Goal: Task Accomplishment & Management: Manage account settings

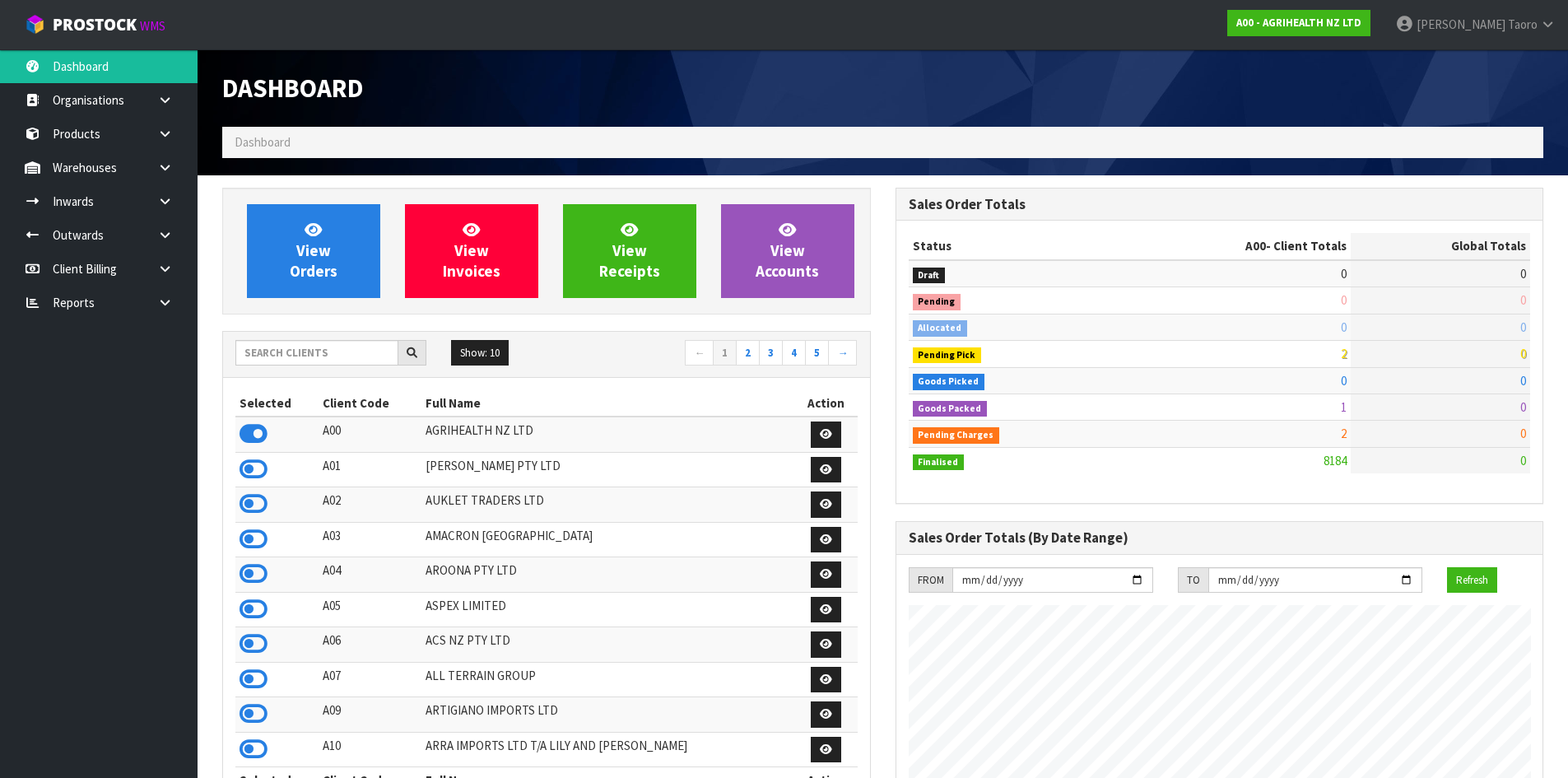
scroll to position [1246, 673]
click at [254, 348] on input "text" at bounding box center [317, 352] width 163 height 26
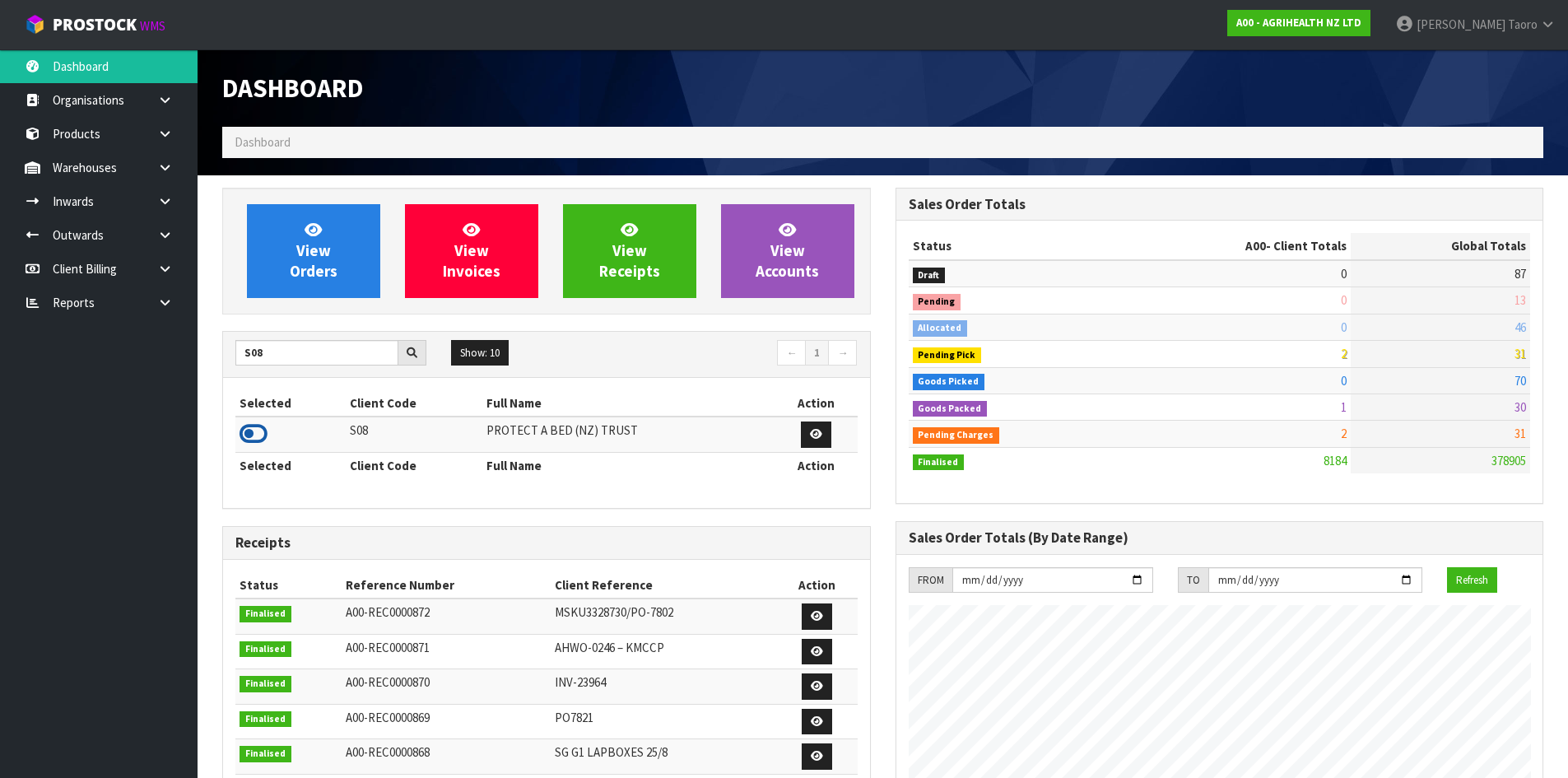
click at [262, 435] on icon at bounding box center [254, 434] width 28 height 25
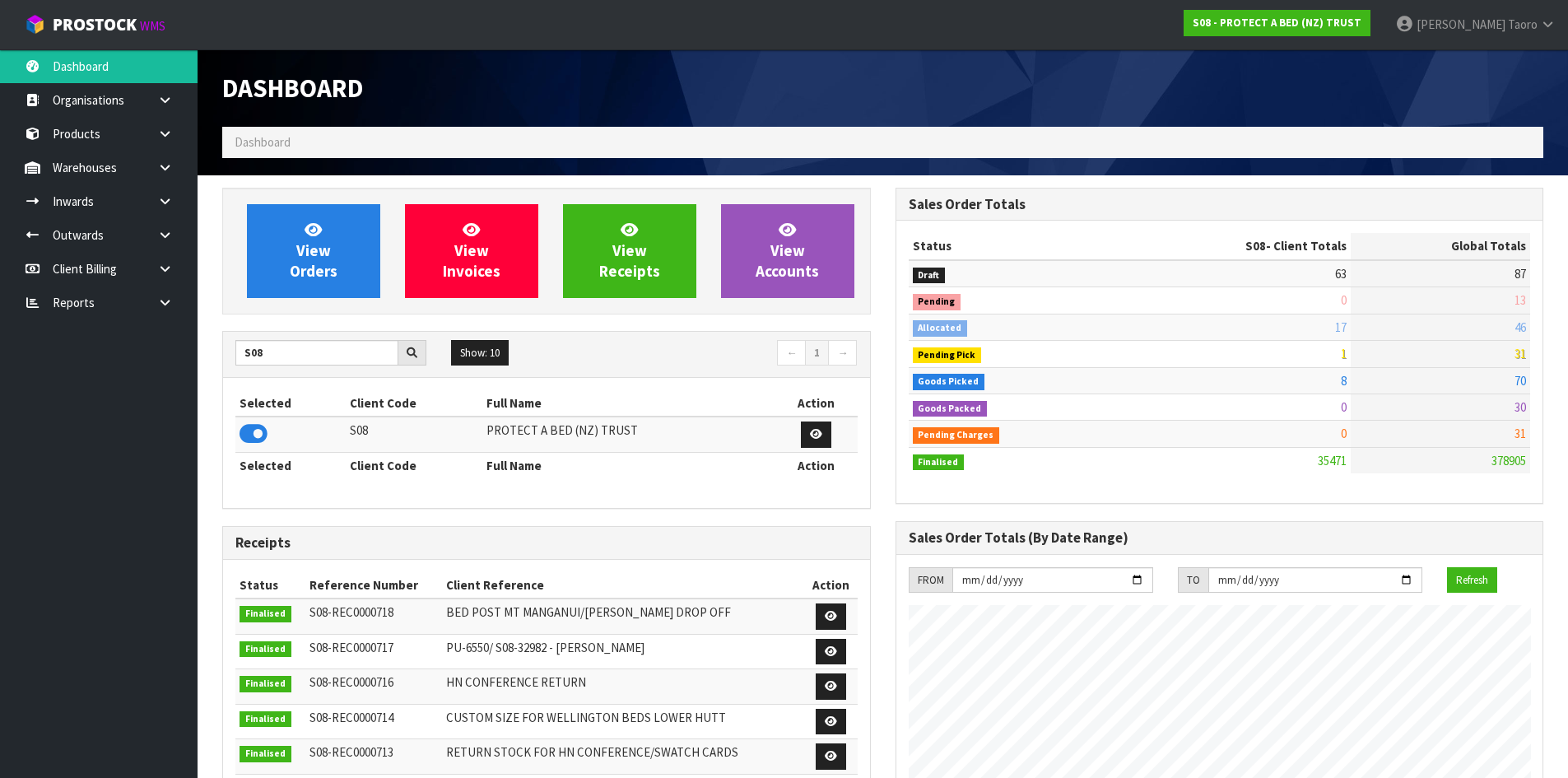
click at [343, 332] on div "S08 Show: 10 5 10 25 50 ← 1 →" at bounding box center [546, 355] width 647 height 46
click at [345, 351] on input "S08" at bounding box center [317, 352] width 163 height 26
type input "C11"
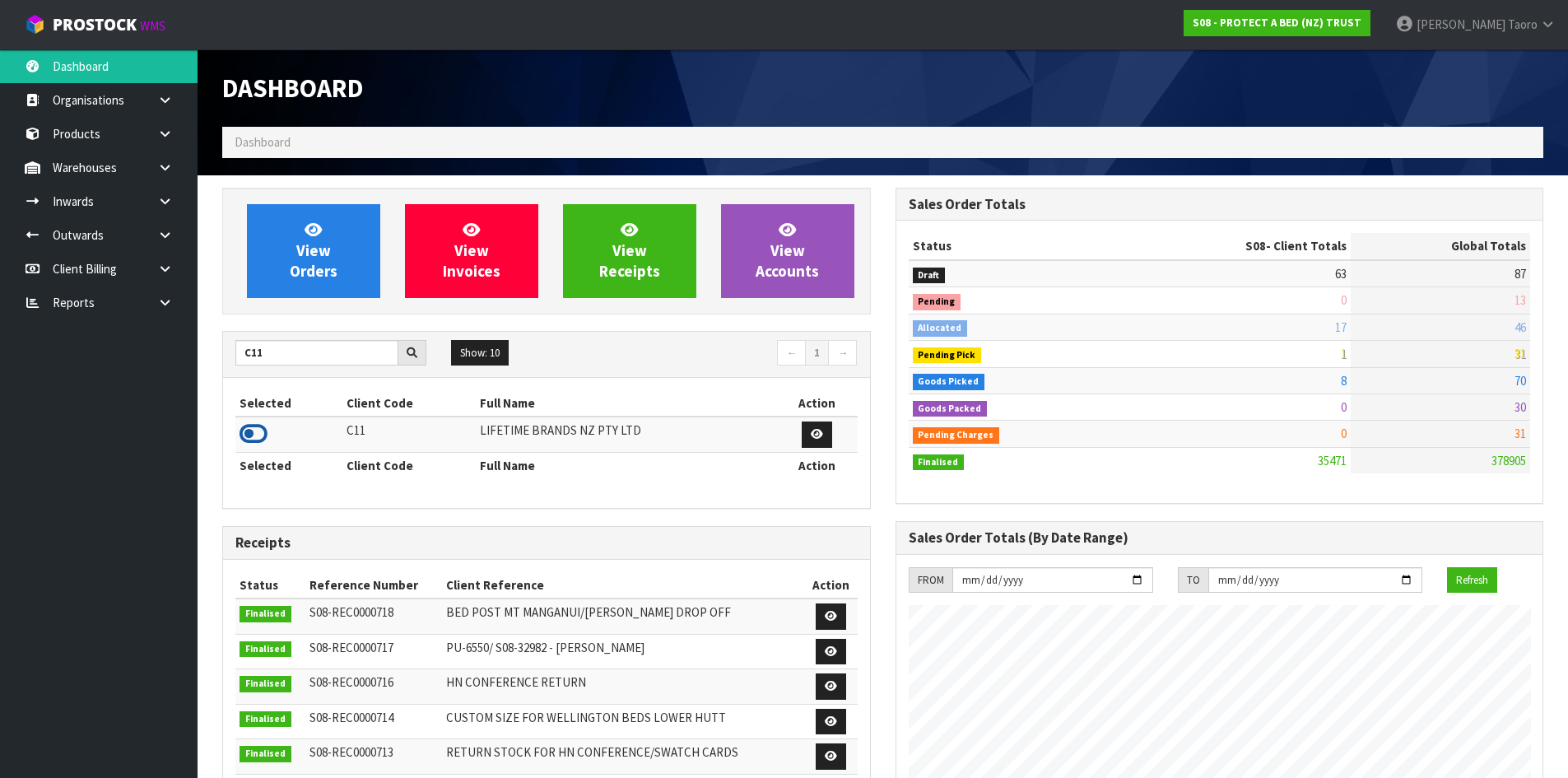
click at [255, 428] on icon at bounding box center [254, 434] width 28 height 25
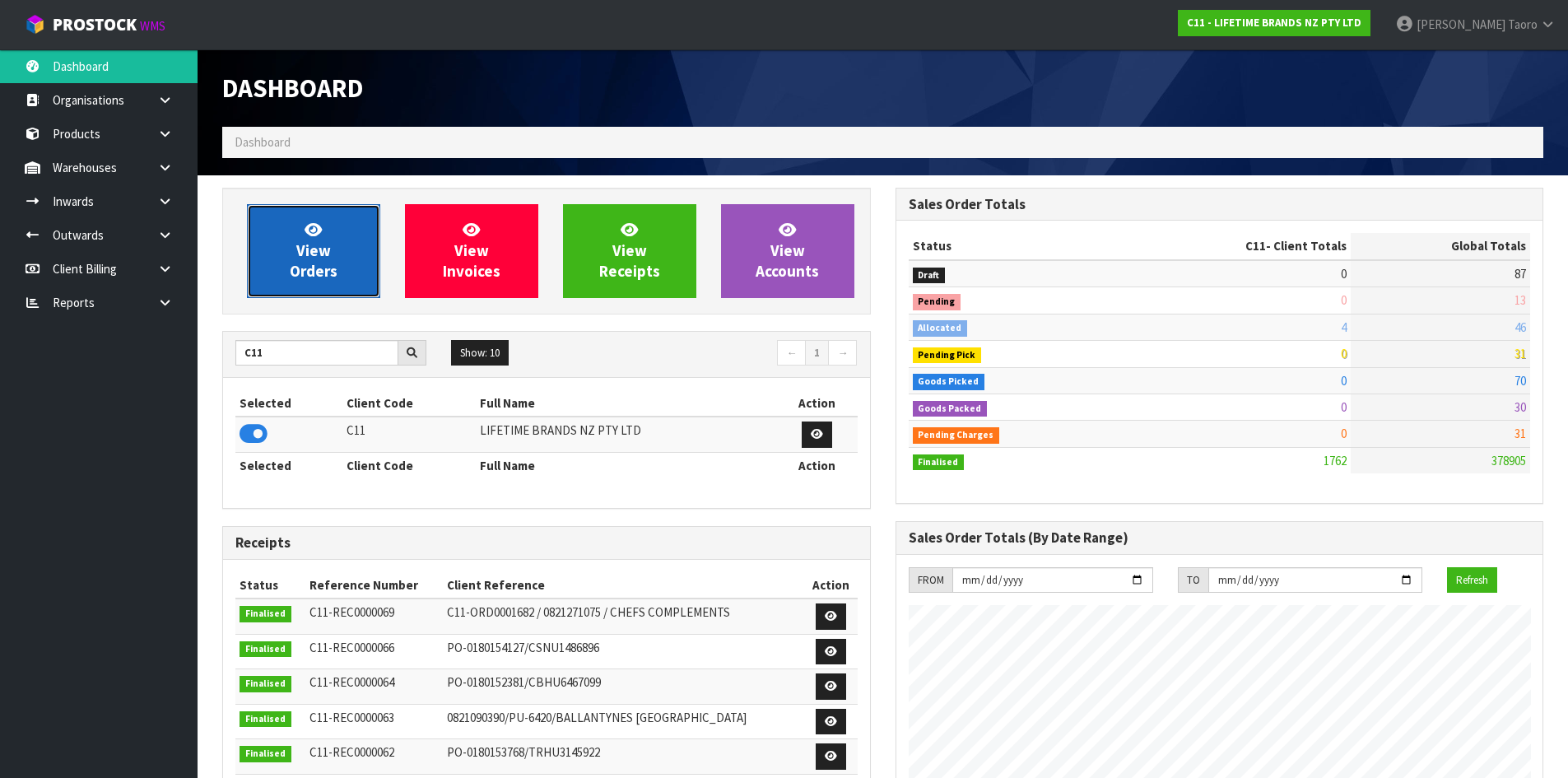
click at [305, 251] on span "View Orders" at bounding box center [313, 250] width 48 height 62
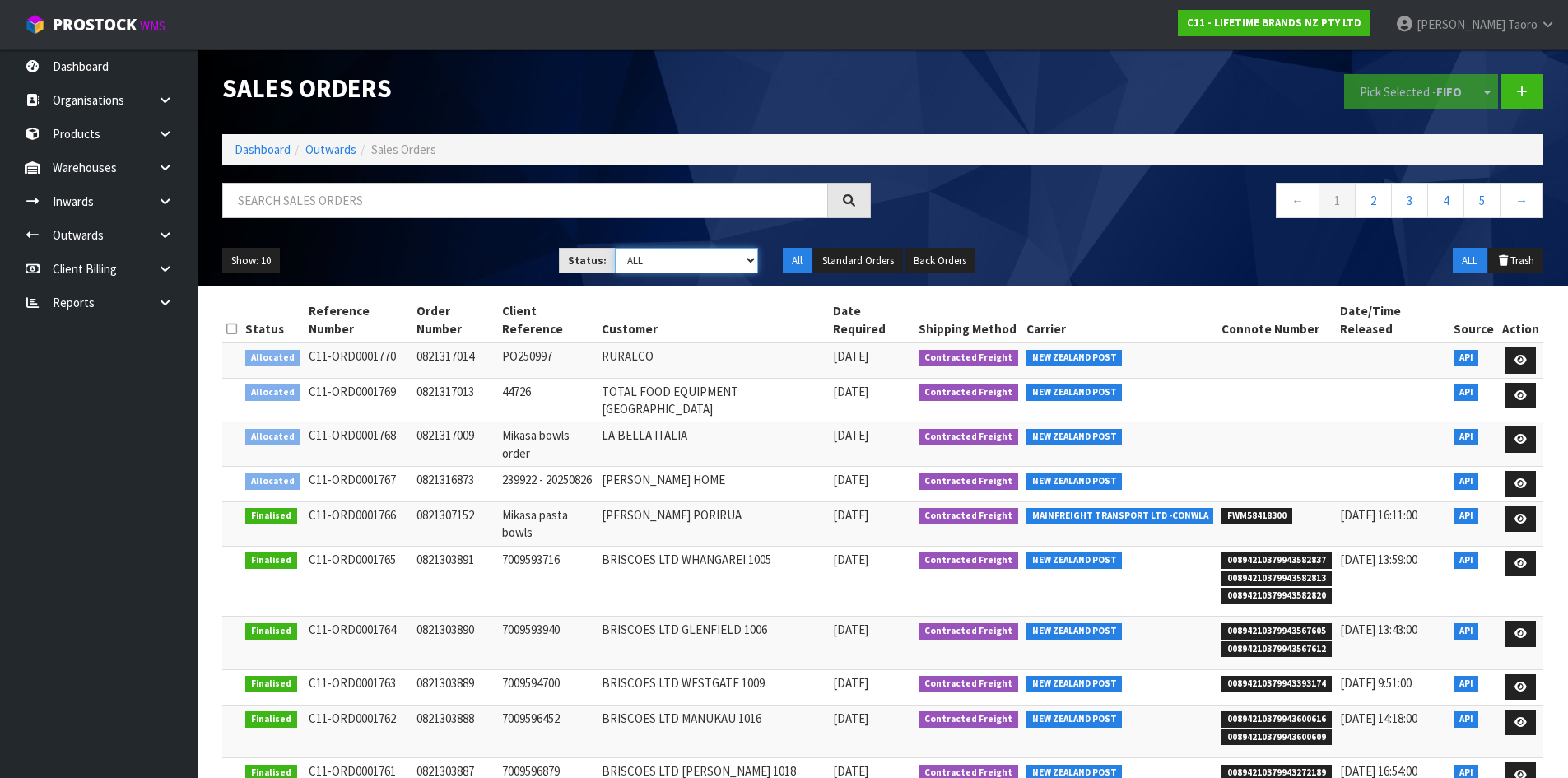
click at [654, 255] on select "Draft Pending Allocated Pending Pick Goods Picked Goods Packed Pending Charges …" at bounding box center [686, 260] width 143 height 26
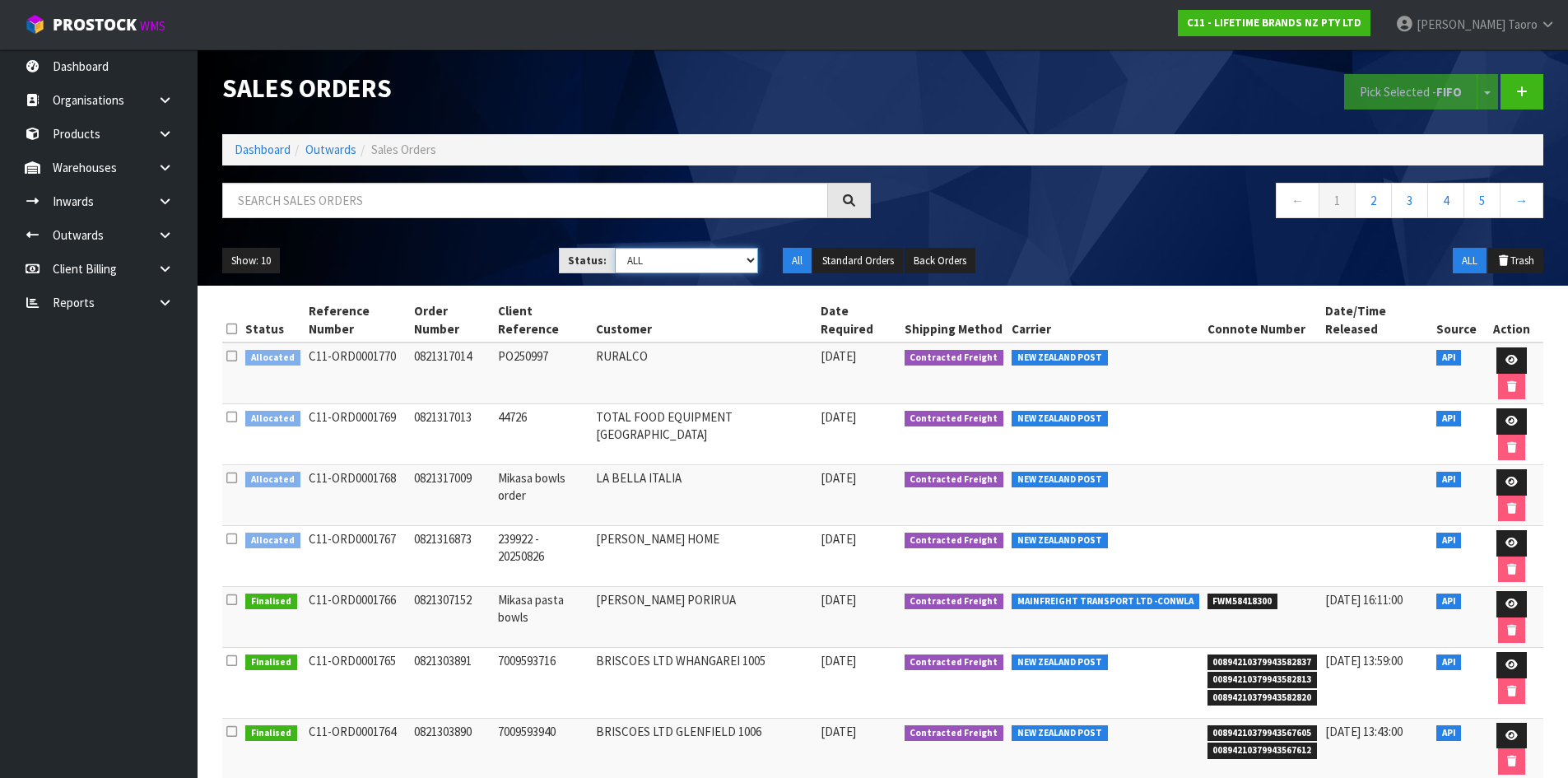
click at [654, 255] on select "Draft Pending Allocated Pending Pick Goods Picked Goods Packed Pending Charges …" at bounding box center [686, 260] width 143 height 26
click at [275, 142] on link "Dashboard" at bounding box center [262, 150] width 56 height 16
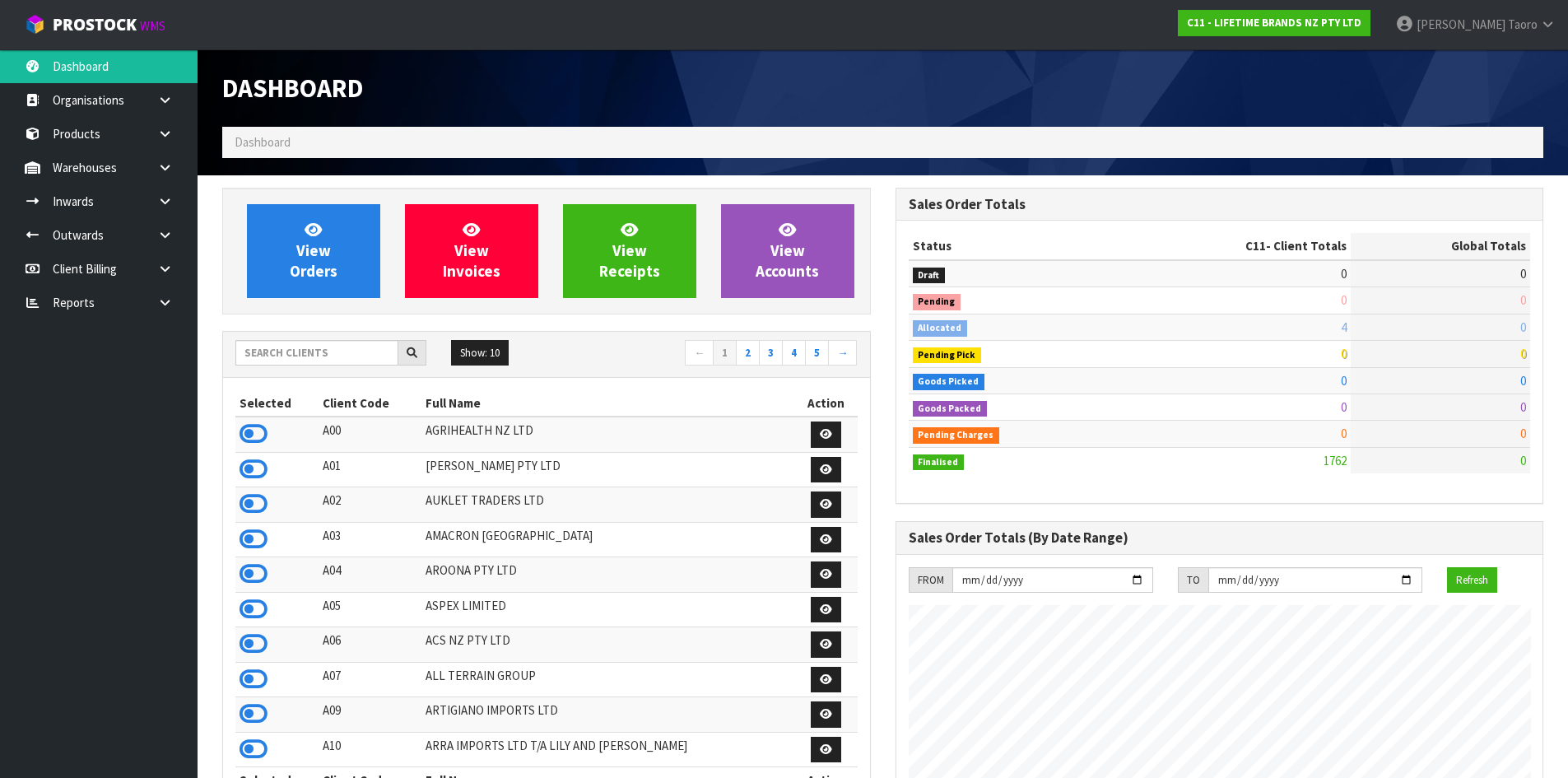
scroll to position [1246, 673]
click at [318, 350] on input "text" at bounding box center [317, 352] width 163 height 26
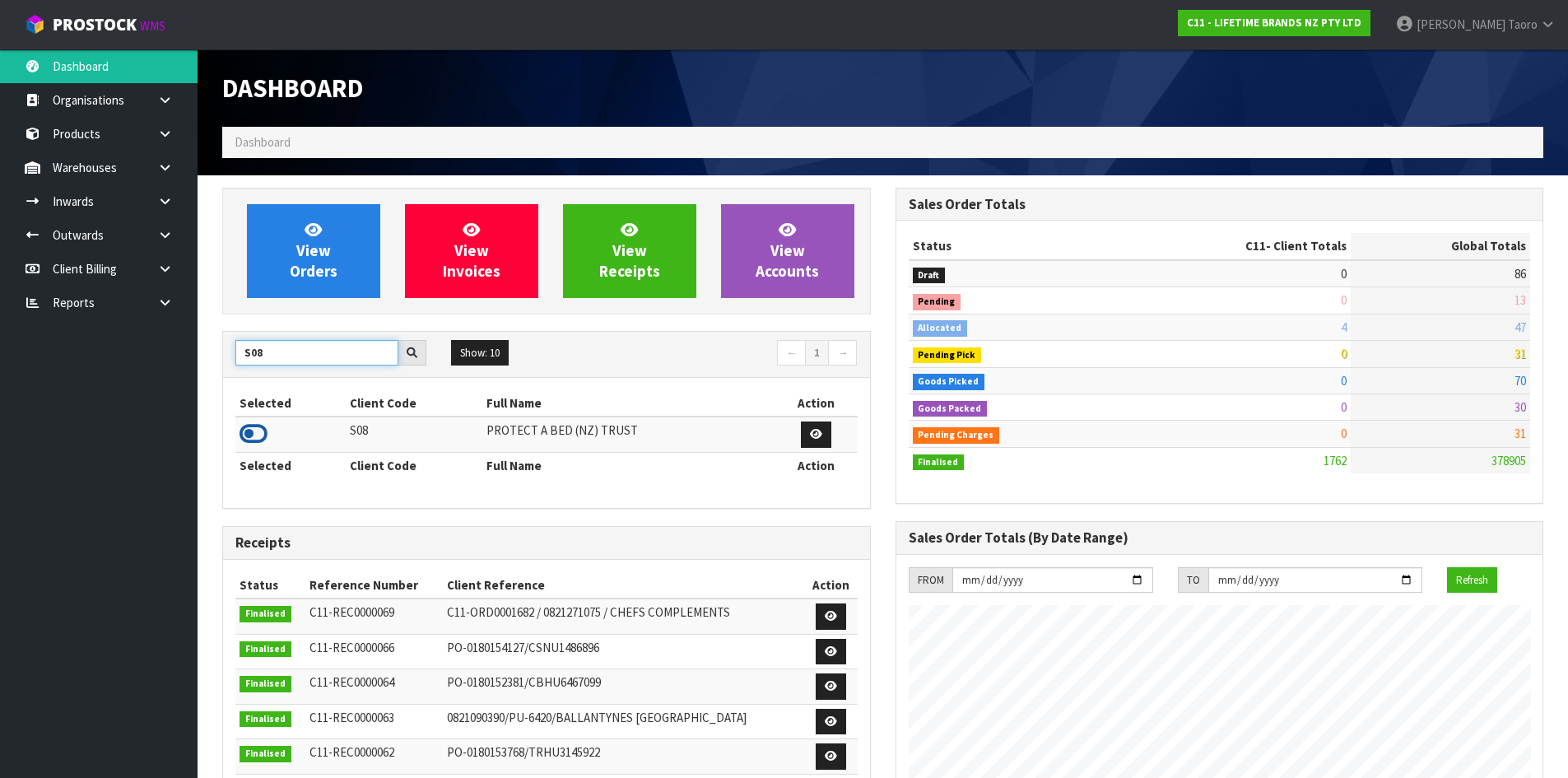
type input "S08"
click at [261, 432] on icon at bounding box center [254, 434] width 28 height 25
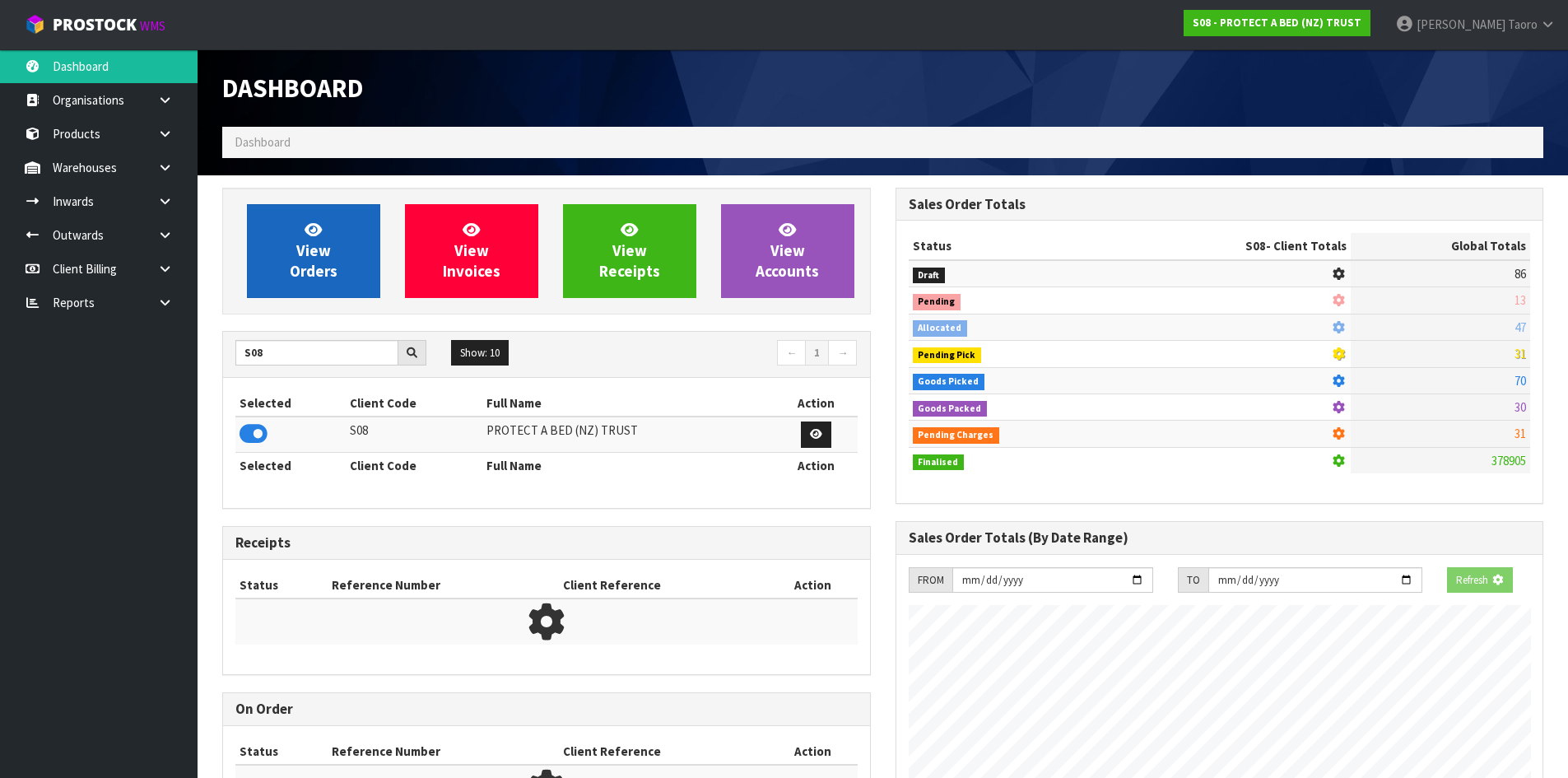
scroll to position [1026, 673]
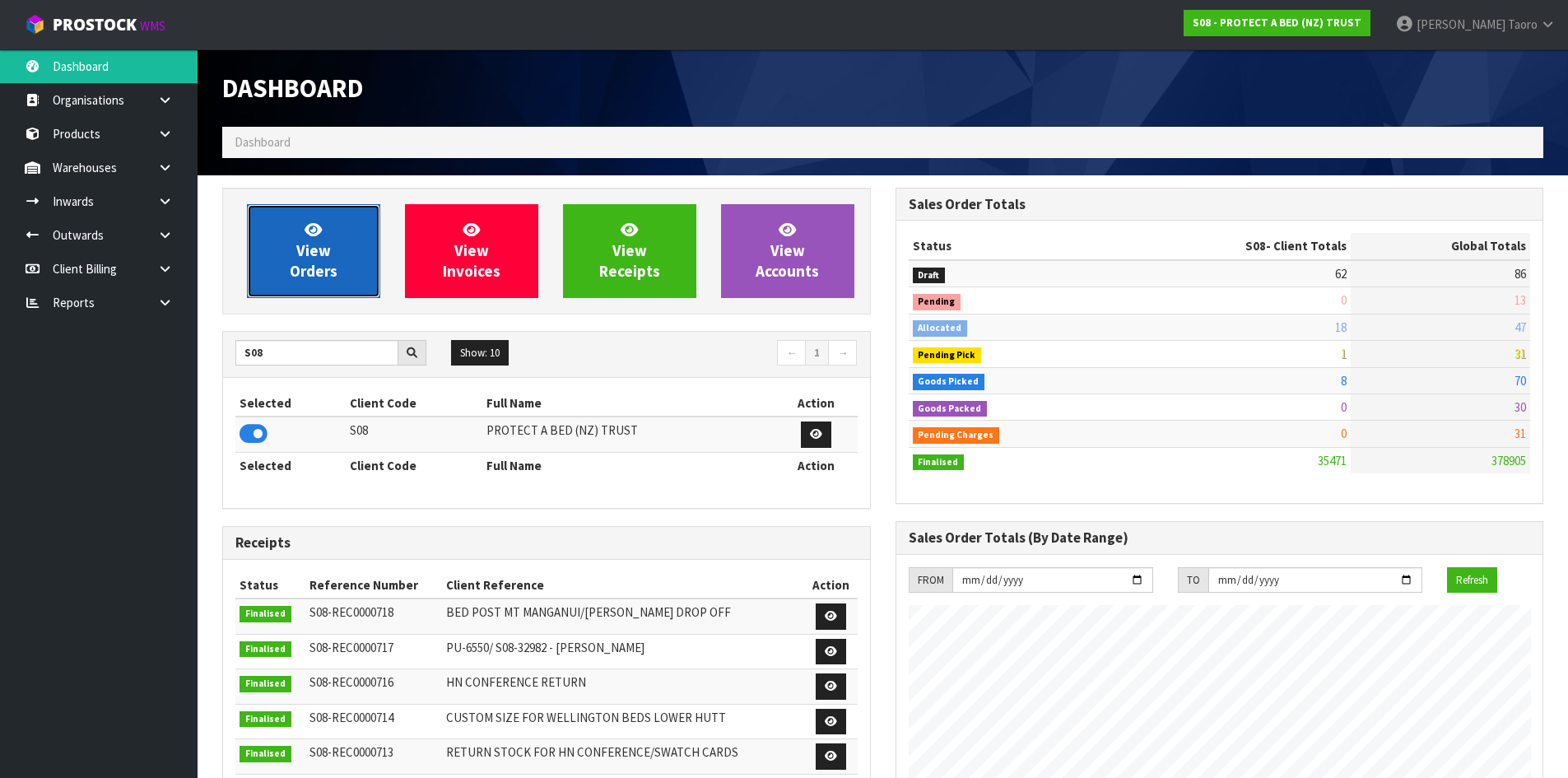
click at [321, 247] on span "View Orders" at bounding box center [313, 250] width 48 height 62
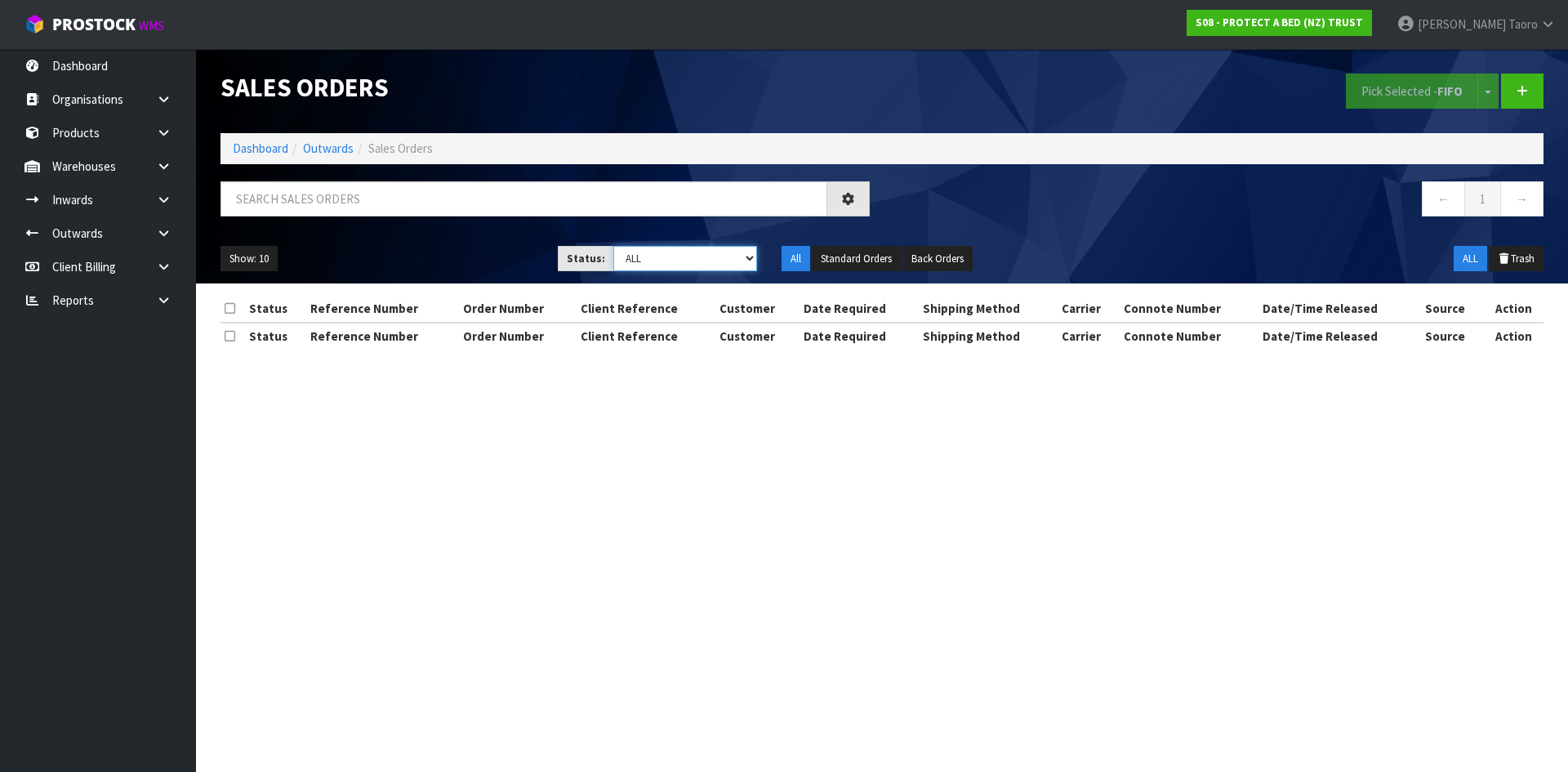
click at [668, 258] on select "Draft Pending Allocated Pending Pick Goods Picked Goods Packed Pending Charges …" at bounding box center [685, 258] width 145 height 25
click at [613, 246] on select "Draft Pending Allocated Pending Pick Goods Picked Goods Packed Pending Charges …" at bounding box center [685, 258] width 145 height 25
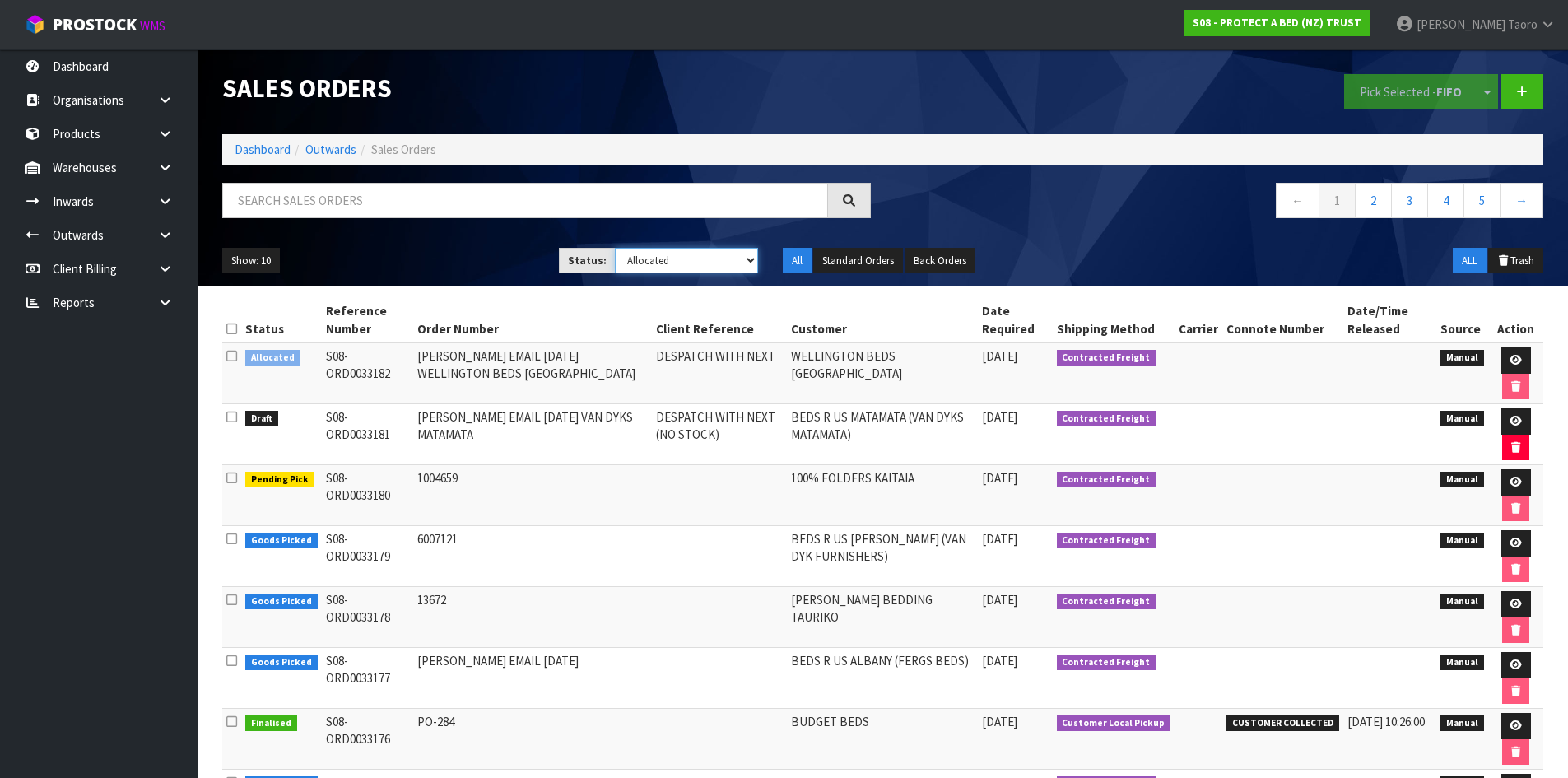
click at [690, 248] on select "Draft Pending Allocated Pending Pick Goods Picked Goods Packed Pending Charges …" at bounding box center [686, 260] width 143 height 26
click at [614, 248] on select "Draft Pending Allocated Pending Pick Goods Picked Goods Packed Pending Charges …" at bounding box center [686, 260] width 143 height 26
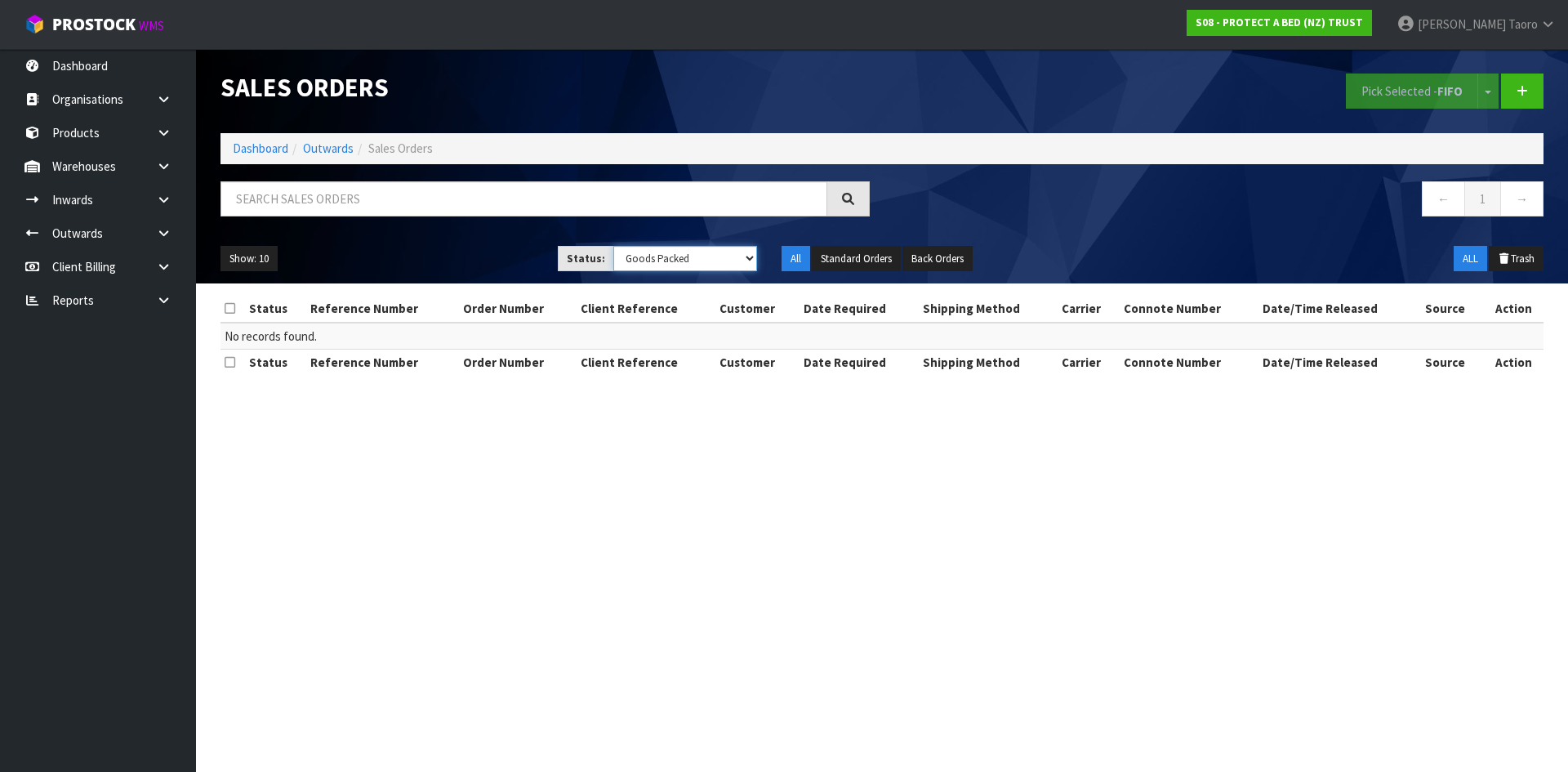
click at [690, 258] on select "Draft Pending Allocated Pending Pick Goods Picked Goods Packed Pending Charges …" at bounding box center [685, 258] width 145 height 25
click at [613, 246] on select "Draft Pending Allocated Pending Pick Goods Picked Goods Packed Pending Charges …" at bounding box center [685, 258] width 145 height 25
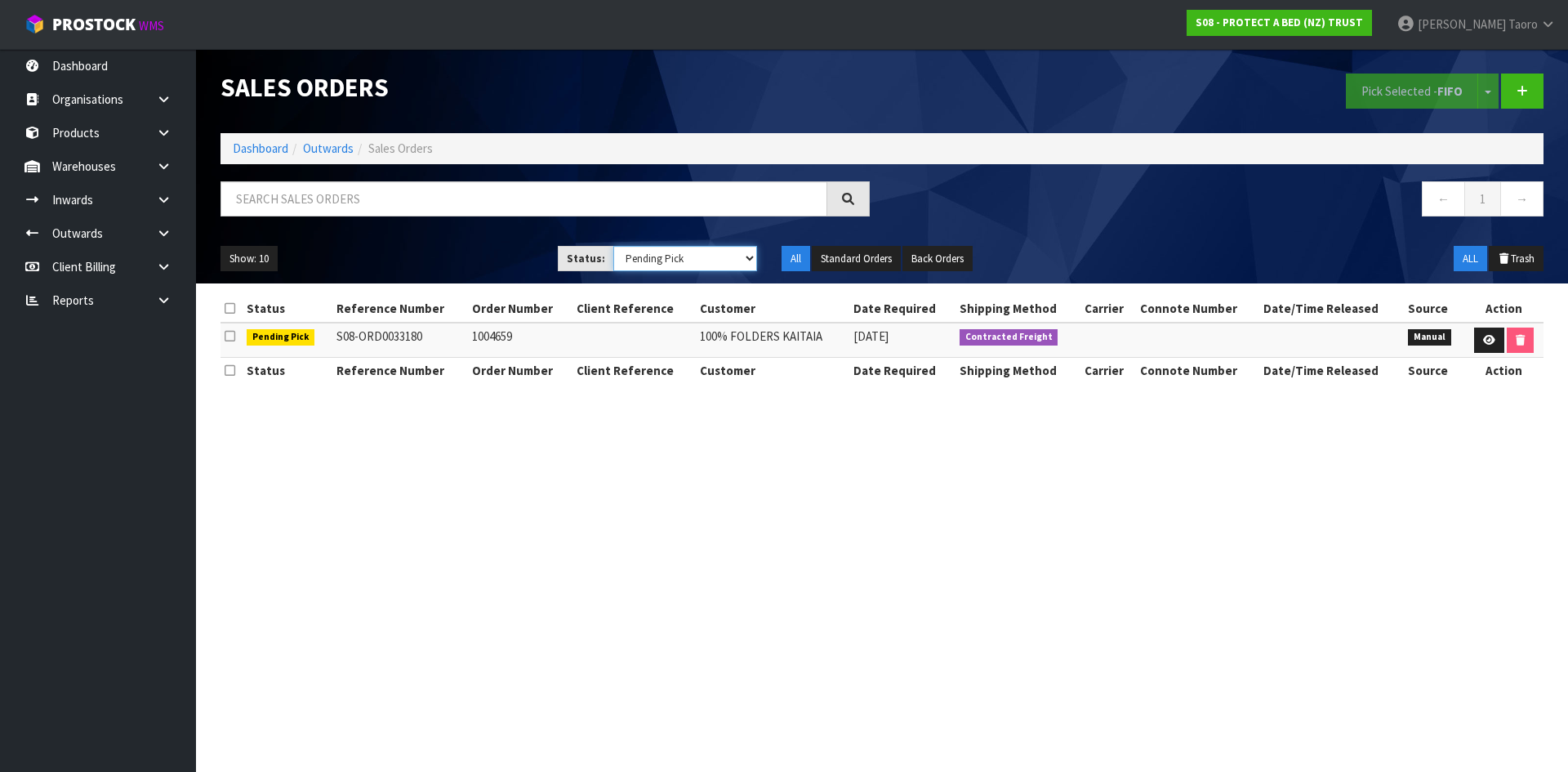
click at [668, 254] on select "Draft Pending Allocated Pending Pick Goods Picked Goods Packed Pending Charges …" at bounding box center [685, 258] width 145 height 25
select select "string:2"
click at [613, 246] on select "Draft Pending Allocated Pending Pick Goods Picked Goods Packed Pending Charges …" at bounding box center [685, 258] width 145 height 25
click at [235, 251] on button "Show: 10" at bounding box center [249, 259] width 57 height 26
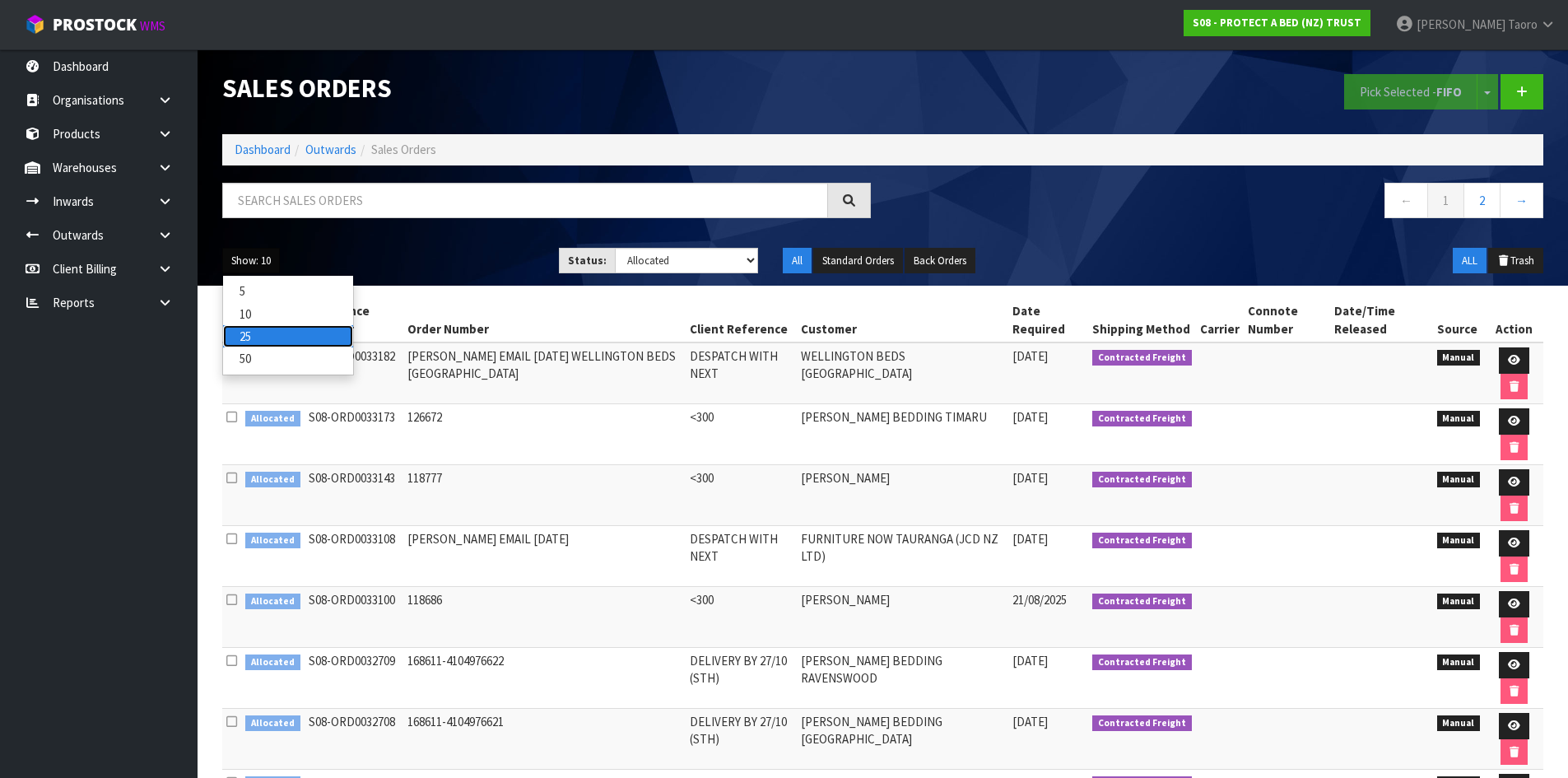
click at [270, 335] on link "25" at bounding box center [288, 335] width 130 height 22
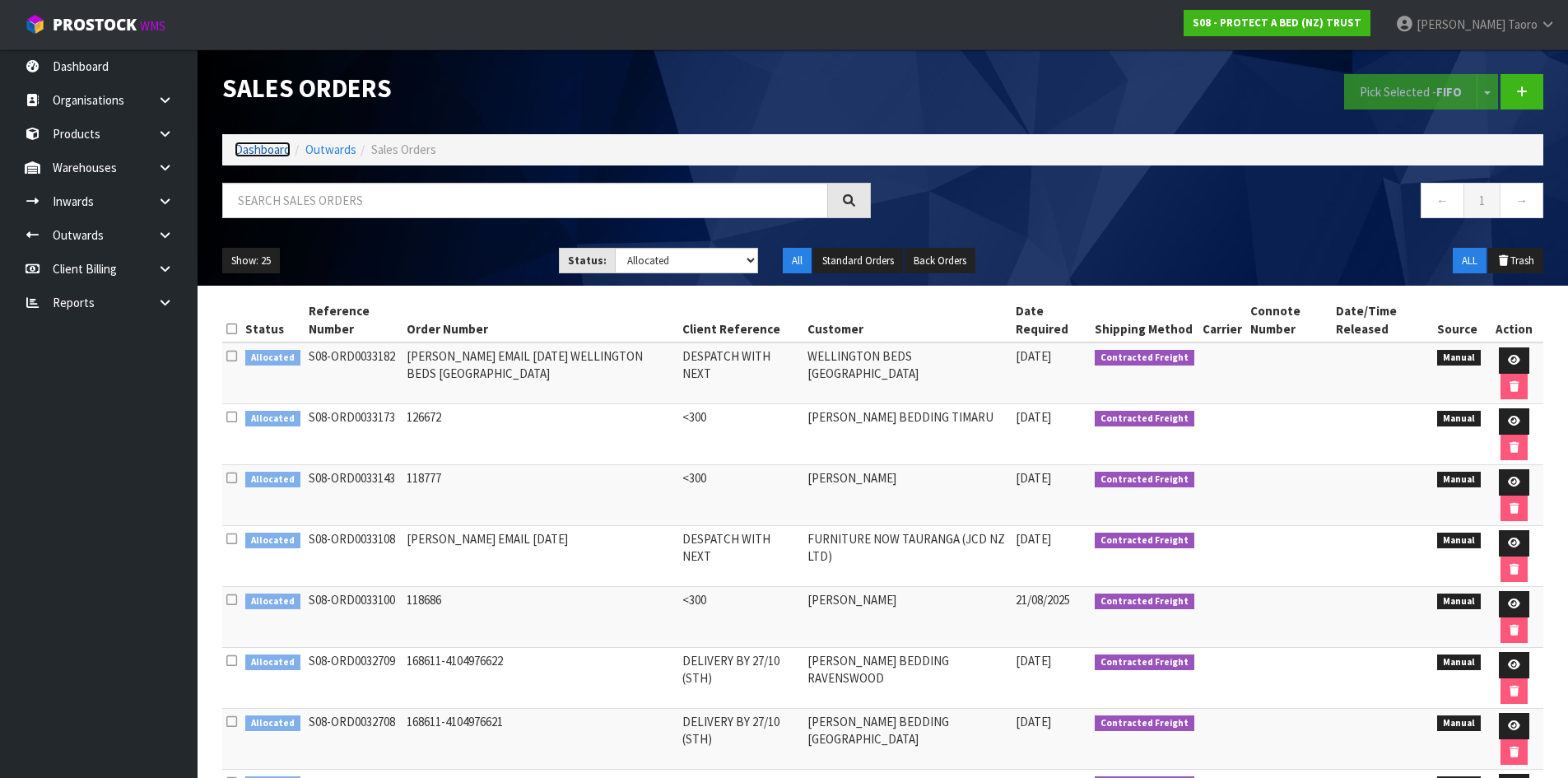
click at [261, 154] on link "Dashboard" at bounding box center [262, 150] width 56 height 16
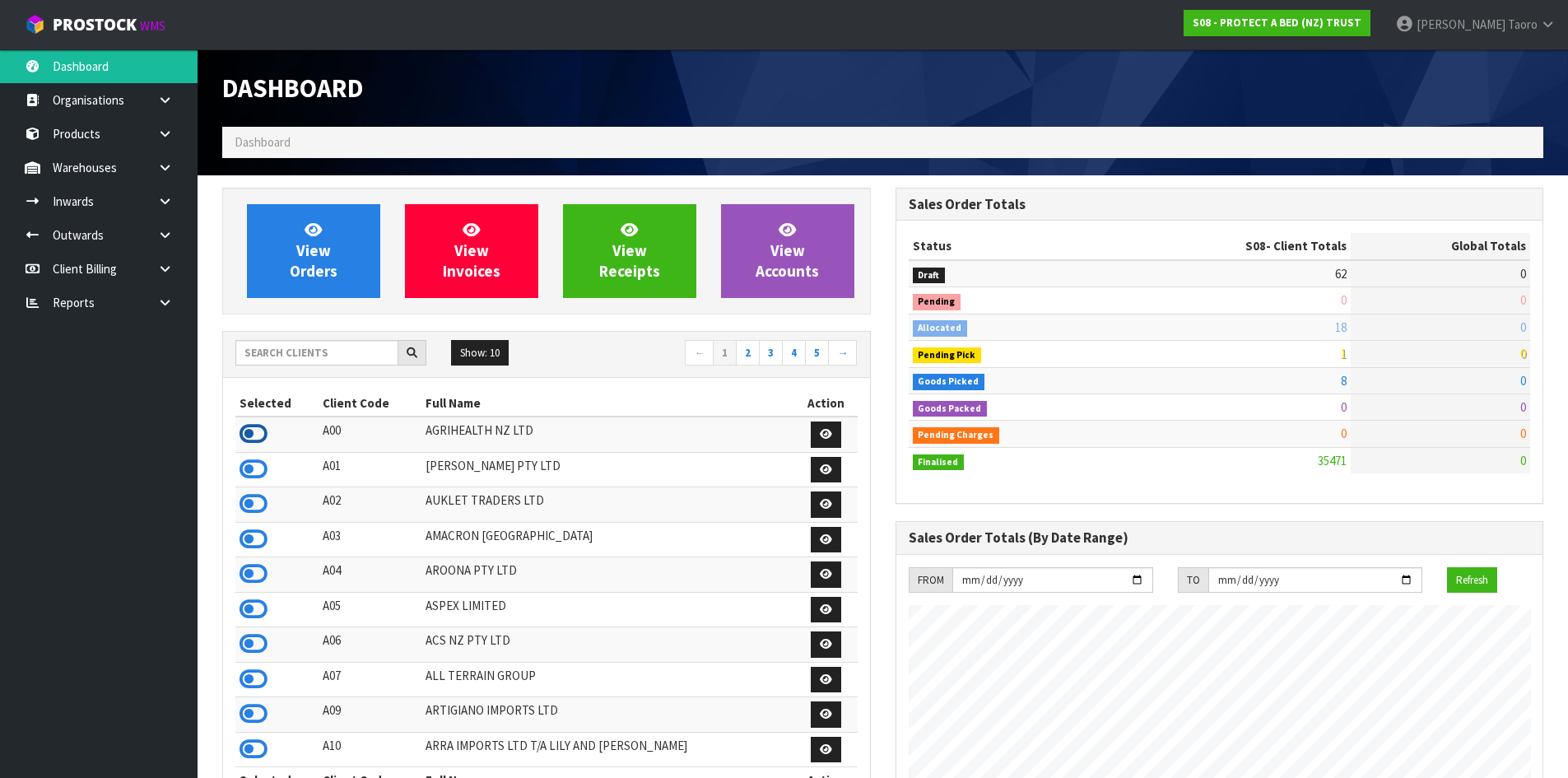
scroll to position [821580, 822413]
click at [246, 432] on icon at bounding box center [254, 434] width 28 height 25
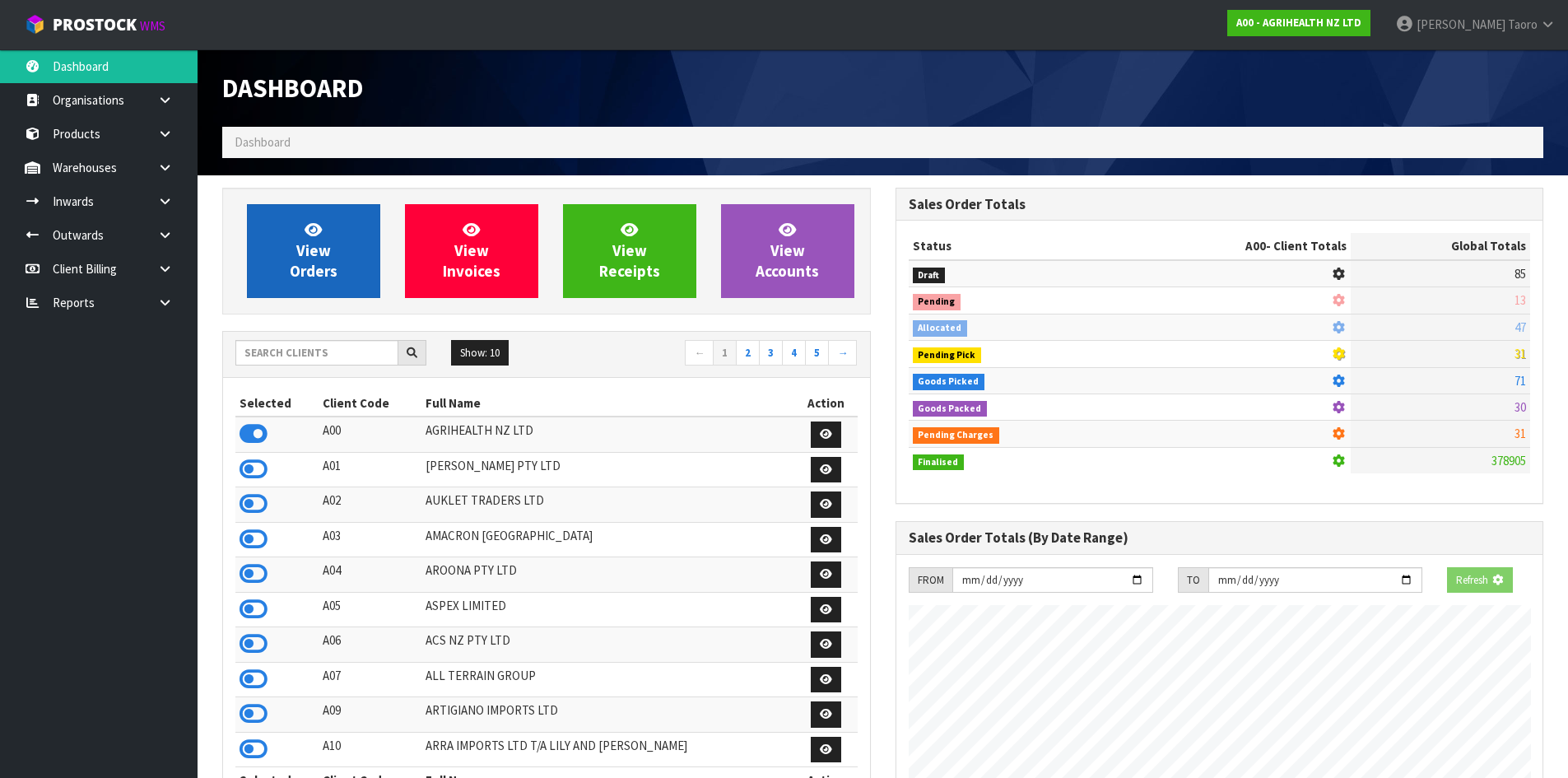
scroll to position [1246, 673]
click at [303, 278] on span "View Orders" at bounding box center [313, 250] width 48 height 62
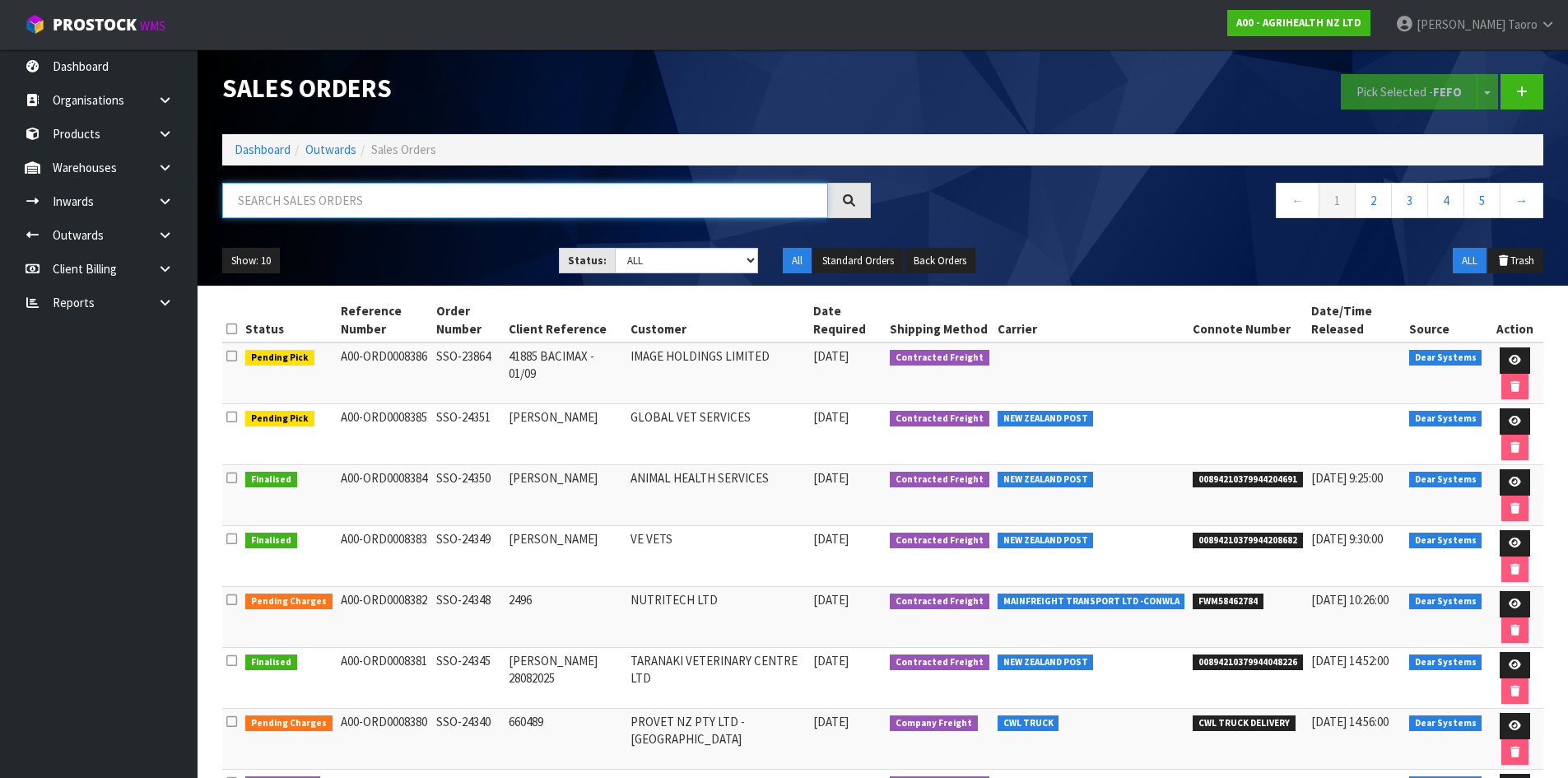
click at [674, 190] on input "text" at bounding box center [525, 200] width 606 height 35
click at [454, 193] on input "text" at bounding box center [525, 200] width 606 height 35
type input "JOB-0410034"
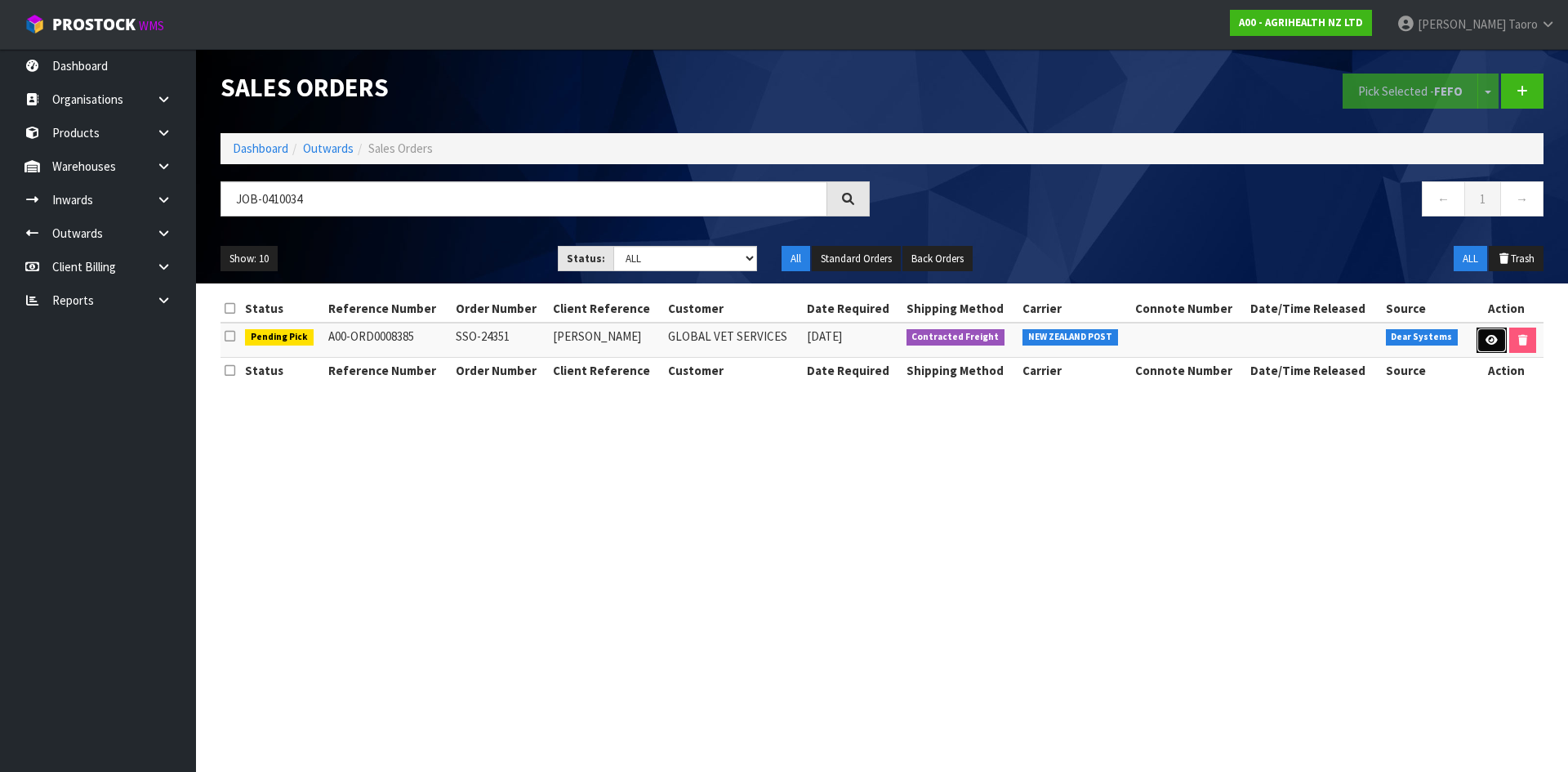
click at [1488, 343] on icon at bounding box center [1492, 340] width 12 height 11
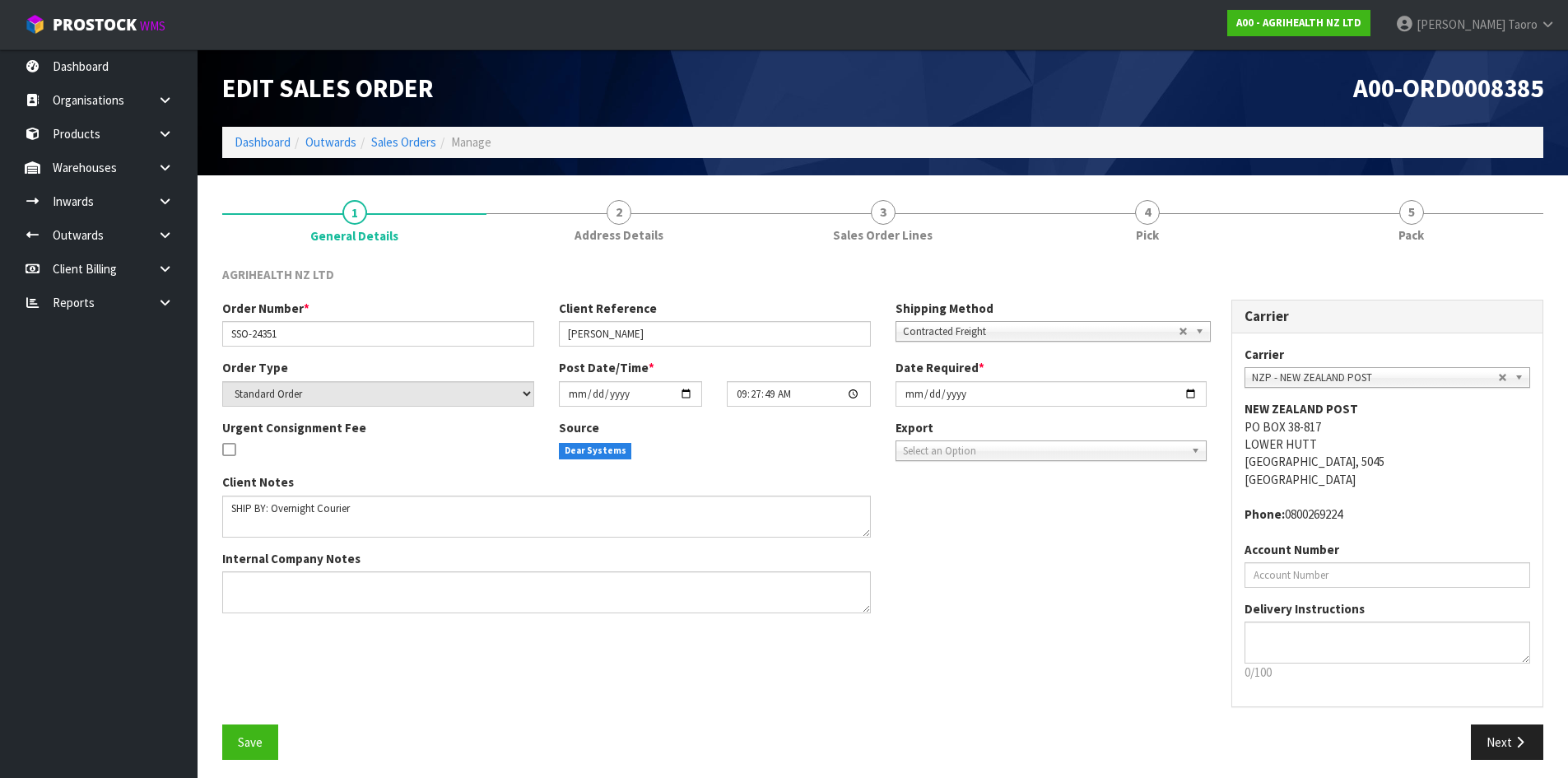
click at [1183, 218] on link "4 Pick" at bounding box center [1147, 220] width 264 height 65
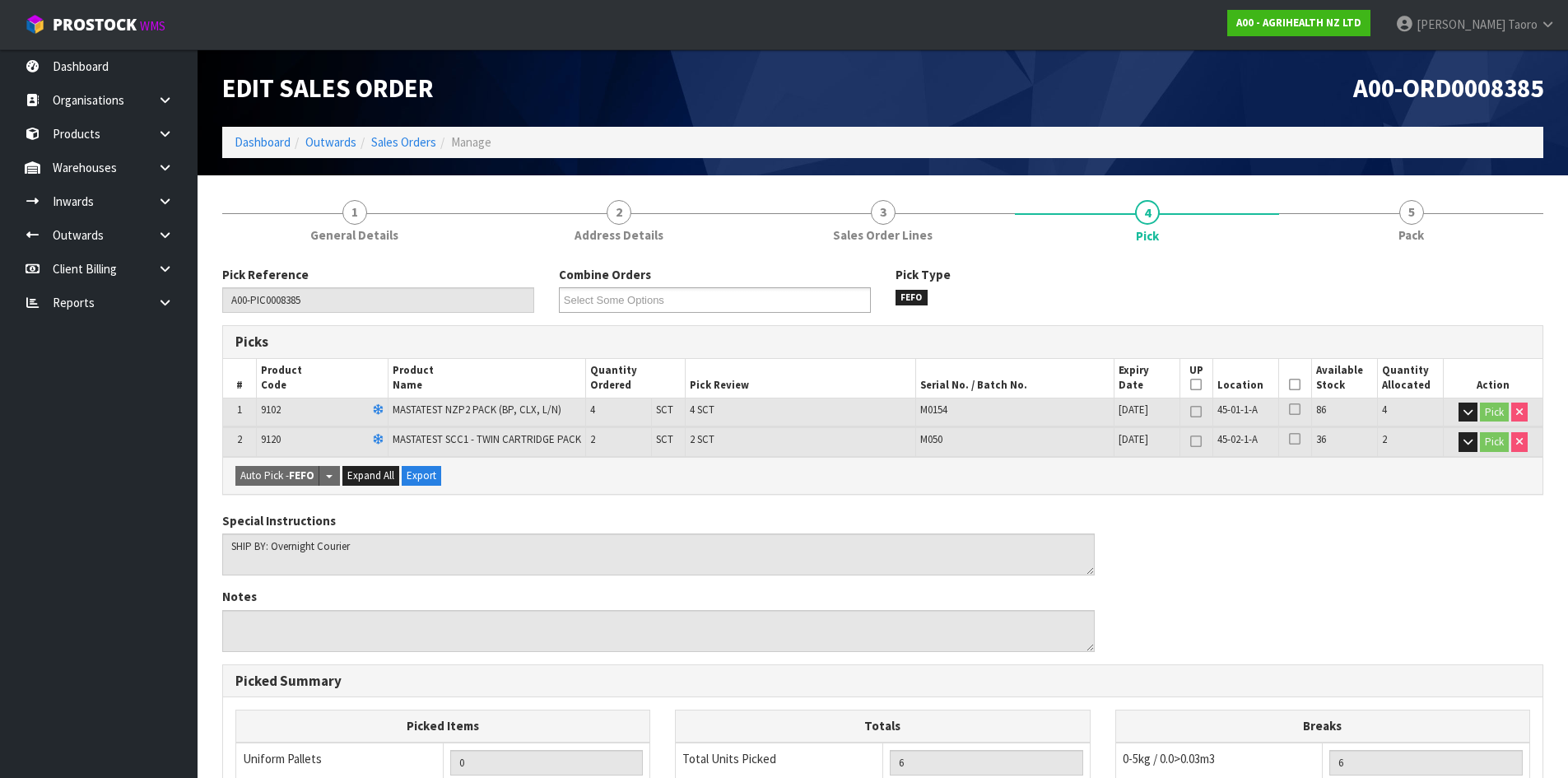
click at [1294, 385] on icon at bounding box center [1294, 384] width 12 height 1
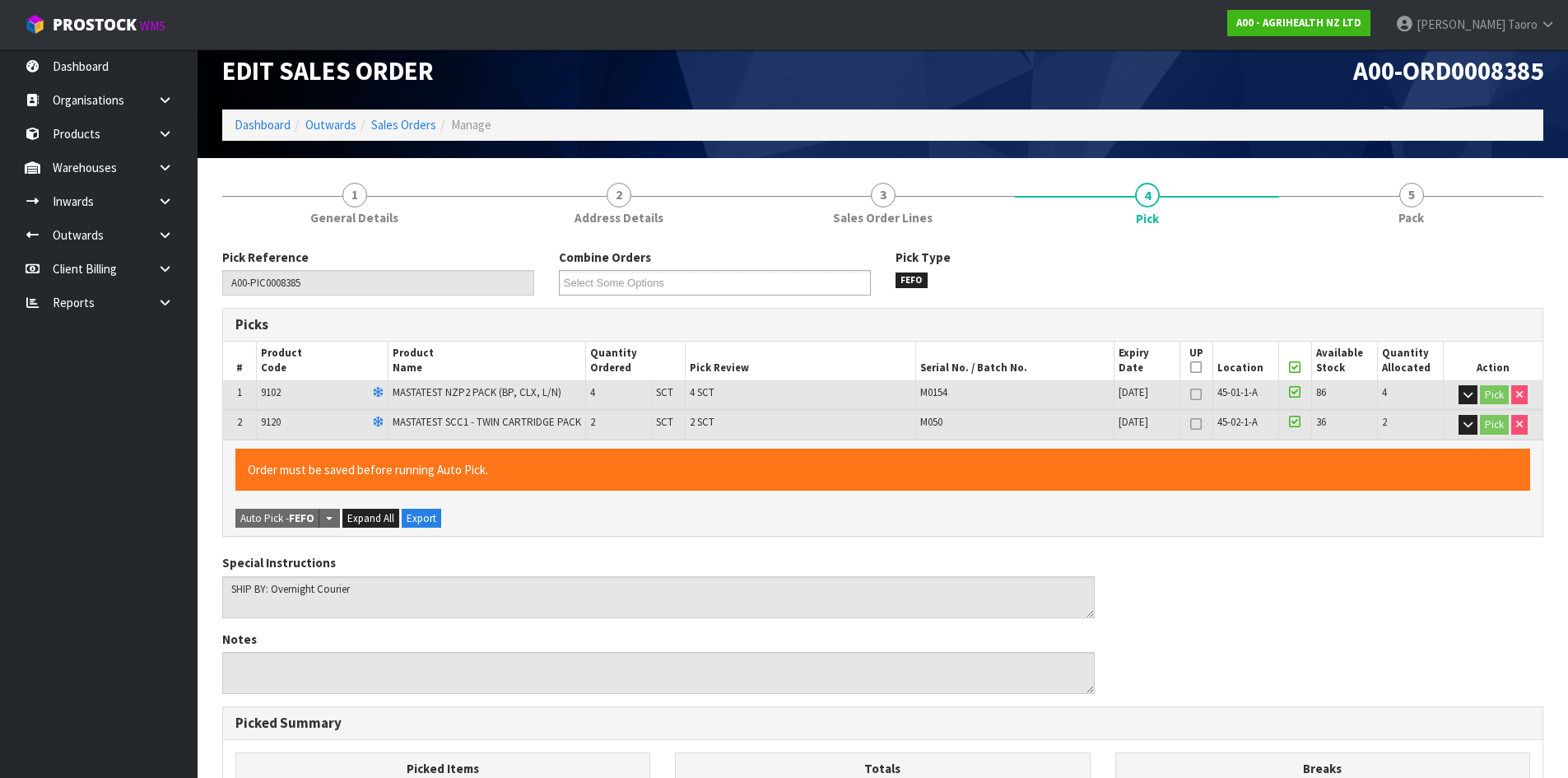
scroll to position [400, 0]
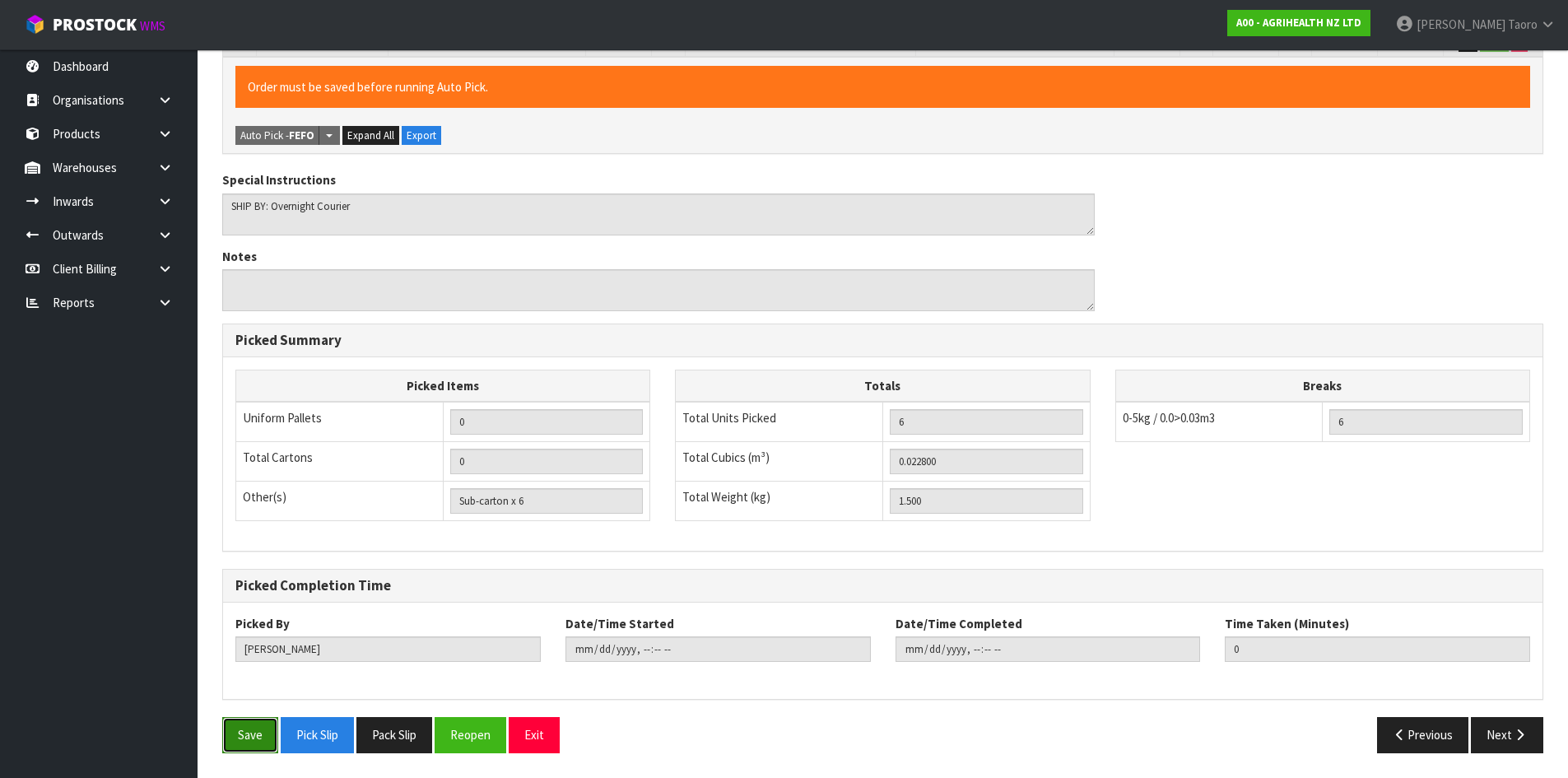
click at [251, 737] on button "Save" at bounding box center [250, 735] width 56 height 35
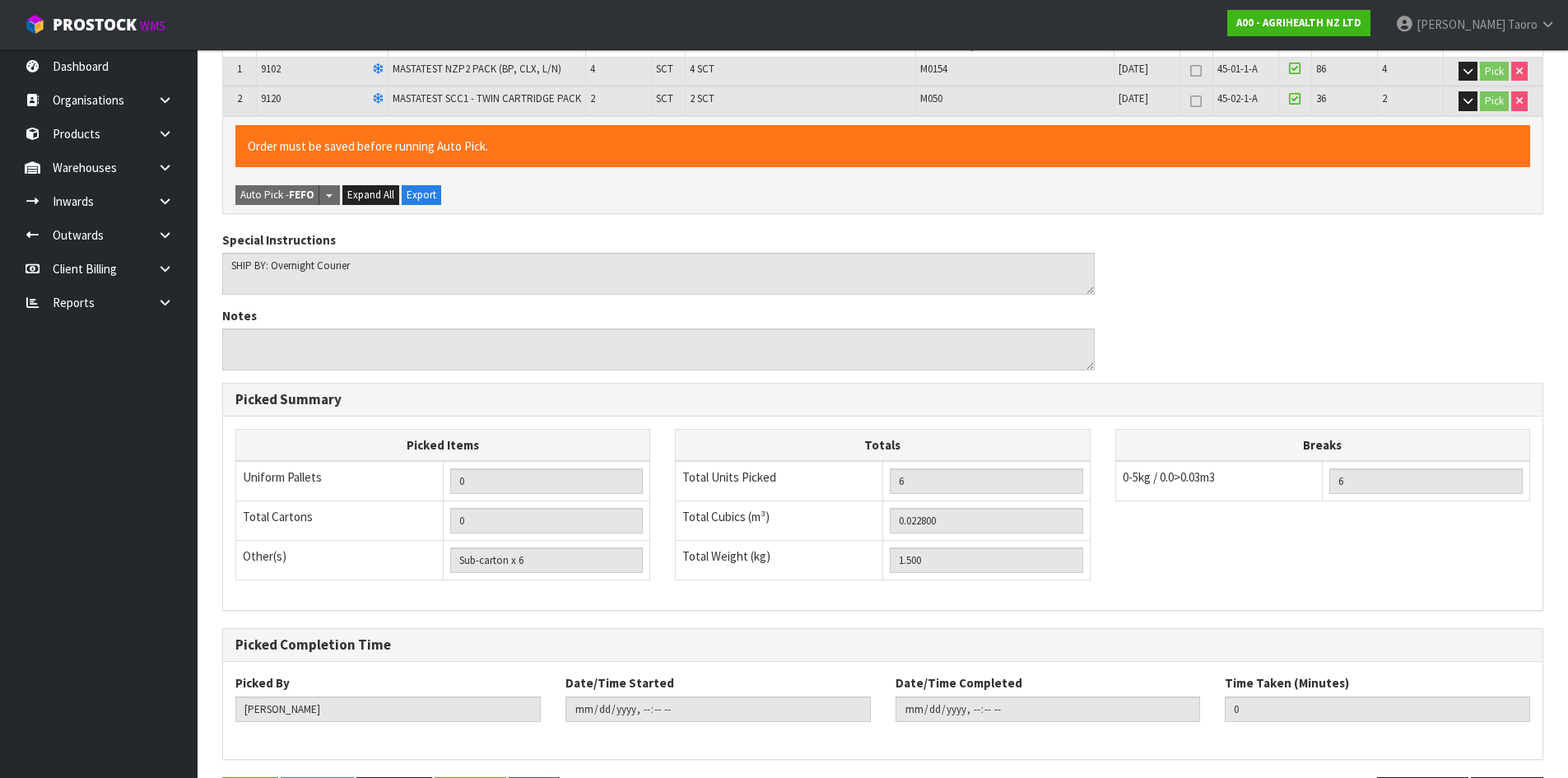
scroll to position [0, 0]
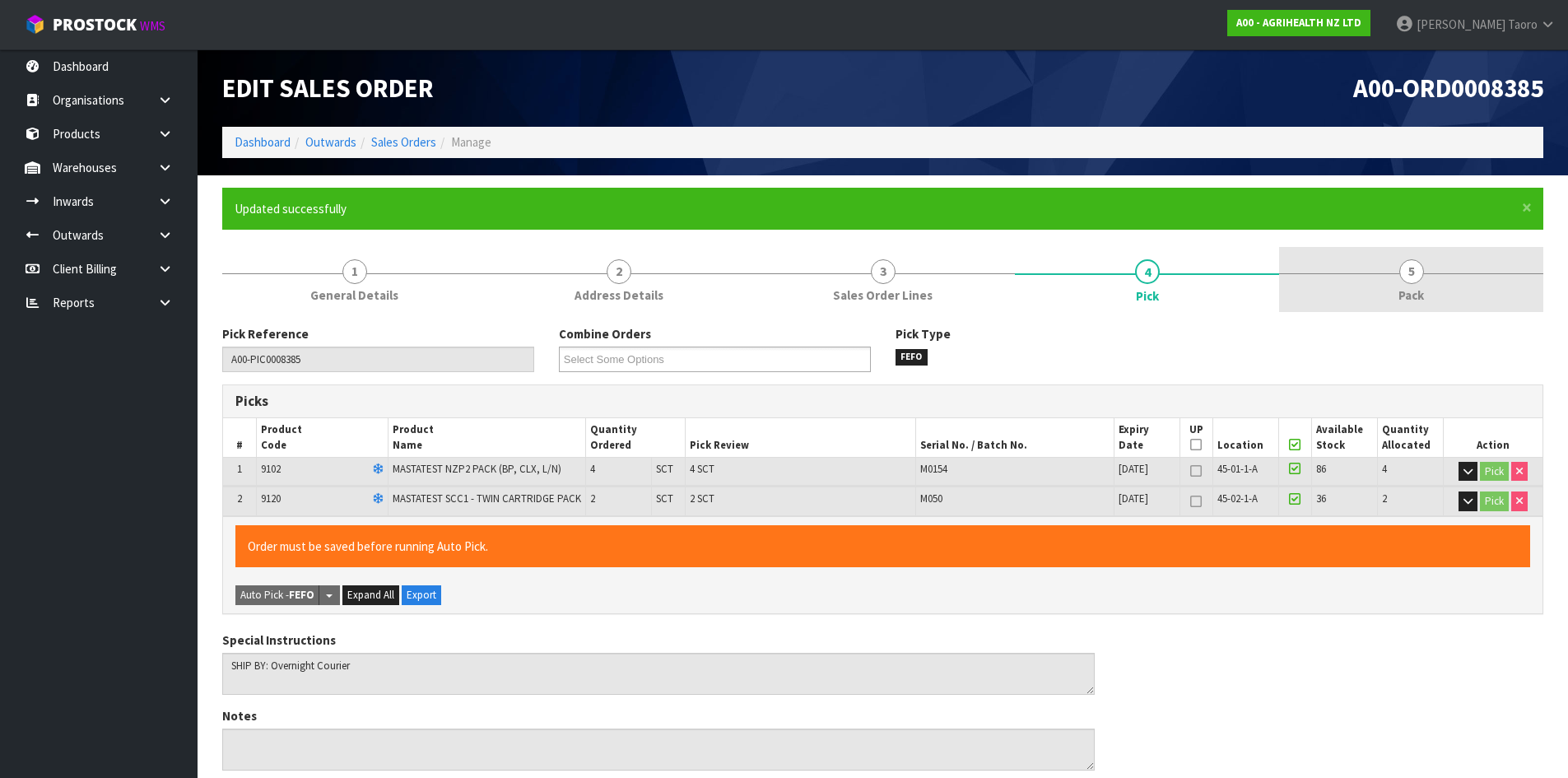
type input "[PERSON_NAME]"
type input "[DATE]T11:22:20"
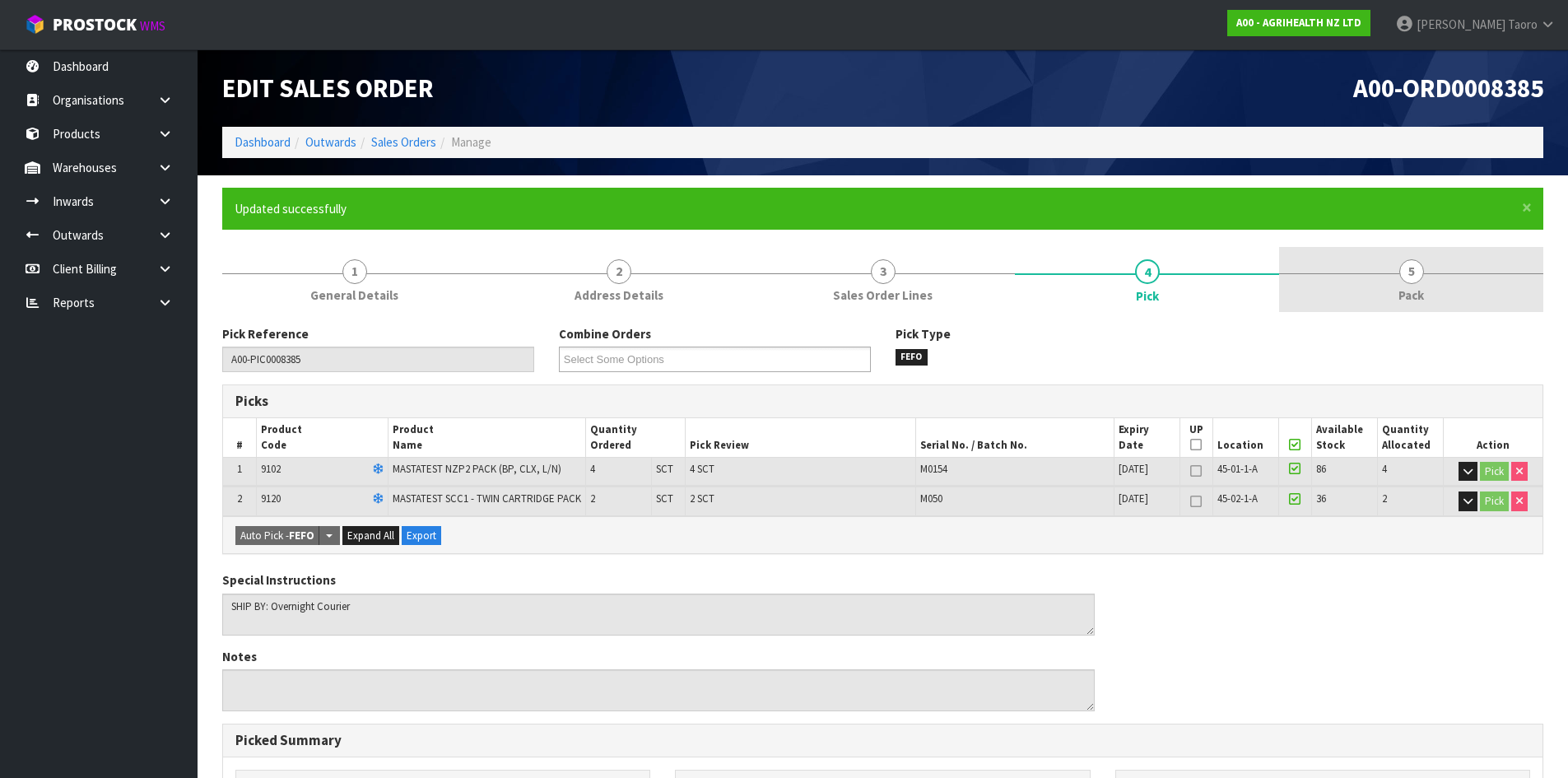
click at [1439, 301] on link "5 Pack" at bounding box center [1411, 279] width 264 height 65
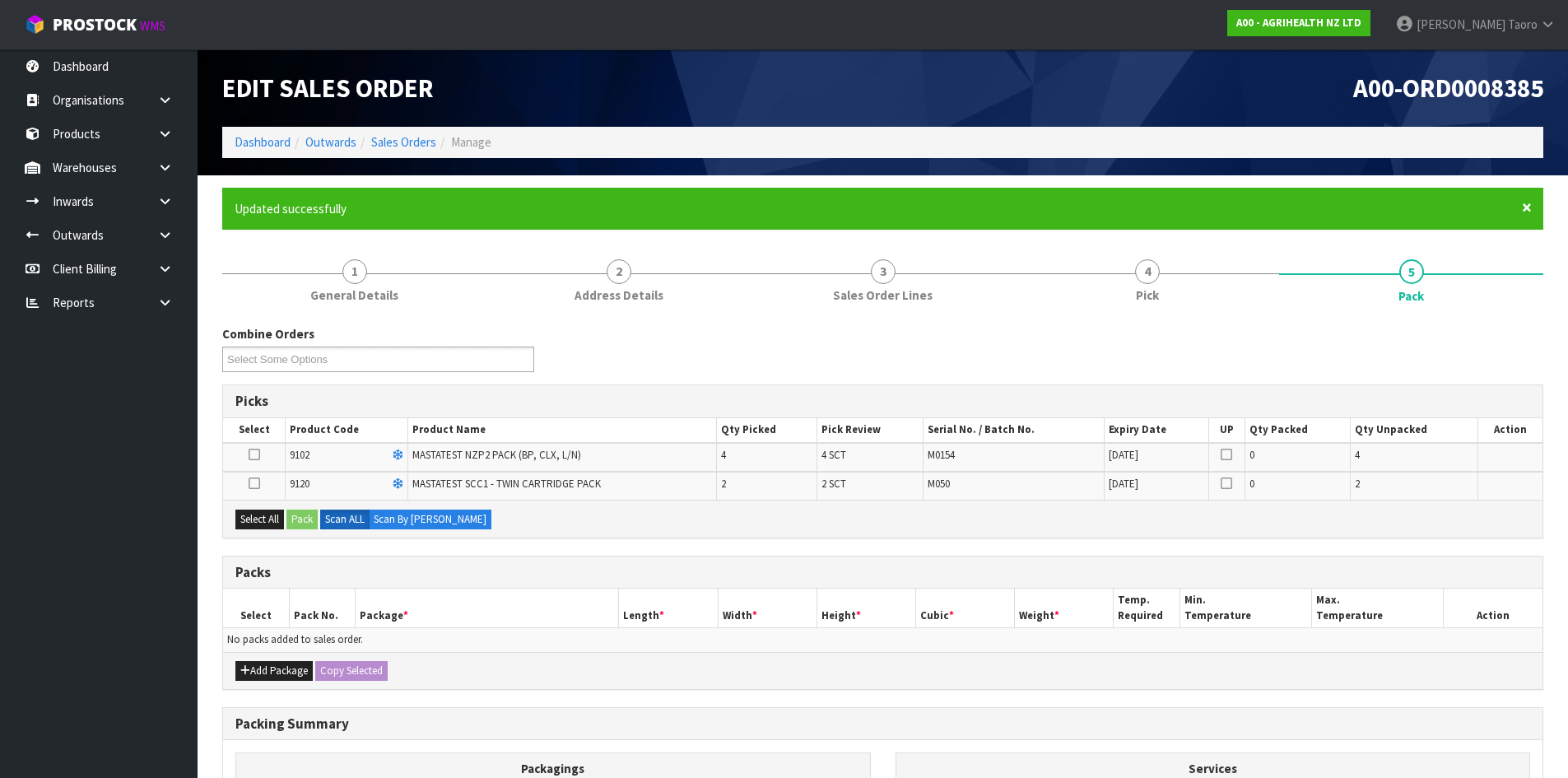
click at [1525, 204] on span "×" at bounding box center [1526, 207] width 10 height 23
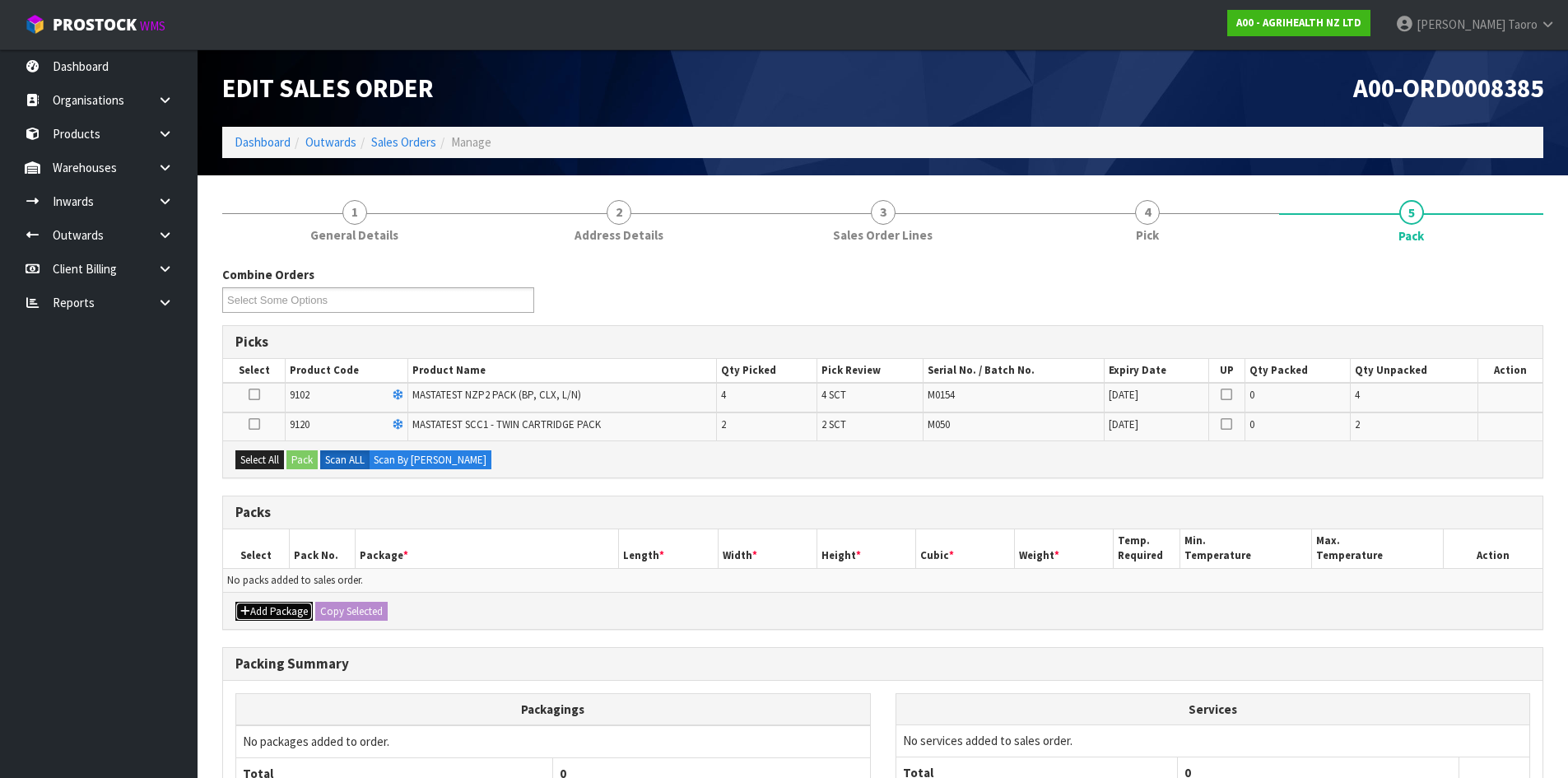
click at [259, 607] on button "Add Package" at bounding box center [274, 612] width 77 height 19
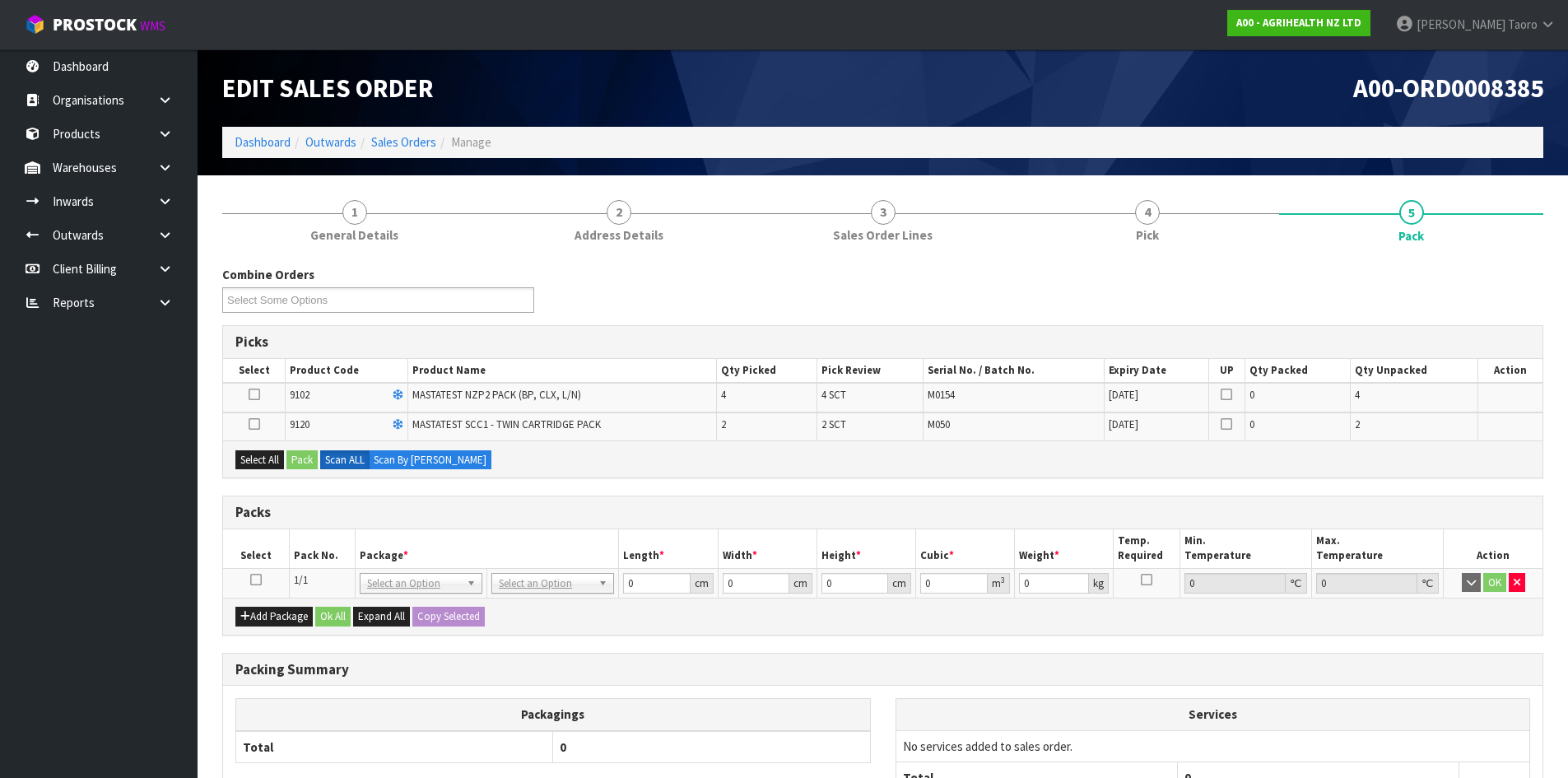
click at [252, 579] on icon at bounding box center [256, 579] width 12 height 1
click at [276, 451] on button "Select All" at bounding box center [259, 460] width 49 height 19
click at [303, 457] on button "Pack" at bounding box center [302, 460] width 31 height 19
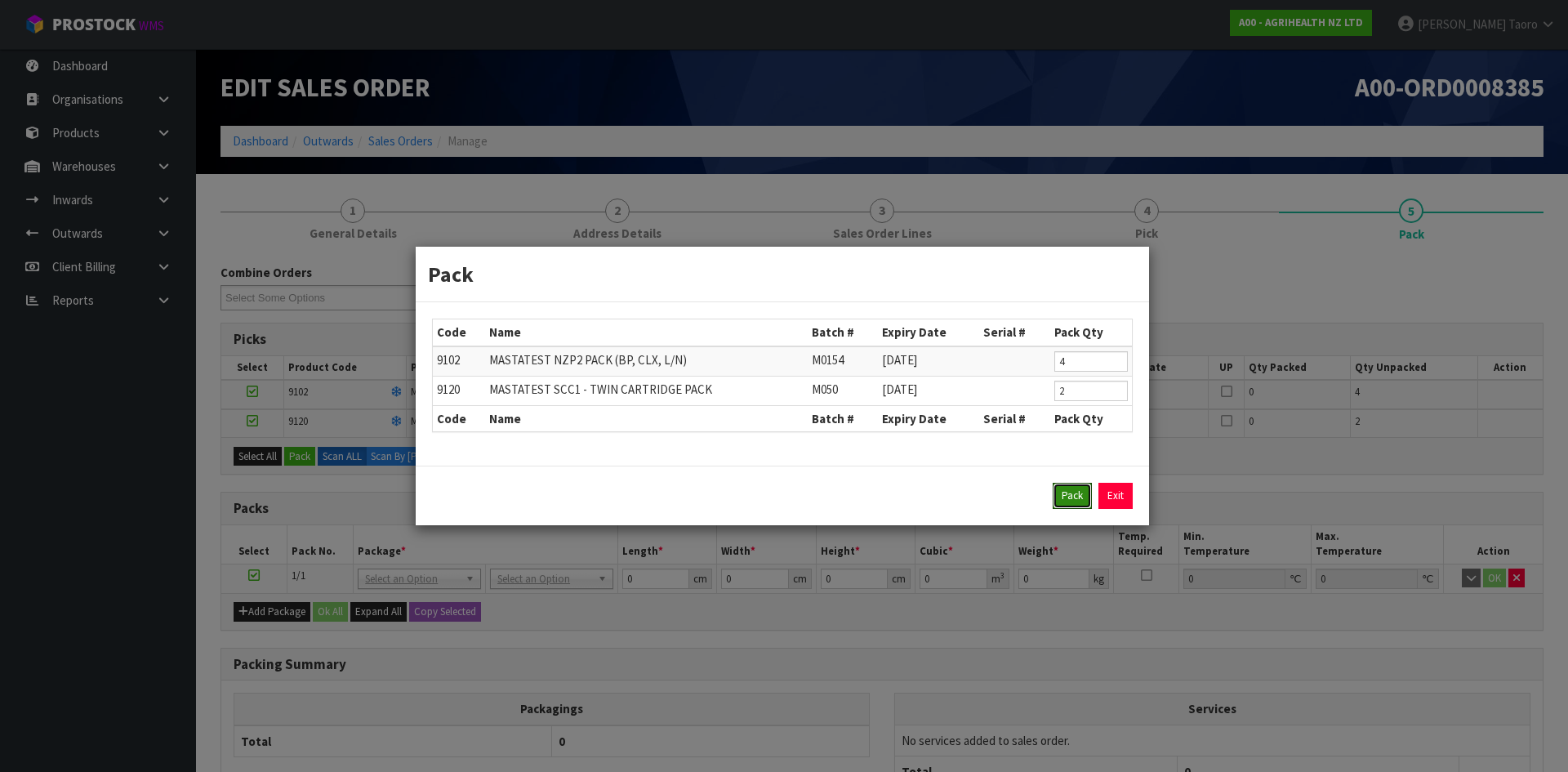
click at [1065, 494] on button "Pack" at bounding box center [1072, 495] width 40 height 26
type input "0.000"
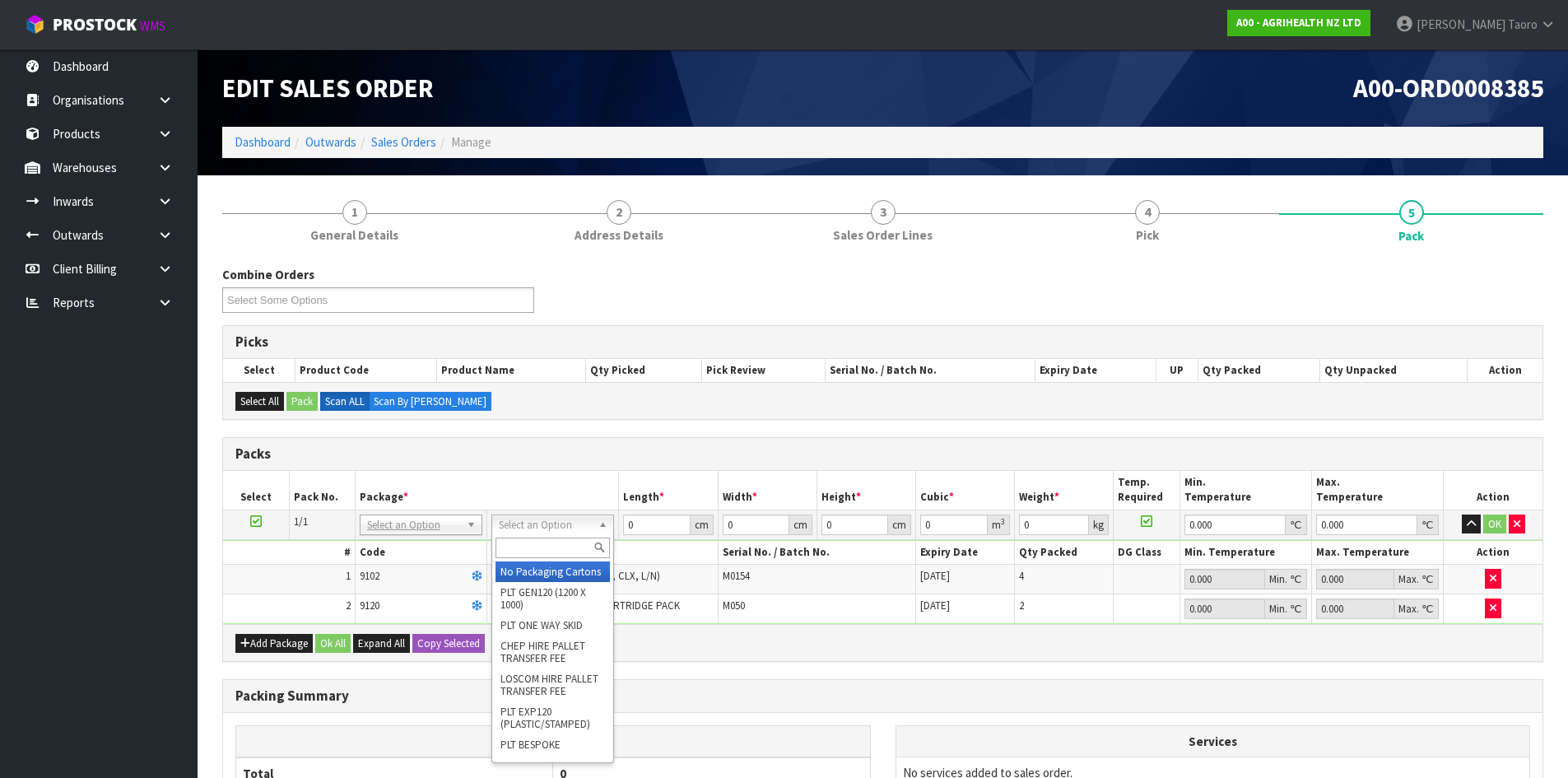
click at [571, 557] on input "text" at bounding box center [552, 547] width 114 height 20
type input "OC"
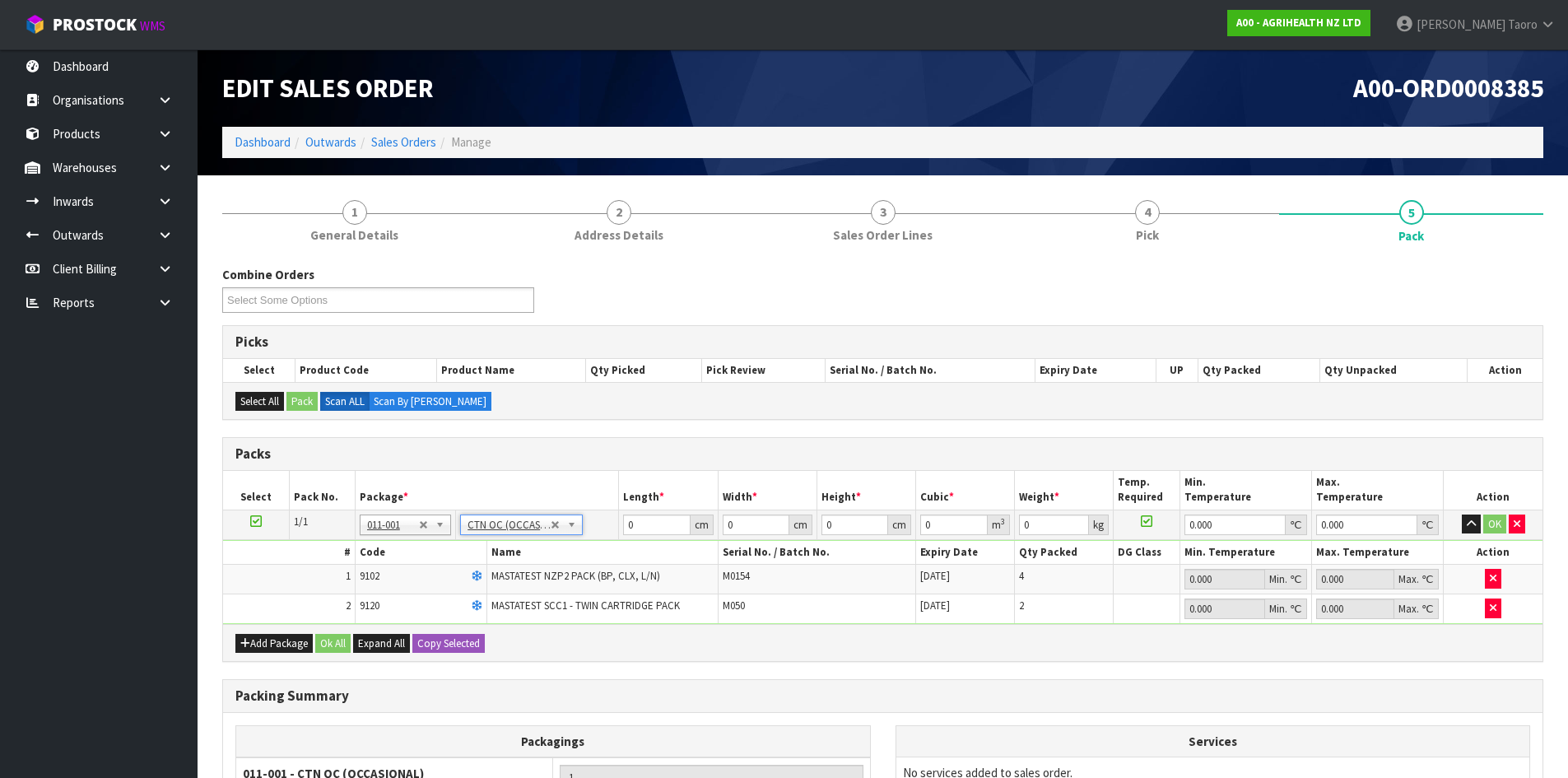
type input "1.5"
click at [649, 520] on input "0" at bounding box center [656, 524] width 66 height 20
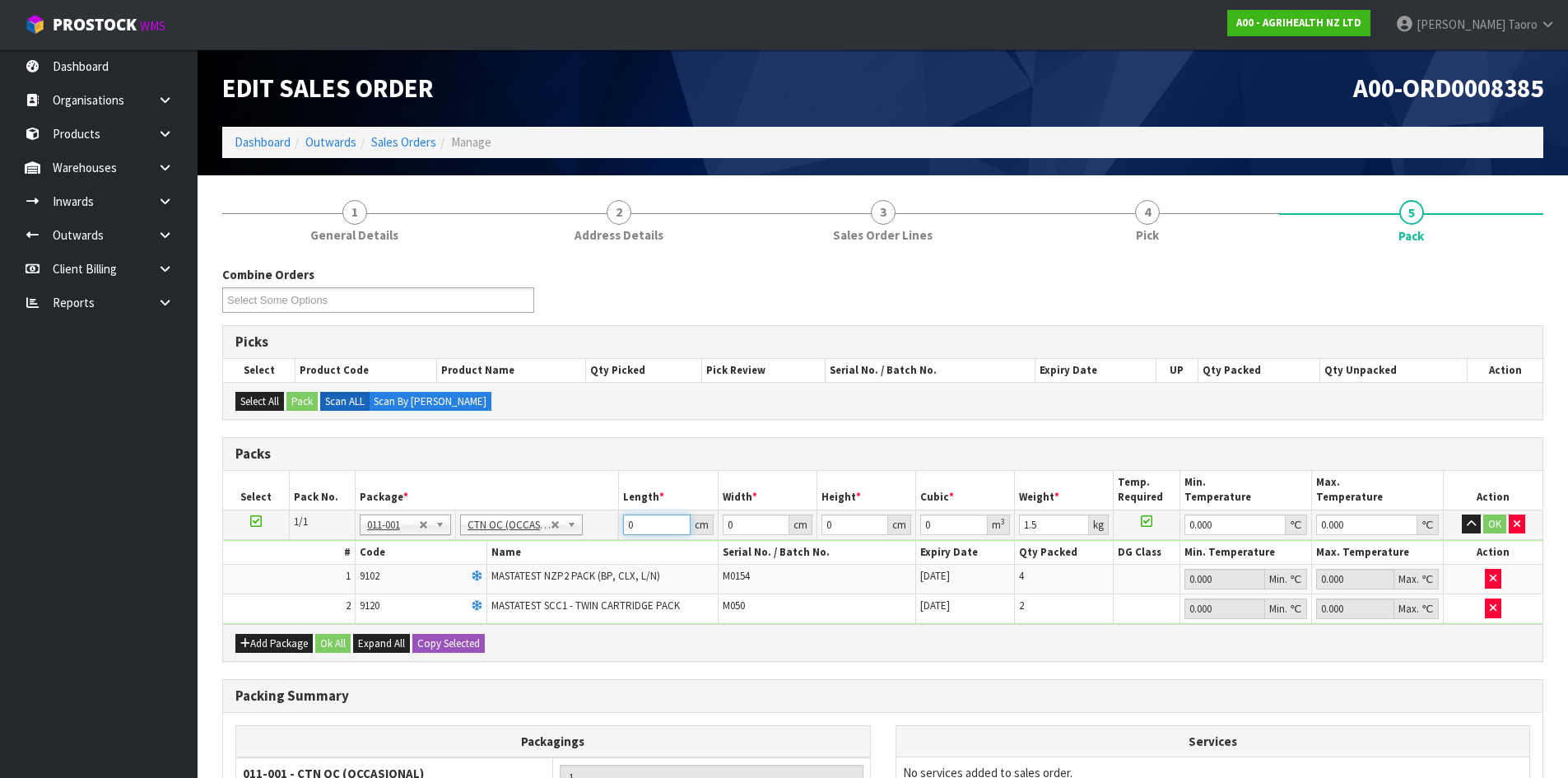
click at [649, 520] on input "0" at bounding box center [656, 524] width 66 height 20
type input "60"
type input "41"
type input "1"
type input "0.00246"
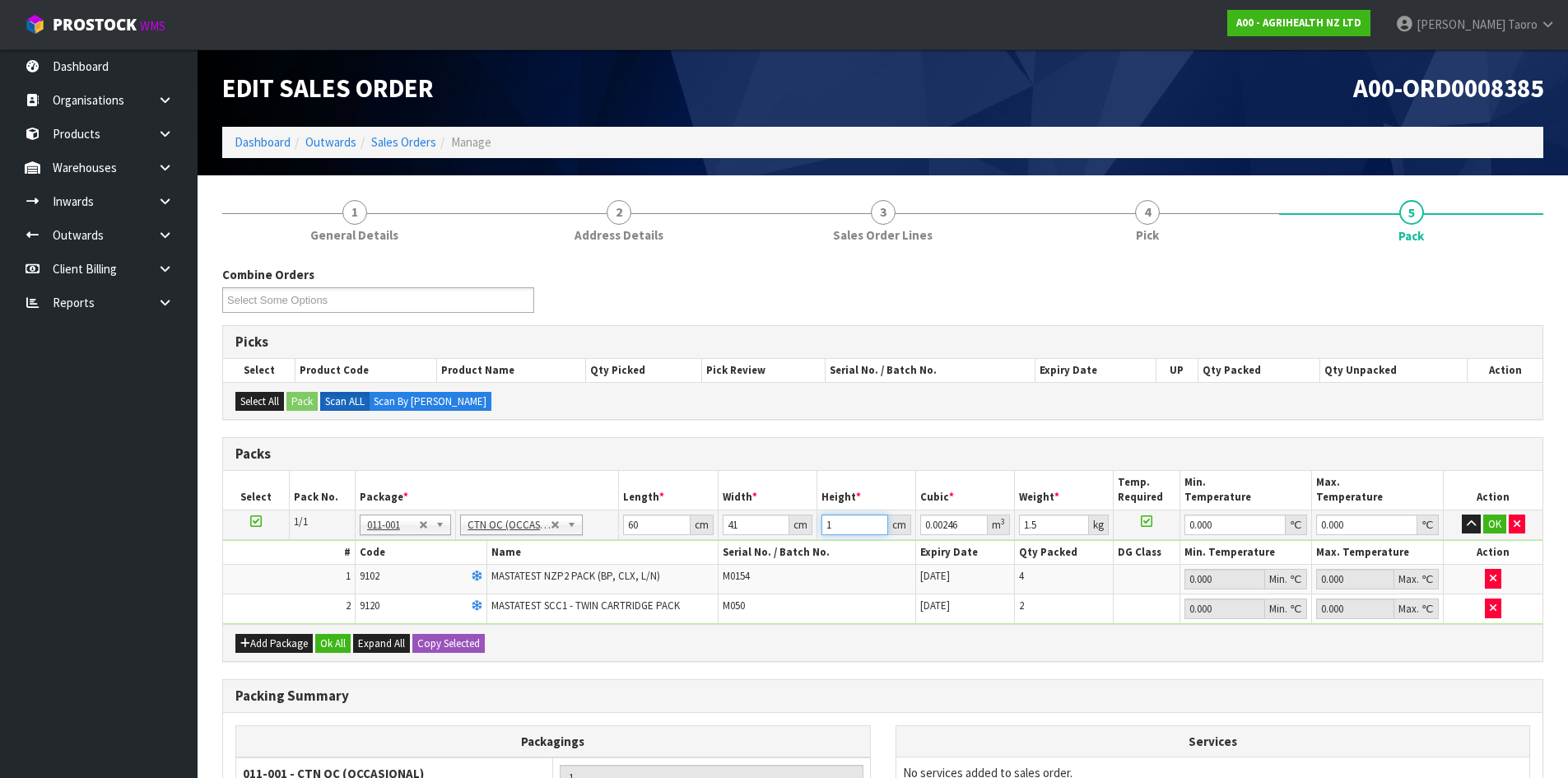
type input "11"
type input "0.02706"
type input "11"
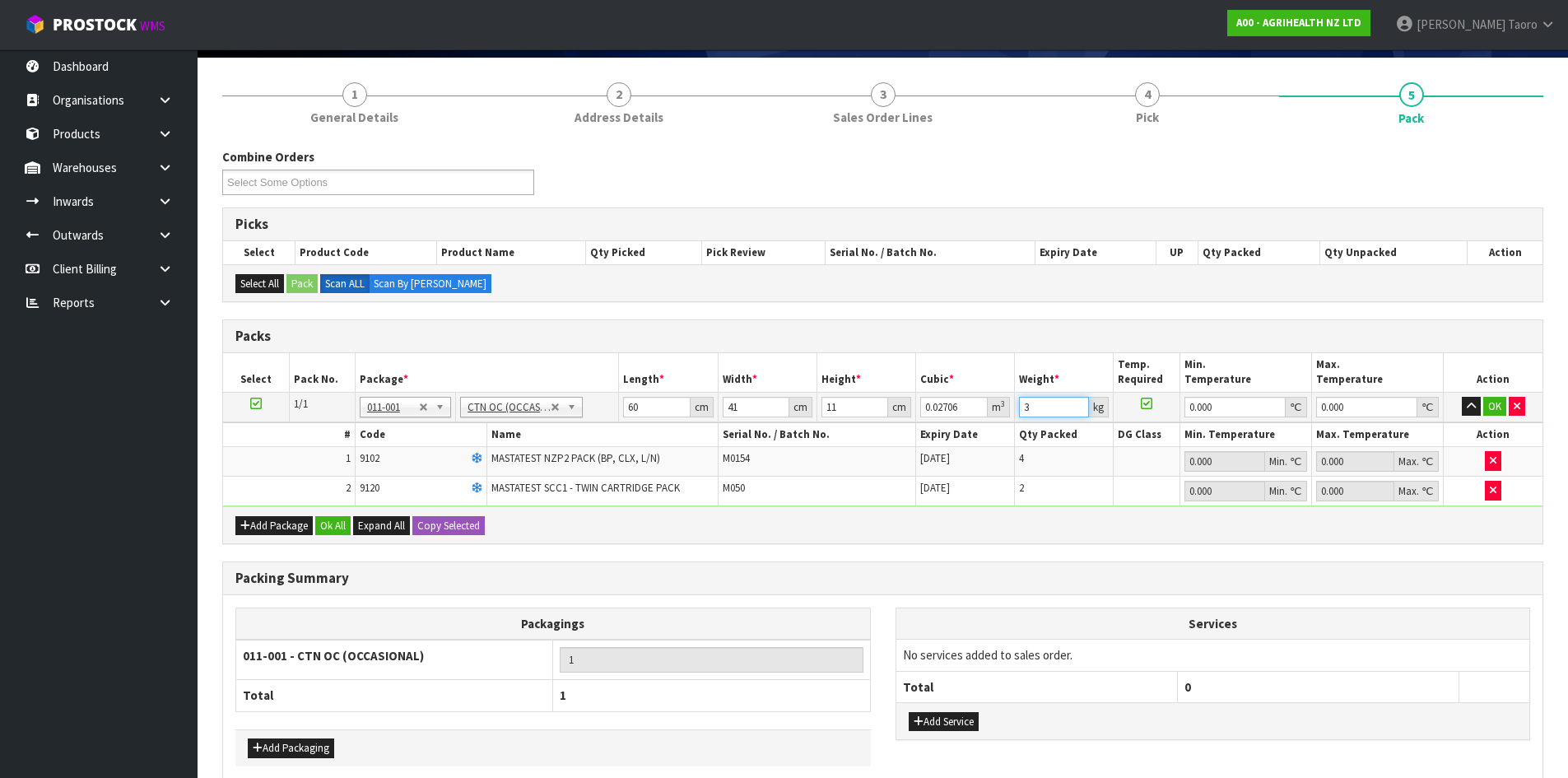
scroll to position [196, 0]
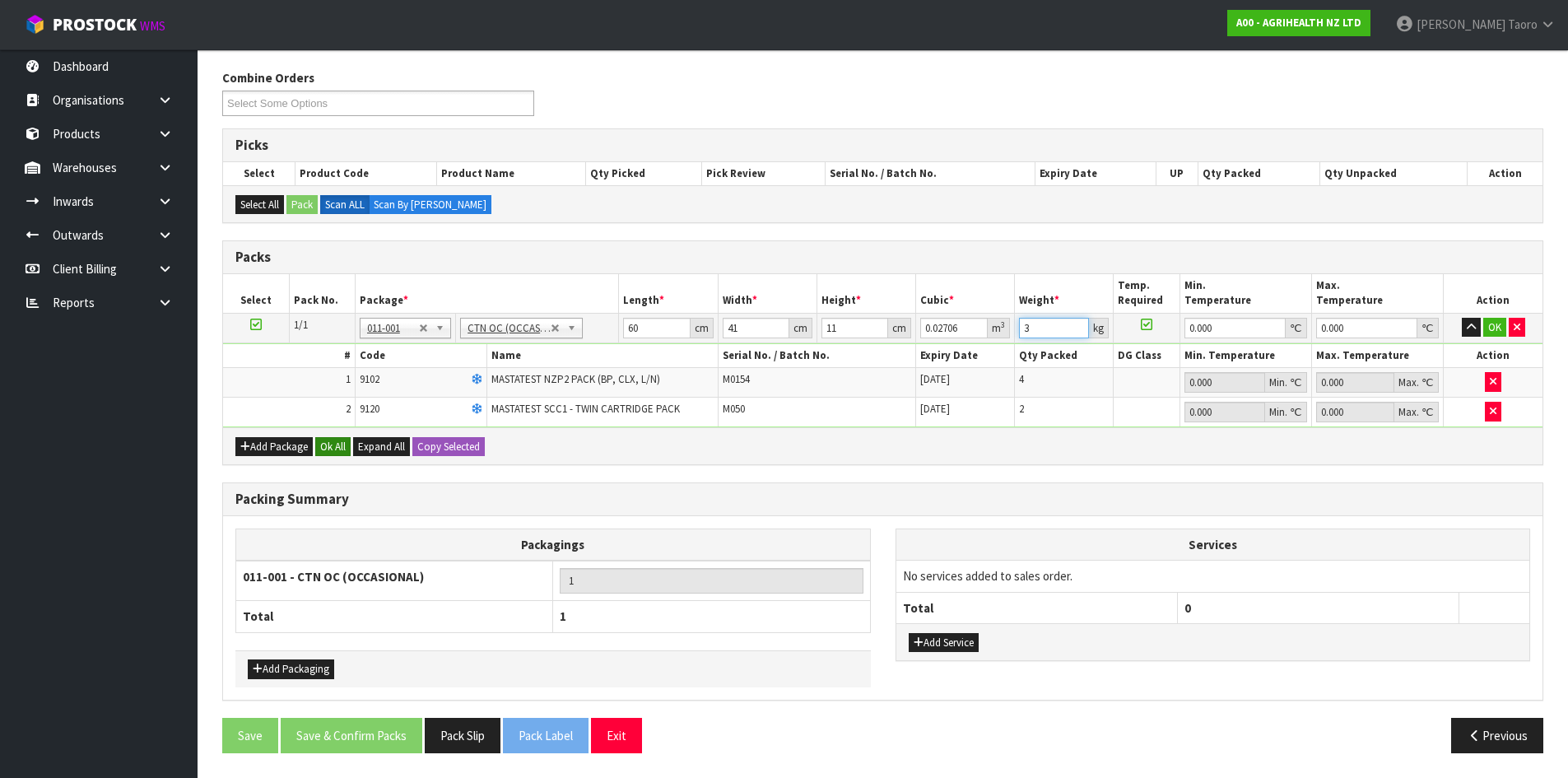
type input "3"
click at [335, 453] on button "Ok All" at bounding box center [333, 447] width 35 height 19
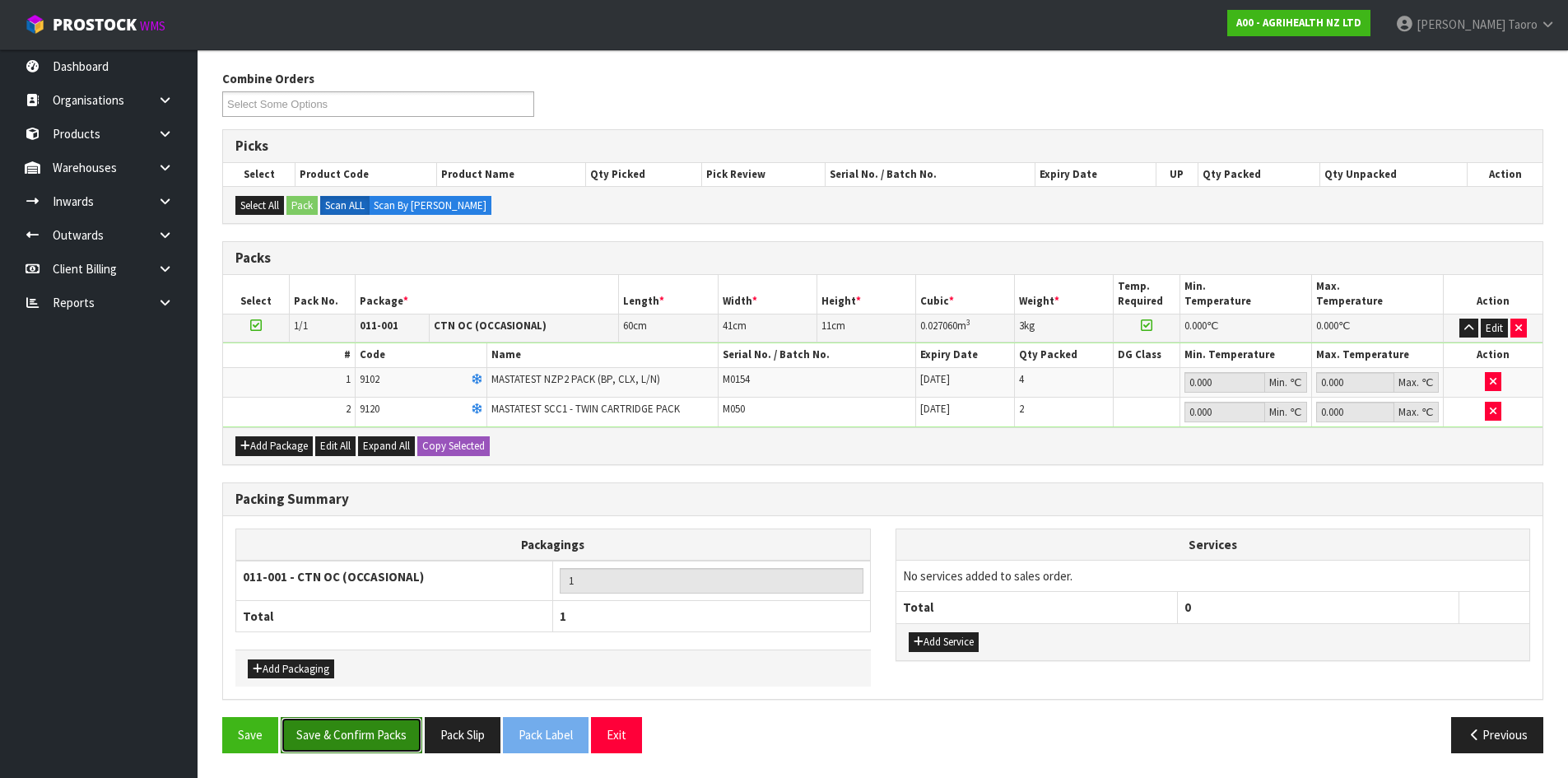
click at [357, 738] on button "Save & Confirm Packs" at bounding box center [351, 735] width 142 height 35
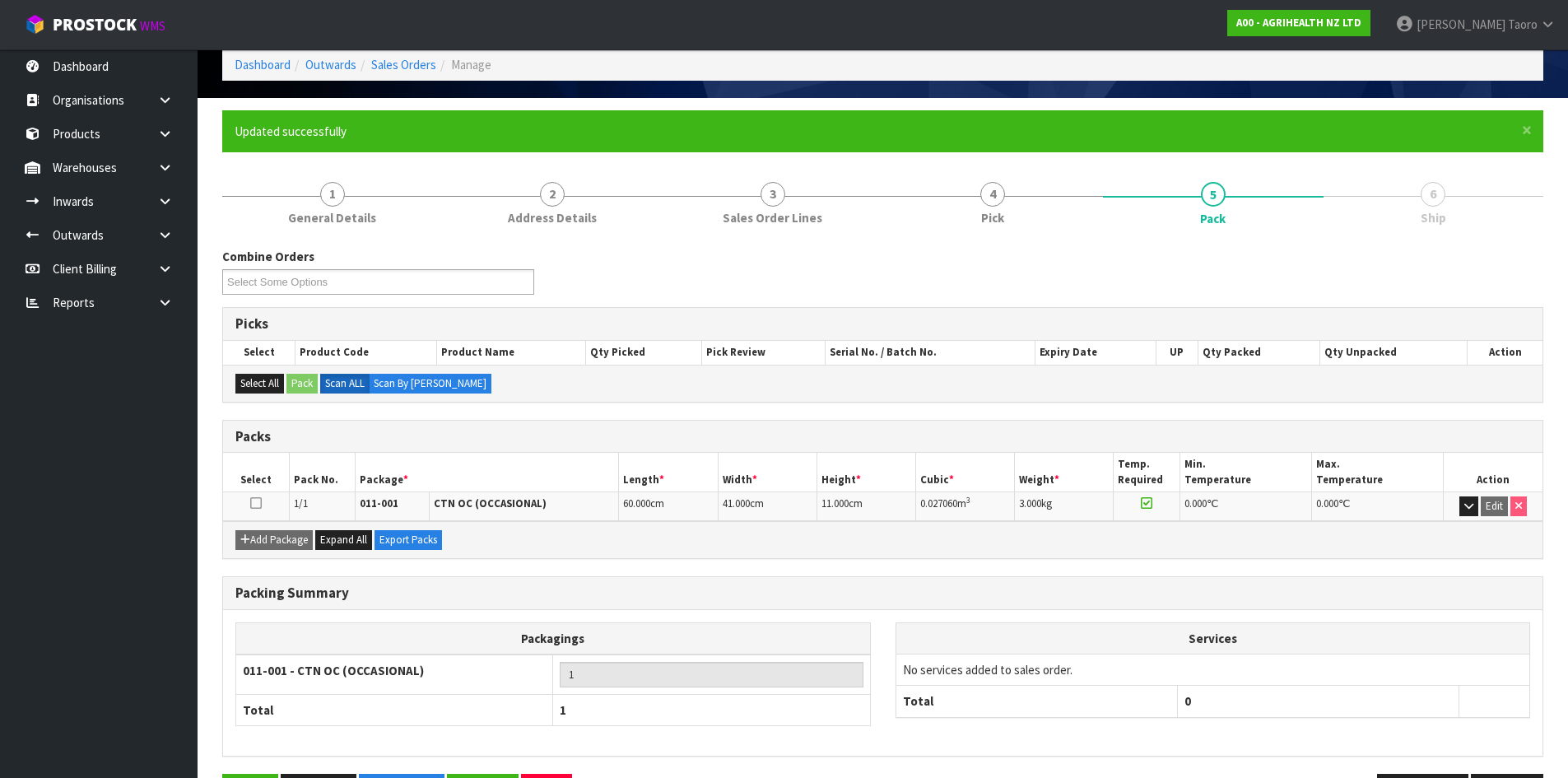
scroll to position [135, 0]
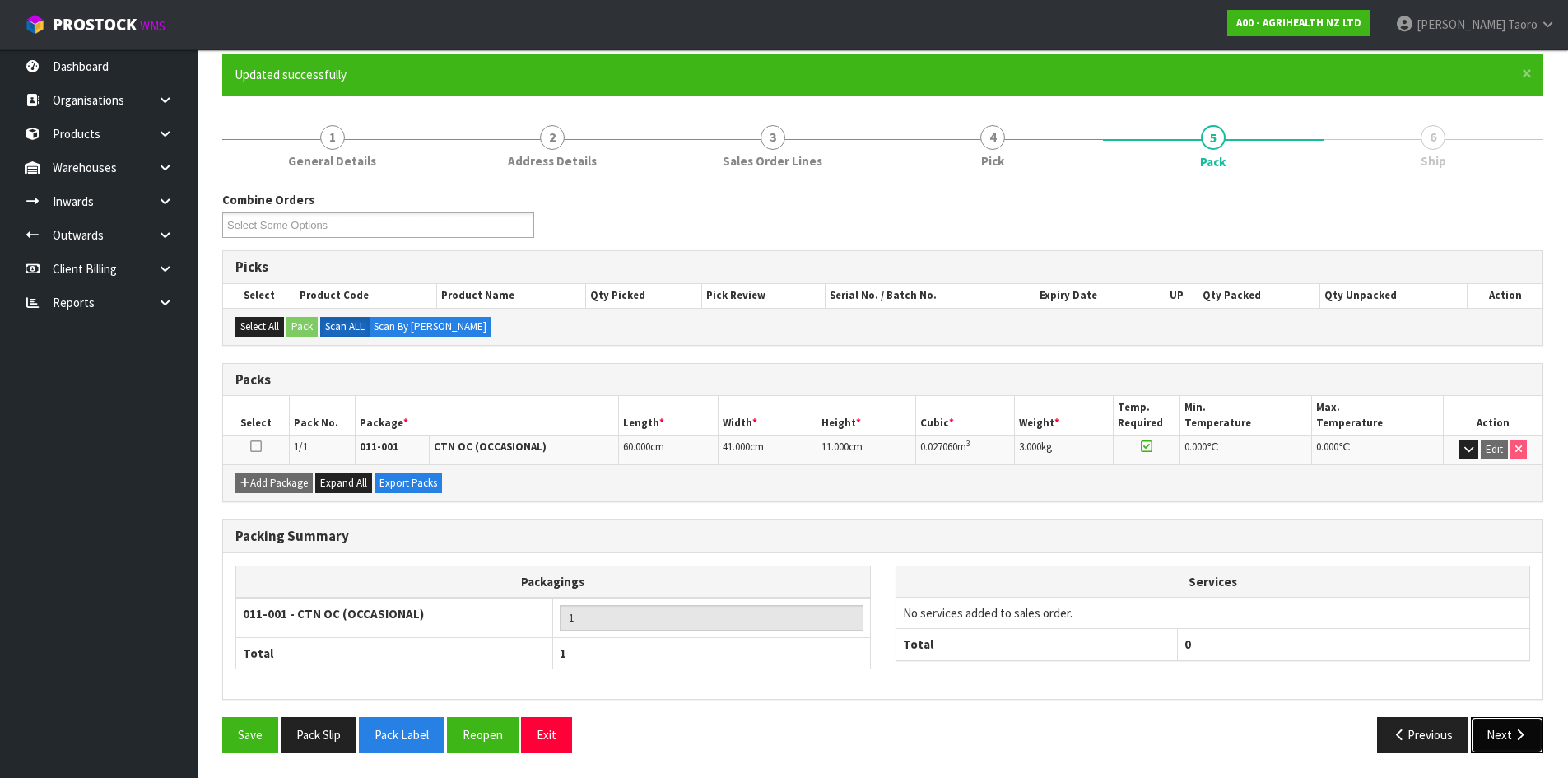
click at [1504, 727] on button "Next" at bounding box center [1507, 735] width 73 height 35
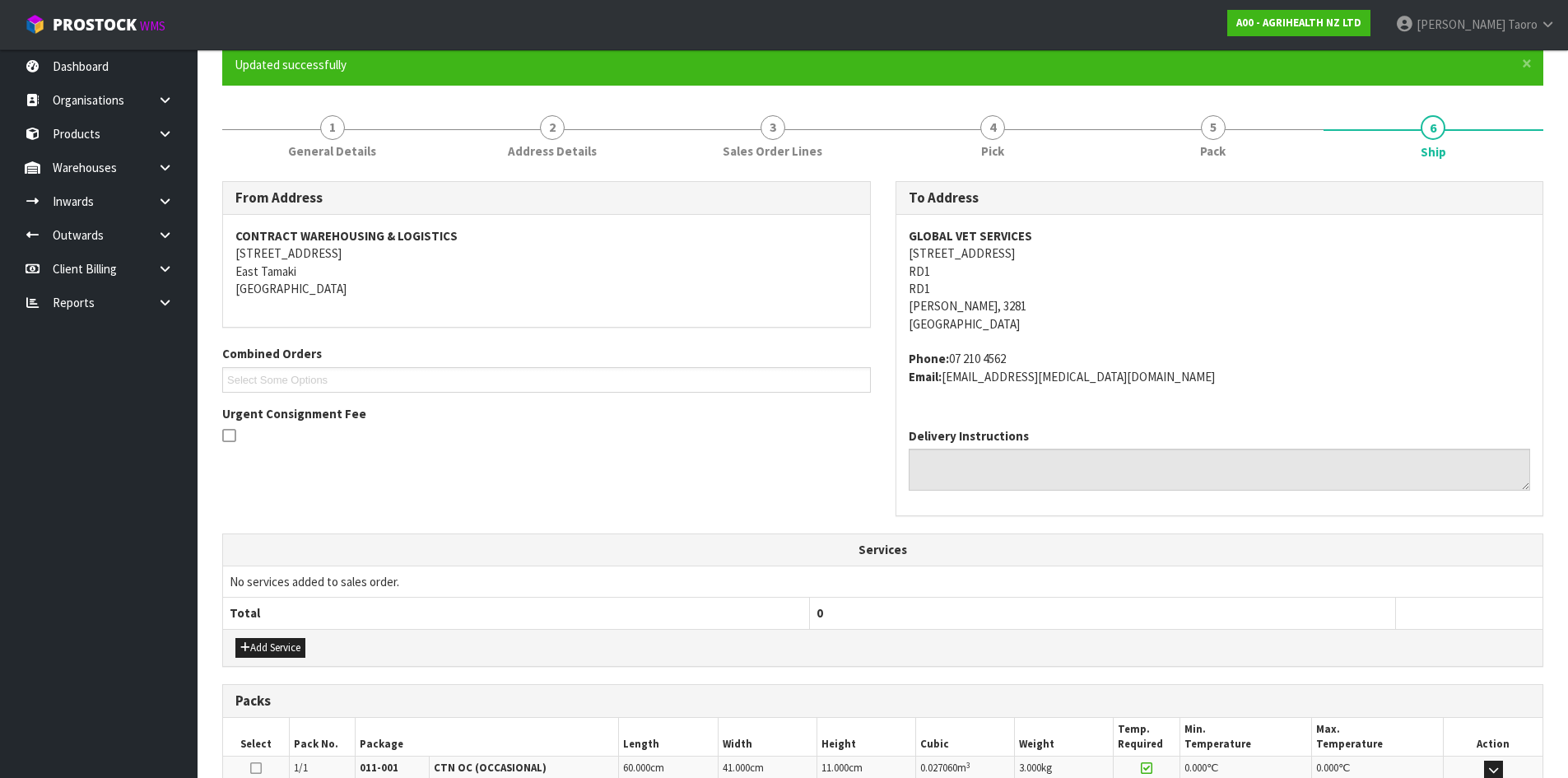
scroll to position [366, 0]
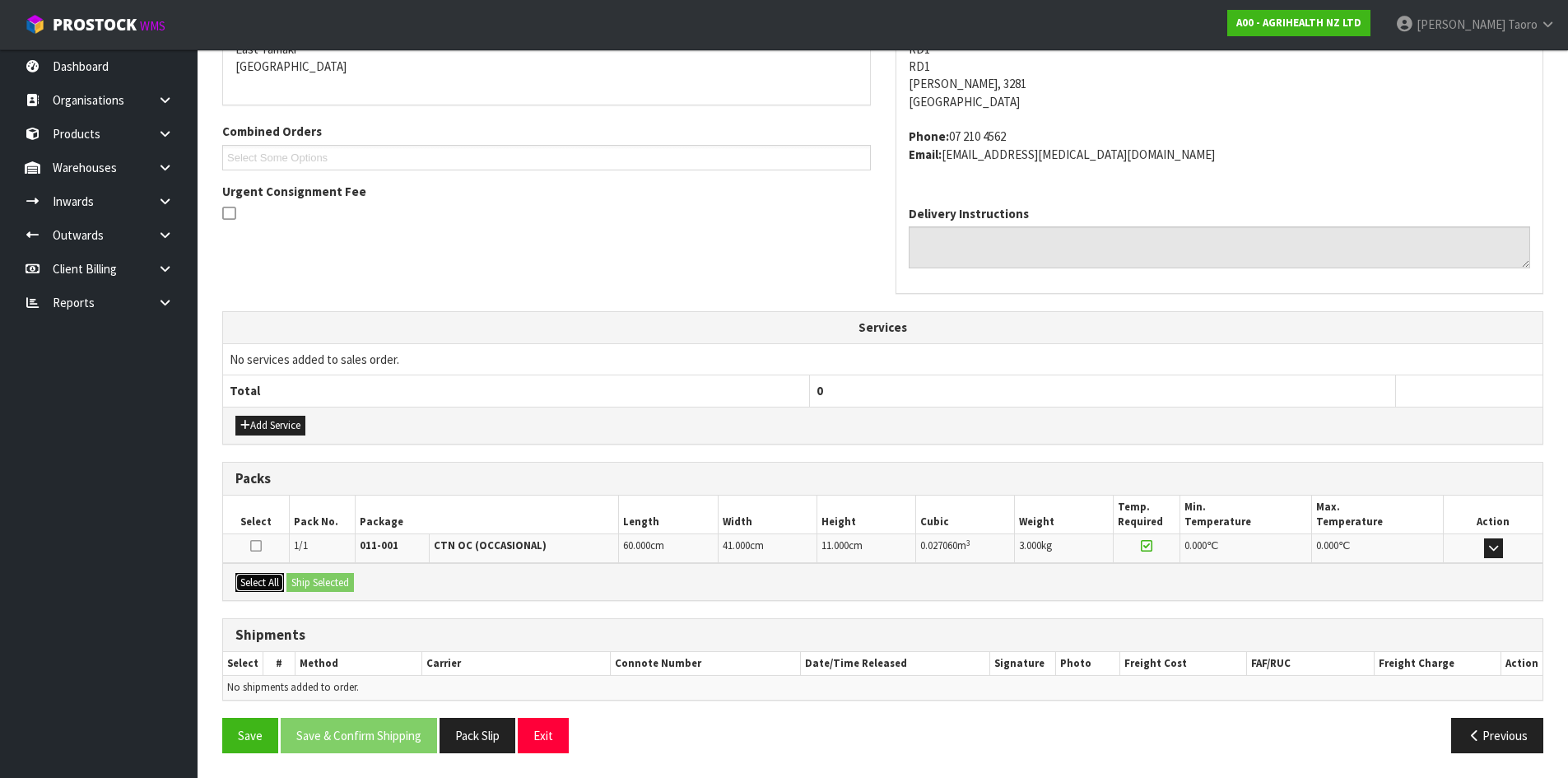
drag, startPoint x: 265, startPoint y: 579, endPoint x: 295, endPoint y: 574, distance: 30.4
click at [266, 579] on button "Select All" at bounding box center [259, 582] width 49 height 19
click at [301, 574] on button "Ship Selected" at bounding box center [321, 582] width 67 height 19
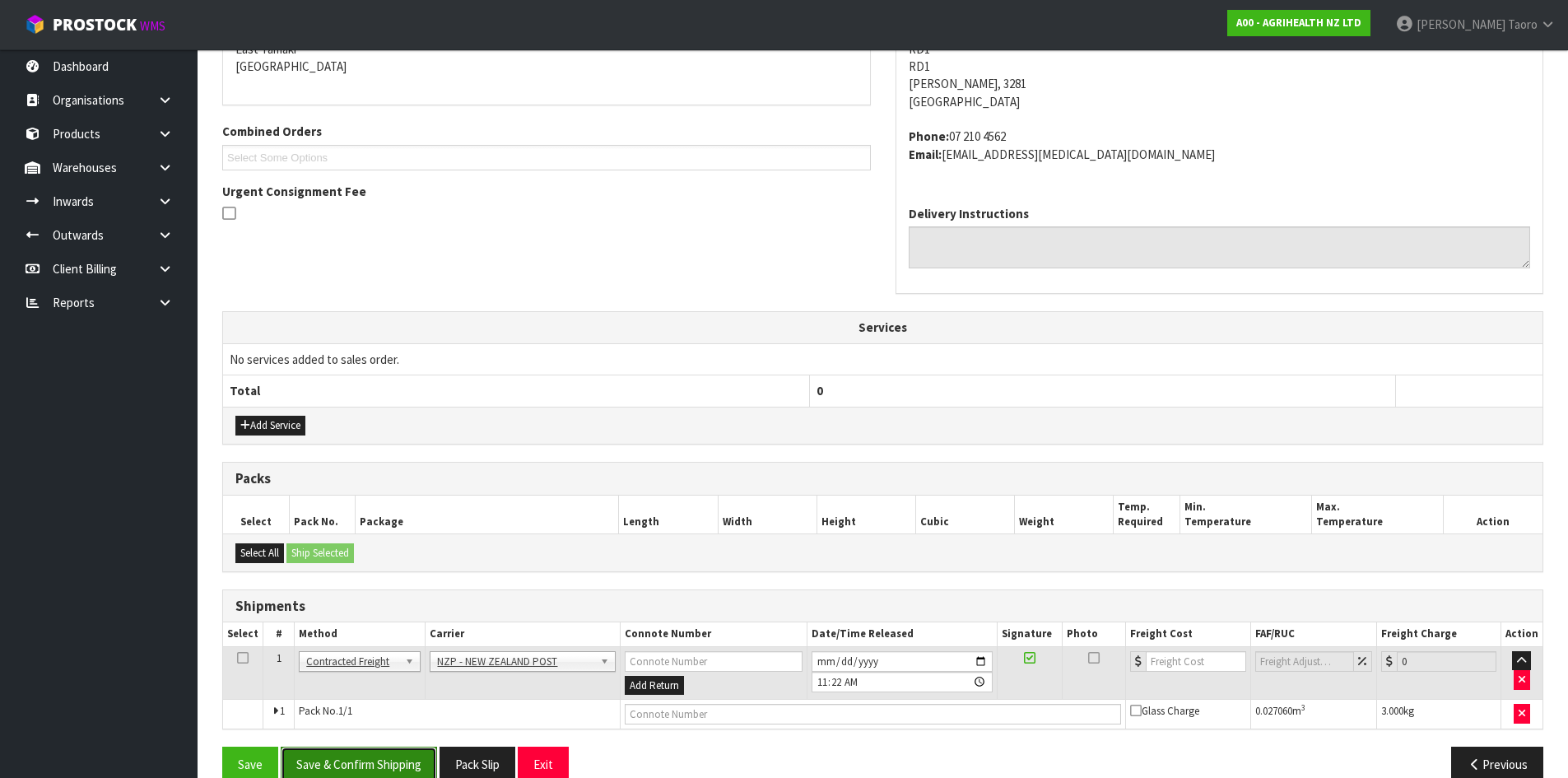
click at [415, 766] on button "Save & Confirm Shipping" at bounding box center [359, 764] width 157 height 35
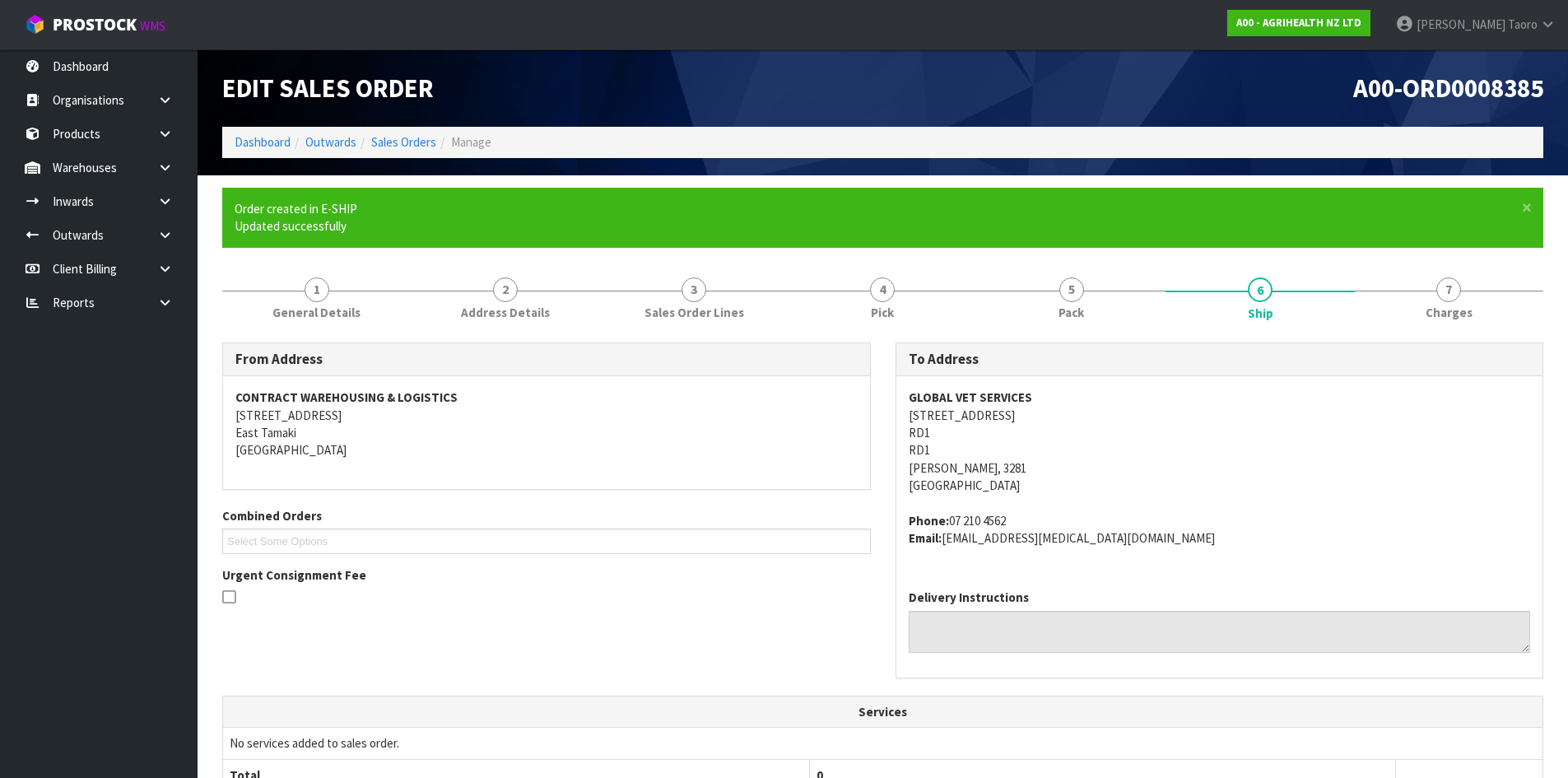
scroll to position [372, 0]
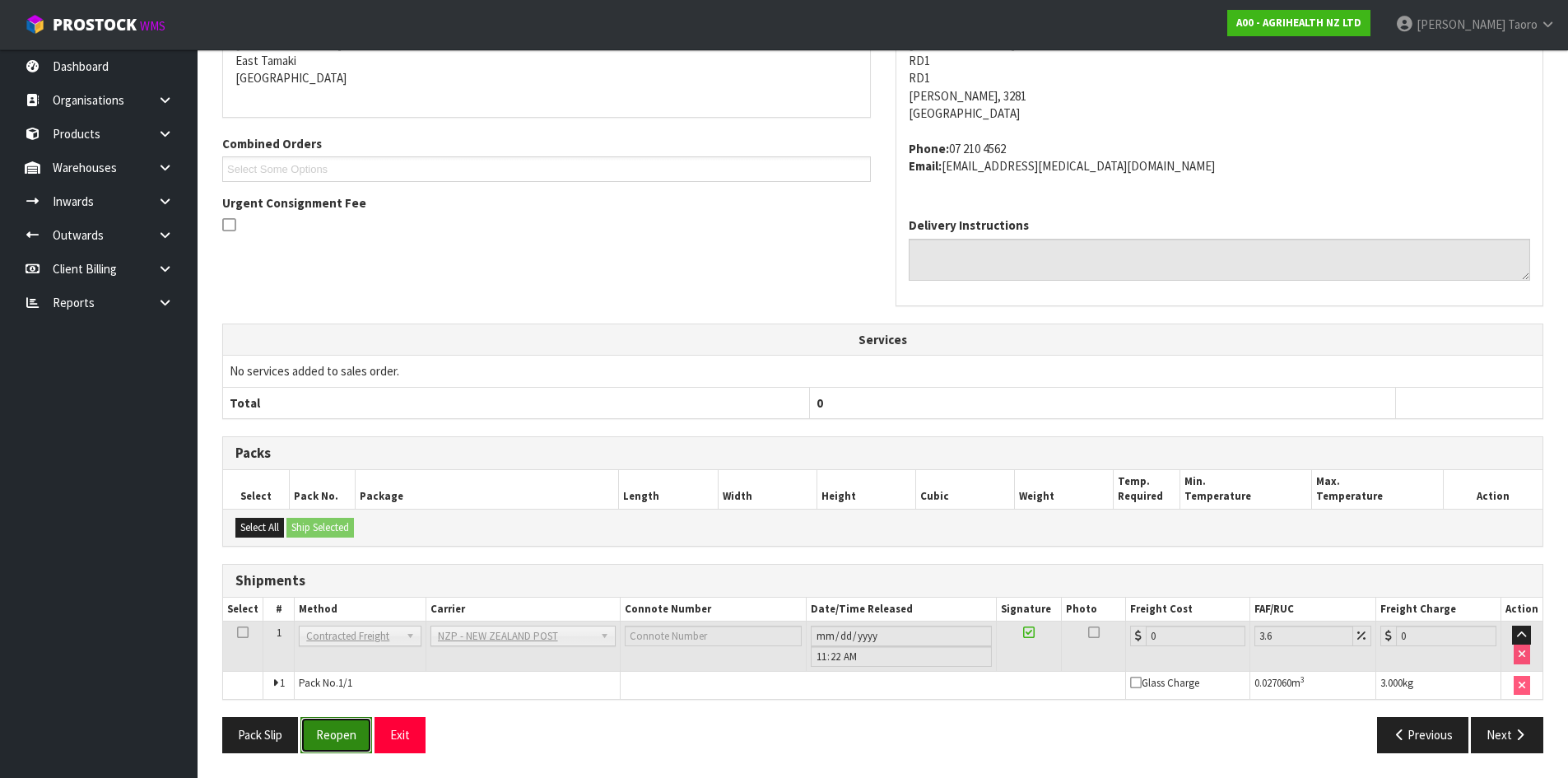
click at [346, 743] on button "Reopen" at bounding box center [336, 735] width 72 height 35
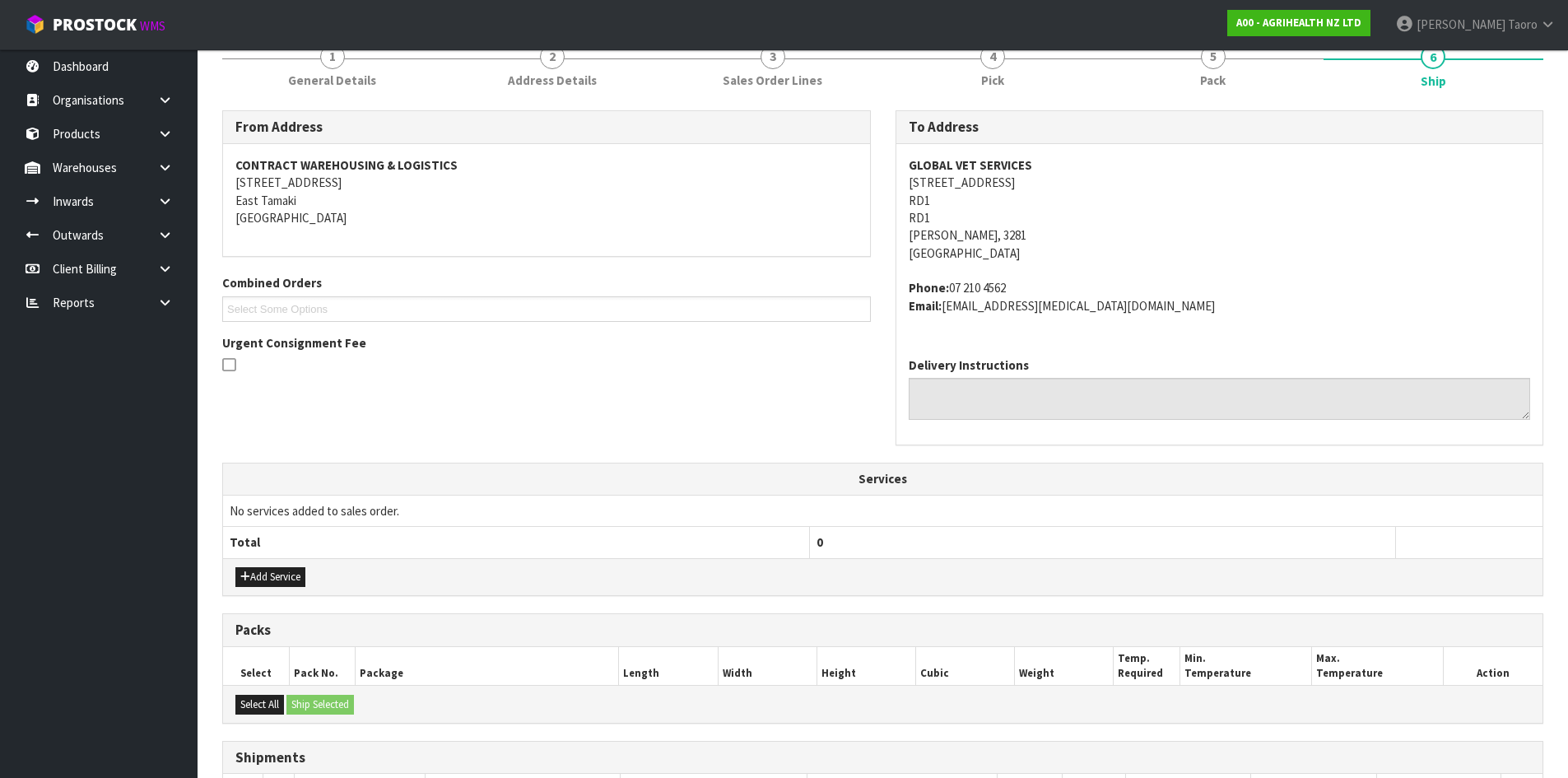
scroll to position [396, 0]
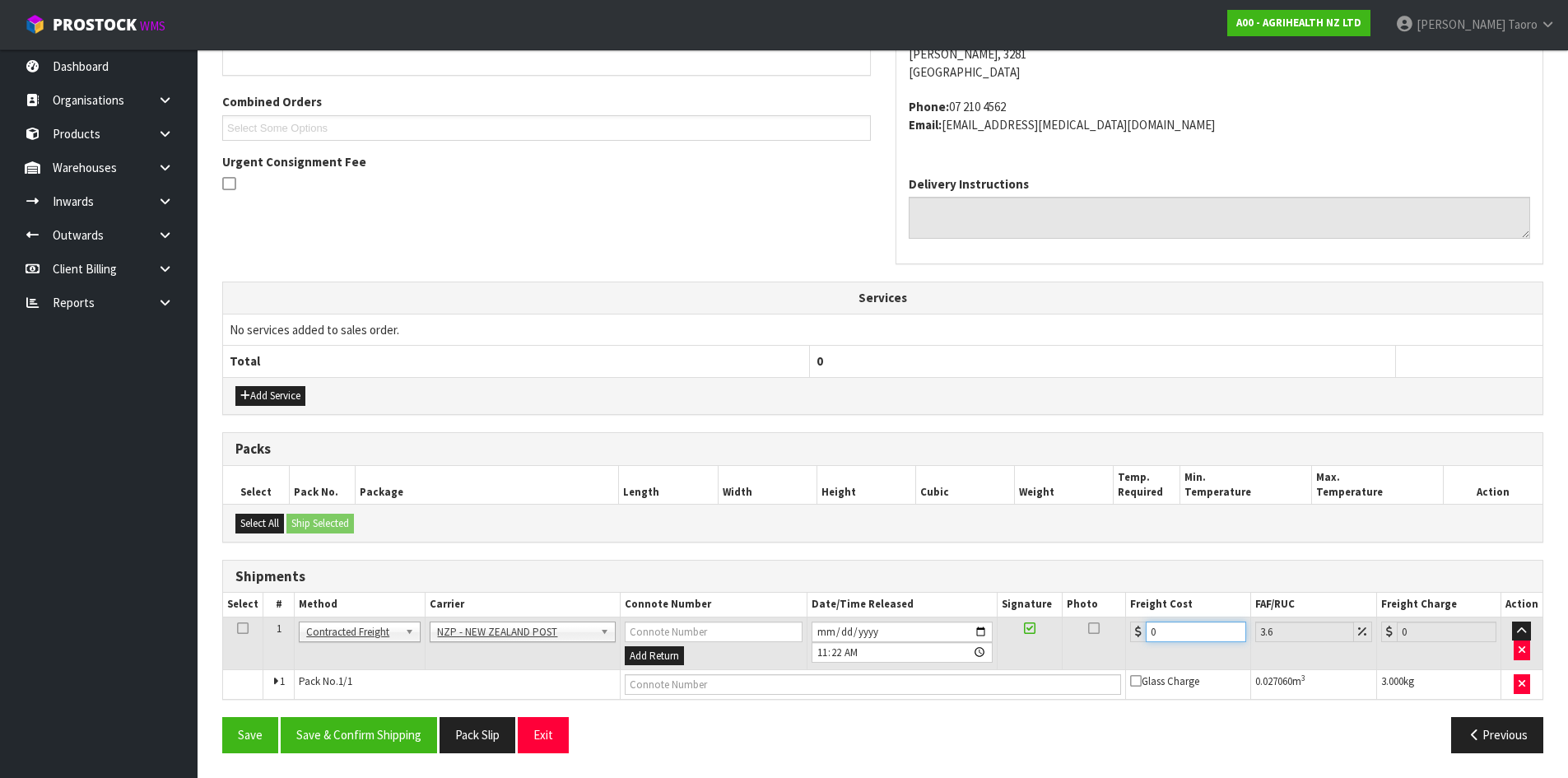
click at [1191, 632] on input "0" at bounding box center [1195, 631] width 99 height 20
type input "1"
type input "1.04"
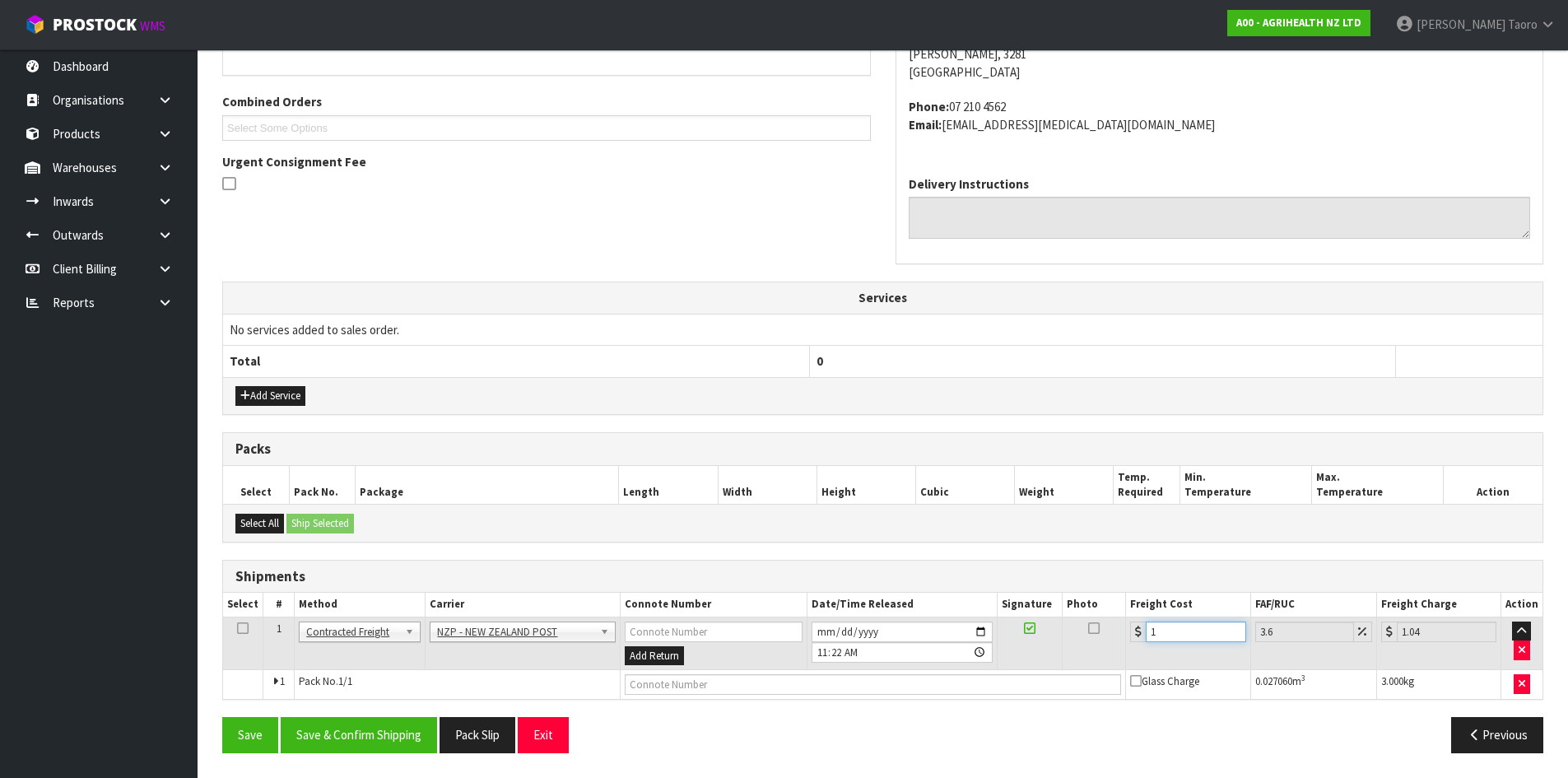
type input "11"
type input "11.4"
type input "11.9"
type input "12.33"
type input "11.90"
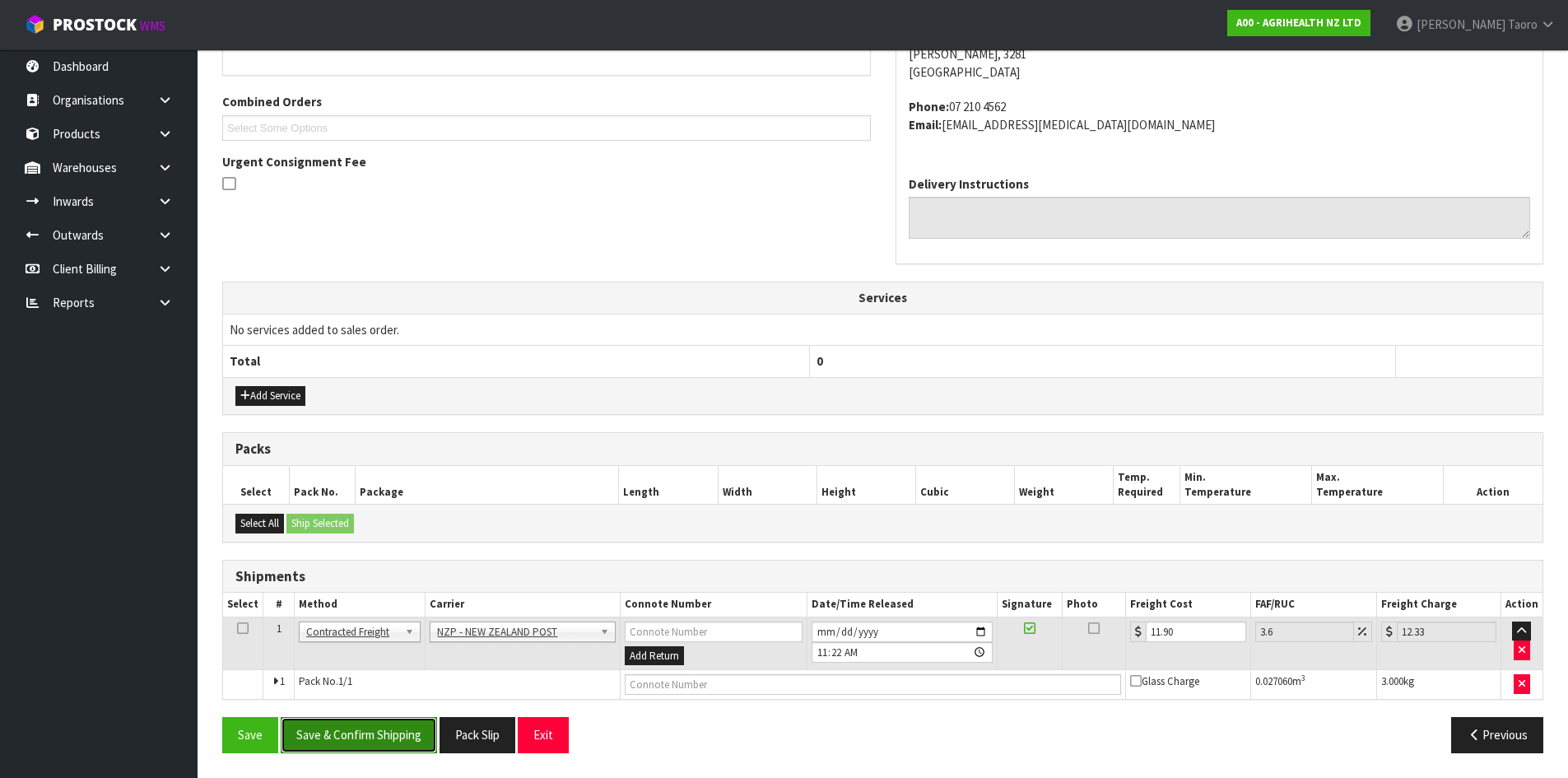
drag, startPoint x: 411, startPoint y: 736, endPoint x: 400, endPoint y: 729, distance: 13.0
click at [411, 735] on button "Save & Confirm Shipping" at bounding box center [359, 735] width 157 height 35
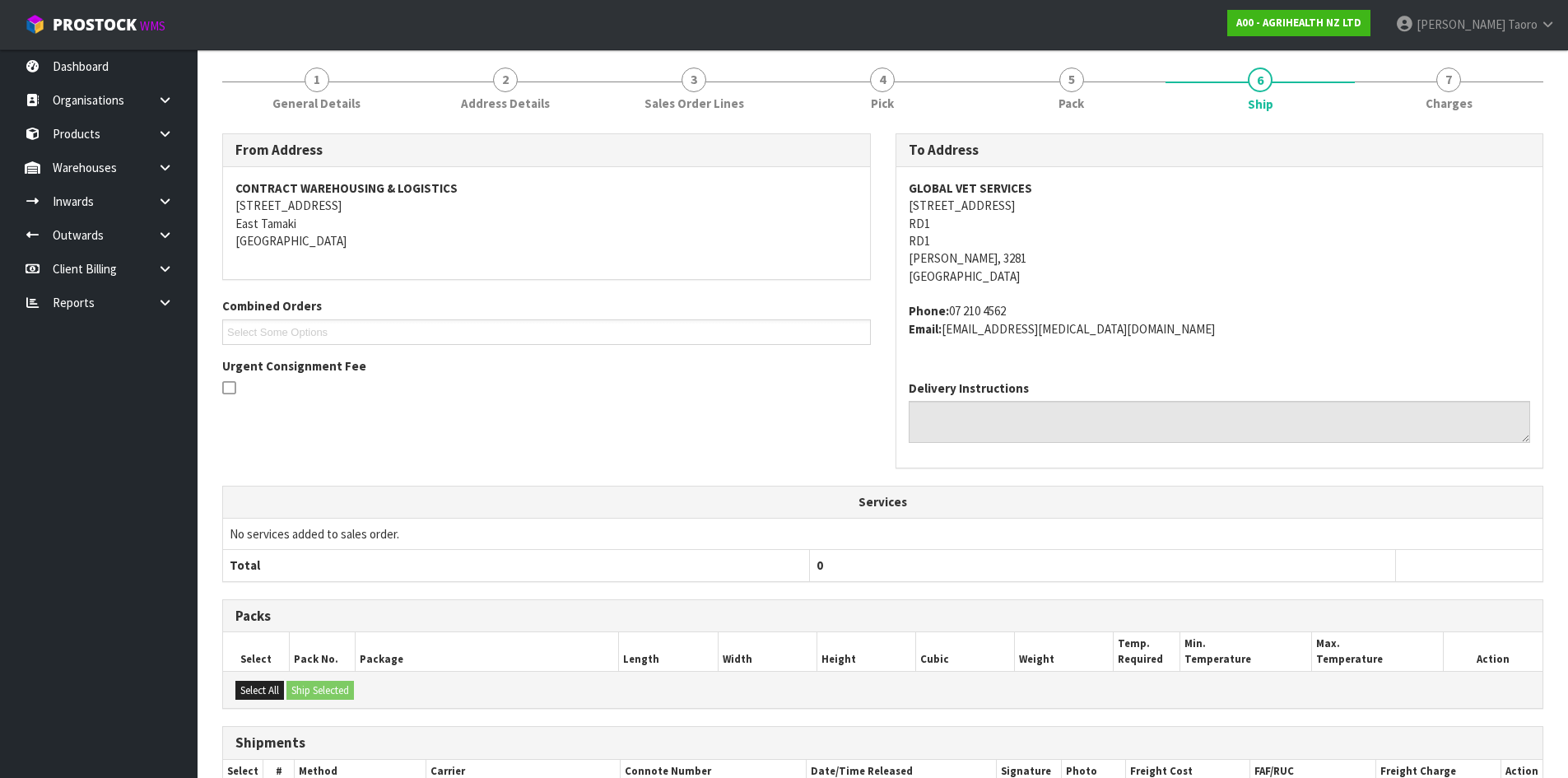
scroll to position [354, 0]
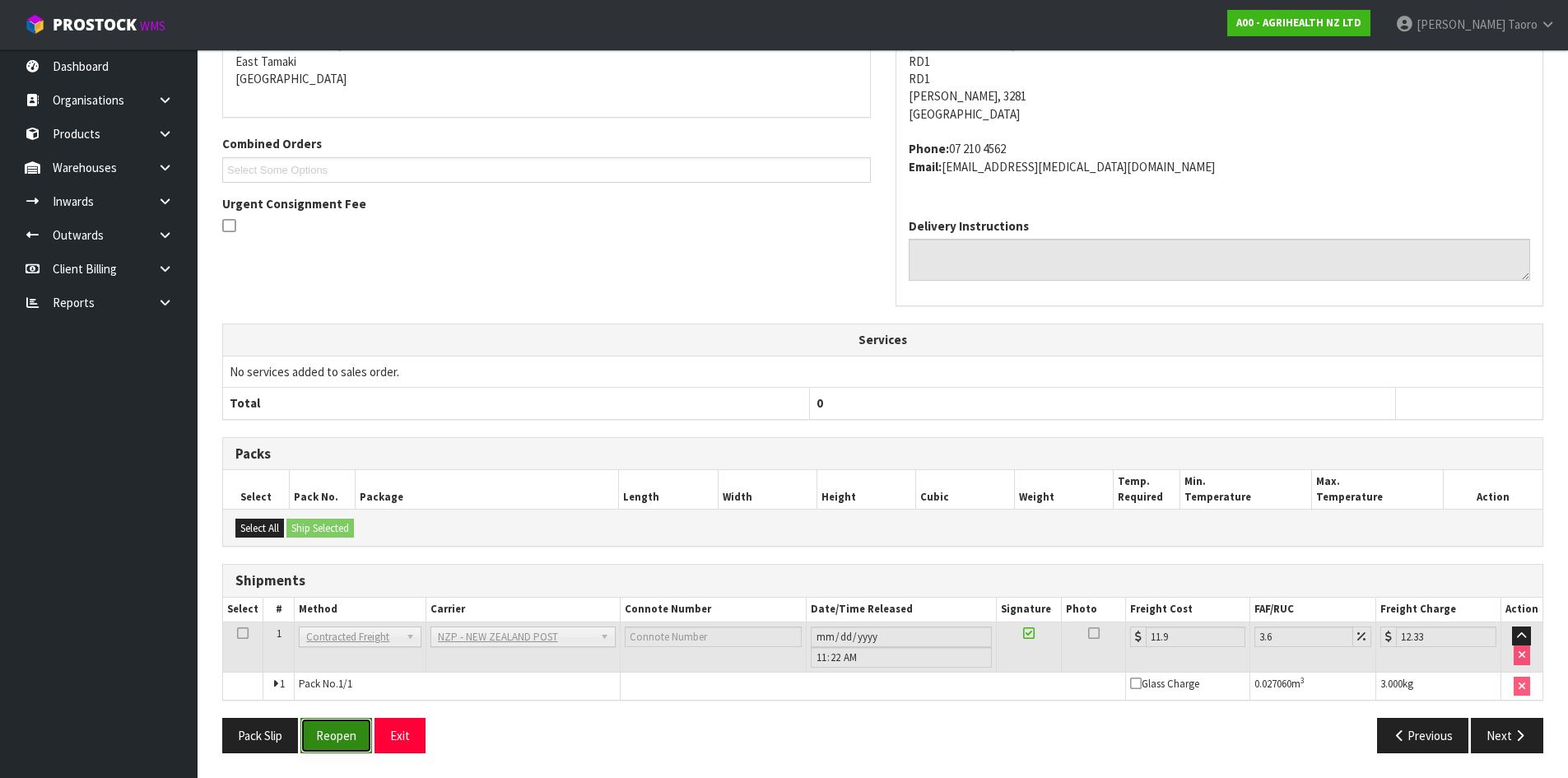
click at [343, 734] on button "Reopen" at bounding box center [336, 736] width 72 height 35
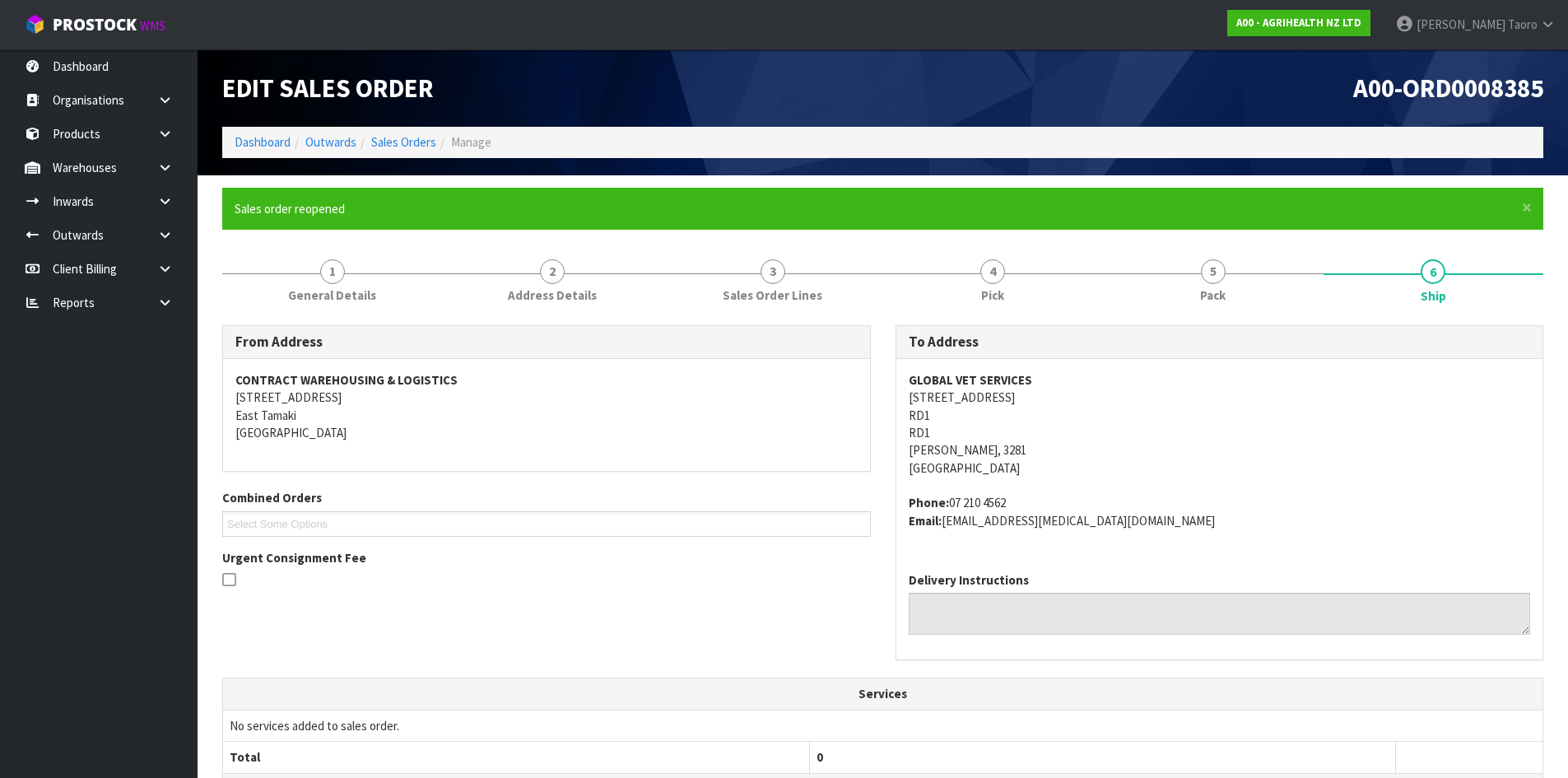
scroll to position [329, 0]
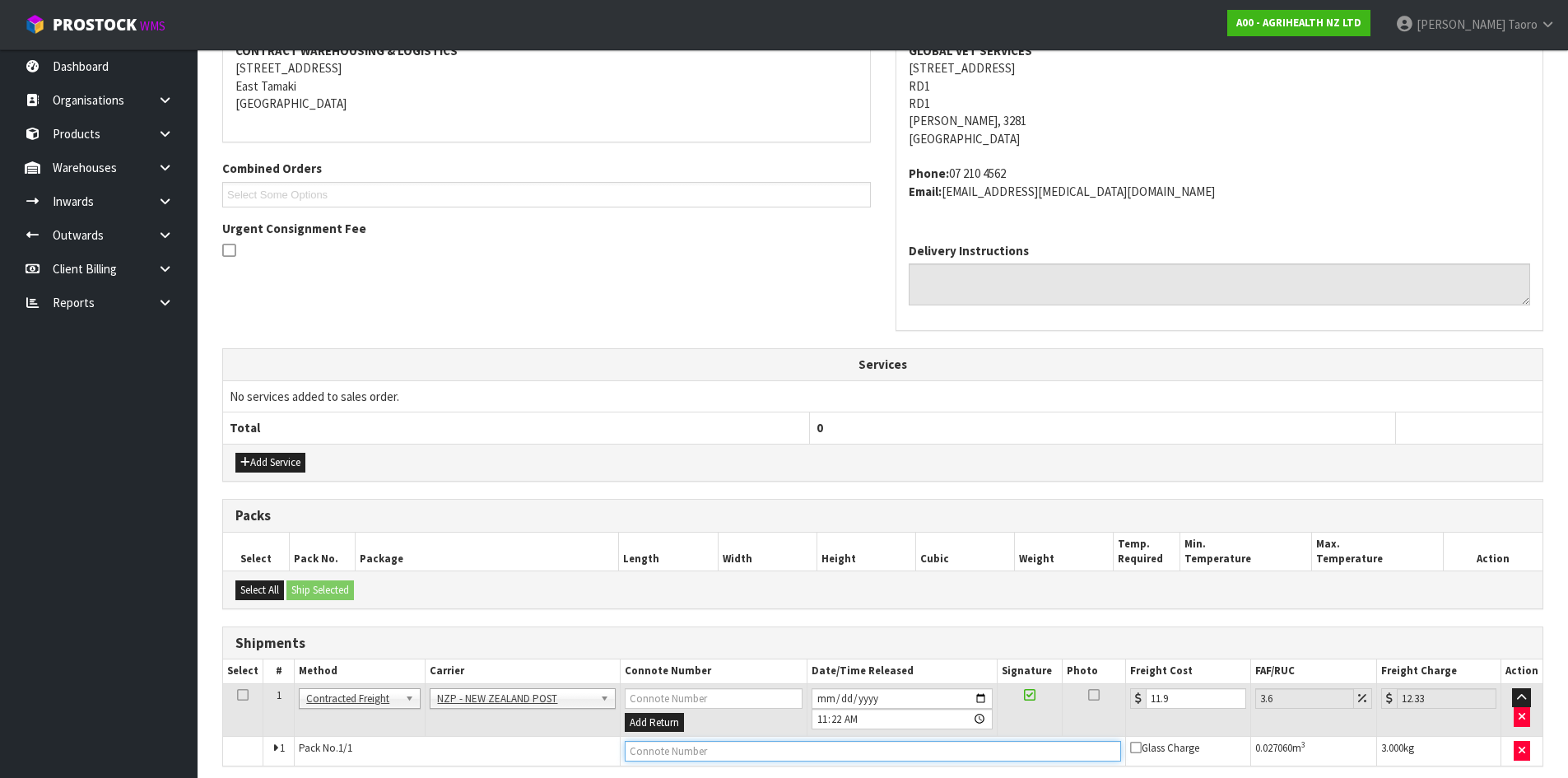
click at [807, 747] on input "text" at bounding box center [874, 751] width 498 height 20
type input "00894210379944289063"
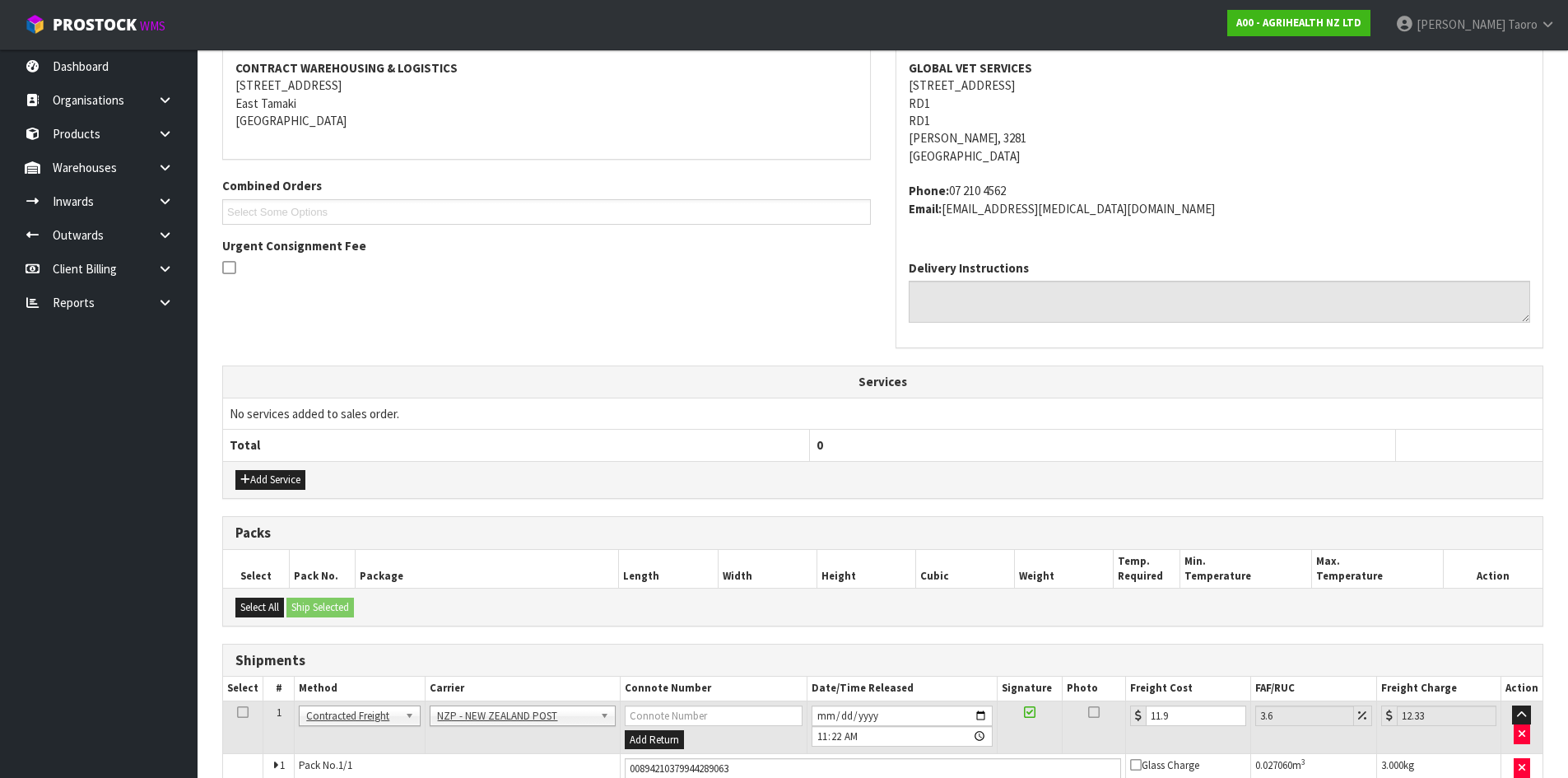
scroll to position [396, 0]
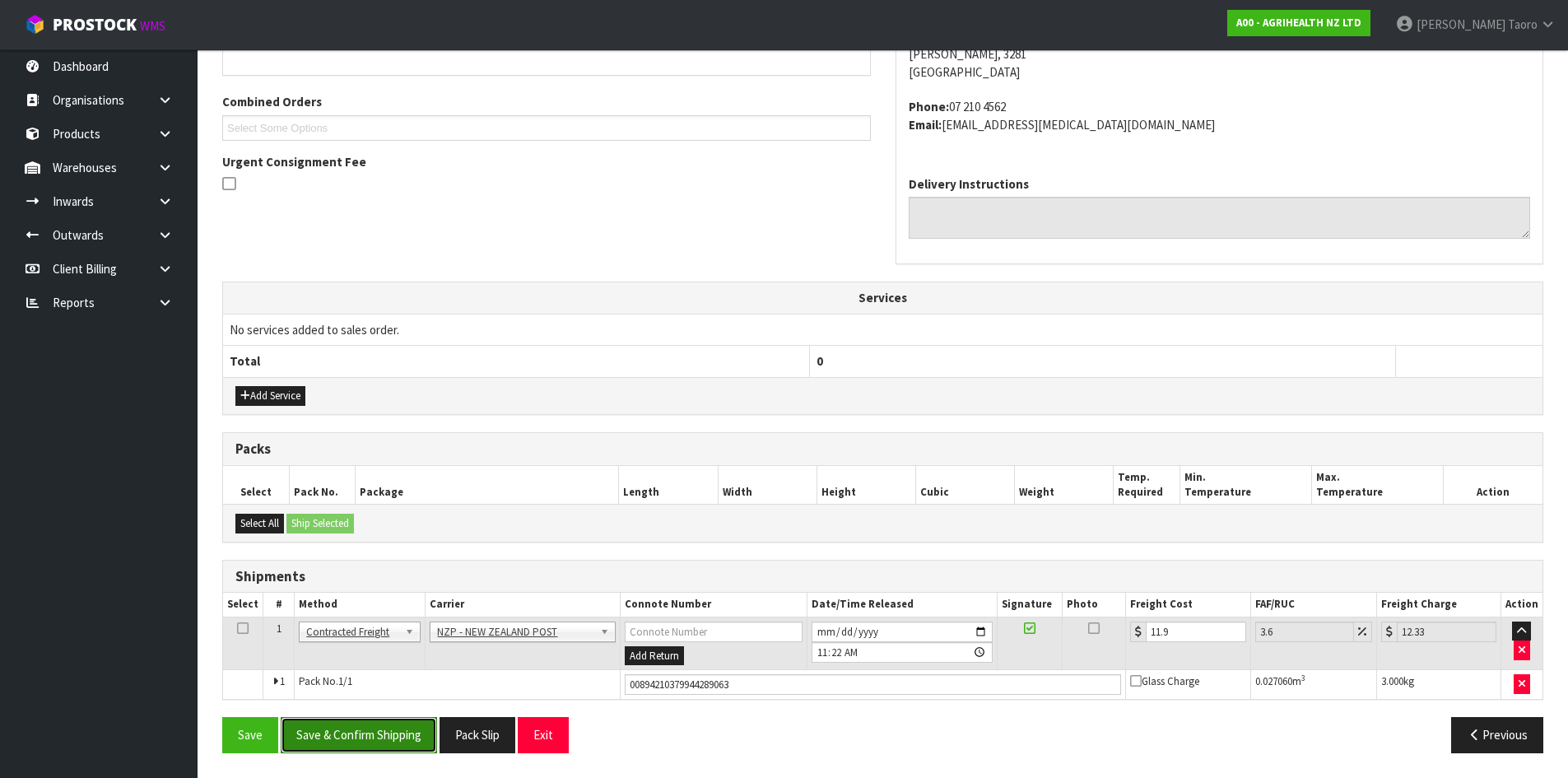
click at [406, 732] on button "Save & Confirm Shipping" at bounding box center [359, 735] width 157 height 35
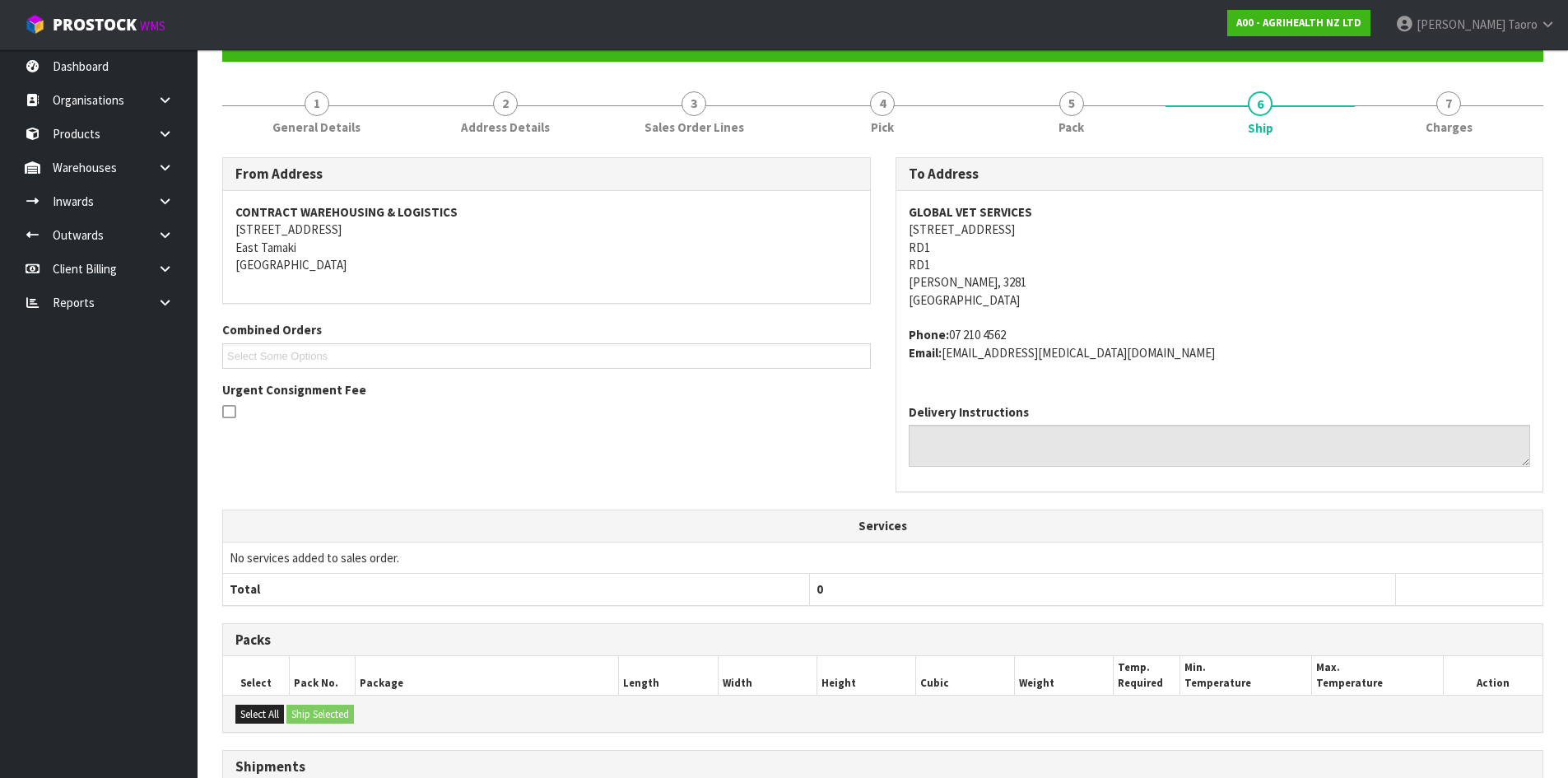
scroll to position [354, 0]
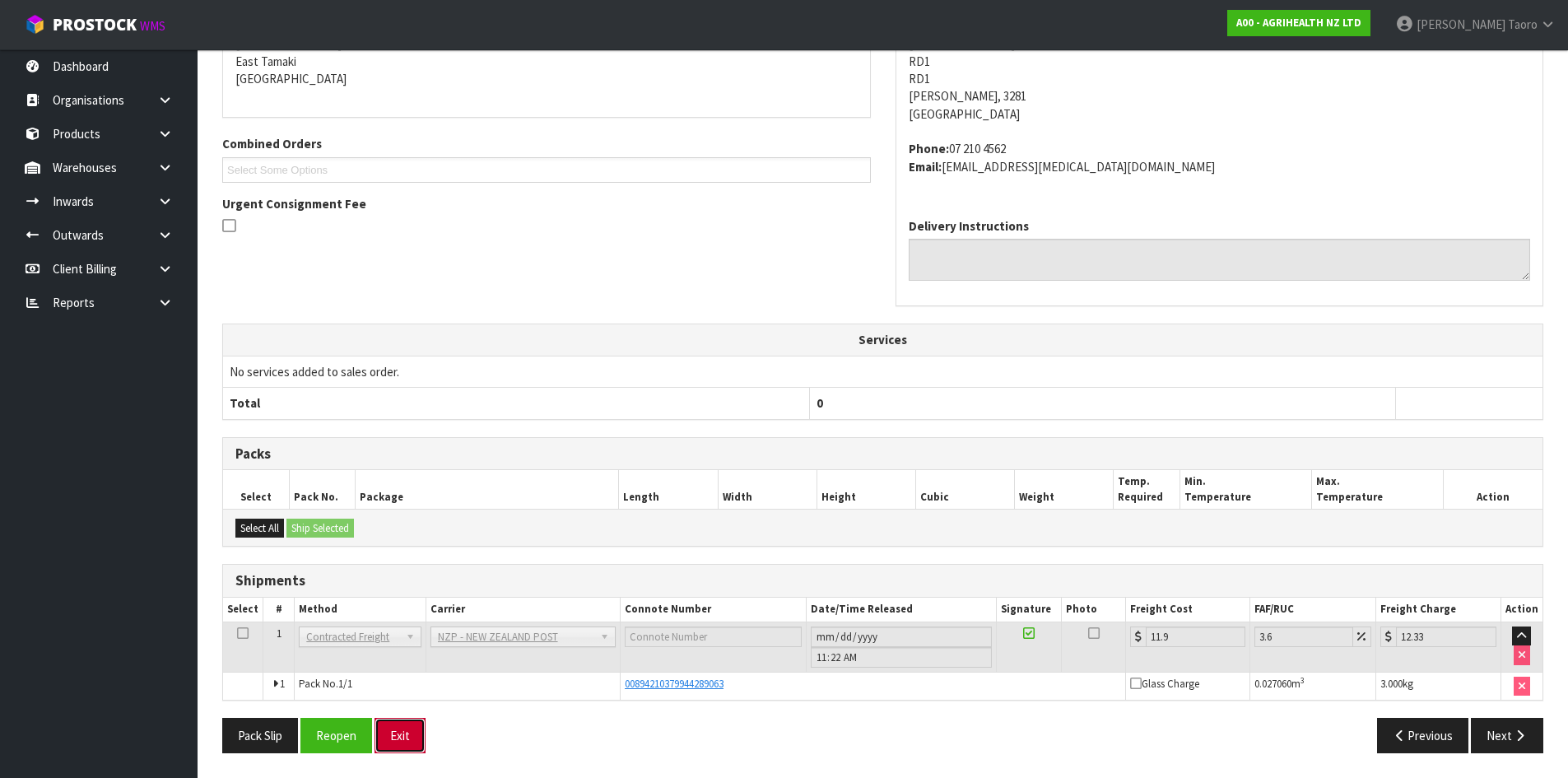
click at [400, 736] on button "Exit" at bounding box center [400, 736] width 51 height 35
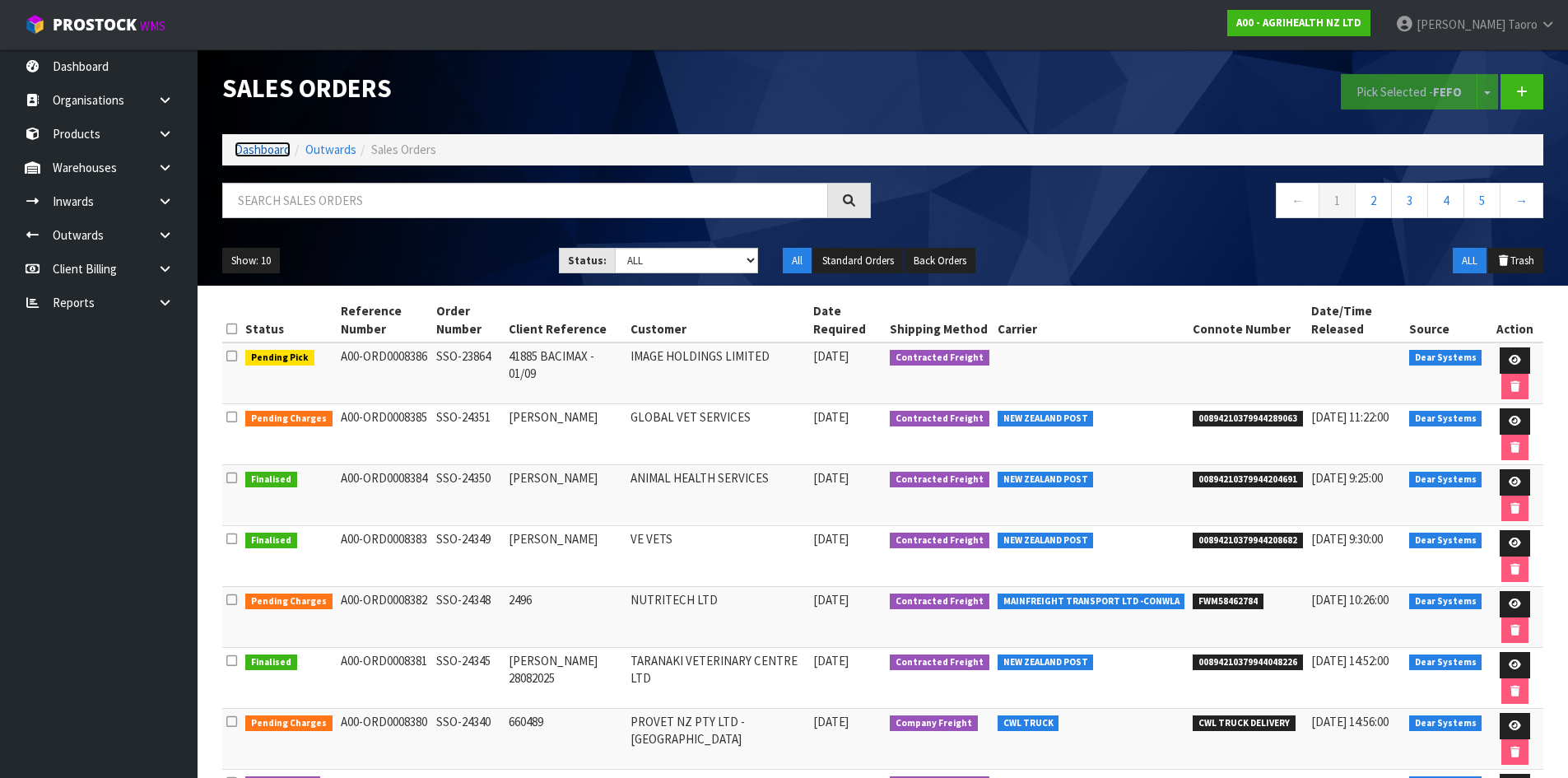
click at [263, 149] on link "Dashboard" at bounding box center [262, 150] width 56 height 16
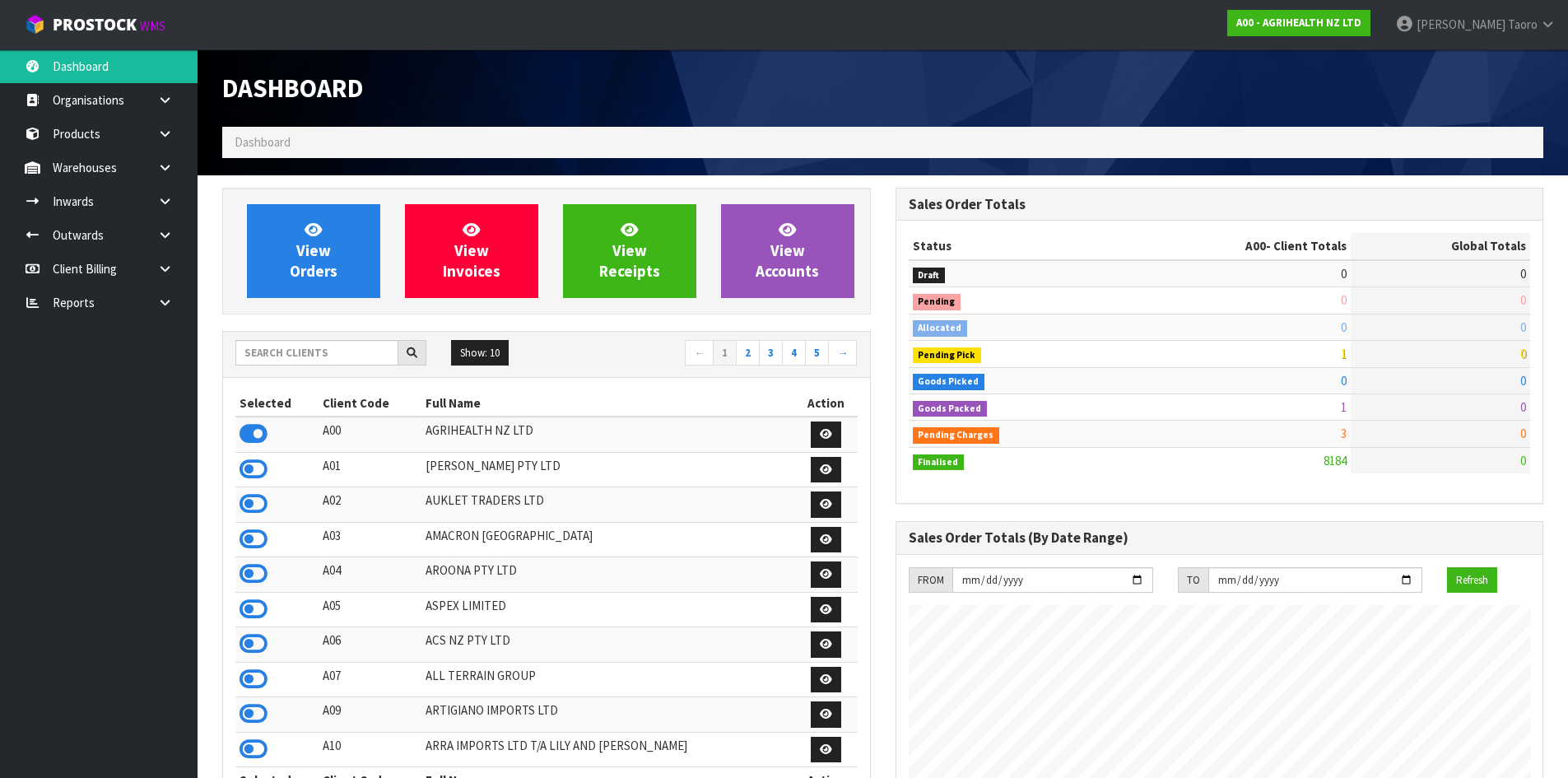
scroll to position [1246, 673]
click at [304, 358] on input "text" at bounding box center [317, 352] width 163 height 26
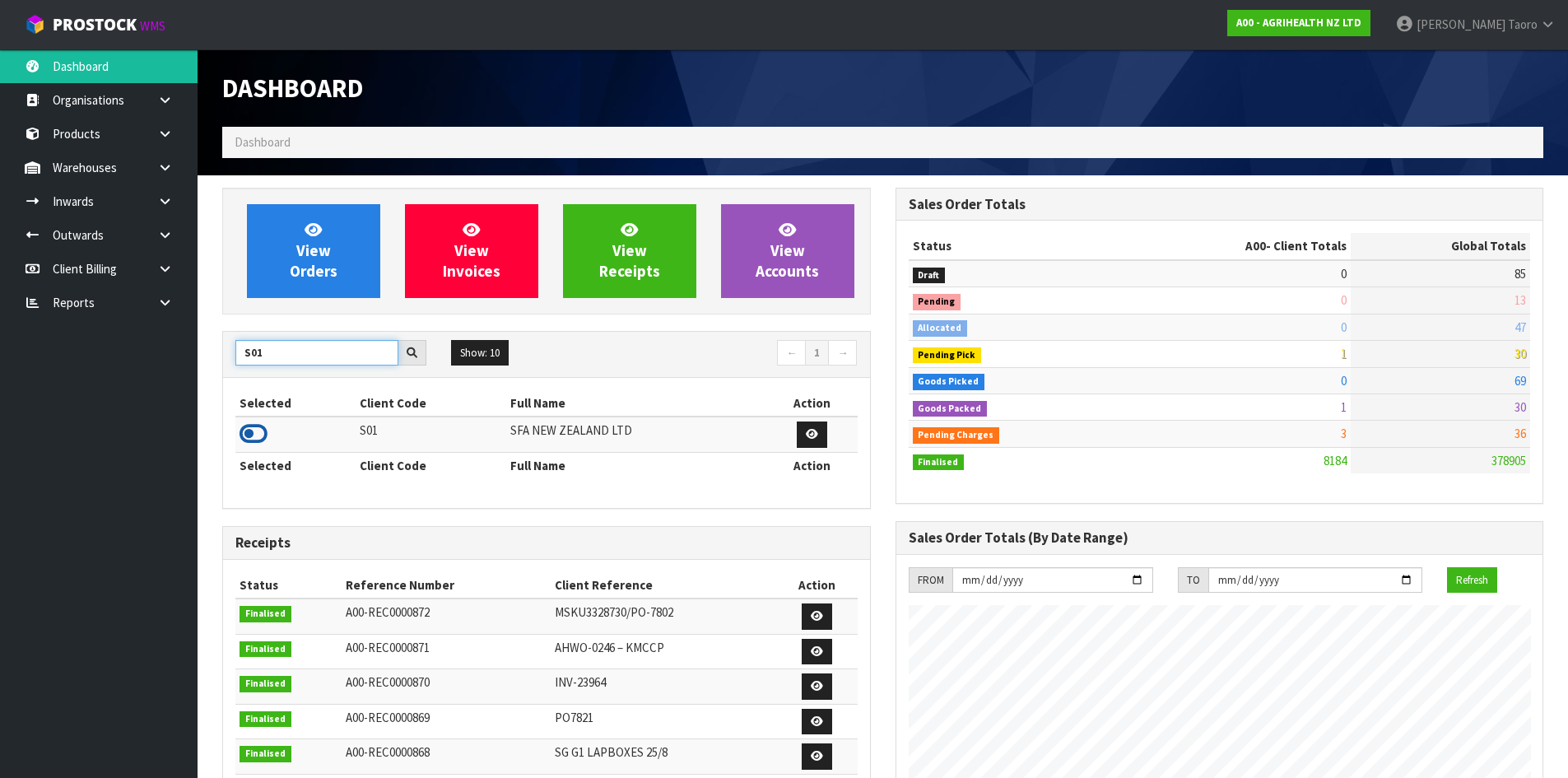
type input "S01"
click at [250, 439] on icon at bounding box center [254, 434] width 28 height 25
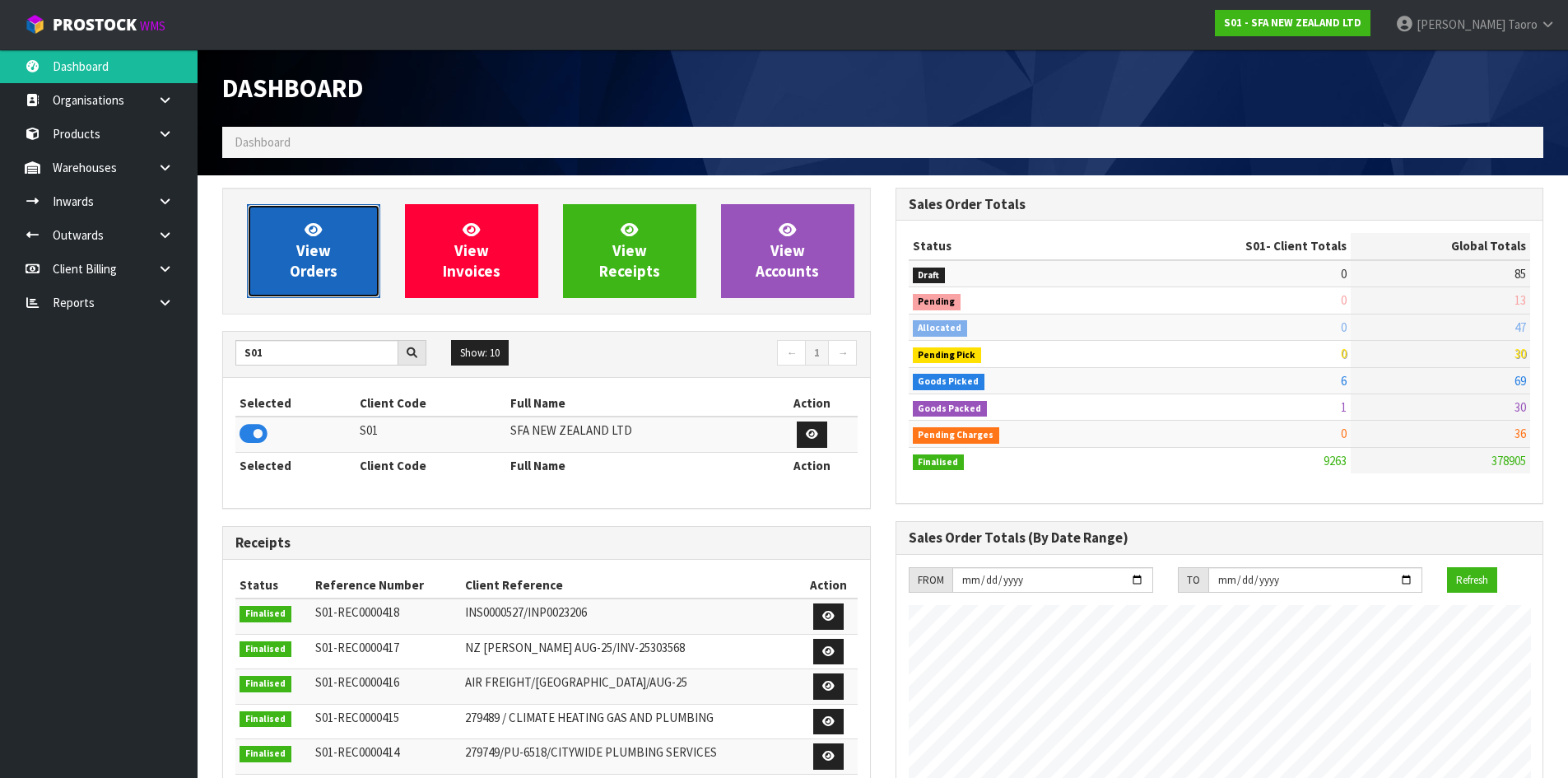
click at [324, 249] on span "View Orders" at bounding box center [313, 250] width 48 height 62
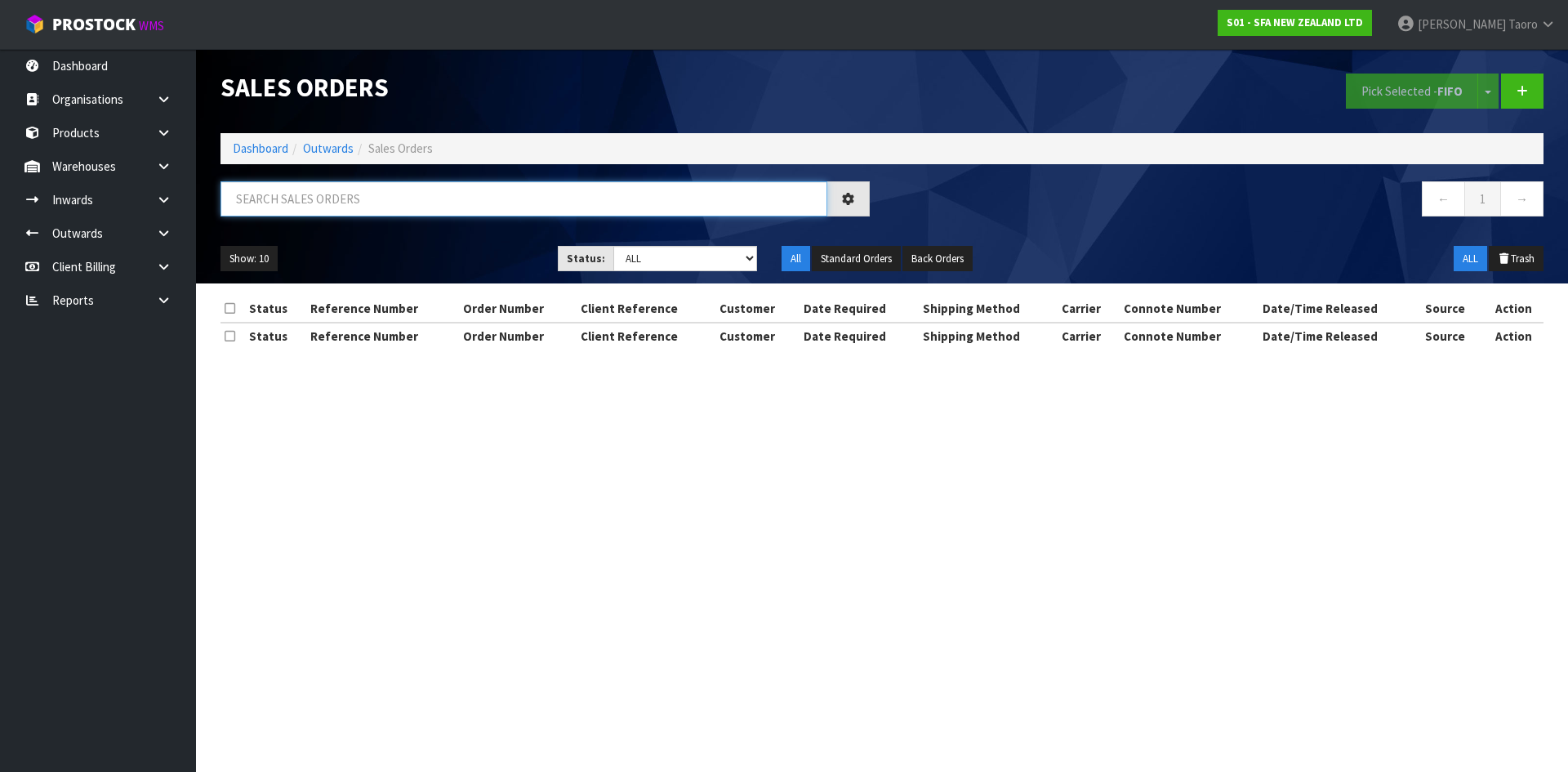
click at [336, 202] on input "text" at bounding box center [524, 198] width 607 height 35
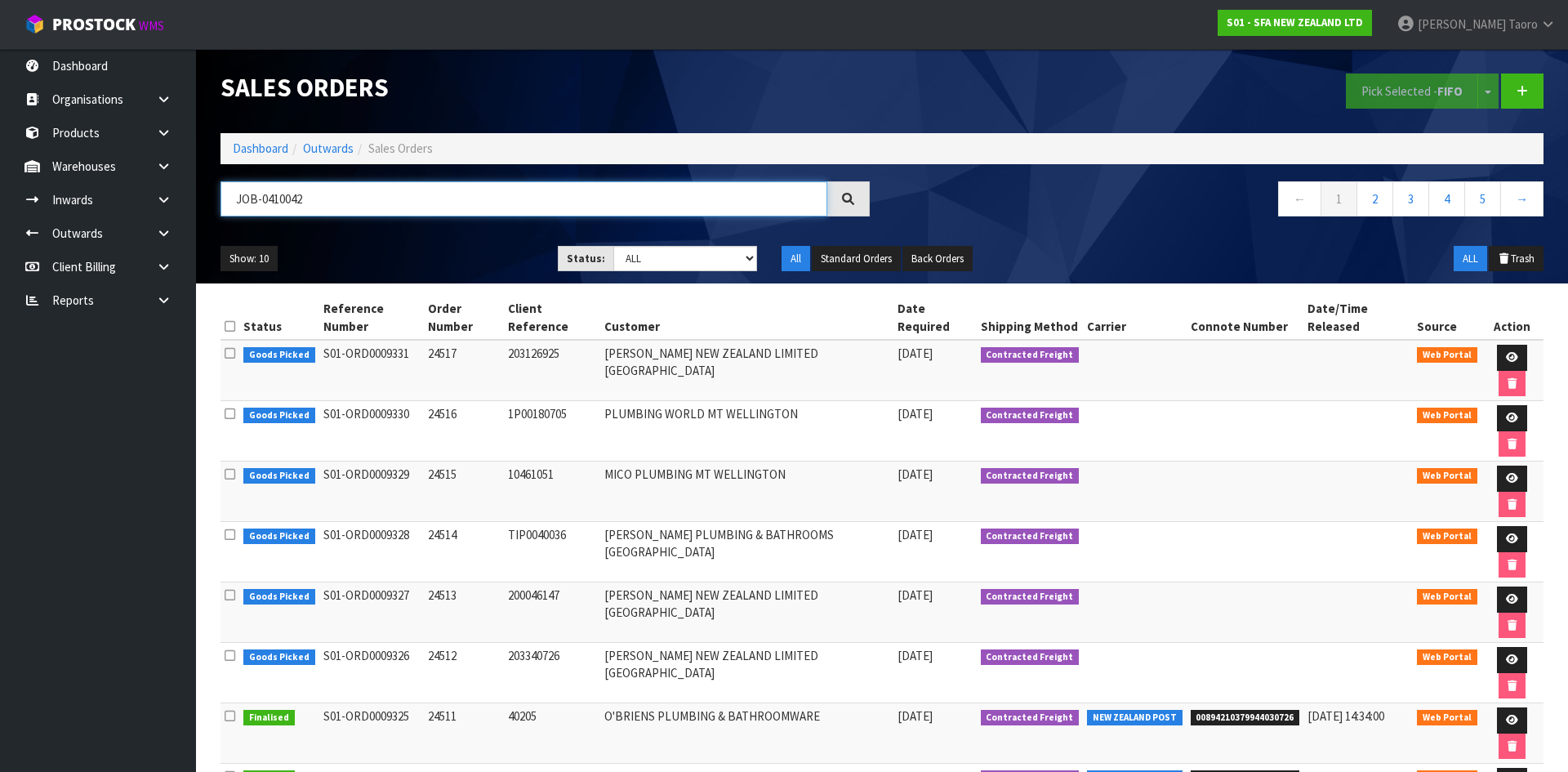
type input "JOB-0410042"
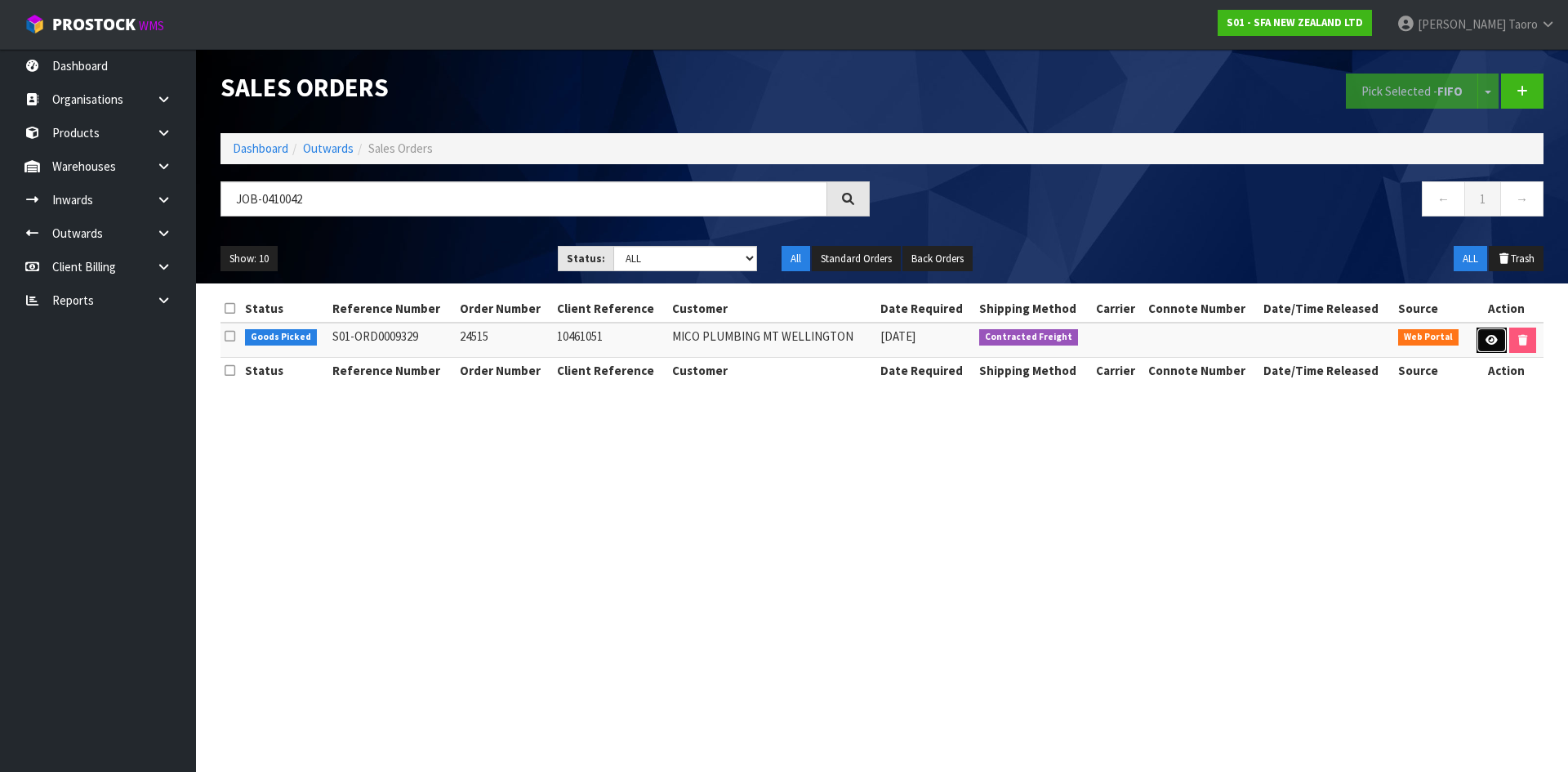
click at [1492, 345] on link at bounding box center [1492, 341] width 30 height 26
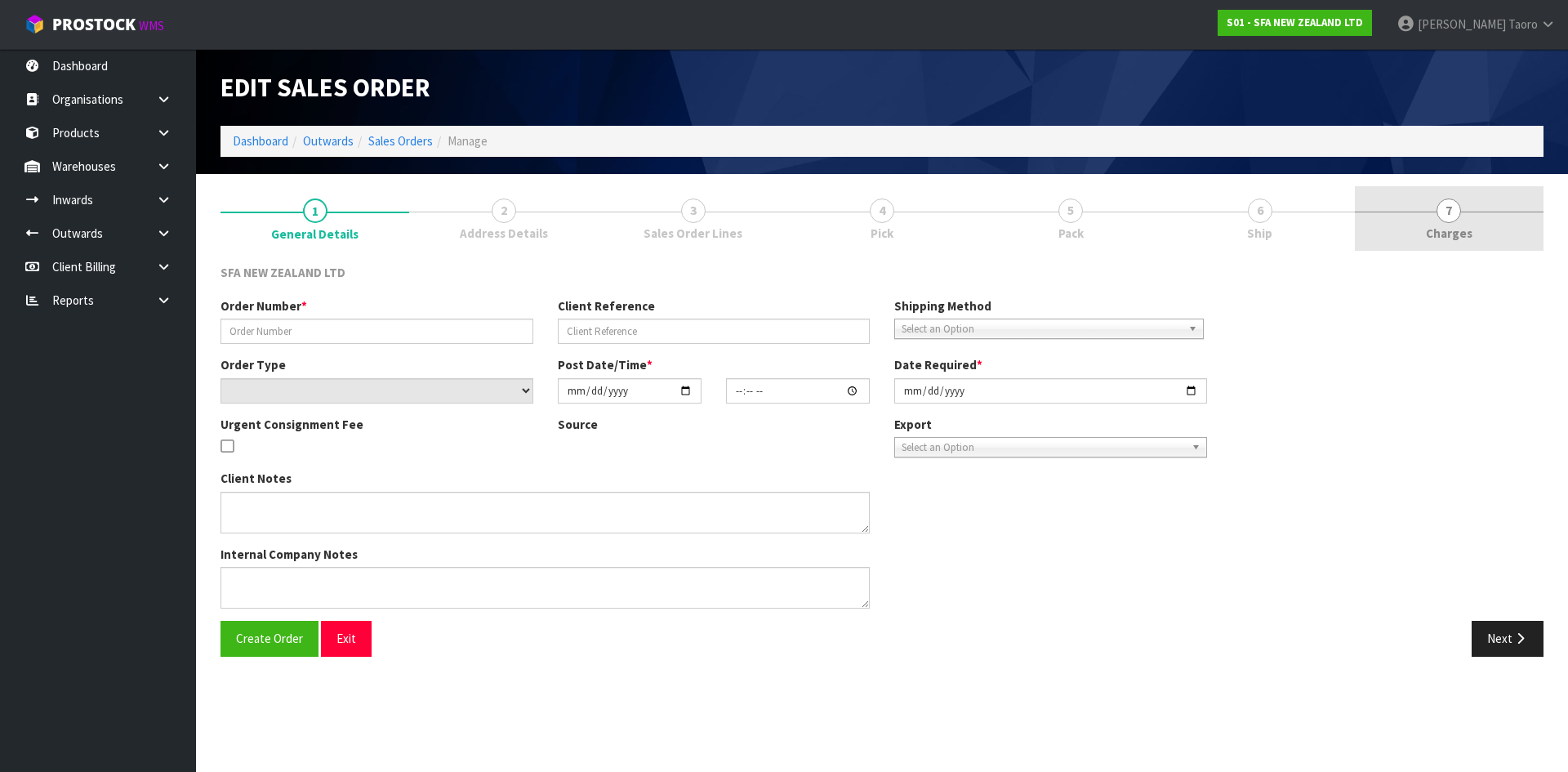
type input "24515"
type input "10461051"
select select "number:0"
type input "[DATE]"
type input "09:55:00.000"
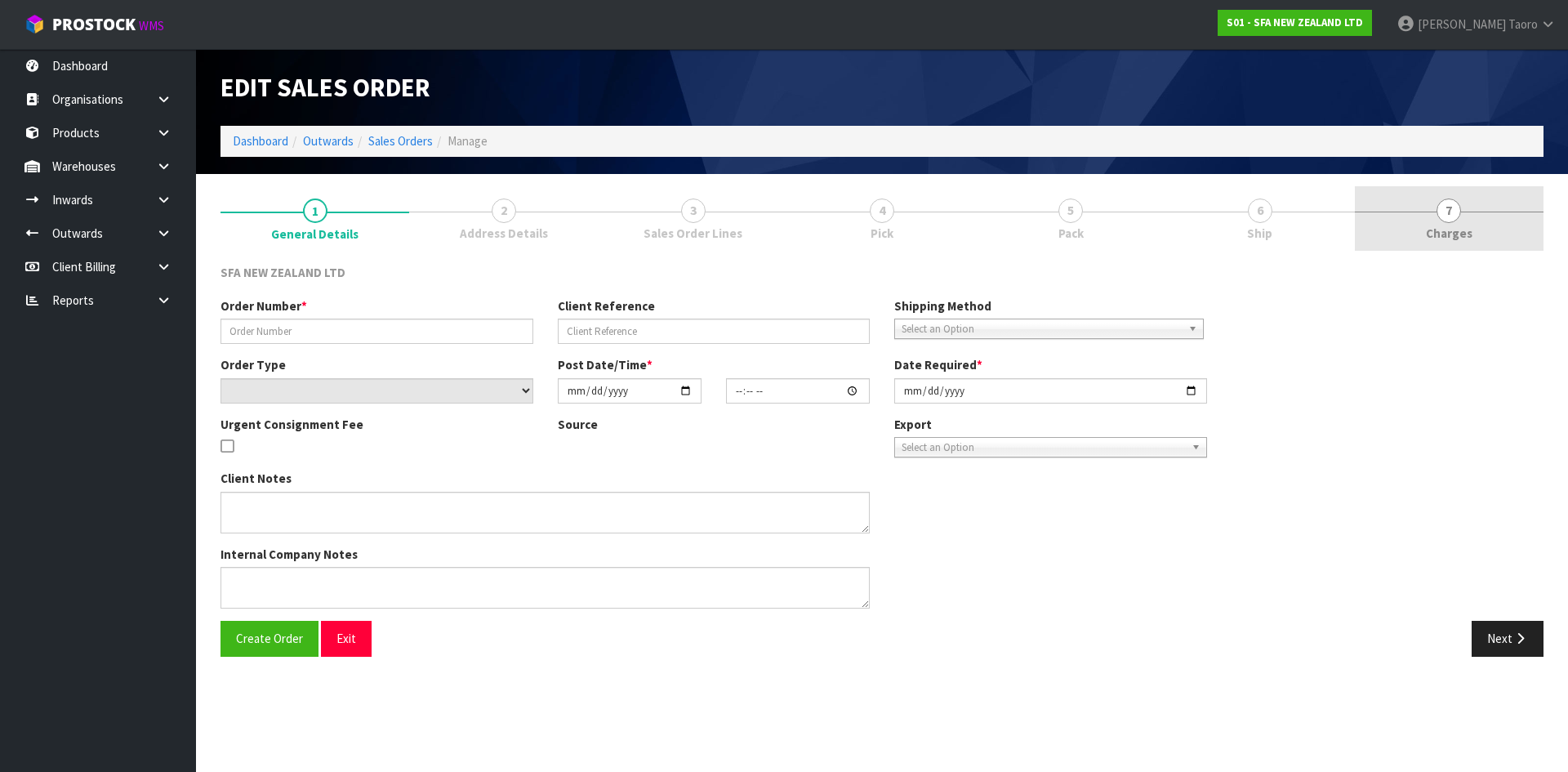
type input "[DATE]"
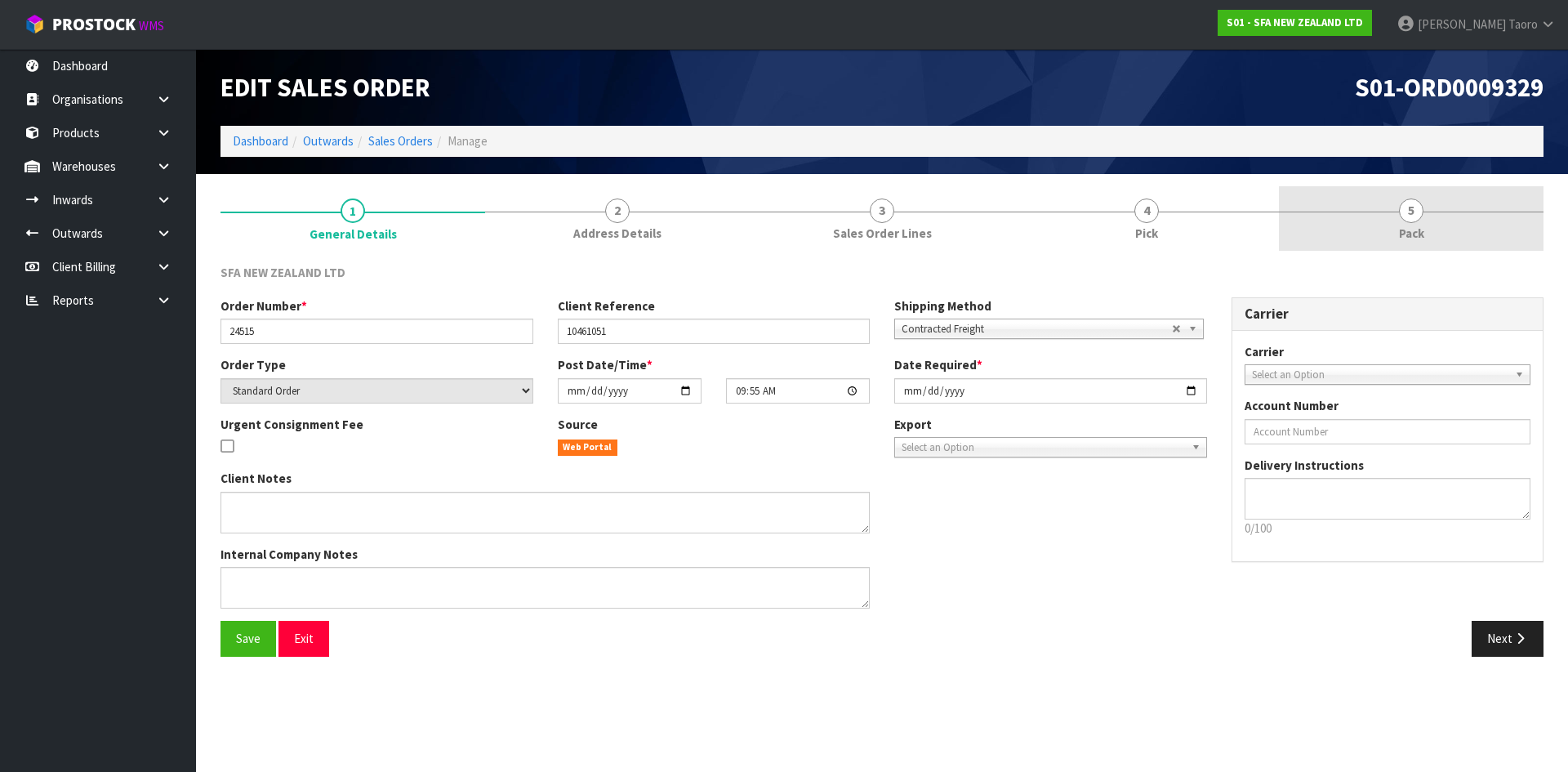
click at [1368, 222] on link "5 Pack" at bounding box center [1411, 218] width 264 height 64
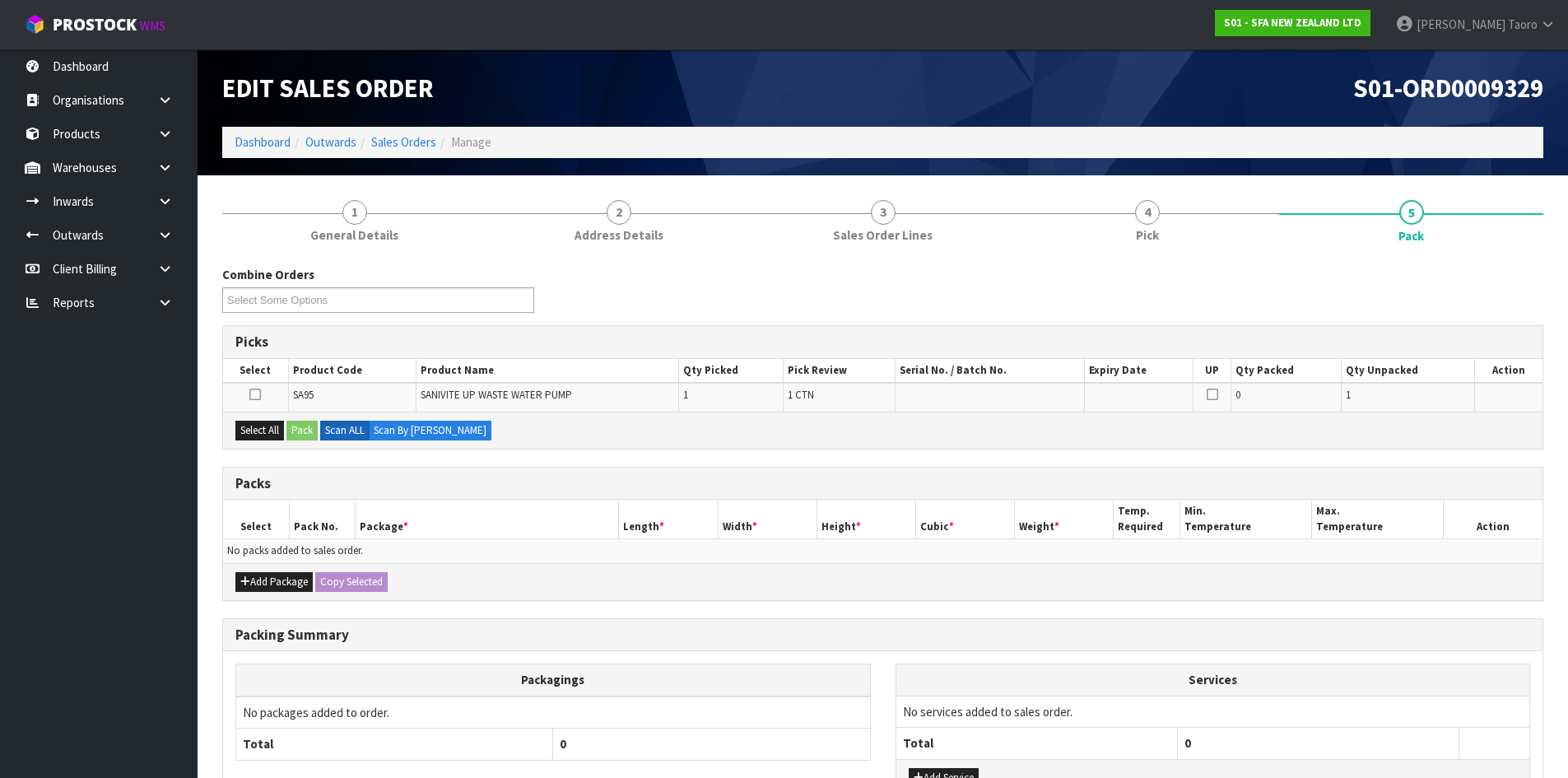
click at [1226, 79] on h1 "S01-ORD0009329" at bounding box center [1219, 89] width 649 height 28
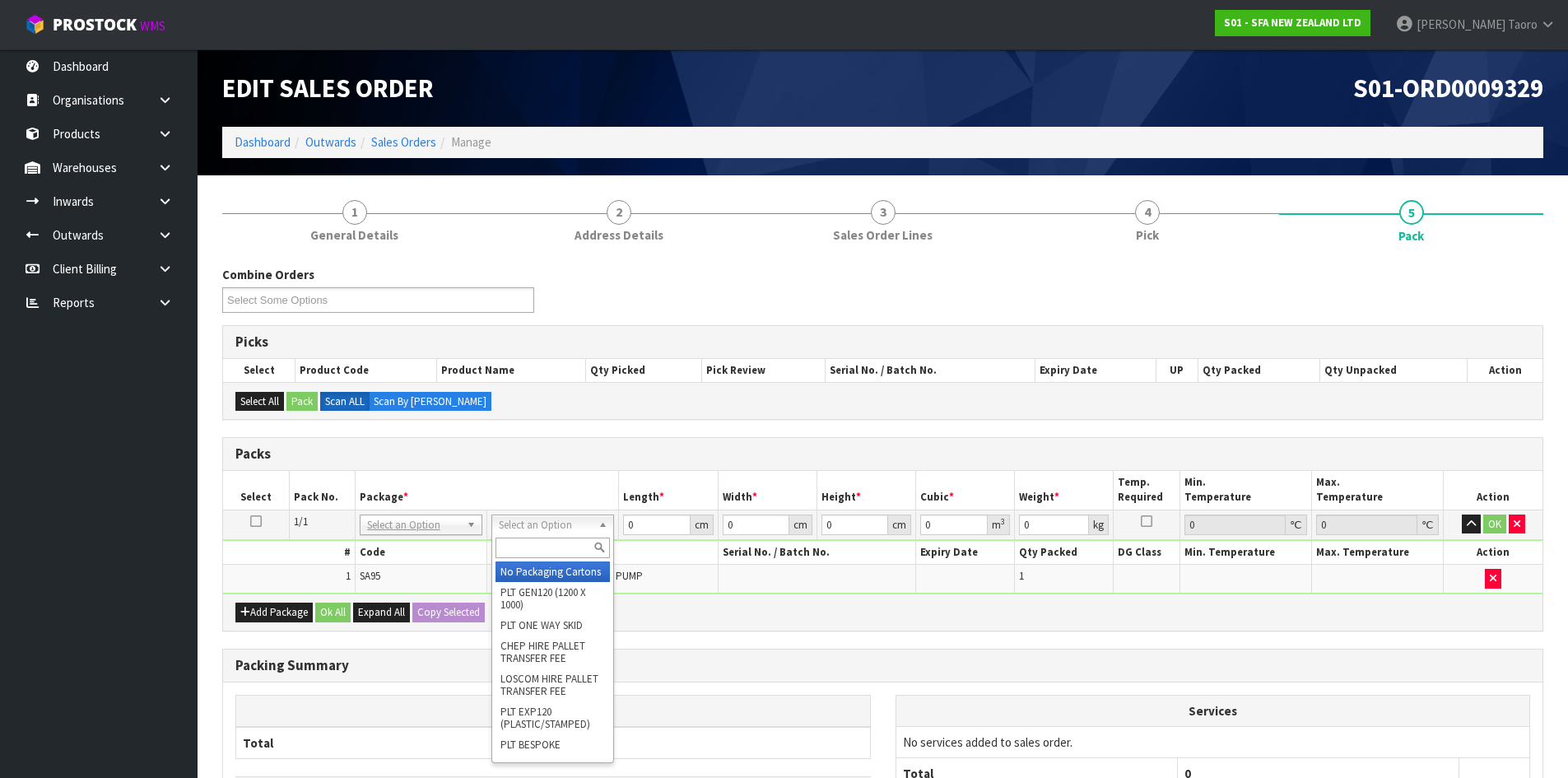
drag, startPoint x: 569, startPoint y: 576, endPoint x: 622, endPoint y: 547, distance: 60.4
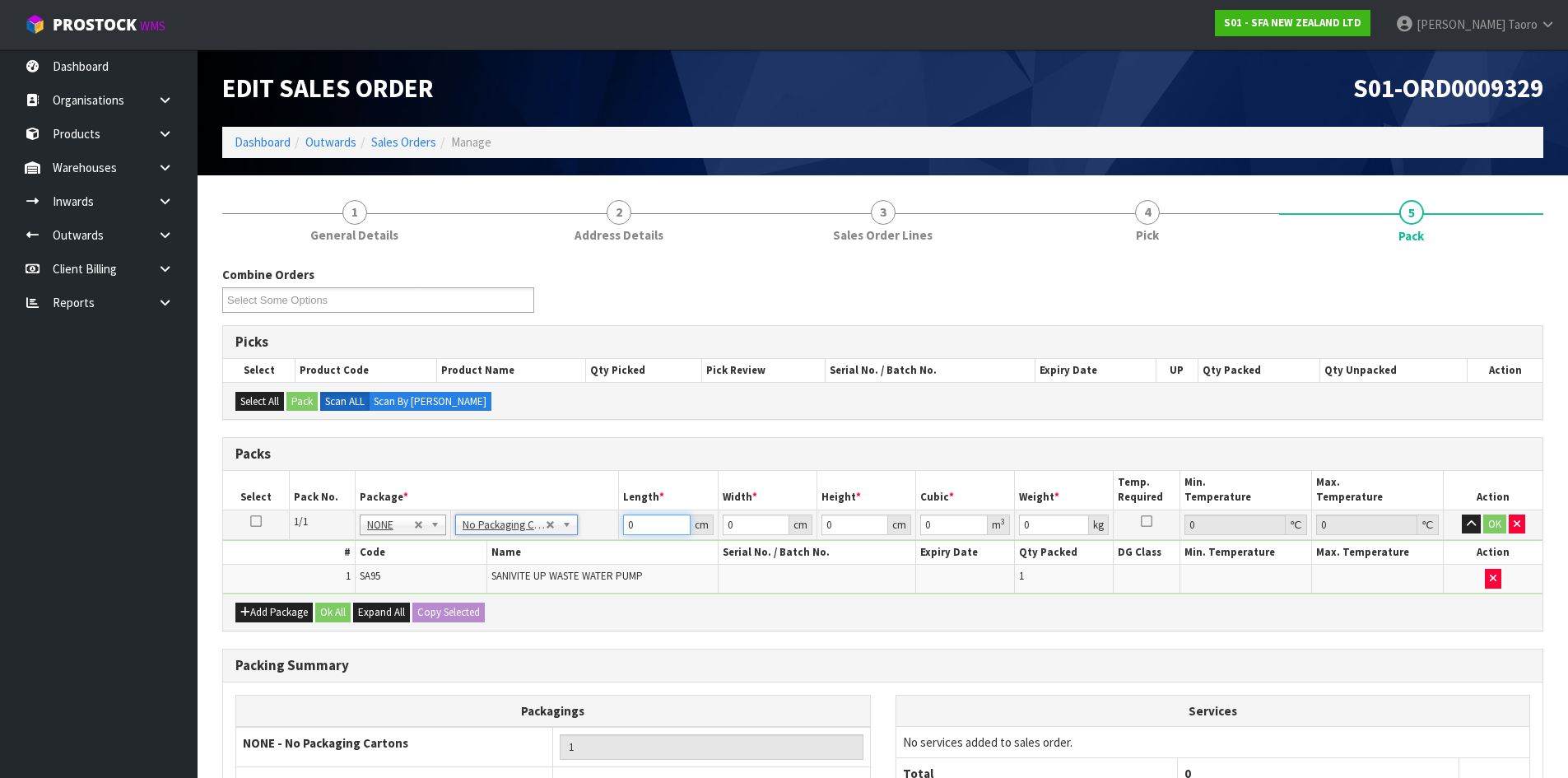
click at [649, 521] on input "0" at bounding box center [656, 524] width 66 height 20
type input "42"
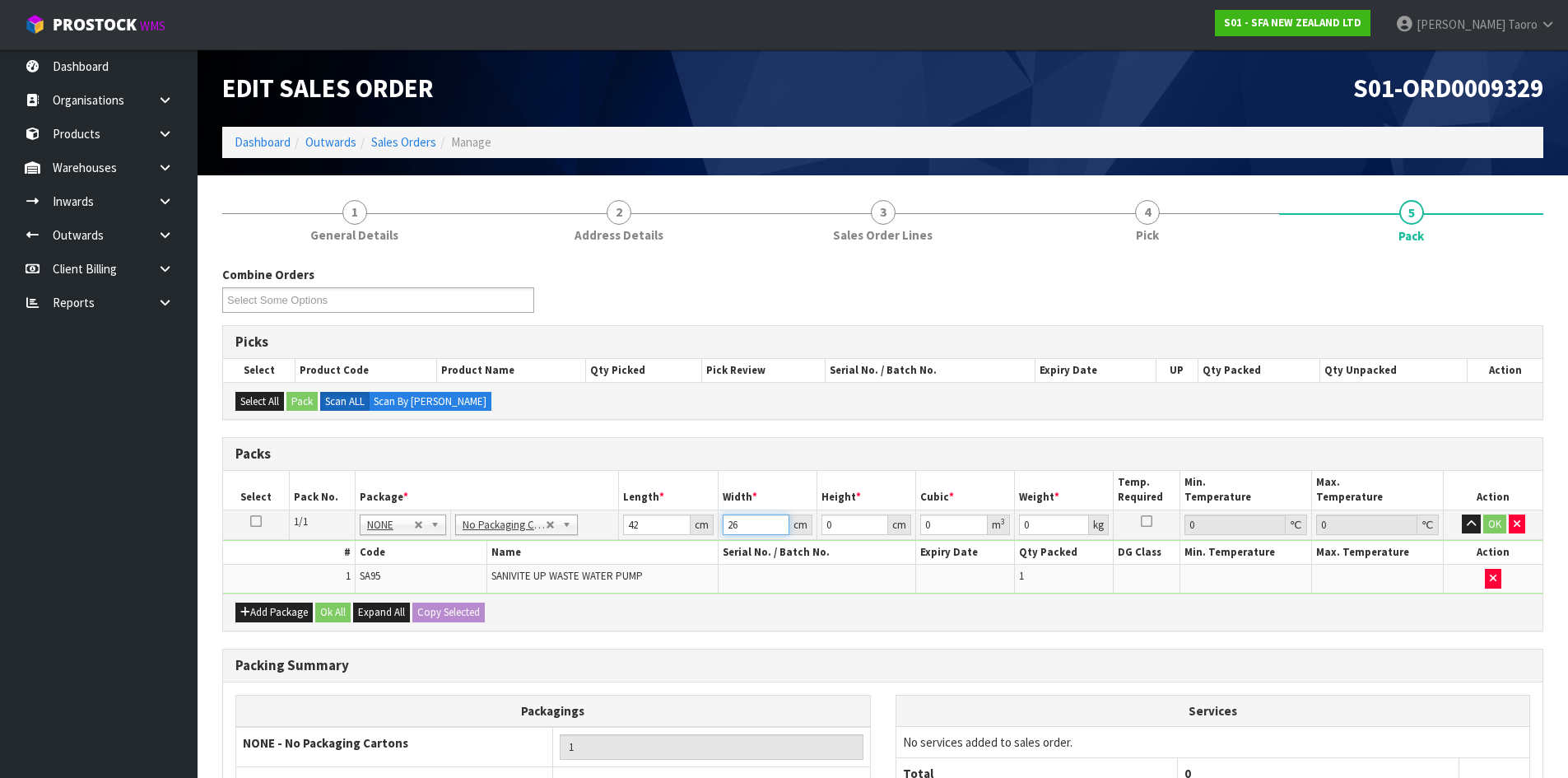
type input "26"
type input "3"
type input "0.003276"
type input "35"
type input "0.03822"
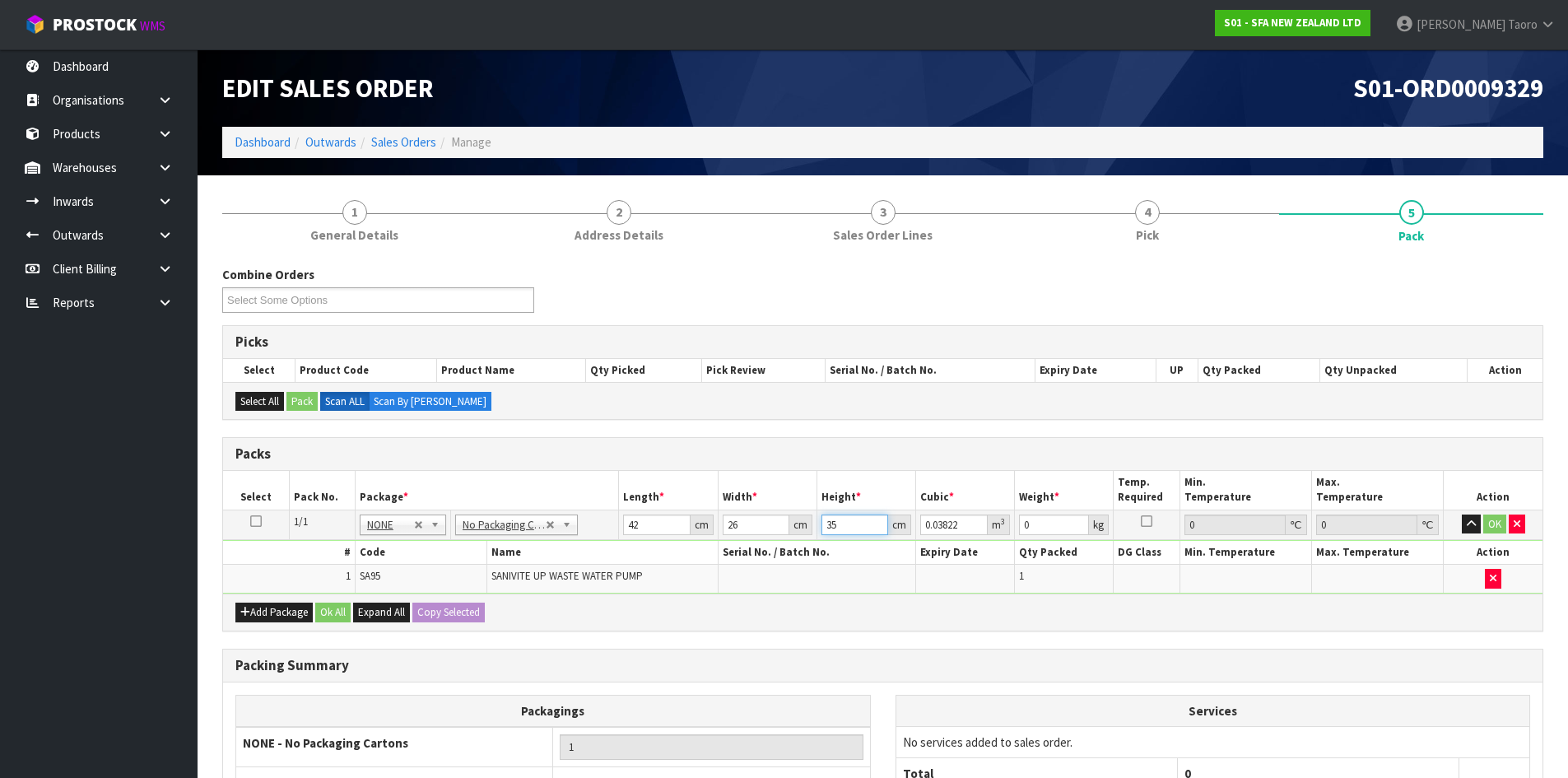
type input "35"
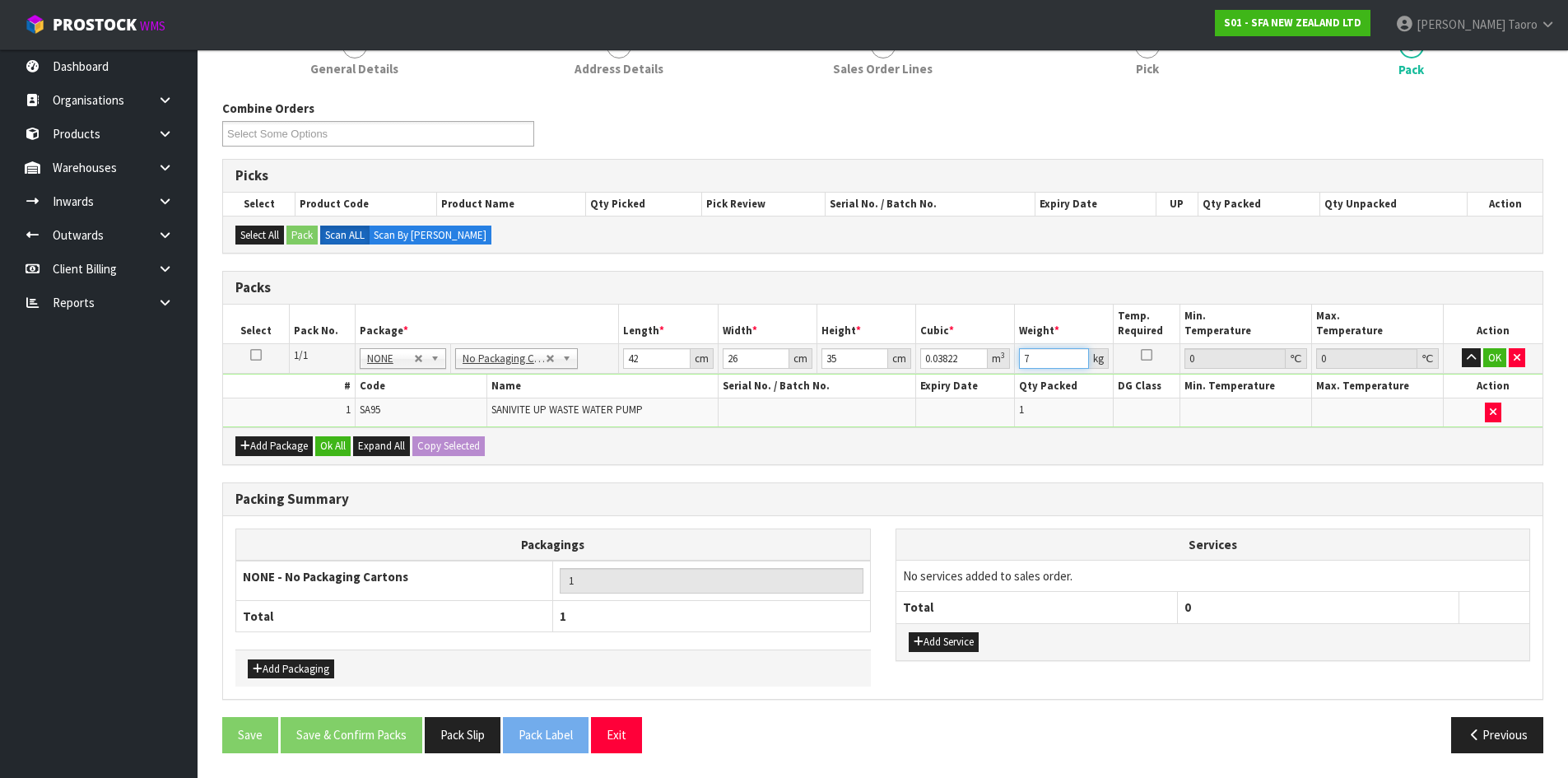
type input "7"
click at [334, 443] on button "Ok All" at bounding box center [333, 446] width 35 height 19
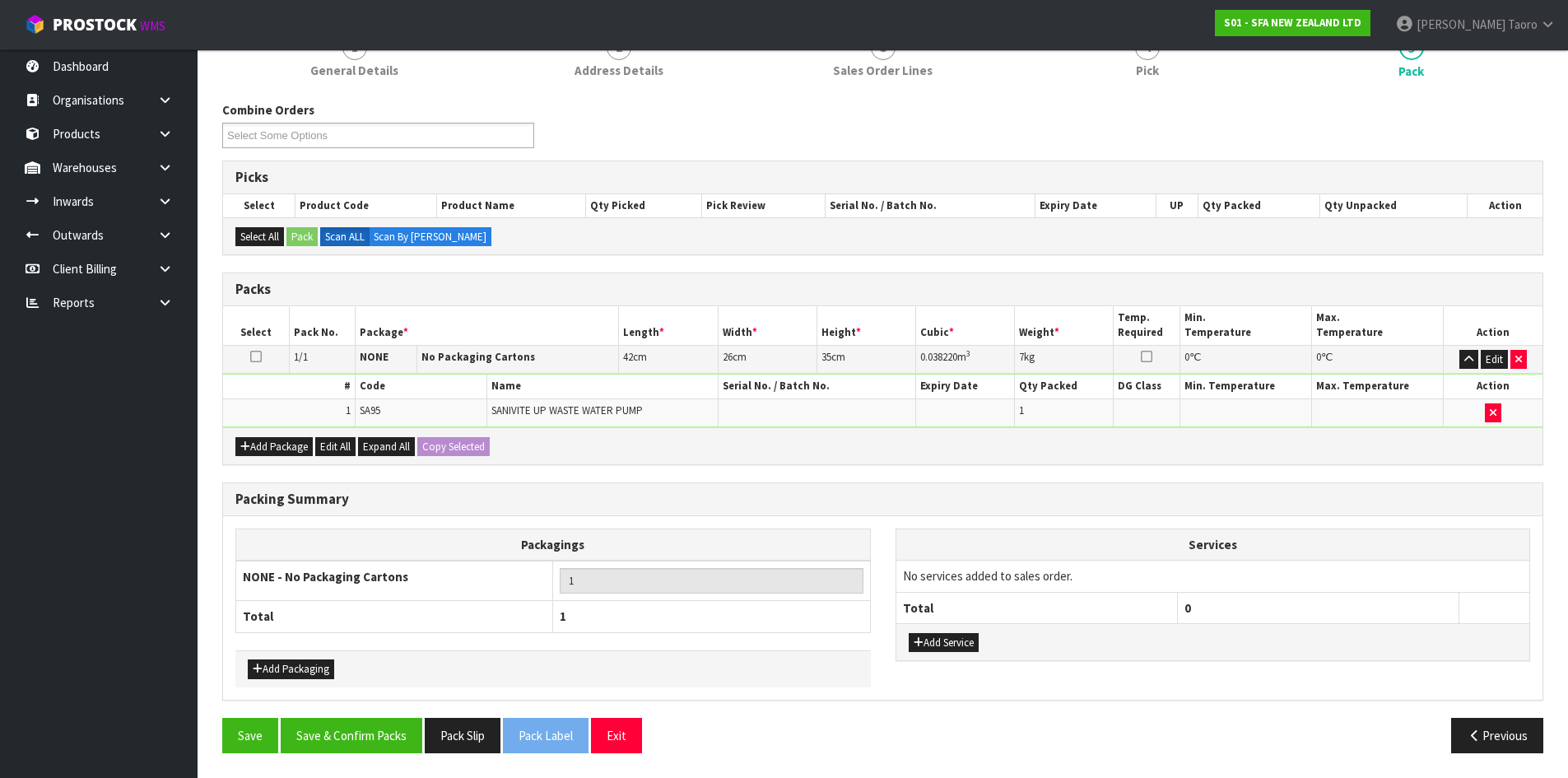
scroll to position [165, 0]
drag, startPoint x: 399, startPoint y: 730, endPoint x: 394, endPoint y: 716, distance: 14.9
click at [399, 728] on button "Save & Confirm Packs" at bounding box center [351, 736] width 142 height 35
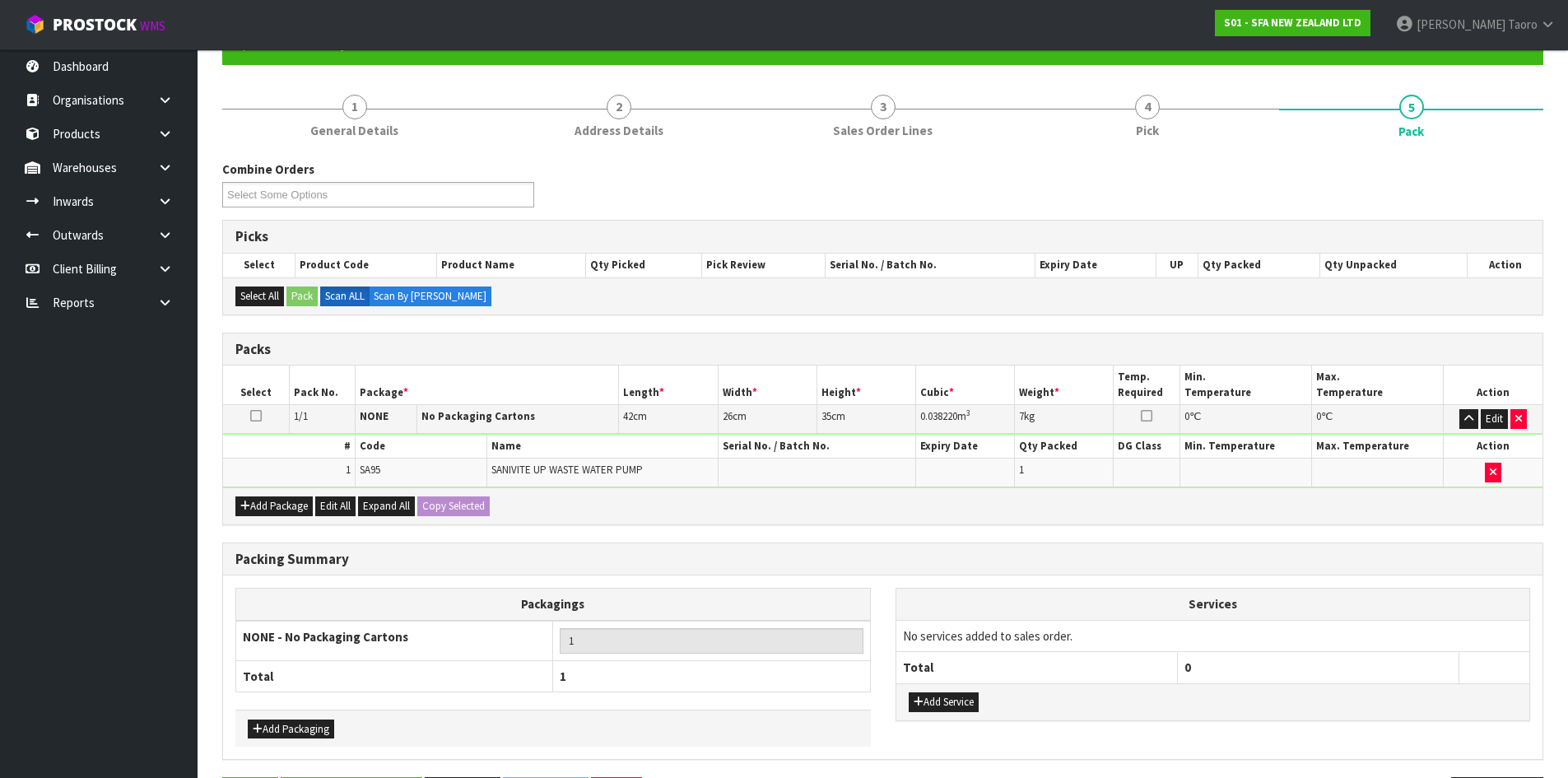
scroll to position [0, 0]
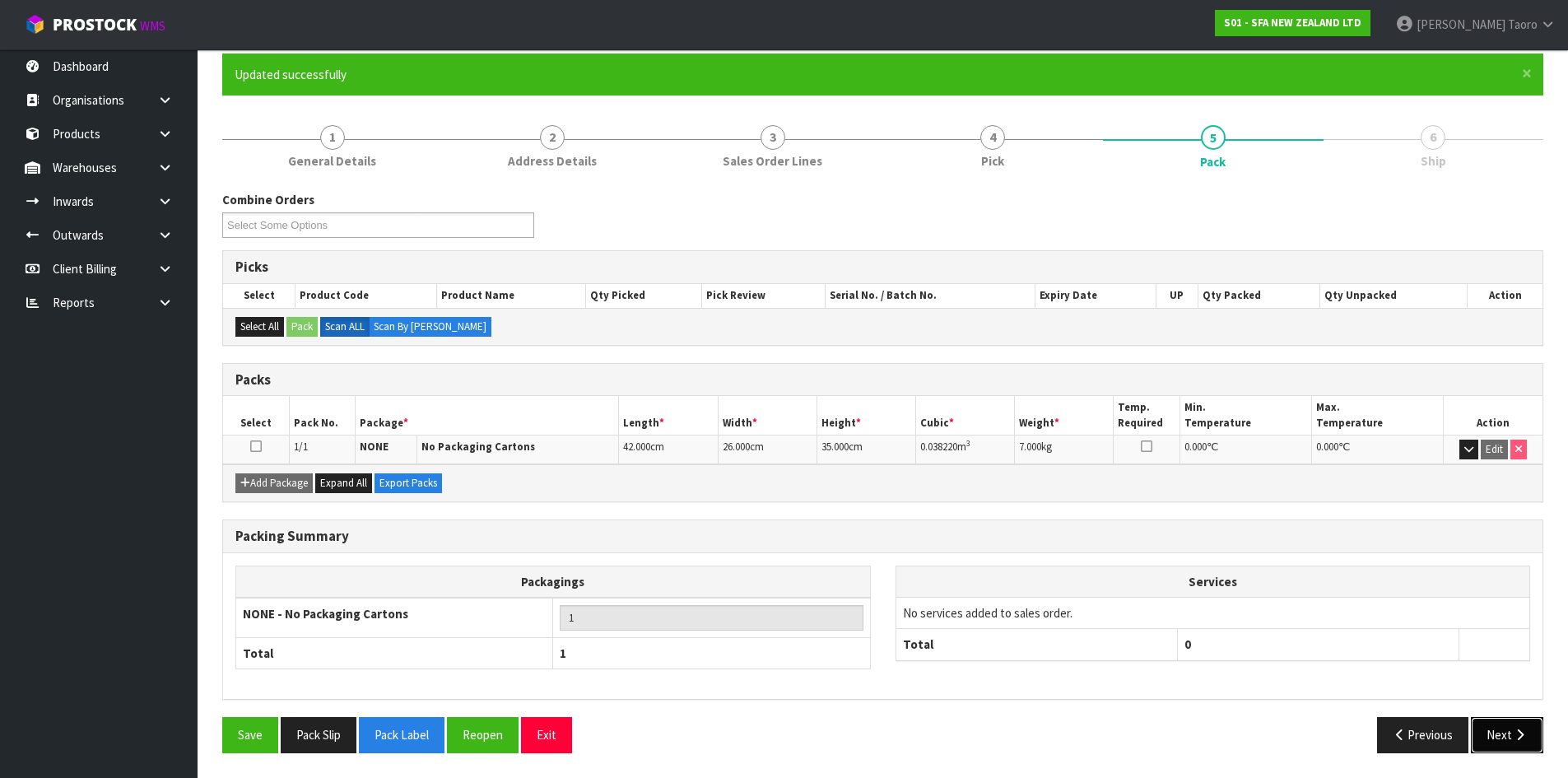
click at [1524, 731] on icon "button" at bounding box center [1520, 735] width 16 height 12
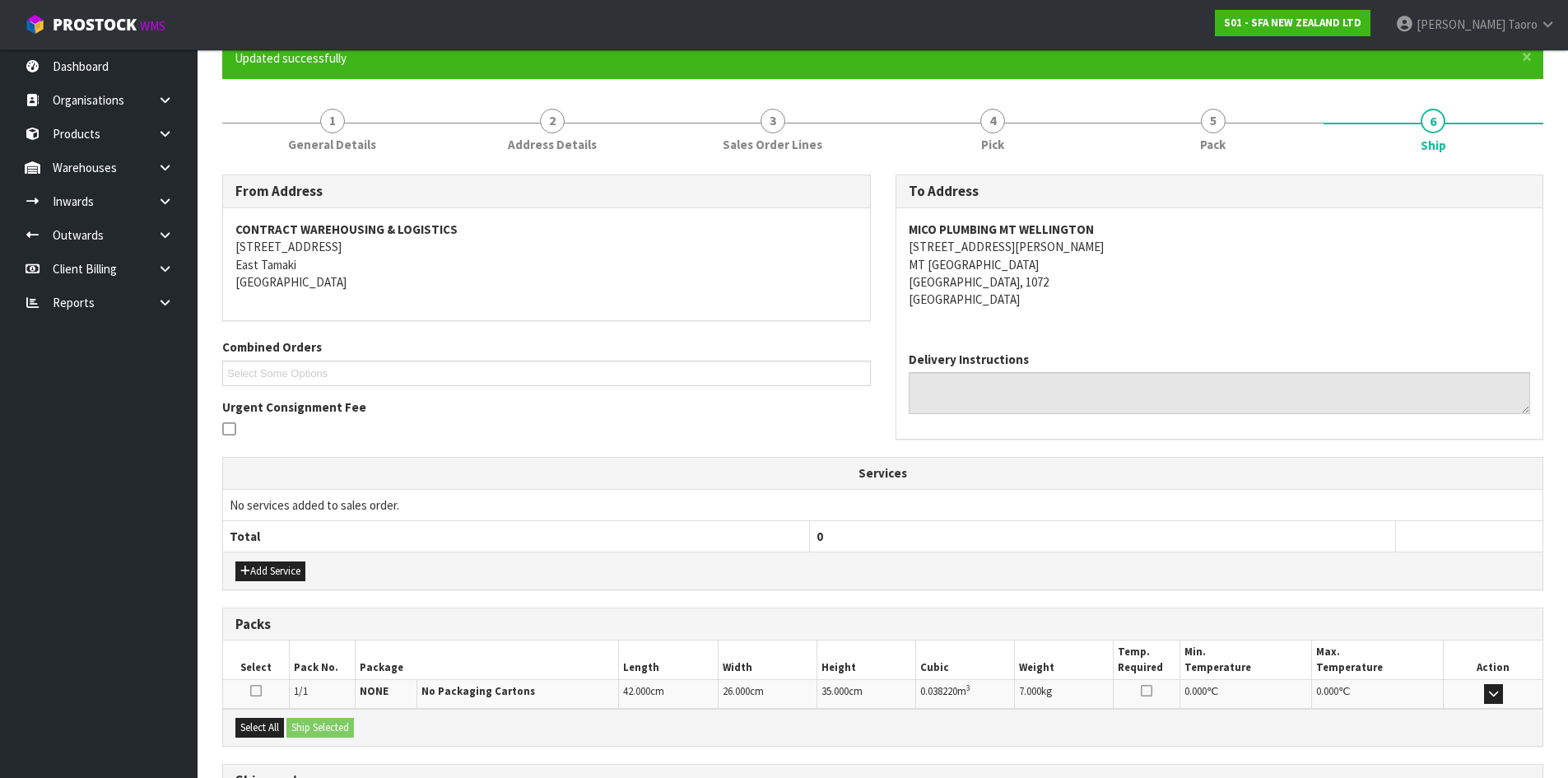
scroll to position [297, 0]
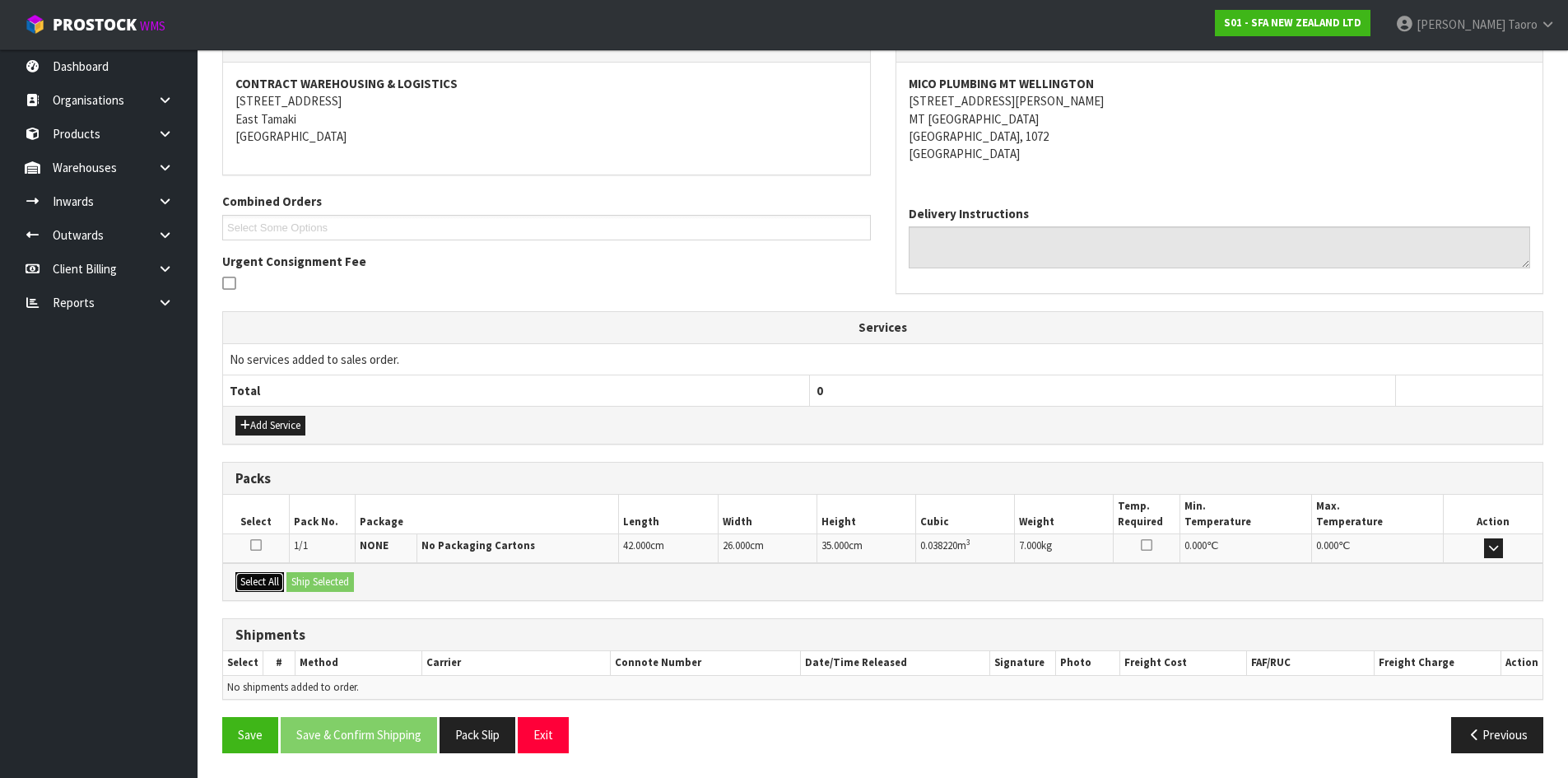
click at [255, 583] on button "Select All" at bounding box center [259, 582] width 49 height 19
drag, startPoint x: 325, startPoint y: 581, endPoint x: 443, endPoint y: 636, distance: 130.2
click at [330, 583] on button "Ship Selected" at bounding box center [321, 582] width 67 height 19
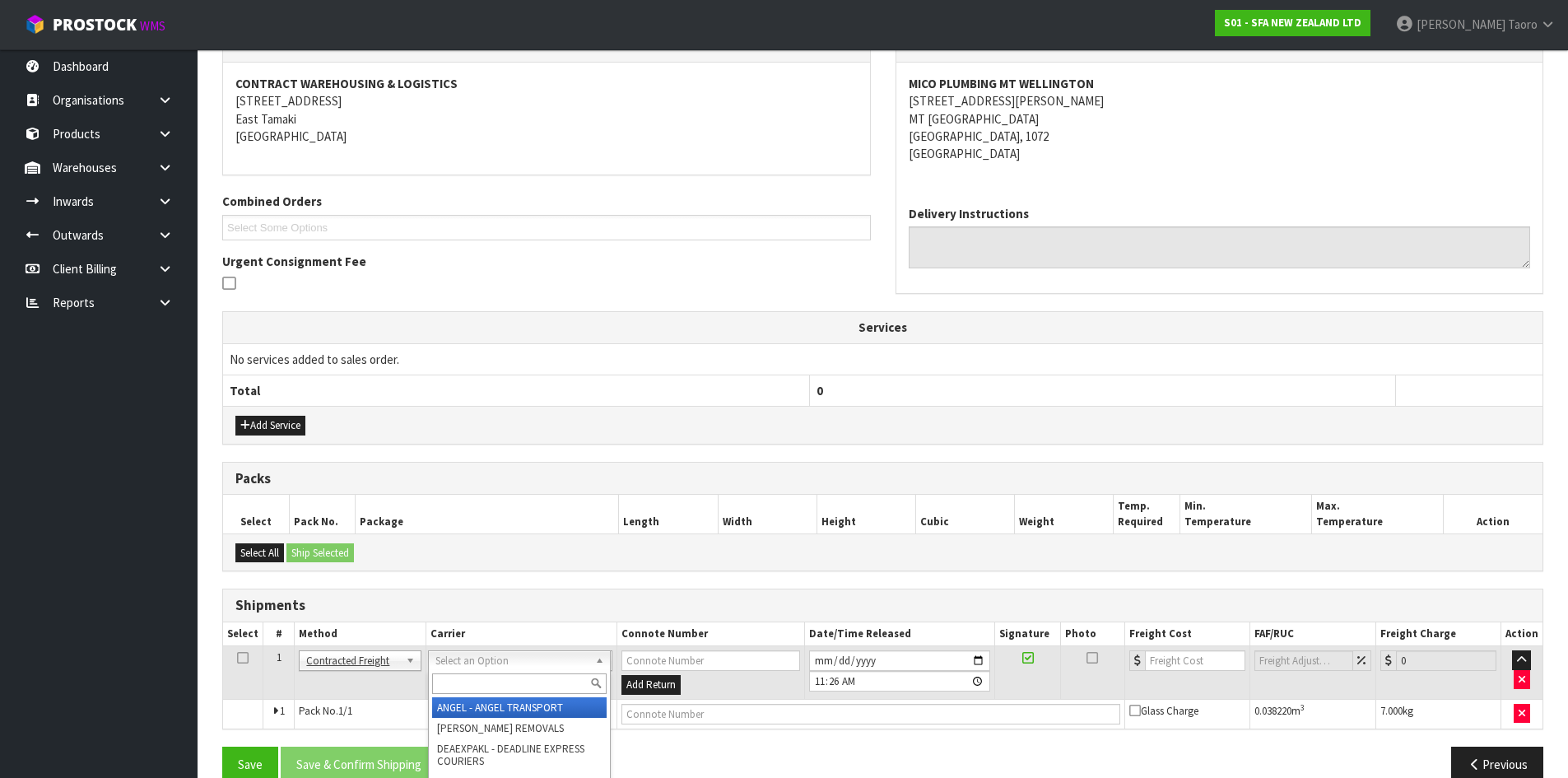
click at [520, 681] on input "text" at bounding box center [519, 682] width 174 height 20
type input "NZP"
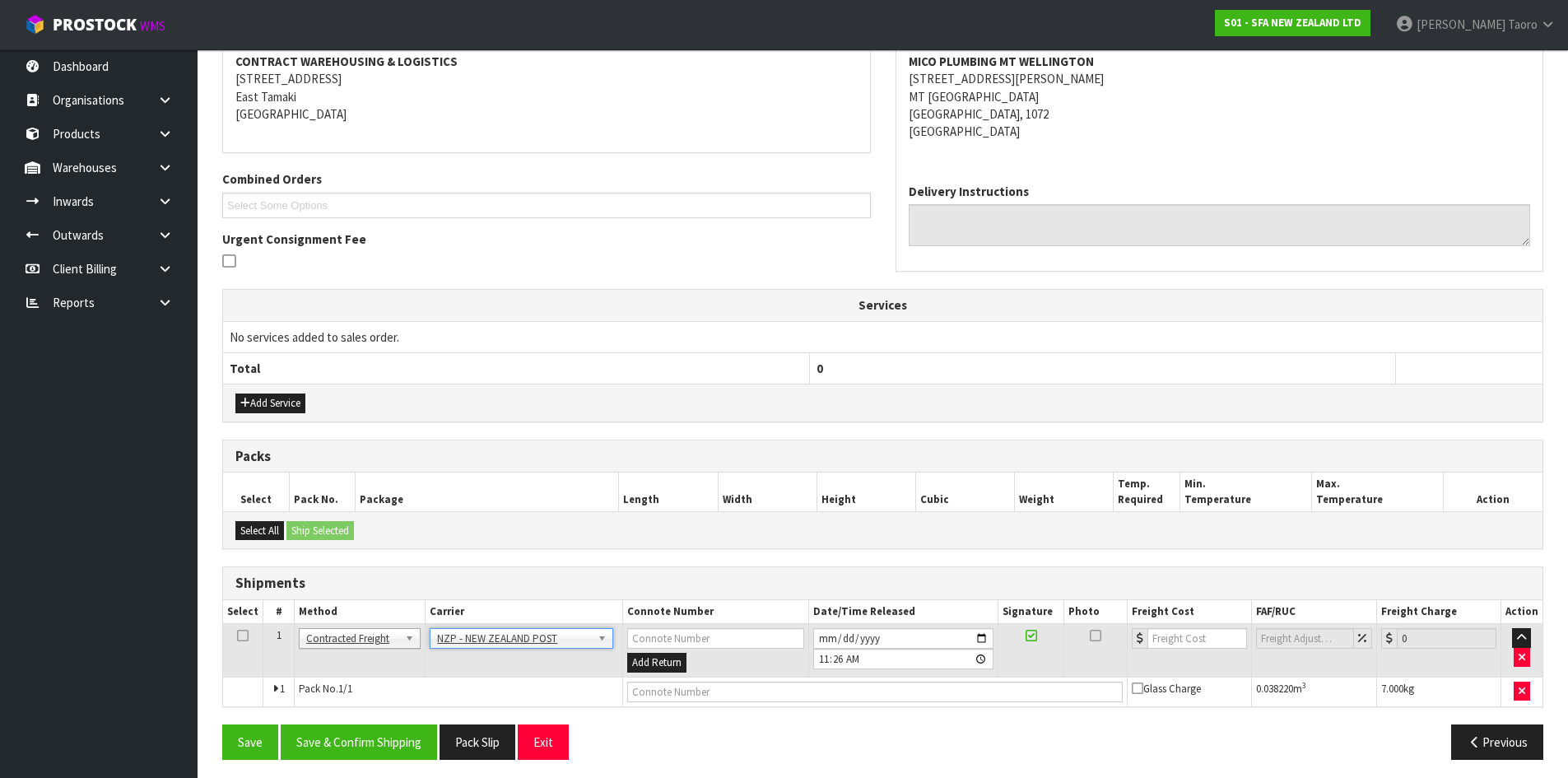
scroll to position [325, 0]
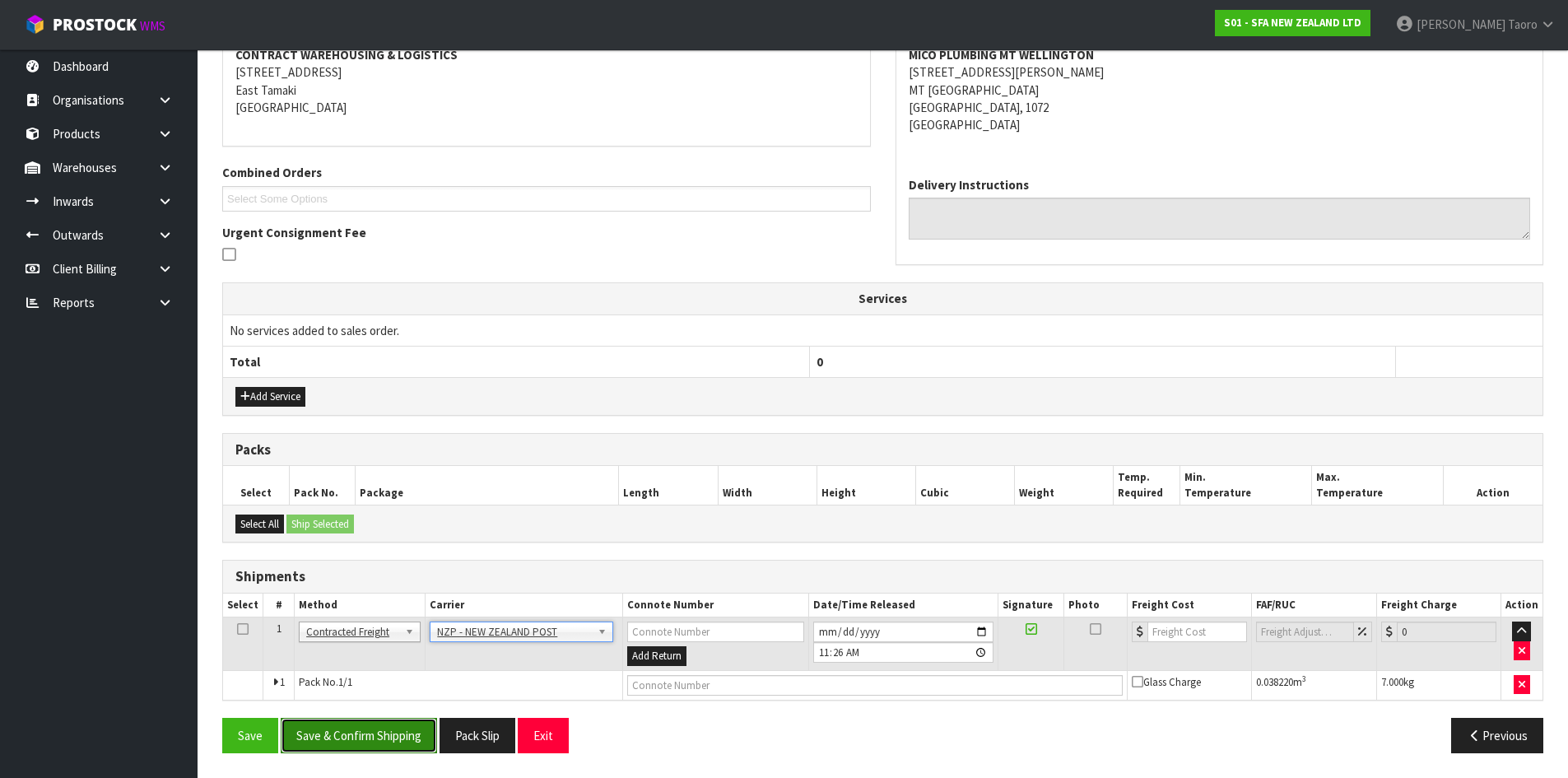
click at [352, 752] on button "Save & Confirm Shipping" at bounding box center [359, 736] width 157 height 35
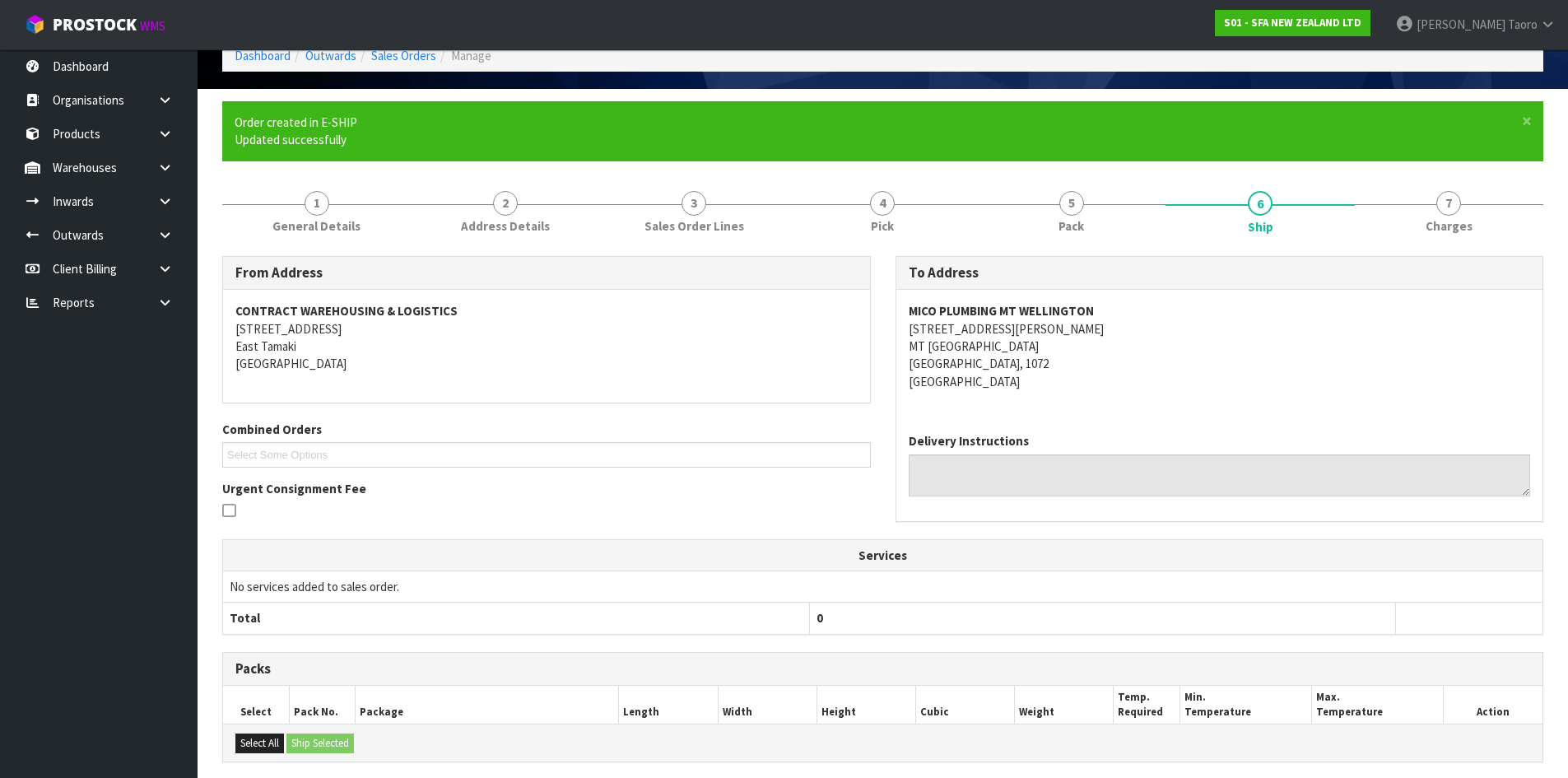
scroll to position [302, 0]
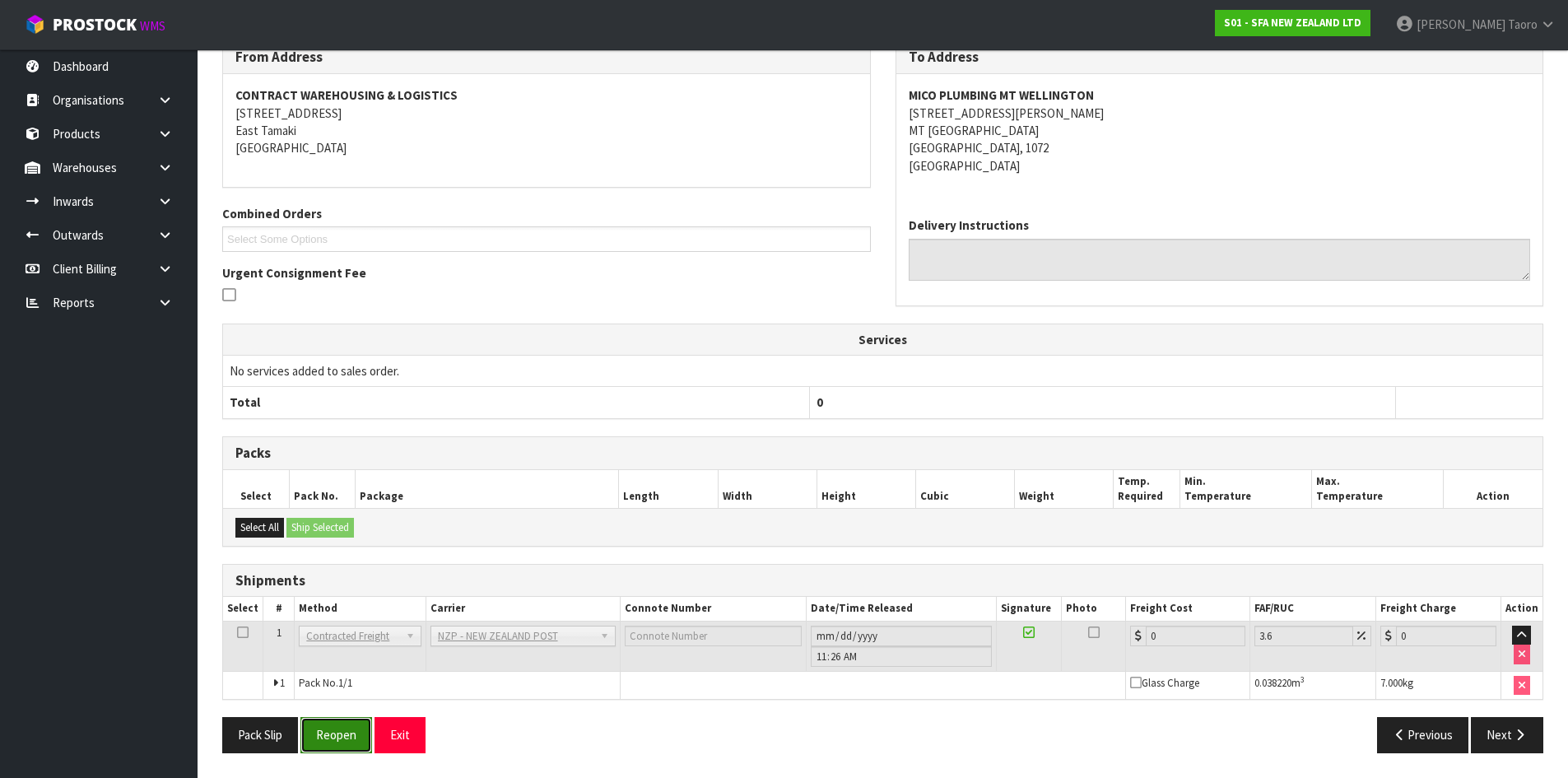
click at [342, 741] on button "Reopen" at bounding box center [336, 735] width 72 height 35
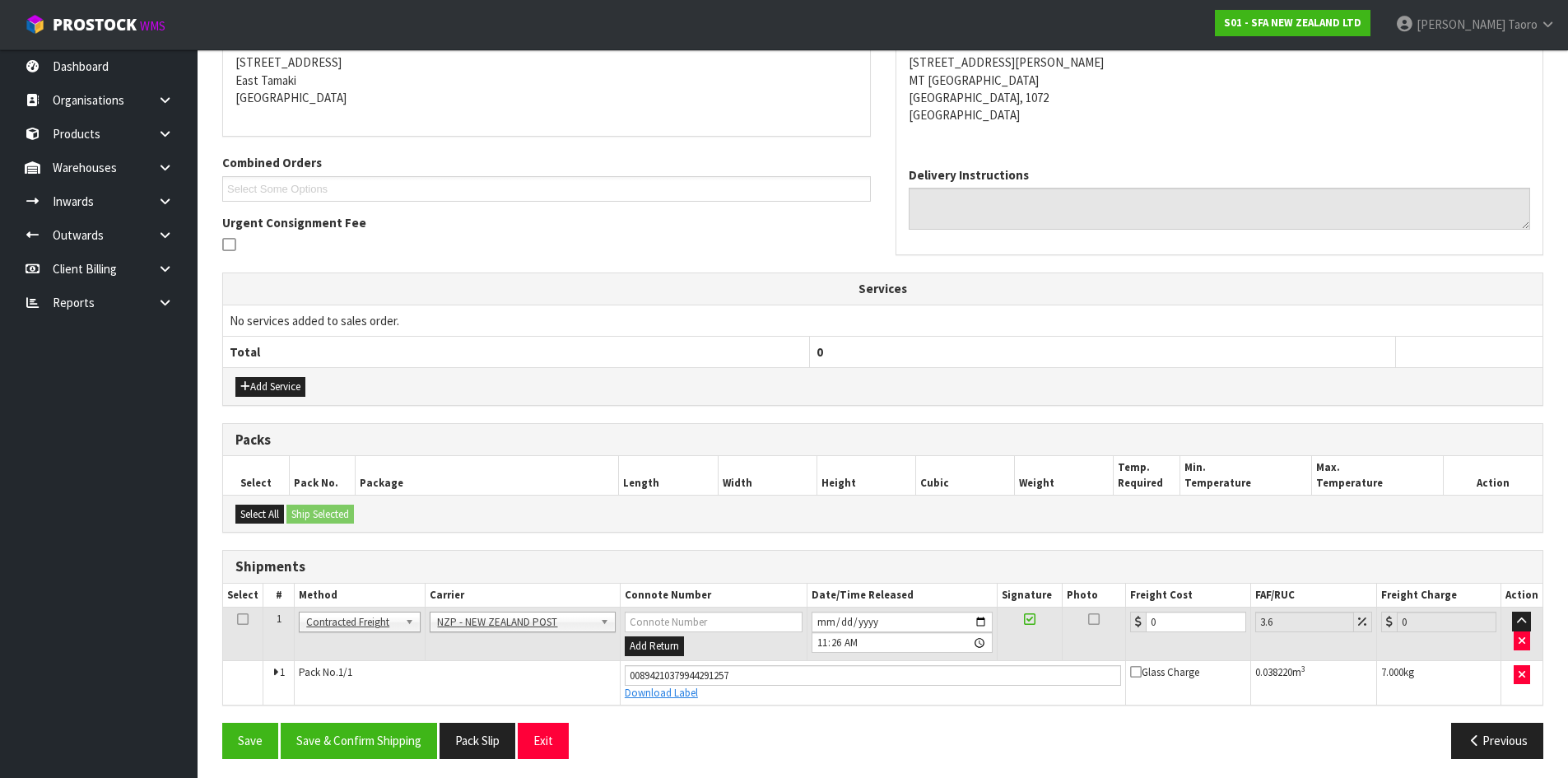
scroll to position [341, 0]
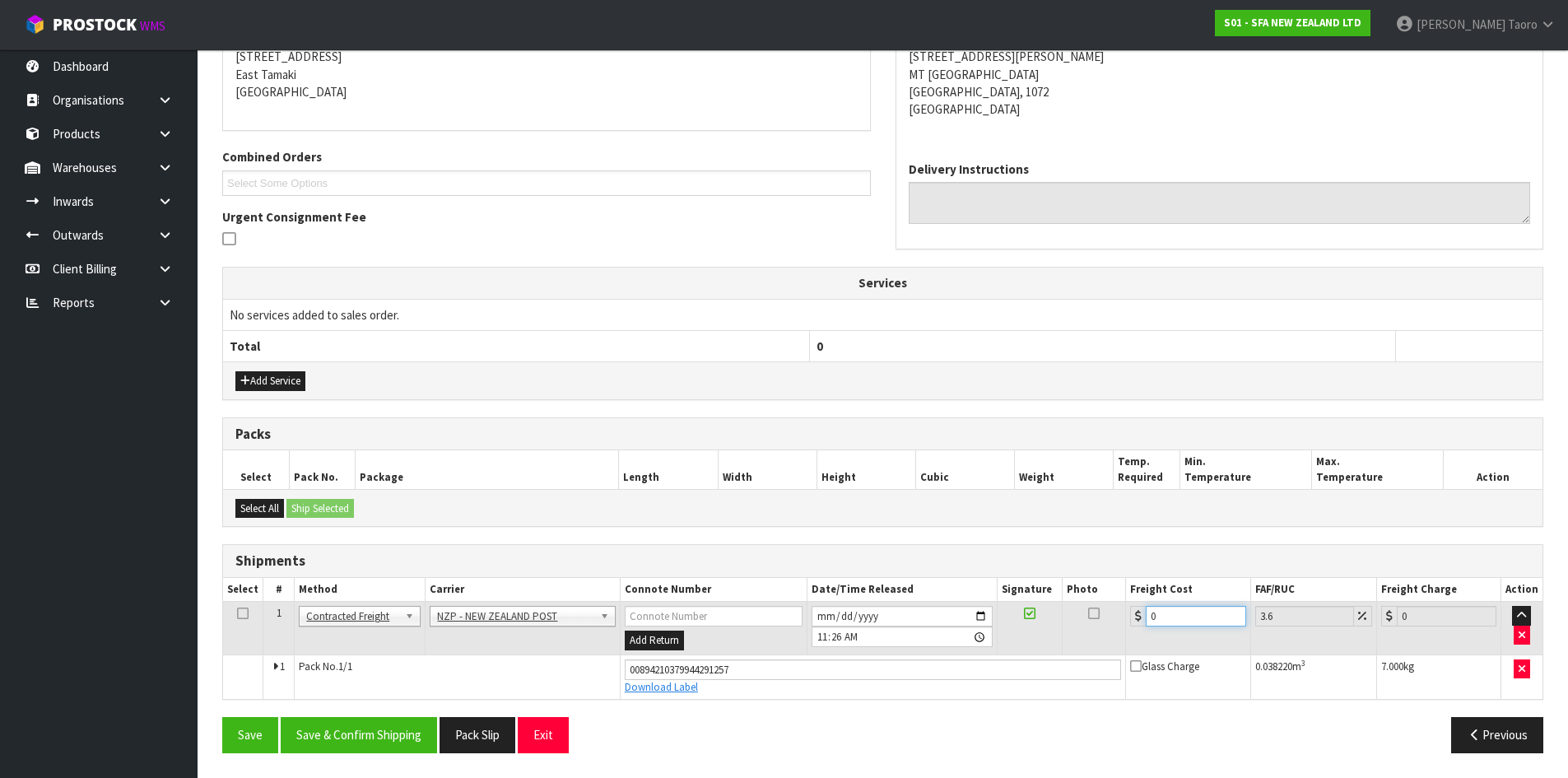
click at [1175, 612] on input "0" at bounding box center [1195, 615] width 99 height 20
type input "4"
type input "4.14"
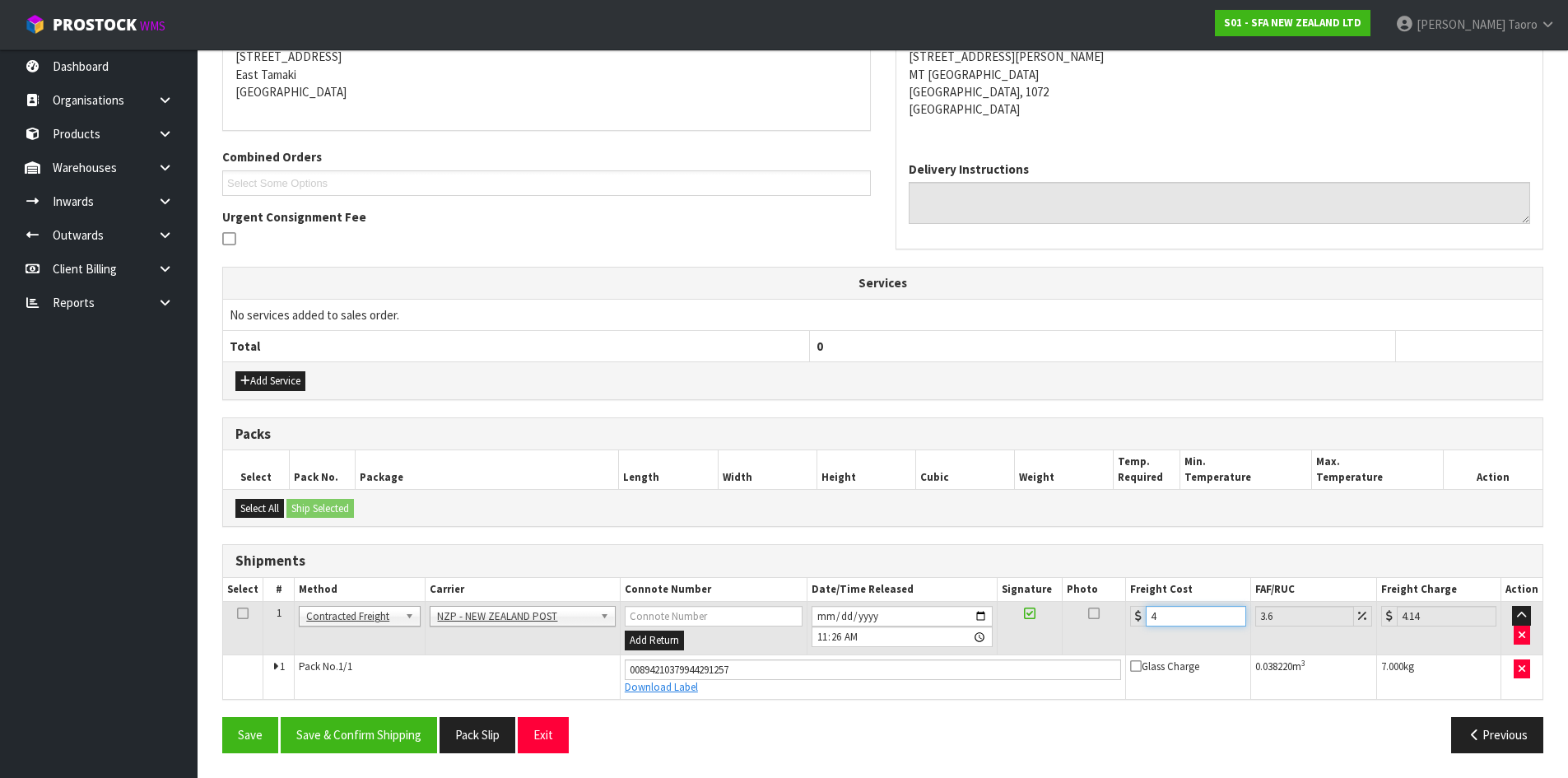
type input "4.3"
type input "4.45"
type input "4.33"
type input "4.49"
type input "4.33"
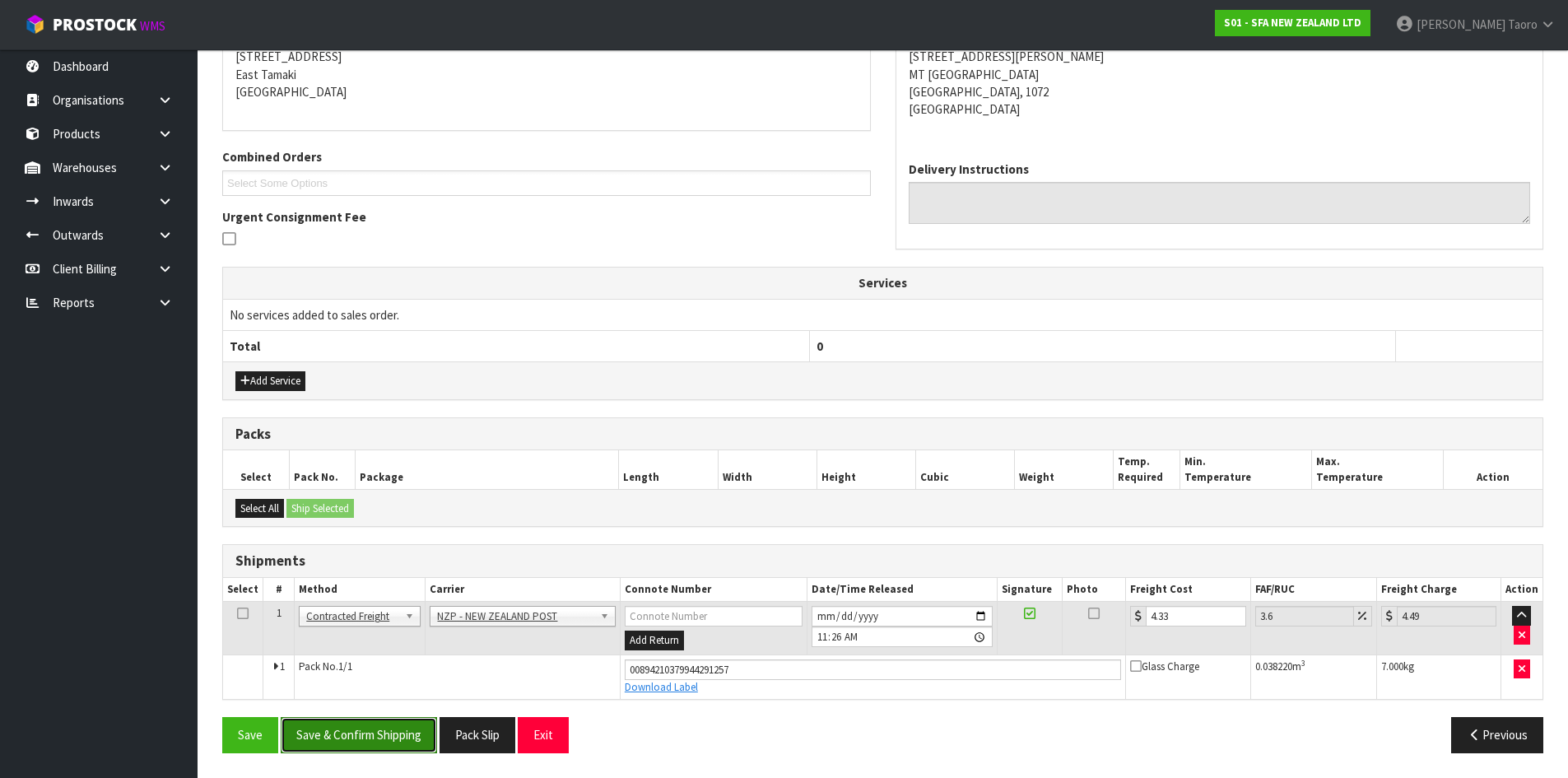
click at [411, 734] on button "Save & Confirm Shipping" at bounding box center [359, 735] width 157 height 35
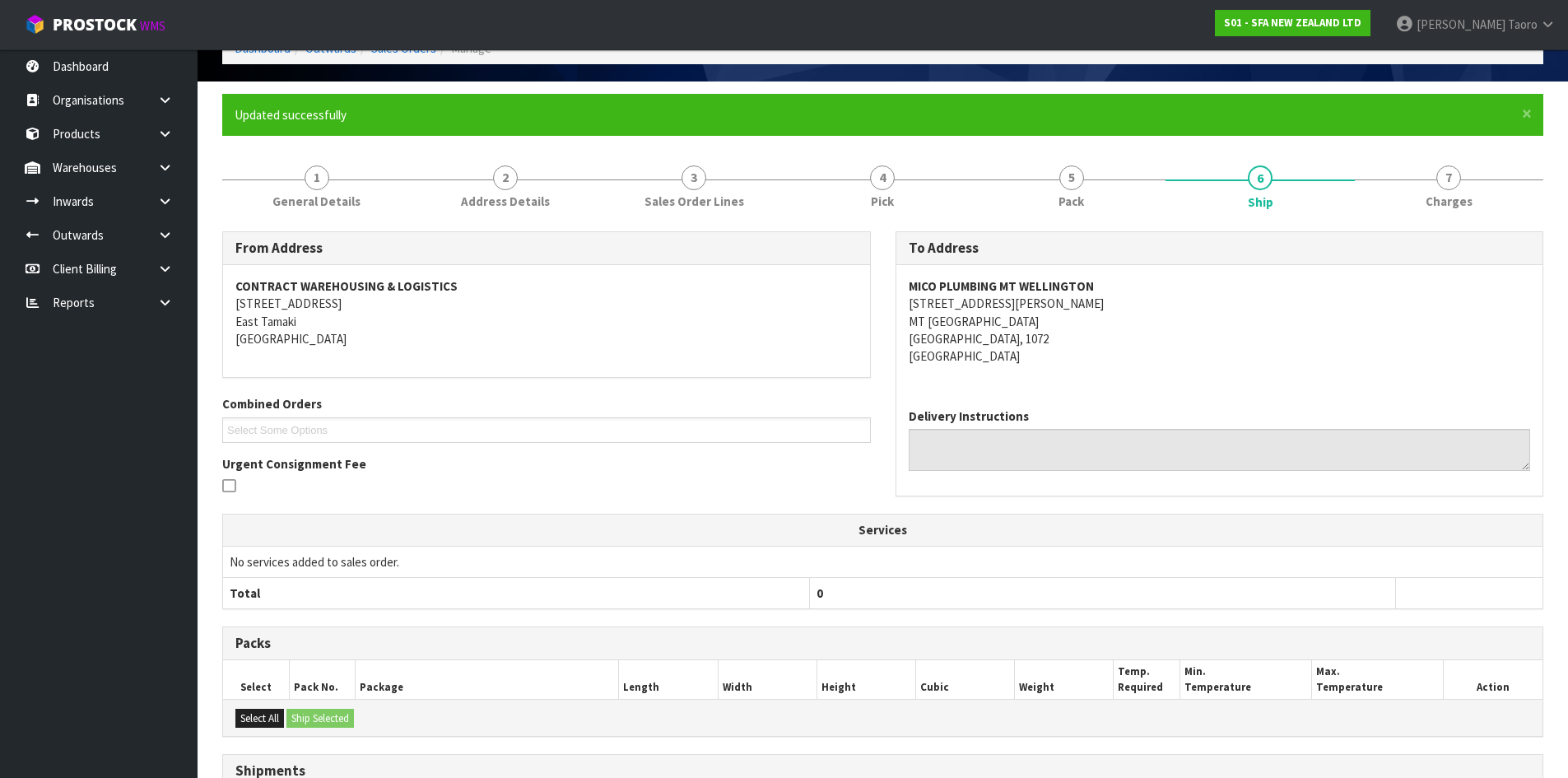
scroll to position [296, 0]
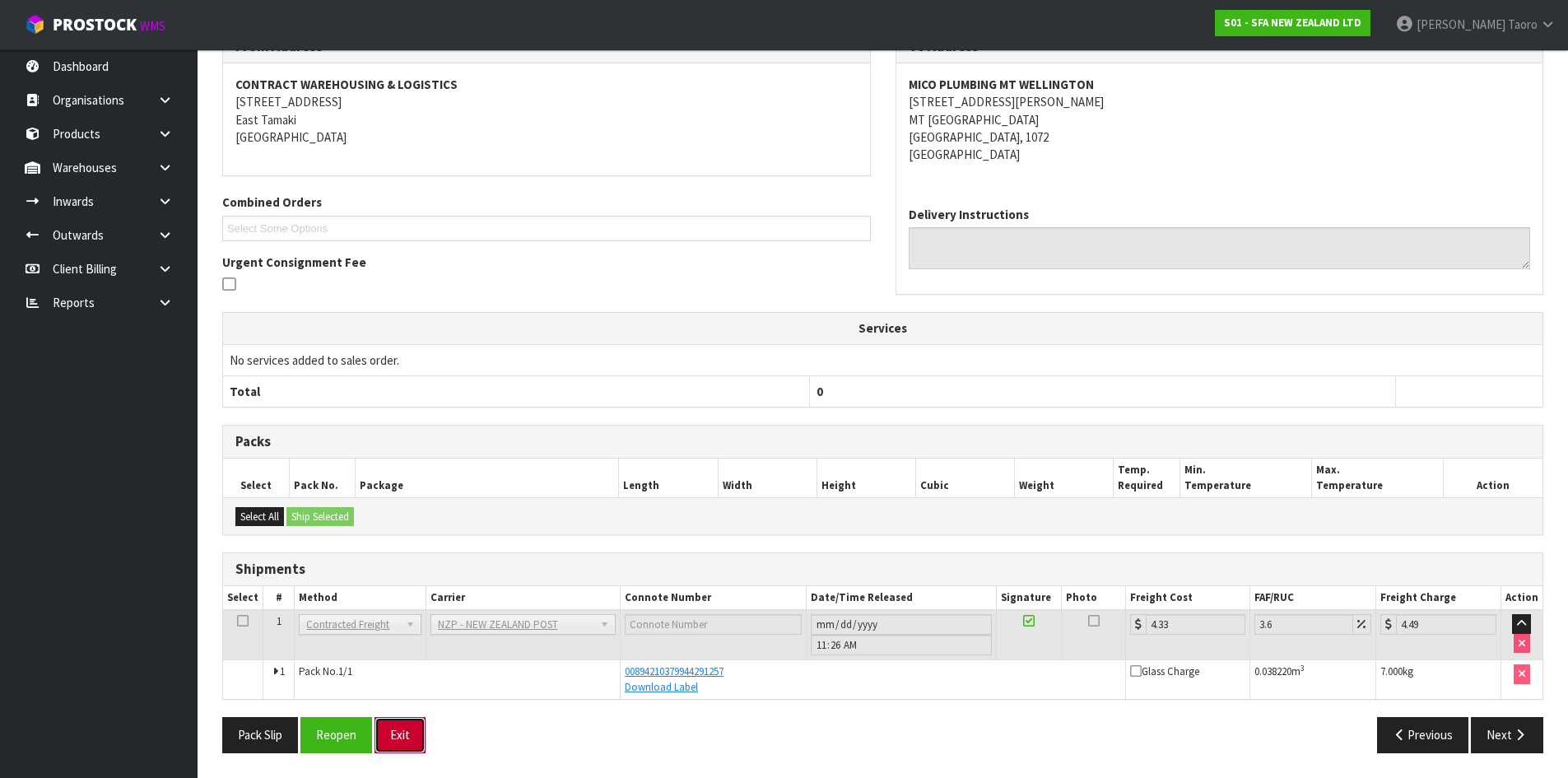
click at [412, 735] on button "Exit" at bounding box center [400, 735] width 51 height 35
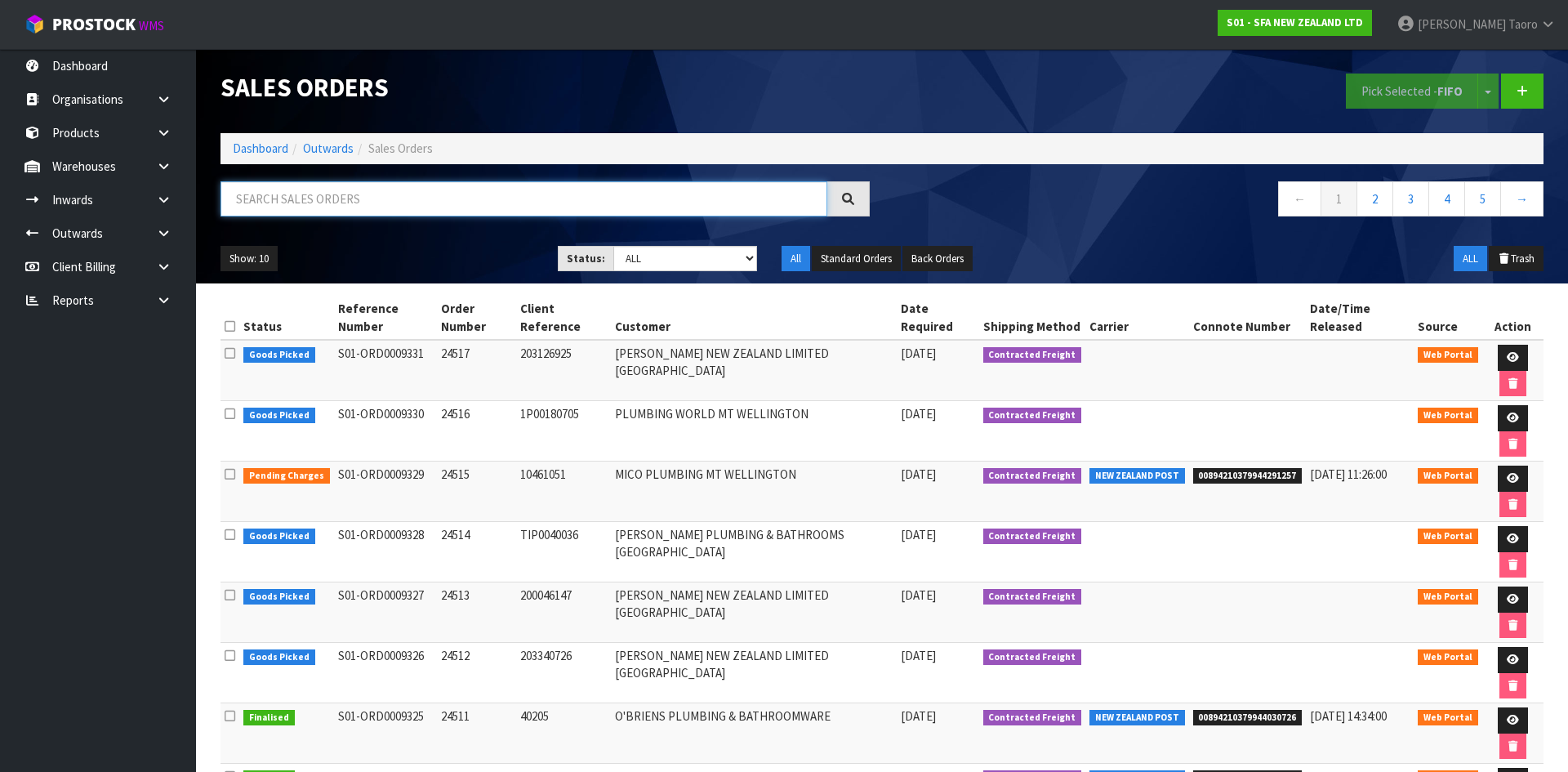
click at [657, 199] on input "text" at bounding box center [524, 198] width 607 height 35
type input "JOB-0410043"
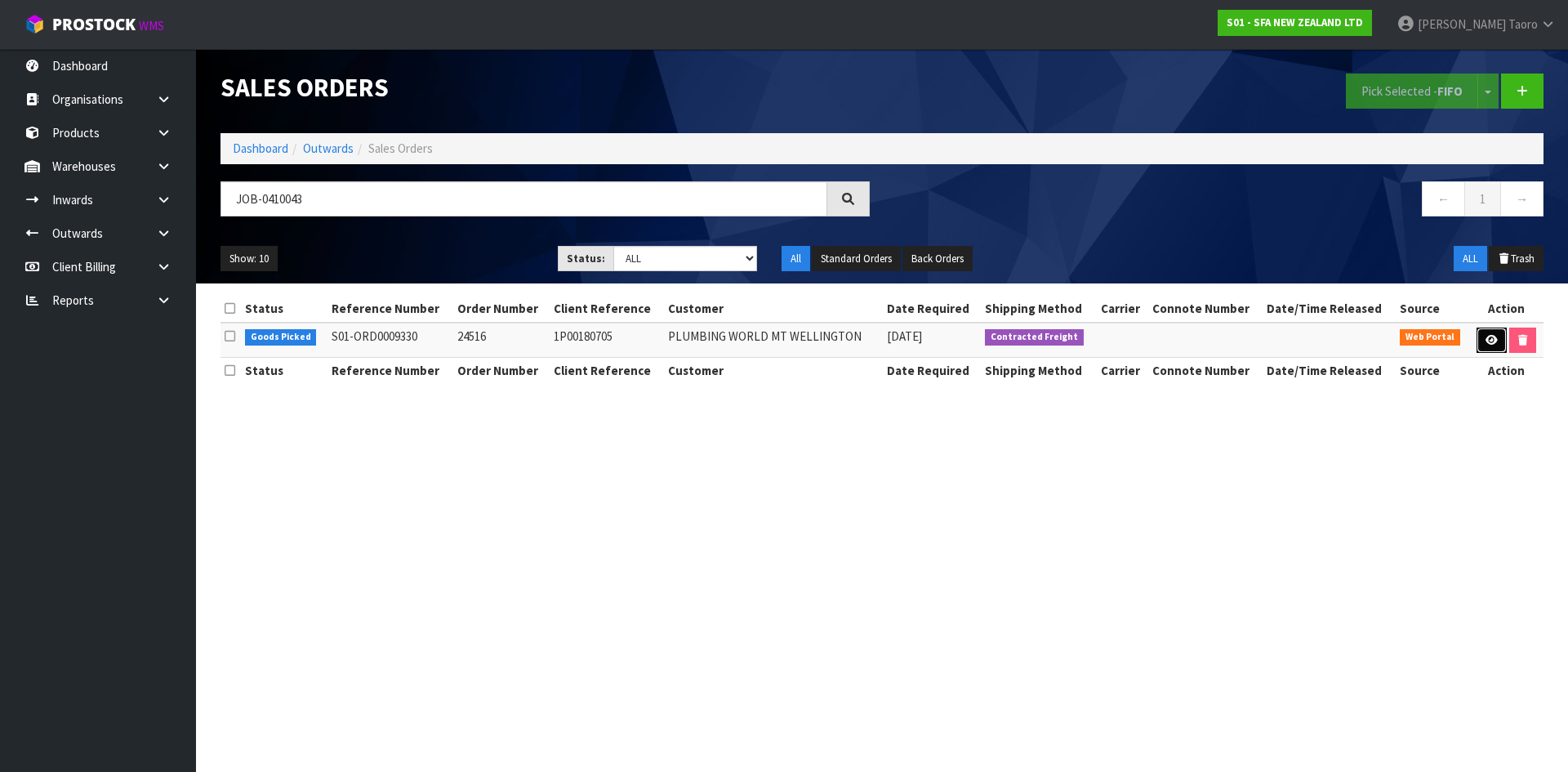
click at [1488, 344] on icon at bounding box center [1492, 340] width 12 height 11
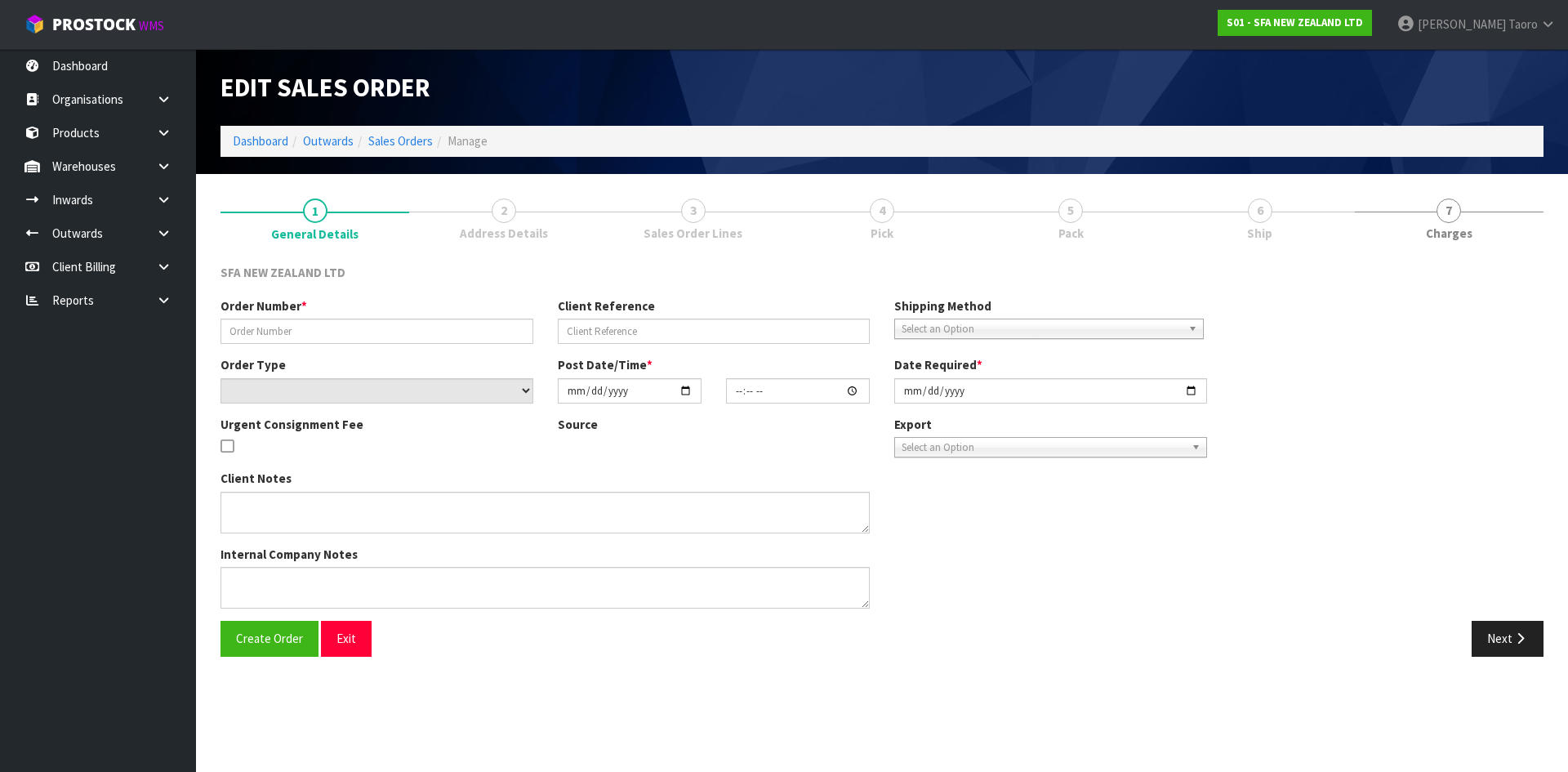
type input "24516"
type input "1P00180705"
select select "number:0"
type input "[DATE]"
type input "09:57:00.000"
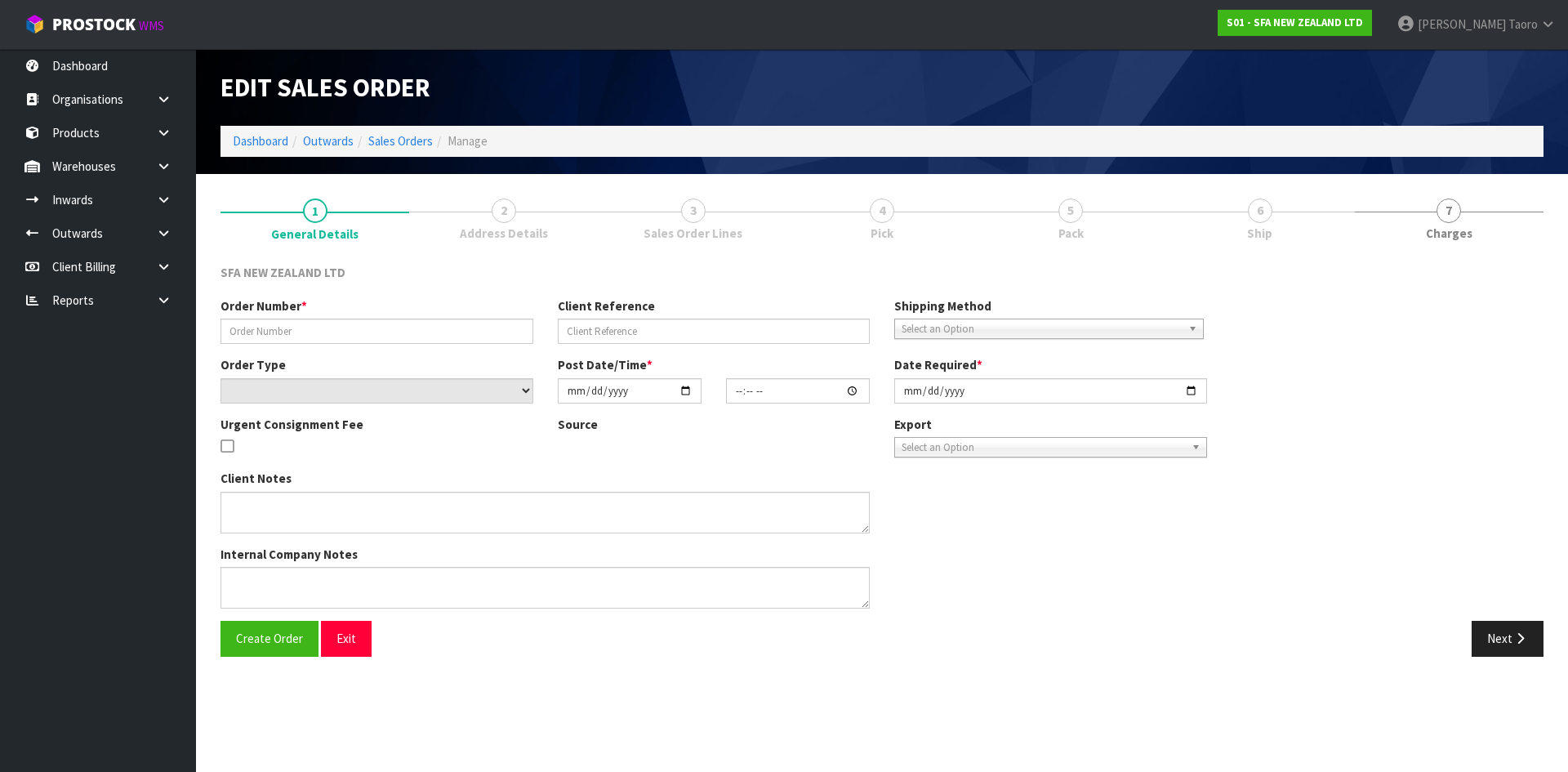
type input "[DATE]"
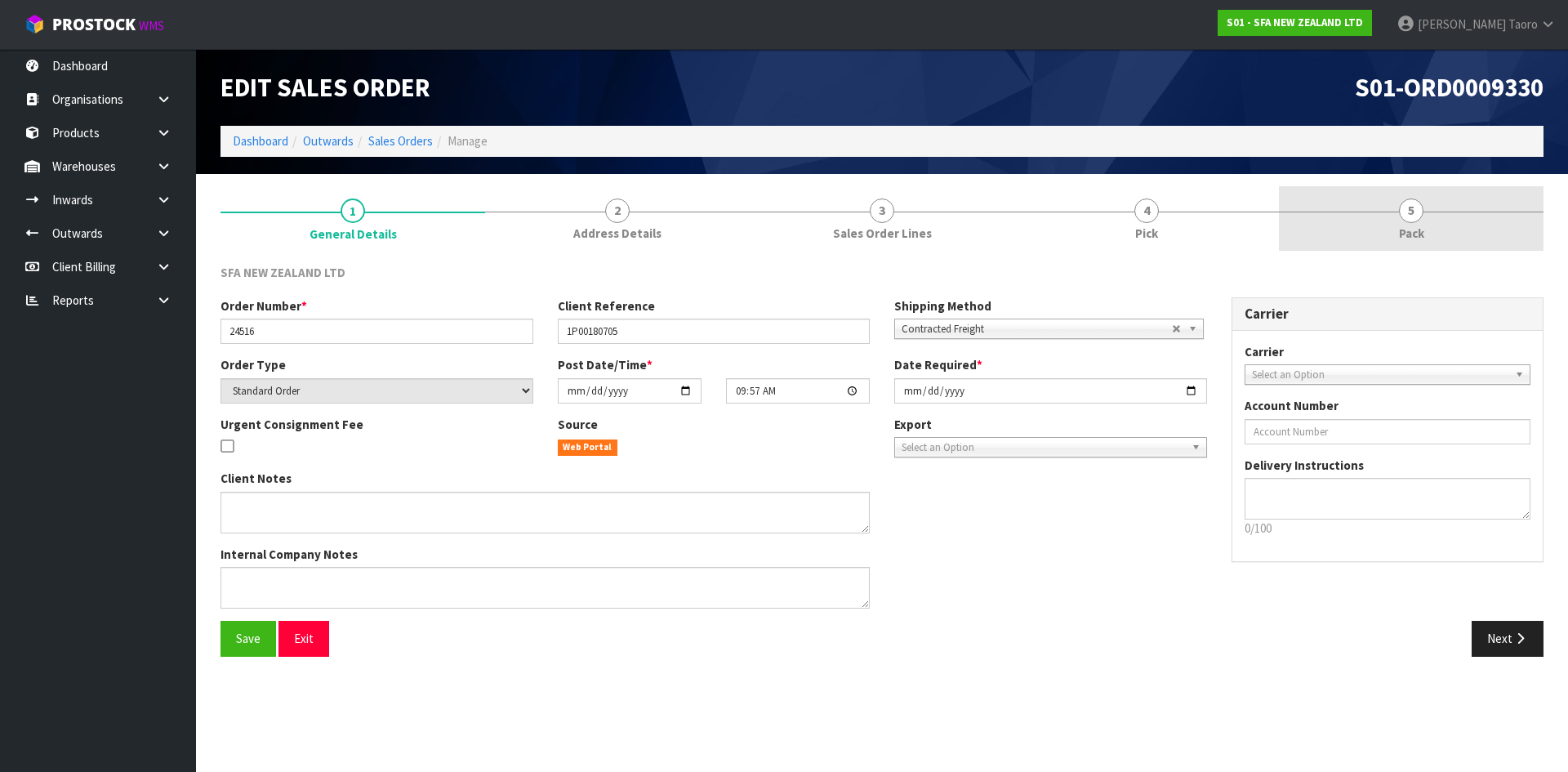
drag, startPoint x: 1411, startPoint y: 230, endPoint x: 1212, endPoint y: 97, distance: 239.4
click at [1411, 229] on span "Pack" at bounding box center [1411, 234] width 25 height 18
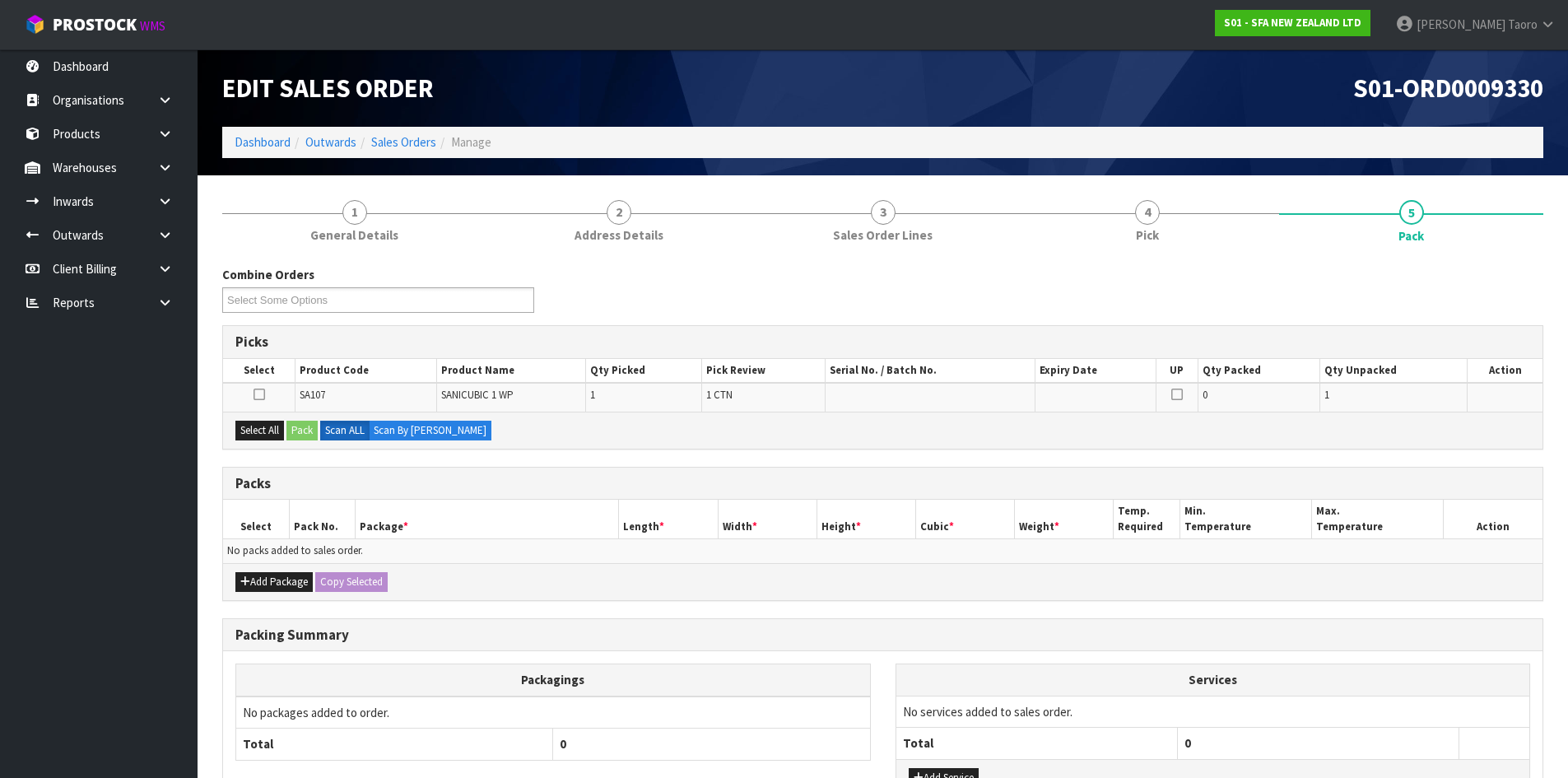
click at [1213, 92] on h1 "S01-ORD0009330" at bounding box center [1219, 89] width 649 height 28
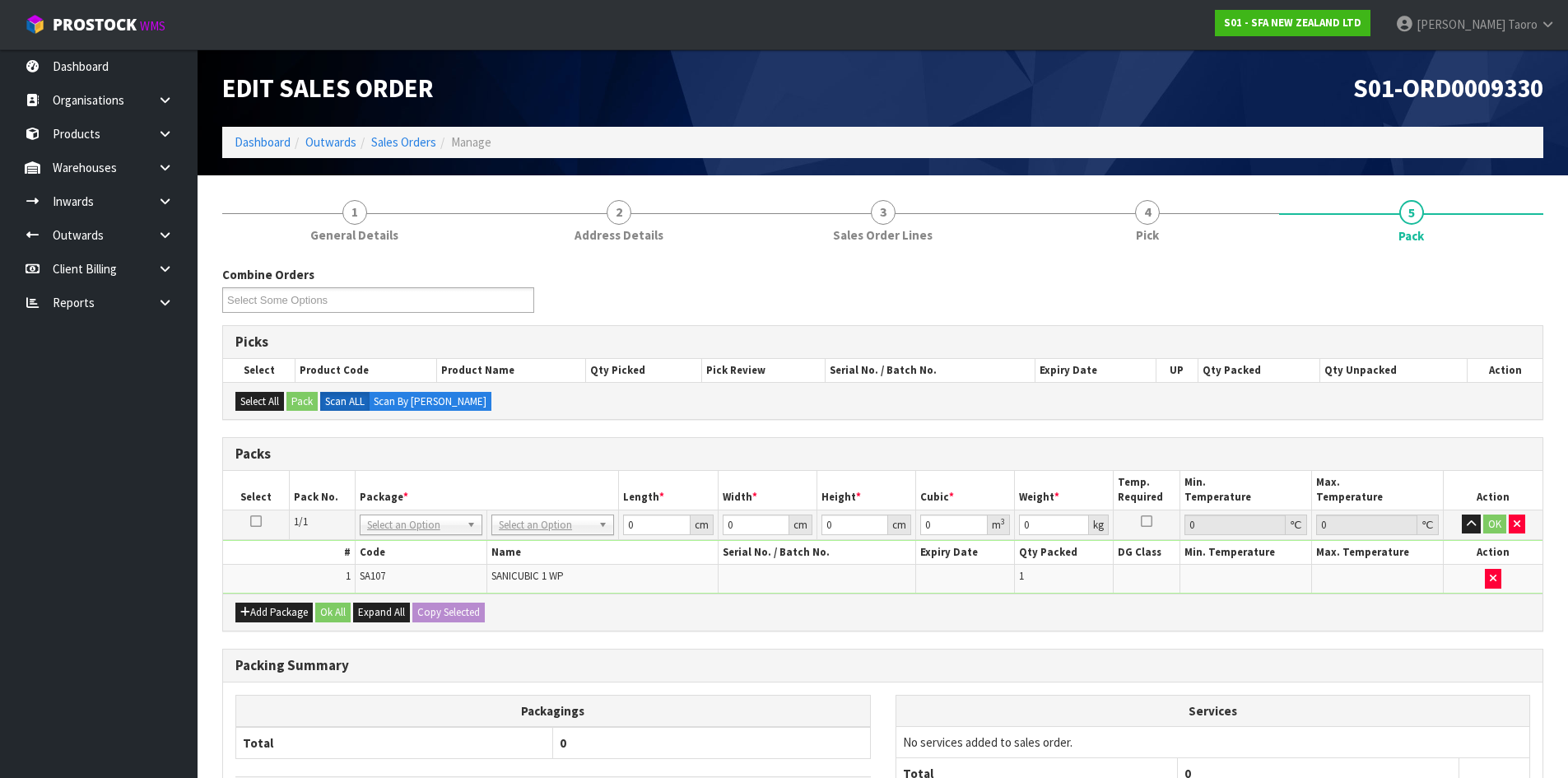
click at [539, 512] on td "No Packaging Cartons PLT GEN120 (1200 X 1000) PLT ONE WAY SKID CHEP HIRE PALLET…" at bounding box center [552, 523] width 132 height 29
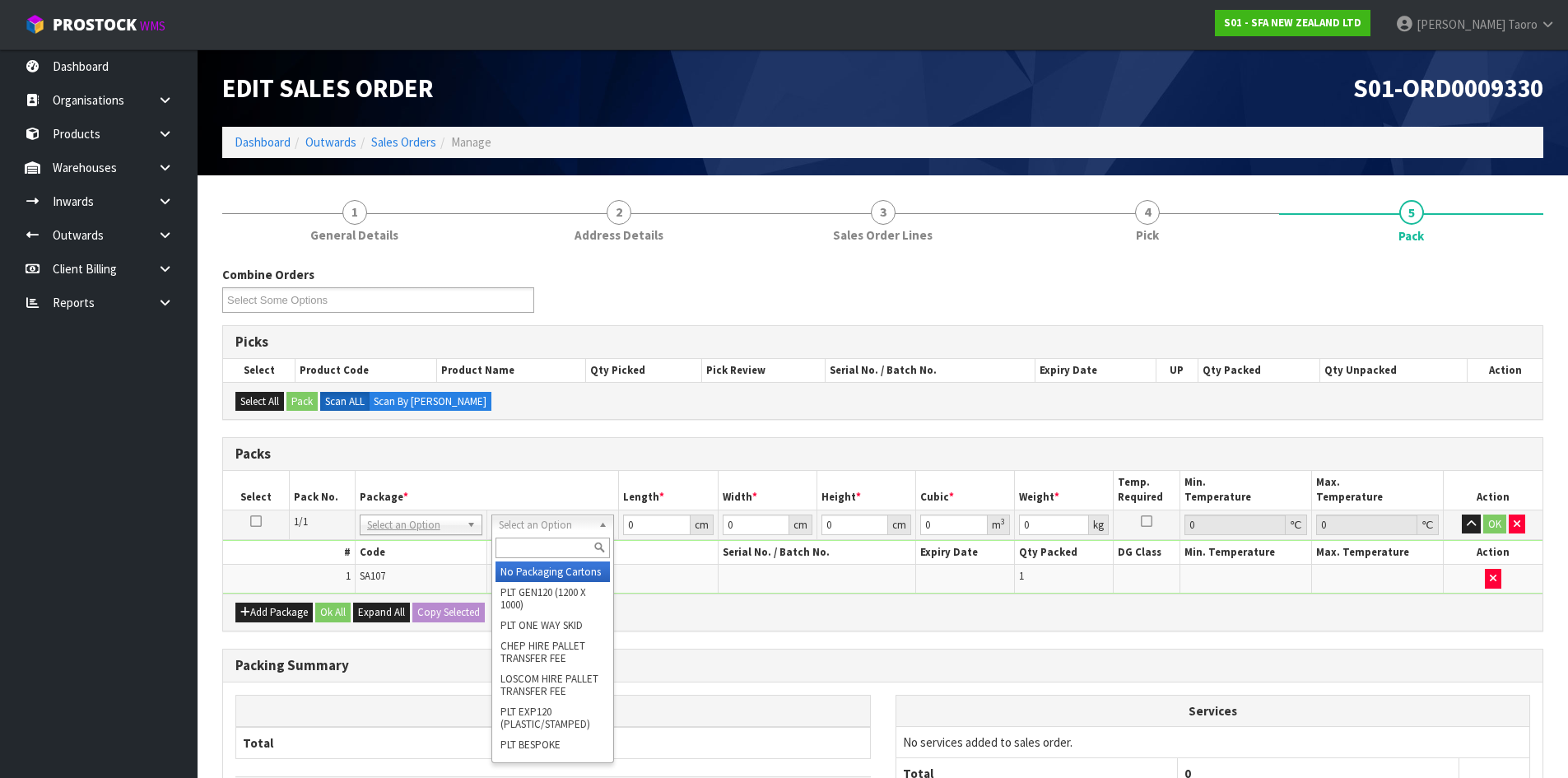
drag, startPoint x: 564, startPoint y: 575, endPoint x: 696, endPoint y: 590, distance: 132.8
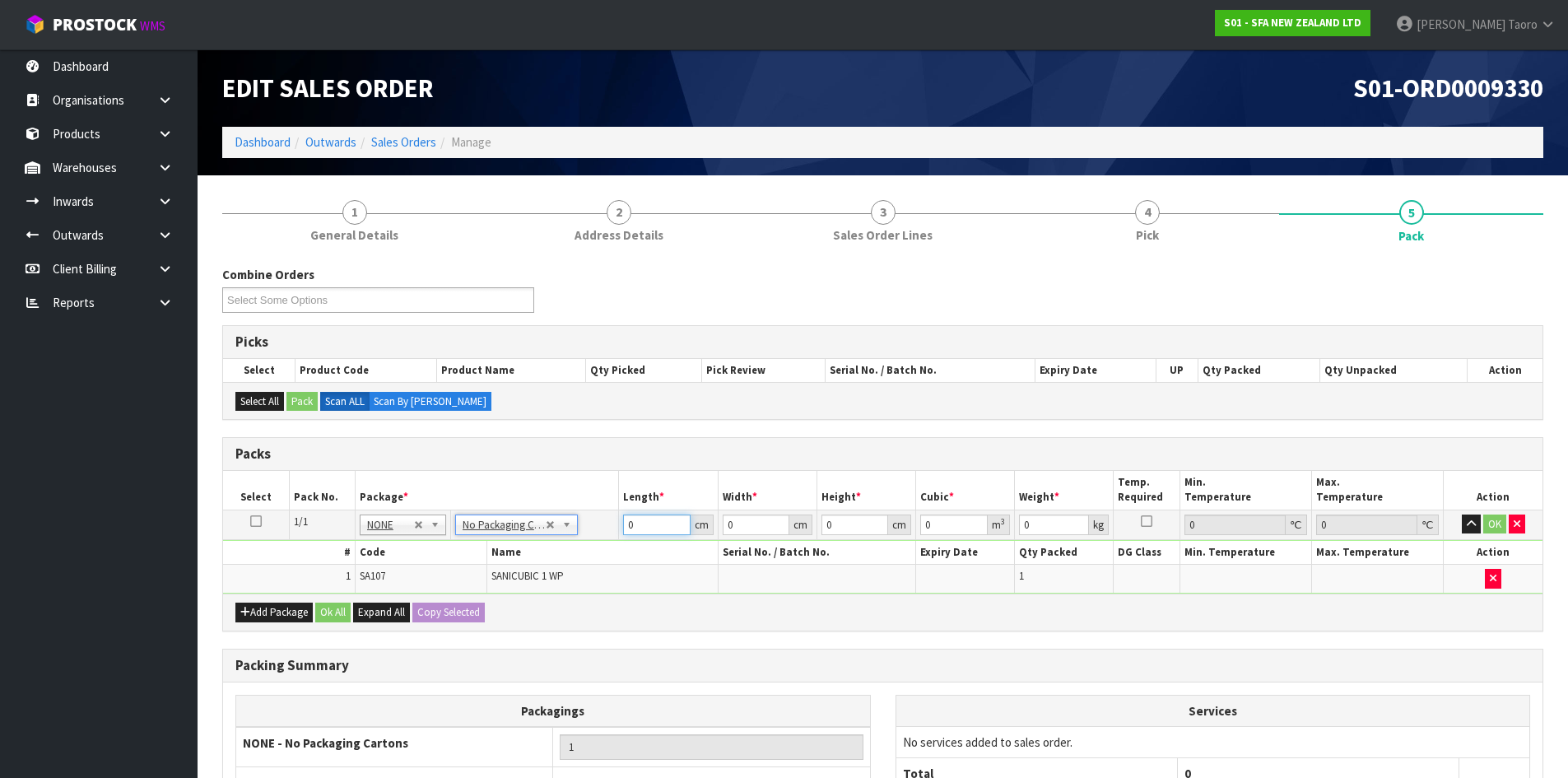
click at [656, 527] on input "0" at bounding box center [656, 524] width 66 height 20
type input "53"
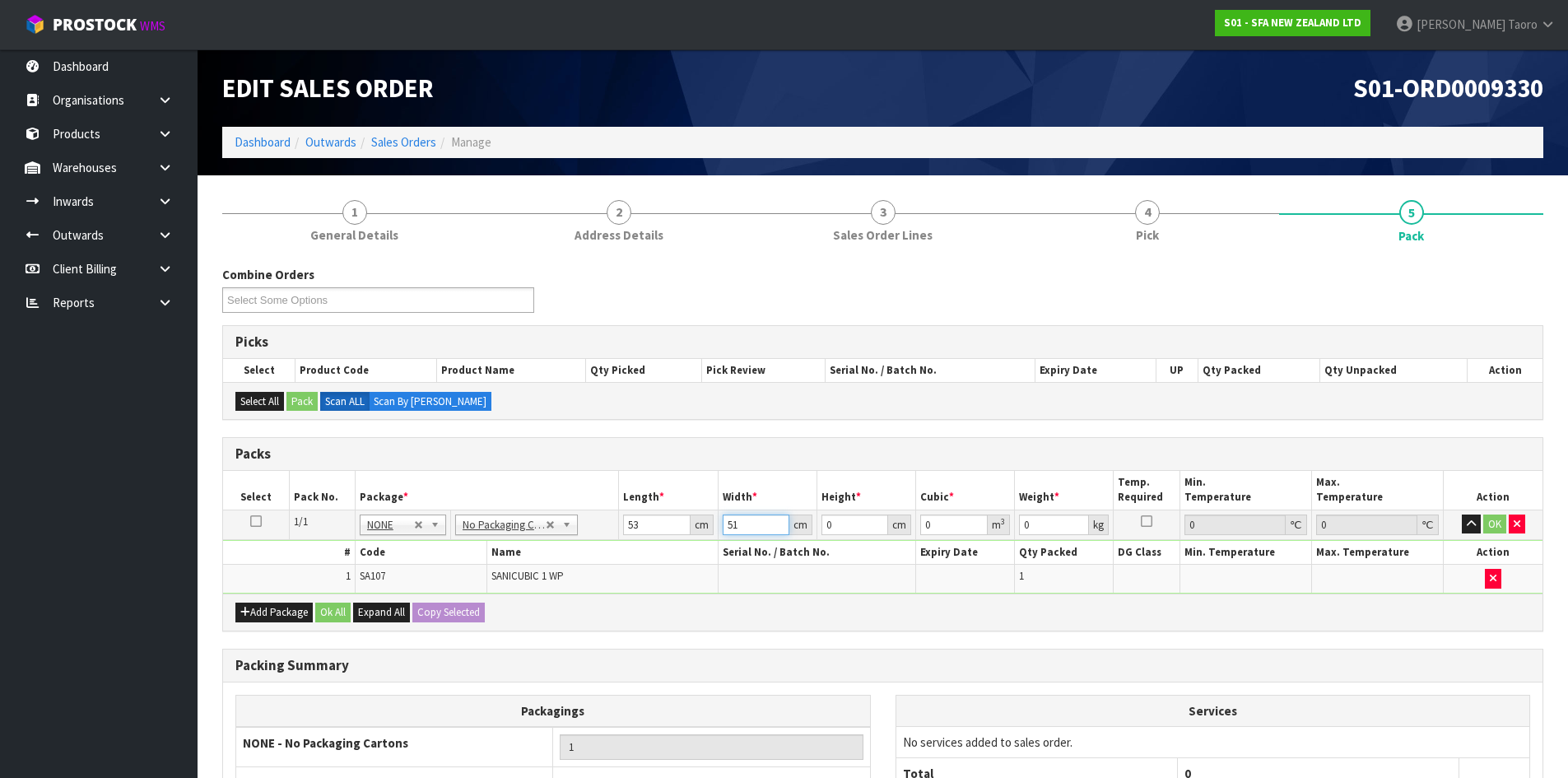
type input "51"
type input "5"
type input "0.013515"
type input "52"
type input "0.140556"
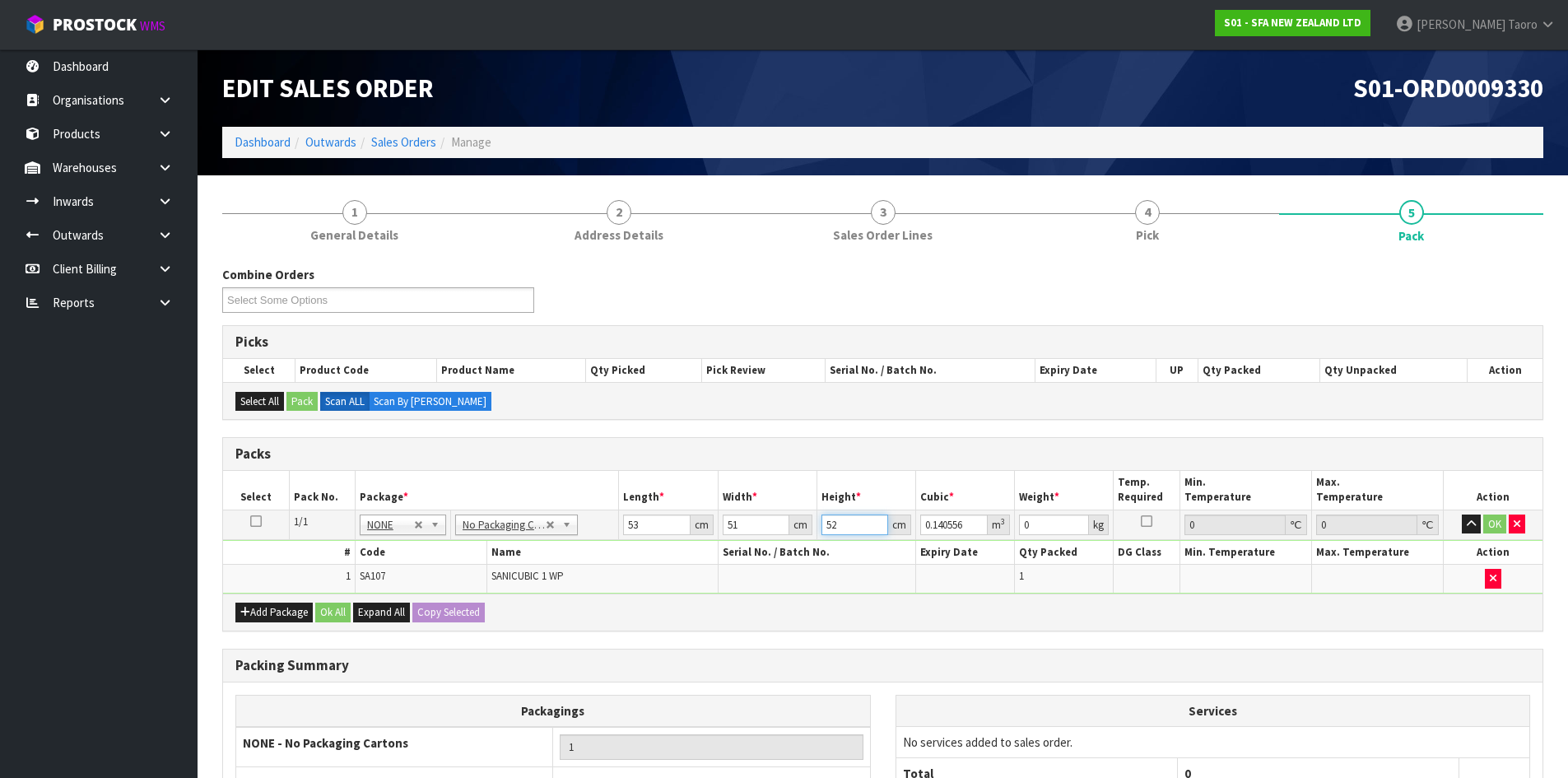
type input "52"
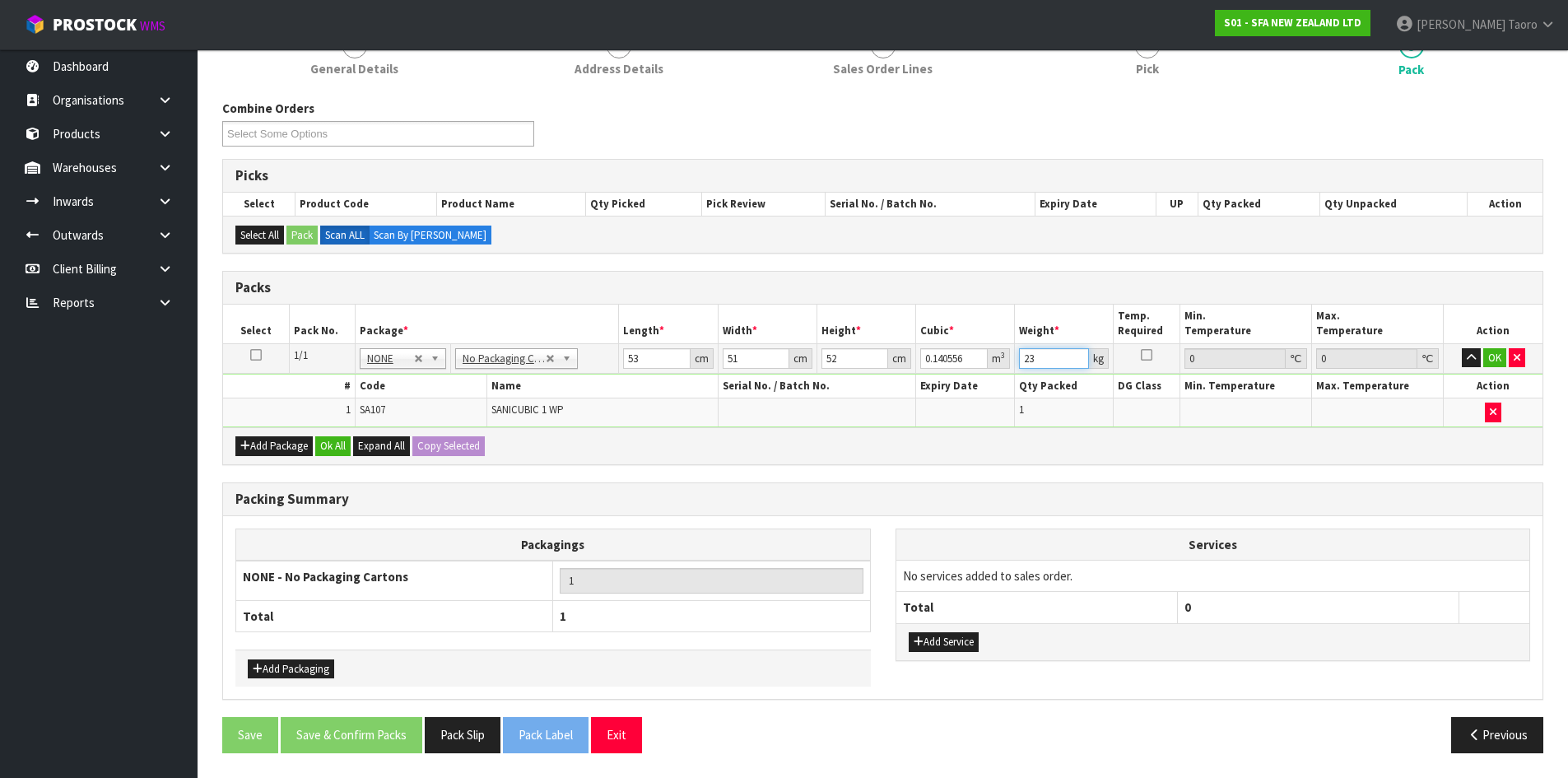
type input "23"
click at [326, 443] on button "Ok All" at bounding box center [333, 446] width 35 height 19
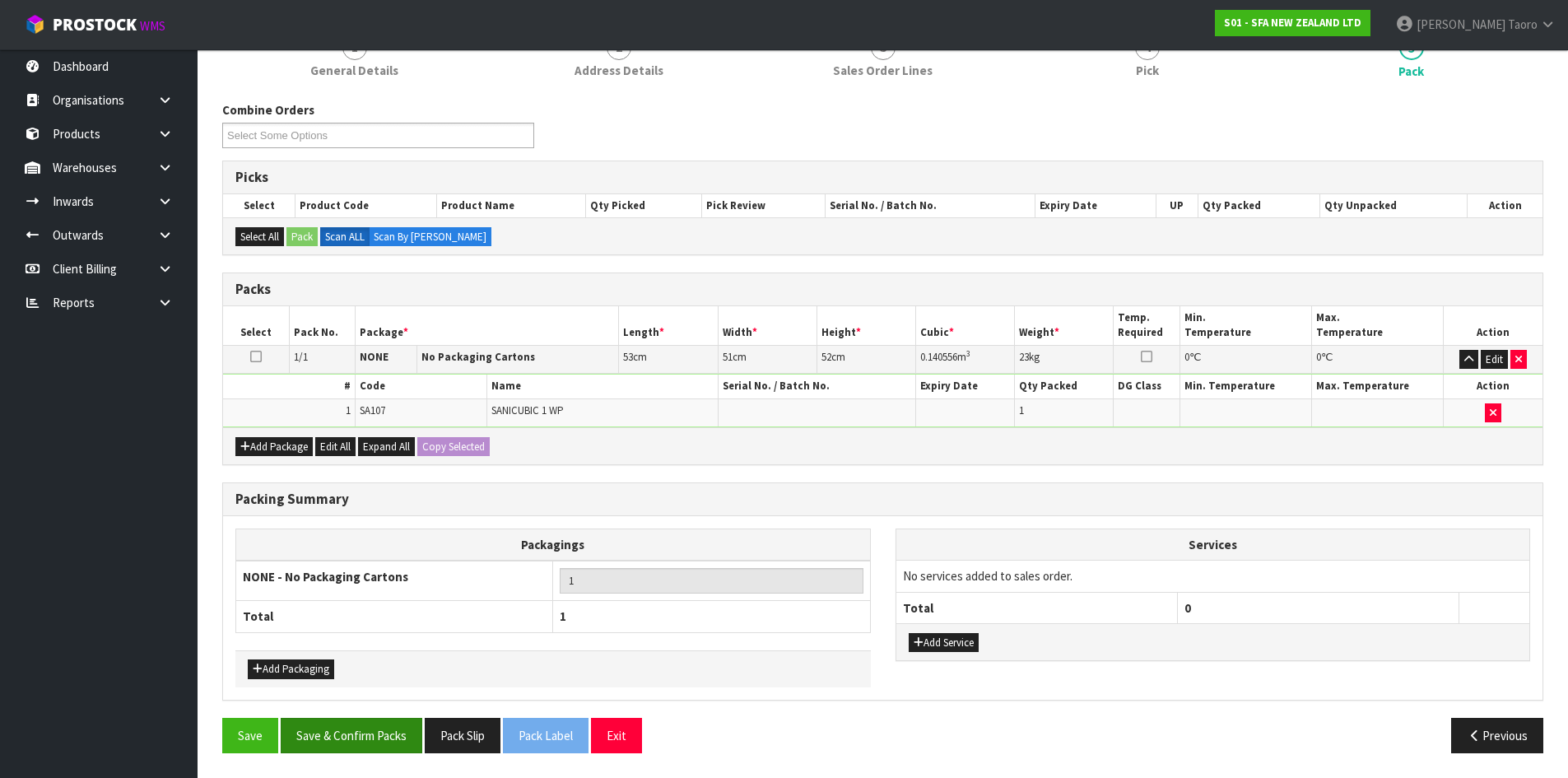
scroll to position [165, 0]
click at [372, 736] on button "Save & Confirm Packs" at bounding box center [351, 736] width 142 height 35
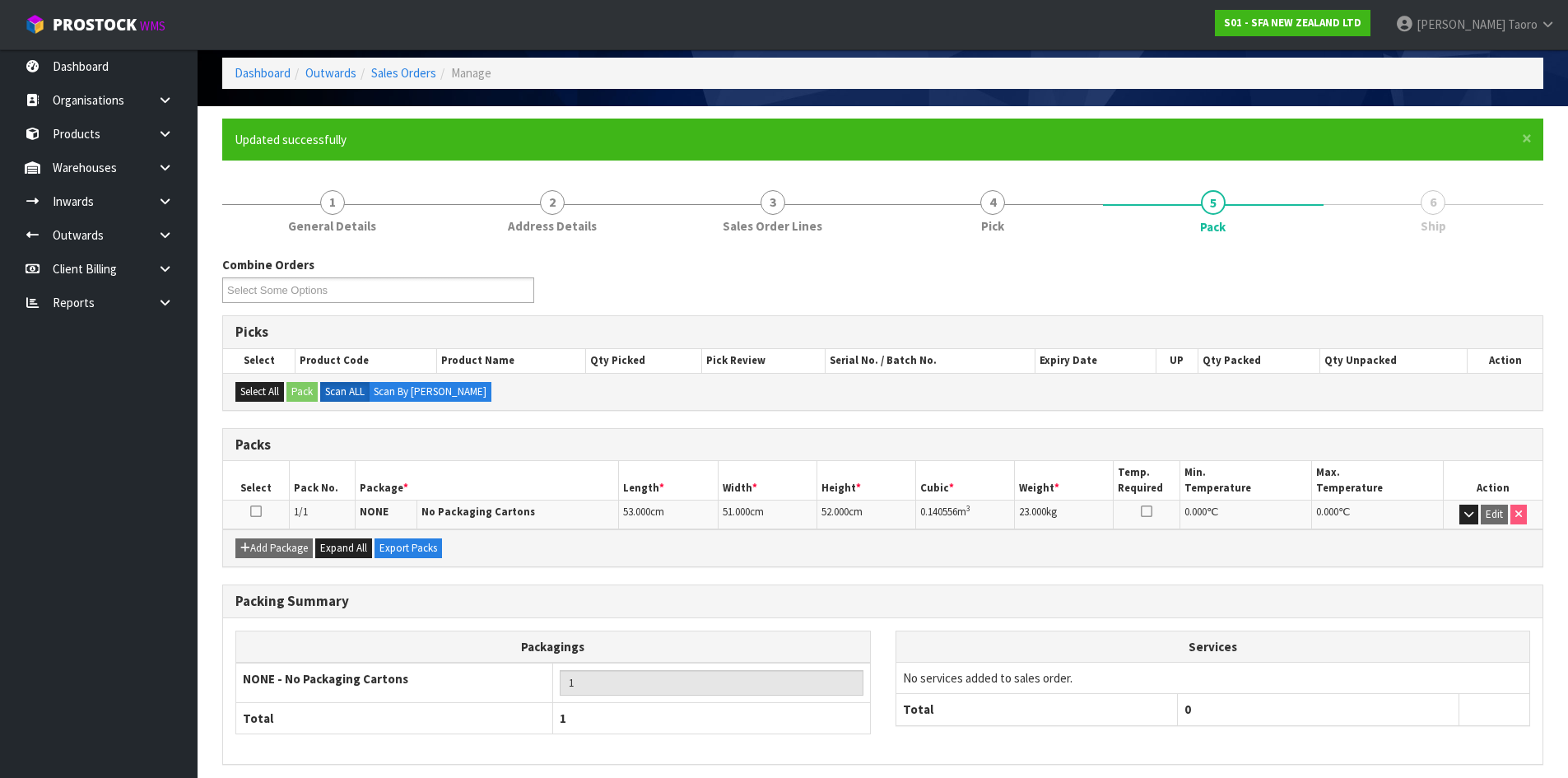
scroll to position [135, 0]
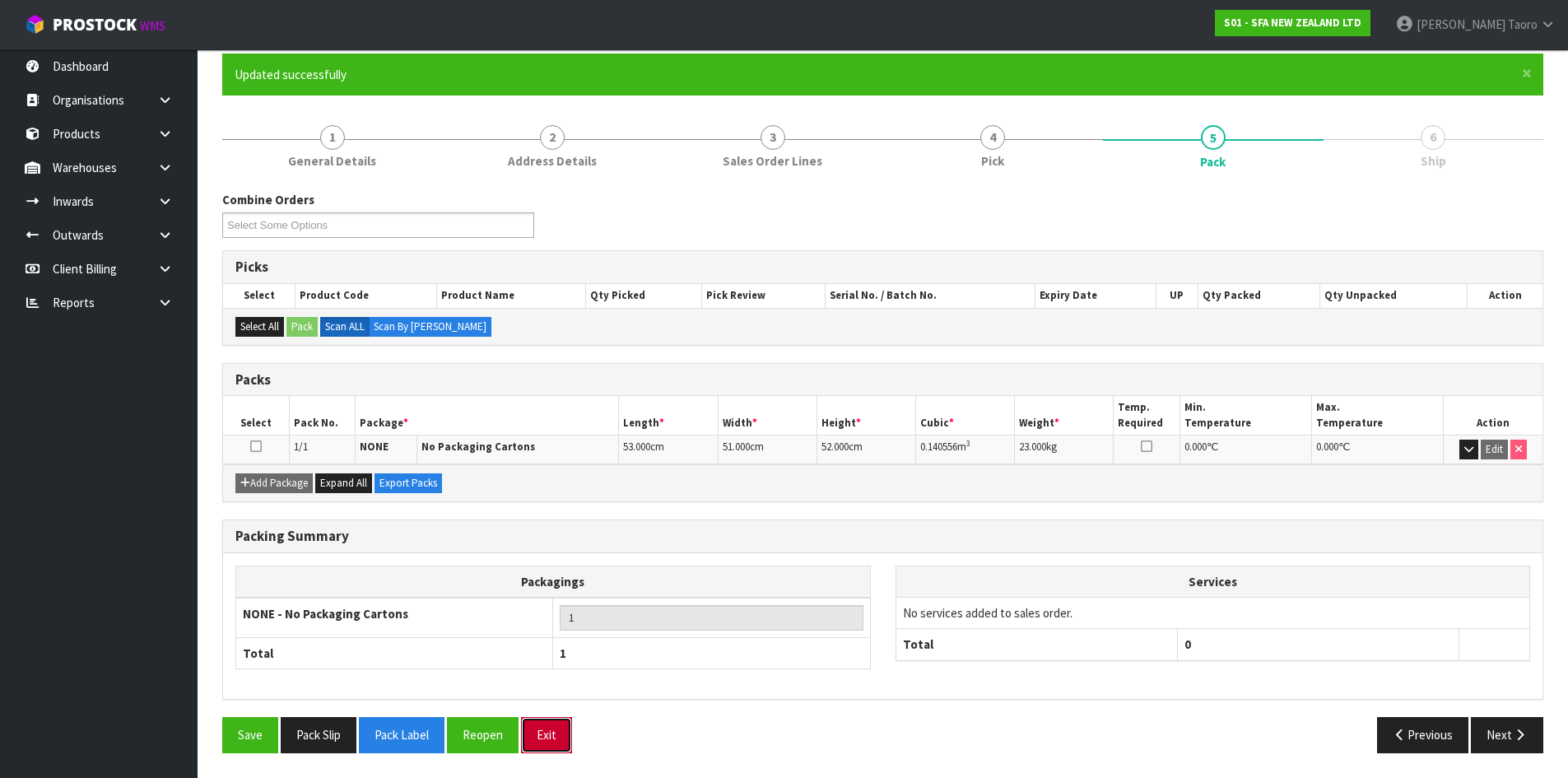
click at [553, 735] on button "Exit" at bounding box center [546, 735] width 51 height 35
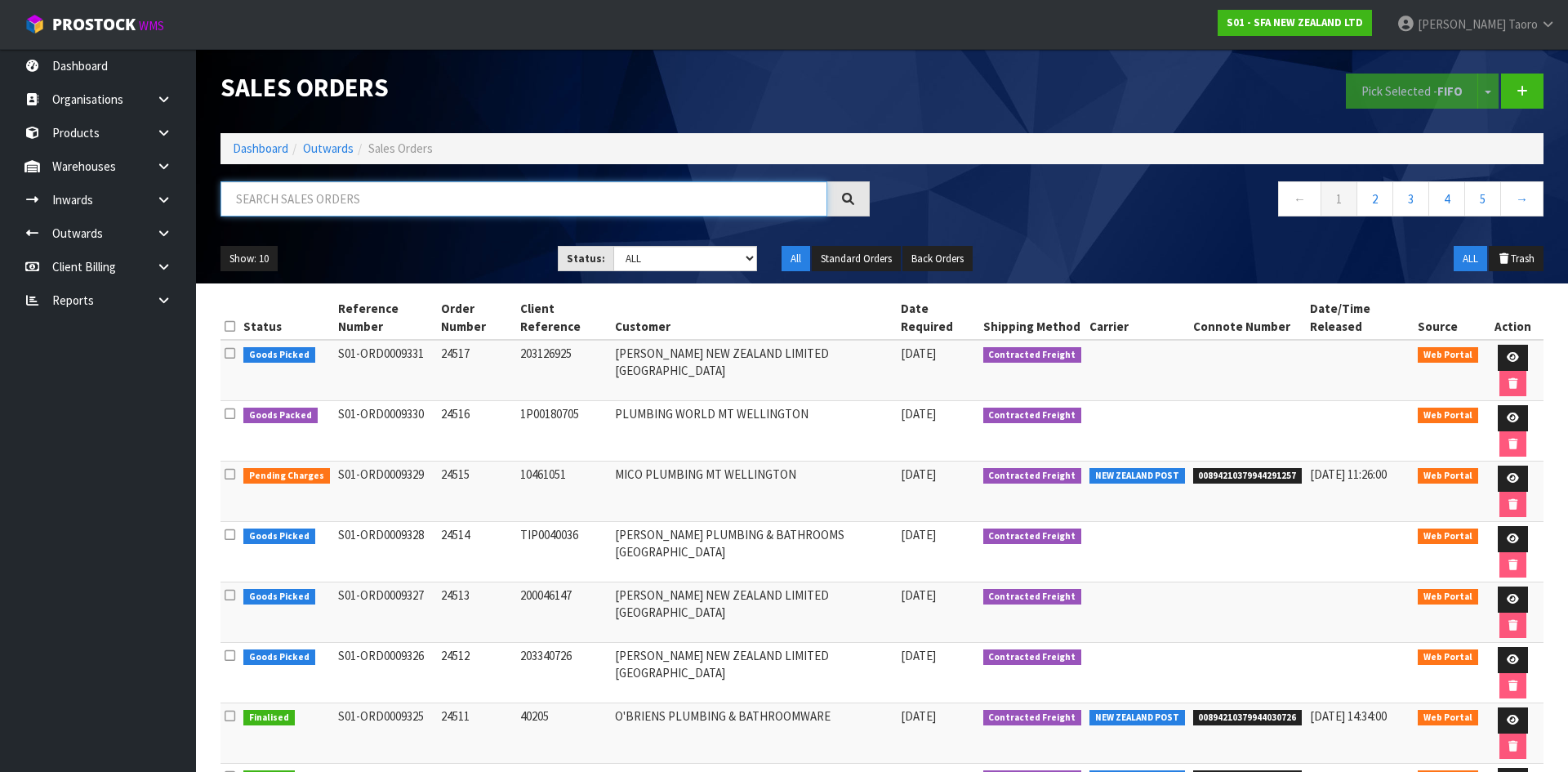
click at [507, 206] on input "text" at bounding box center [524, 198] width 607 height 35
type input "JOB-0410045"
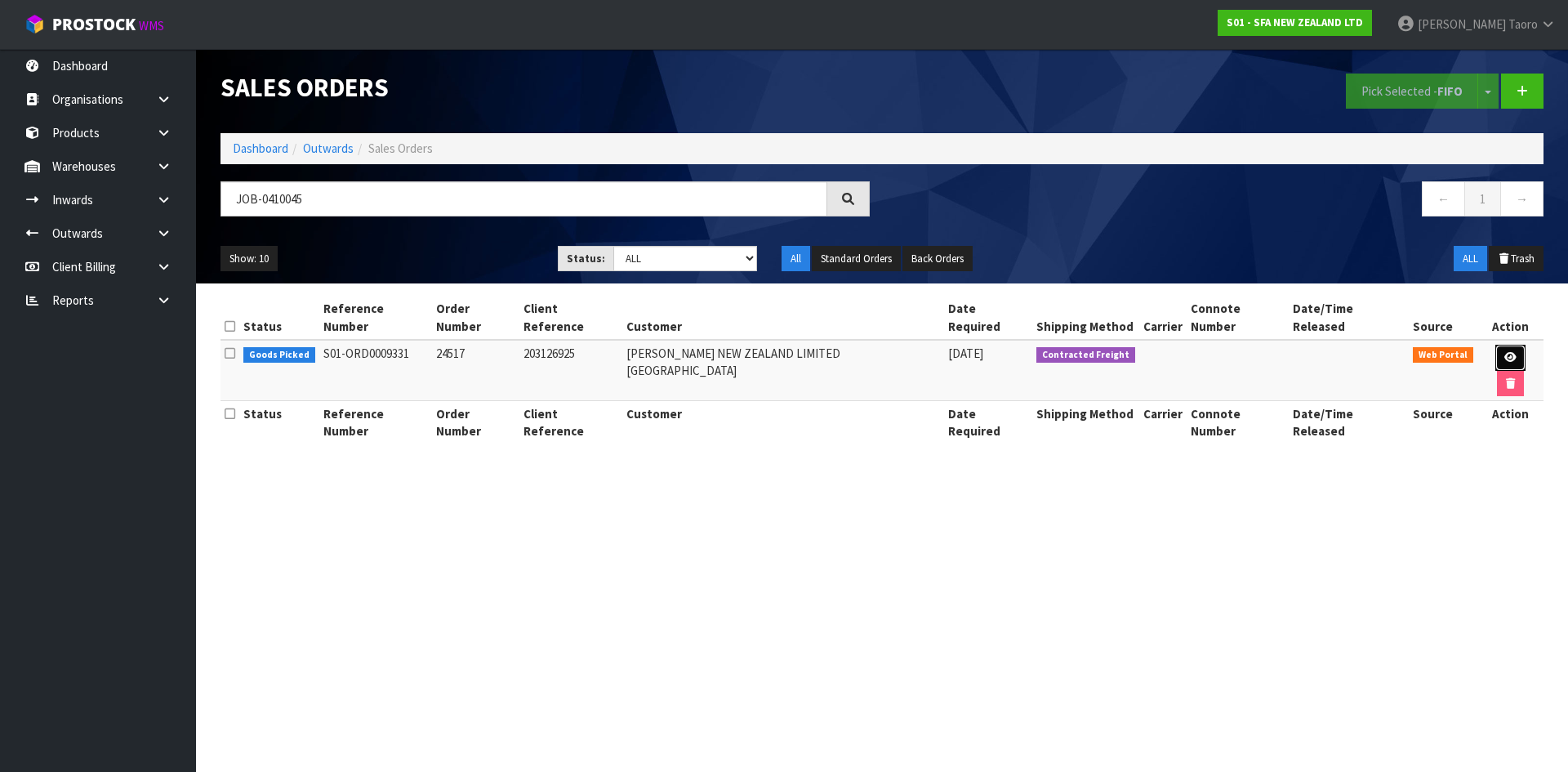
click at [1504, 352] on icon at bounding box center [1510, 357] width 12 height 11
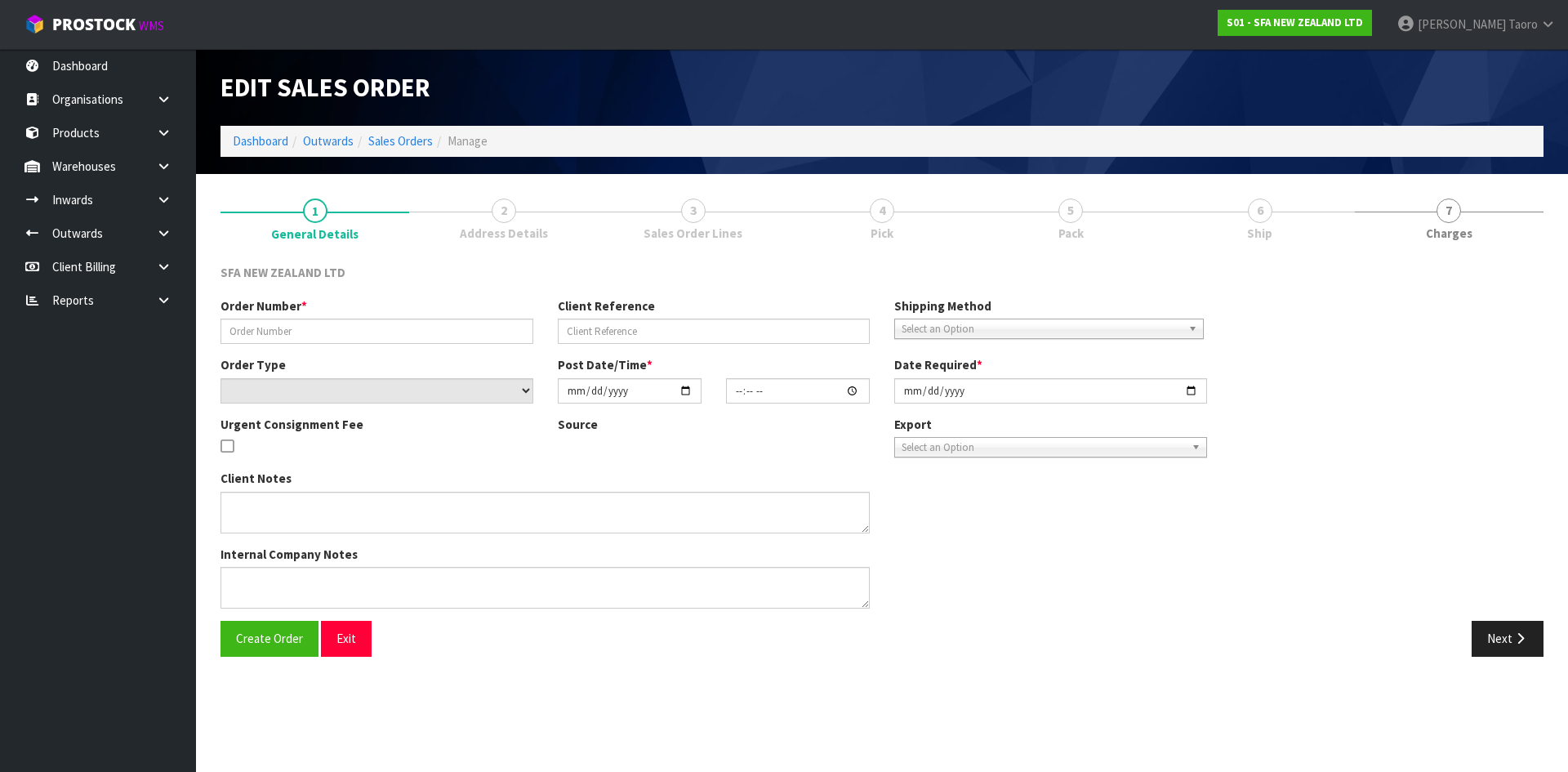
type input "24517"
type input "203126925"
select select "number:0"
type input "[DATE]"
type input "10:19:00.000"
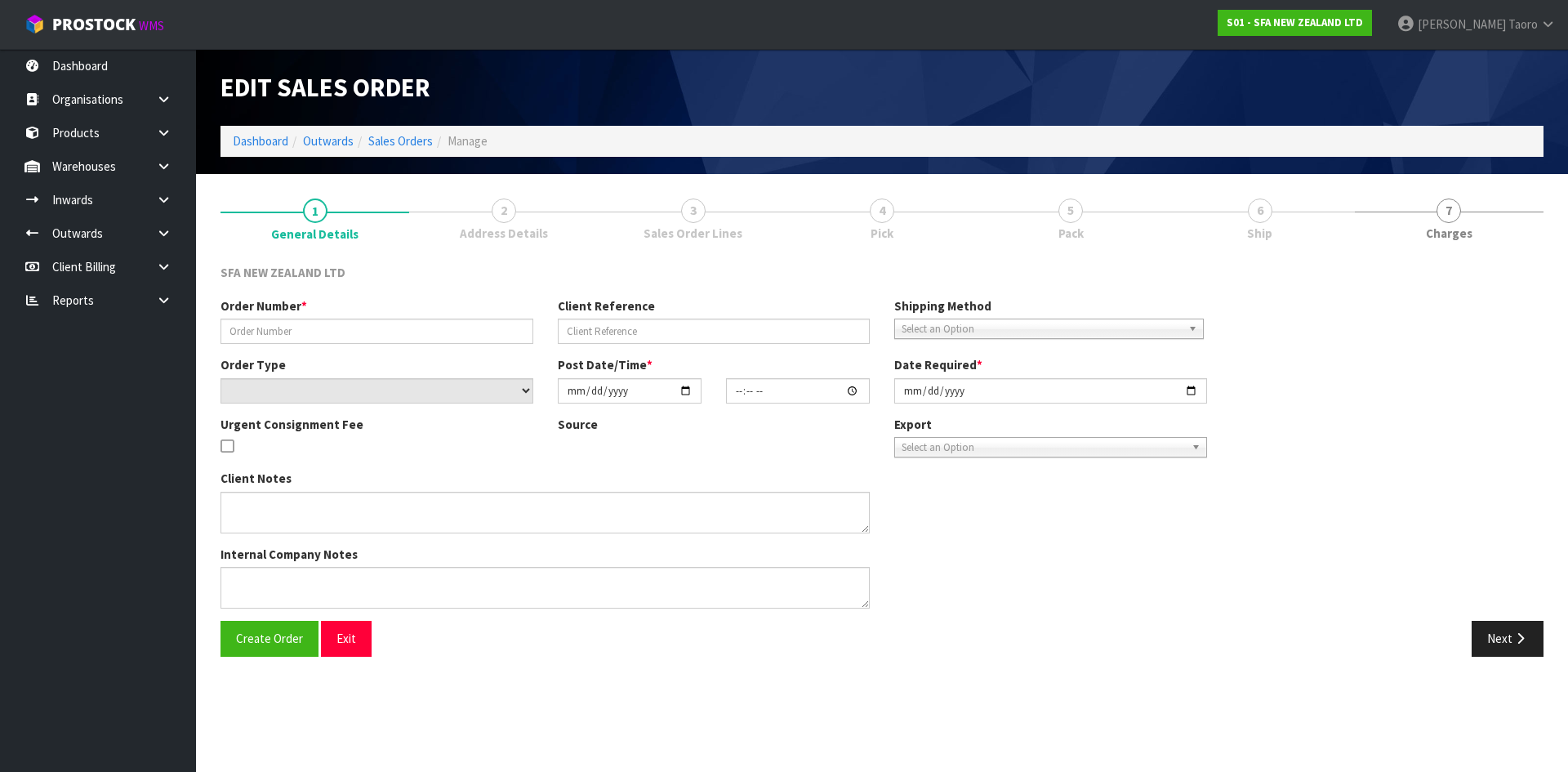
type input "[DATE]"
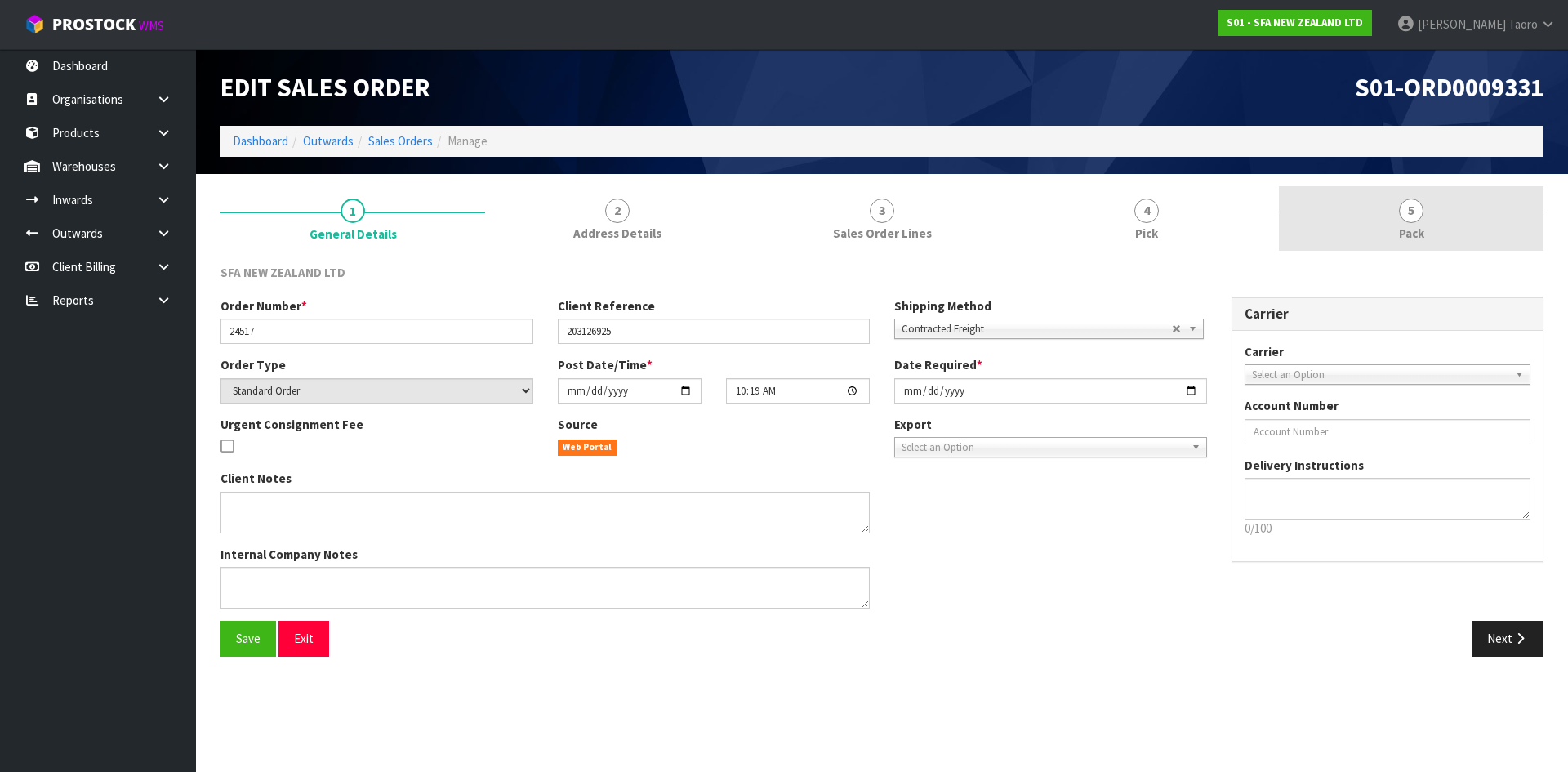
click at [1419, 227] on span "Pack" at bounding box center [1411, 234] width 25 height 18
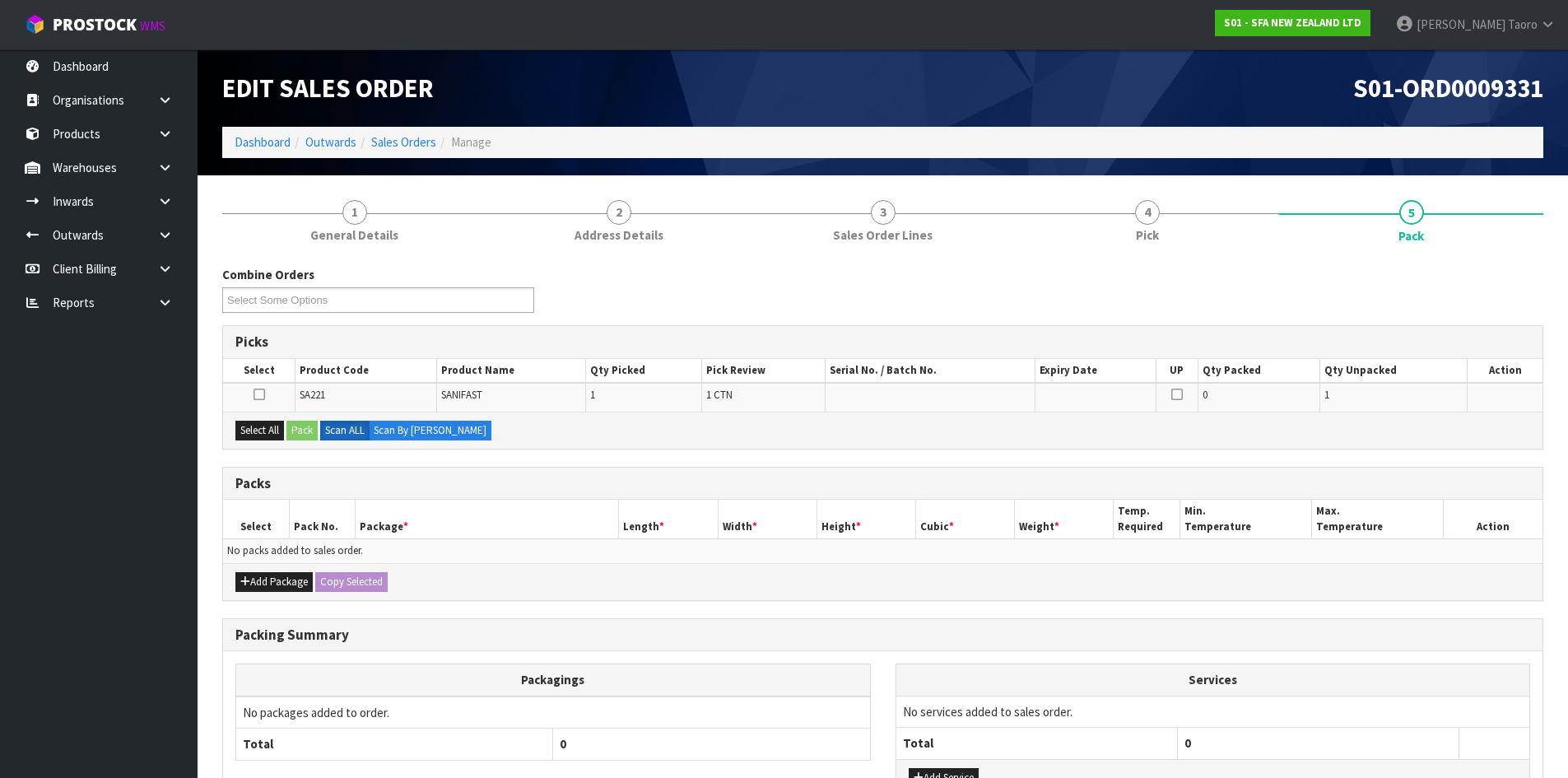
click at [1284, 106] on div "S01-ORD0009331" at bounding box center [1220, 88] width 673 height 77
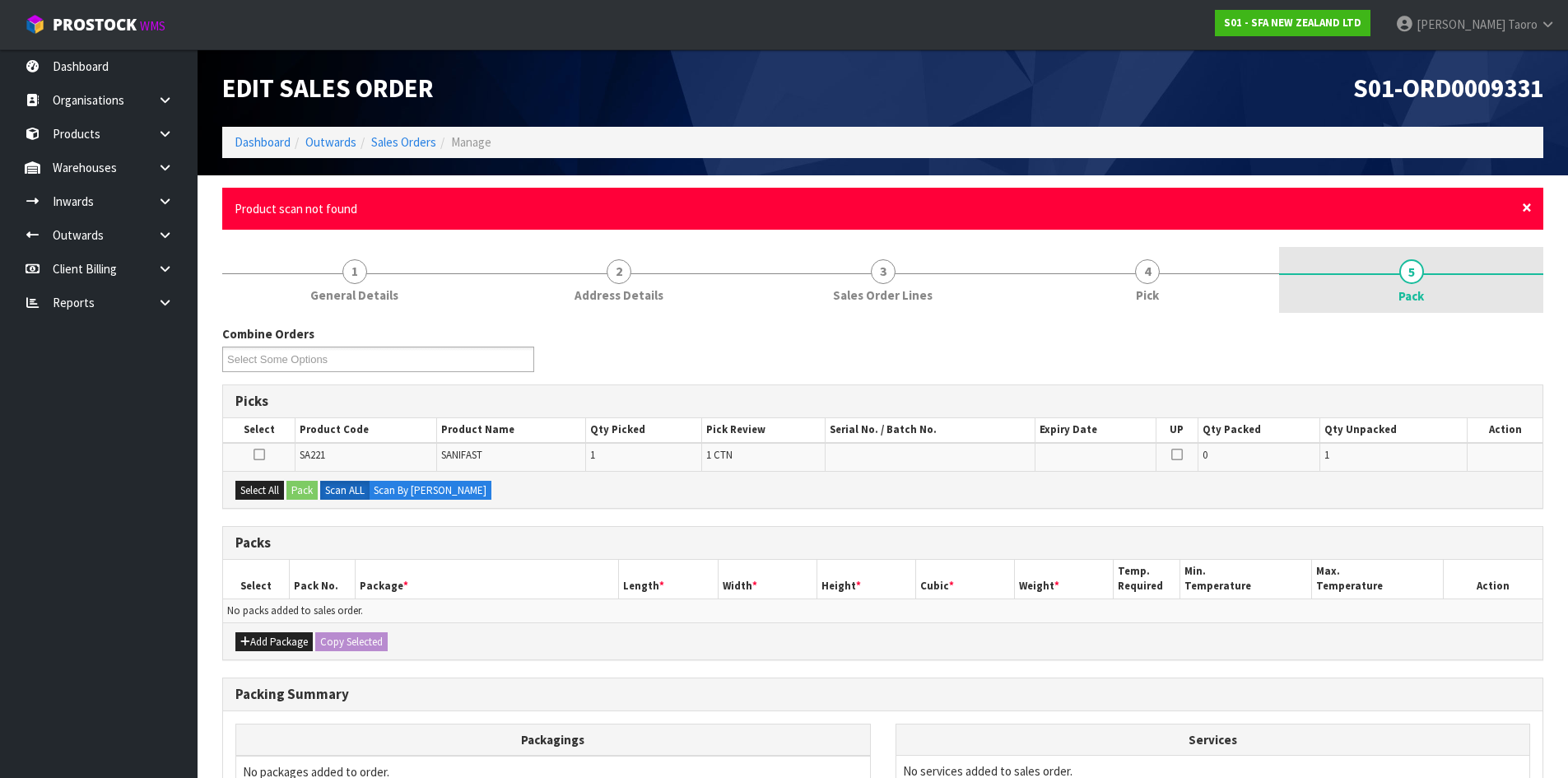
drag, startPoint x: 1529, startPoint y: 204, endPoint x: 1523, endPoint y: 221, distance: 18.0
click at [1531, 208] on span "×" at bounding box center [1526, 207] width 10 height 23
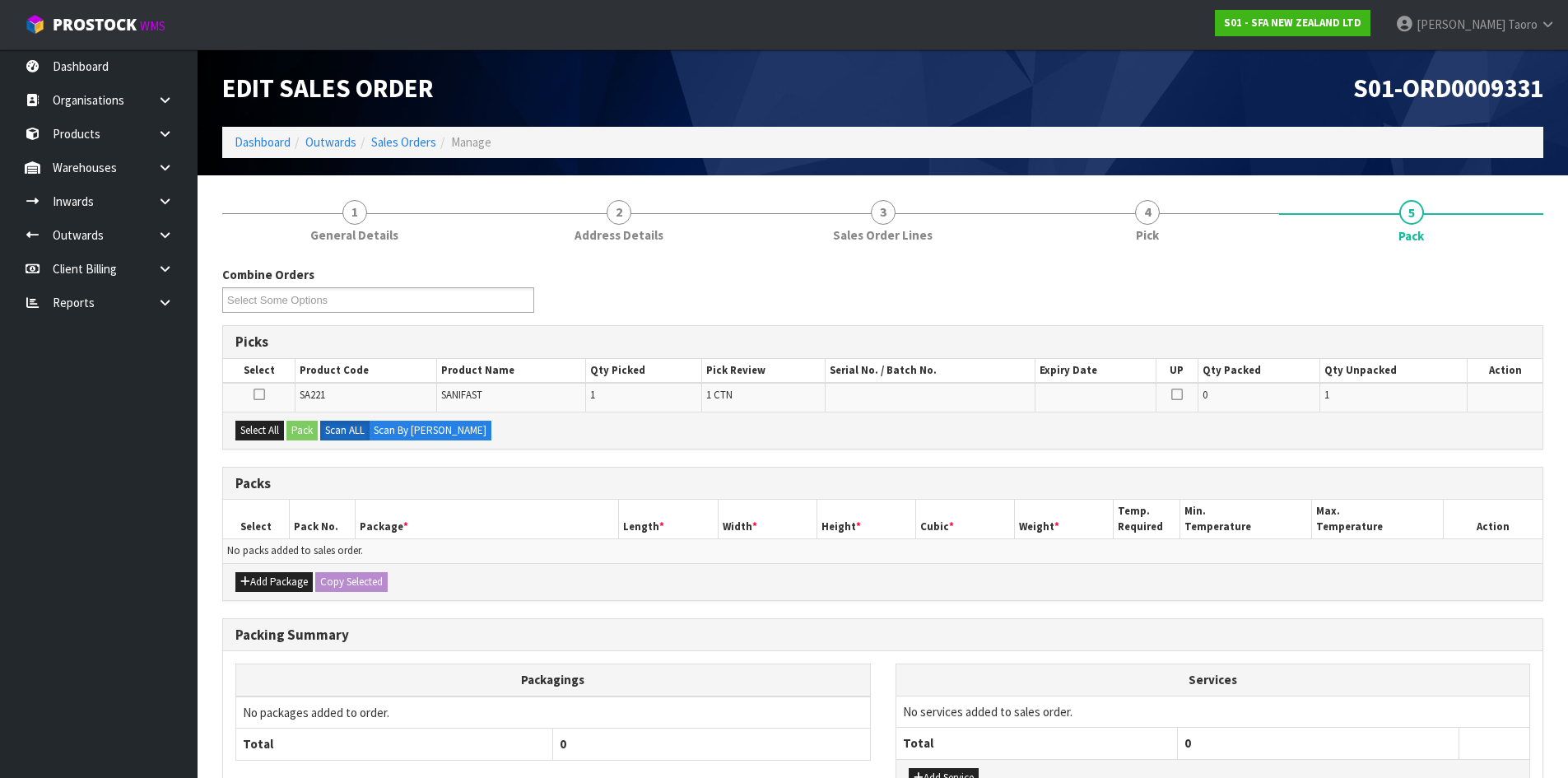
drag, startPoint x: 1498, startPoint y: 295, endPoint x: 1510, endPoint y: 299, distance: 12.6
click at [1501, 295] on div "Combine Orders S01-ORD0009298 S01-ORD0009326 S01-ORD0009327 S01-ORD0009328 S01-…" at bounding box center [883, 295] width 1346 height 59
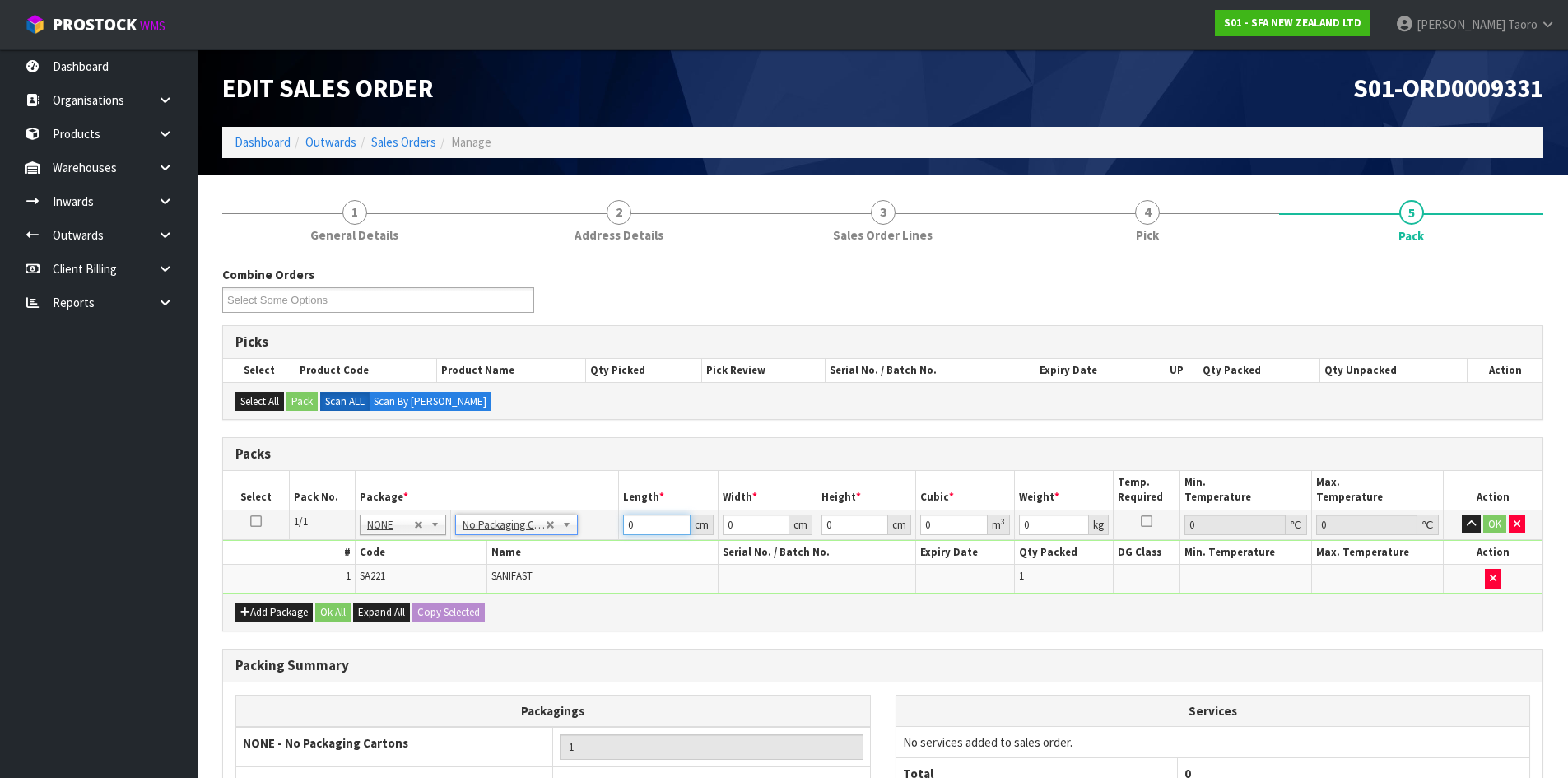
click at [644, 522] on input "0" at bounding box center [656, 524] width 66 height 20
type input "47"
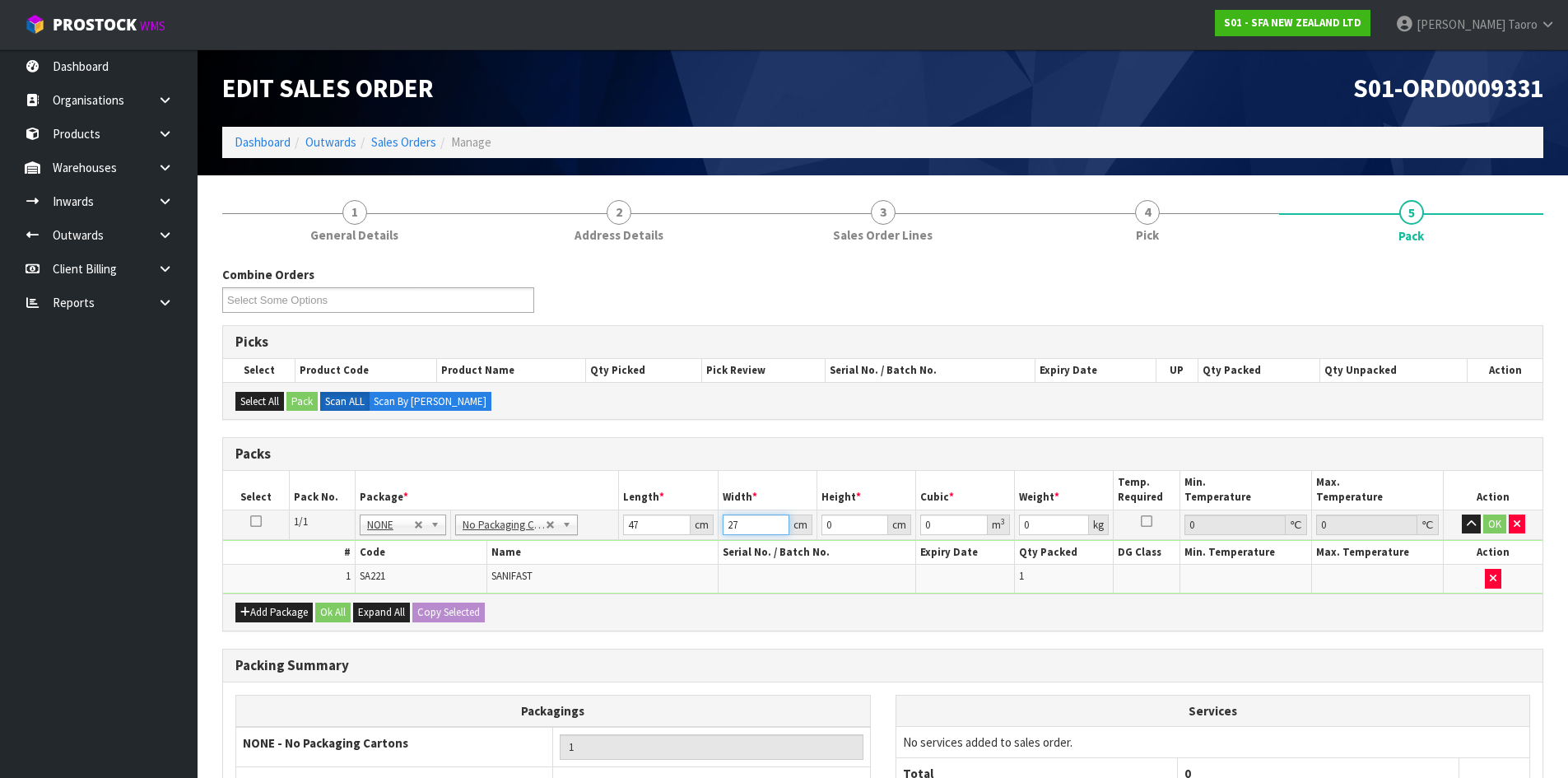
type input "27"
type input "1"
type input "0.001269"
type input "0"
type input "4"
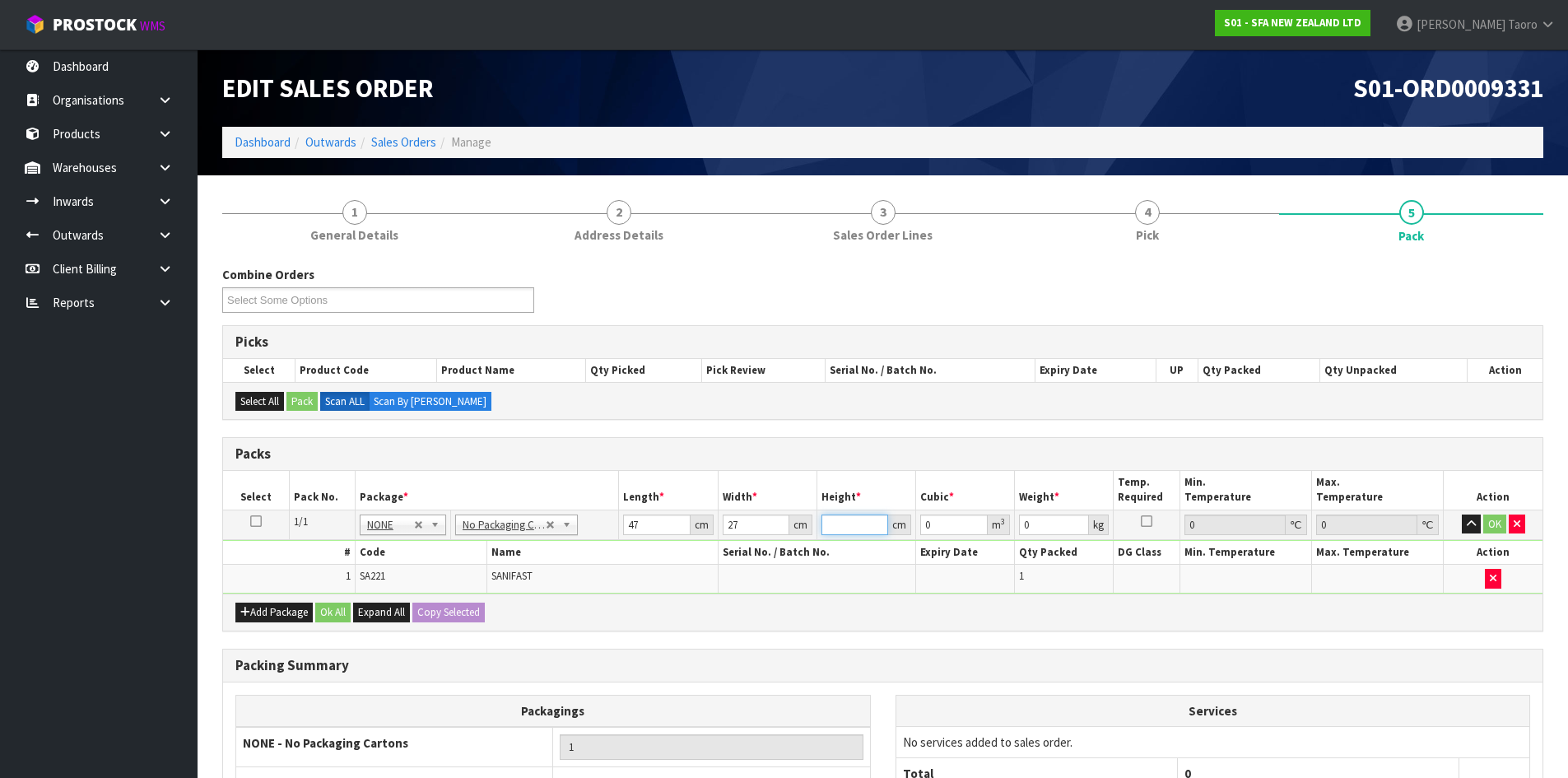
type input "0.005076"
type input "49"
type input "0.062181"
type input "49"
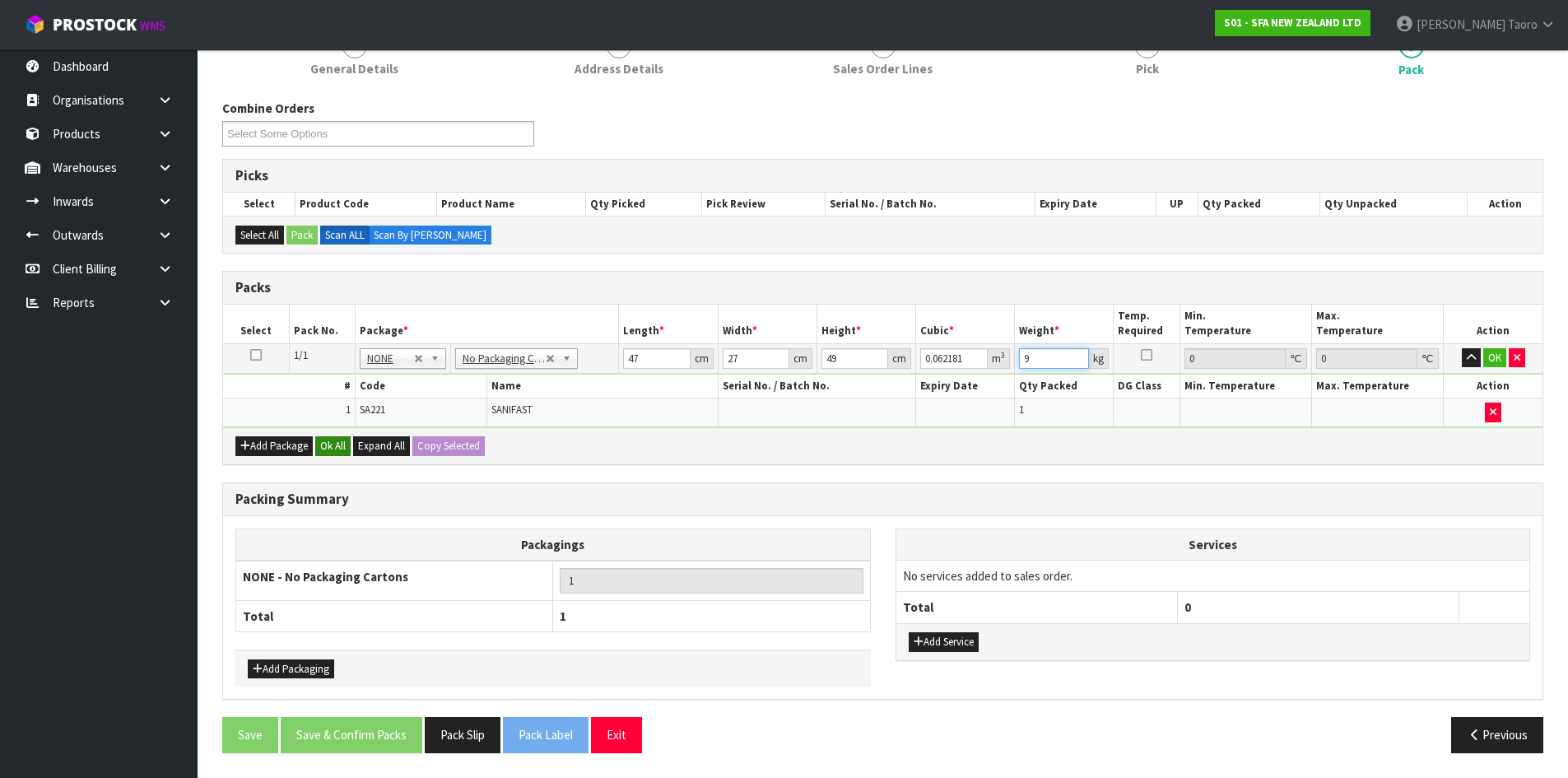
type input "9"
click at [330, 445] on button "Ok All" at bounding box center [333, 446] width 35 height 19
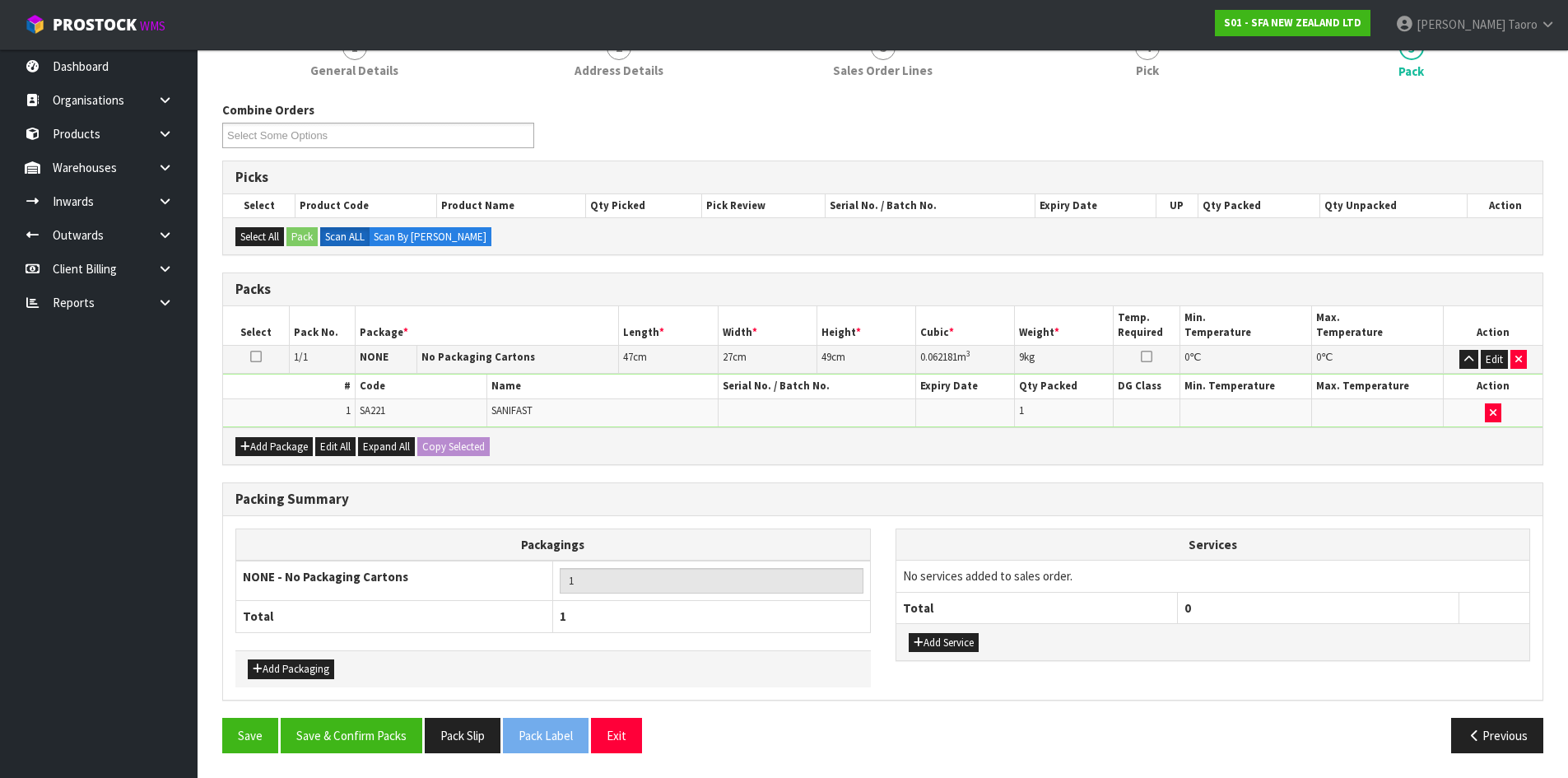
scroll to position [165, 0]
click at [398, 737] on button "Save & Confirm Packs" at bounding box center [351, 736] width 142 height 35
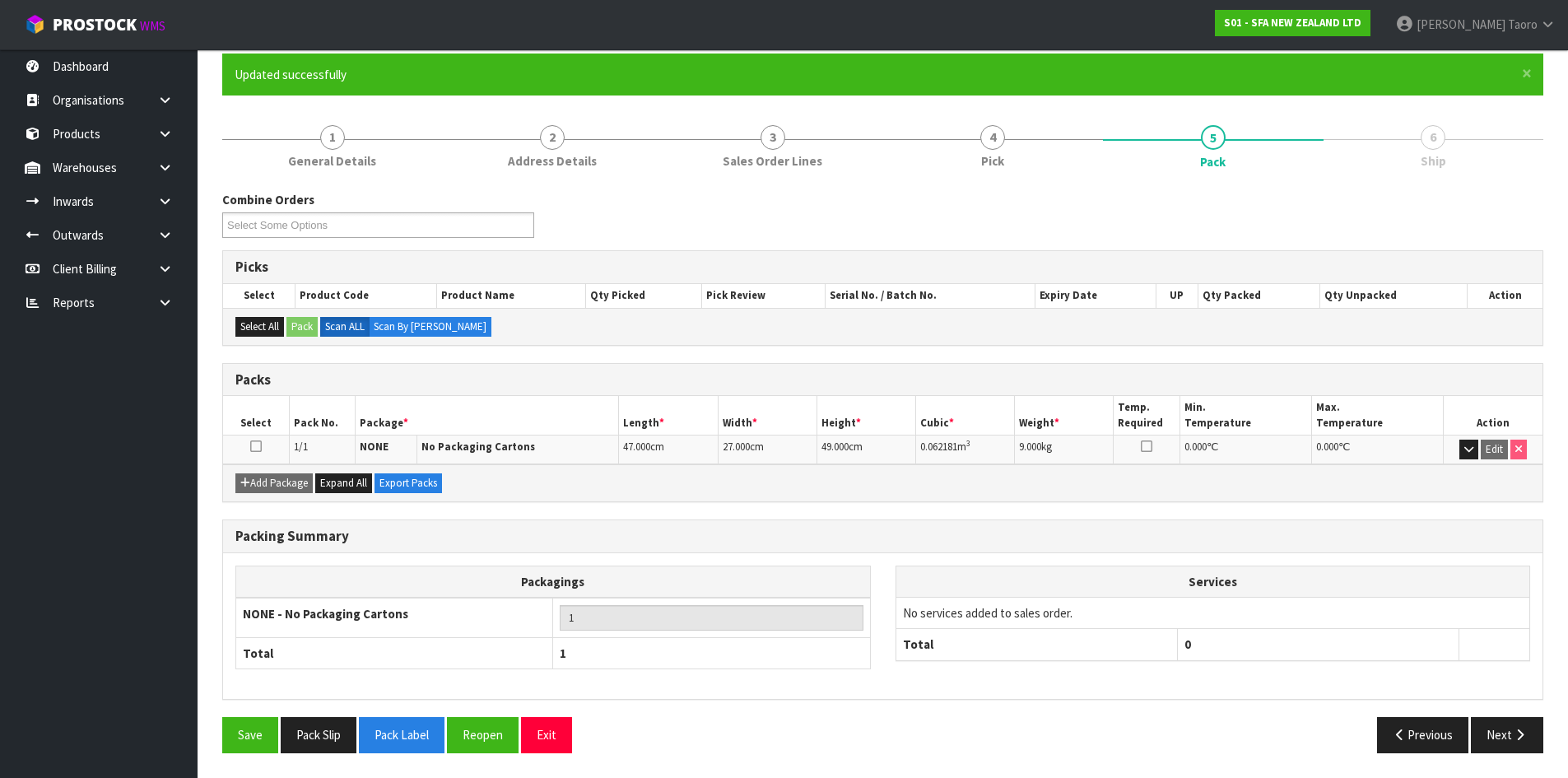
scroll to position [135, 0]
click at [1529, 727] on button "Next" at bounding box center [1507, 735] width 73 height 35
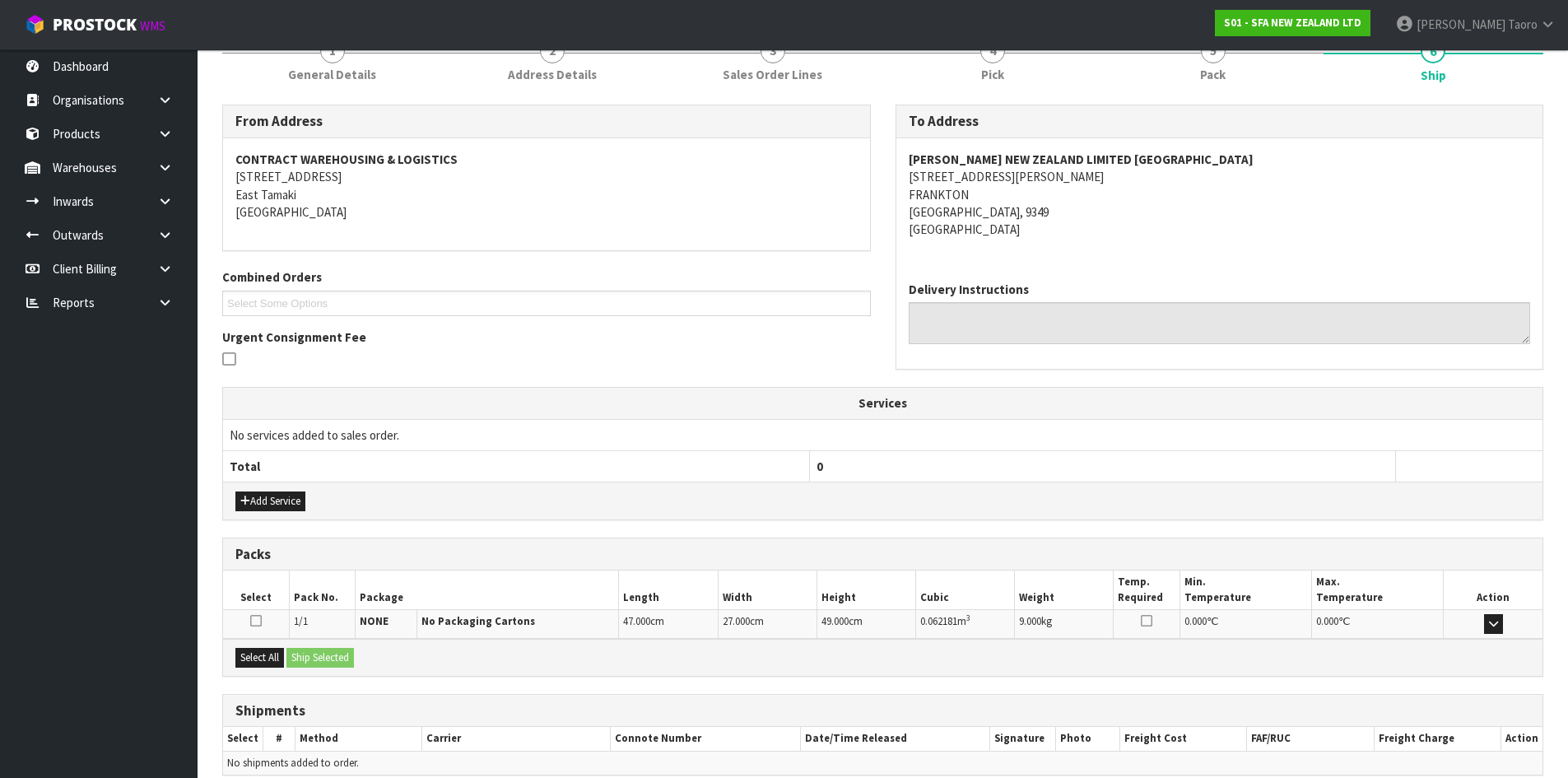
scroll to position [297, 0]
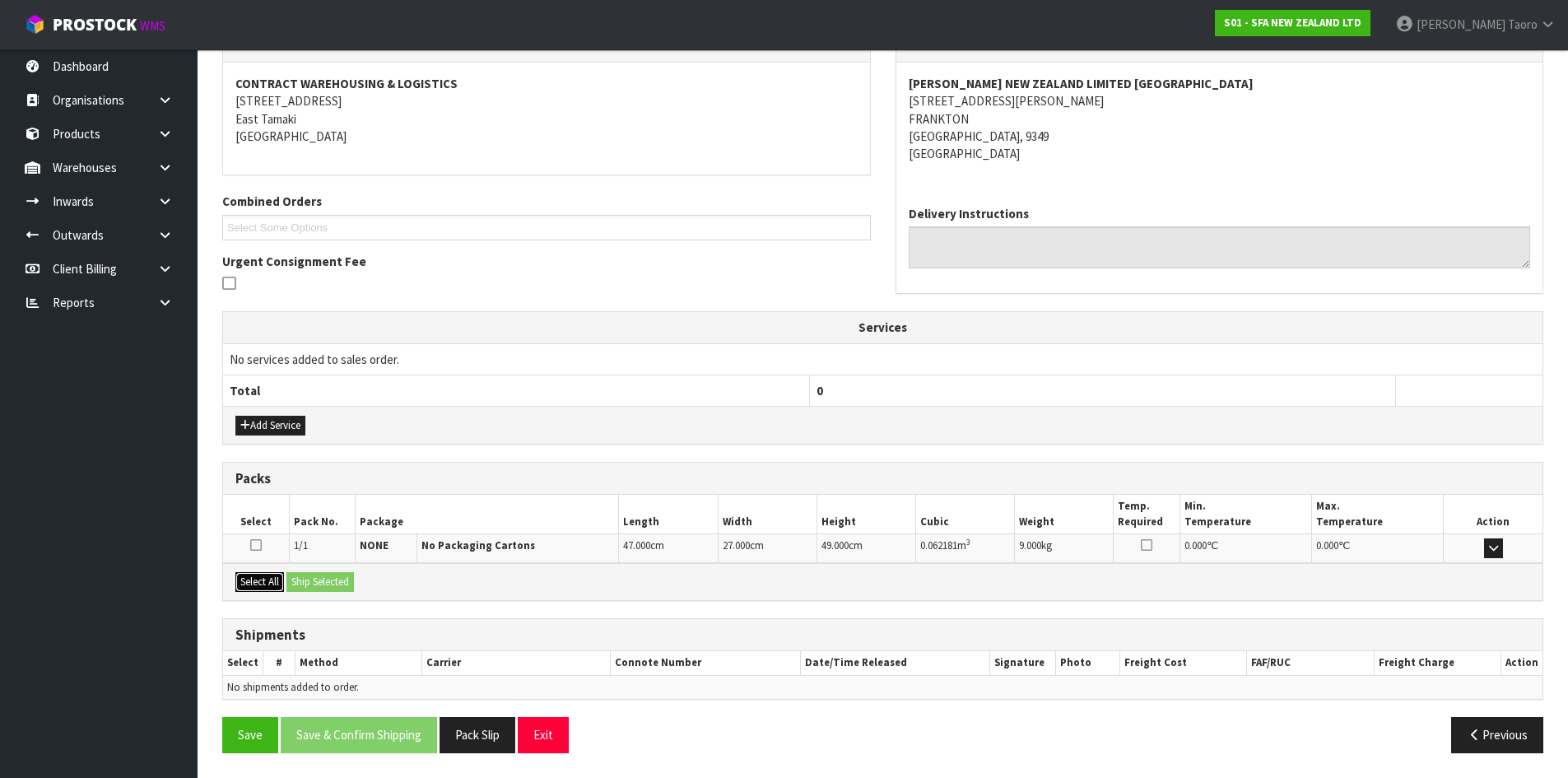
click at [275, 585] on button "Select All" at bounding box center [259, 582] width 49 height 19
drag, startPoint x: 297, startPoint y: 581, endPoint x: 321, endPoint y: 592, distance: 26.4
click at [298, 581] on button "Ship Selected" at bounding box center [321, 582] width 67 height 19
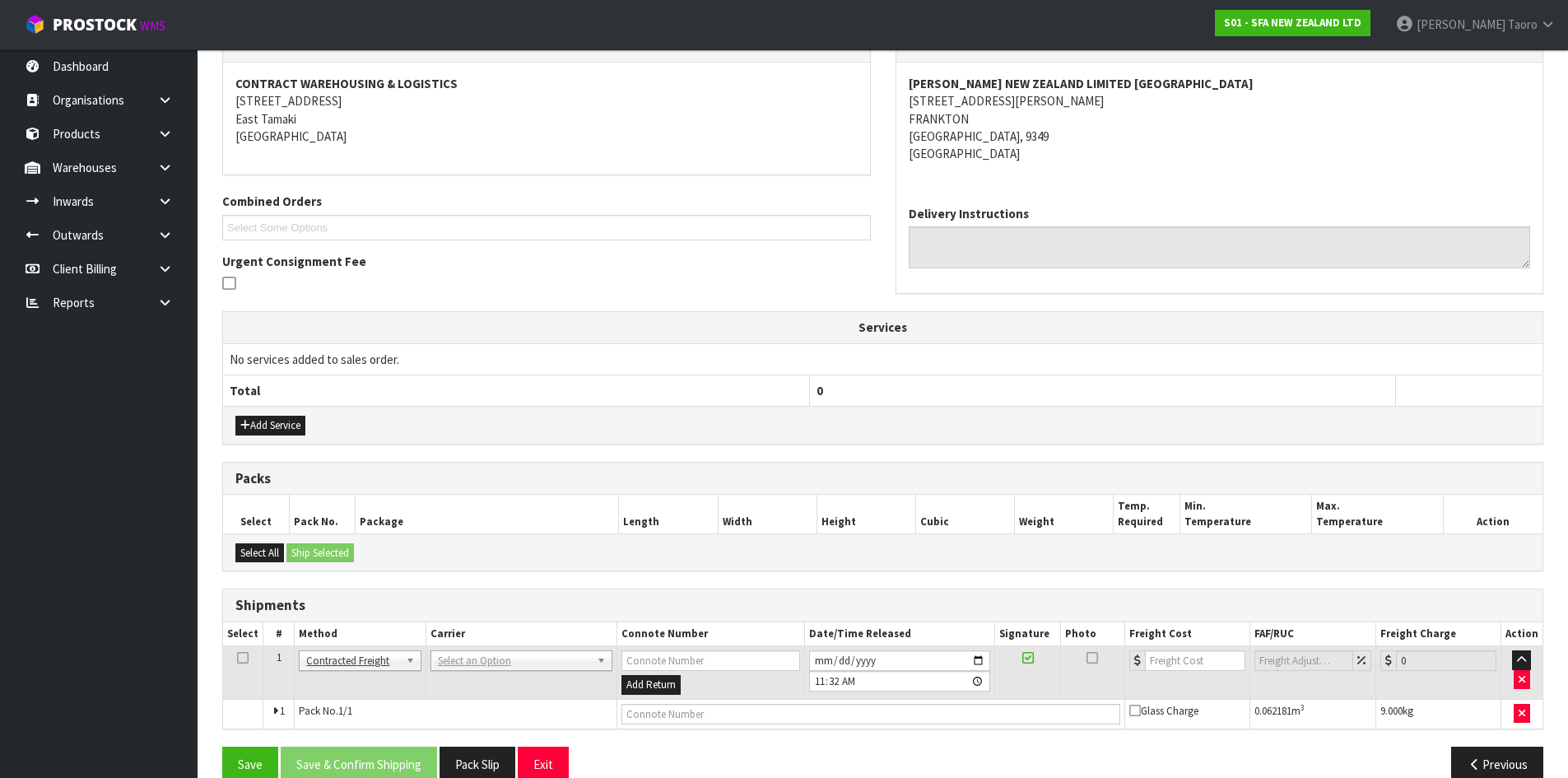
drag, startPoint x: 476, startPoint y: 662, endPoint x: 478, endPoint y: 673, distance: 11.2
click at [481, 693] on input "text" at bounding box center [519, 682] width 174 height 20
type input "NZP"
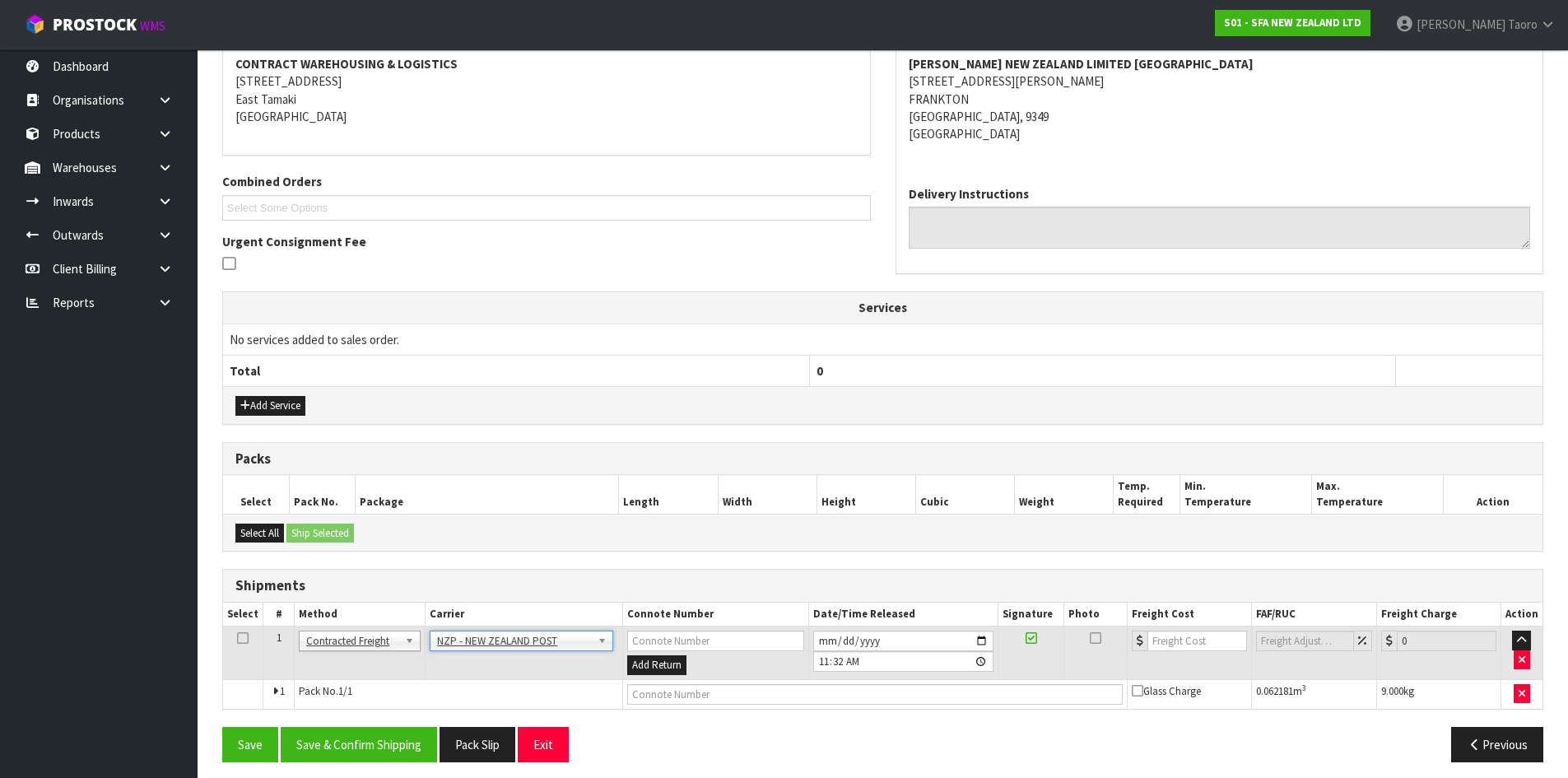
scroll to position [325, 0]
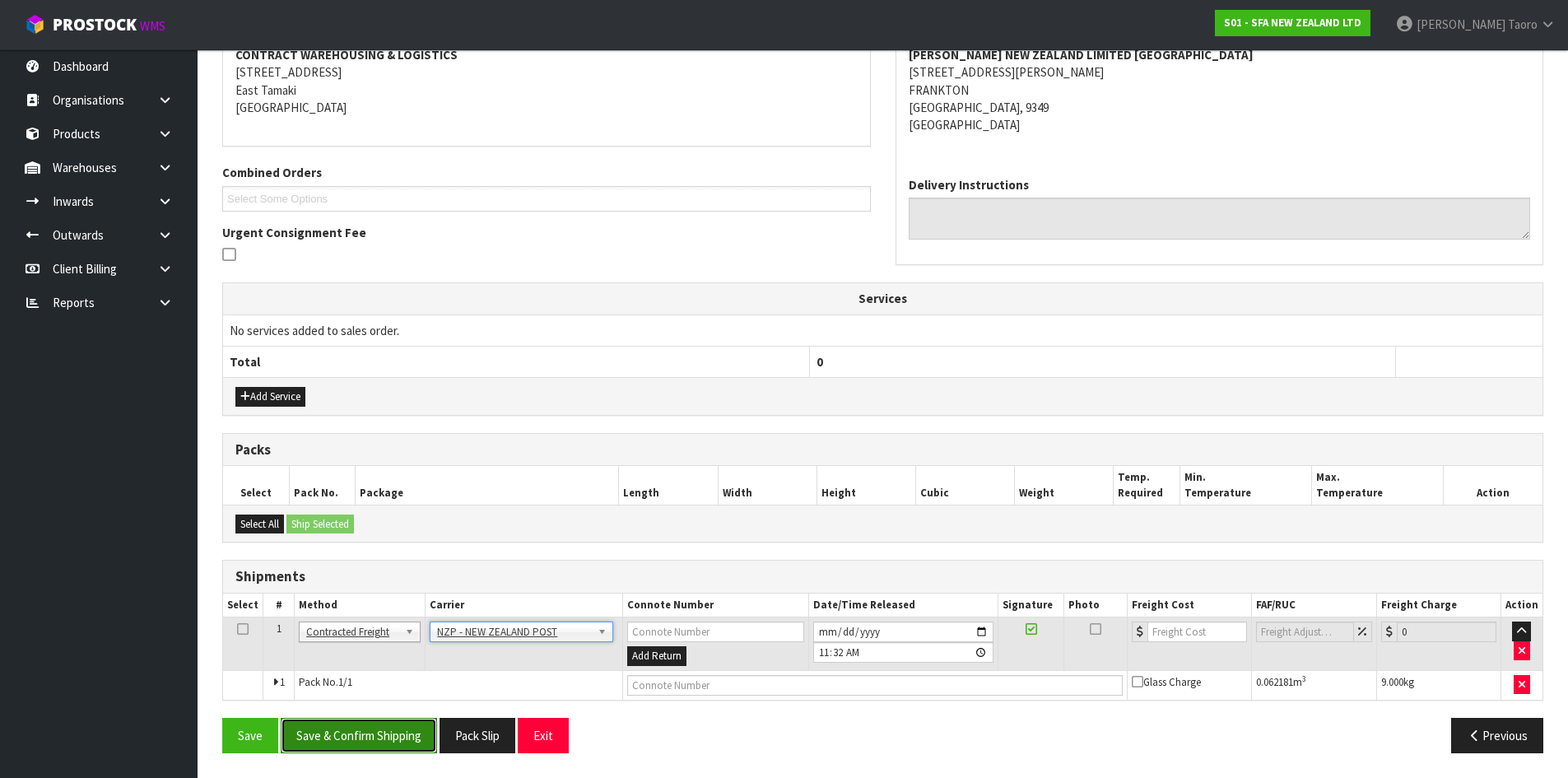
click at [380, 735] on button "Save & Confirm Shipping" at bounding box center [359, 736] width 157 height 35
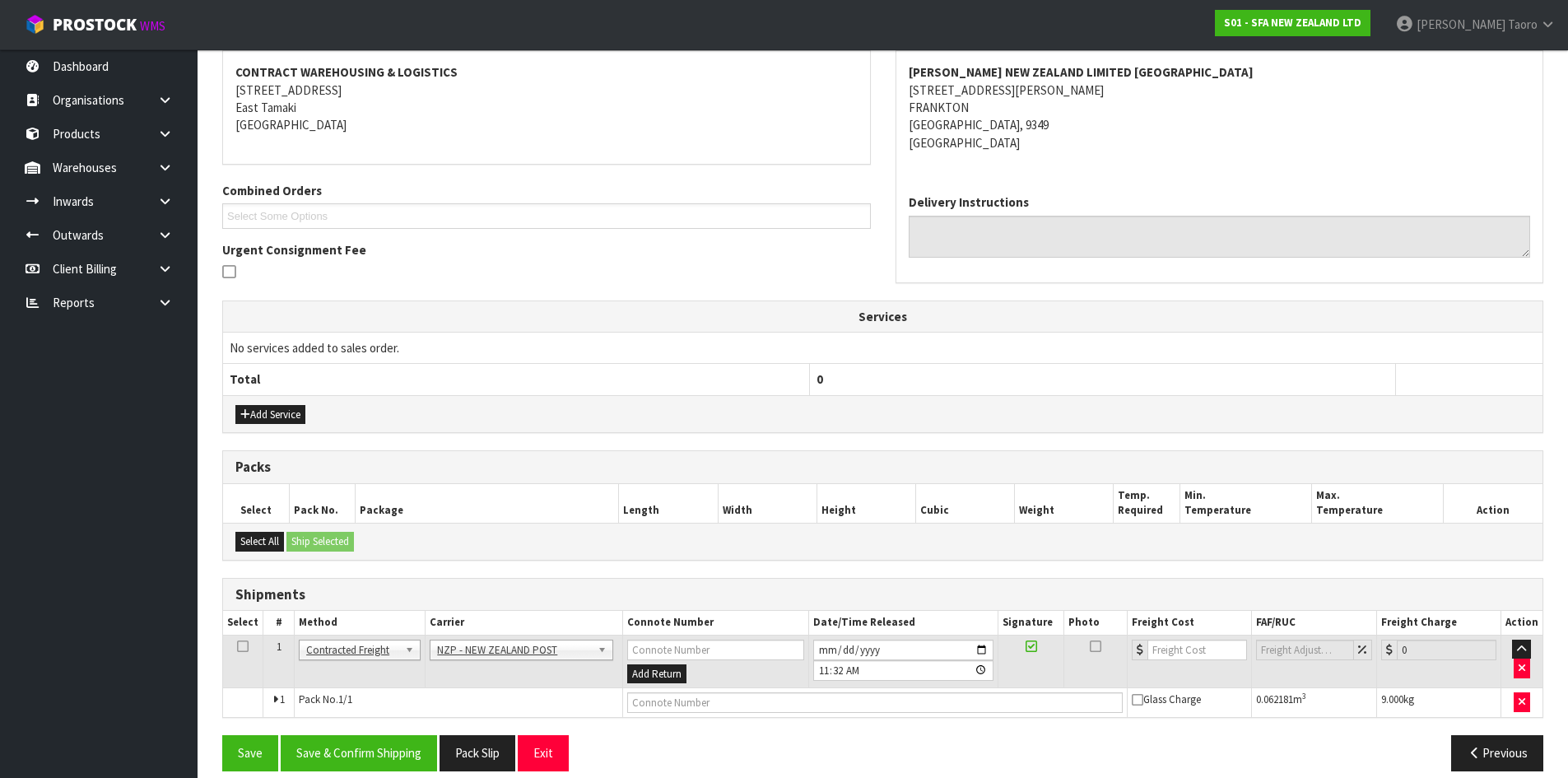
scroll to position [0, 0]
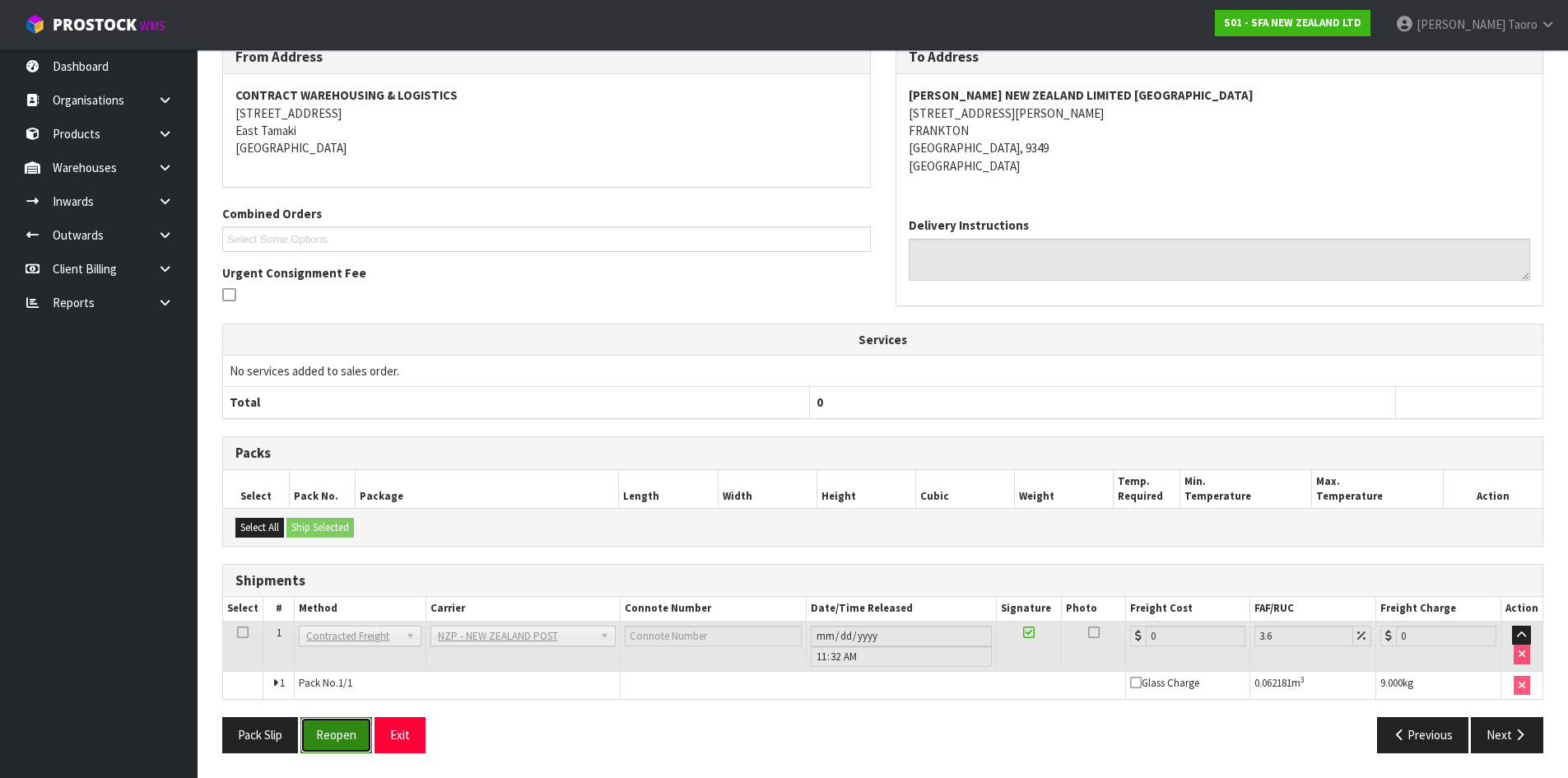
click at [369, 731] on button "Reopen" at bounding box center [336, 735] width 72 height 35
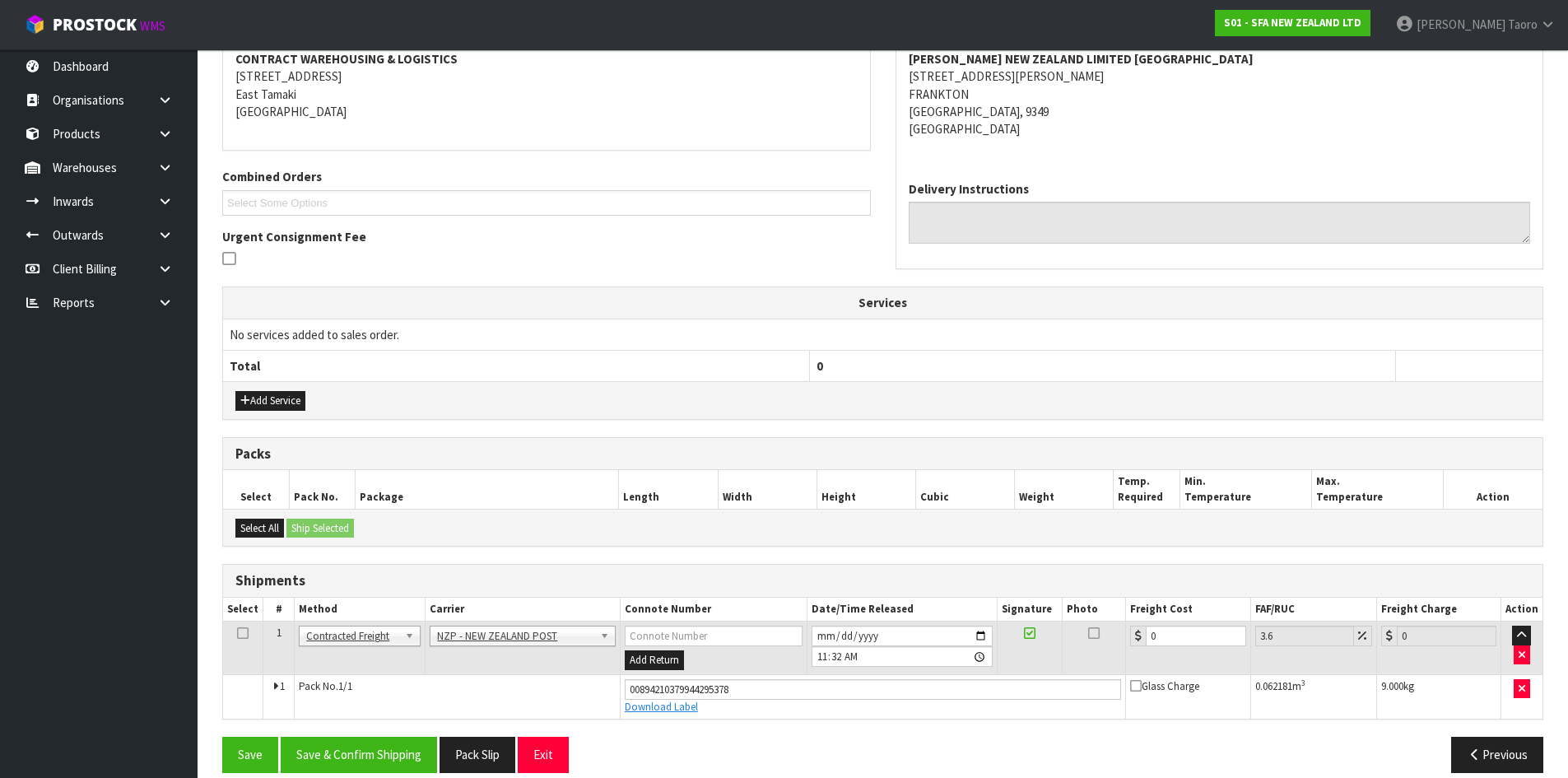
scroll to position [341, 0]
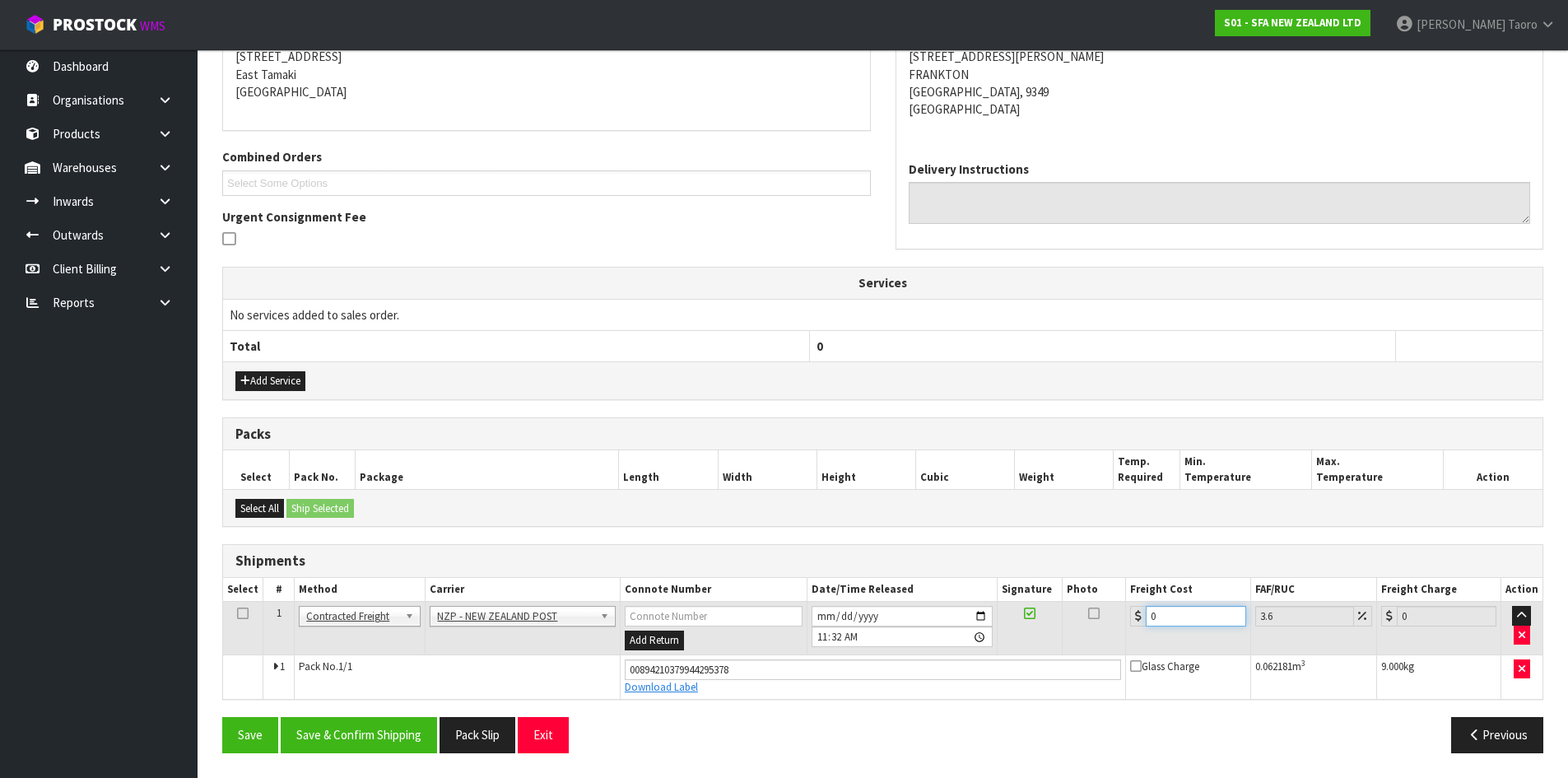
click at [1183, 614] on input "0" at bounding box center [1195, 615] width 99 height 20
type input "3"
type input "3.11"
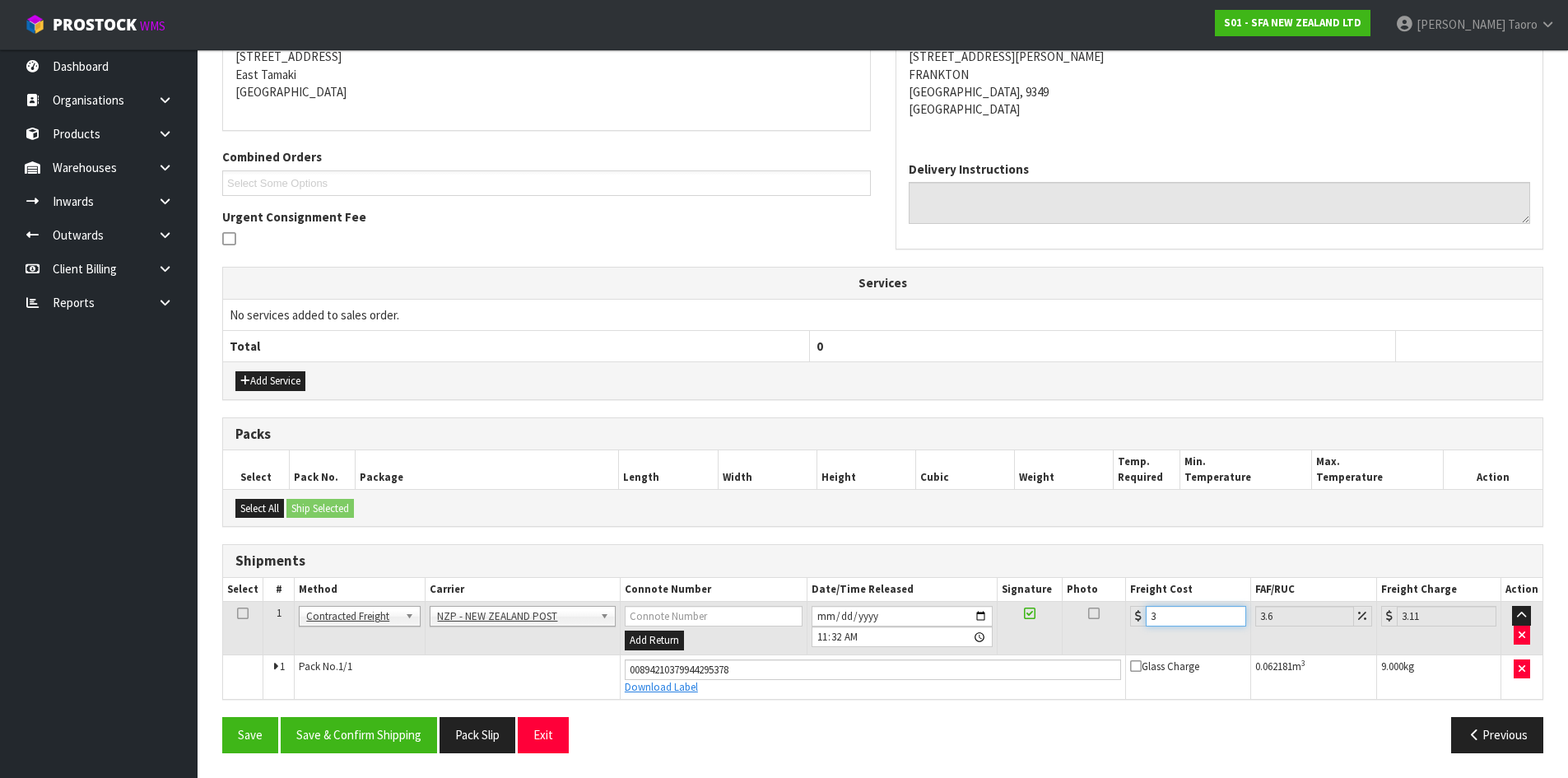
type input "39"
type input "40.4"
type input "39.8"
type input "41.23"
type input "39.80"
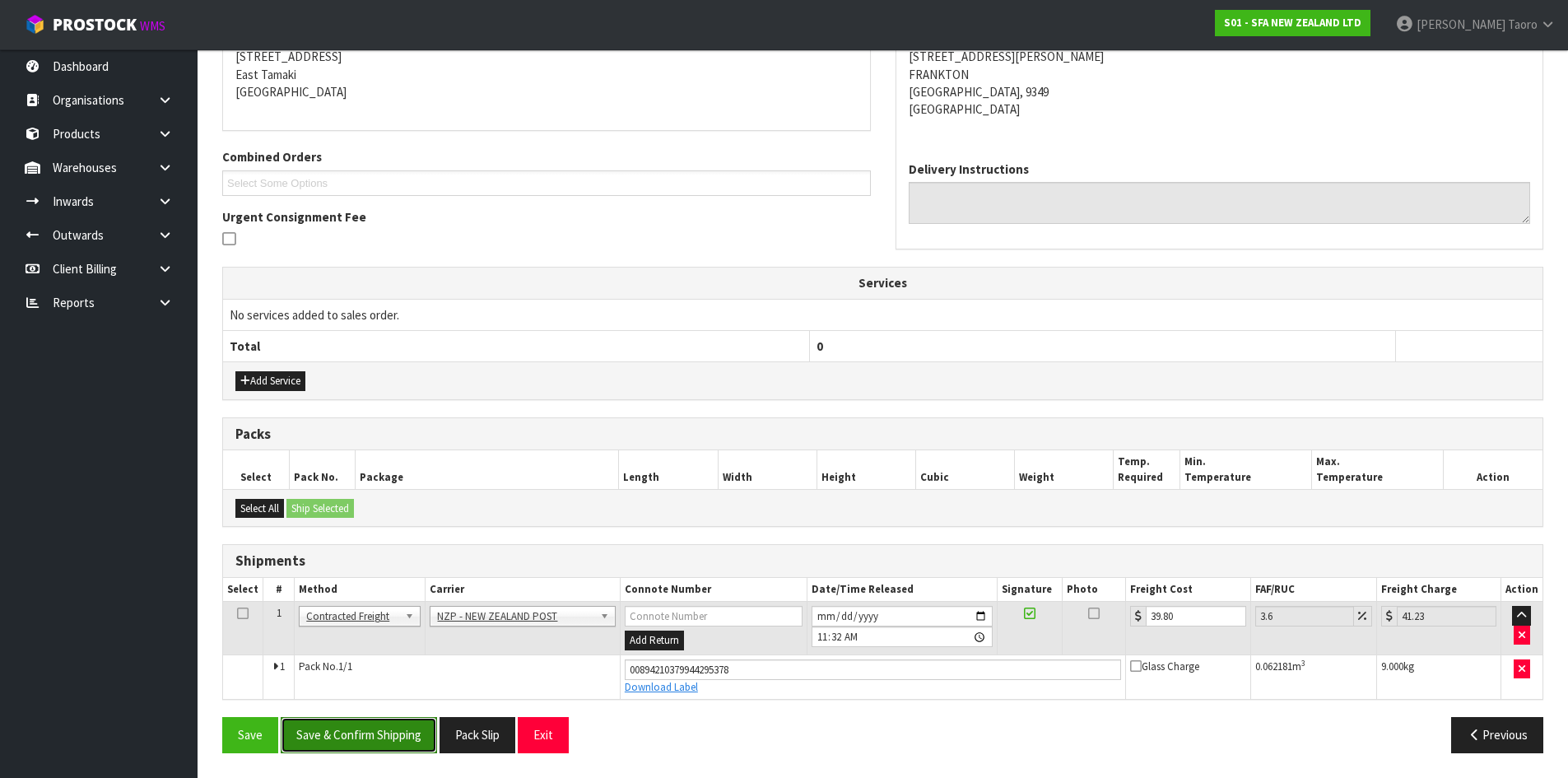
click at [370, 724] on button "Save & Confirm Shipping" at bounding box center [359, 735] width 157 height 35
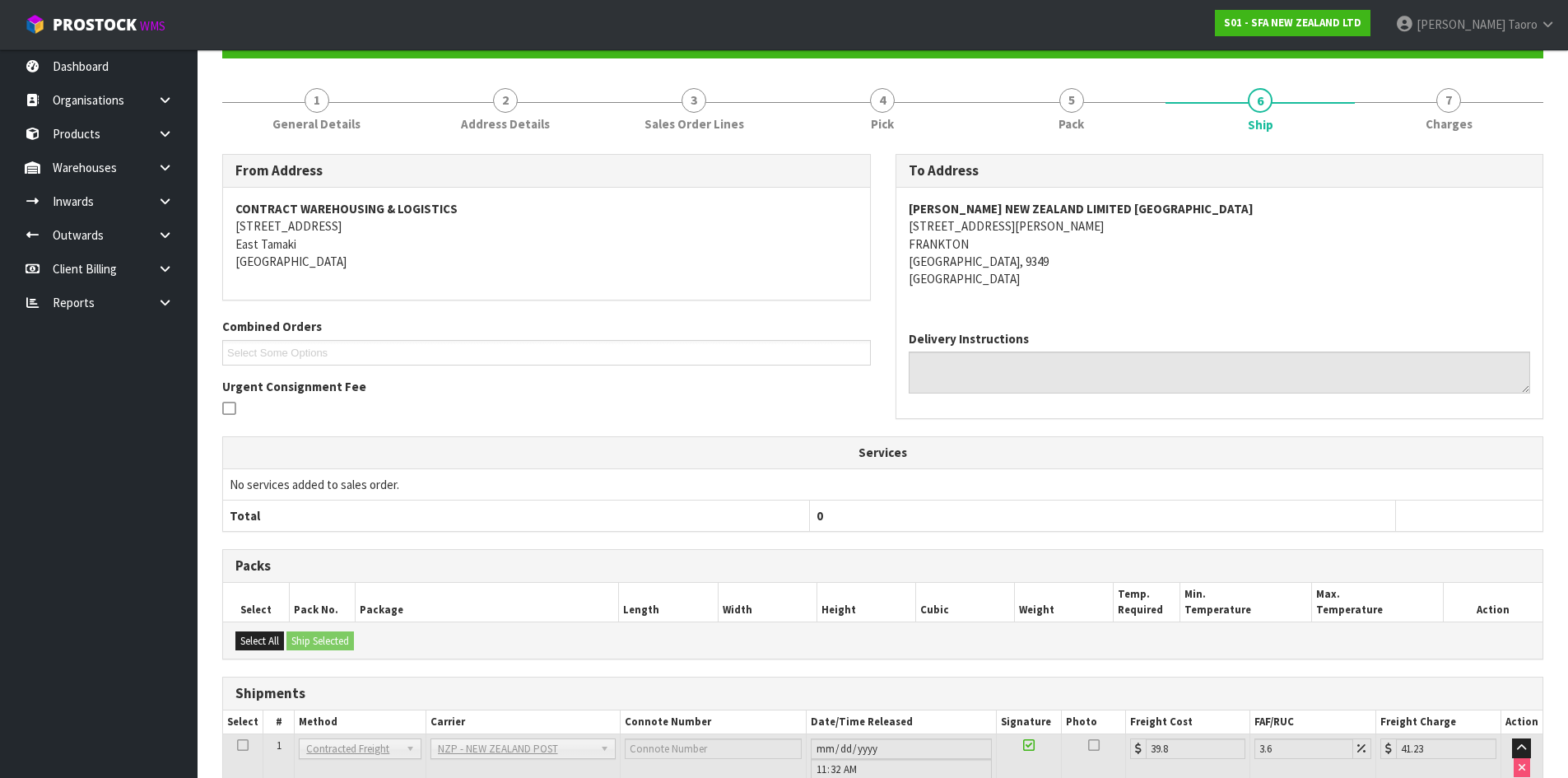
scroll to position [296, 0]
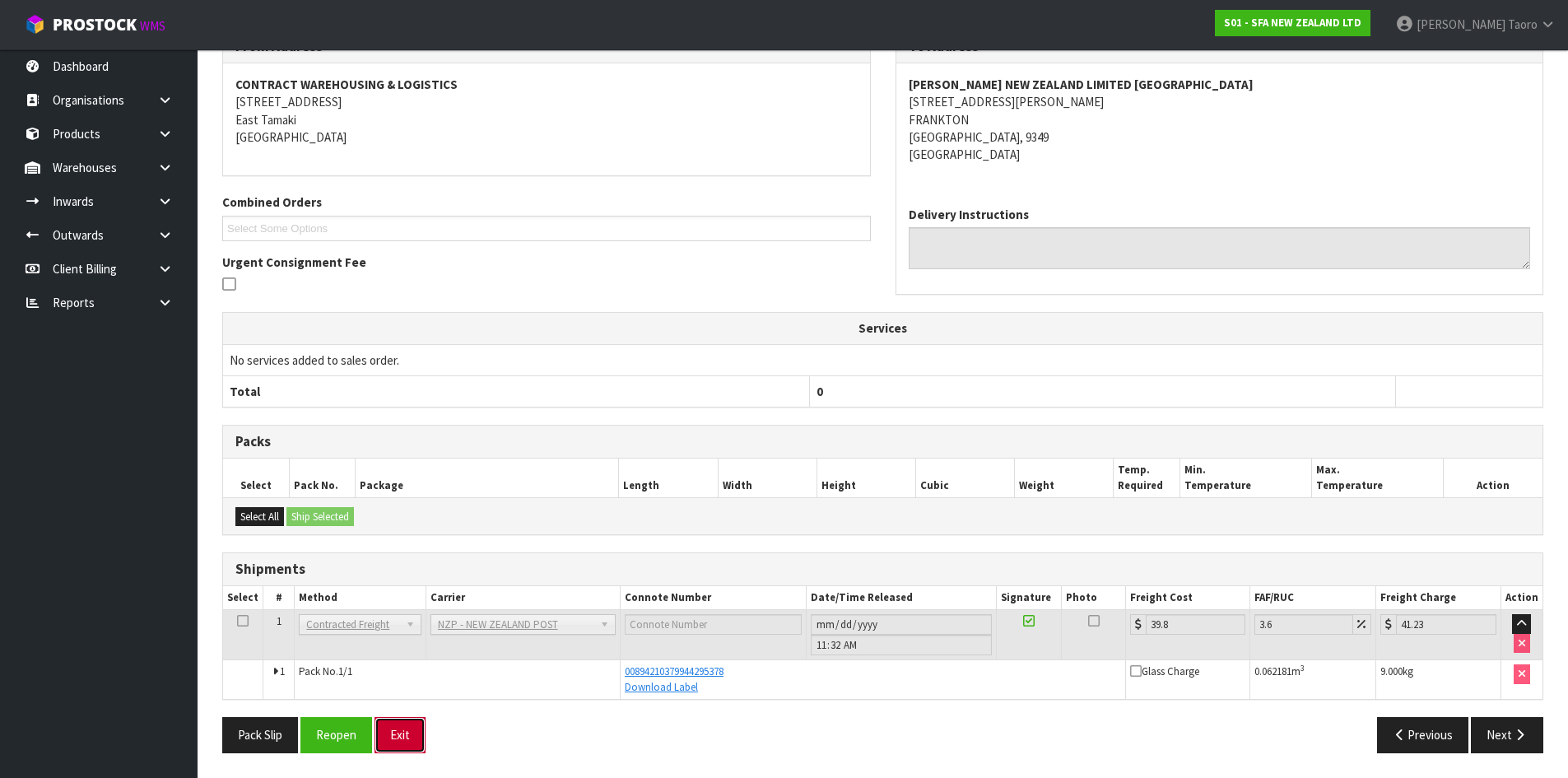
click at [404, 734] on button "Exit" at bounding box center [400, 735] width 51 height 35
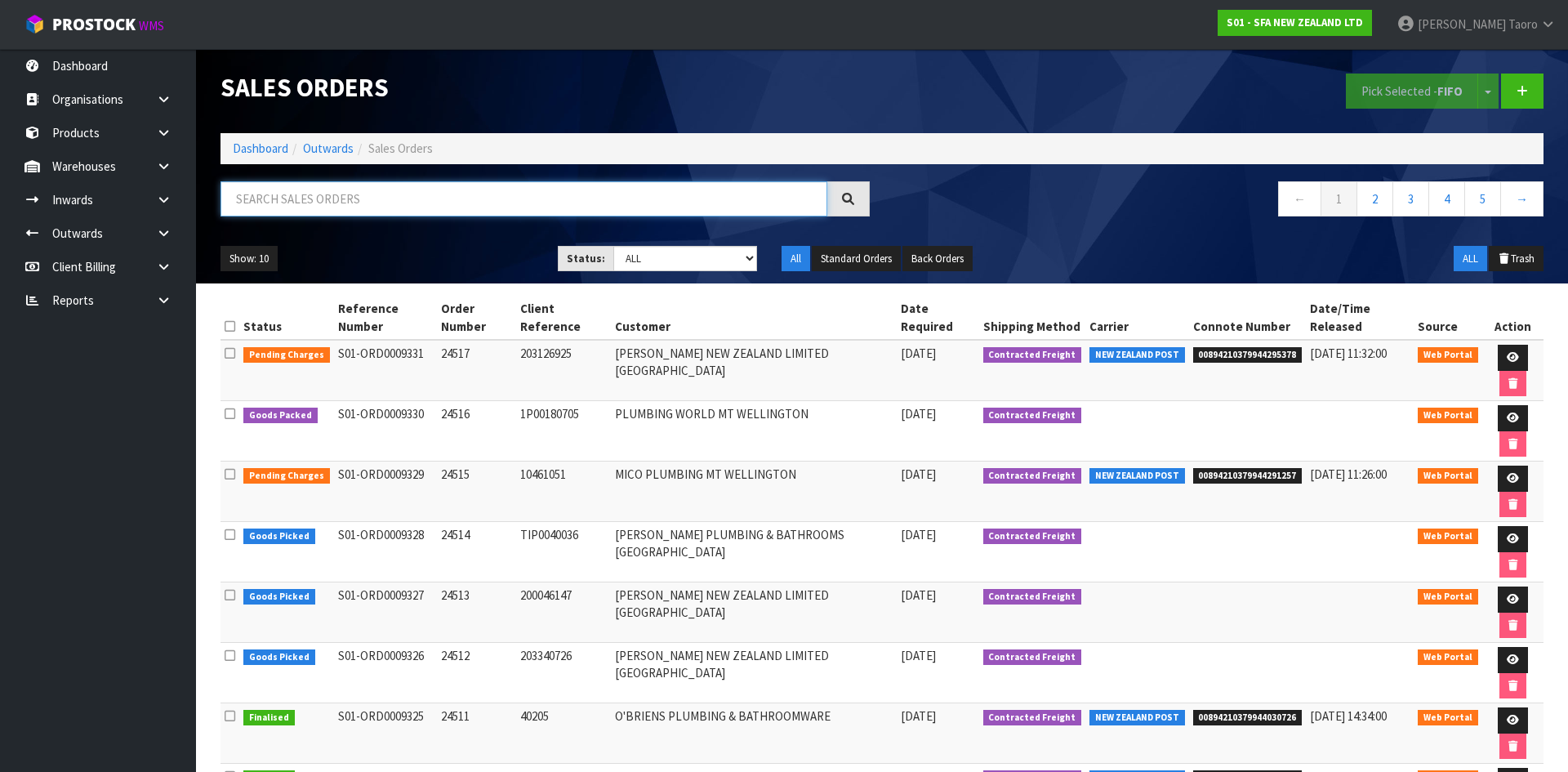
click at [668, 202] on input "text" at bounding box center [524, 198] width 607 height 35
type input "JOB-0410039"
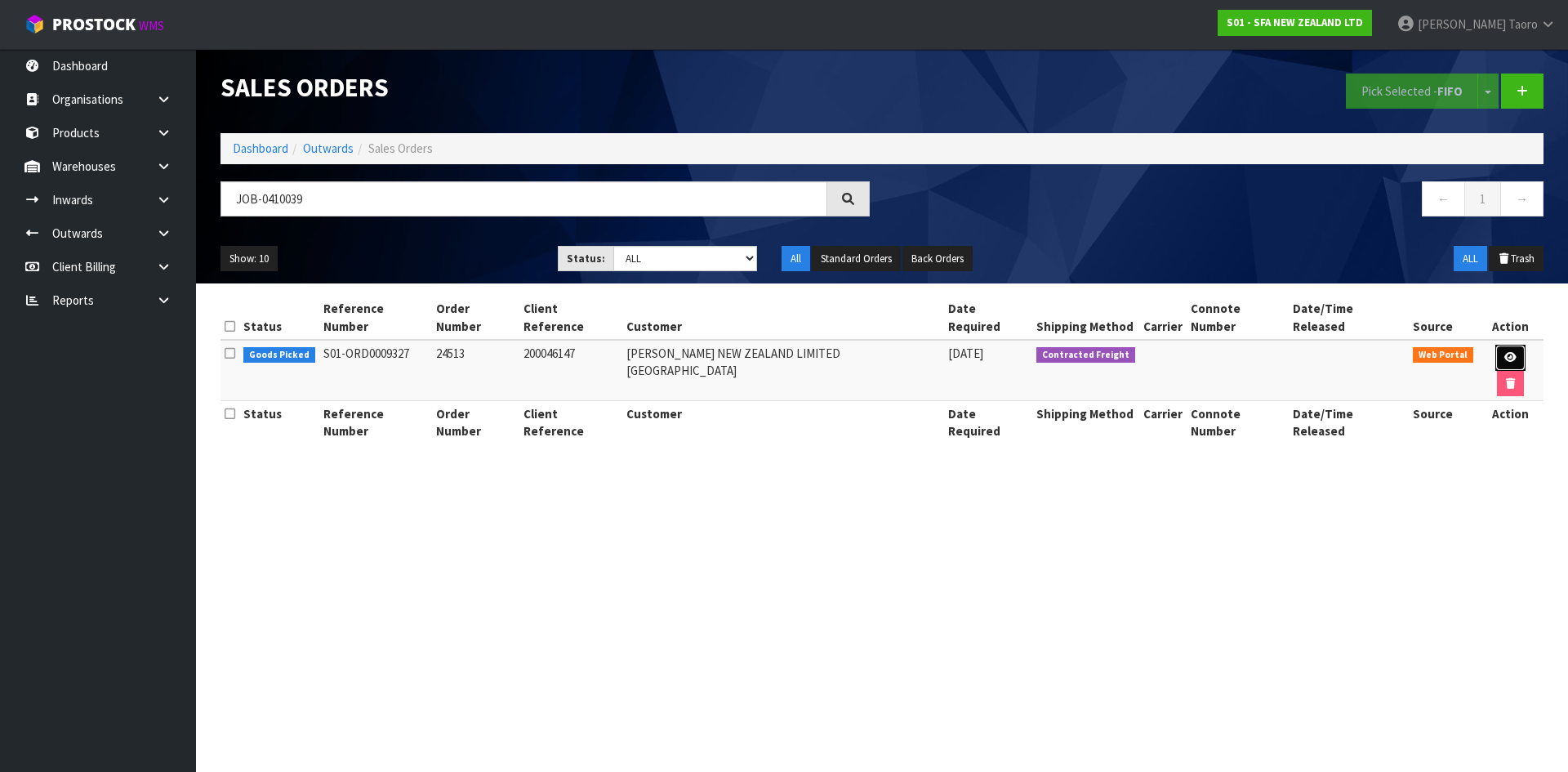
click at [1504, 352] on icon at bounding box center [1510, 357] width 12 height 11
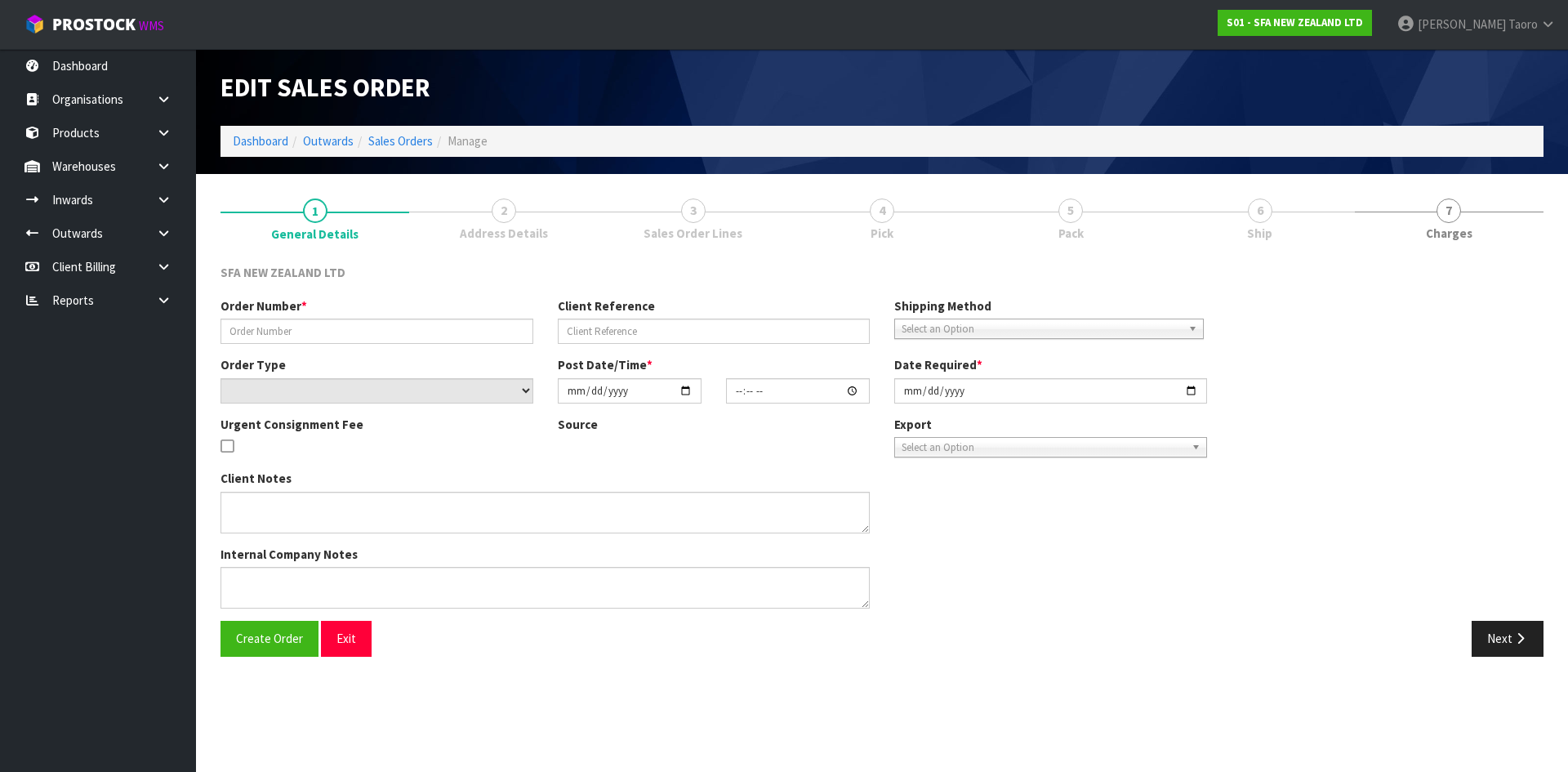
type input "24513"
type input "200046147"
select select "number:0"
type input "[DATE]"
type input "09:47:00.000"
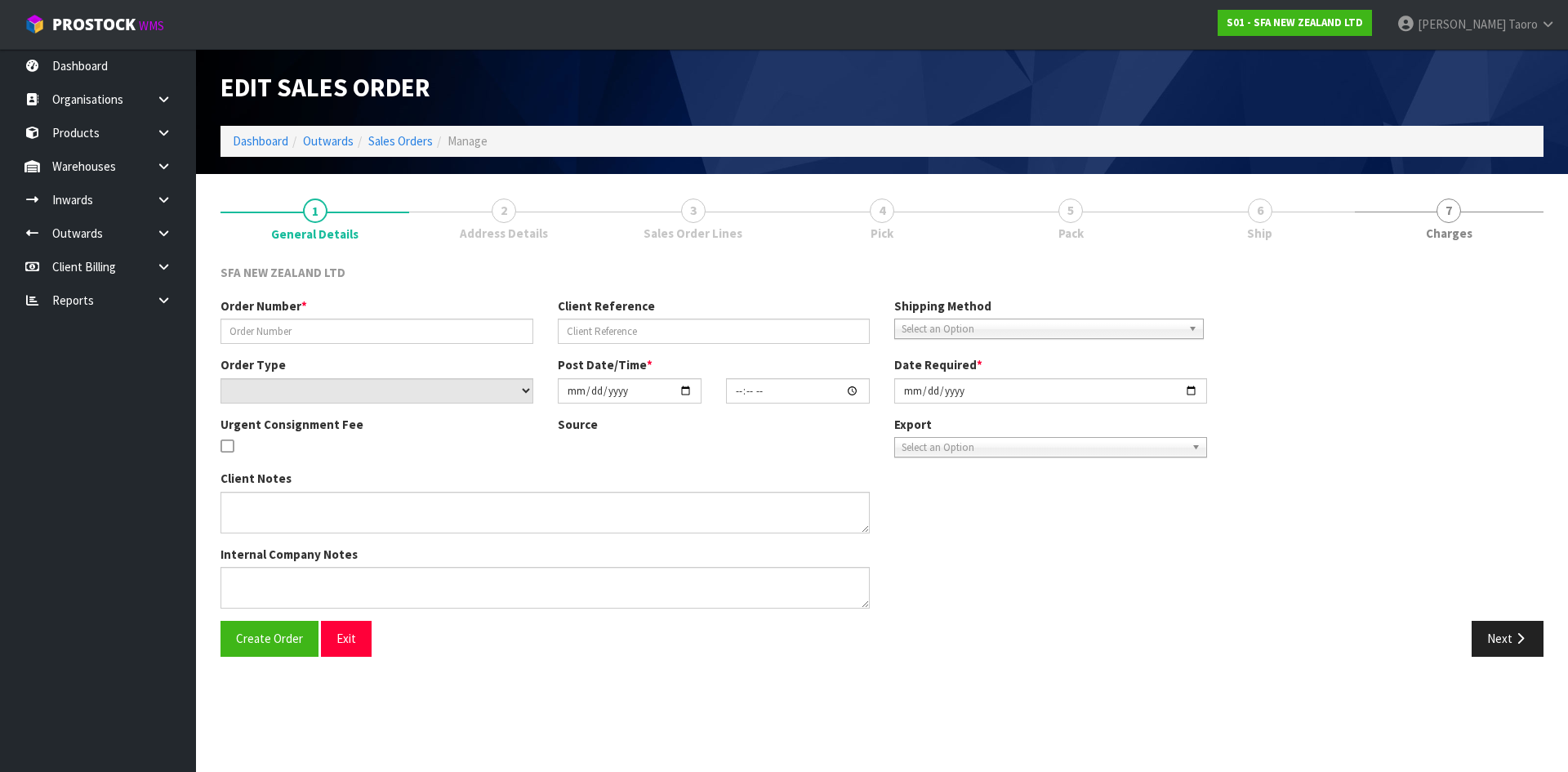
type input "[DATE]"
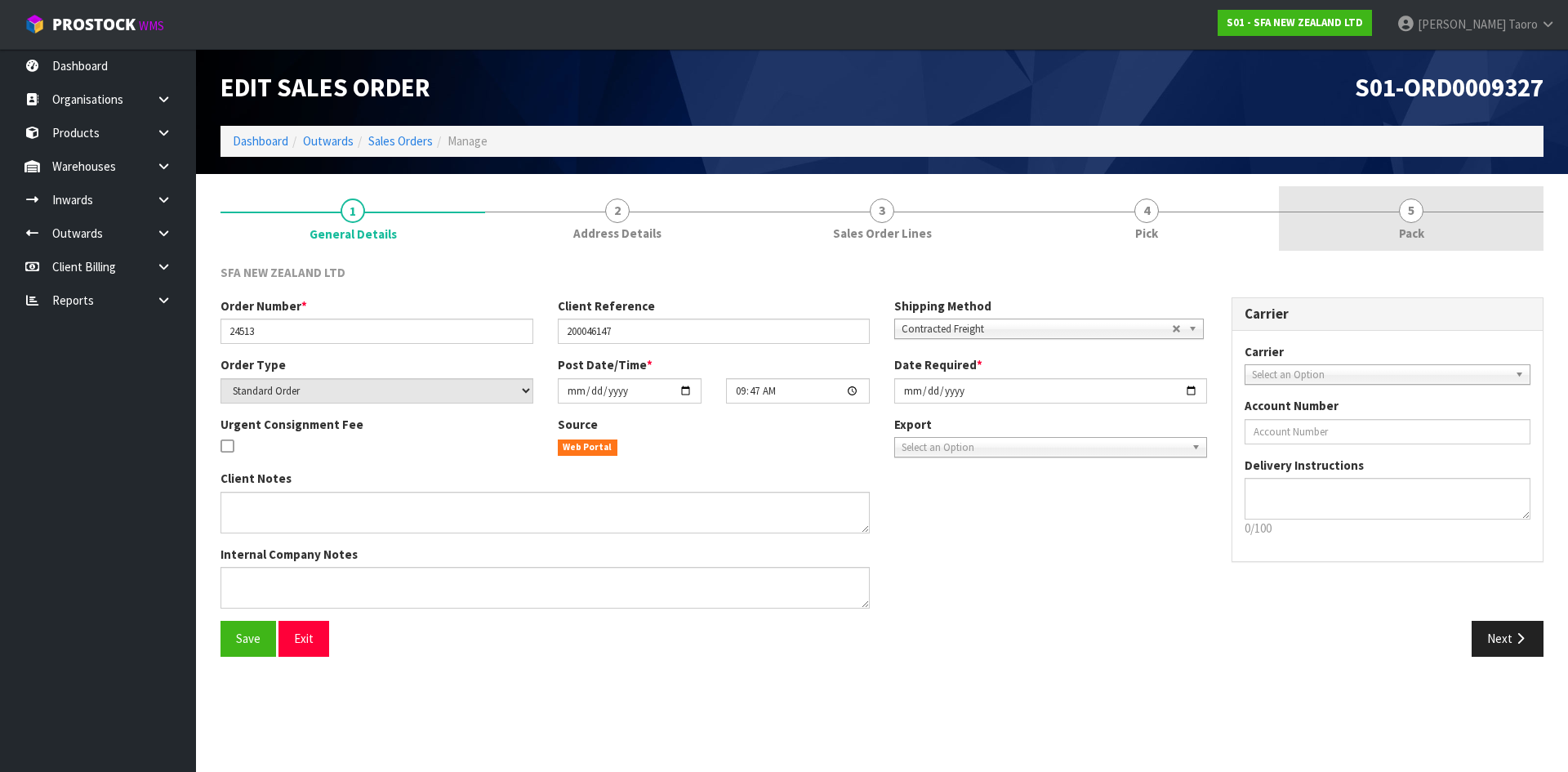
click at [1340, 191] on link "5 Pack" at bounding box center [1411, 218] width 264 height 64
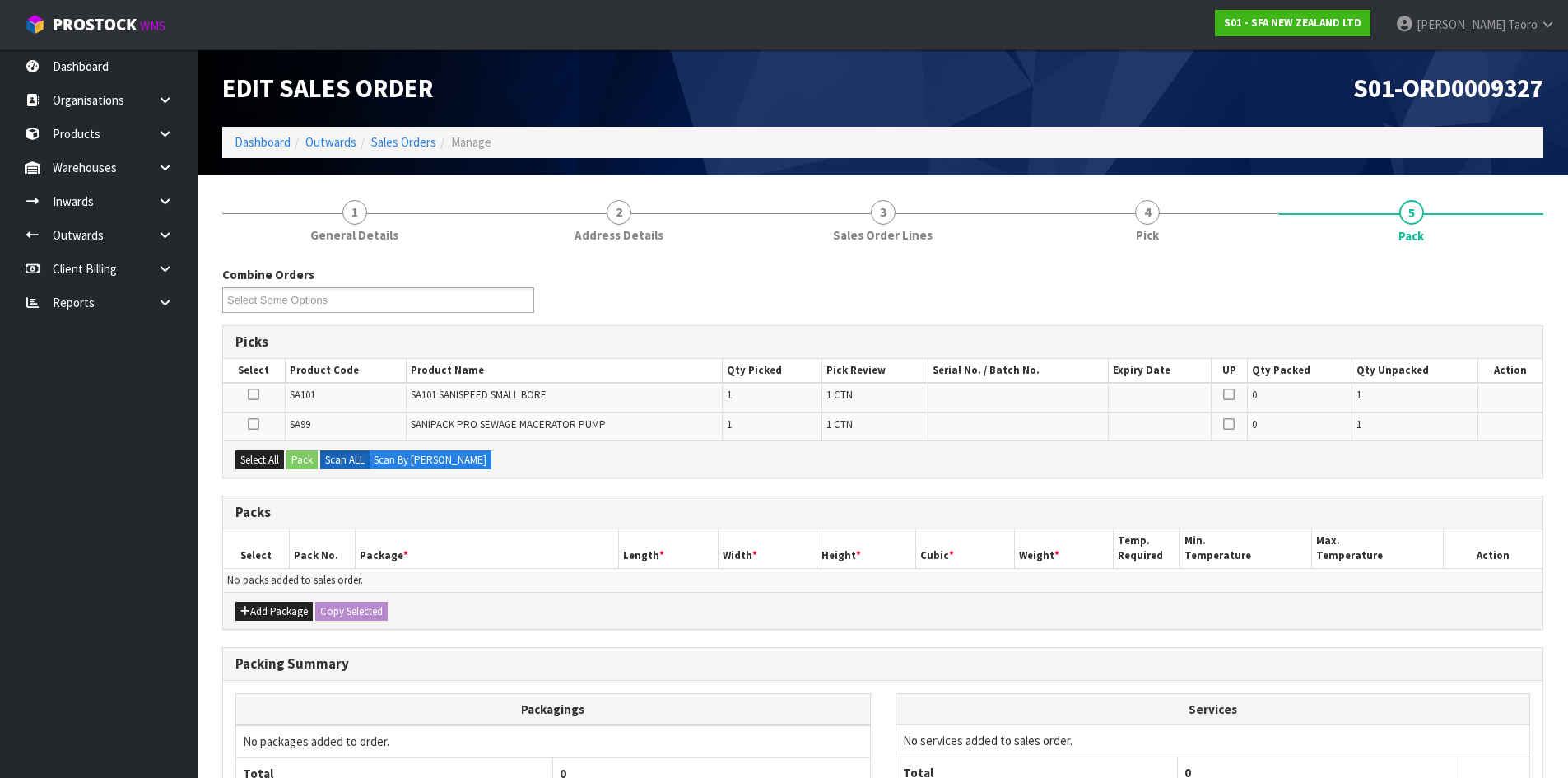
click at [1281, 104] on div "S01-ORD0009327" at bounding box center [1220, 88] width 673 height 77
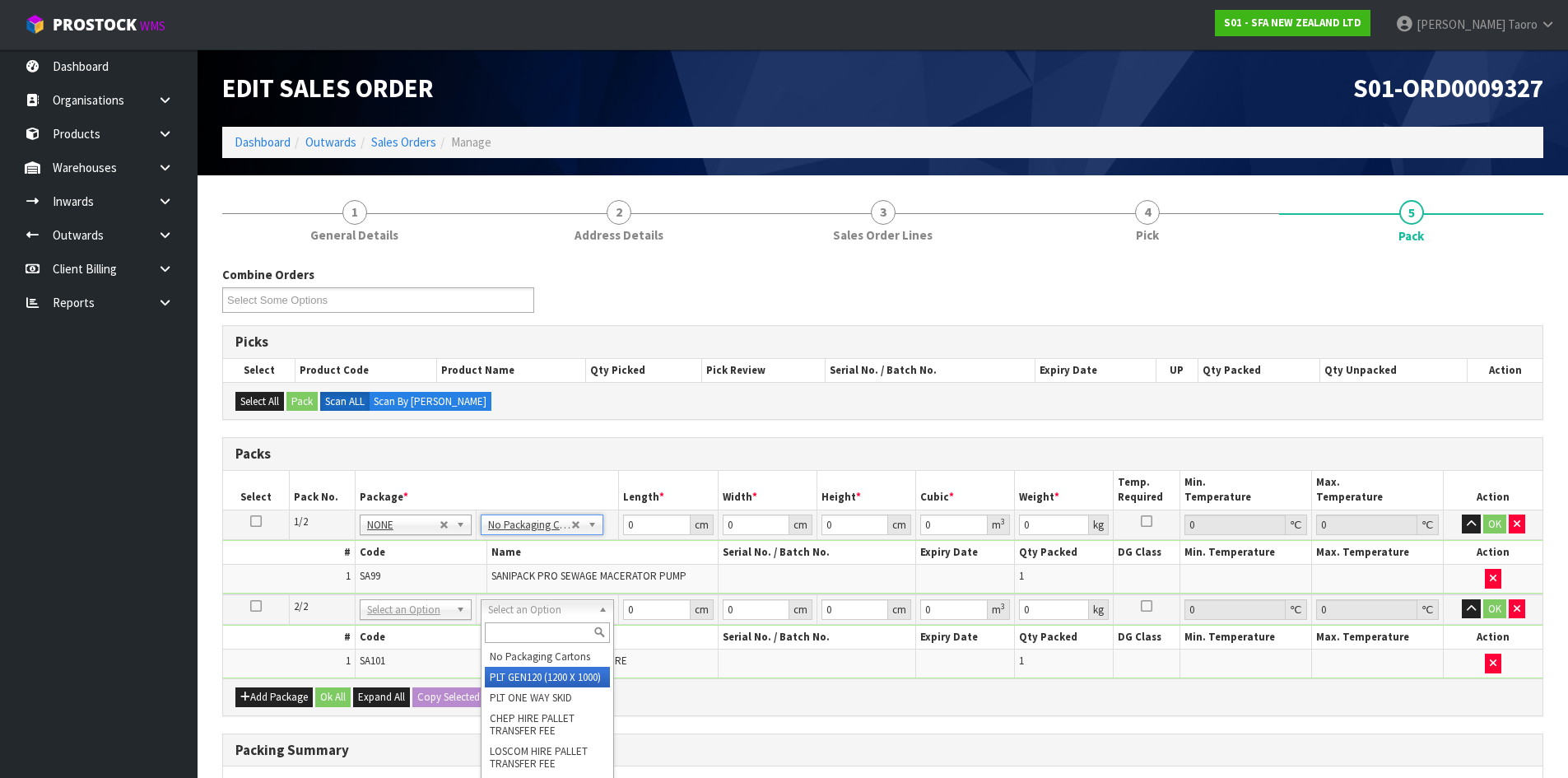
type input "120"
type input "100"
type input "6.65"
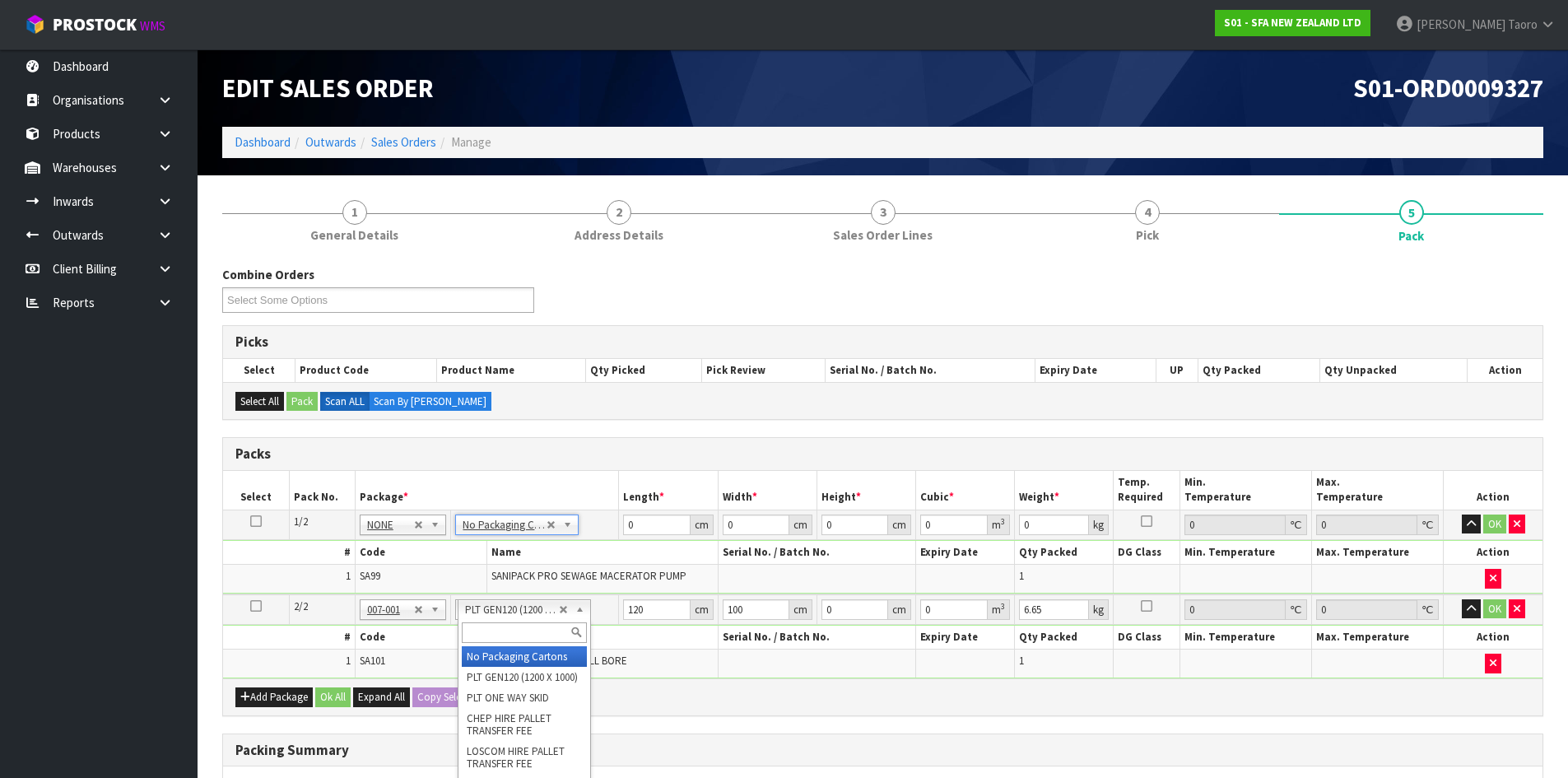
type input "2"
type input "0"
drag, startPoint x: 1467, startPoint y: 611, endPoint x: 1470, endPoint y: 571, distance: 40.1
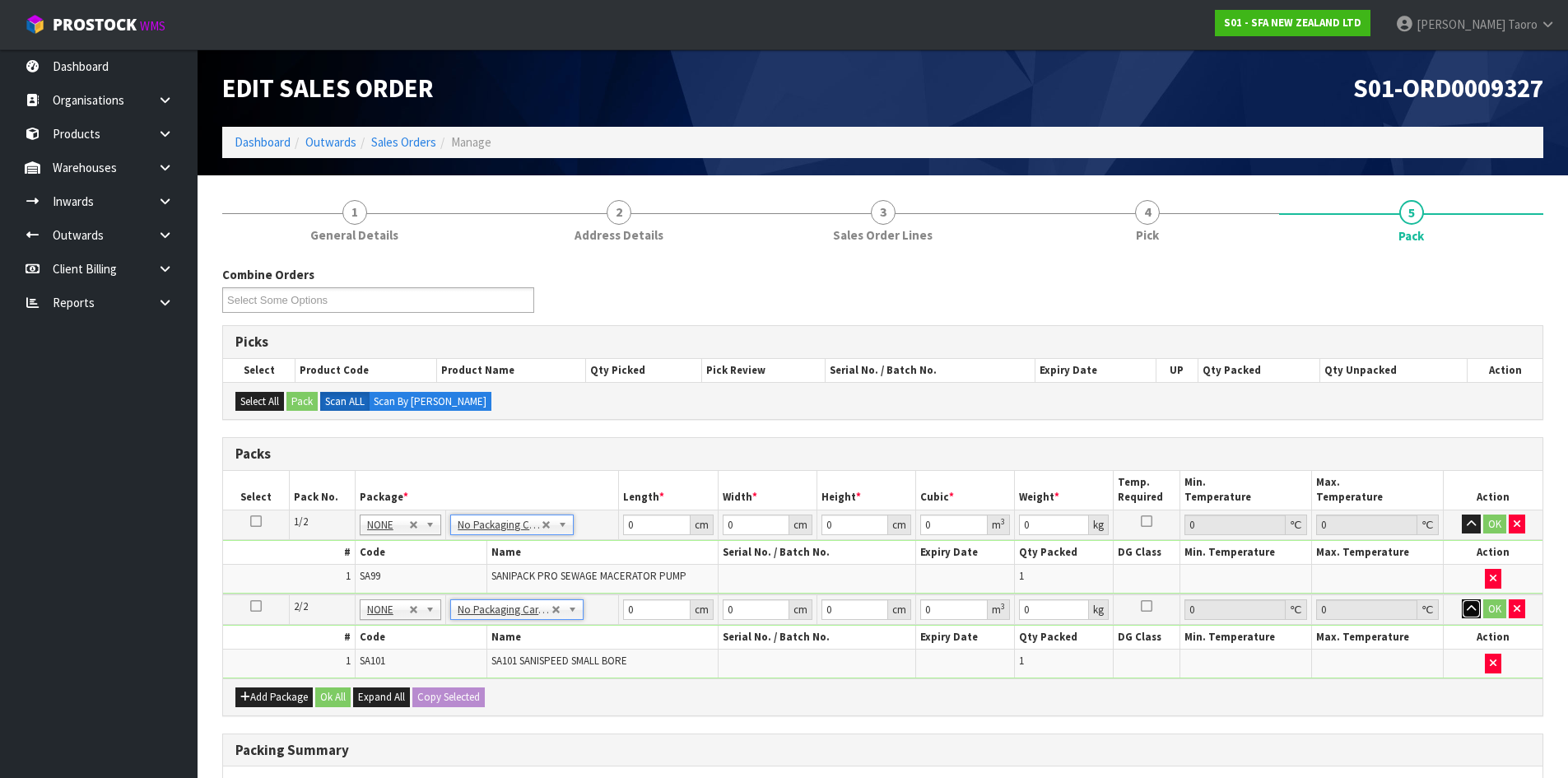
click at [1467, 609] on icon "button" at bounding box center [1471, 608] width 9 height 11
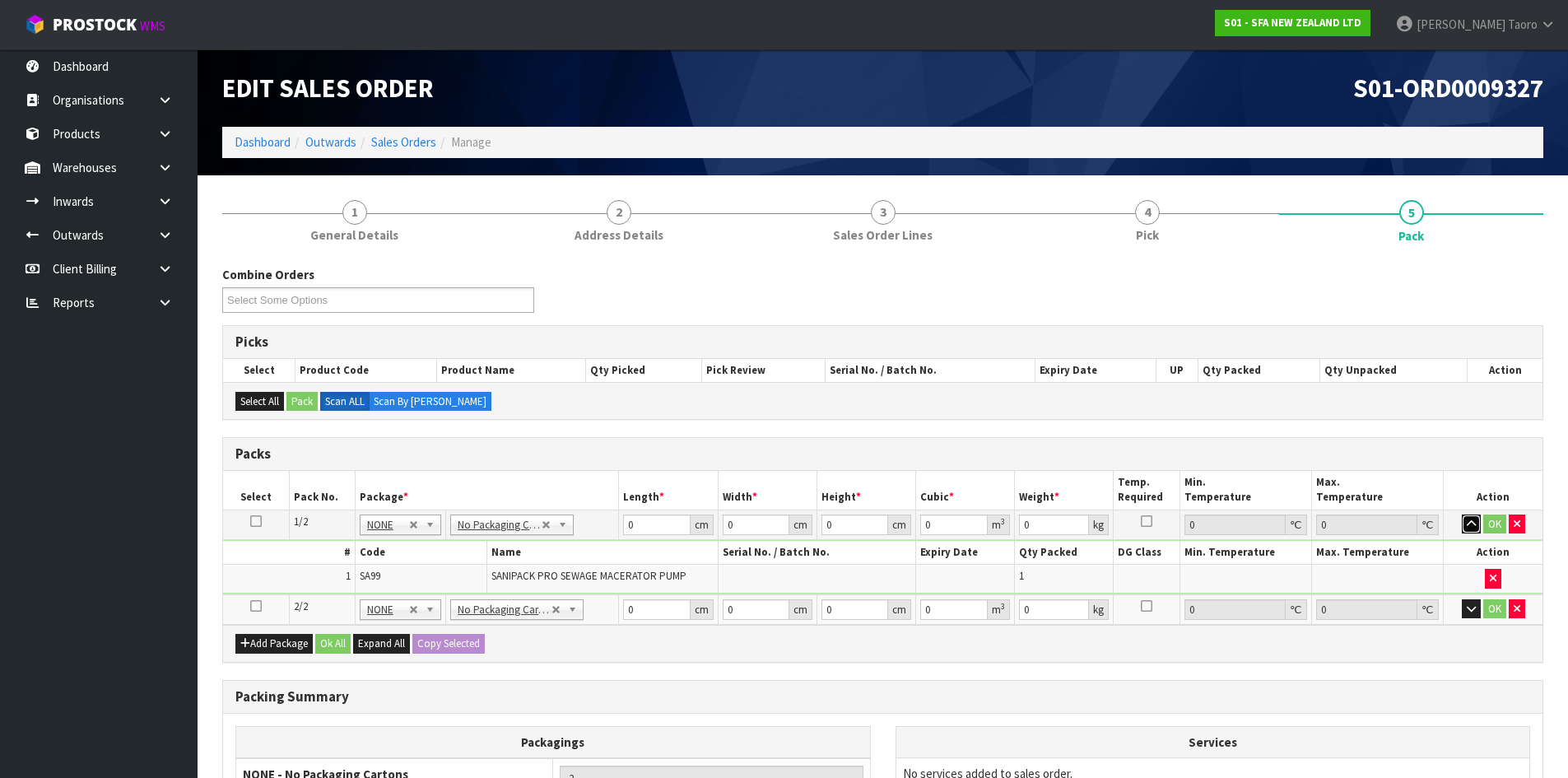
click at [1470, 530] on button "button" at bounding box center [1471, 524] width 19 height 19
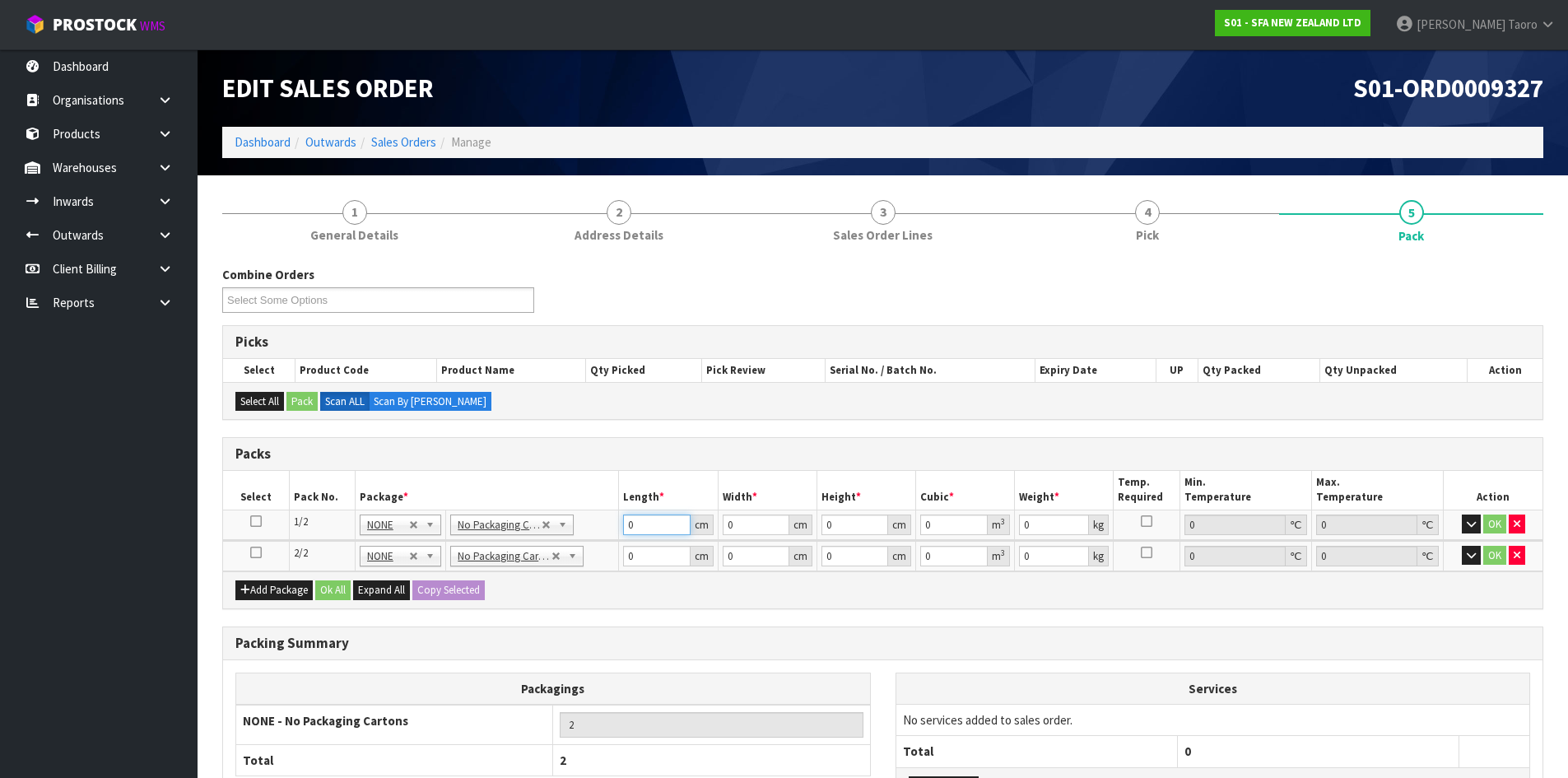
click at [644, 529] on input "0" at bounding box center [656, 524] width 66 height 20
type input "50"
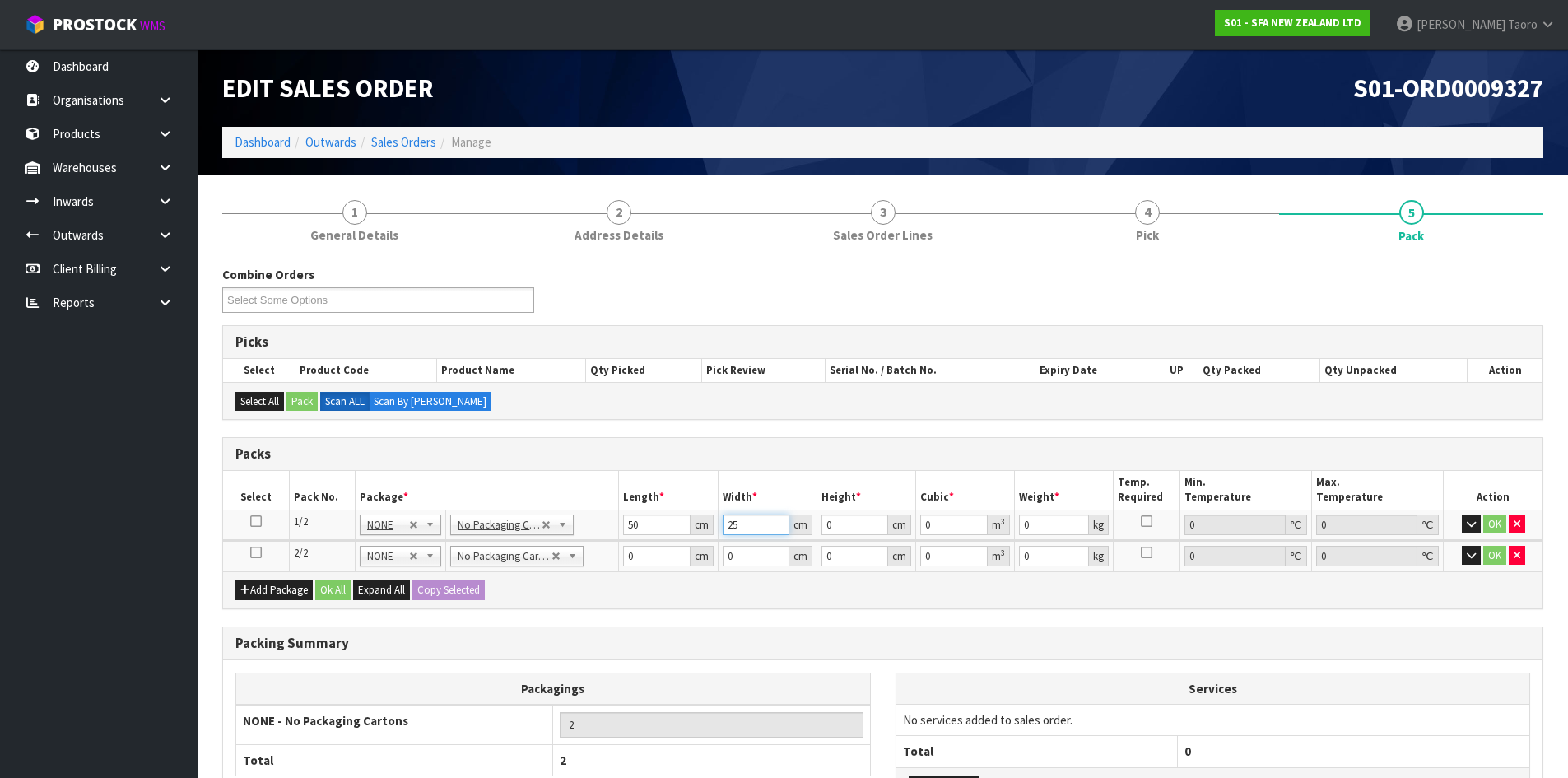
type input "25"
type input "3"
type input "0.00375"
type input "37"
type input "0.04625"
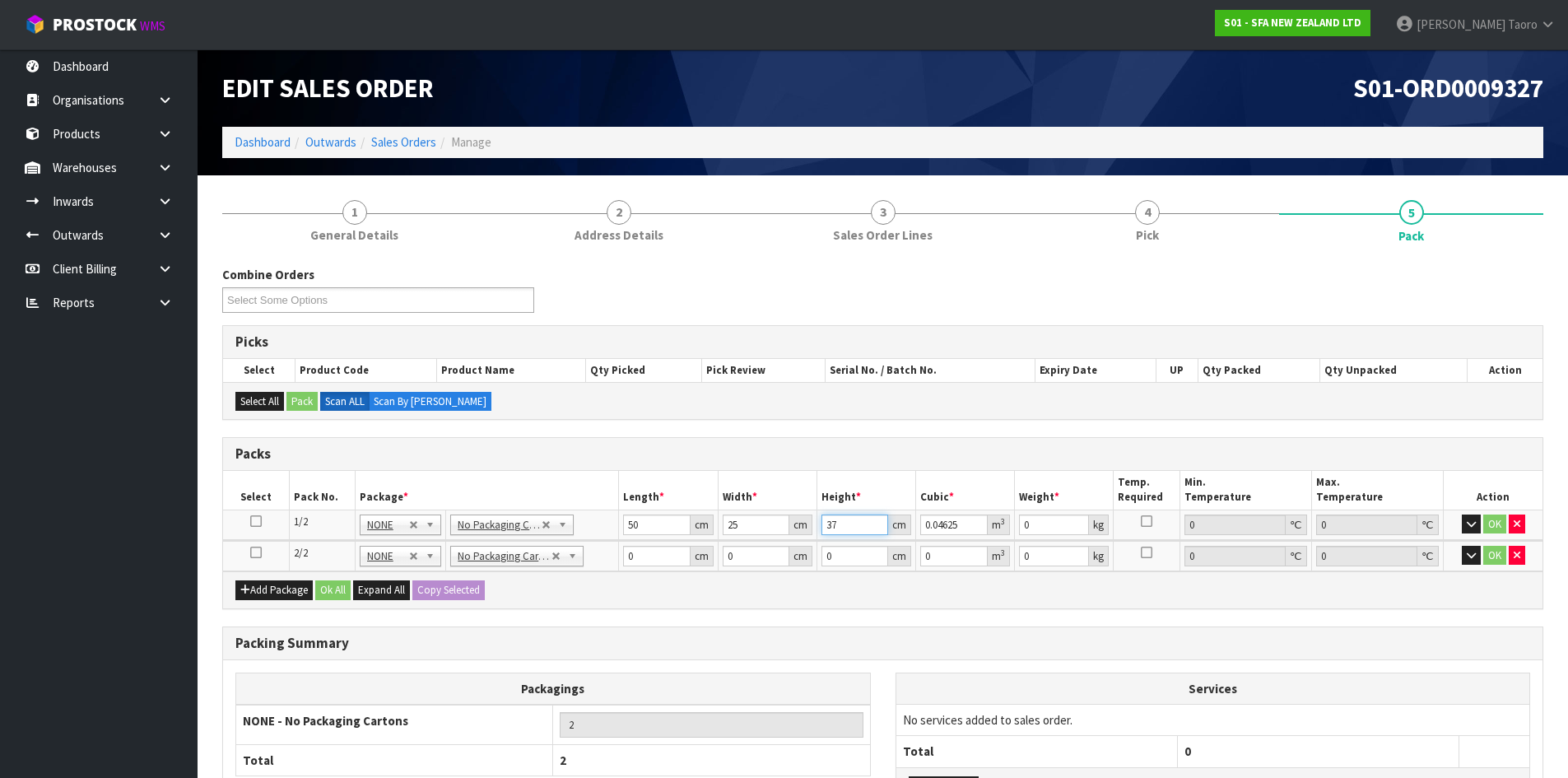
type input "37"
type input "8"
type input "42"
type input "25"
type input "3"
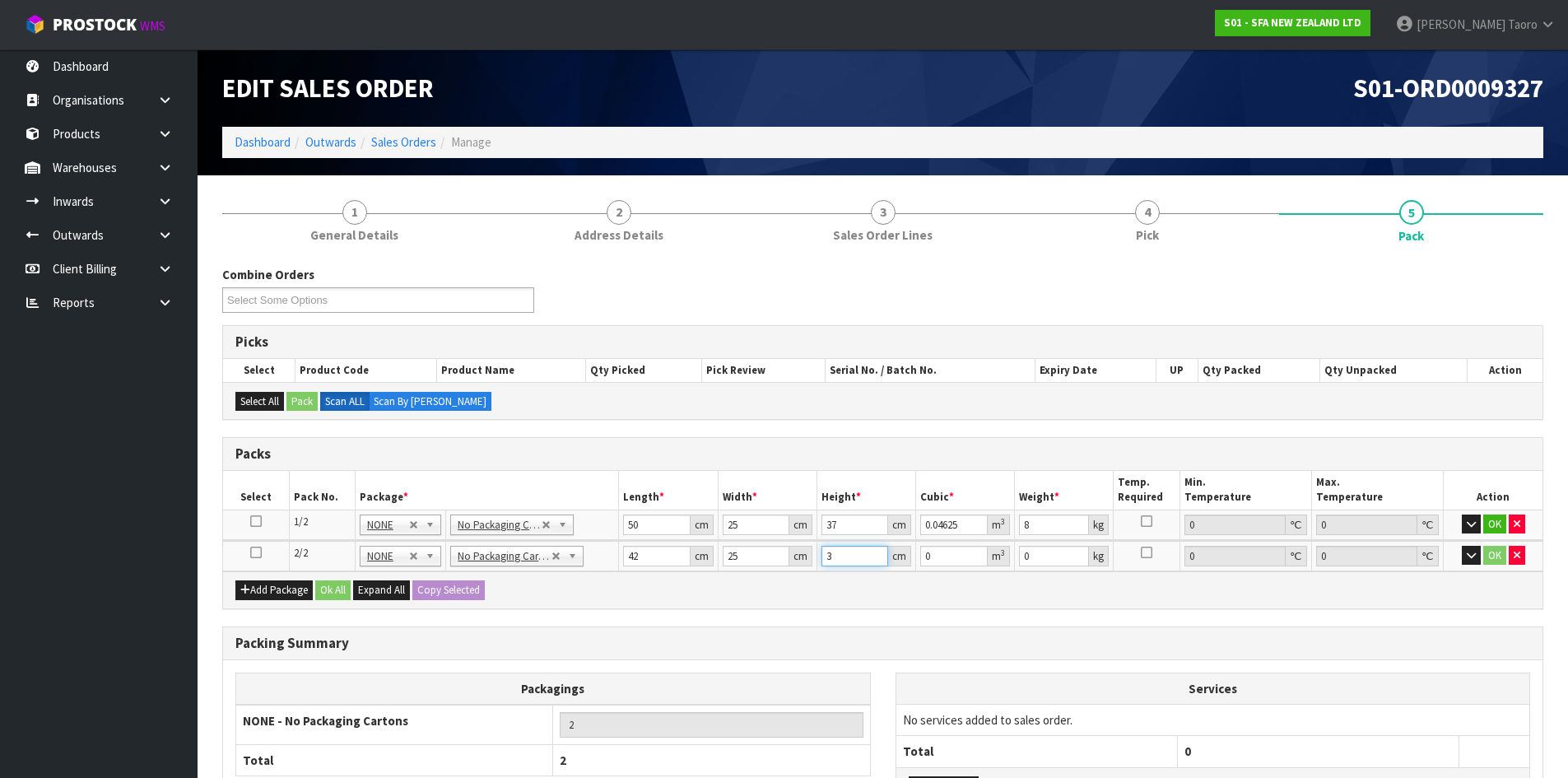
type input "0.00315"
type input "34"
type input "0.0357"
type input "34"
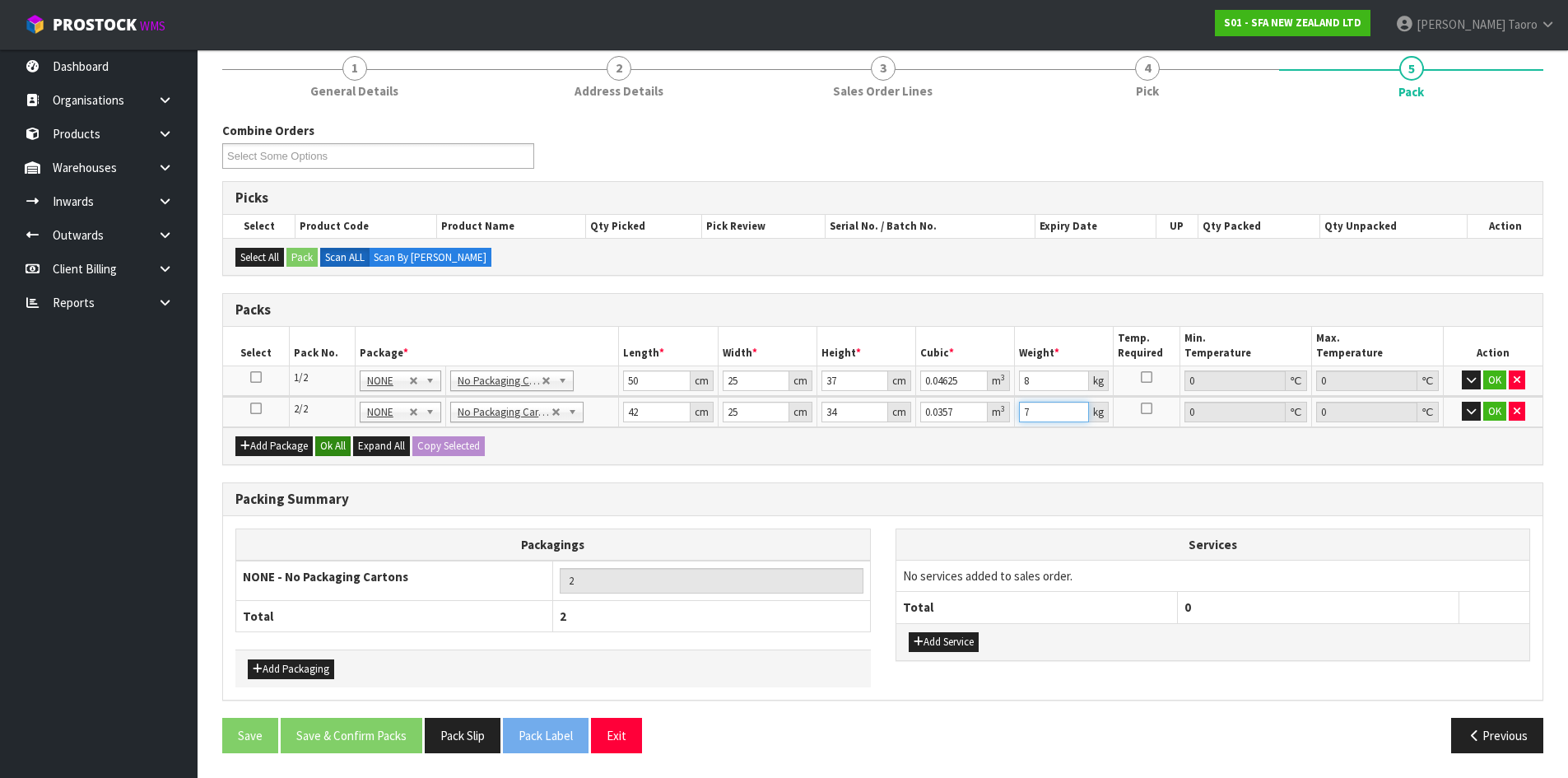
type input "7"
click at [330, 442] on button "Ok All" at bounding box center [333, 446] width 35 height 19
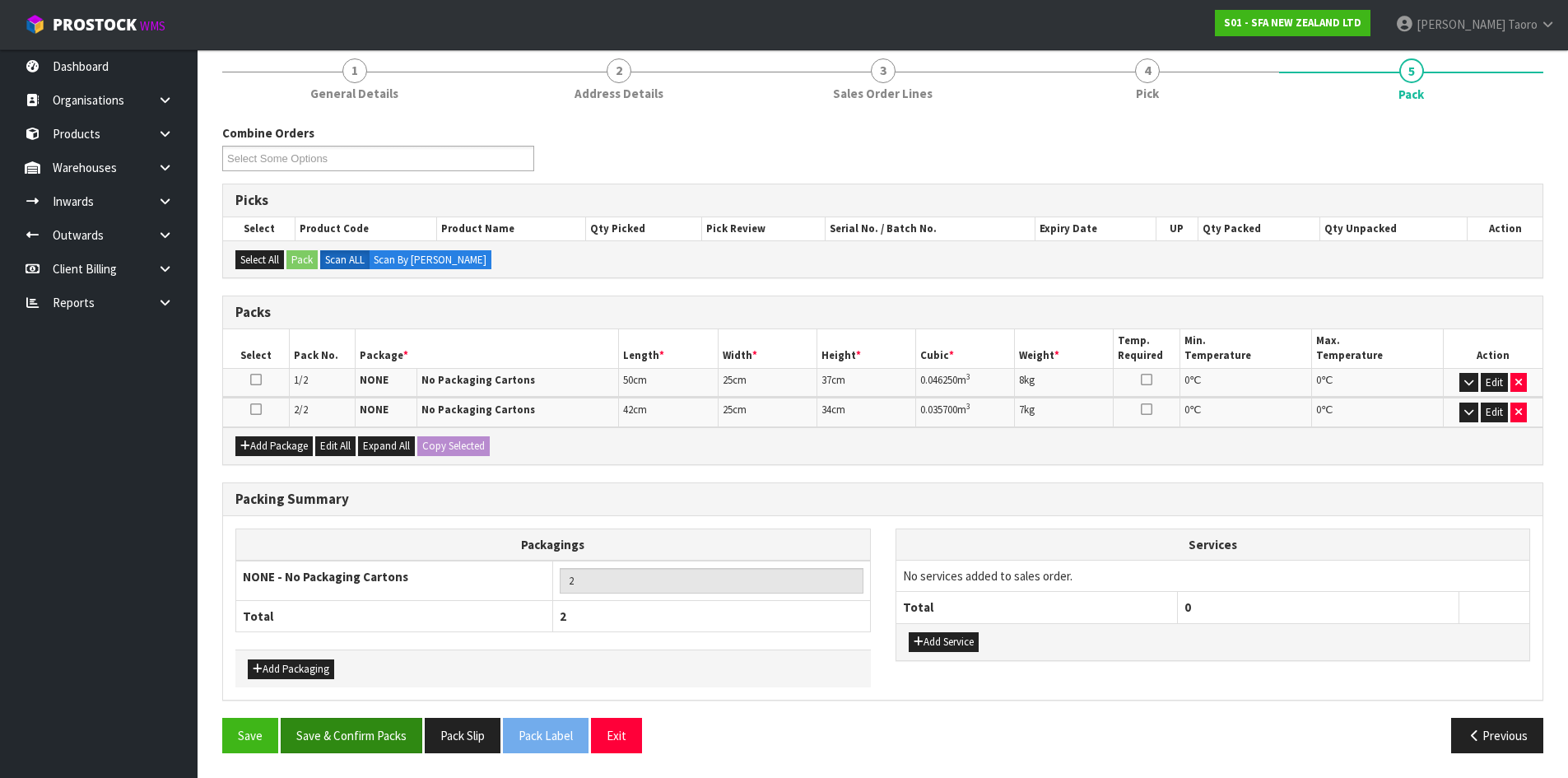
scroll to position [142, 0]
click at [380, 737] on button "Save & Confirm Packs" at bounding box center [351, 736] width 142 height 35
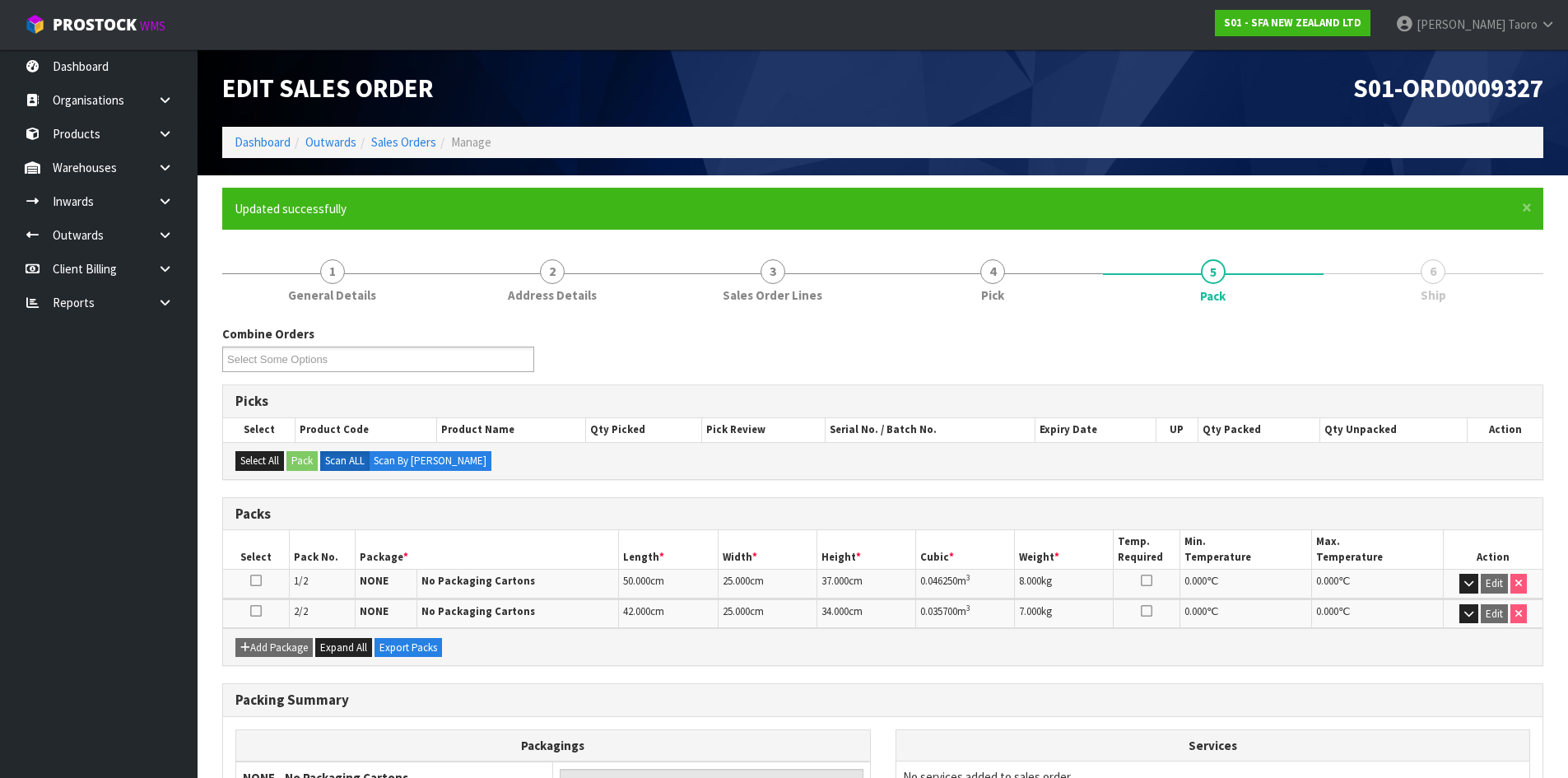
scroll to position [164, 0]
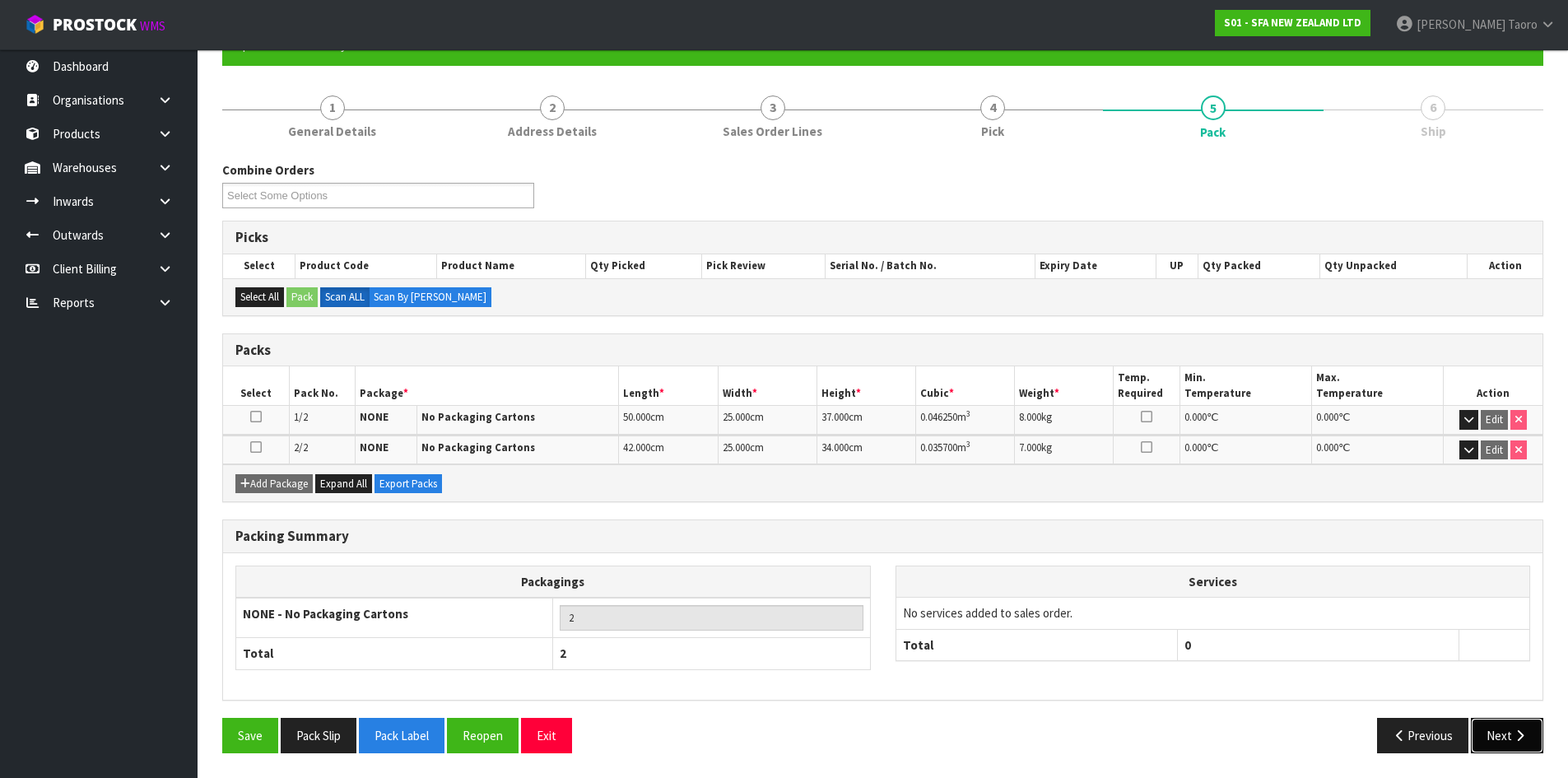
click at [1501, 728] on button "Next" at bounding box center [1507, 736] width 73 height 35
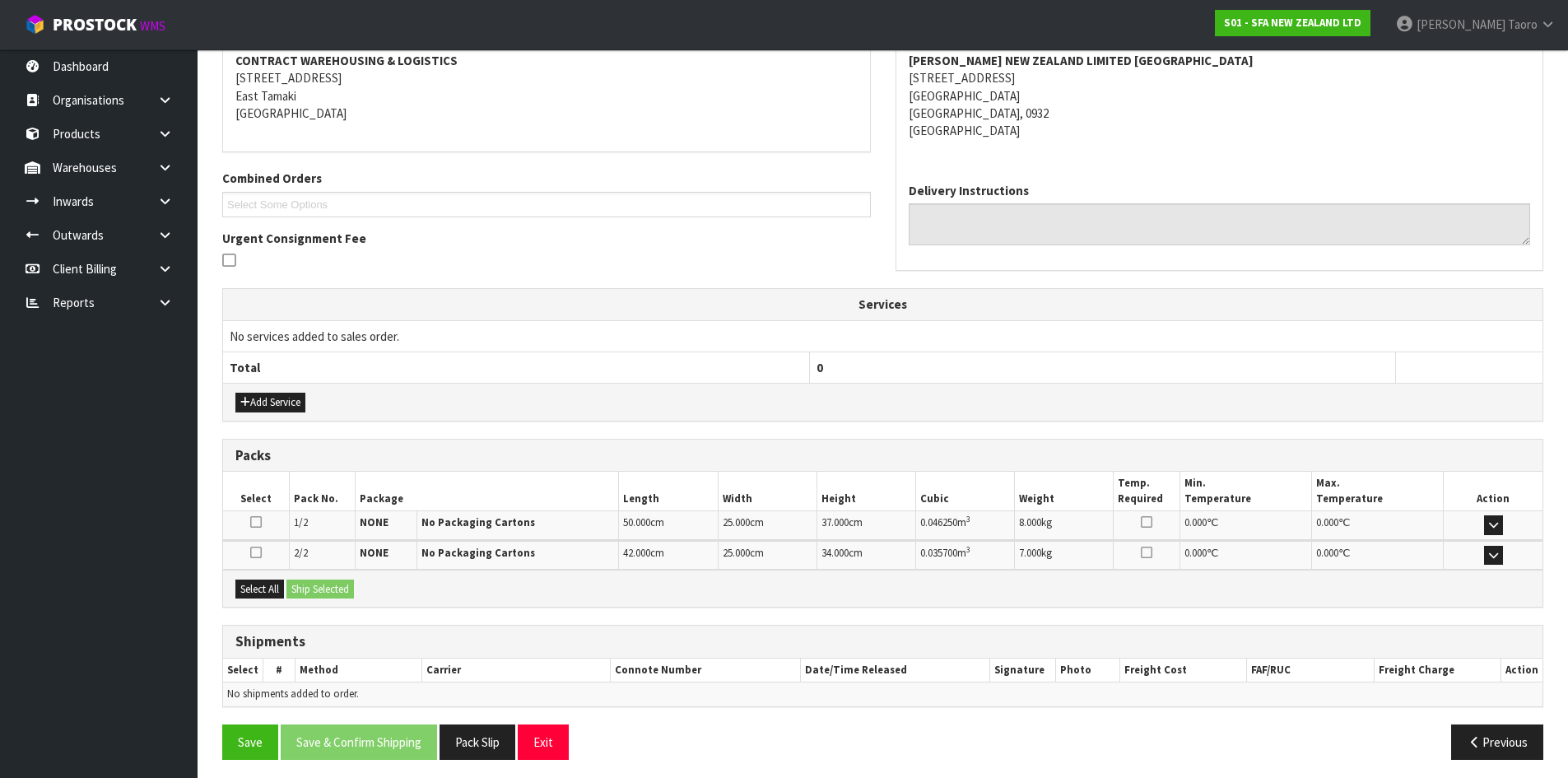
scroll to position [326, 0]
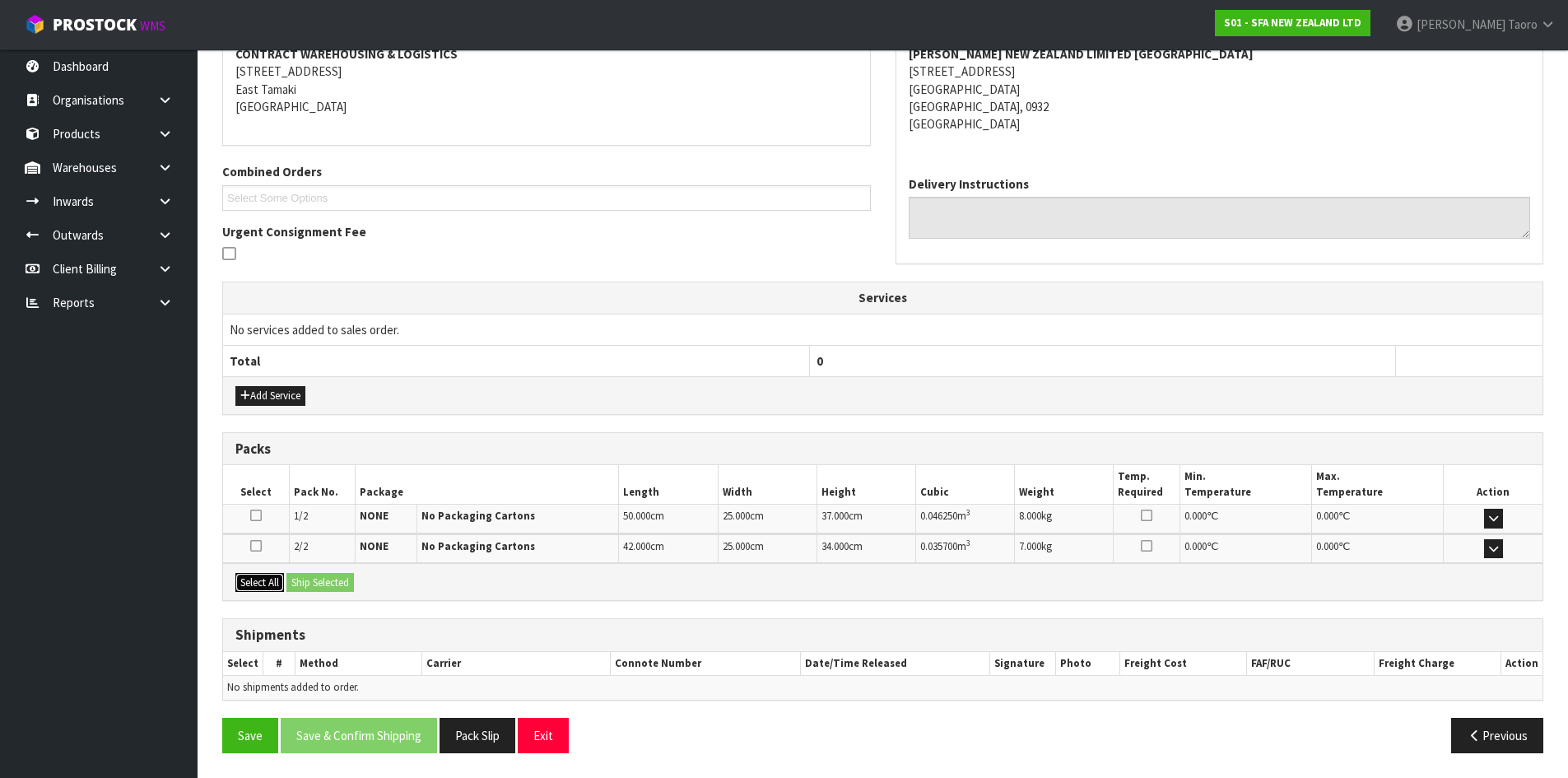
click at [266, 576] on button "Select All" at bounding box center [259, 582] width 49 height 19
click at [312, 577] on button "Ship Selected" at bounding box center [321, 582] width 67 height 19
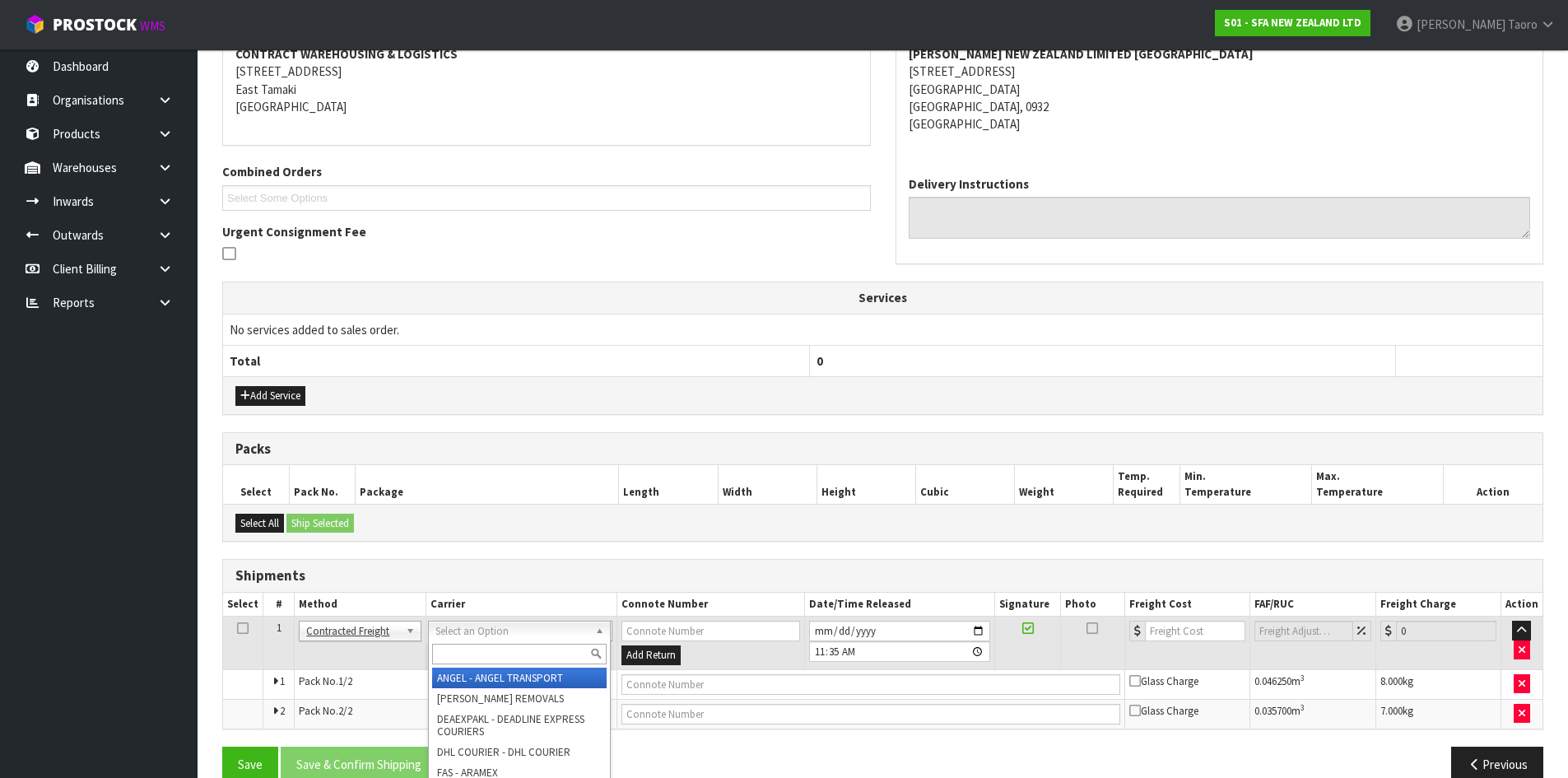
click at [555, 660] on input "text" at bounding box center [519, 653] width 174 height 20
type input "NZP"
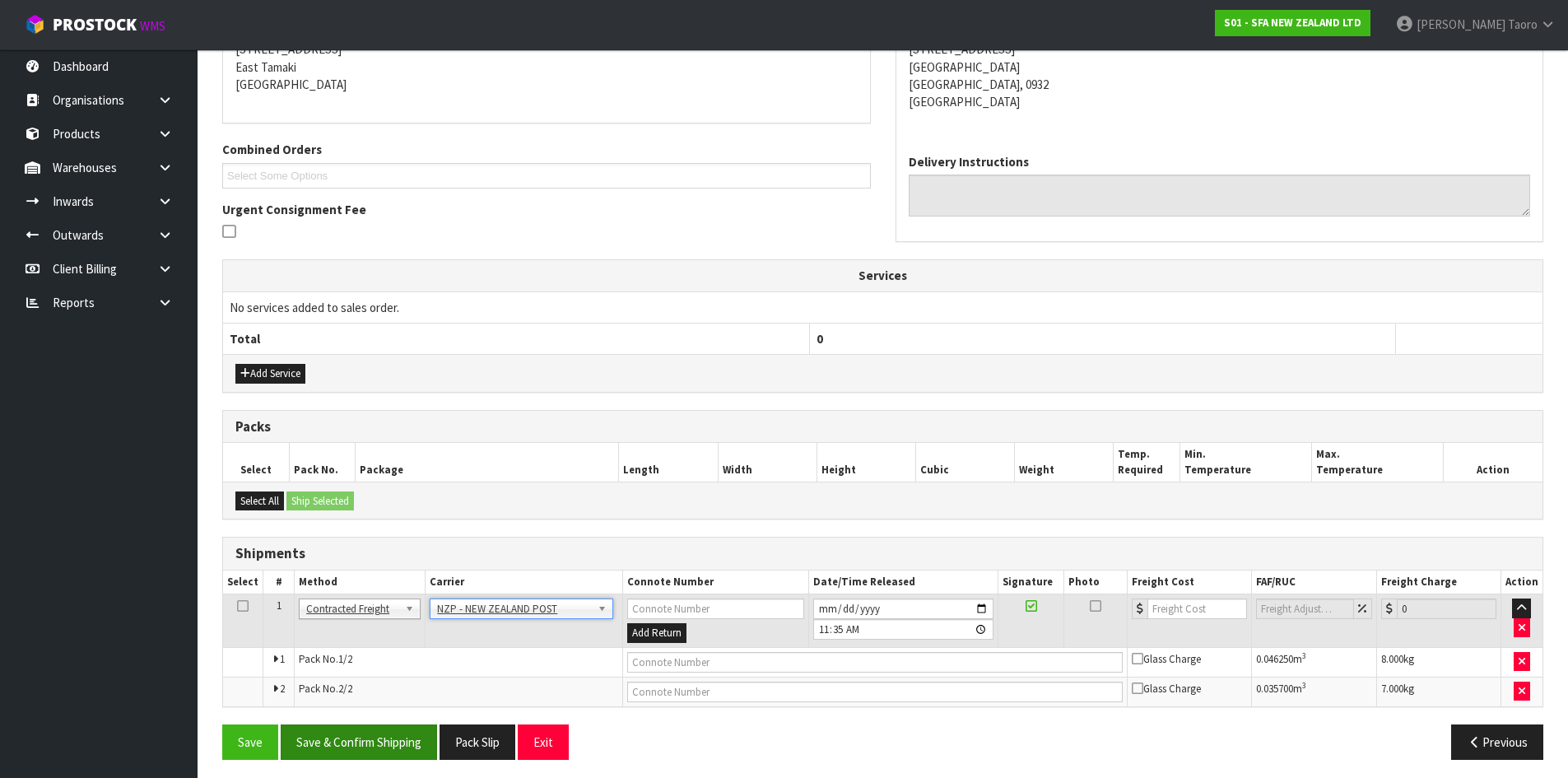
scroll to position [355, 0]
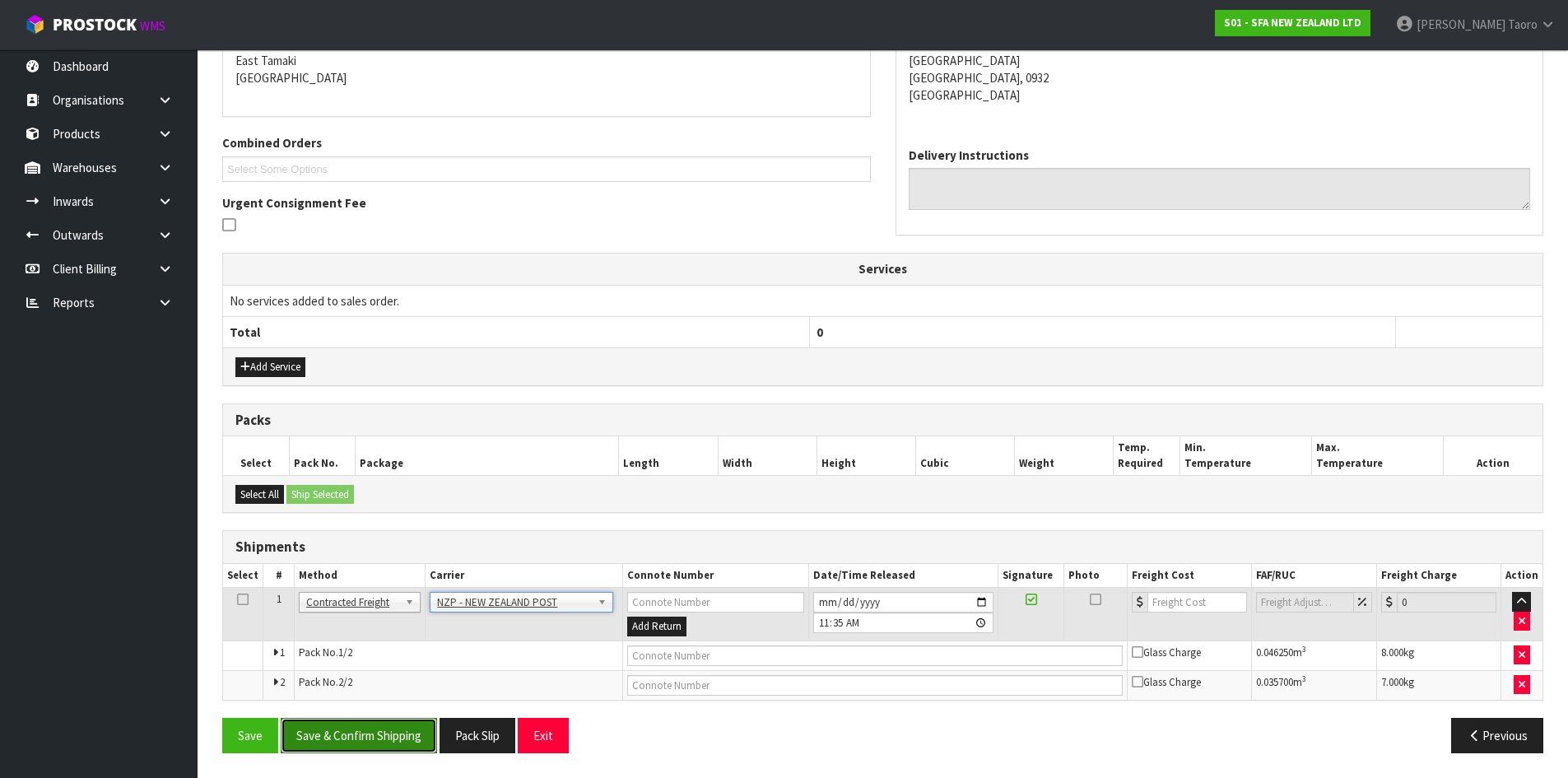
click at [394, 743] on button "Save & Confirm Shipping" at bounding box center [359, 736] width 157 height 35
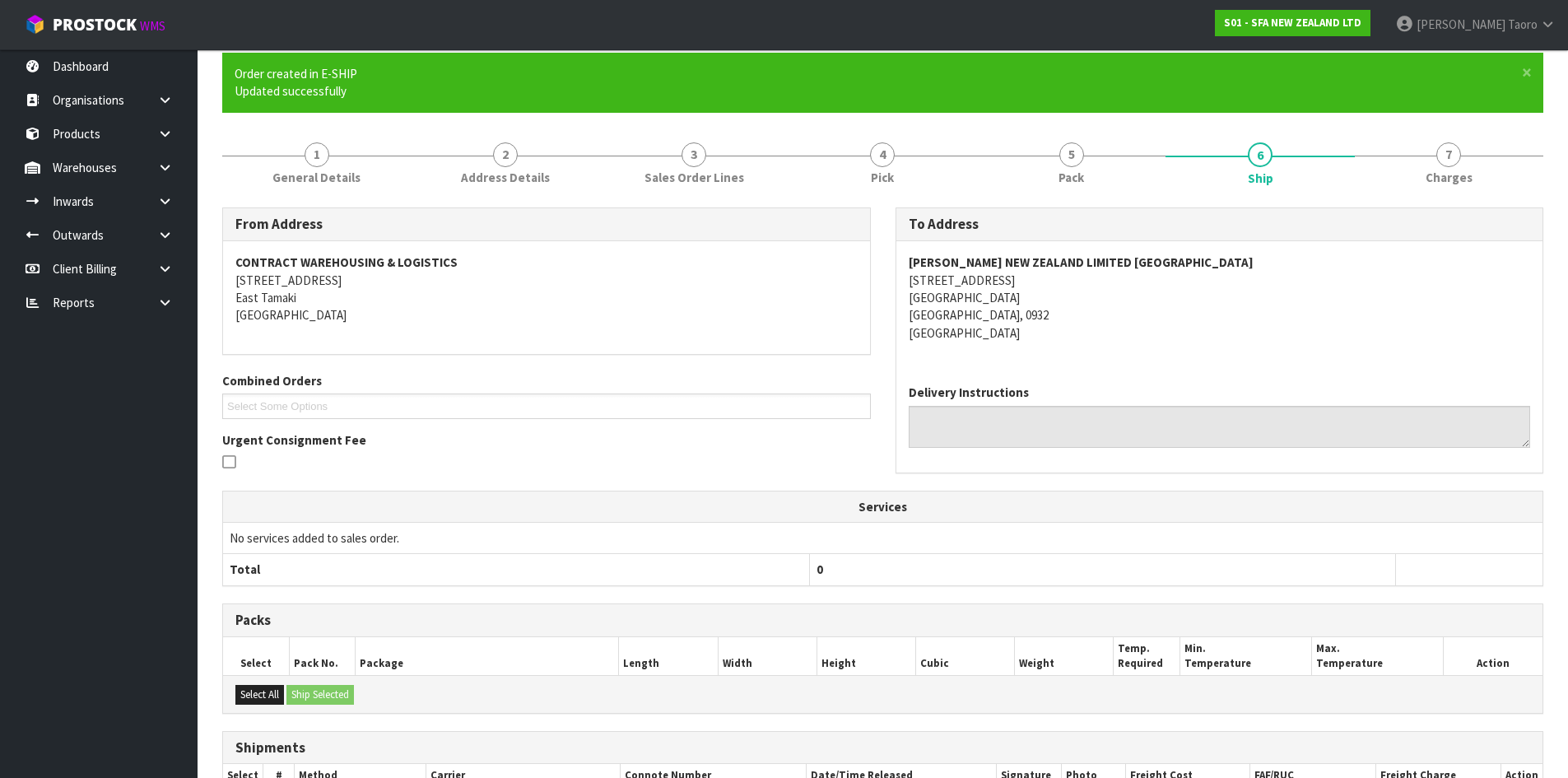
scroll to position [330, 0]
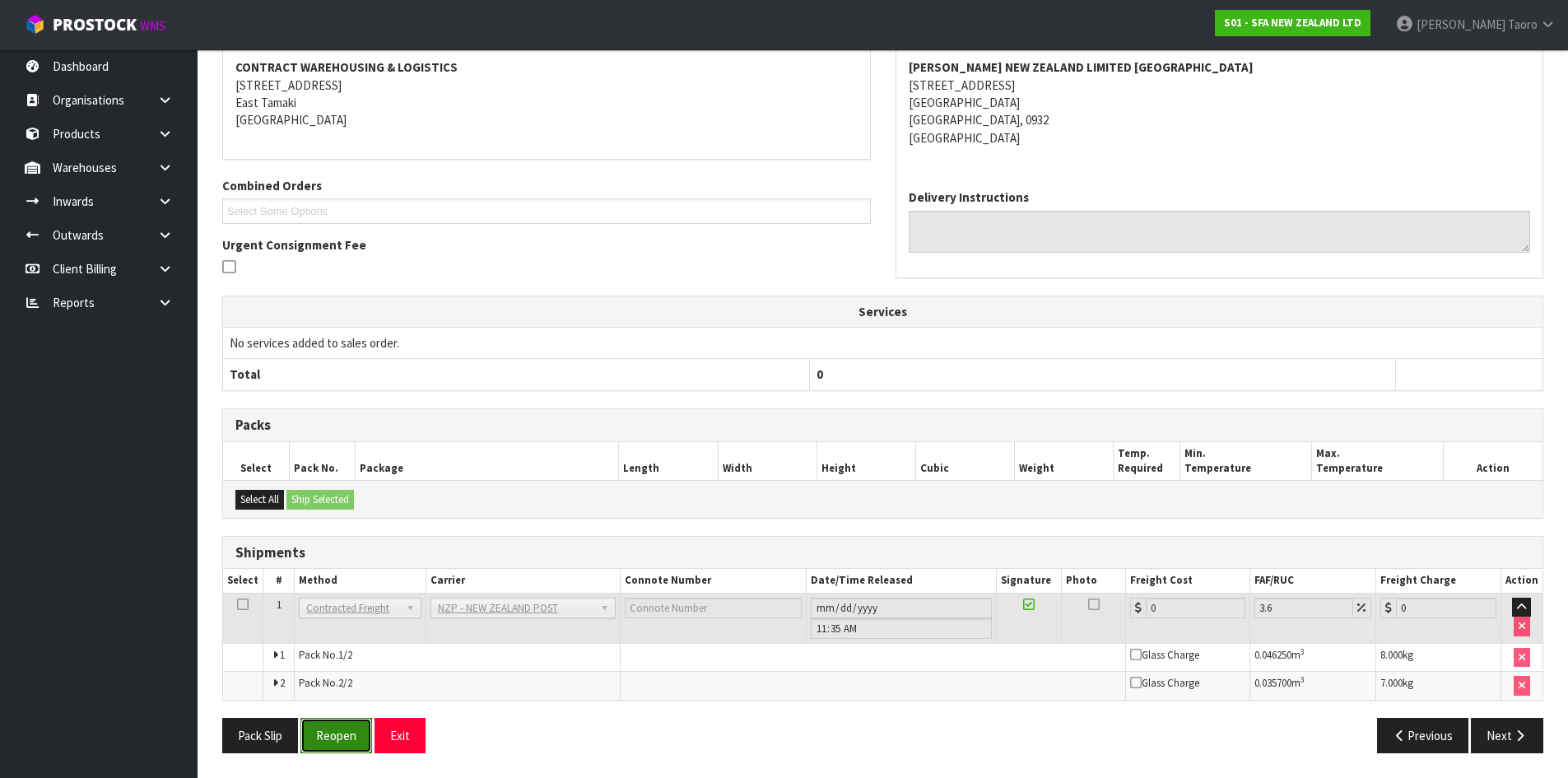
drag, startPoint x: 337, startPoint y: 728, endPoint x: 331, endPoint y: 733, distance: 7.8
click at [337, 728] on button "Reopen" at bounding box center [336, 736] width 72 height 35
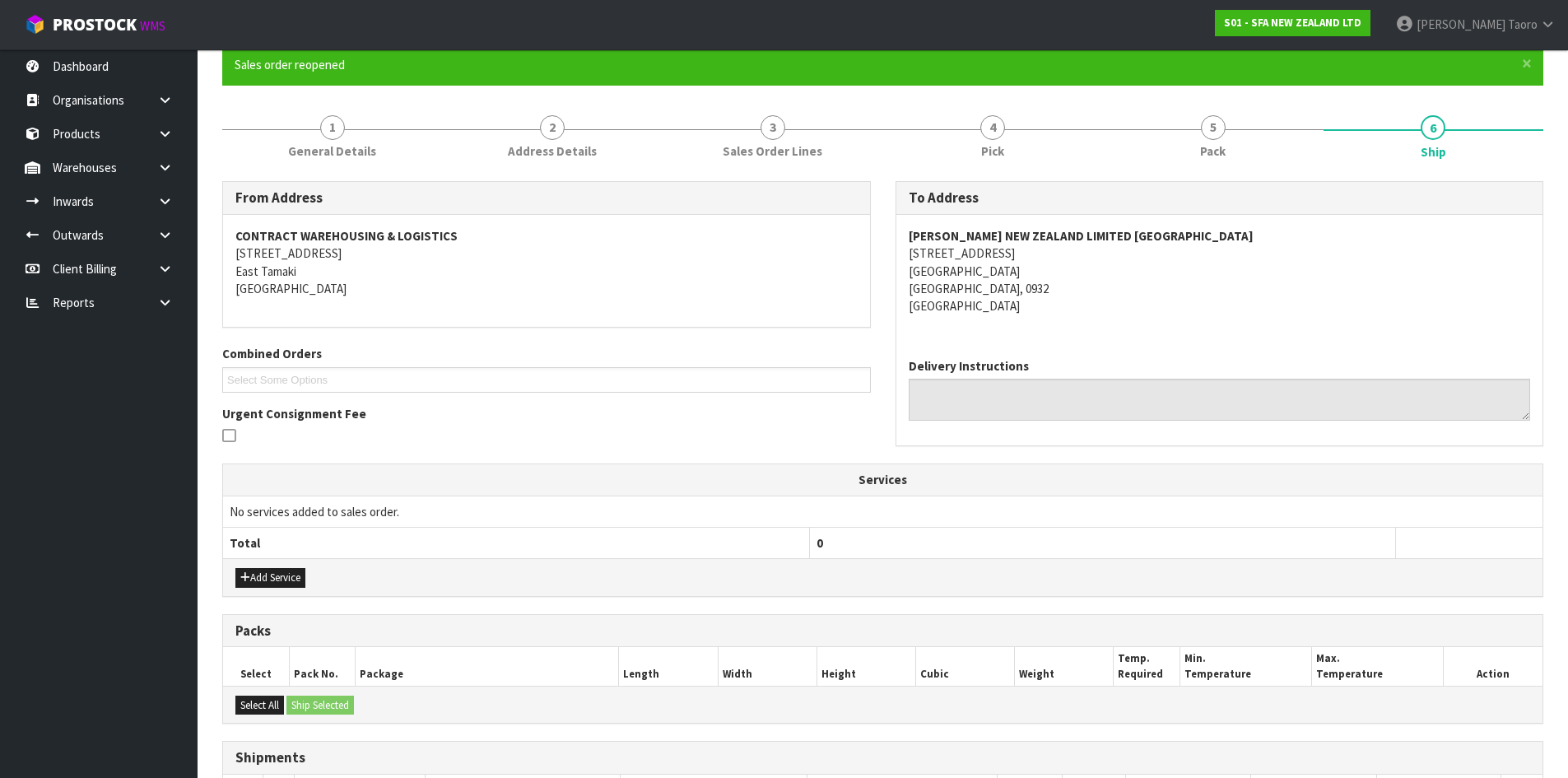
scroll to position [370, 0]
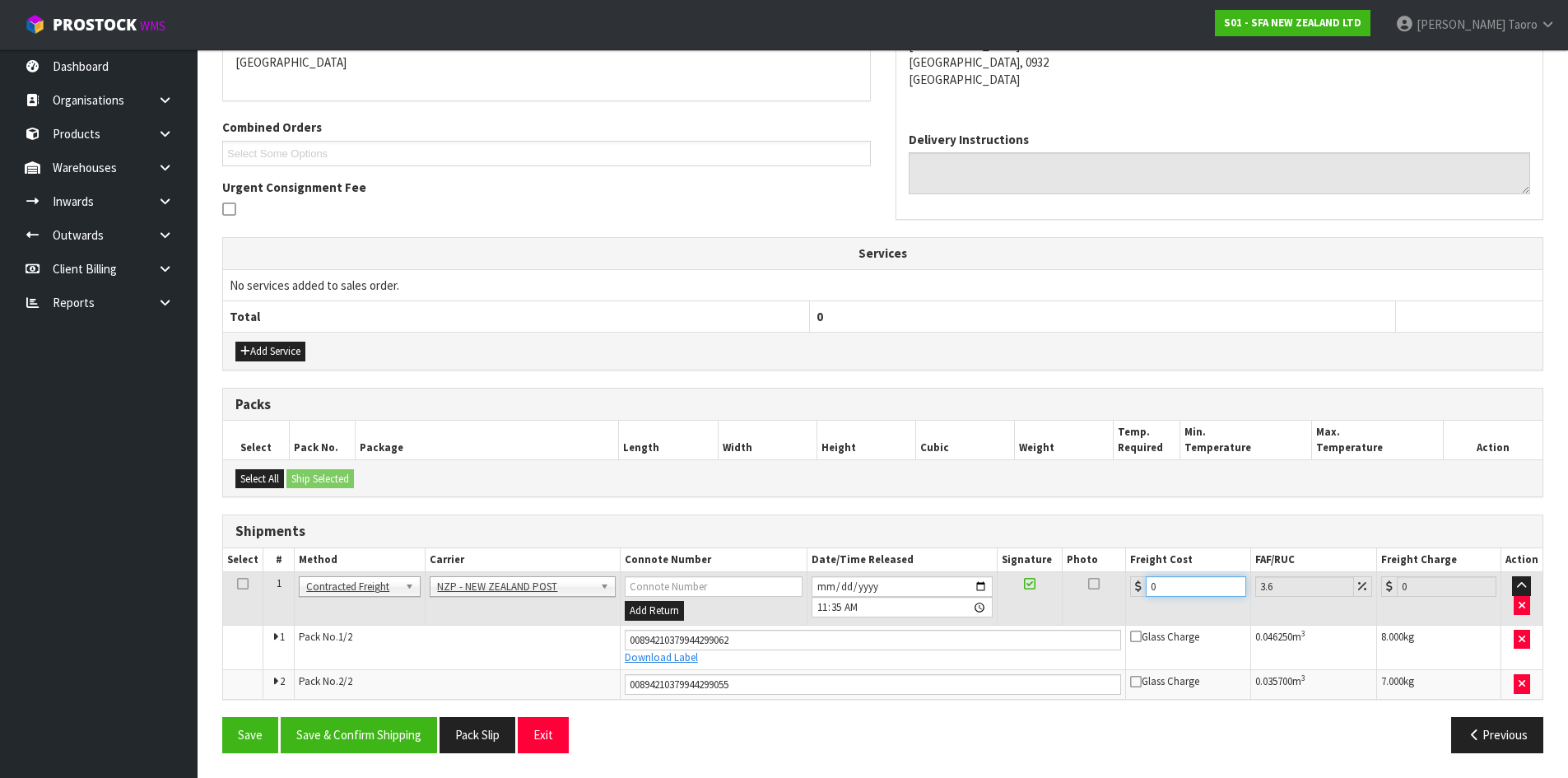
click at [1178, 580] on input "0" at bounding box center [1195, 586] width 99 height 20
type input "8"
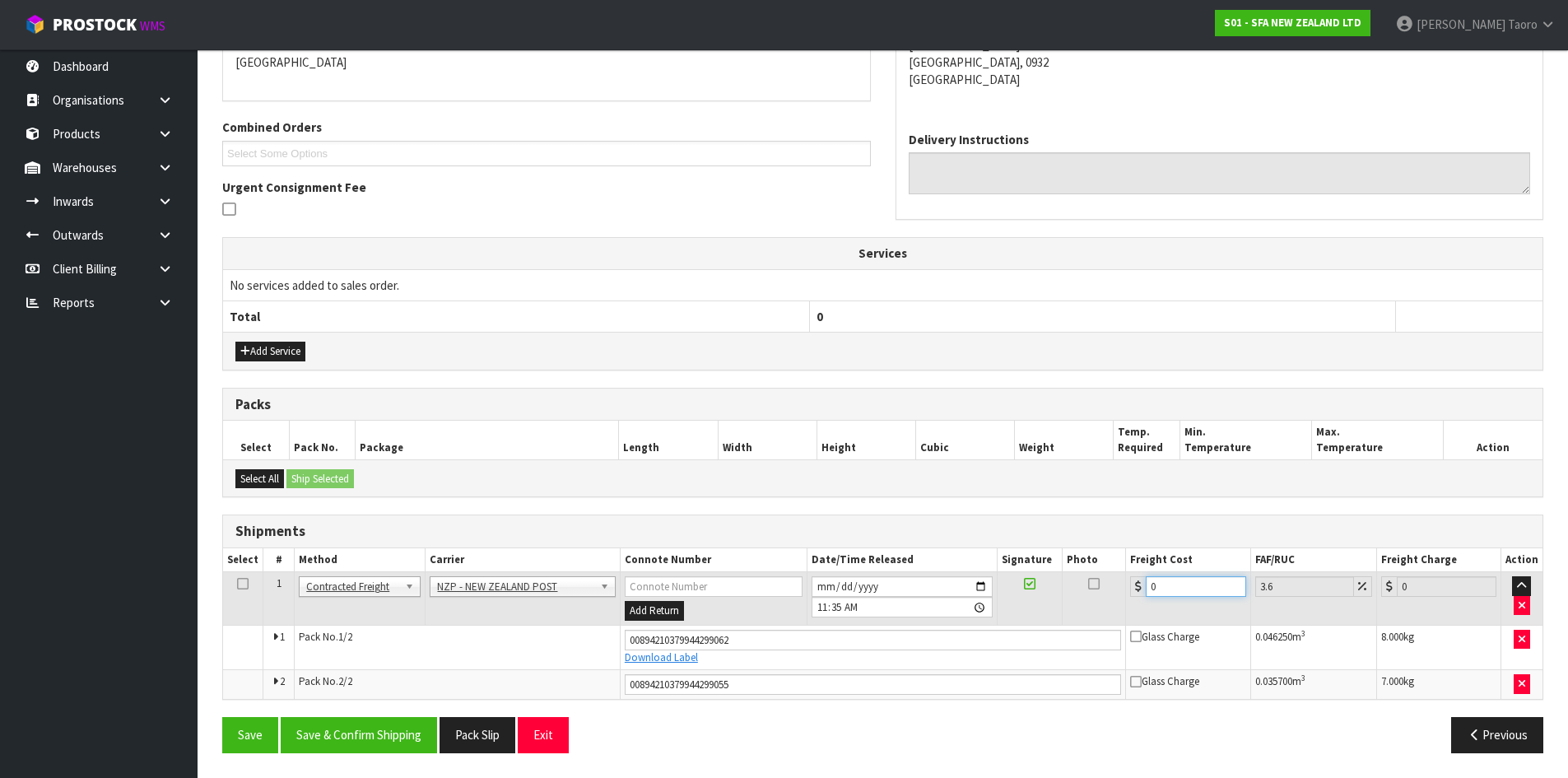
type input "8.29"
type input "8.6"
type input "8.91"
type input "8.66"
type input "8.97"
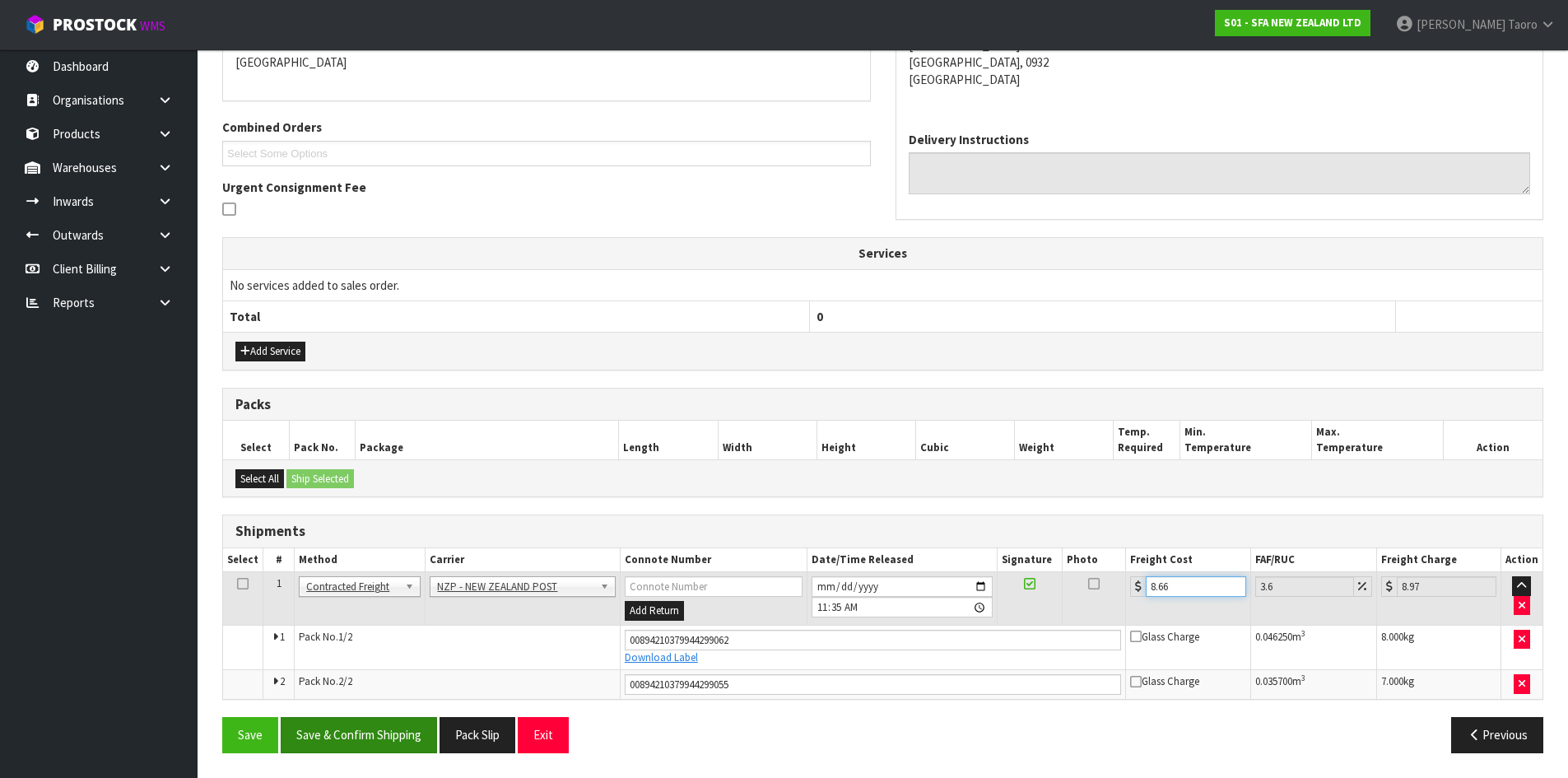
type input "8.66"
click at [387, 727] on button "Save & Confirm Shipping" at bounding box center [359, 735] width 157 height 35
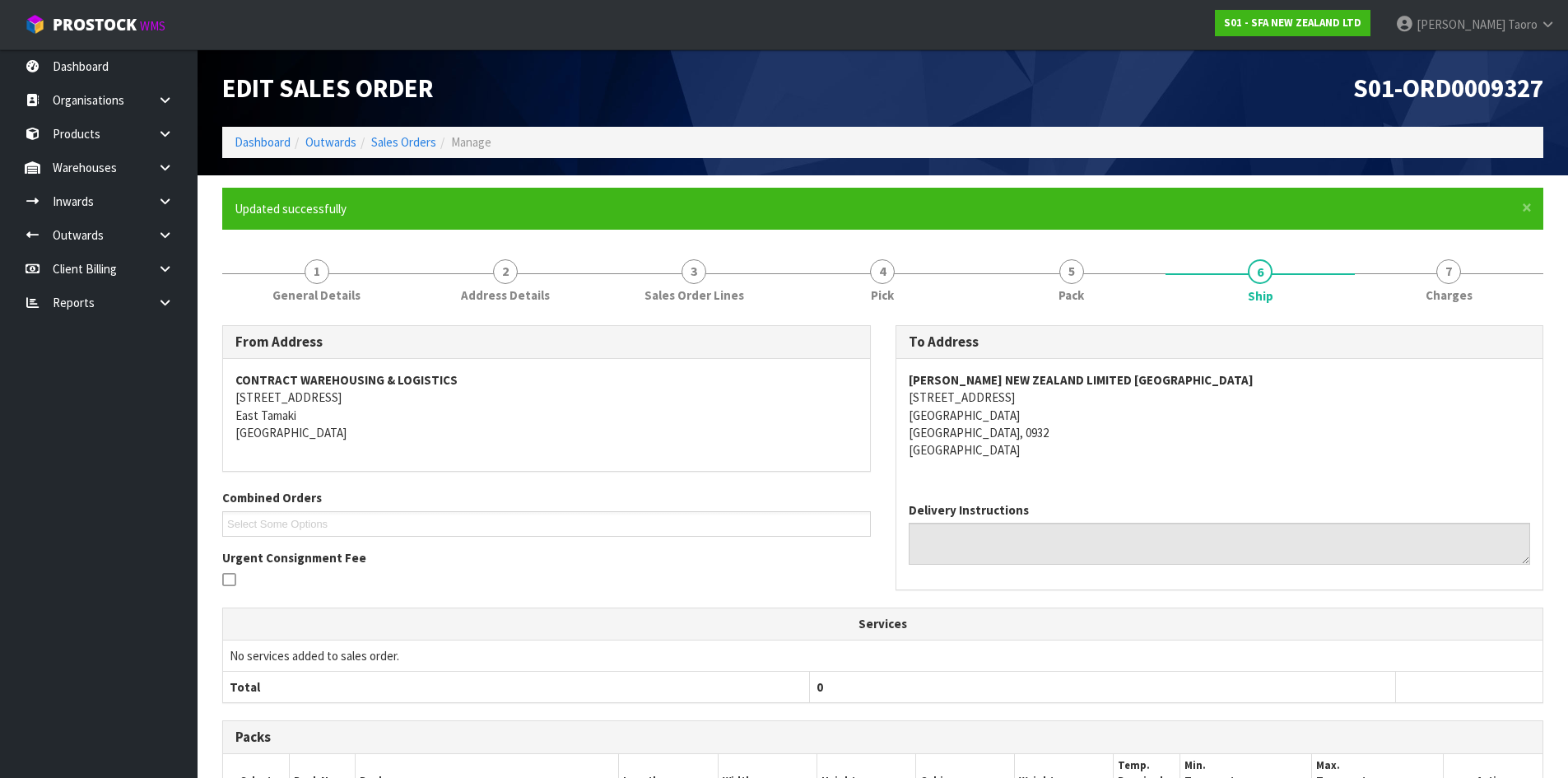
scroll to position [323, 0]
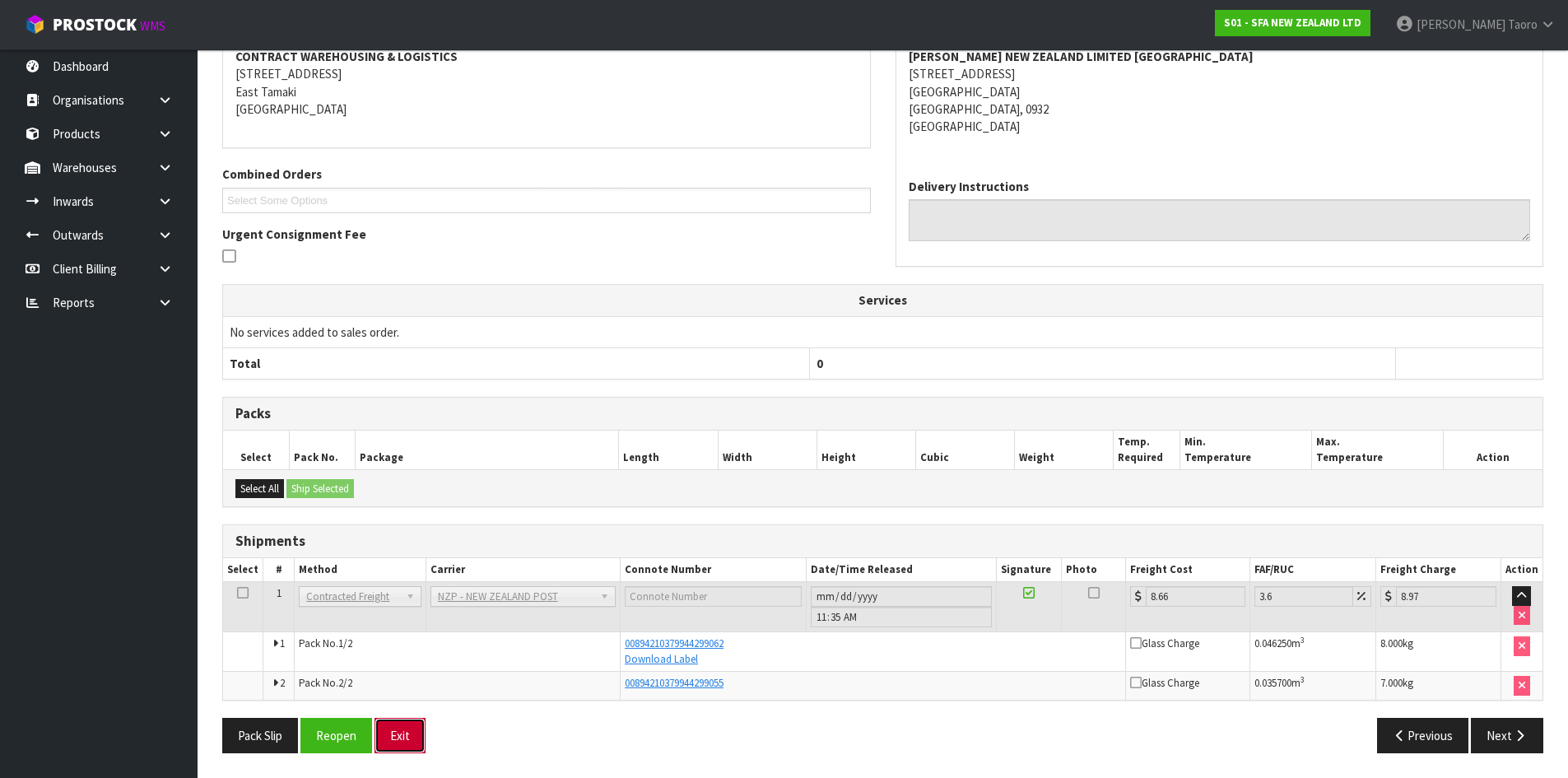
click at [406, 731] on button "Exit" at bounding box center [400, 736] width 51 height 35
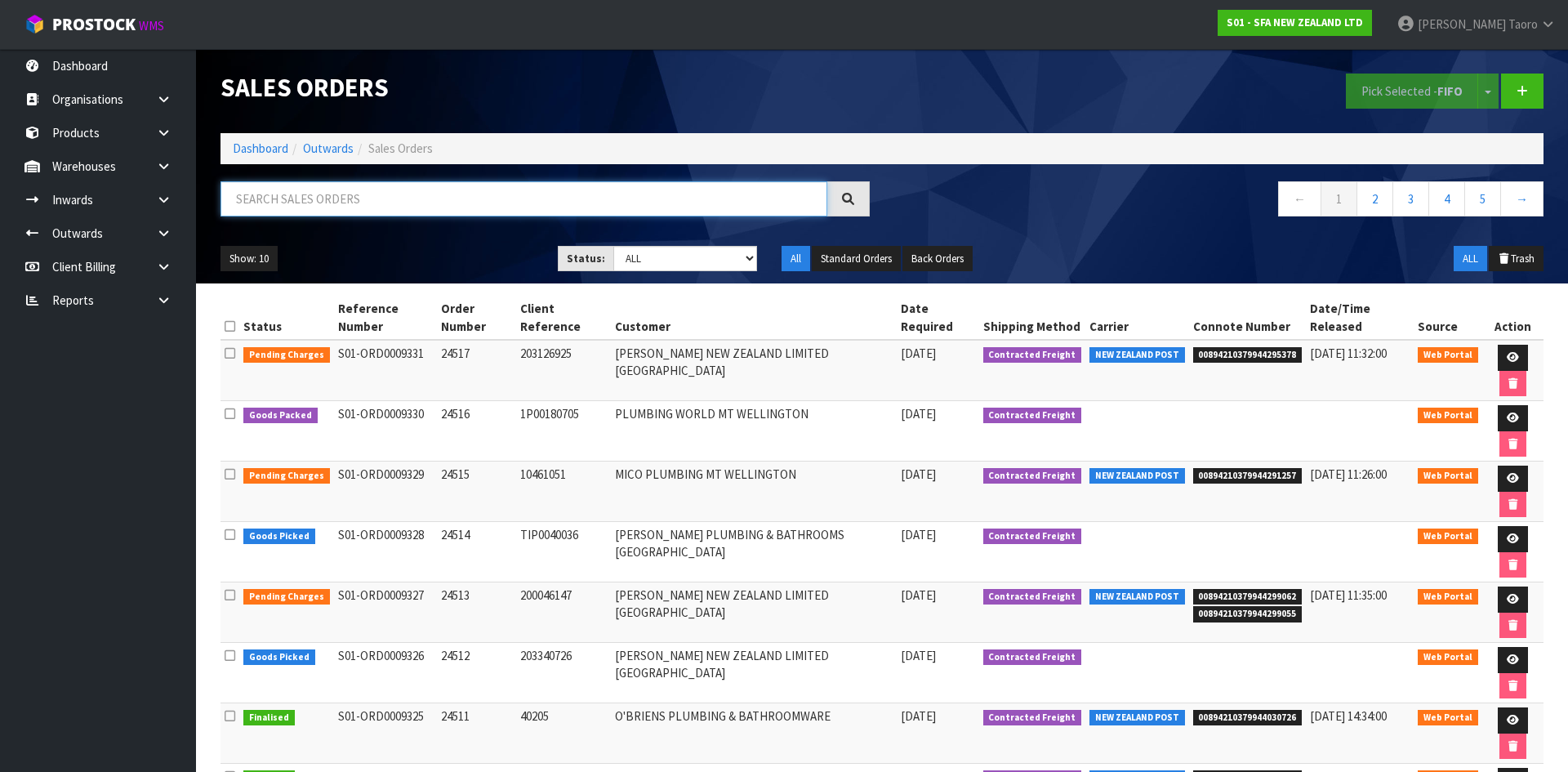
click at [335, 204] on input "text" at bounding box center [524, 198] width 607 height 35
type input "JOB-0410040"
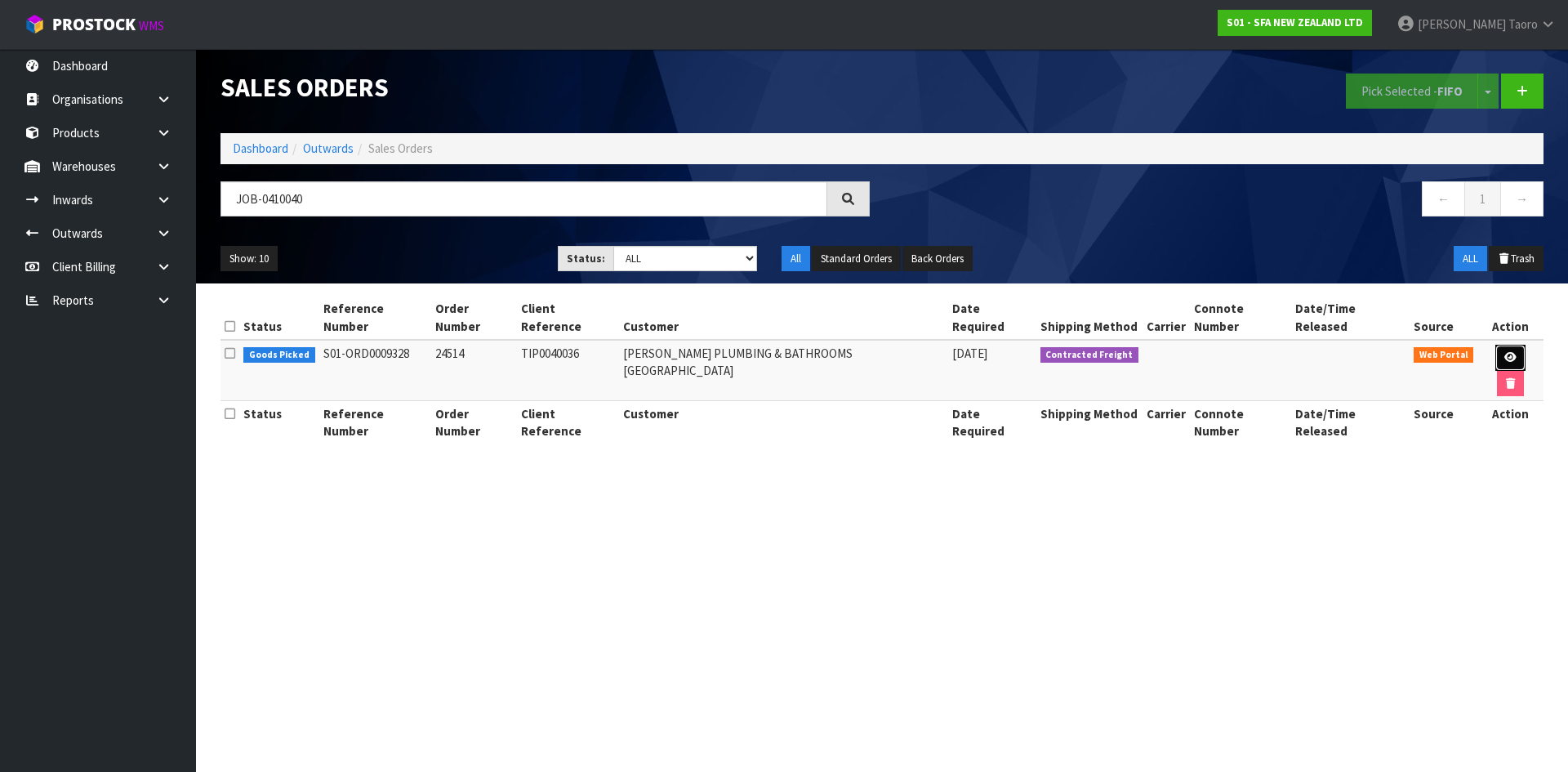
click at [1504, 352] on icon at bounding box center [1510, 357] width 12 height 11
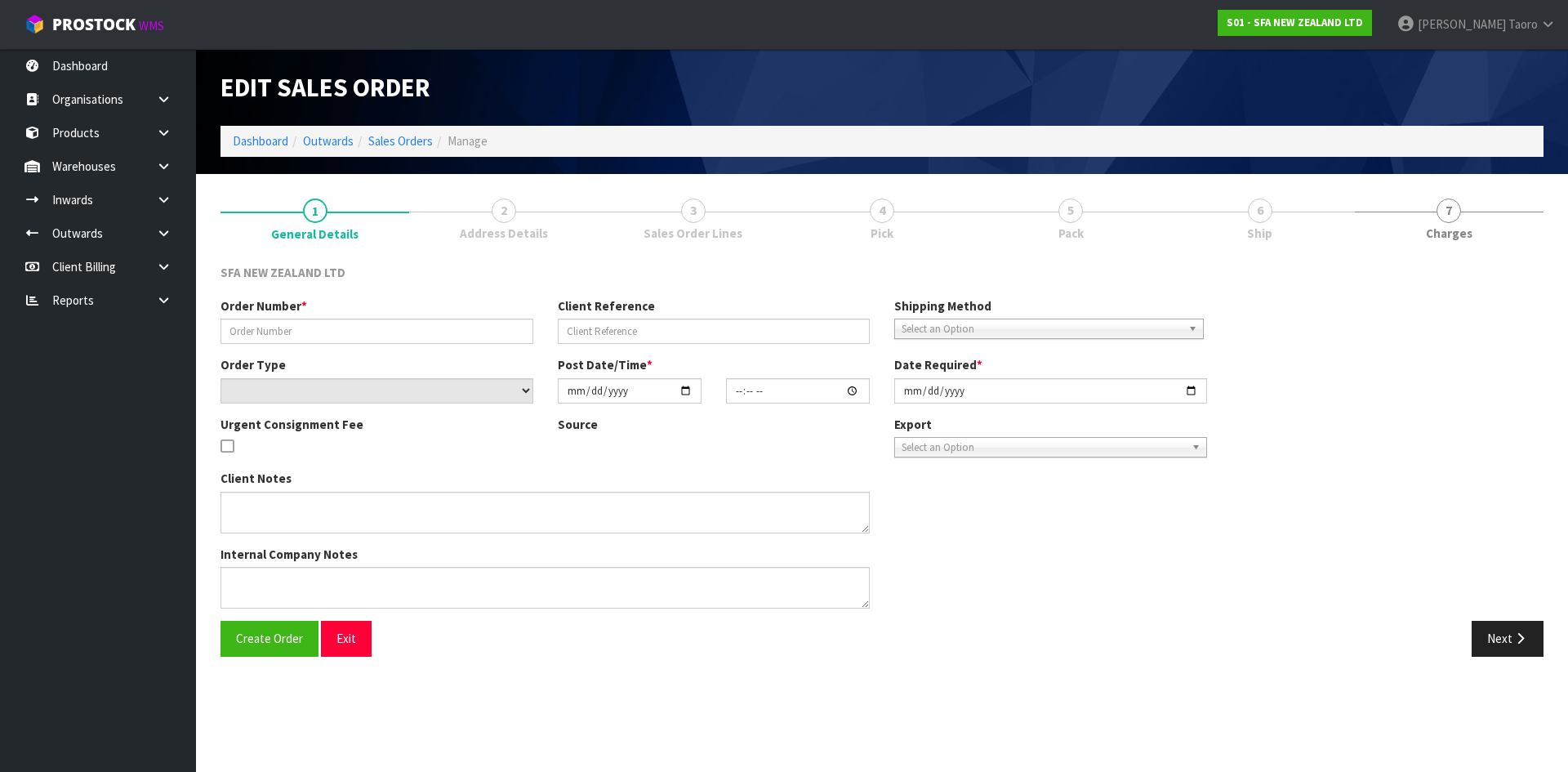
type input "24514"
type input "TIP0040036"
select select "number:0"
type input "[DATE]"
type input "11:48:00.000"
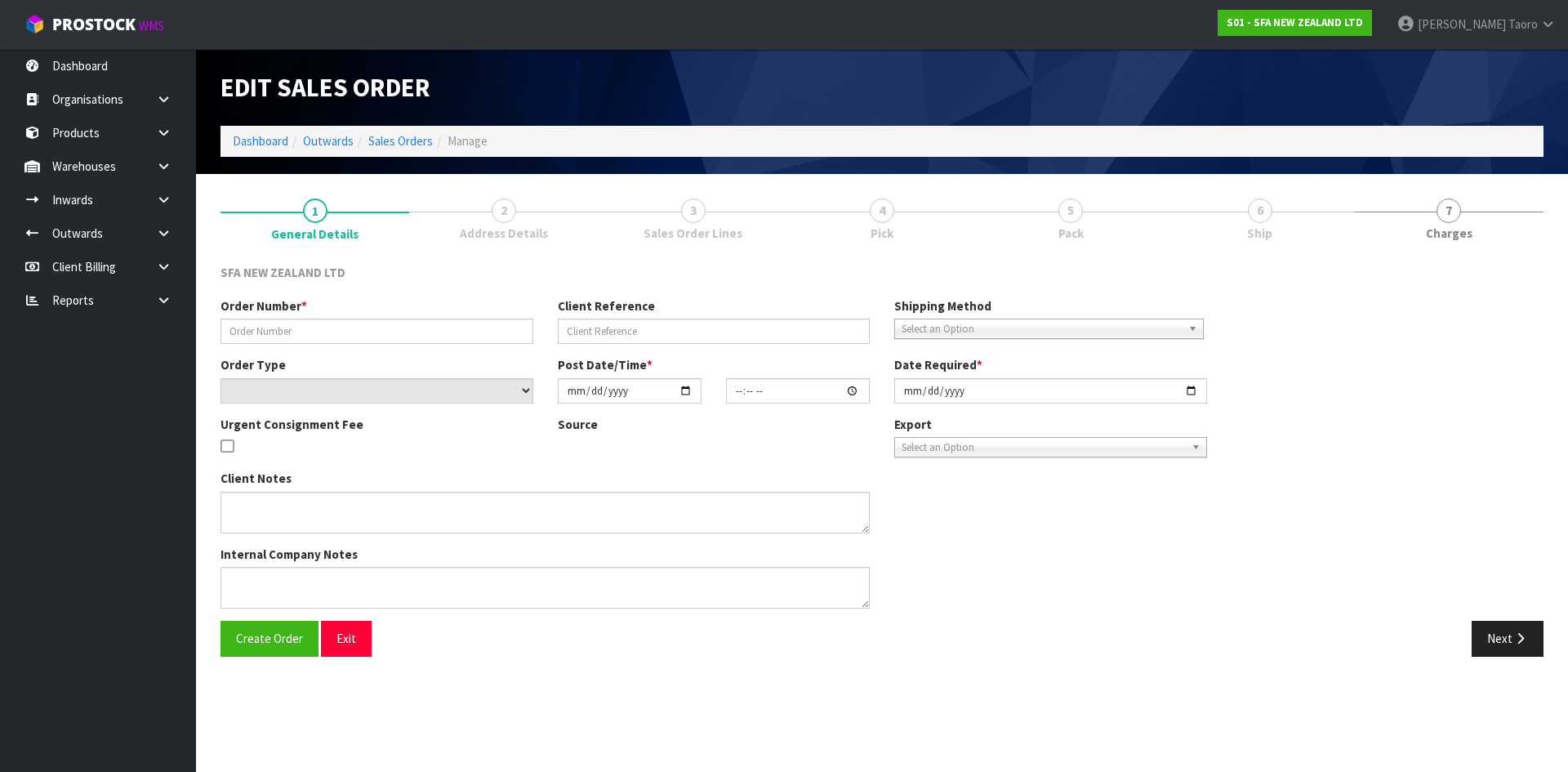
type input "[DATE]"
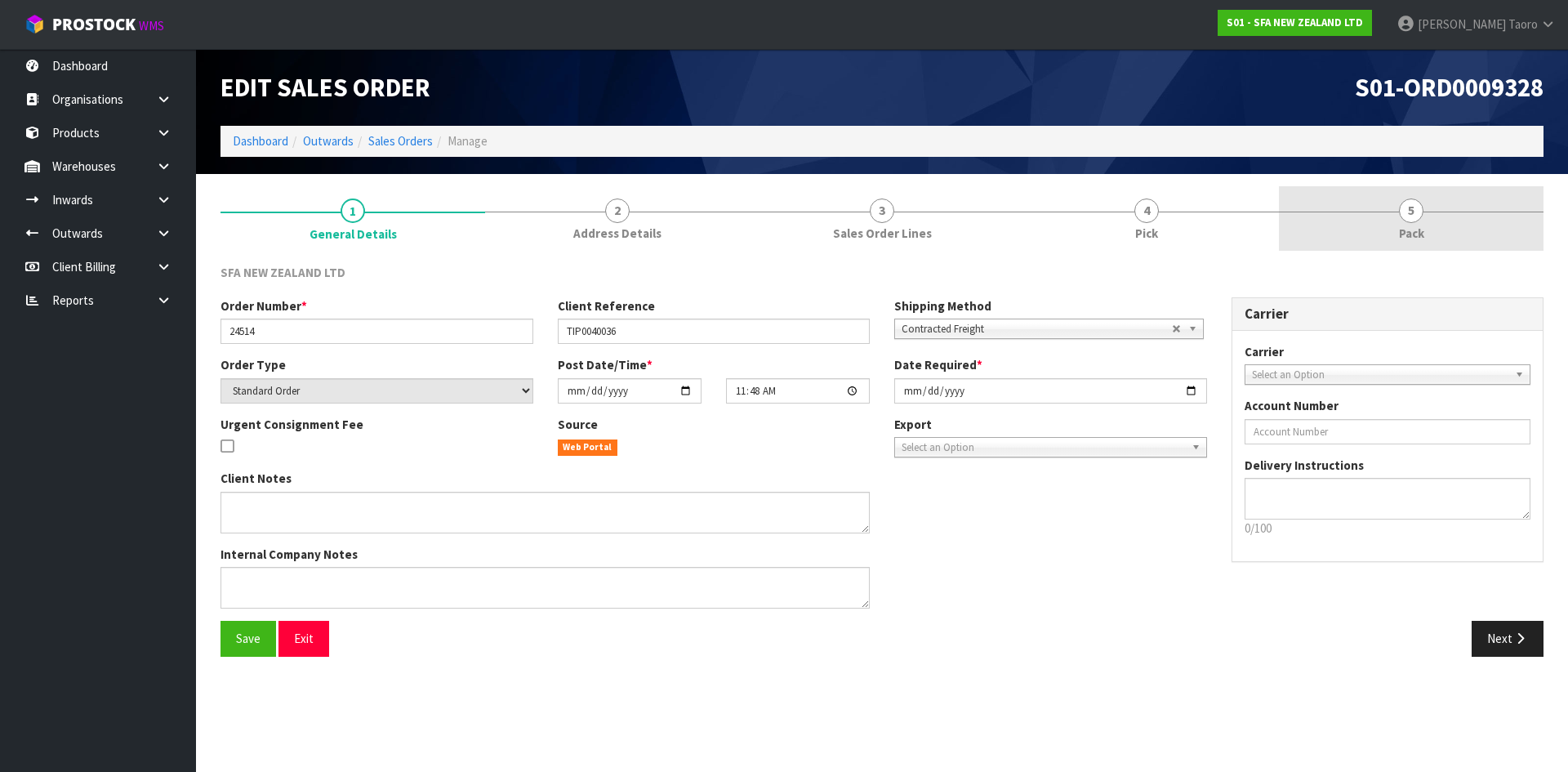
click at [1410, 229] on span "Pack" at bounding box center [1411, 234] width 25 height 18
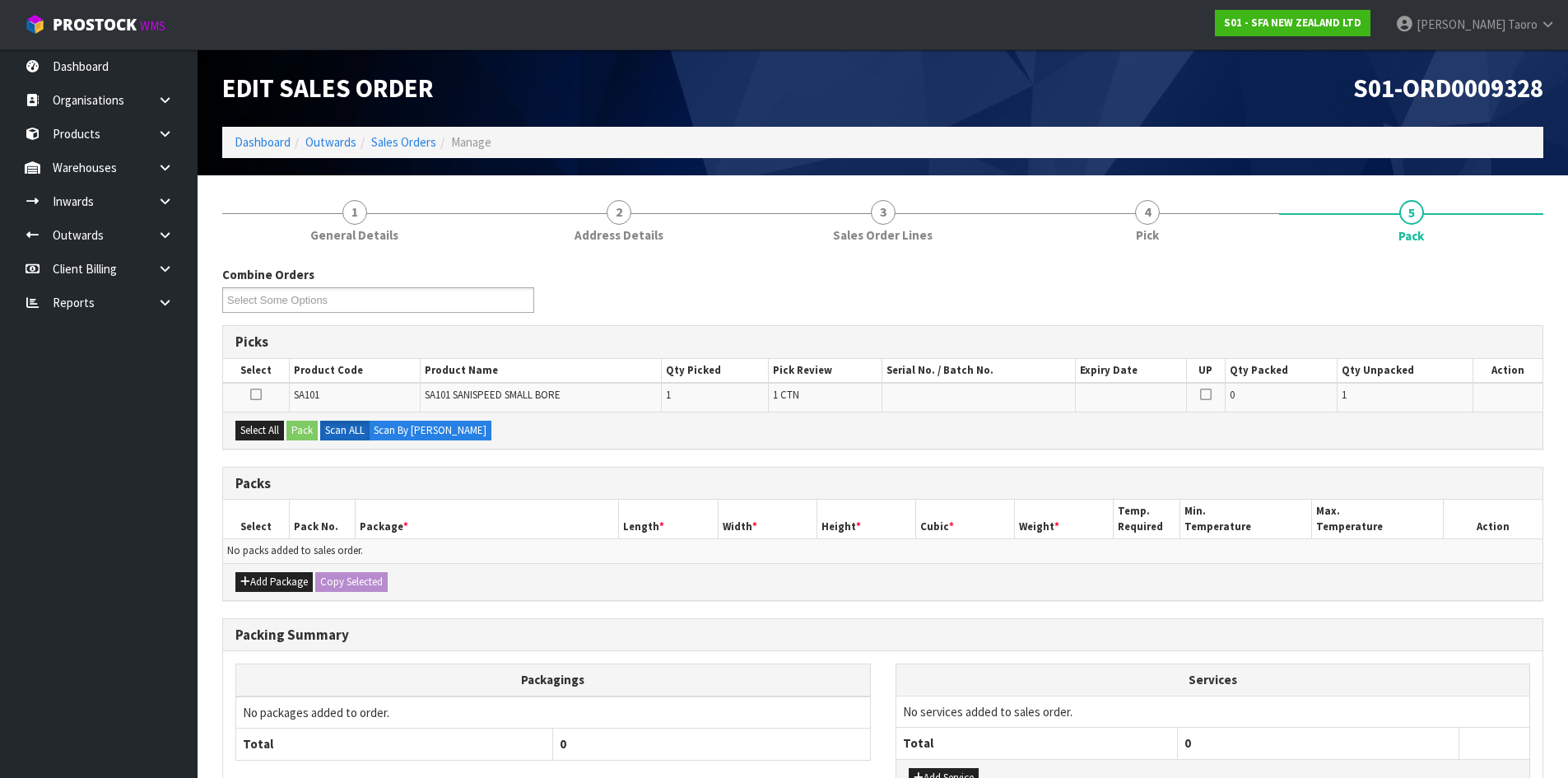
click at [1274, 116] on div "S01-ORD0009328" at bounding box center [1220, 88] width 673 height 77
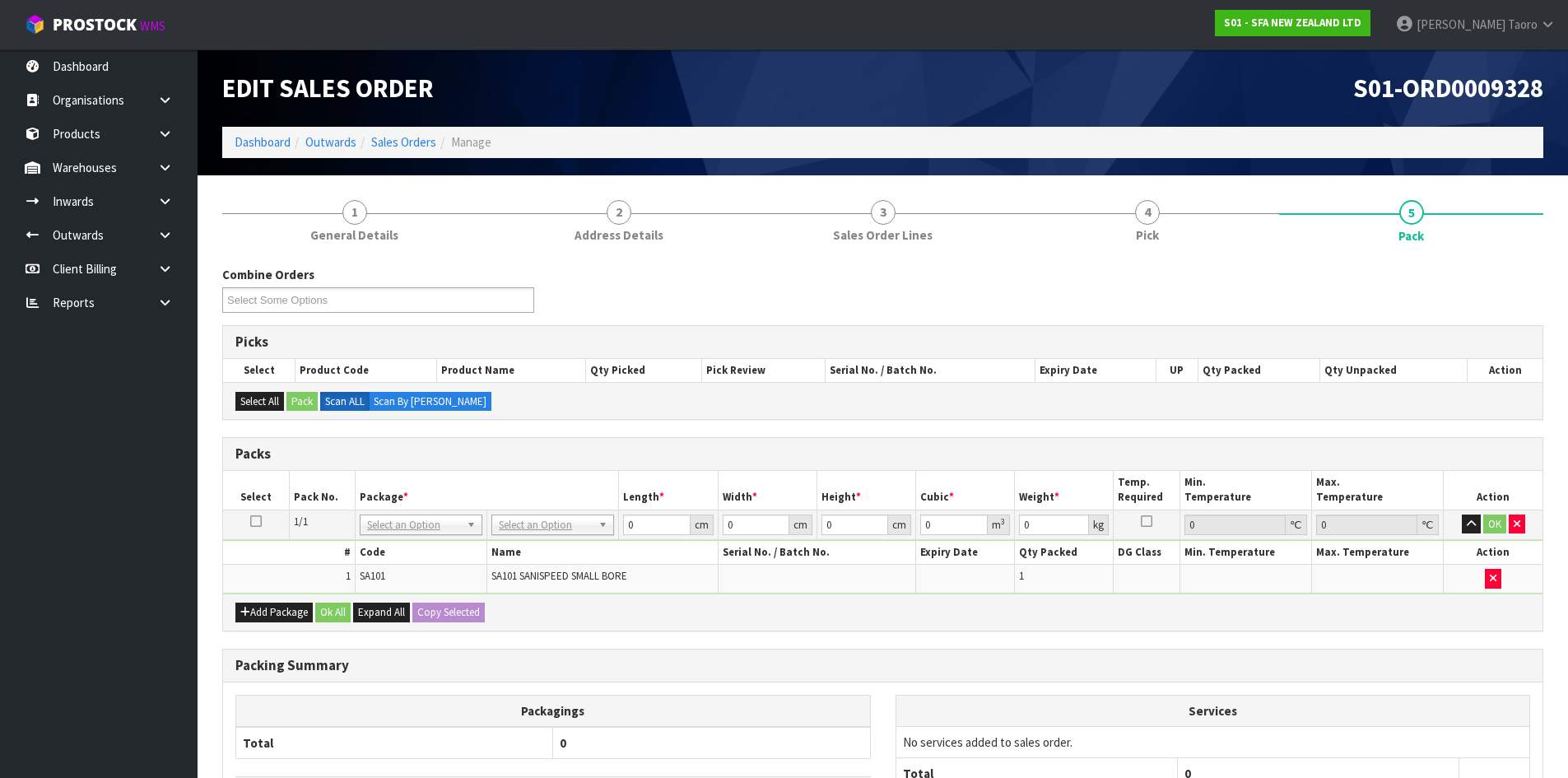
drag, startPoint x: 552, startPoint y: 525, endPoint x: 550, endPoint y: 557, distance: 32.1
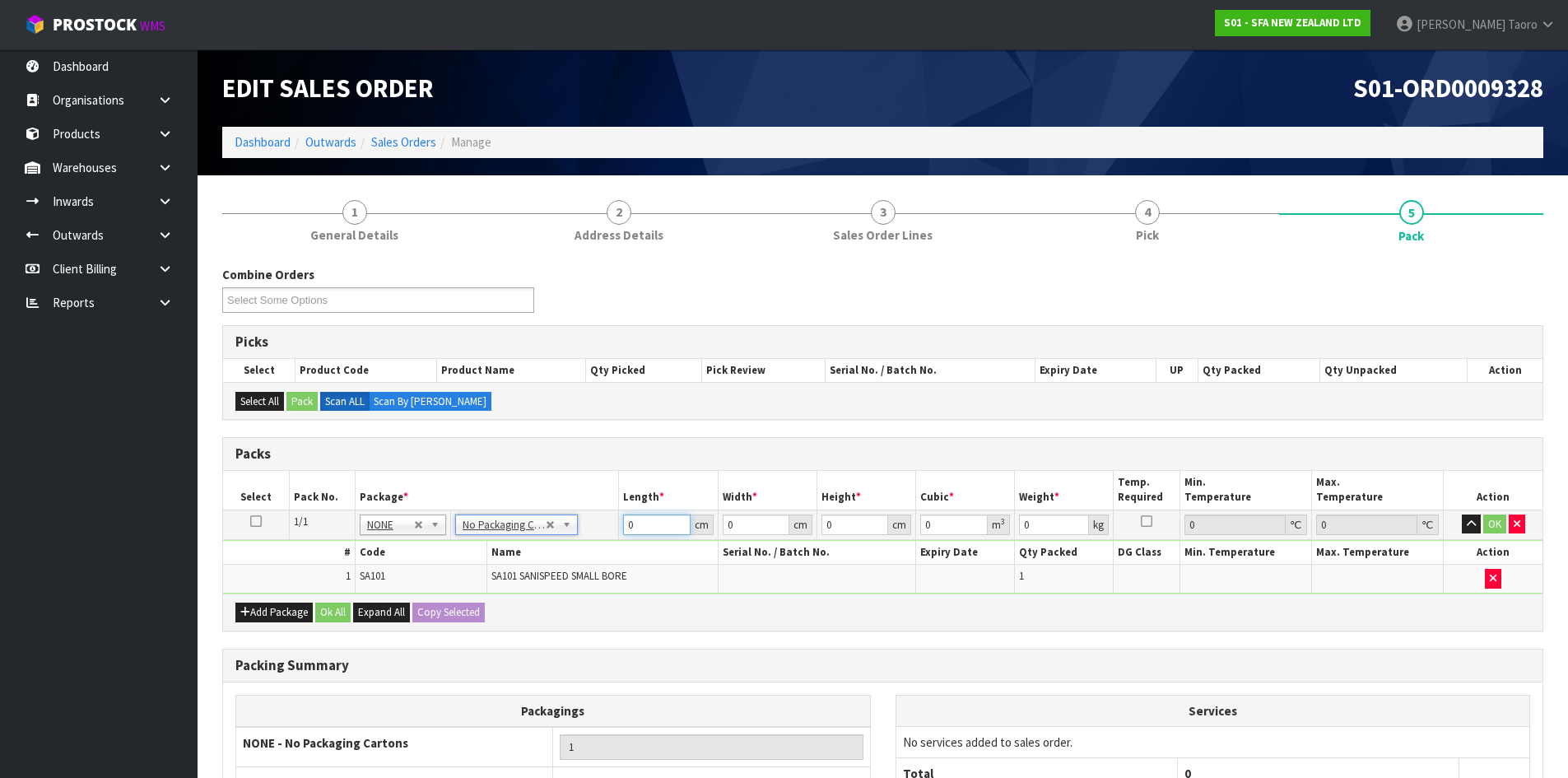
click at [647, 532] on input "0" at bounding box center [656, 524] width 66 height 20
click at [648, 532] on input "0" at bounding box center [656, 524] width 66 height 20
type input "42"
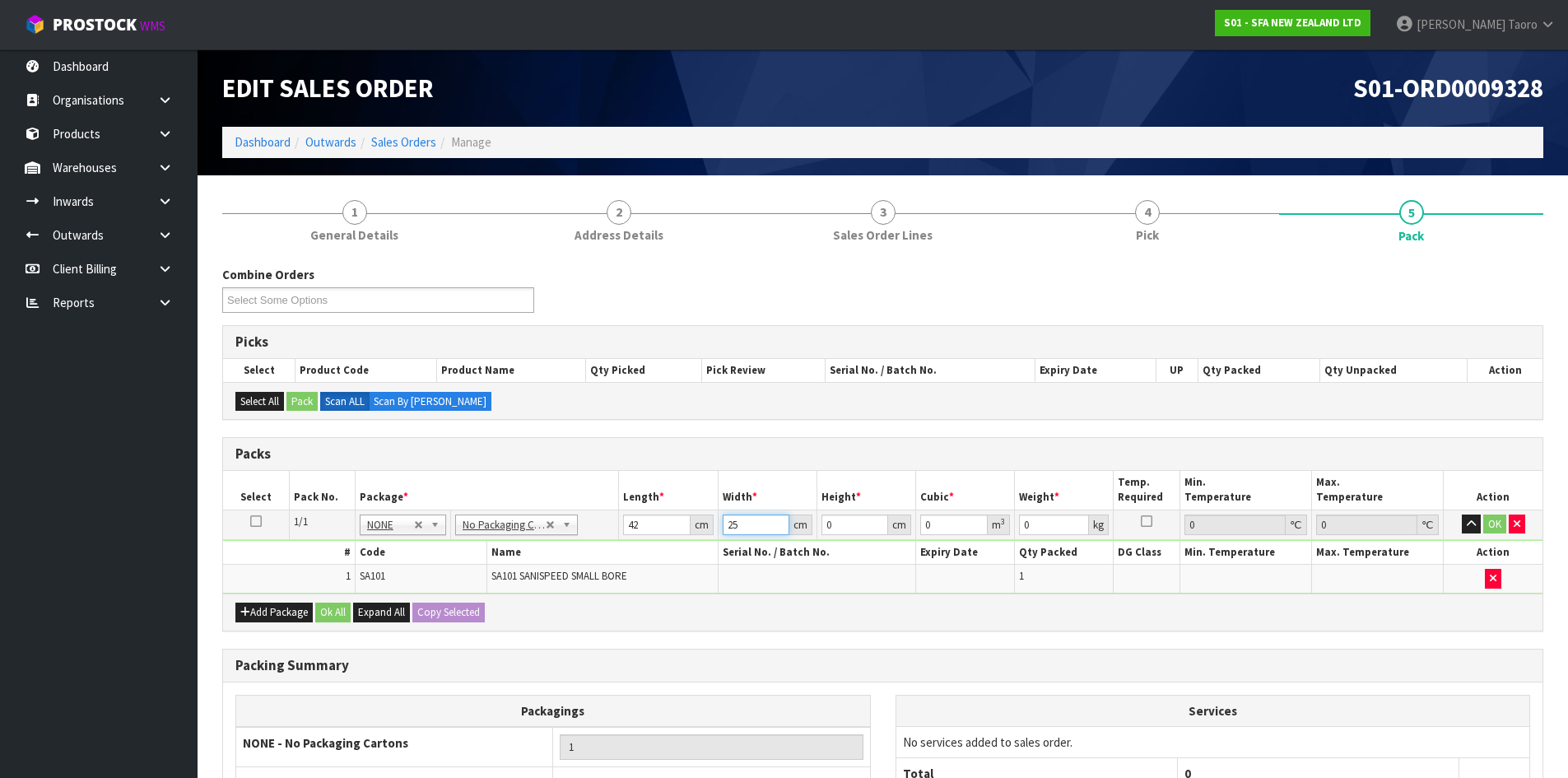
type input "25"
type input "3"
type input "0.00315"
type input "34"
type input "0.0357"
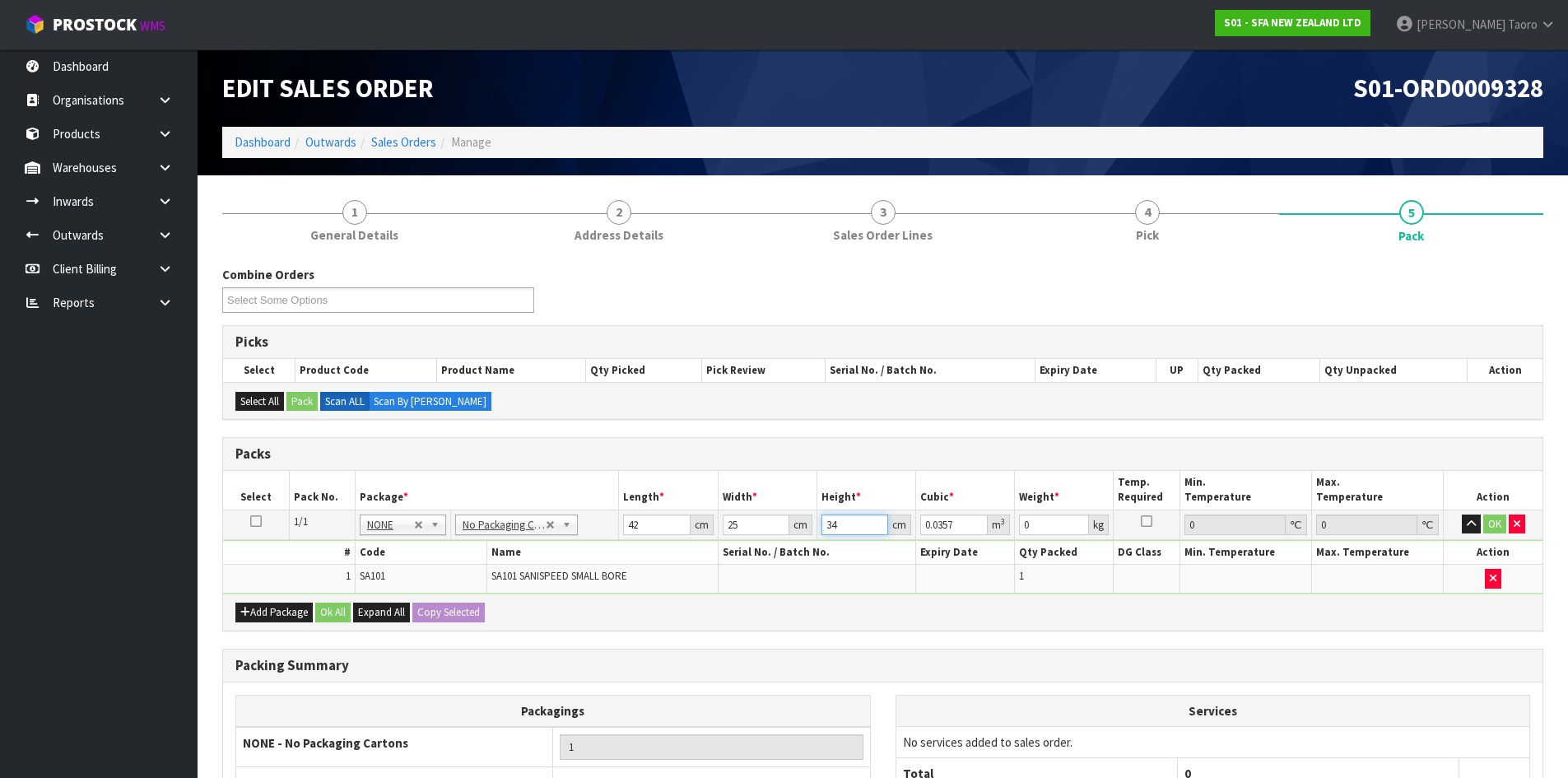
type input "34"
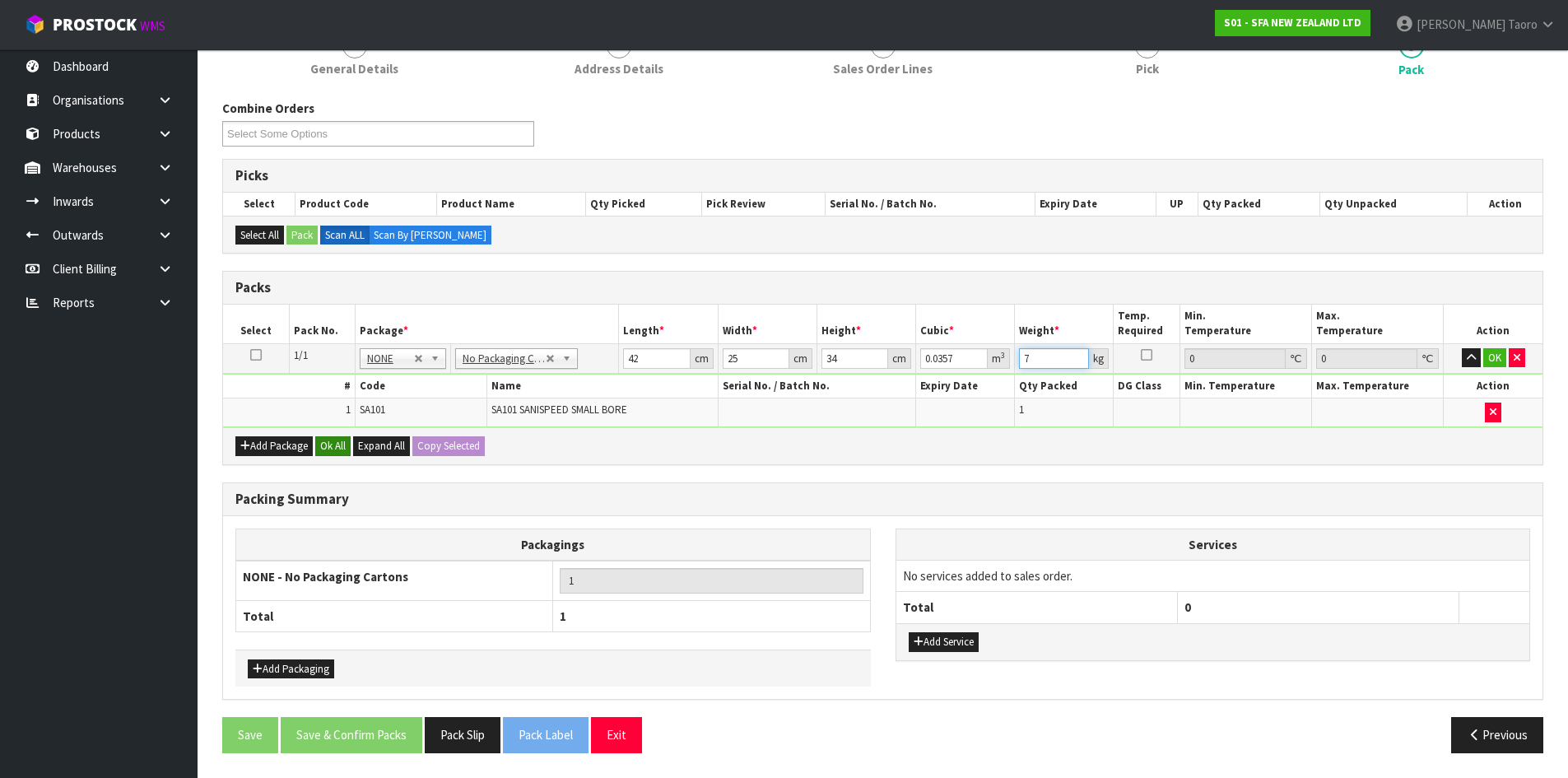
type input "7"
click at [339, 451] on button "Ok All" at bounding box center [333, 446] width 35 height 19
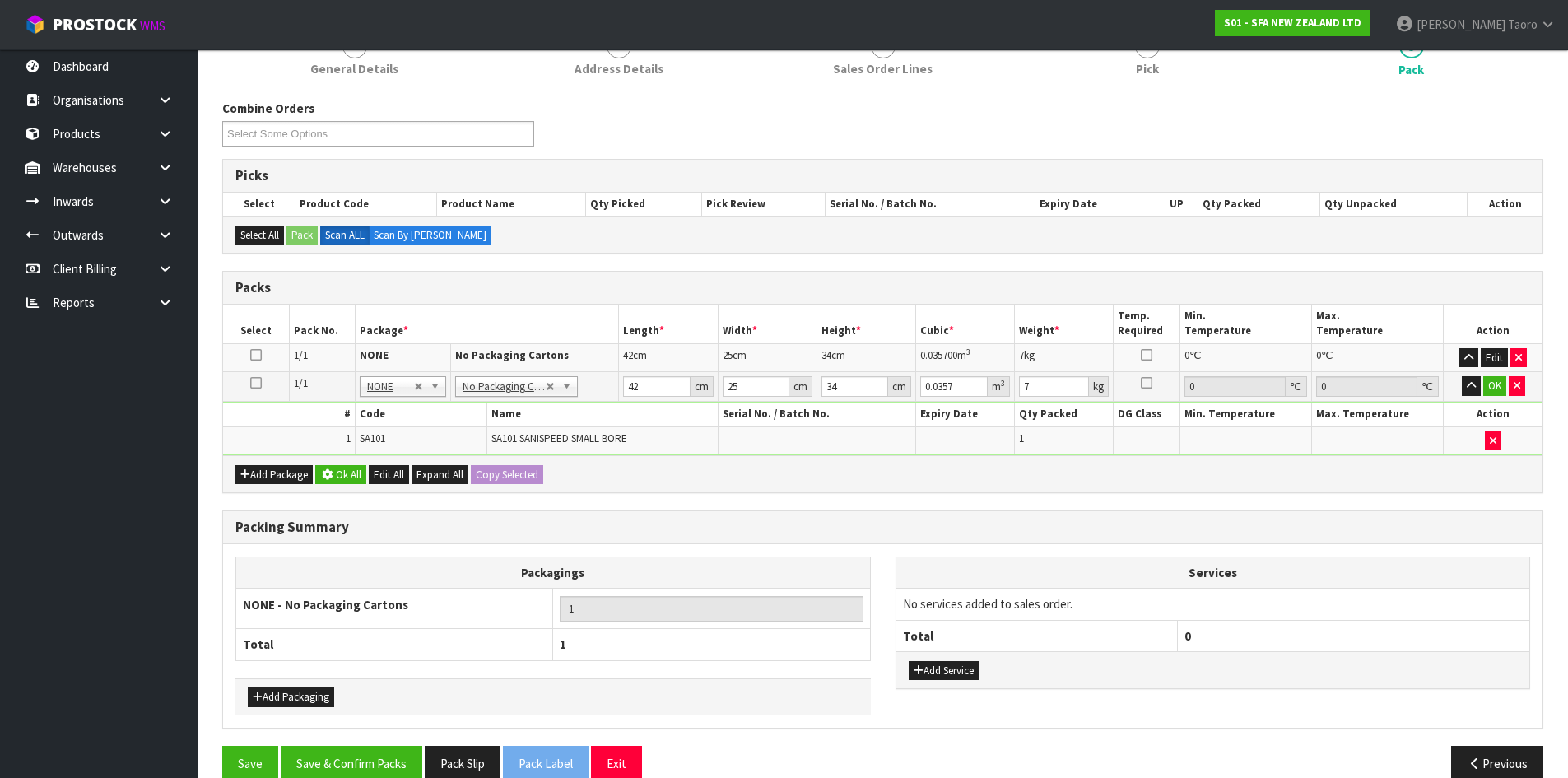
scroll to position [165, 0]
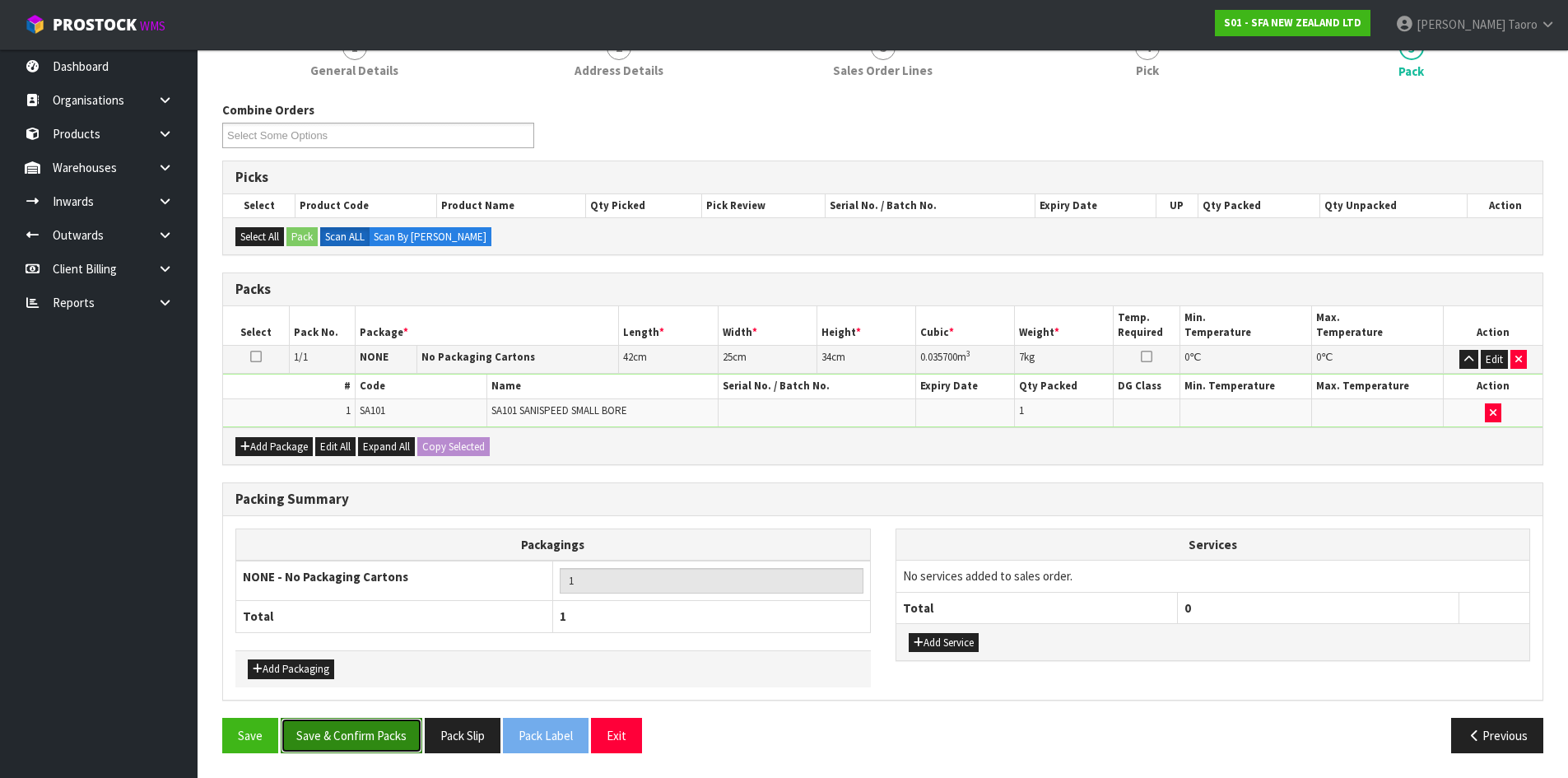
click at [365, 723] on button "Save & Confirm Packs" at bounding box center [351, 736] width 142 height 35
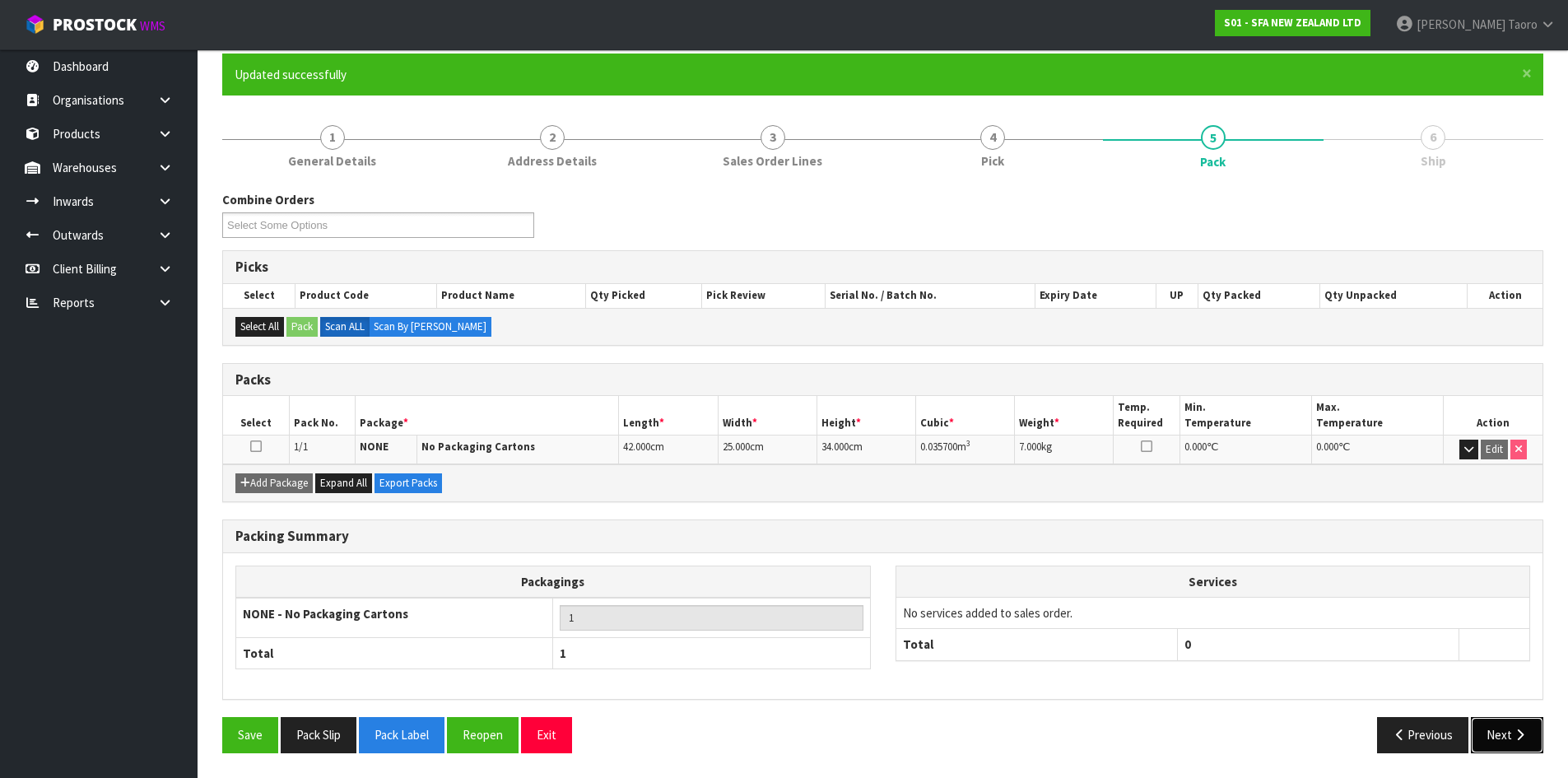
click at [1533, 738] on button "Next" at bounding box center [1507, 735] width 73 height 35
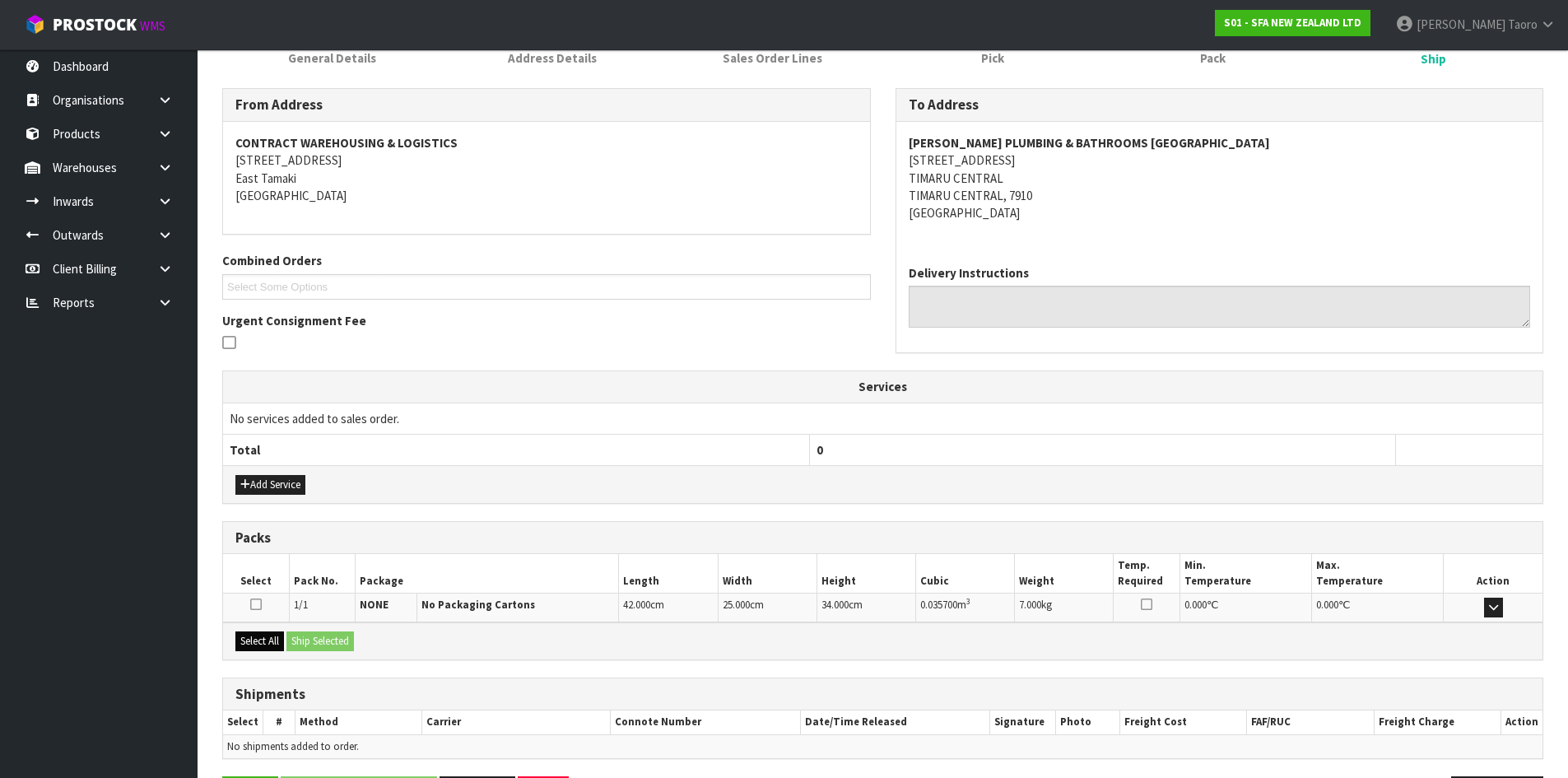
scroll to position [297, 0]
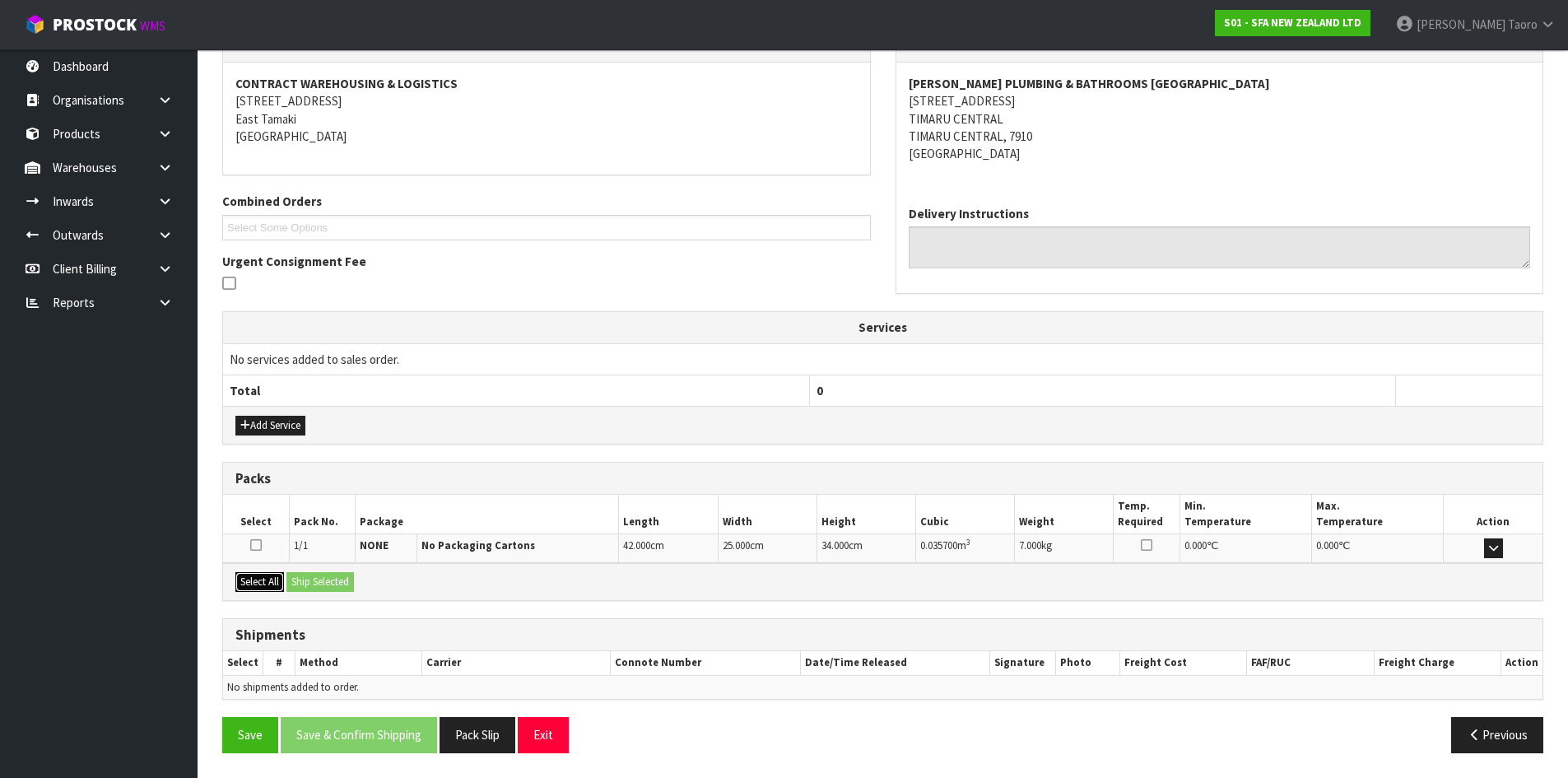
drag, startPoint x: 243, startPoint y: 579, endPoint x: 274, endPoint y: 584, distance: 31.4
click at [258, 584] on button "Select All" at bounding box center [259, 582] width 49 height 19
drag, startPoint x: 291, startPoint y: 585, endPoint x: 431, endPoint y: 635, distance: 148.7
click at [292, 585] on button "Ship Selected" at bounding box center [321, 582] width 67 height 19
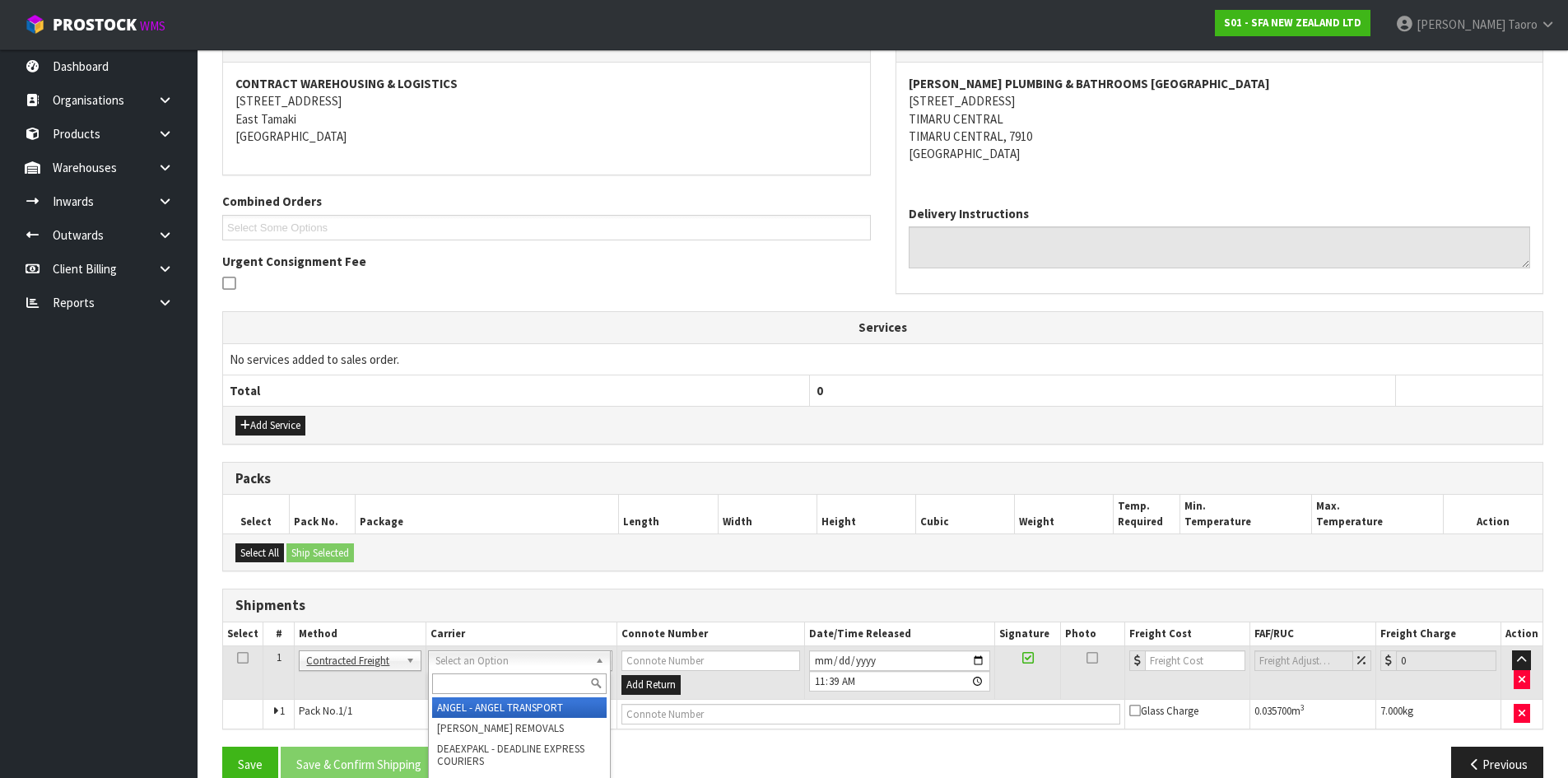
click at [483, 684] on input "text" at bounding box center [519, 682] width 174 height 20
type input "NZP"
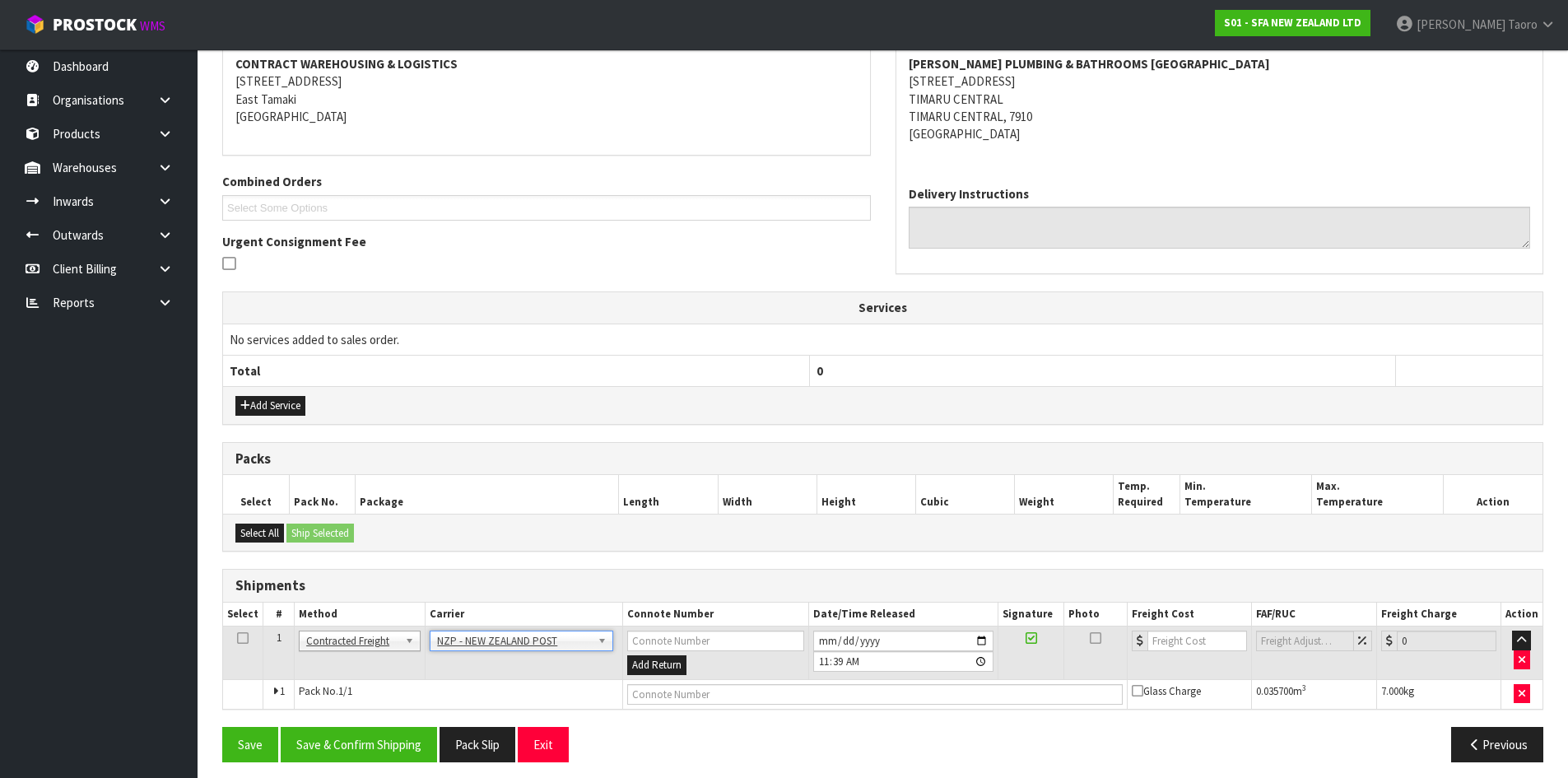
scroll to position [325, 0]
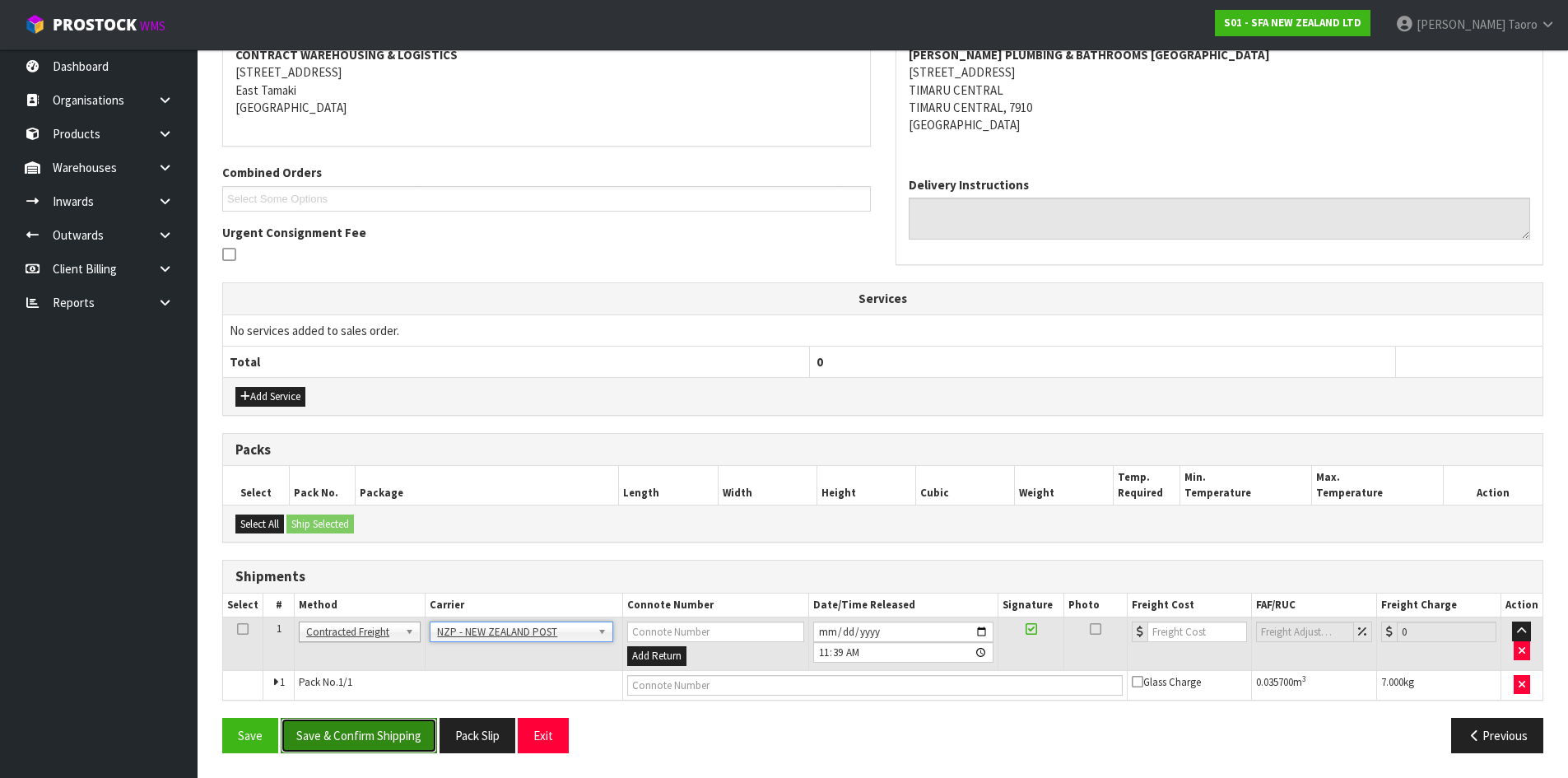
click at [398, 731] on button "Save & Confirm Shipping" at bounding box center [359, 736] width 157 height 35
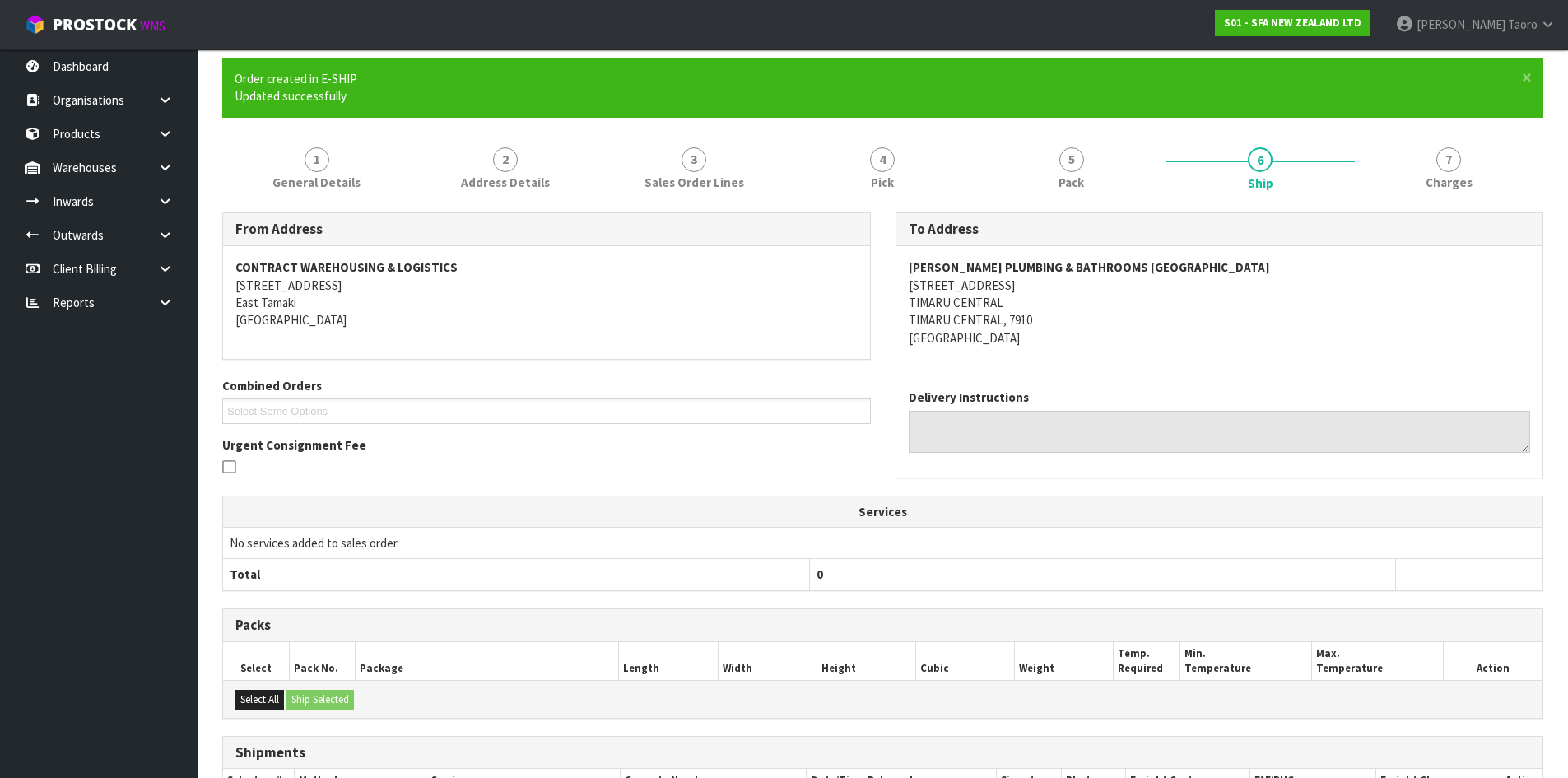
scroll to position [302, 0]
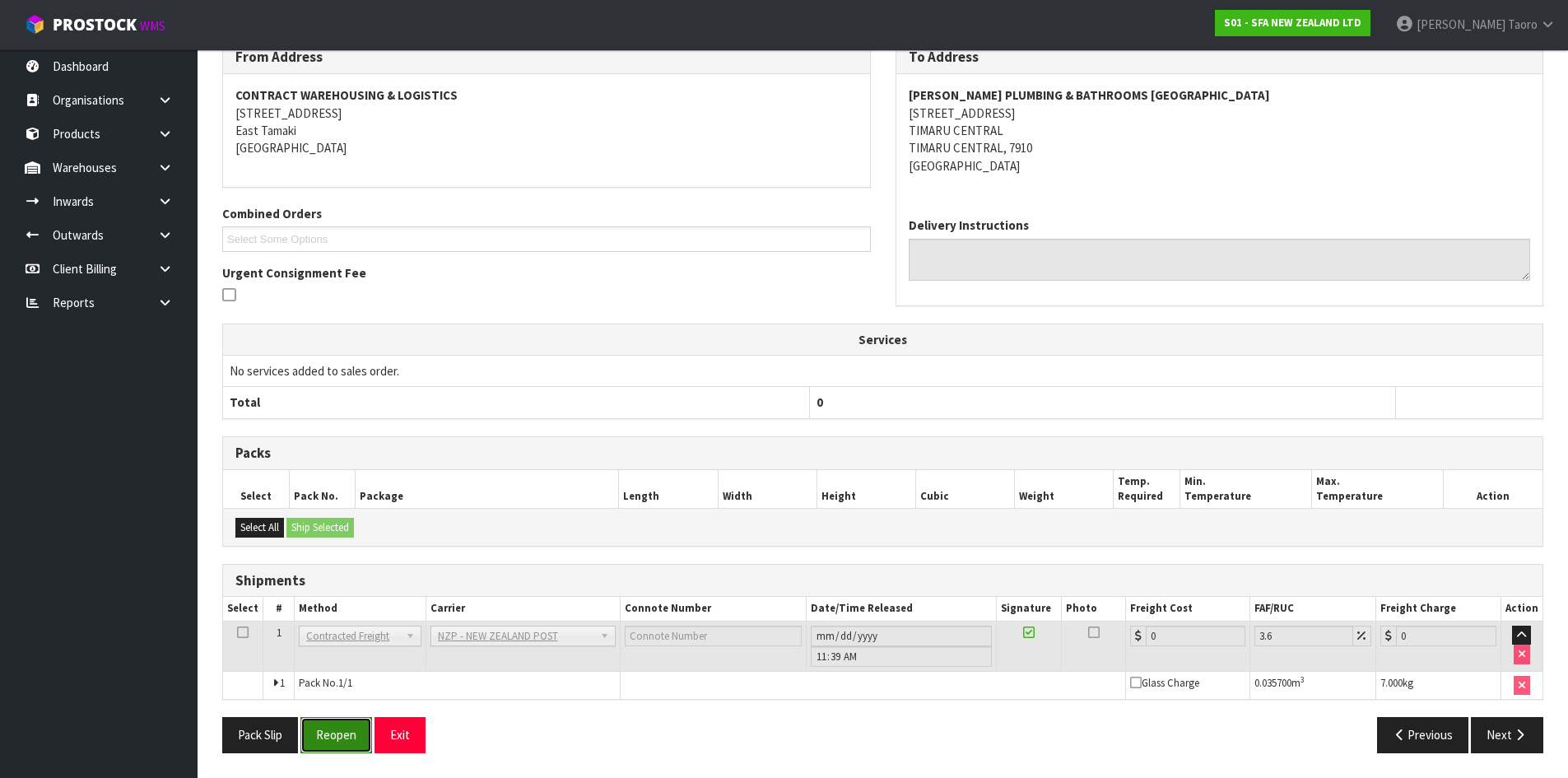
click at [342, 730] on button "Reopen" at bounding box center [336, 735] width 72 height 35
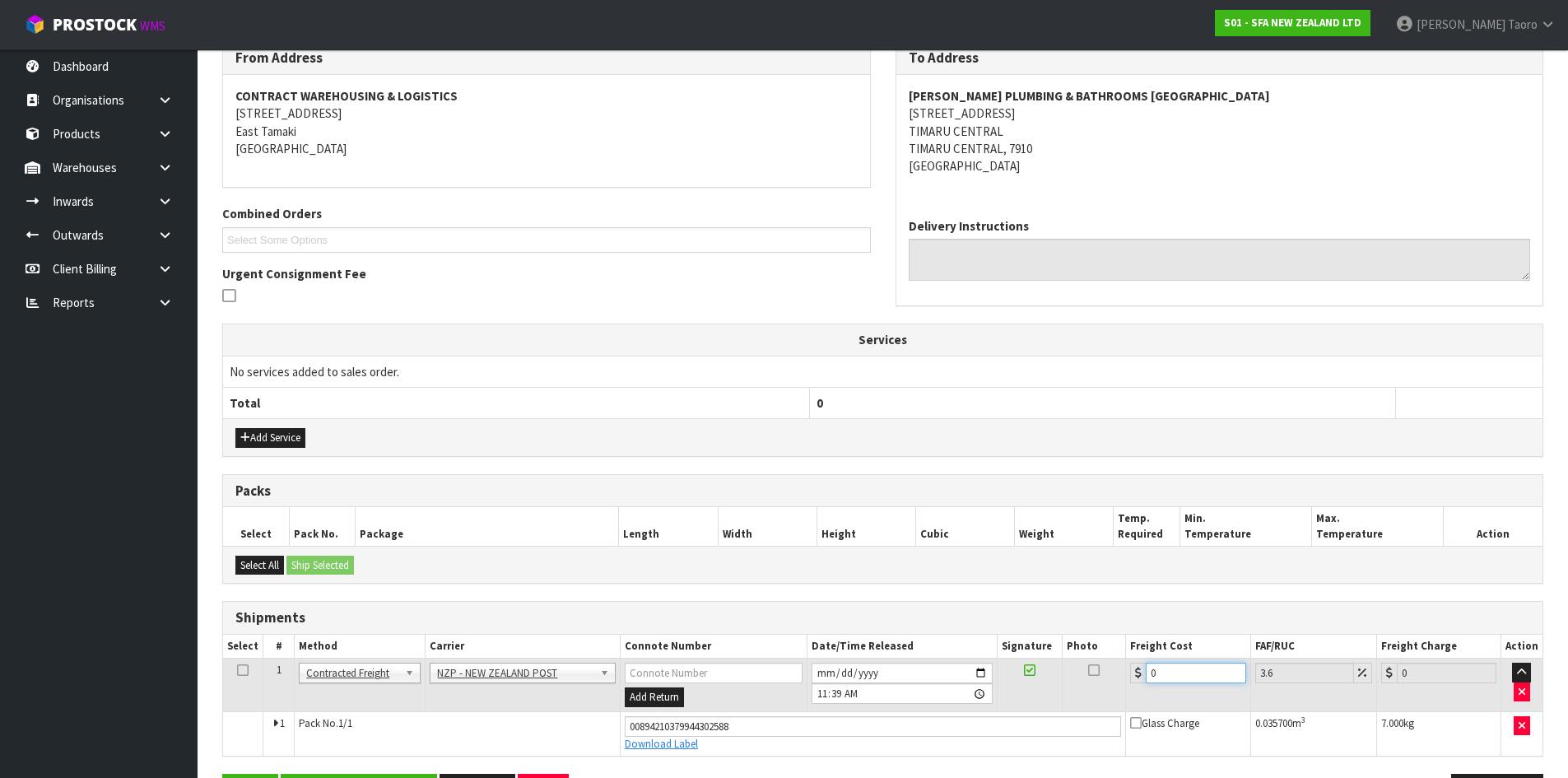
click at [1192, 675] on input "0" at bounding box center [1195, 672] width 99 height 20
type input "02"
type input "2.07"
type input "027"
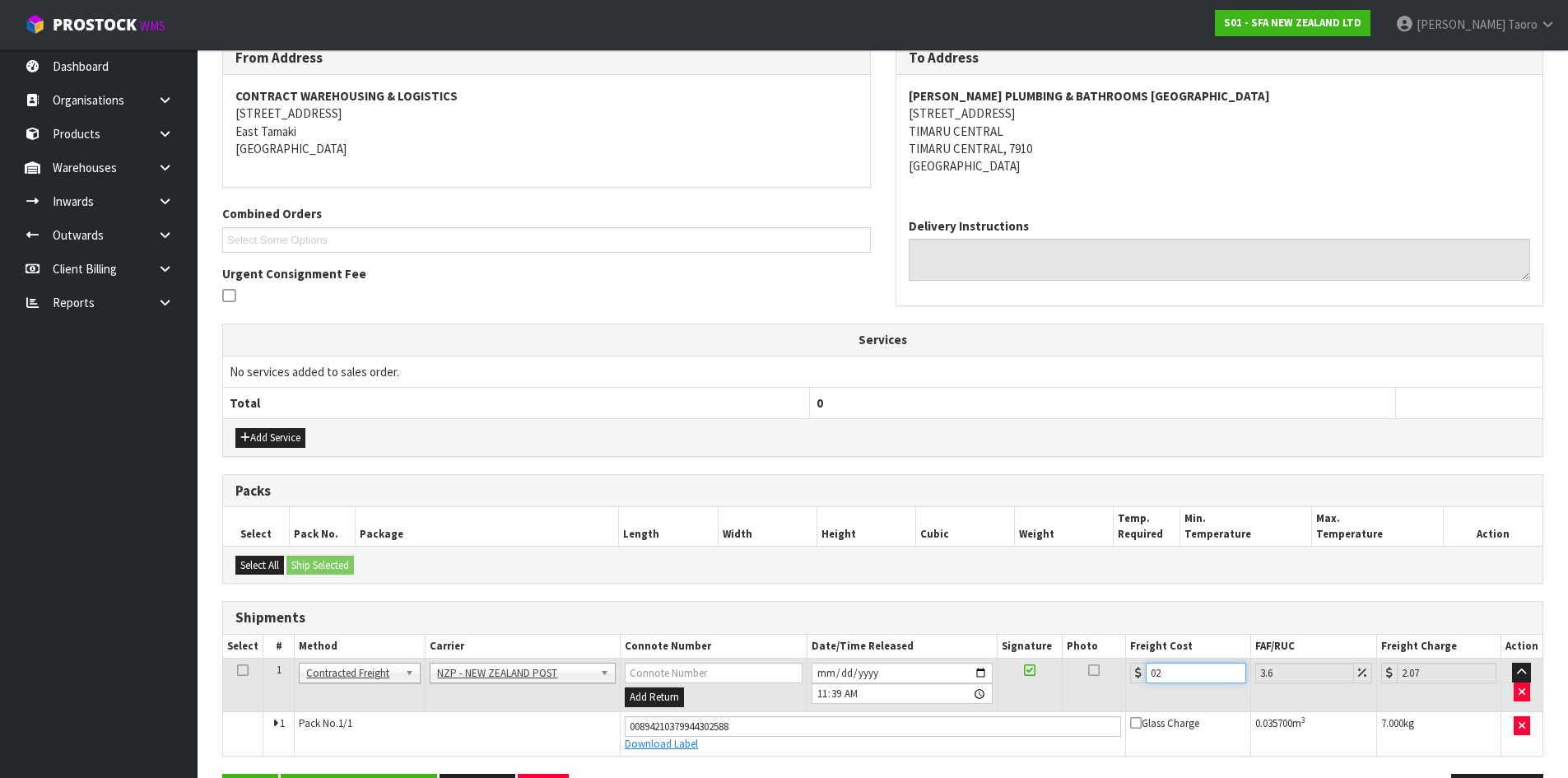
type input "27.97"
type input "027.6"
type input "28.59"
type input "027.63"
type input "28.62"
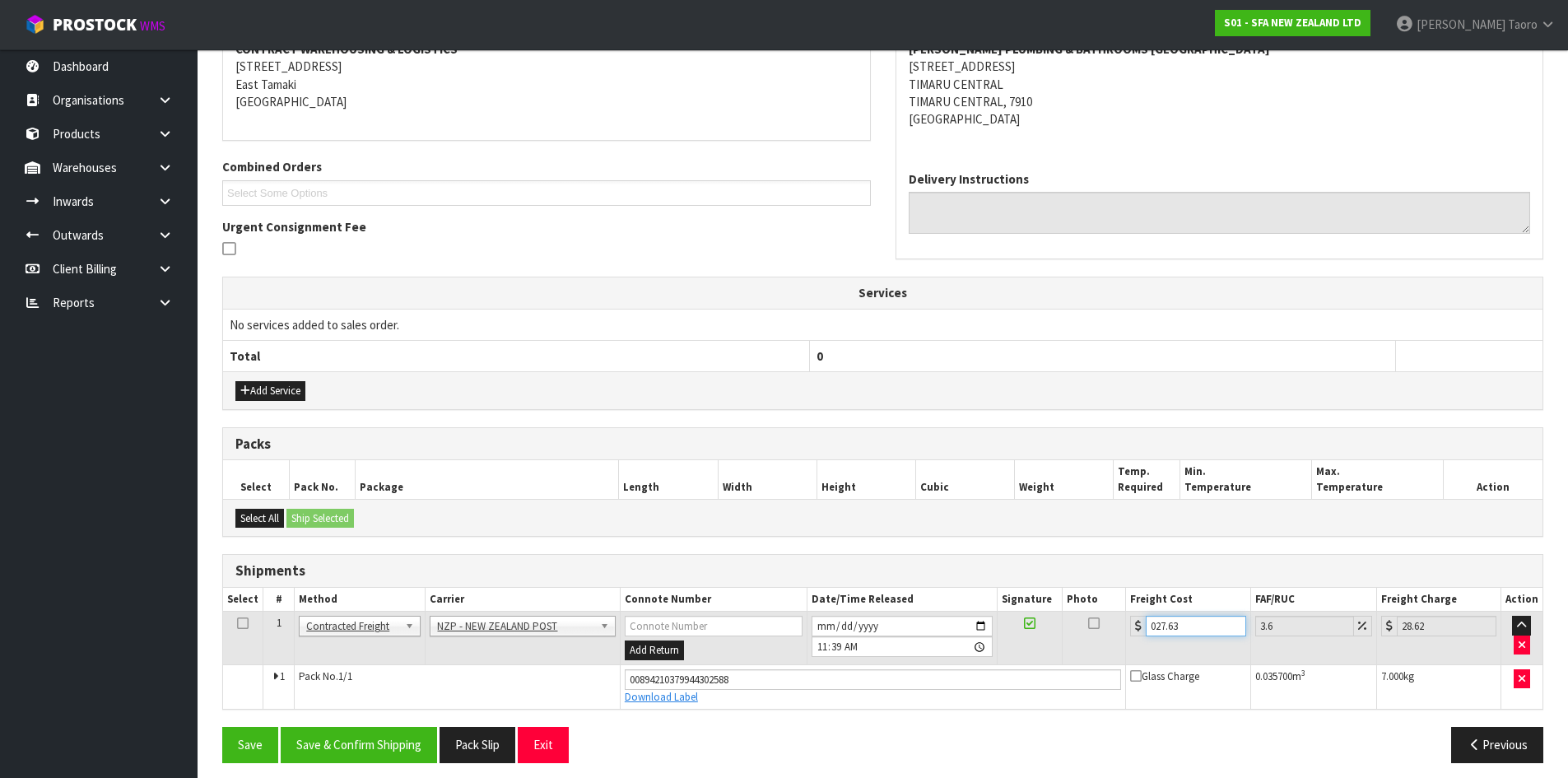
scroll to position [341, 0]
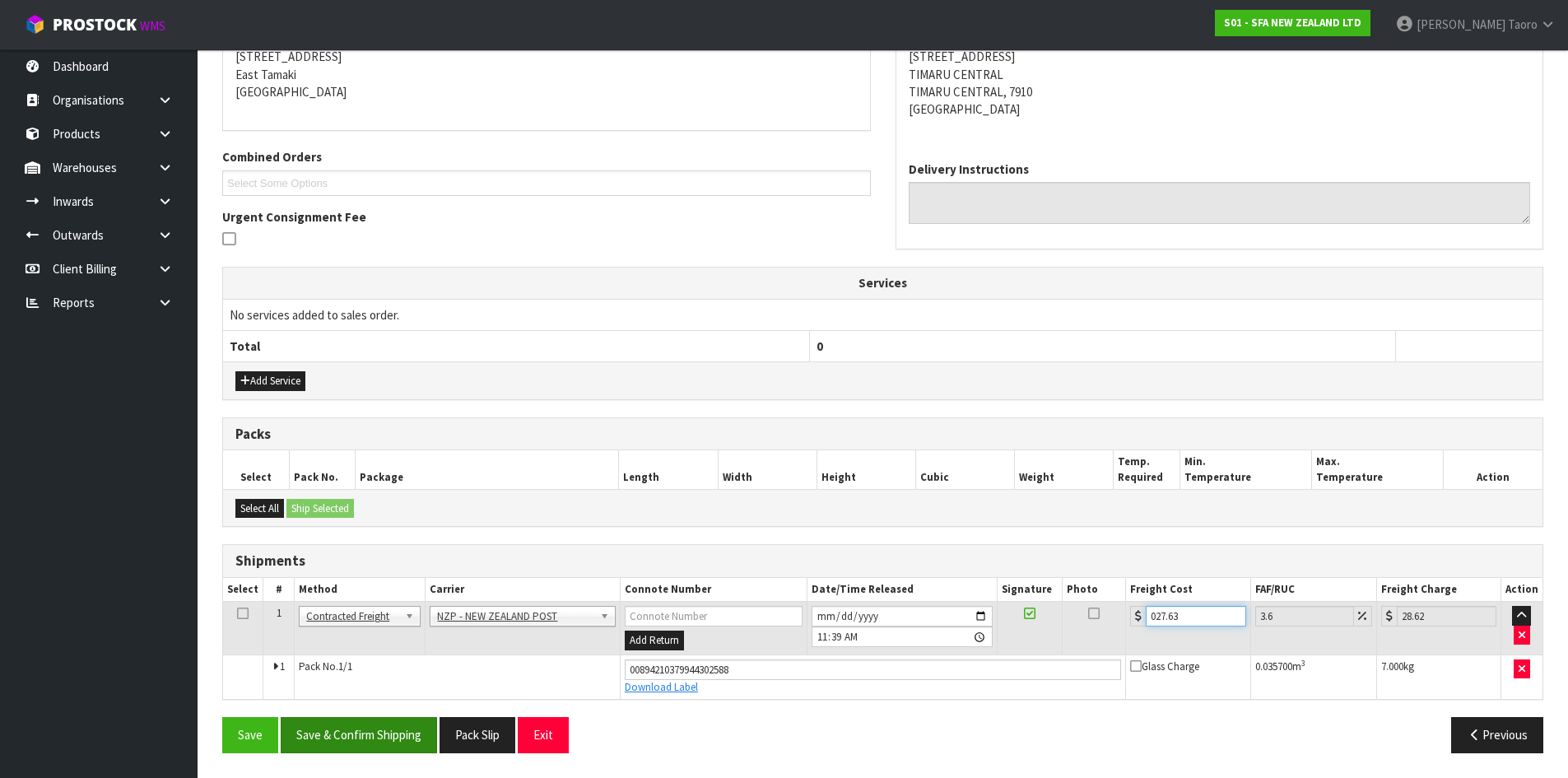
type input "027.63"
click at [401, 740] on button "Save & Confirm Shipping" at bounding box center [359, 735] width 157 height 35
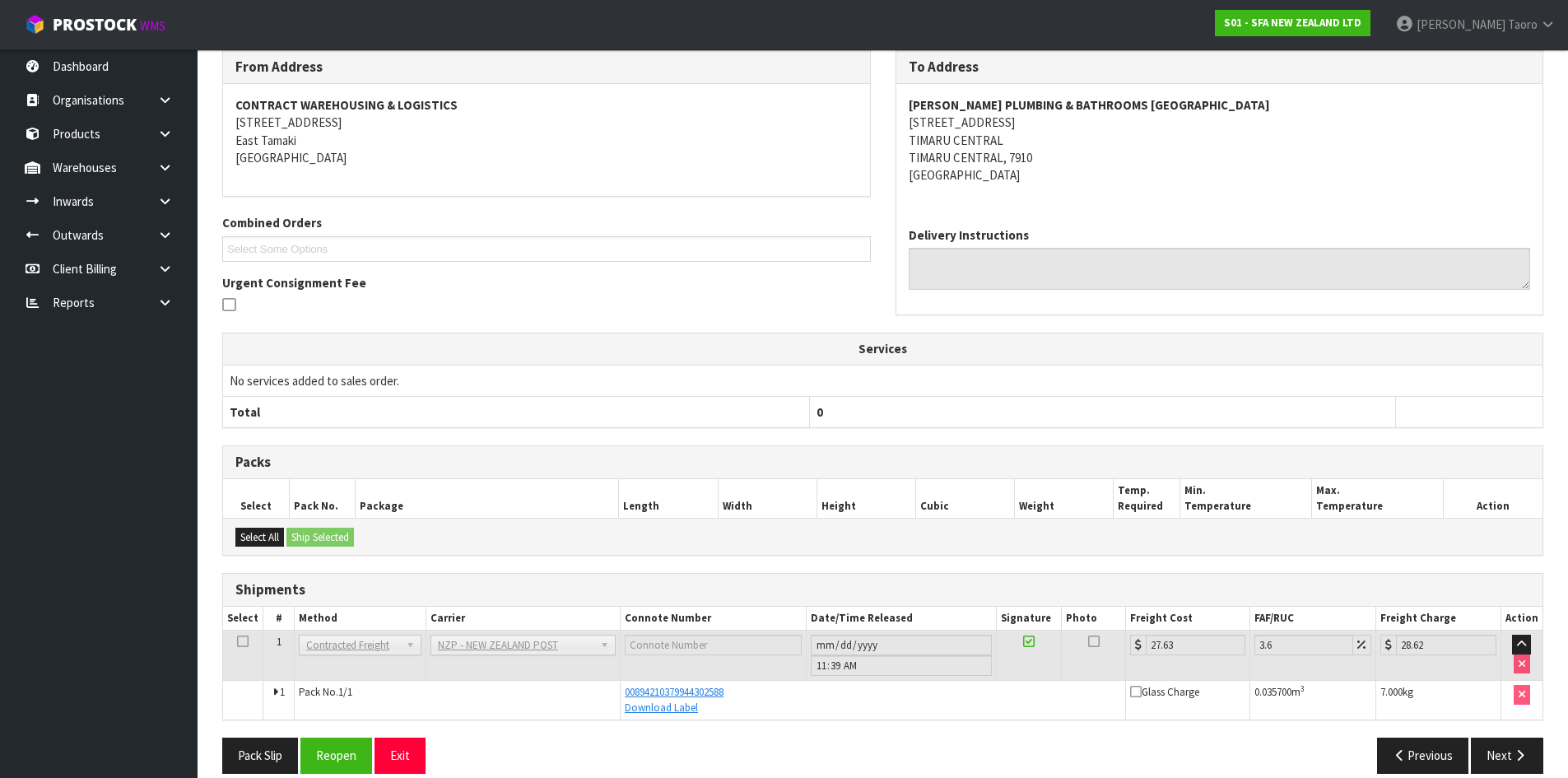
scroll to position [296, 0]
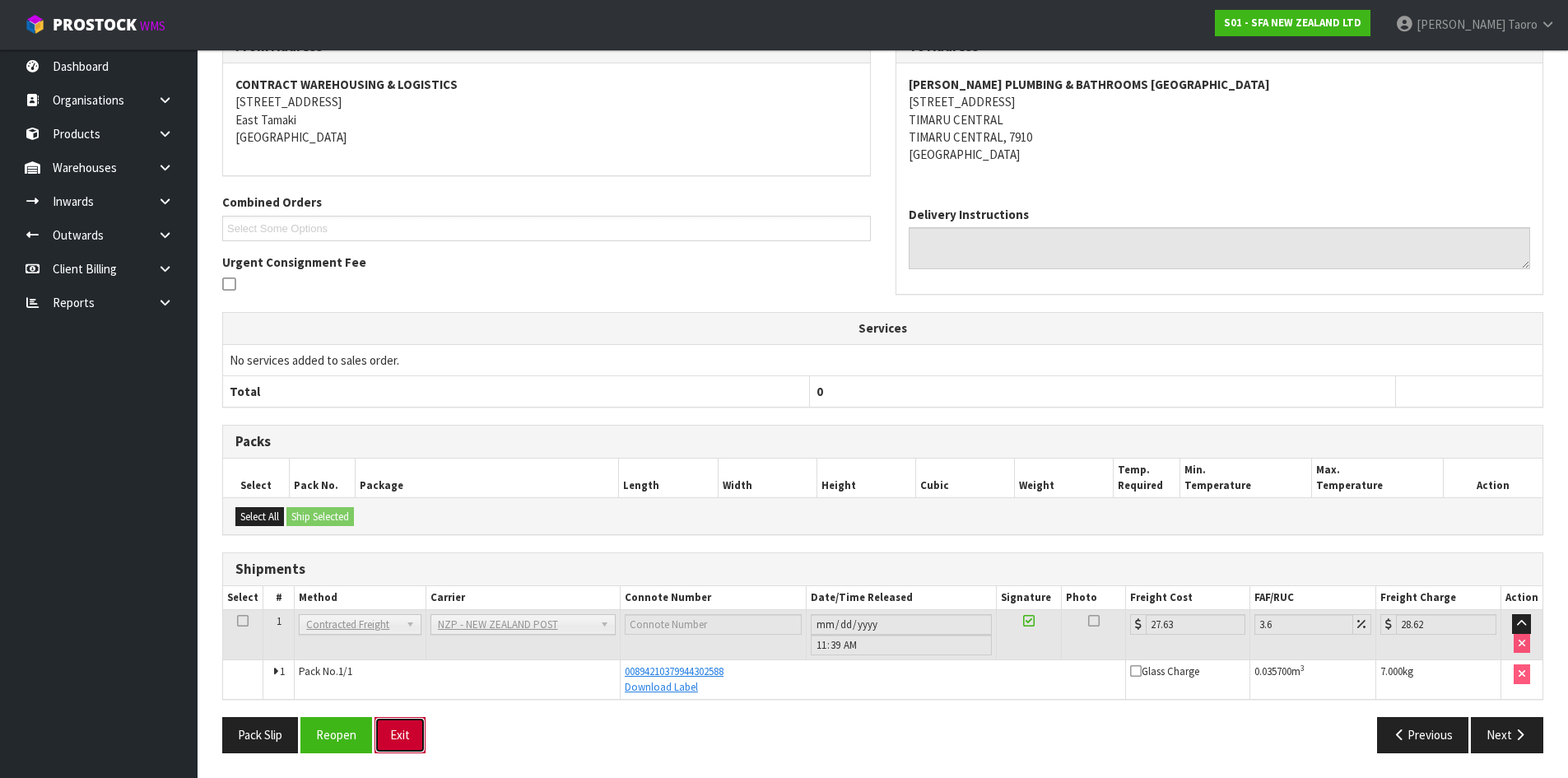
click at [399, 735] on button "Exit" at bounding box center [400, 735] width 51 height 35
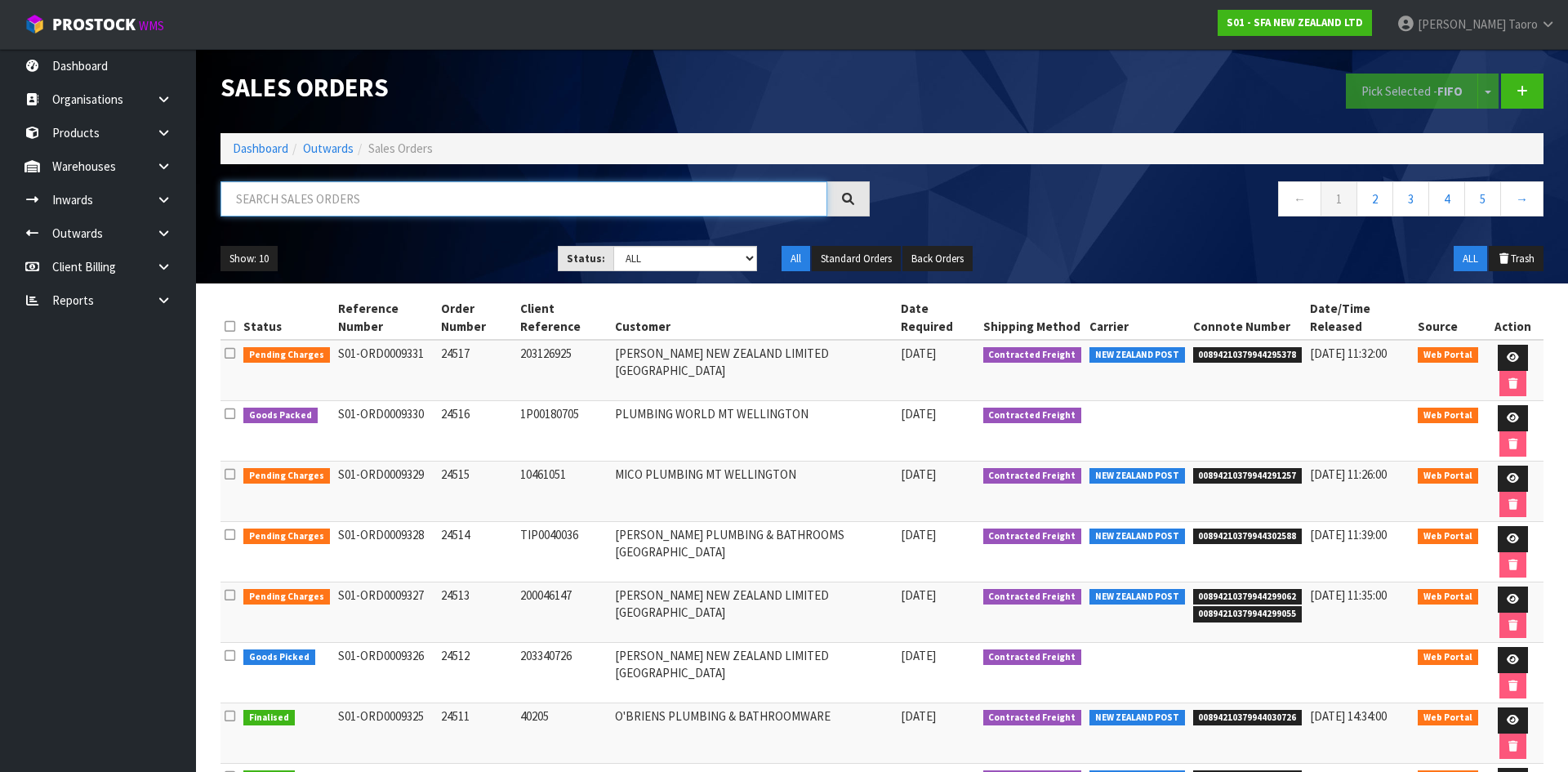
click at [398, 211] on input "text" at bounding box center [524, 198] width 607 height 35
type input "JOB-0410038"
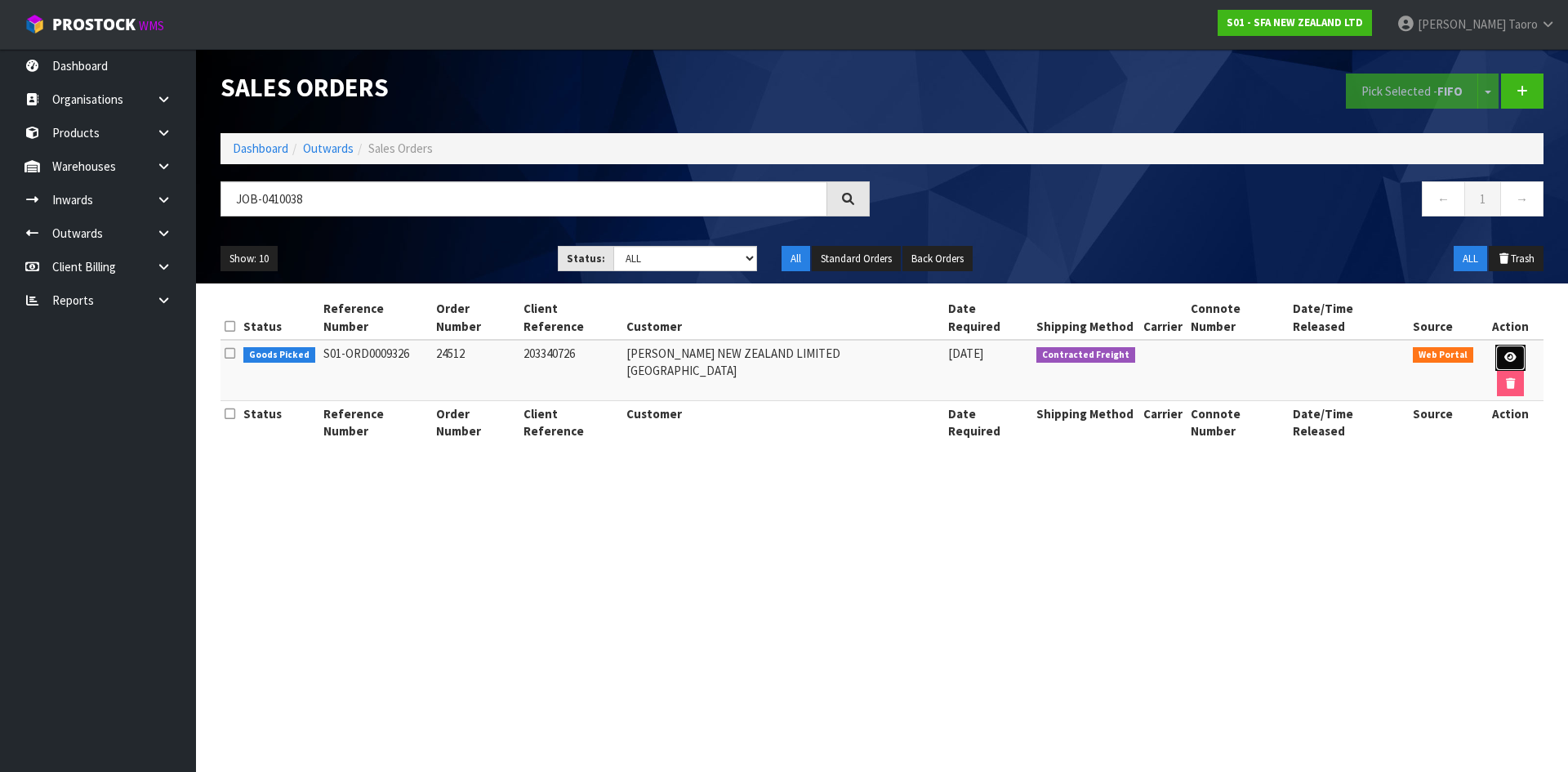
click at [1504, 352] on icon at bounding box center [1510, 357] width 12 height 11
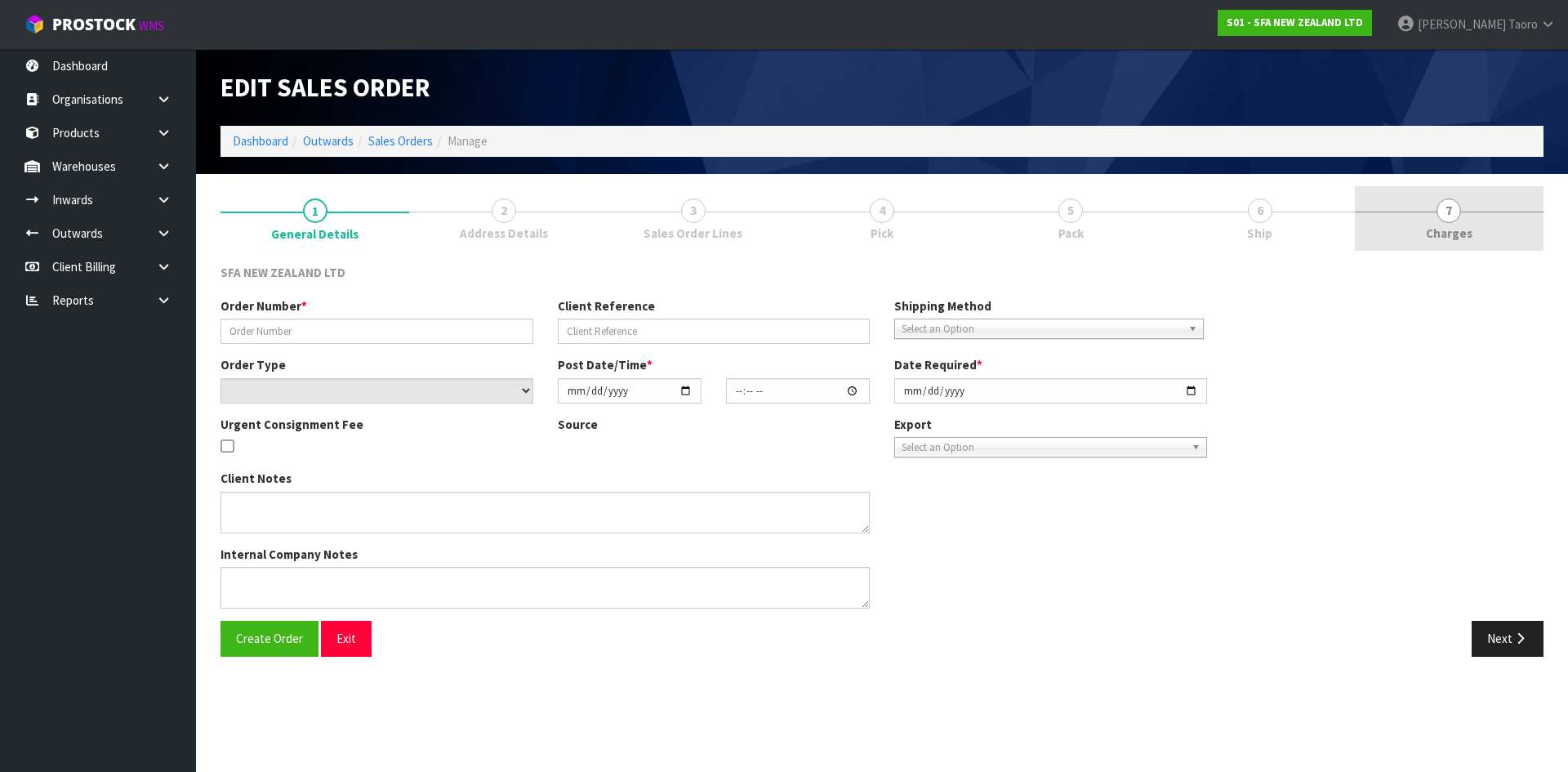
type input "24512"
type input "203340726"
select select "number:0"
type input "[DATE]"
type input "09:43:00.000"
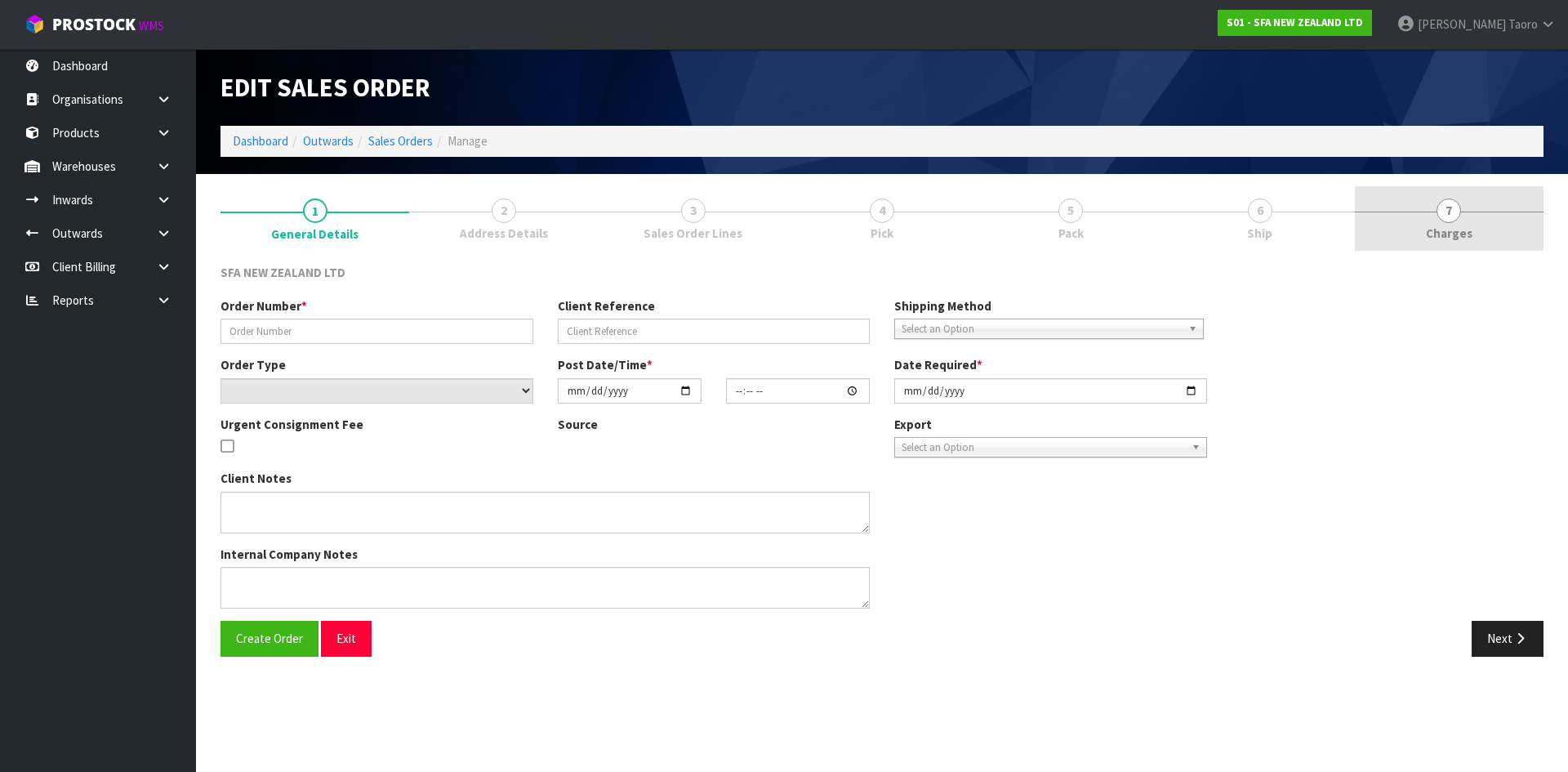
type input "[DATE]"
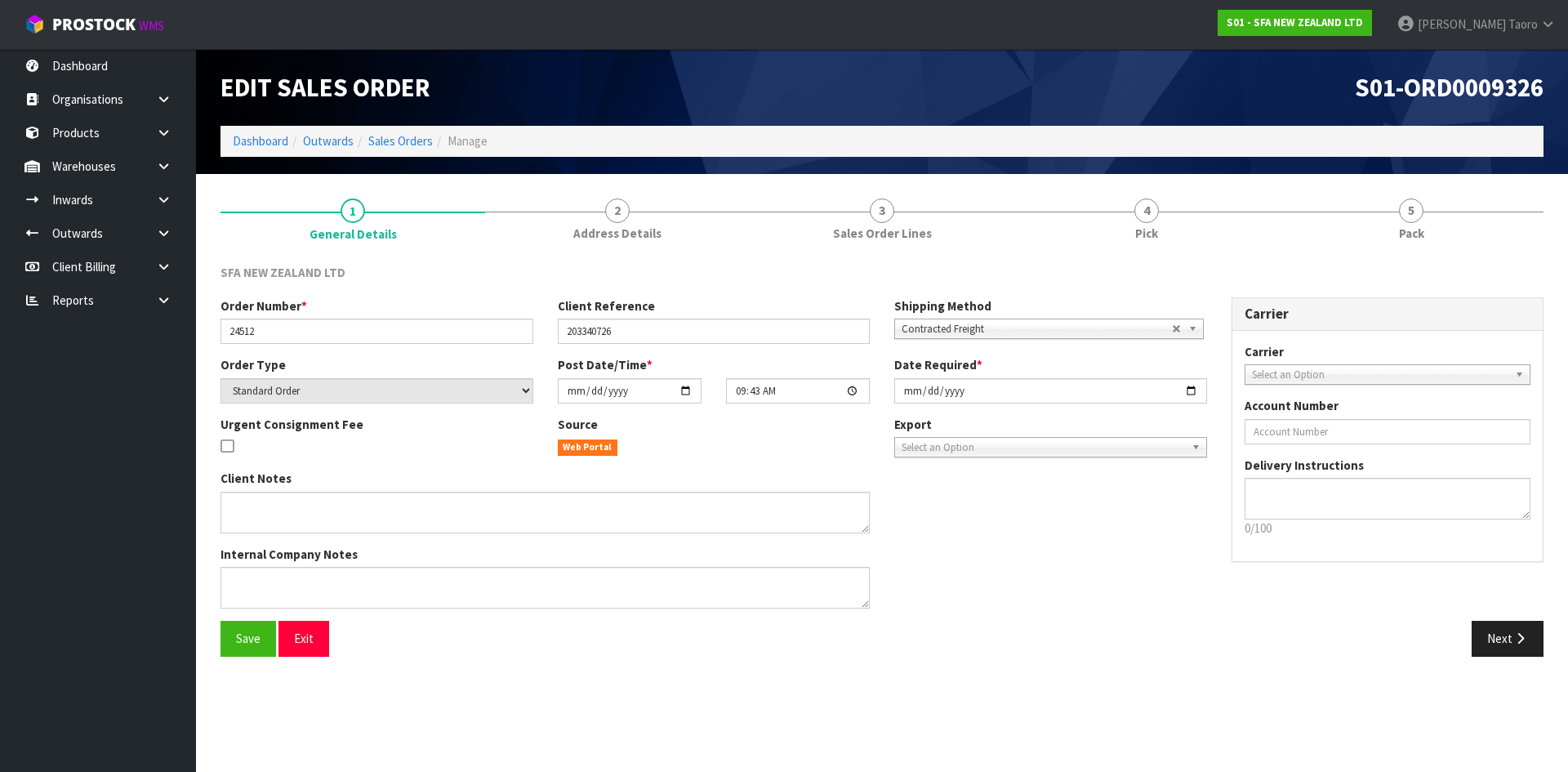
drag, startPoint x: 1433, startPoint y: 220, endPoint x: 1296, endPoint y: 112, distance: 174.5
click at [1430, 219] on link "5 Pack" at bounding box center [1411, 218] width 264 height 64
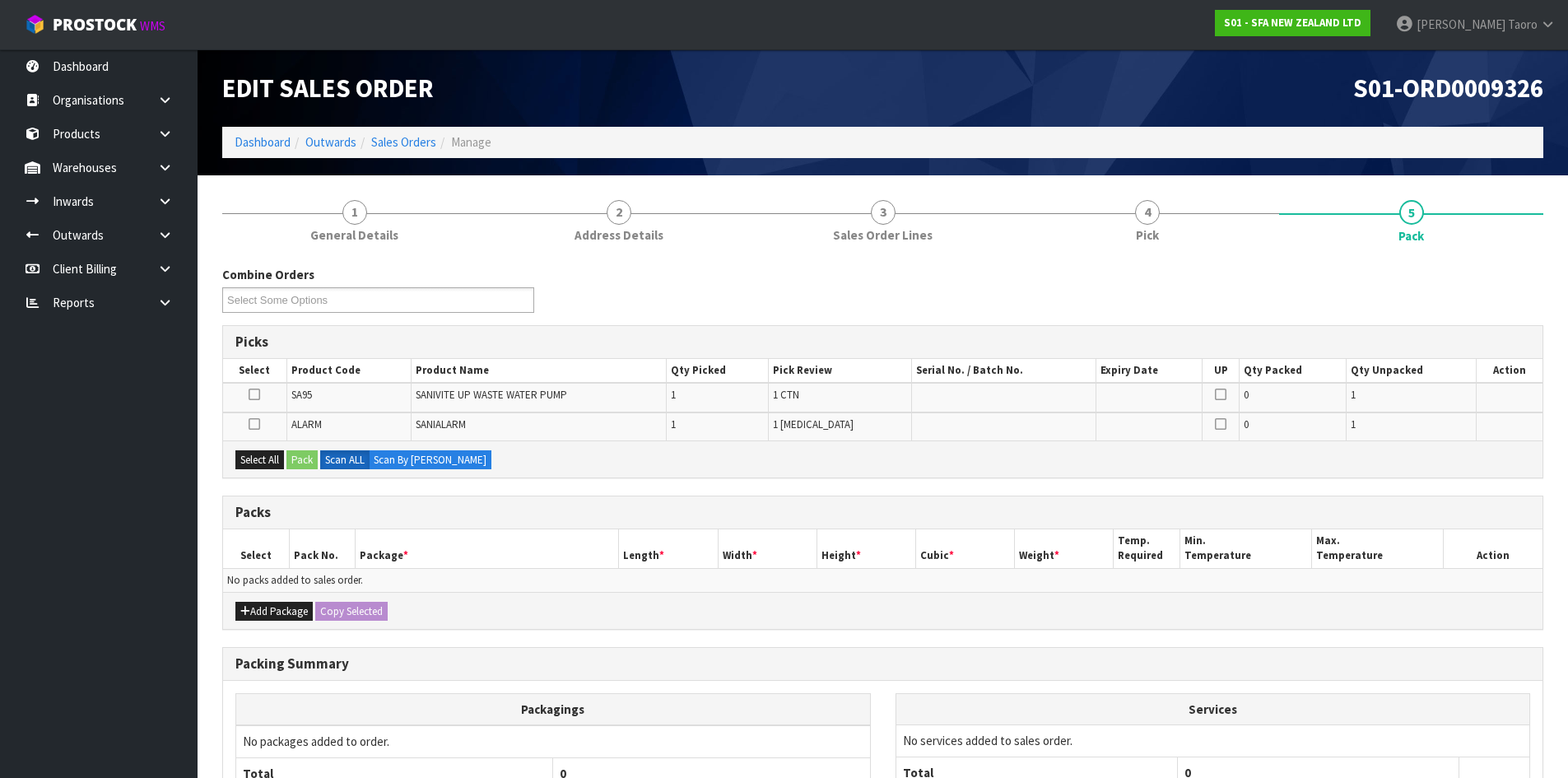
click at [1304, 108] on div "S01-ORD0009326" at bounding box center [1220, 88] width 673 height 77
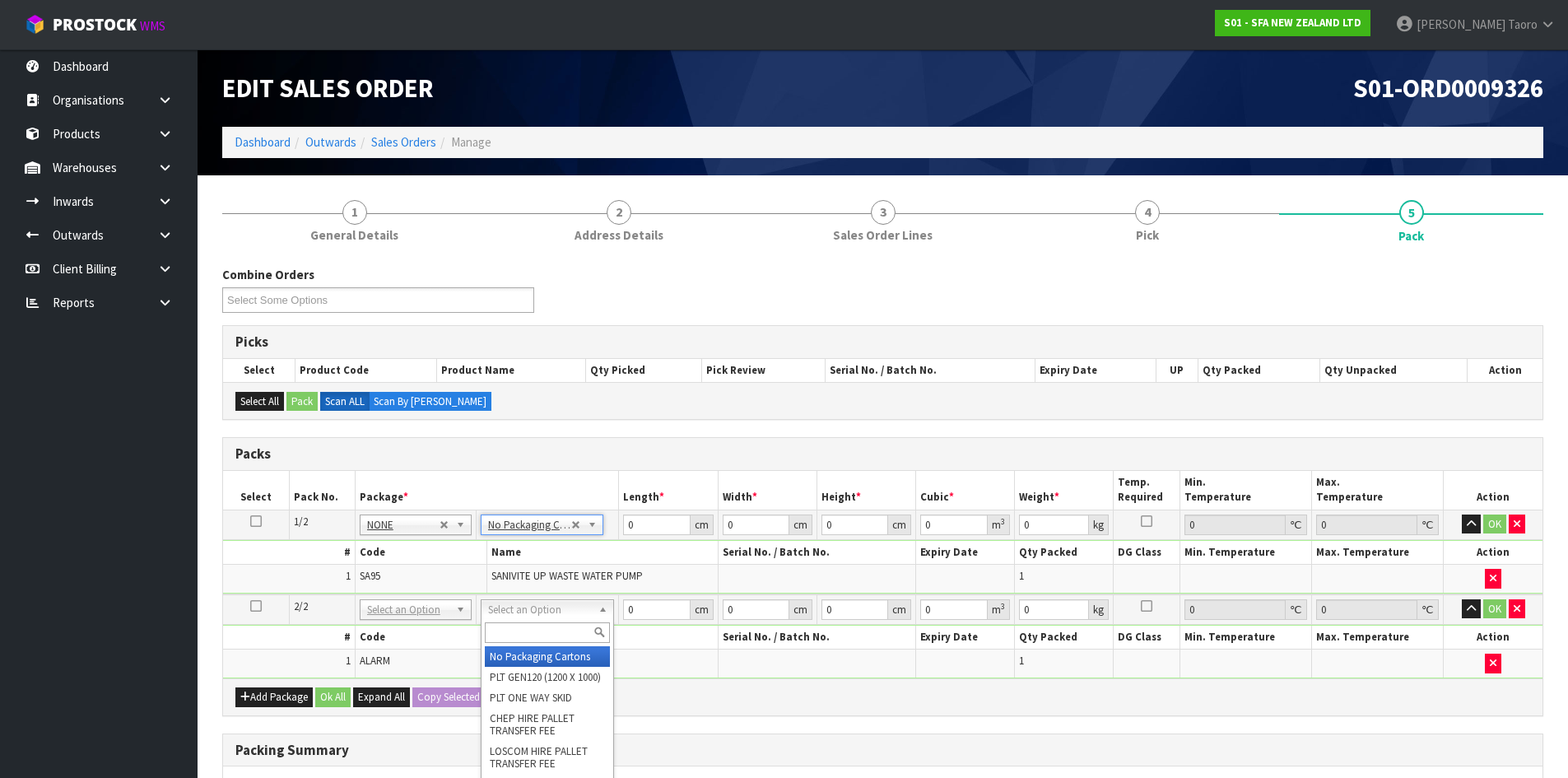
click at [558, 639] on input "text" at bounding box center [547, 632] width 125 height 20
type input "CTN0"
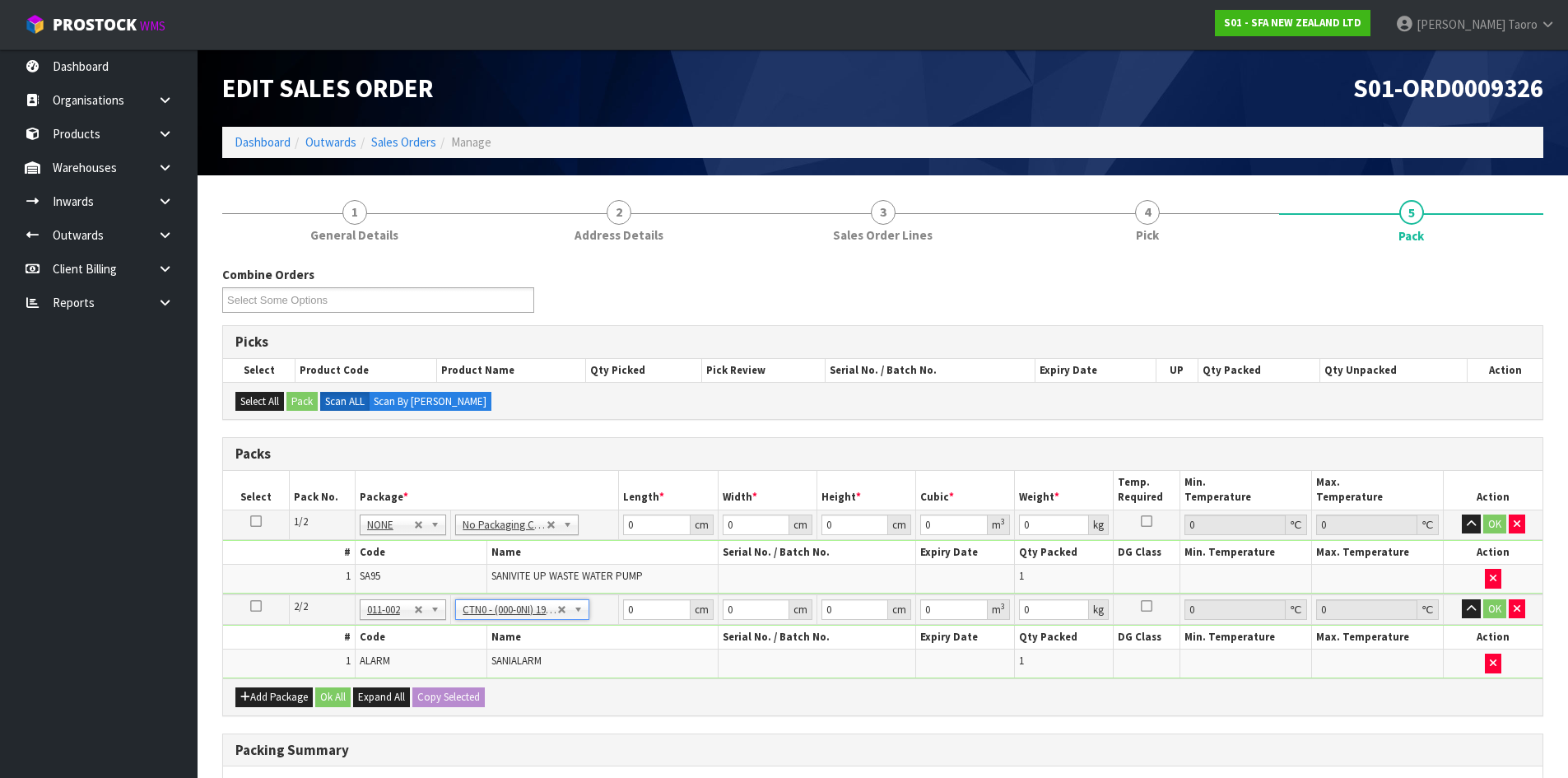
type input "19"
type input "15"
type input "15.5"
type input "0.004417"
type input "0.38"
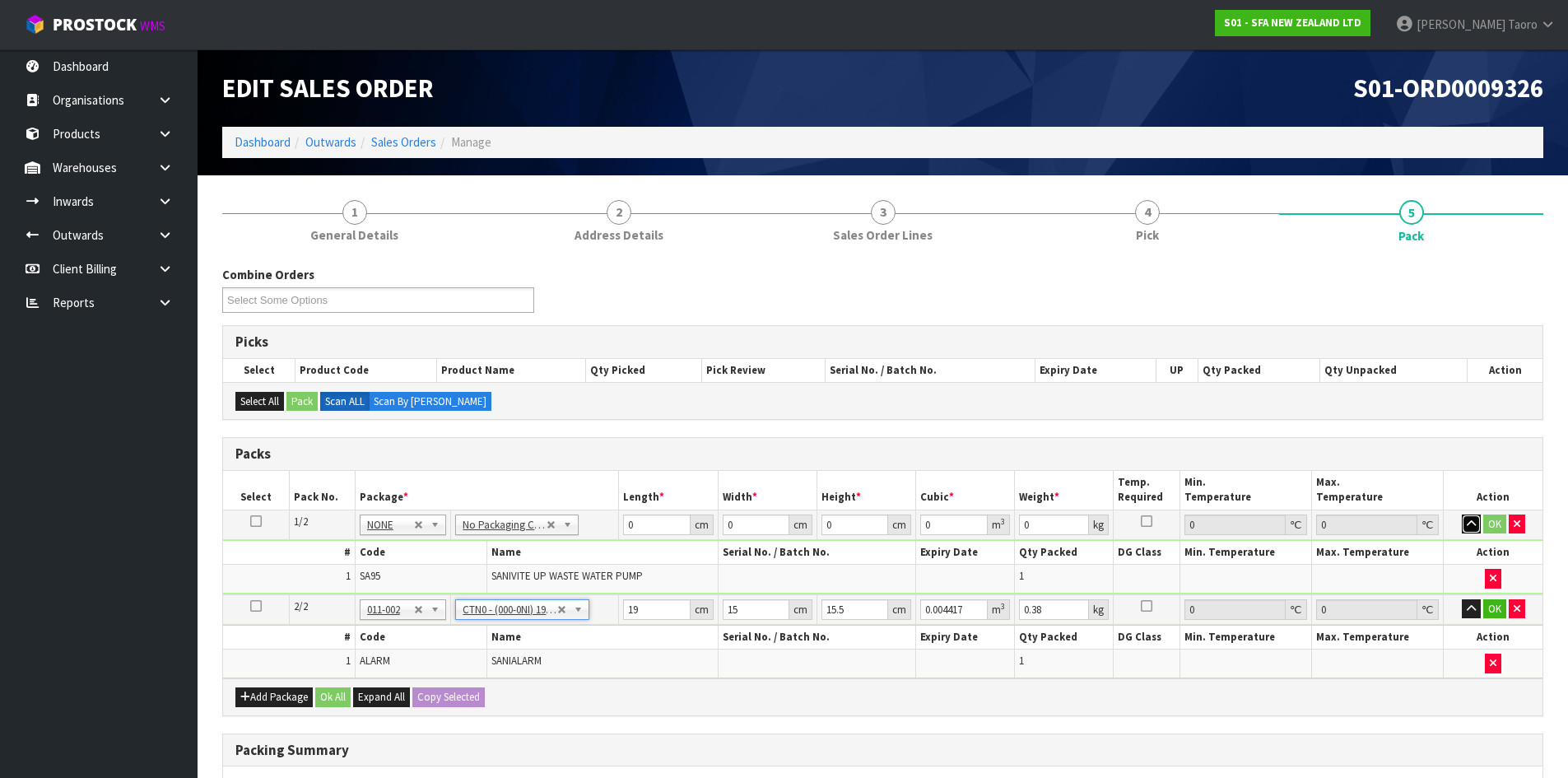
click at [1464, 523] on button "button" at bounding box center [1471, 524] width 19 height 19
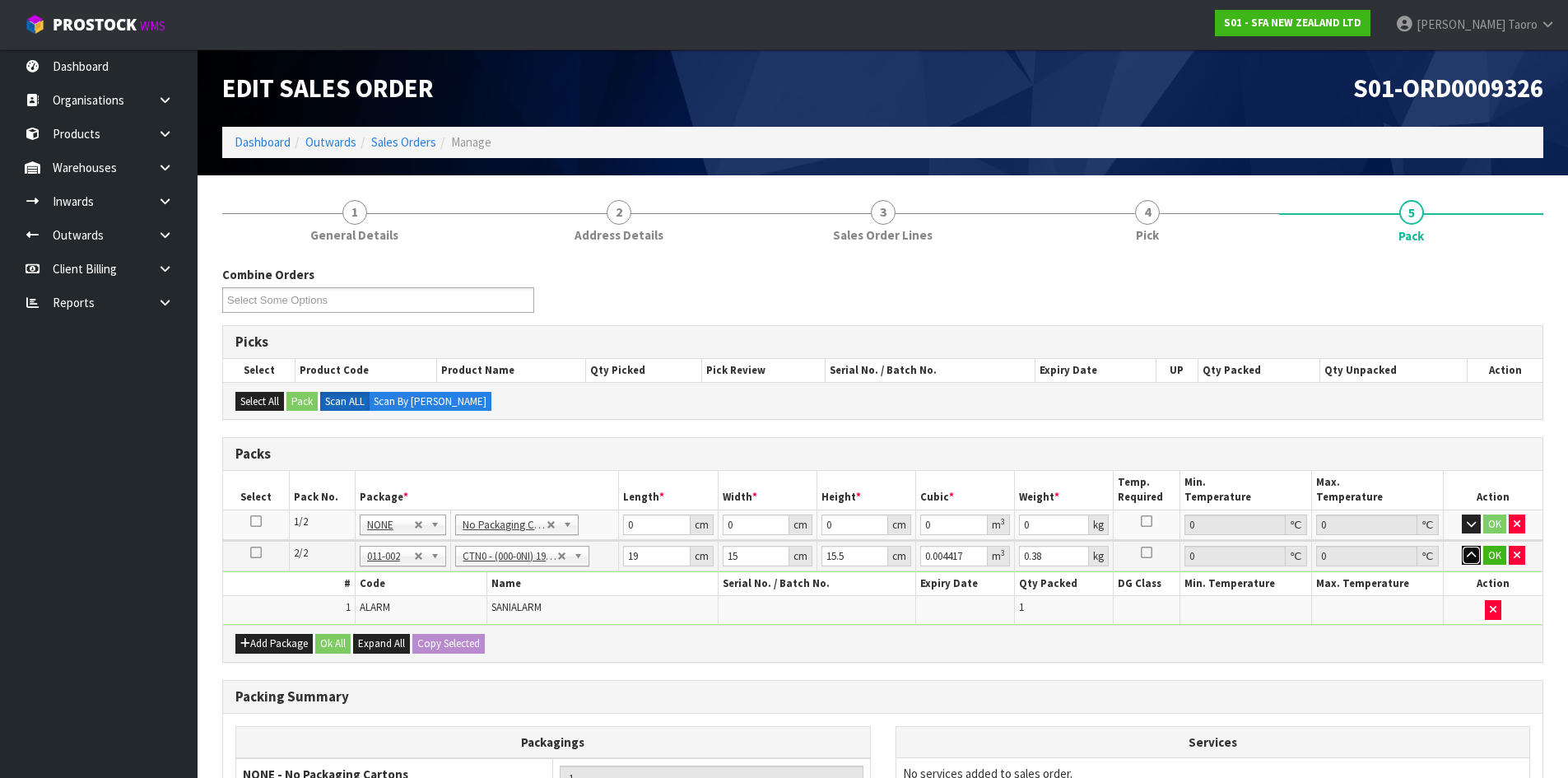
click at [1470, 552] on icon "button" at bounding box center [1471, 555] width 9 height 11
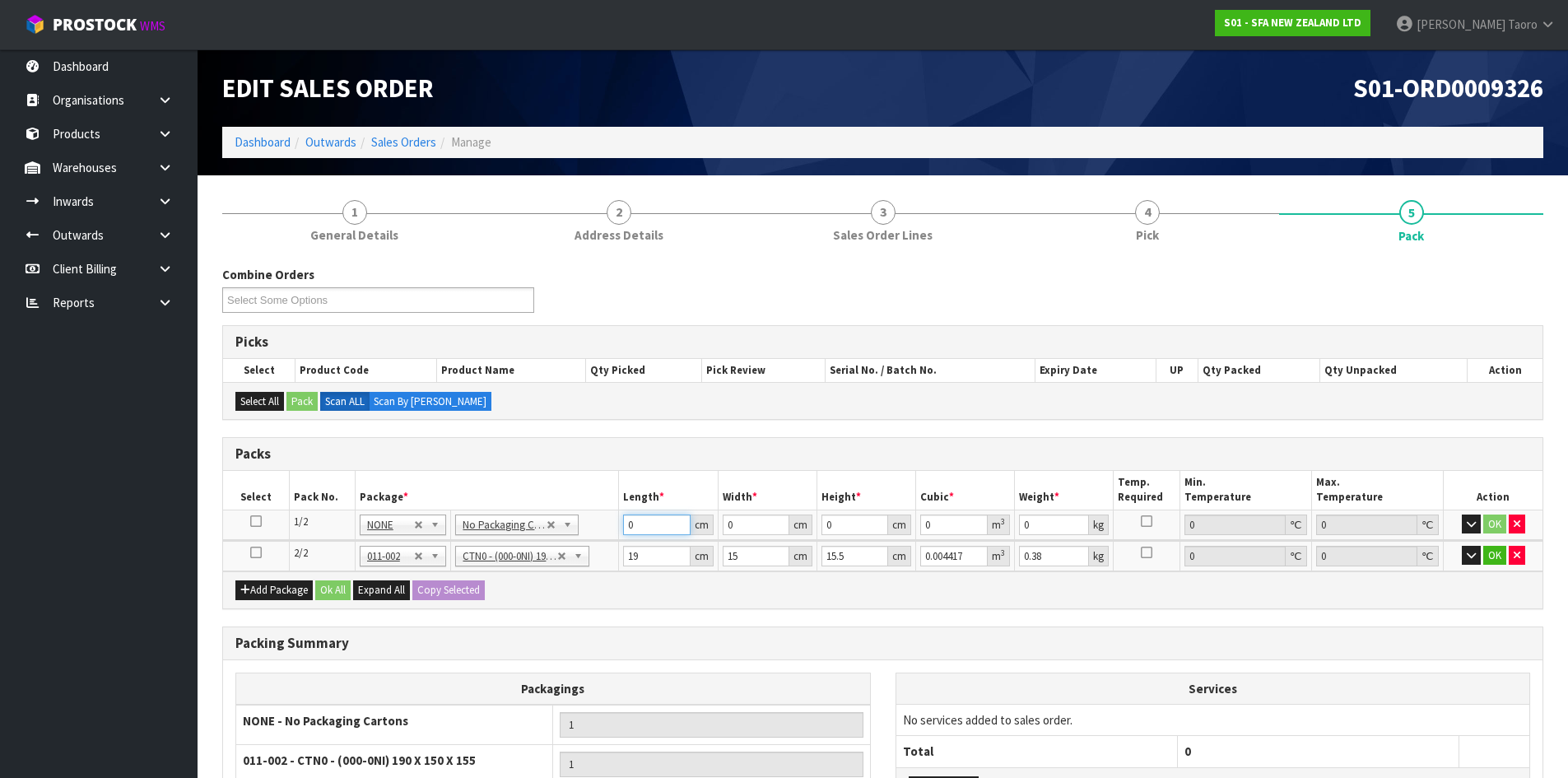
click at [653, 524] on input "0" at bounding box center [656, 524] width 66 height 20
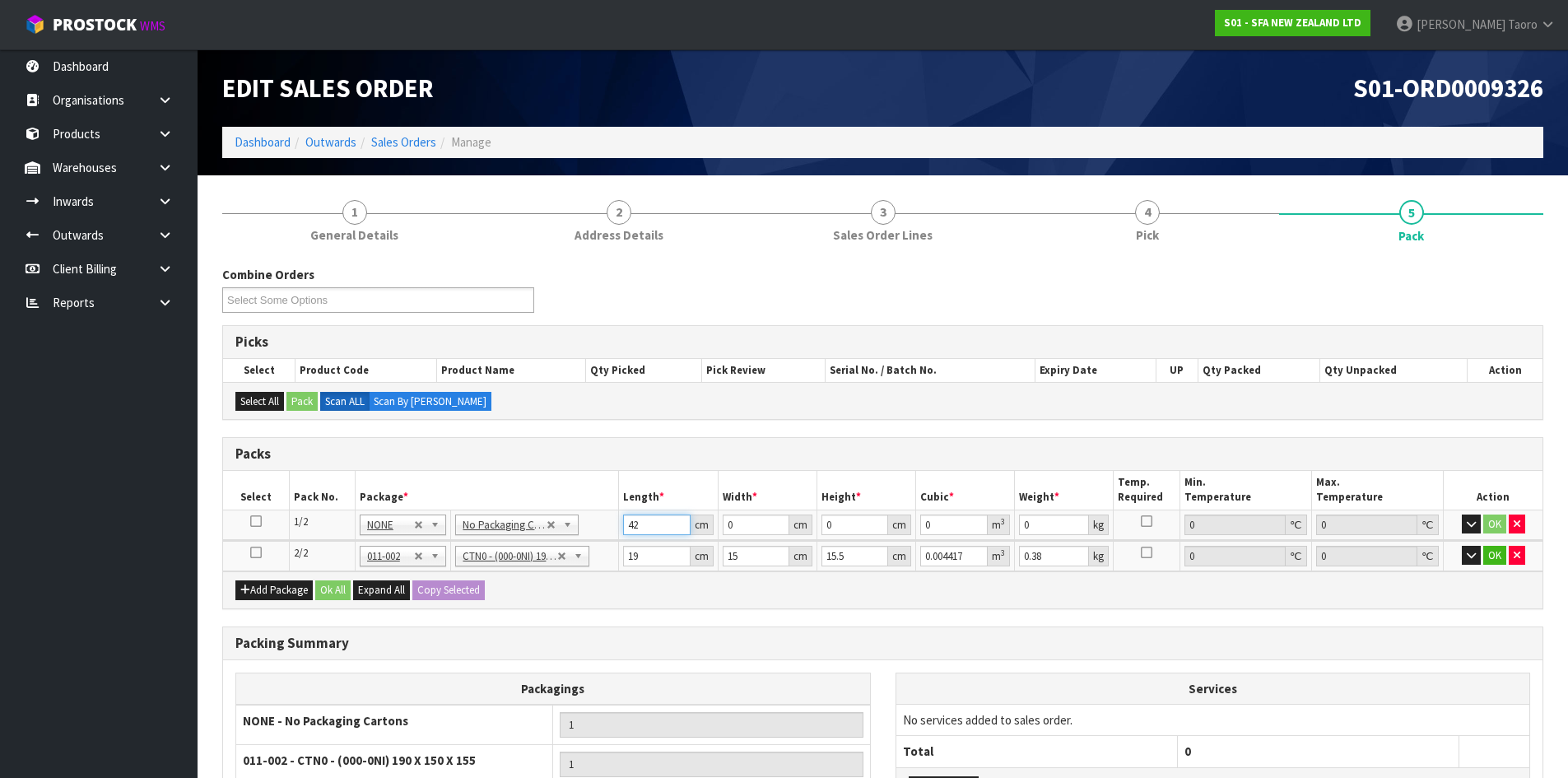
type input "42"
type input "25"
type input "3"
type input "0.00315"
type input "34"
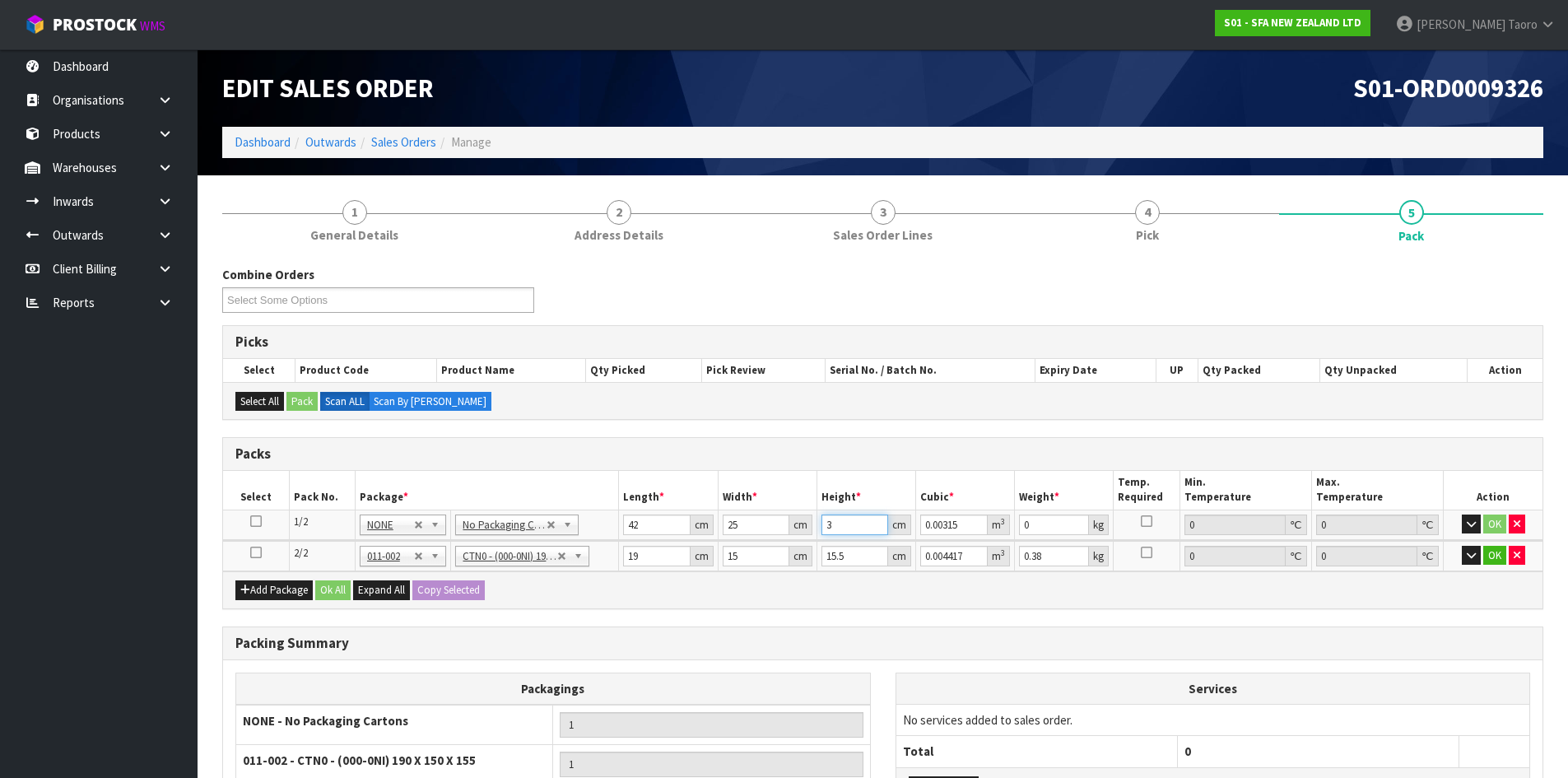
type input "0.0357"
type input "34"
type input "7"
type input "1"
type input "0.000233"
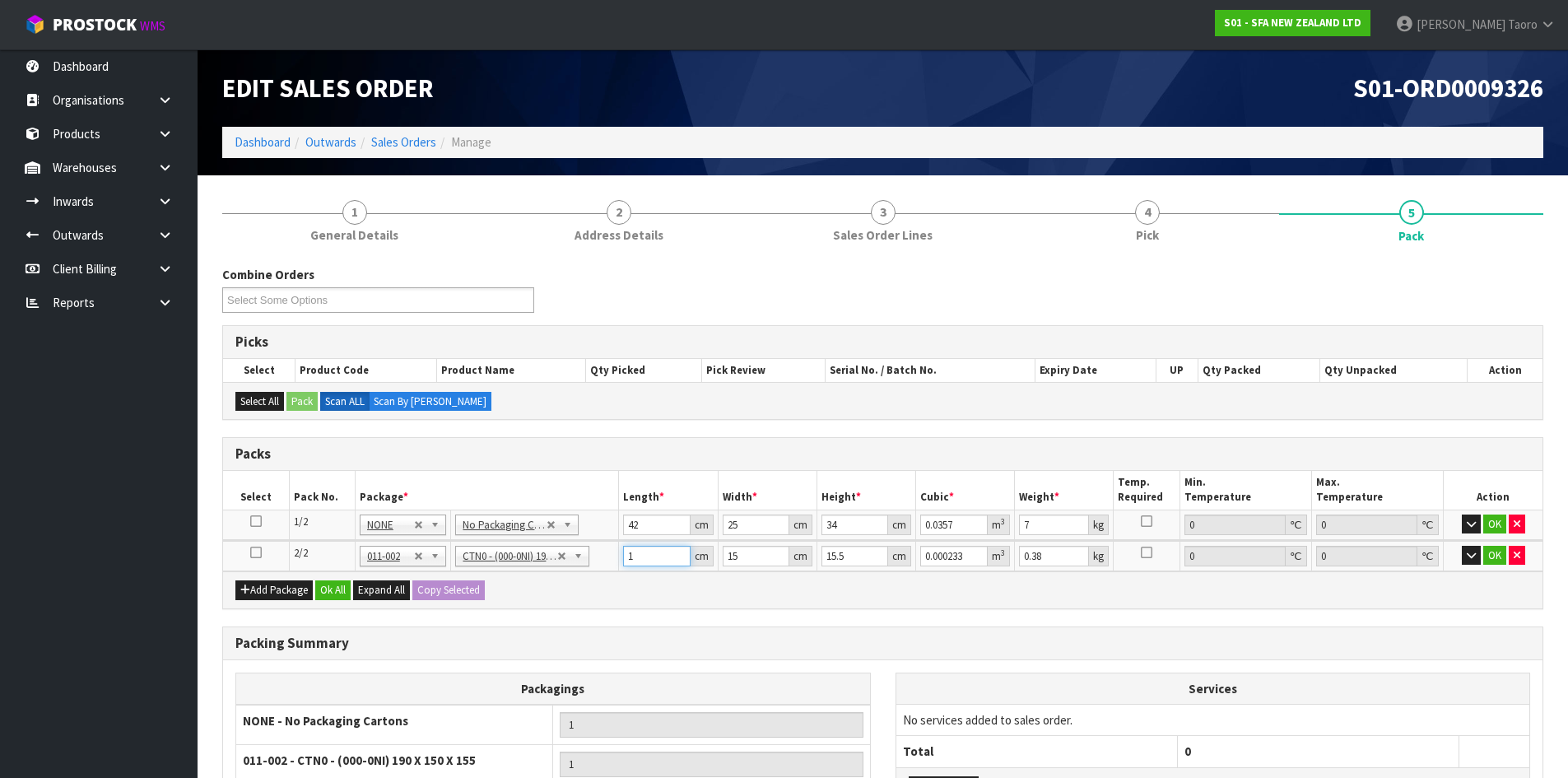
type input "16"
type input "0.00372"
type input "16"
type input "1"
type input "0.000248"
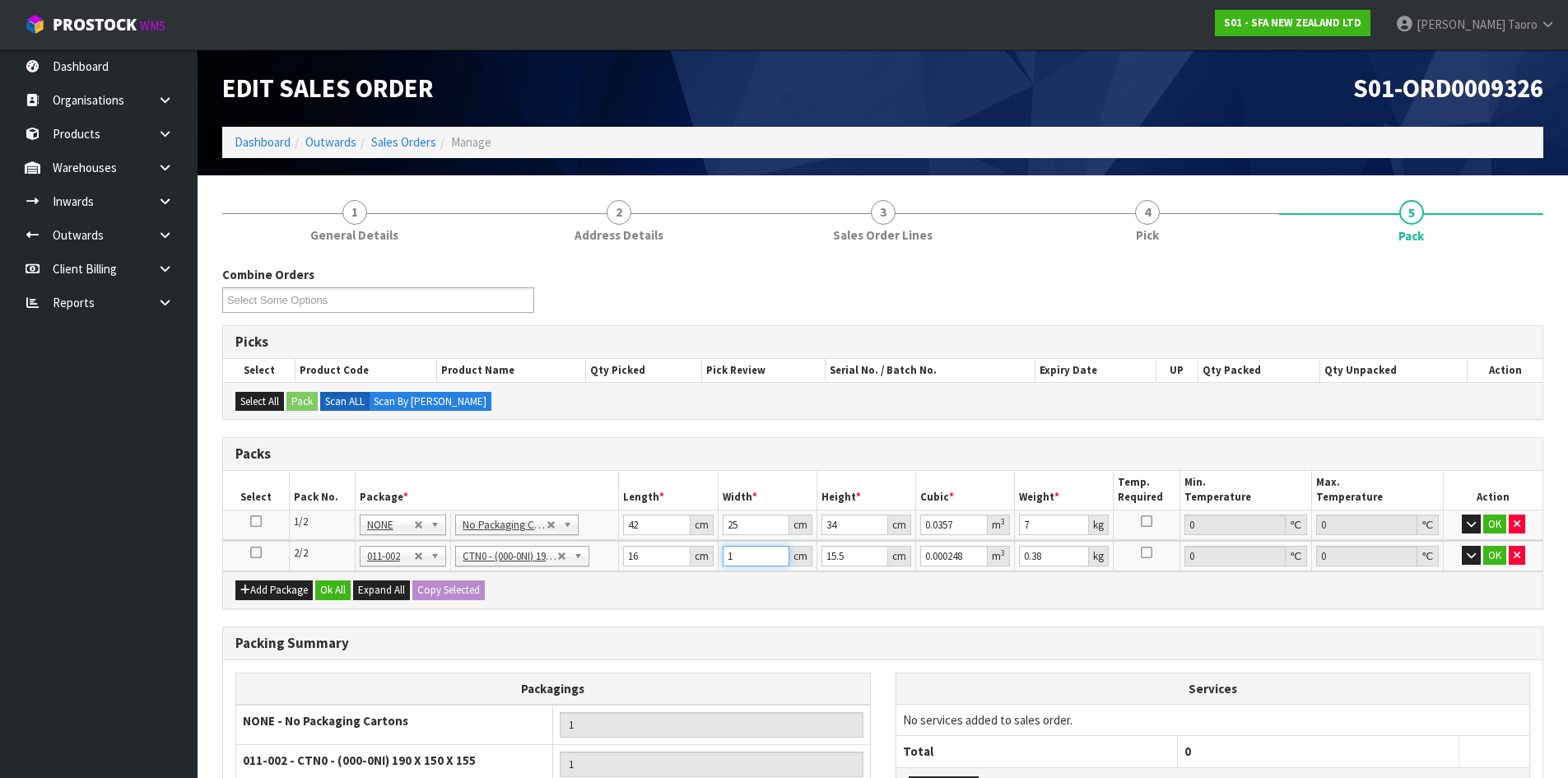
type input "15"
type input "0.00372"
type input "1"
type input "0.00024"
type input "12"
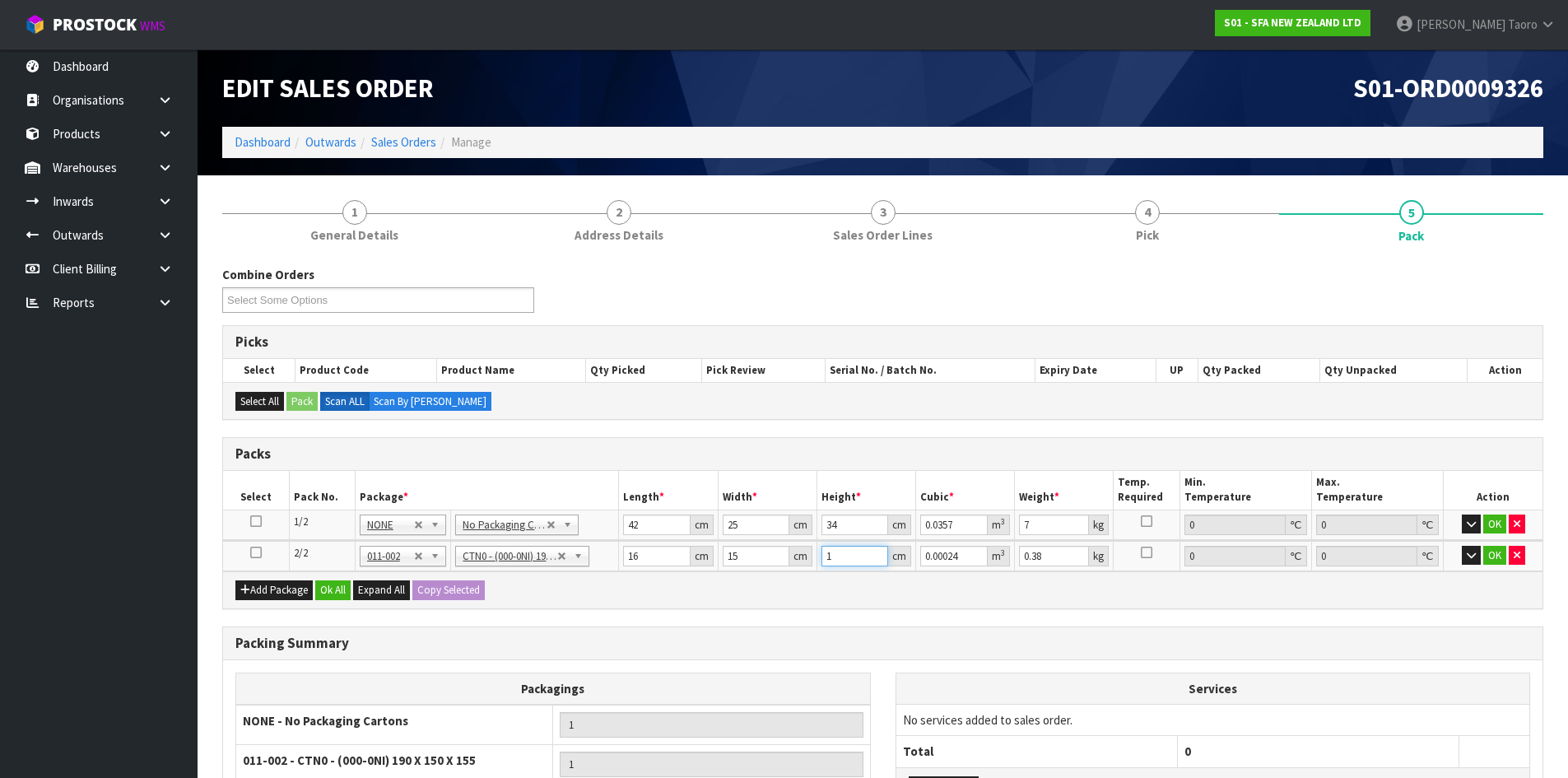
type input "0.00288"
type input "12"
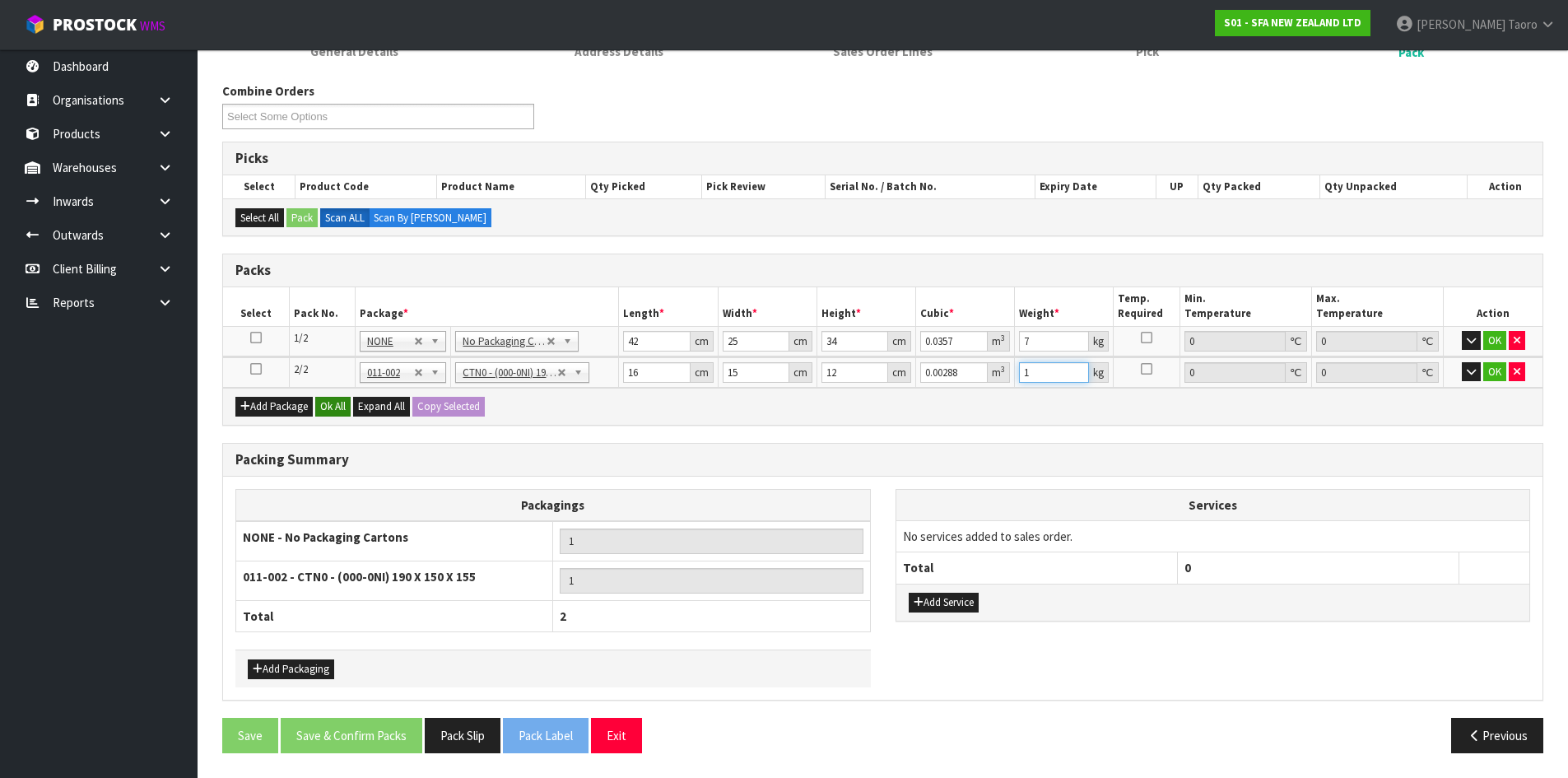
type input "1"
click at [335, 404] on button "Ok All" at bounding box center [333, 406] width 35 height 19
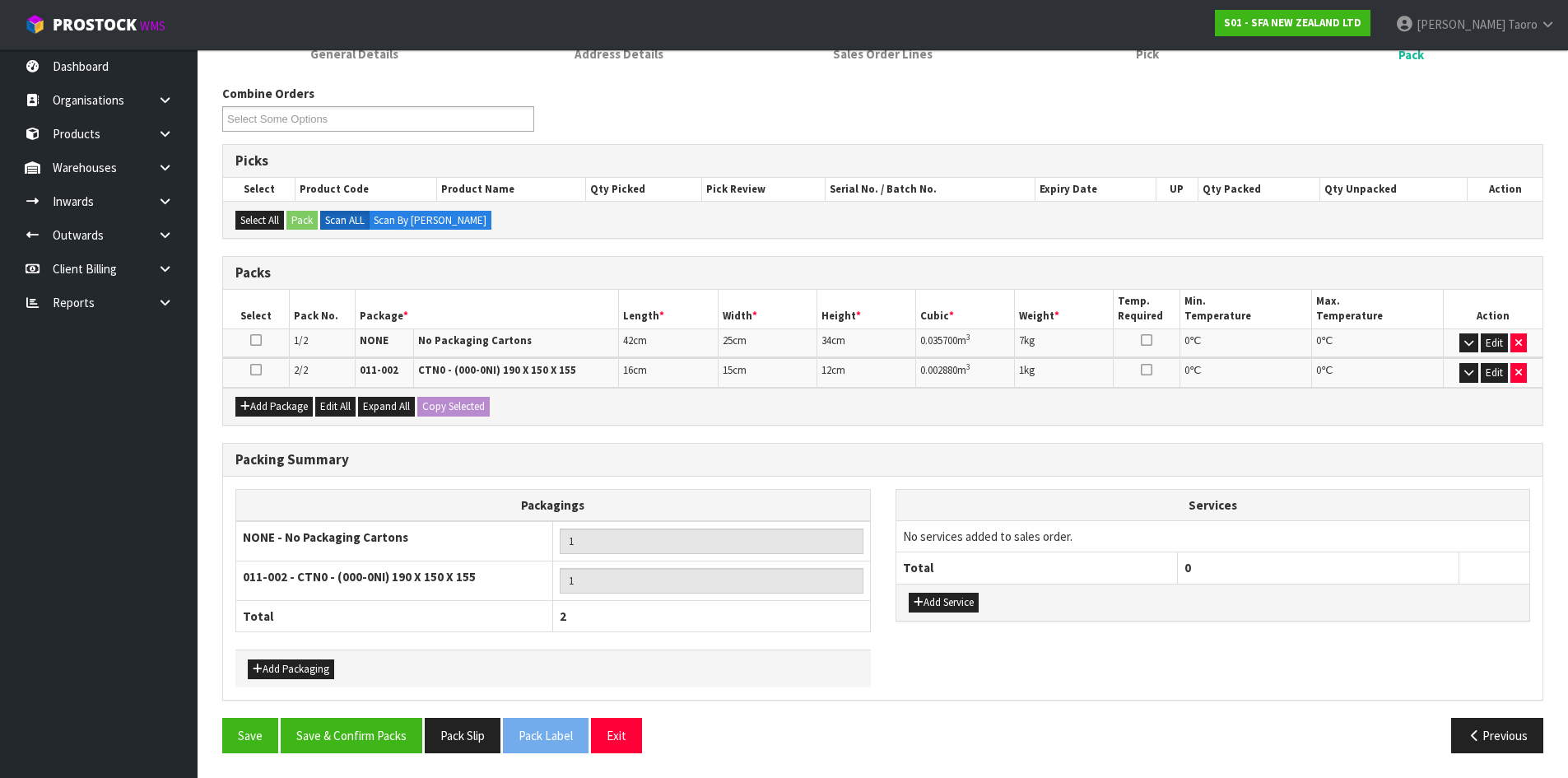
scroll to position [181, 0]
click at [394, 753] on div "Save Save & Confirm Packs Pack Slip Pack Label Exit Previous" at bounding box center [883, 742] width 1346 height 48
click at [367, 746] on button "Save & Confirm Packs" at bounding box center [351, 736] width 142 height 35
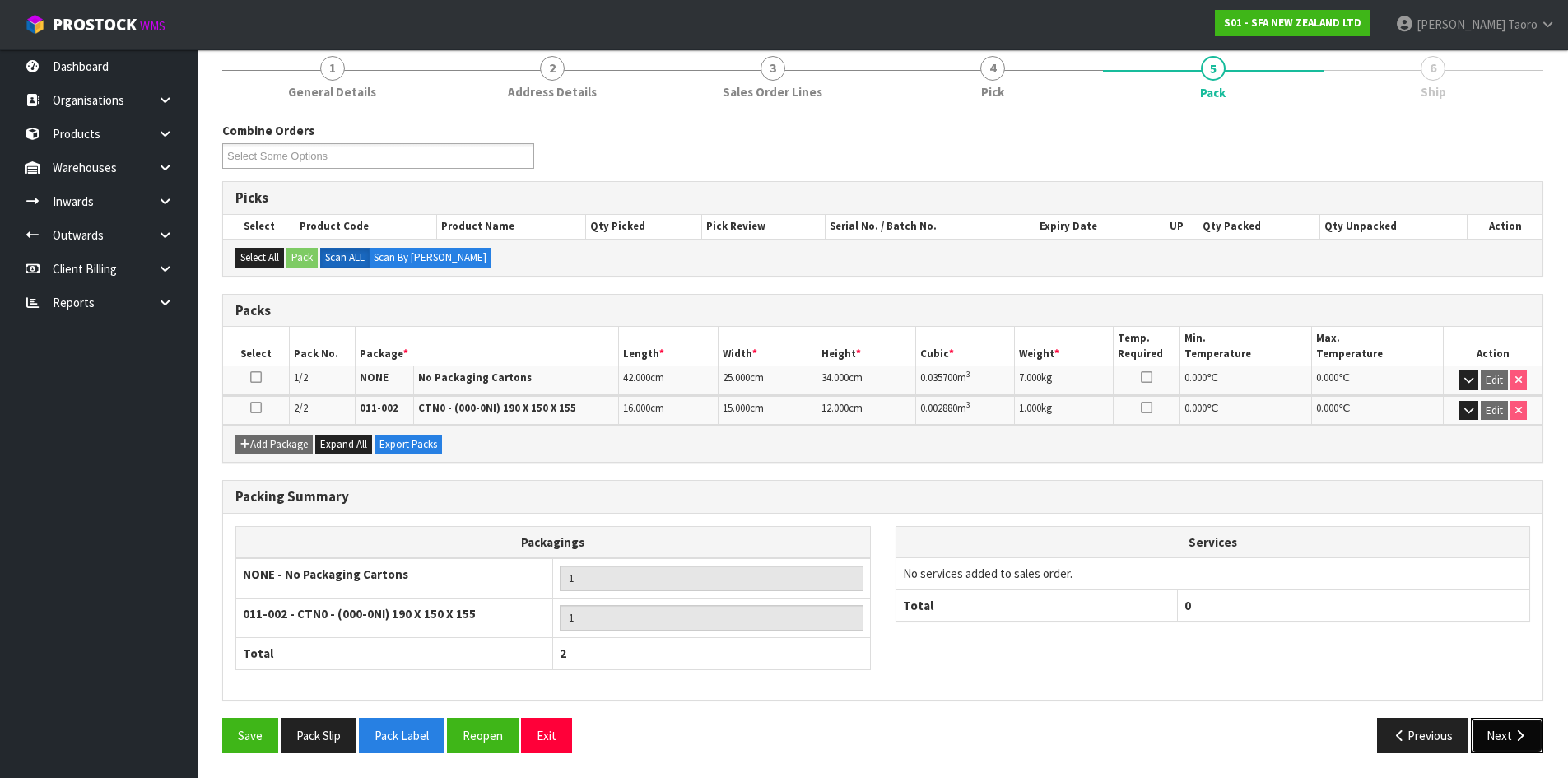
click at [1525, 728] on button "Next" at bounding box center [1507, 736] width 73 height 35
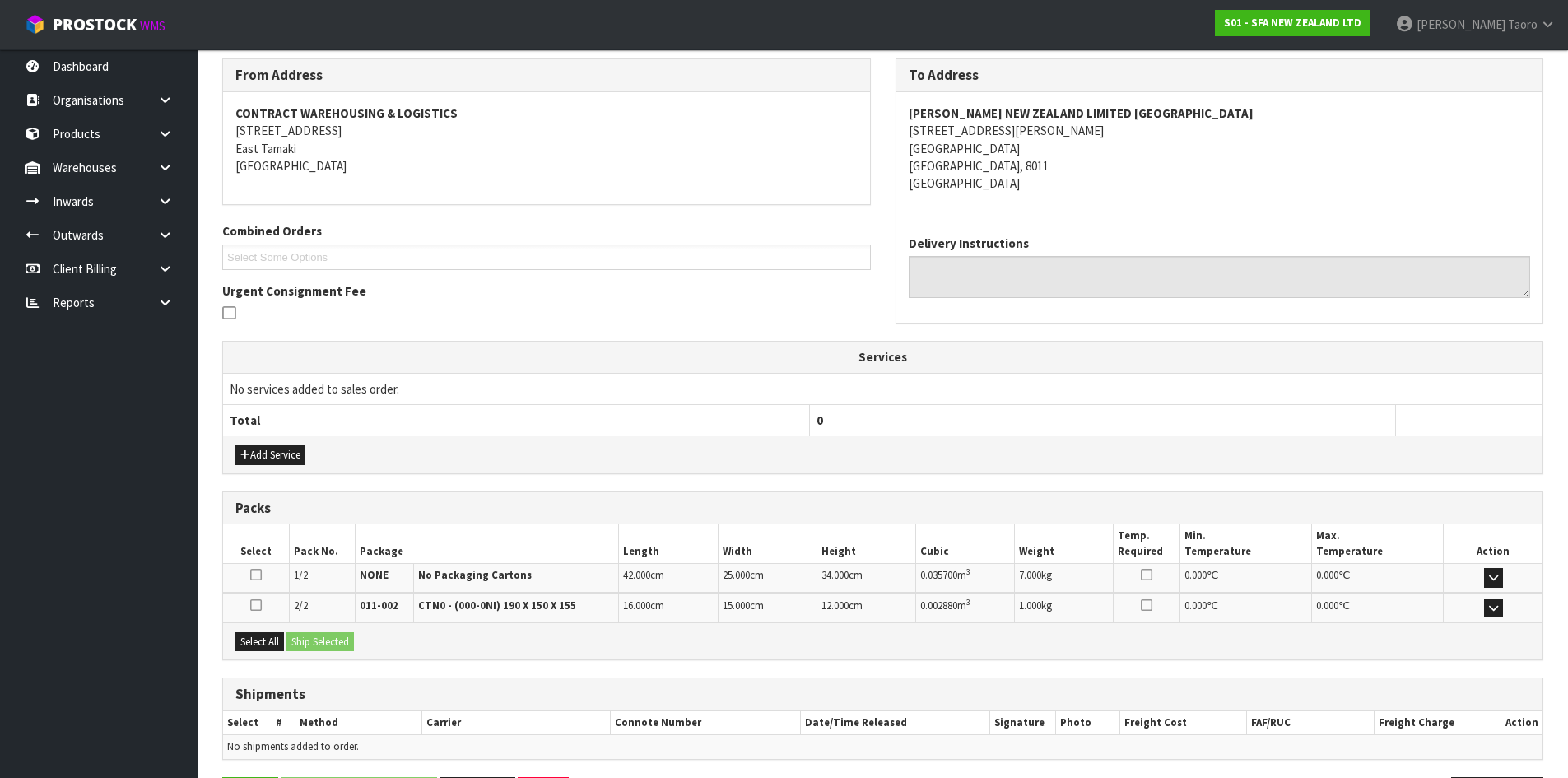
scroll to position [326, 0]
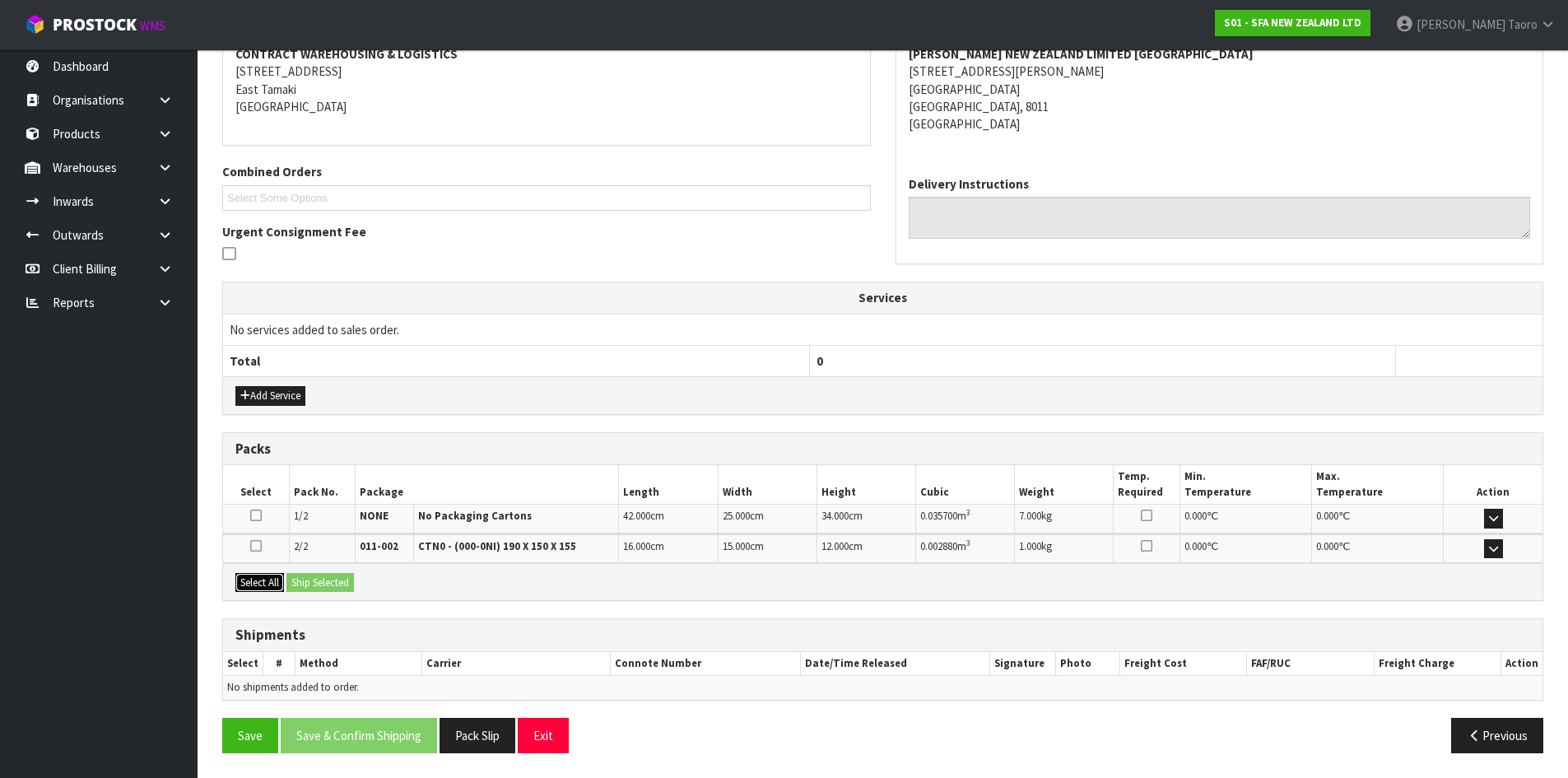
click at [283, 587] on button "Select All" at bounding box center [259, 582] width 49 height 19
click at [301, 586] on button "Ship Selected" at bounding box center [321, 582] width 67 height 19
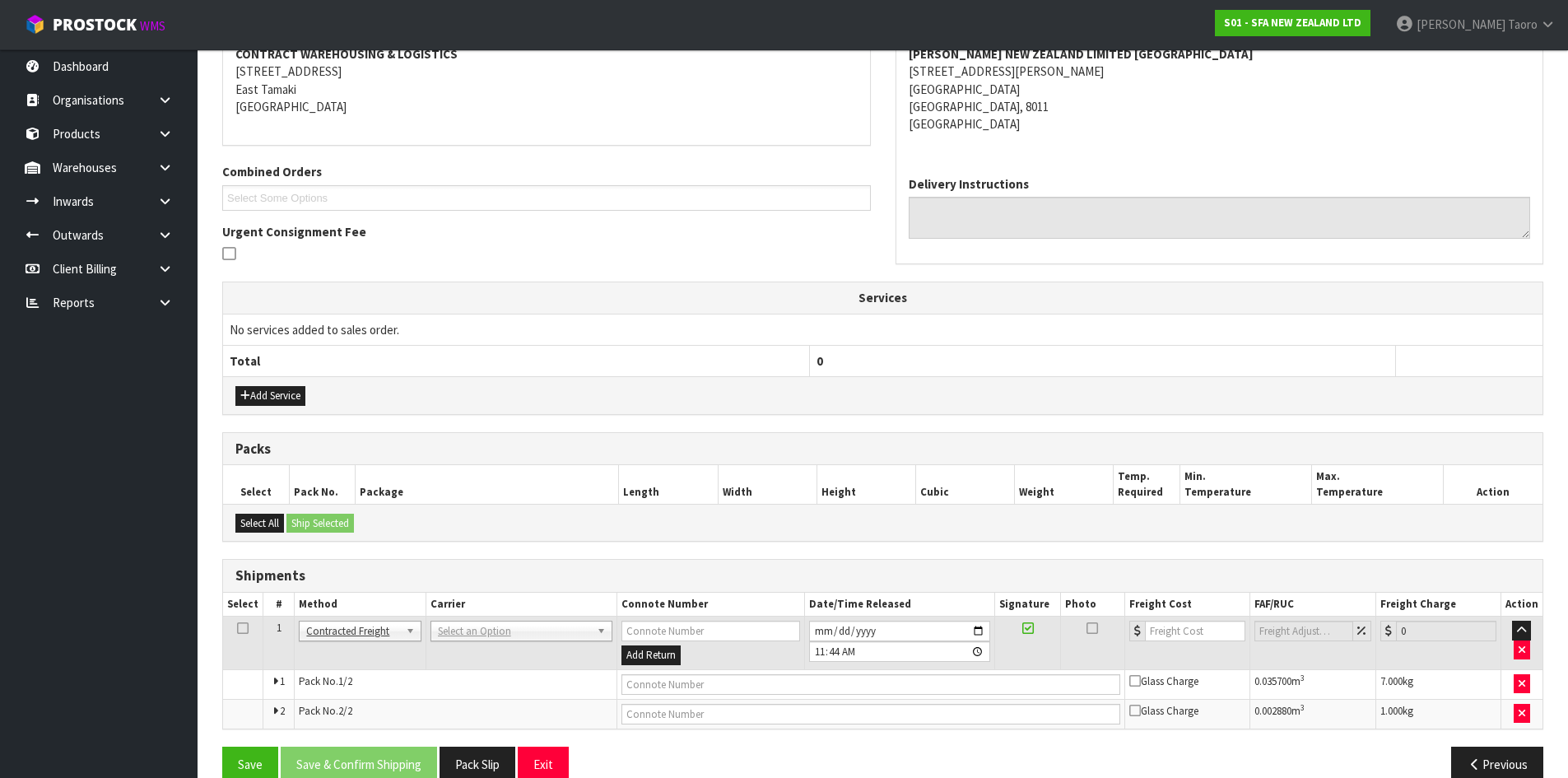
drag, startPoint x: 478, startPoint y: 628, endPoint x: 487, endPoint y: 642, distance: 16.6
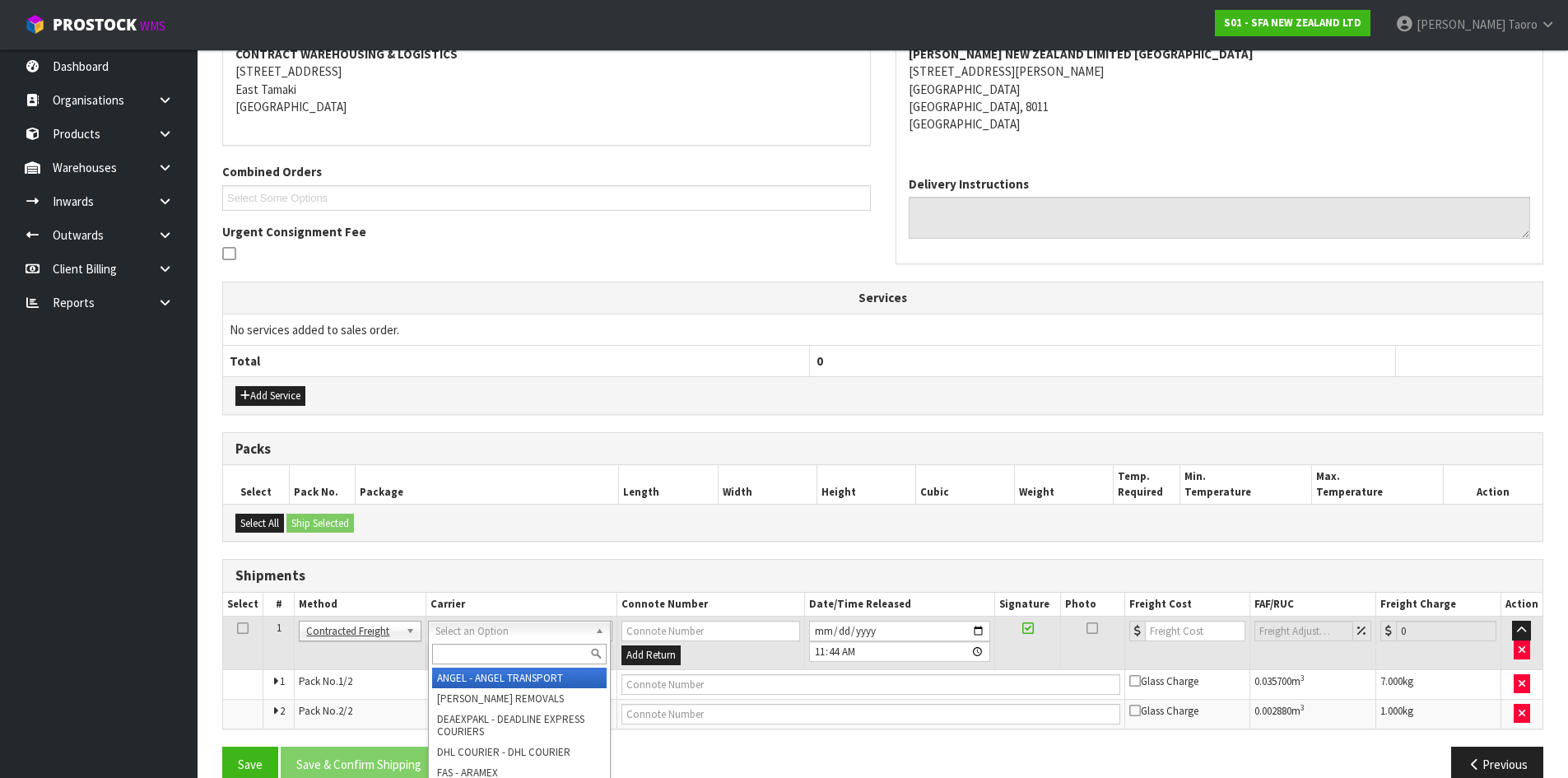
click at [492, 647] on input "text" at bounding box center [519, 653] width 174 height 20
type input "NZP"
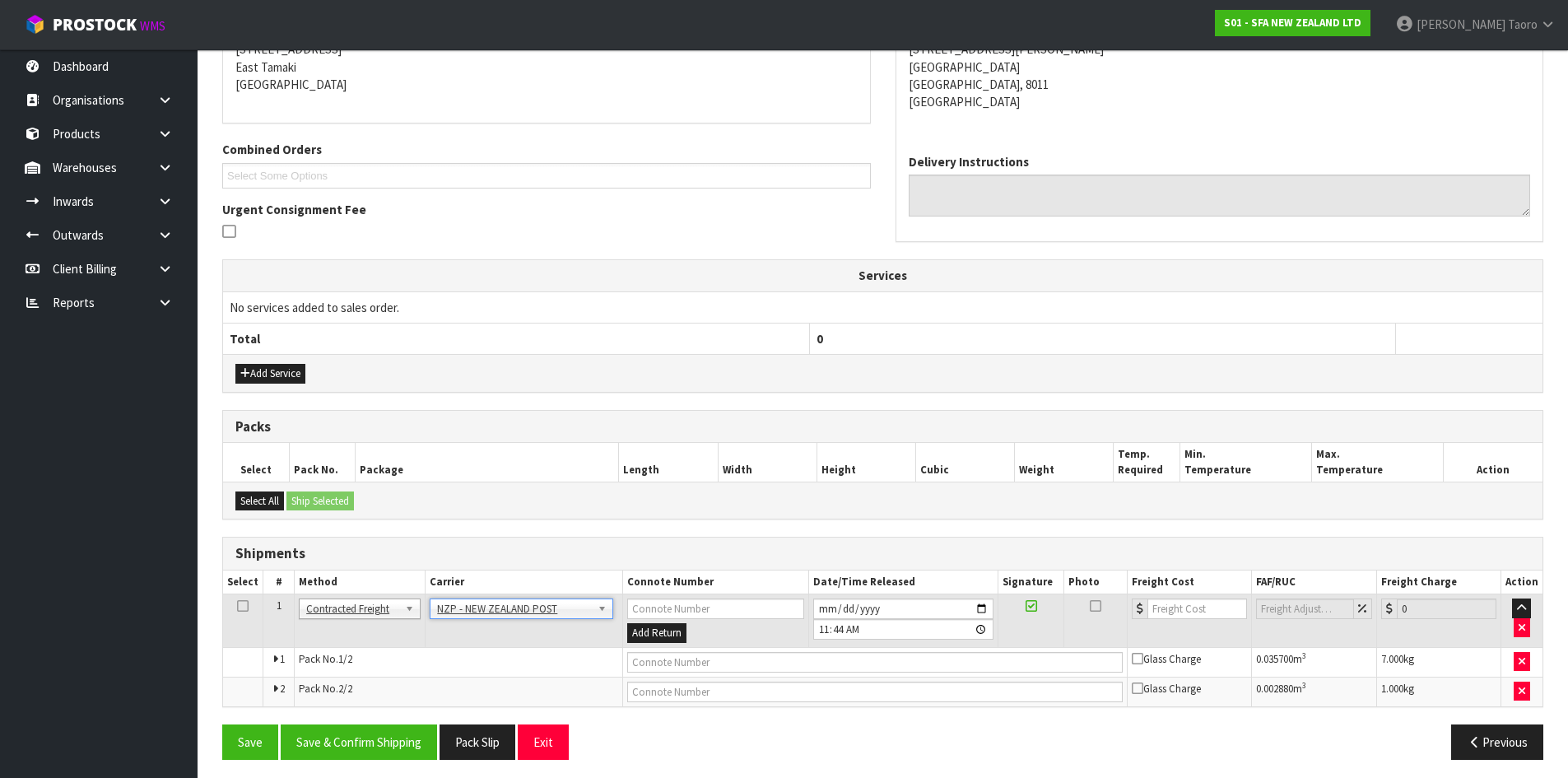
scroll to position [355, 0]
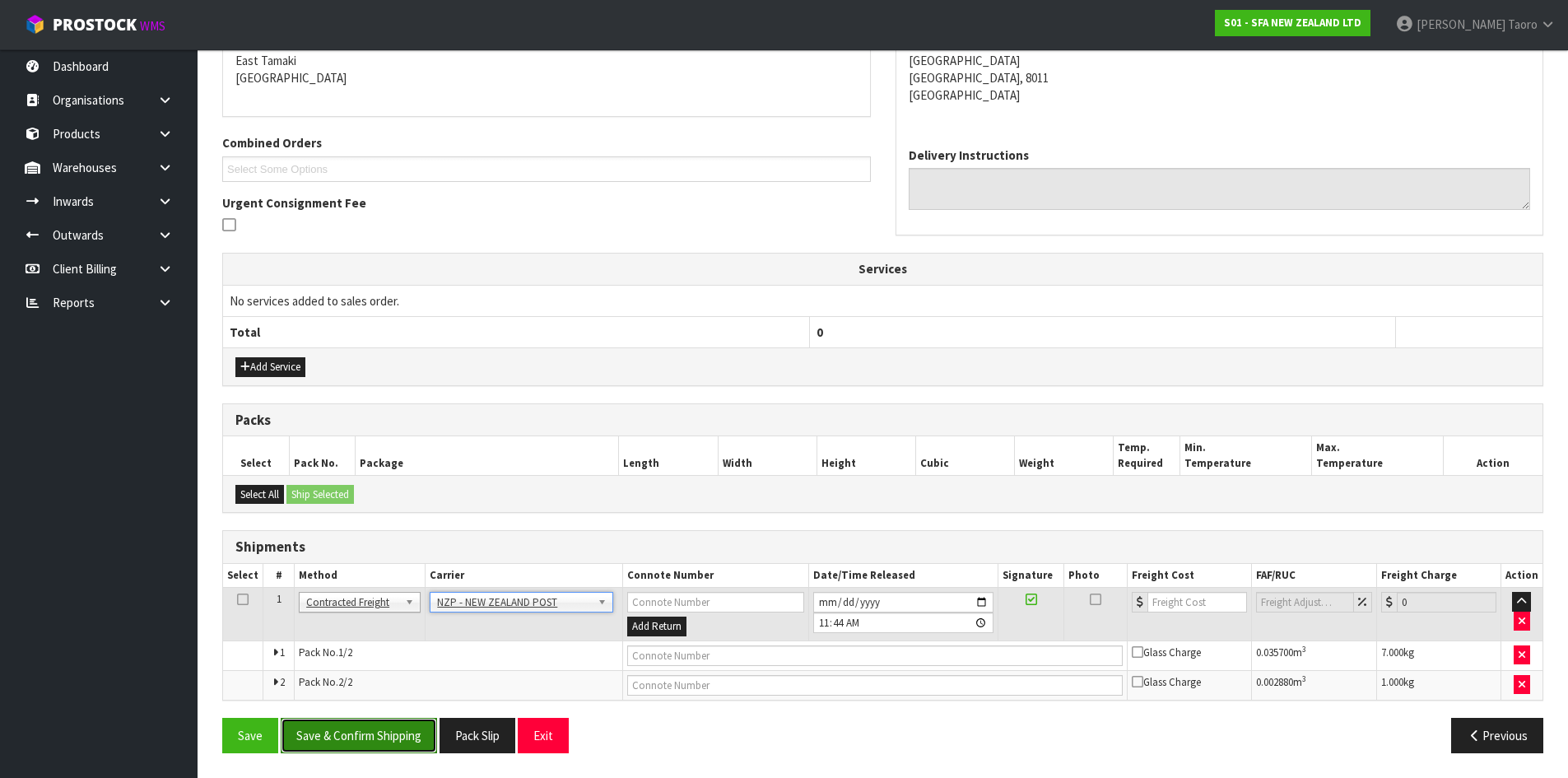
click at [373, 745] on button "Save & Confirm Shipping" at bounding box center [359, 736] width 157 height 35
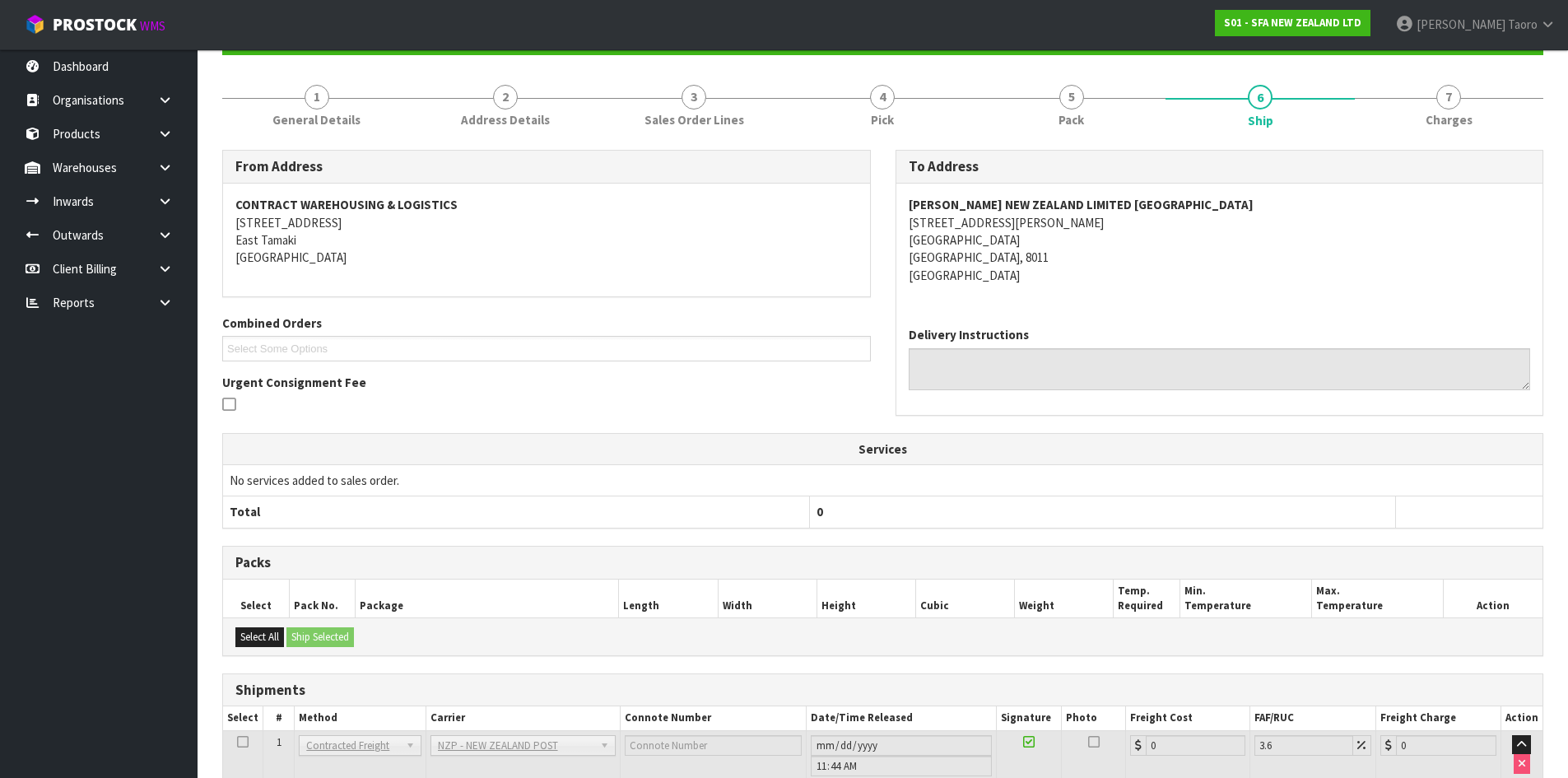
scroll to position [330, 0]
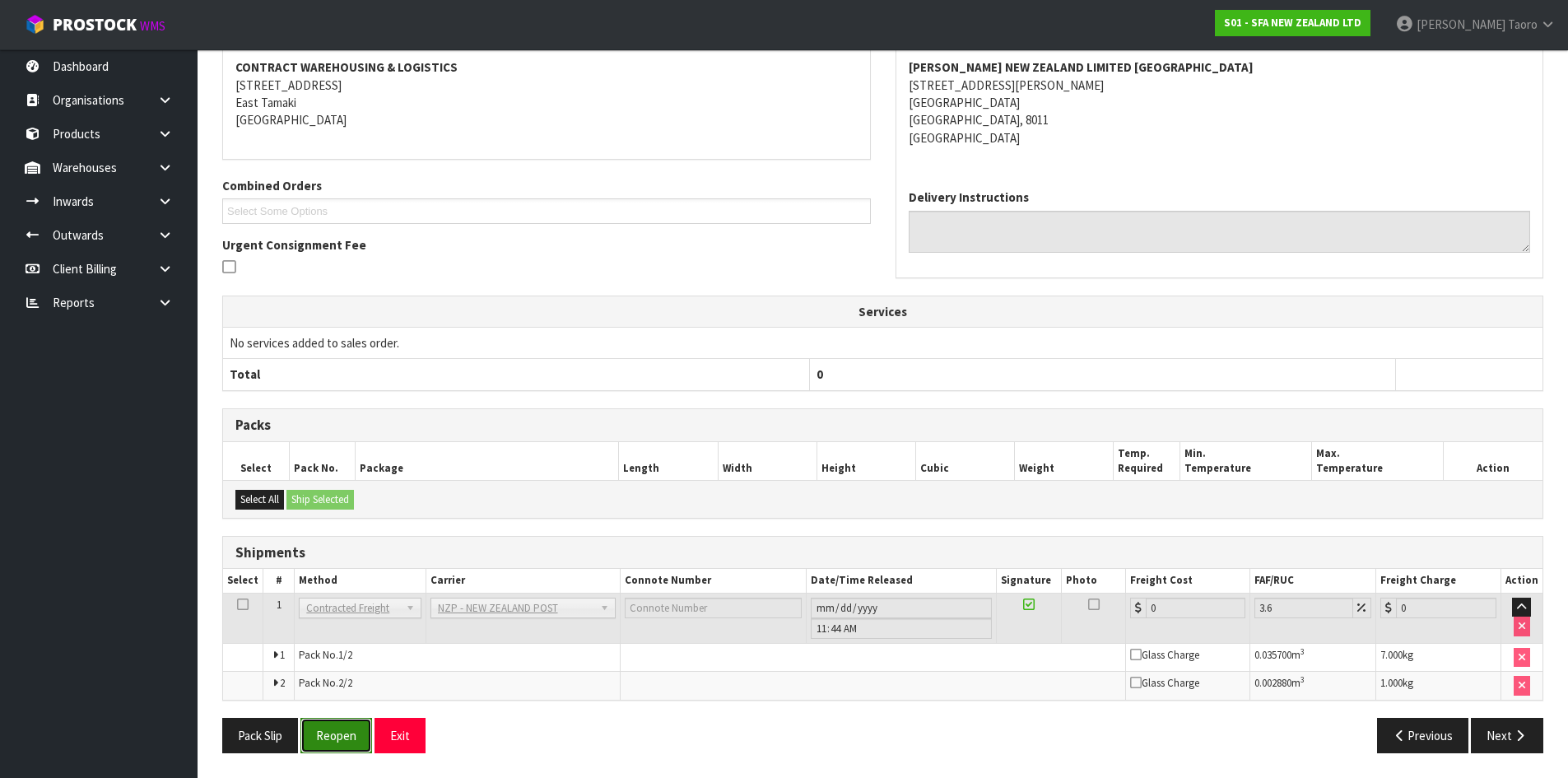
click at [340, 734] on button "Reopen" at bounding box center [336, 736] width 72 height 35
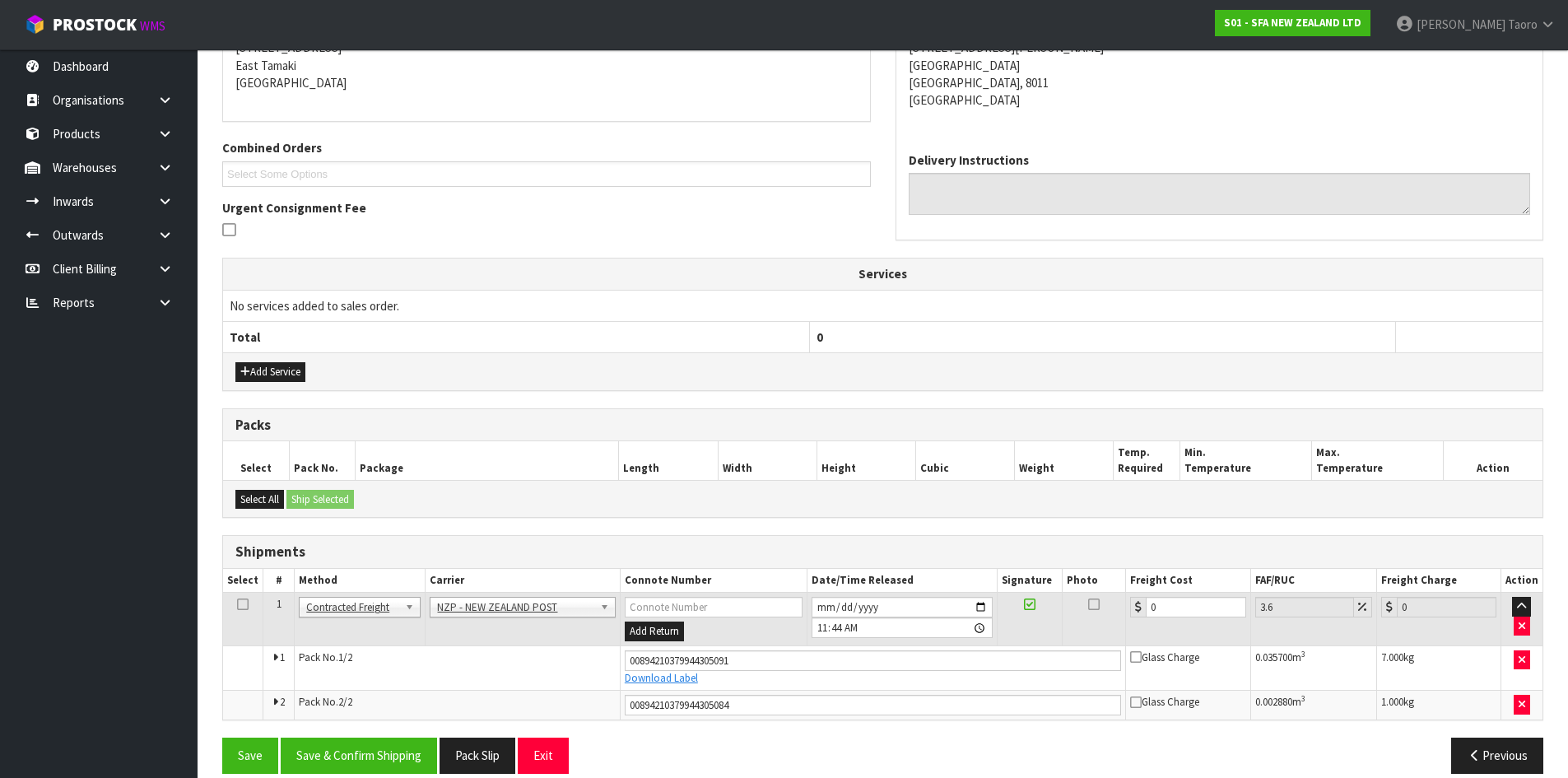
scroll to position [370, 0]
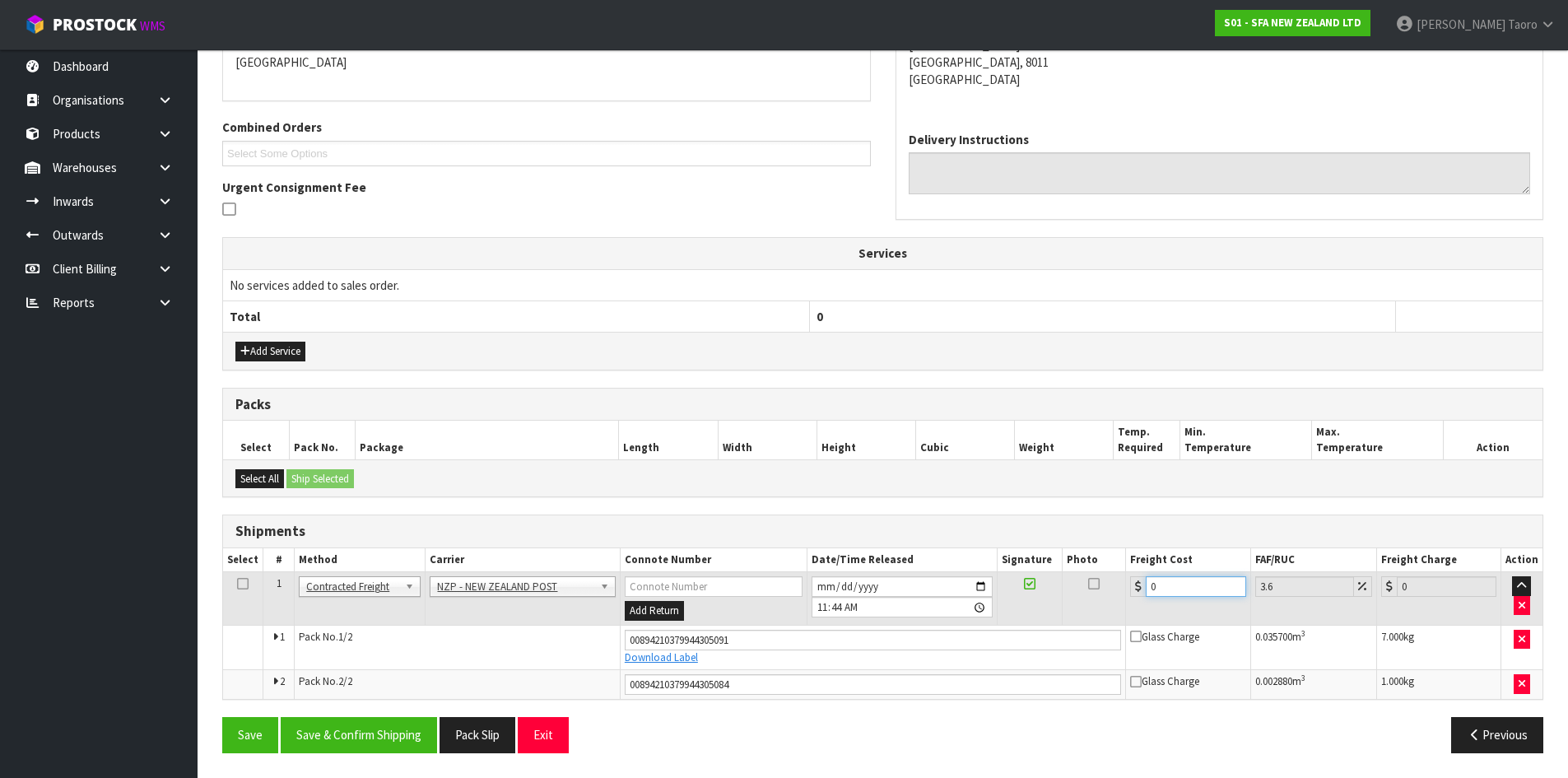
click at [1176, 584] on input "0" at bounding box center [1195, 586] width 99 height 20
type input "5"
type input "5.18"
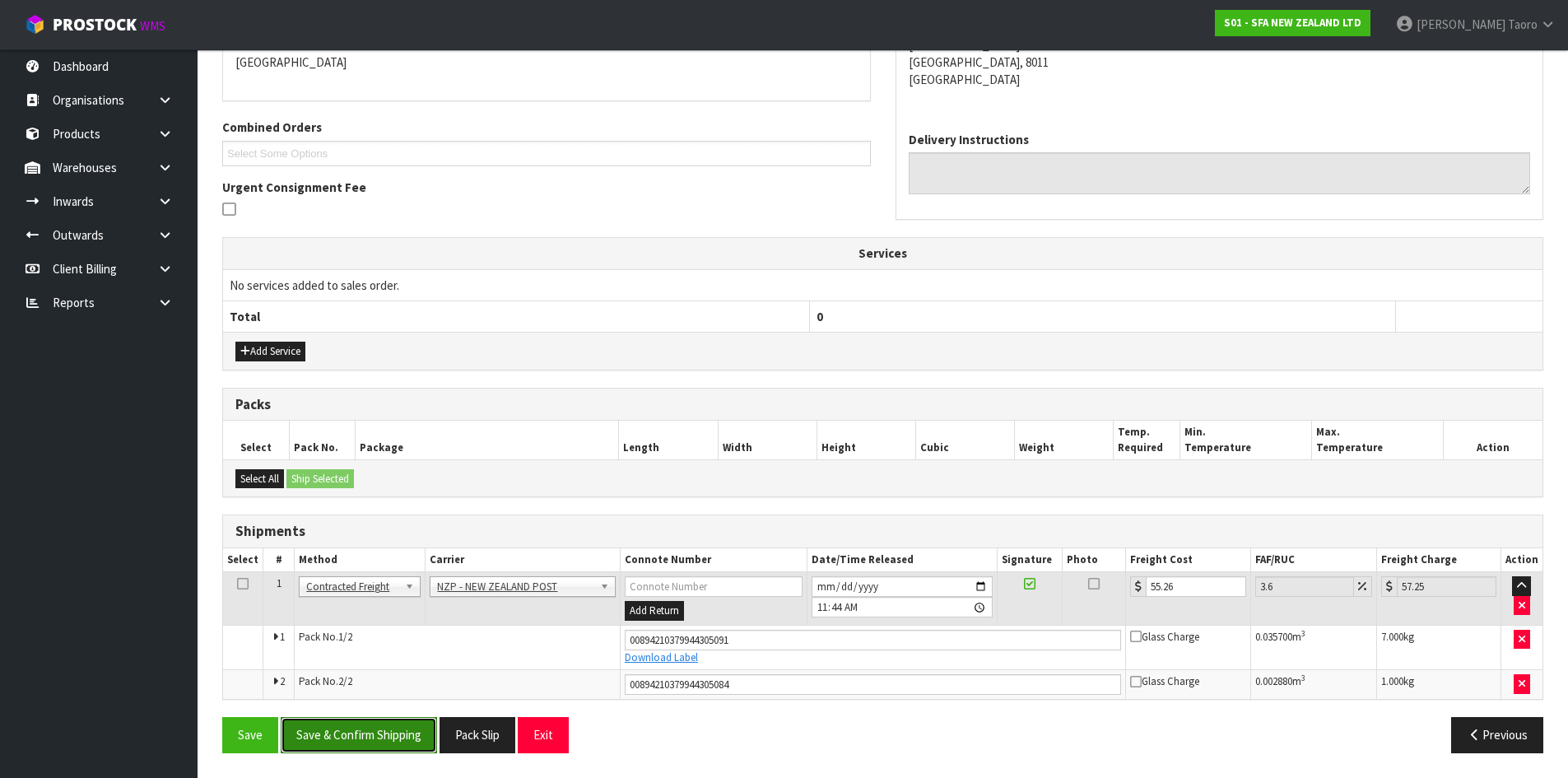
click at [408, 738] on button "Save & Confirm Shipping" at bounding box center [359, 735] width 157 height 35
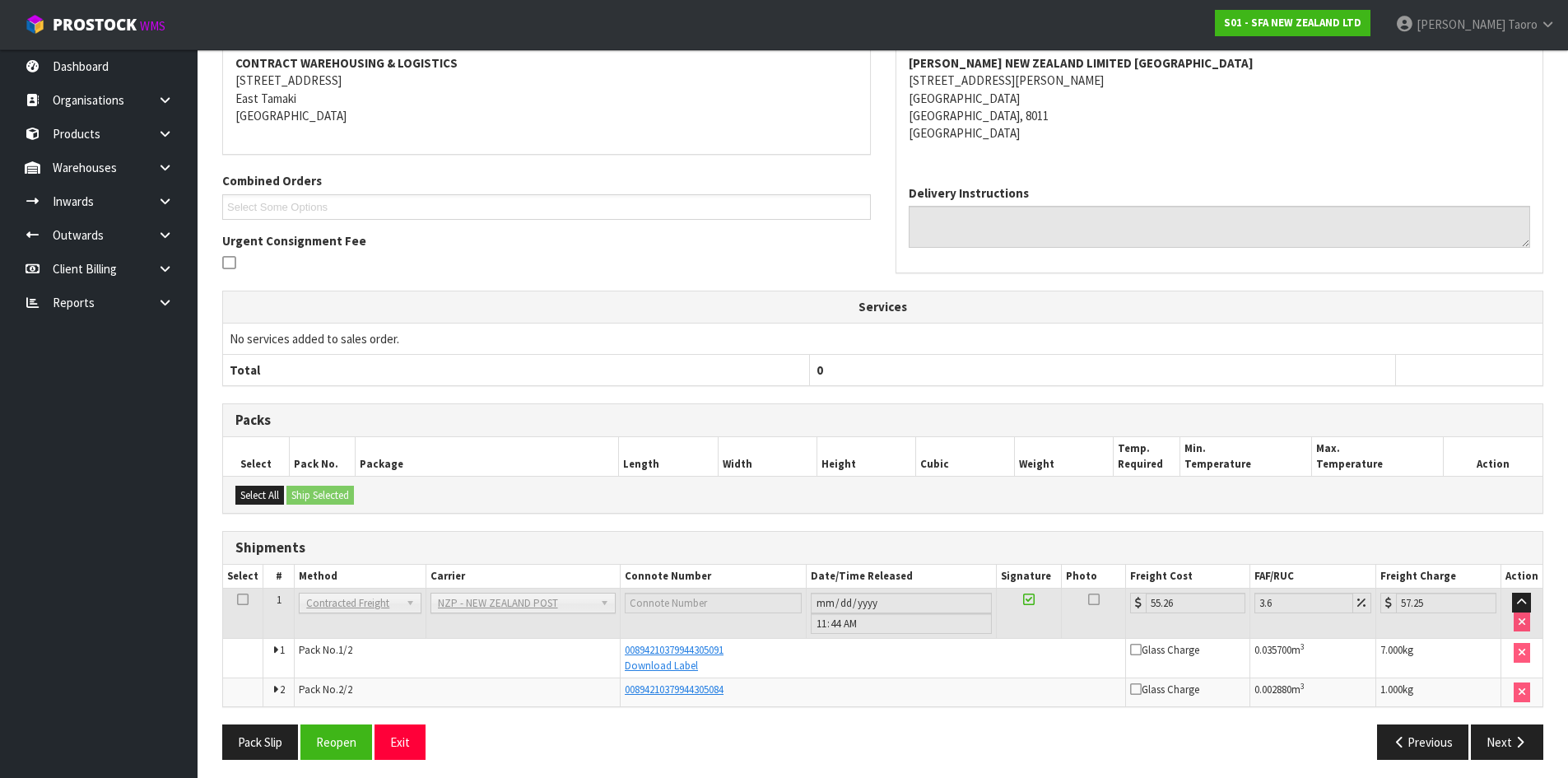
scroll to position [323, 0]
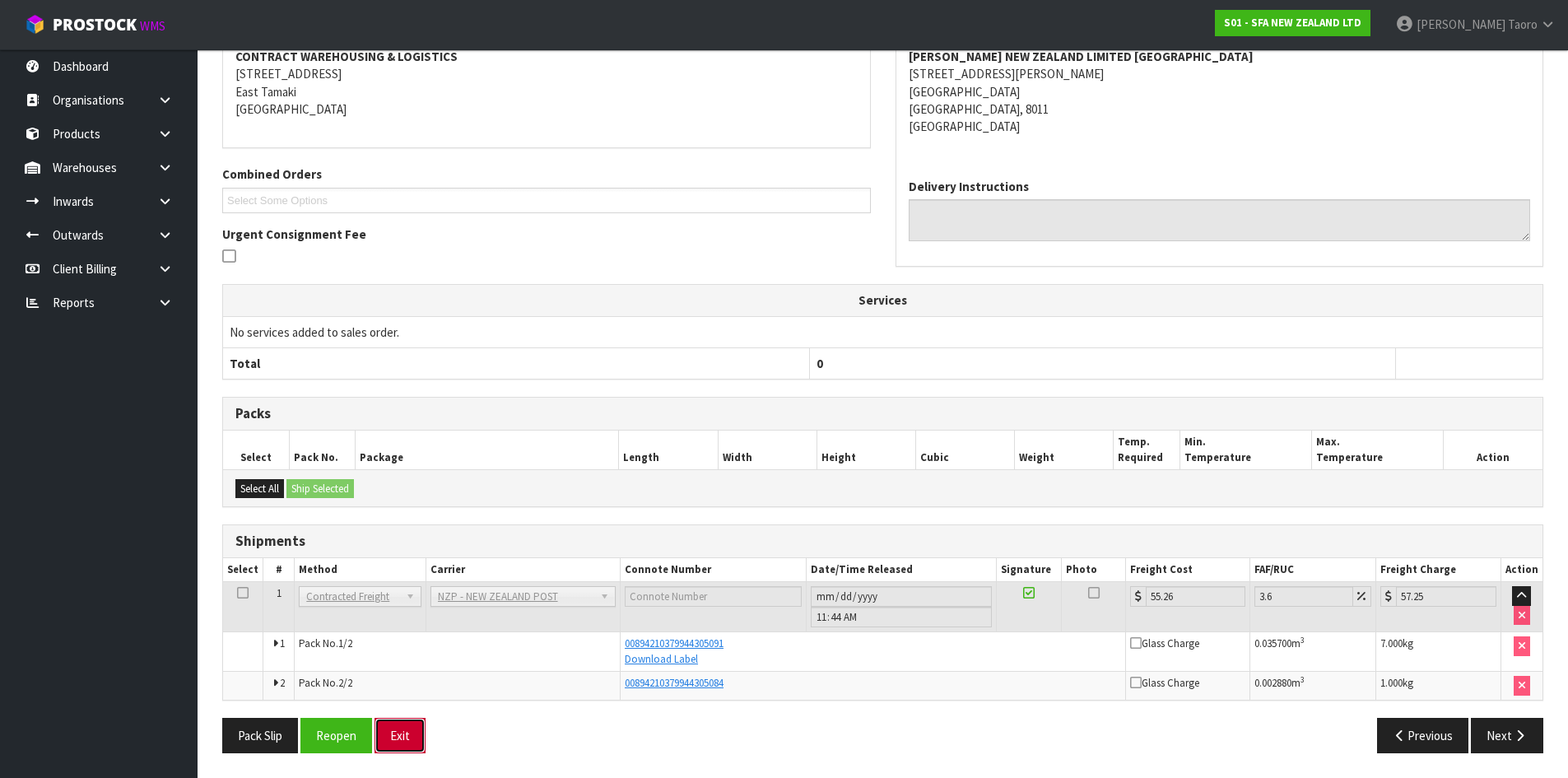
click at [404, 734] on button "Exit" at bounding box center [400, 736] width 51 height 35
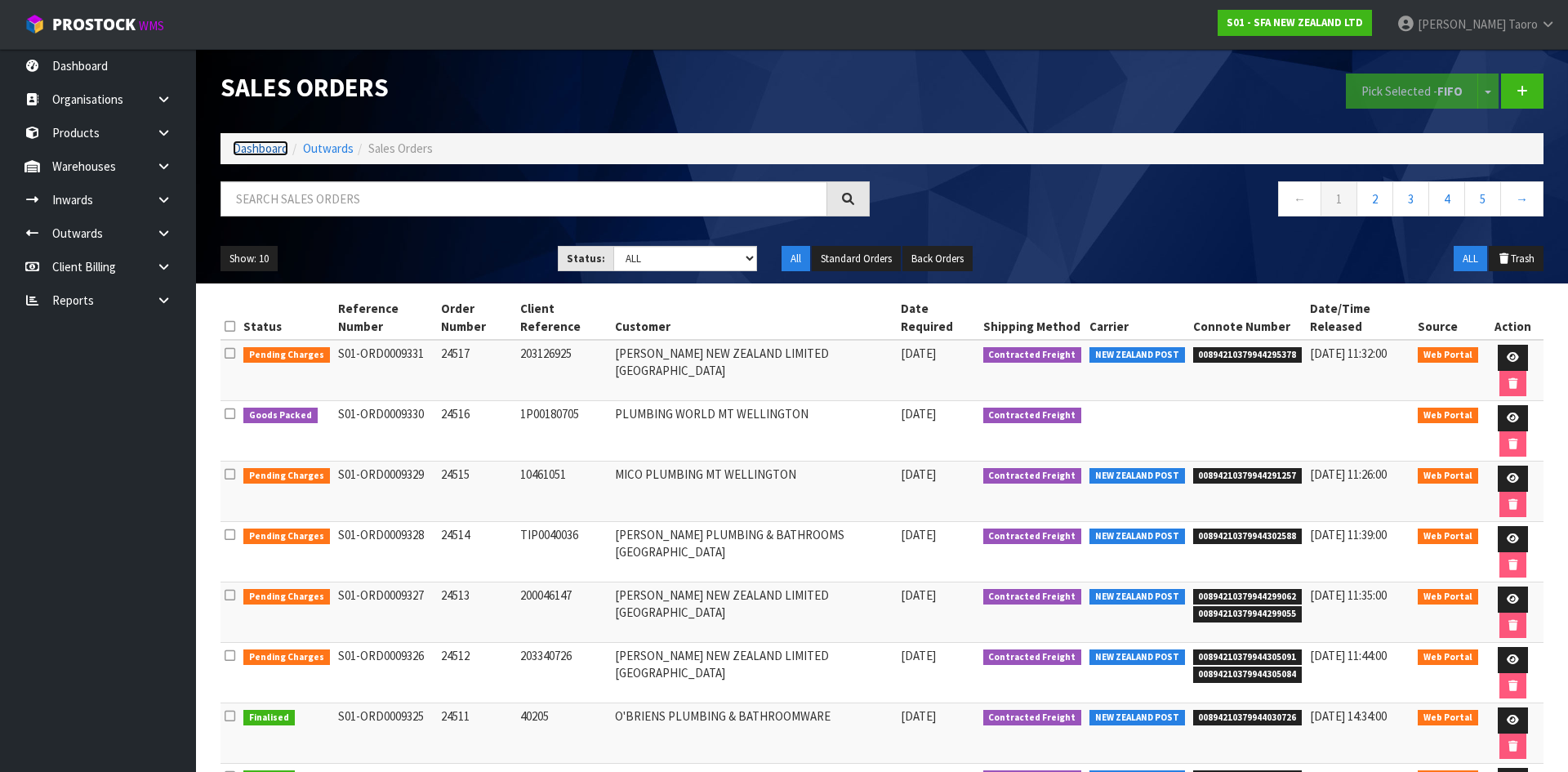
click at [255, 149] on link "Dashboard" at bounding box center [260, 148] width 55 height 16
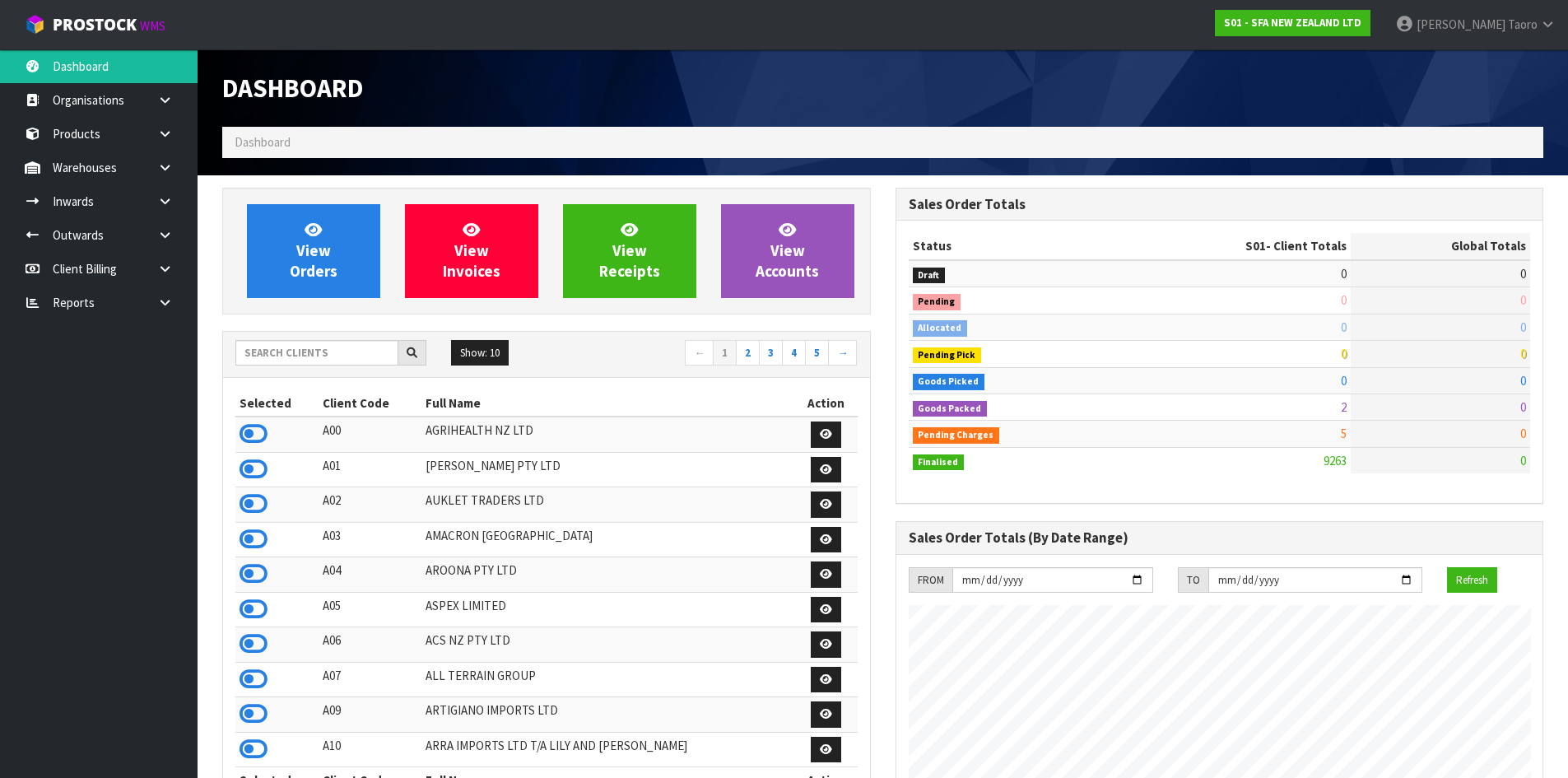
scroll to position [1246, 673]
click at [304, 354] on input "text" at bounding box center [317, 352] width 163 height 26
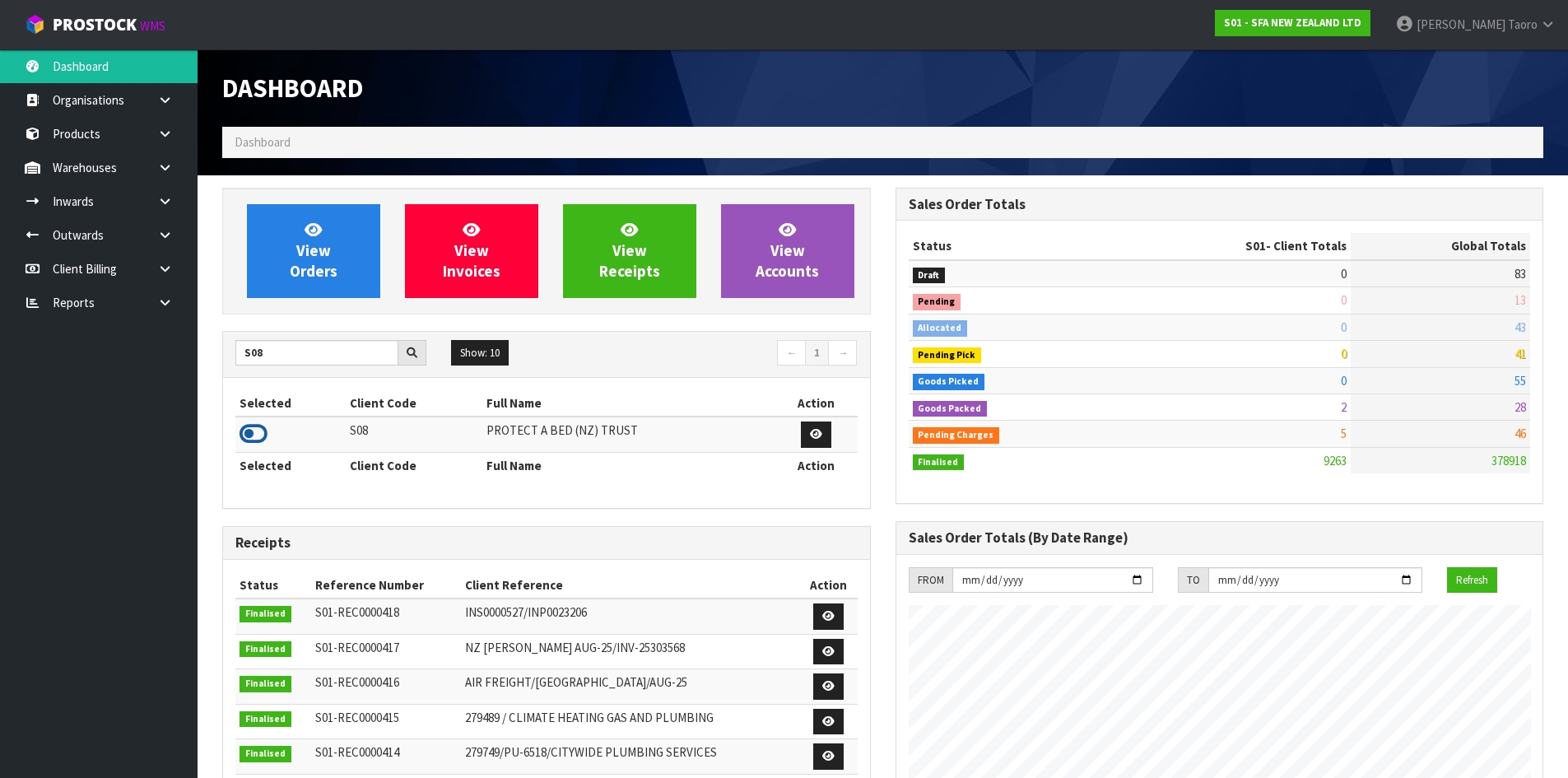
click at [260, 434] on icon at bounding box center [254, 434] width 28 height 25
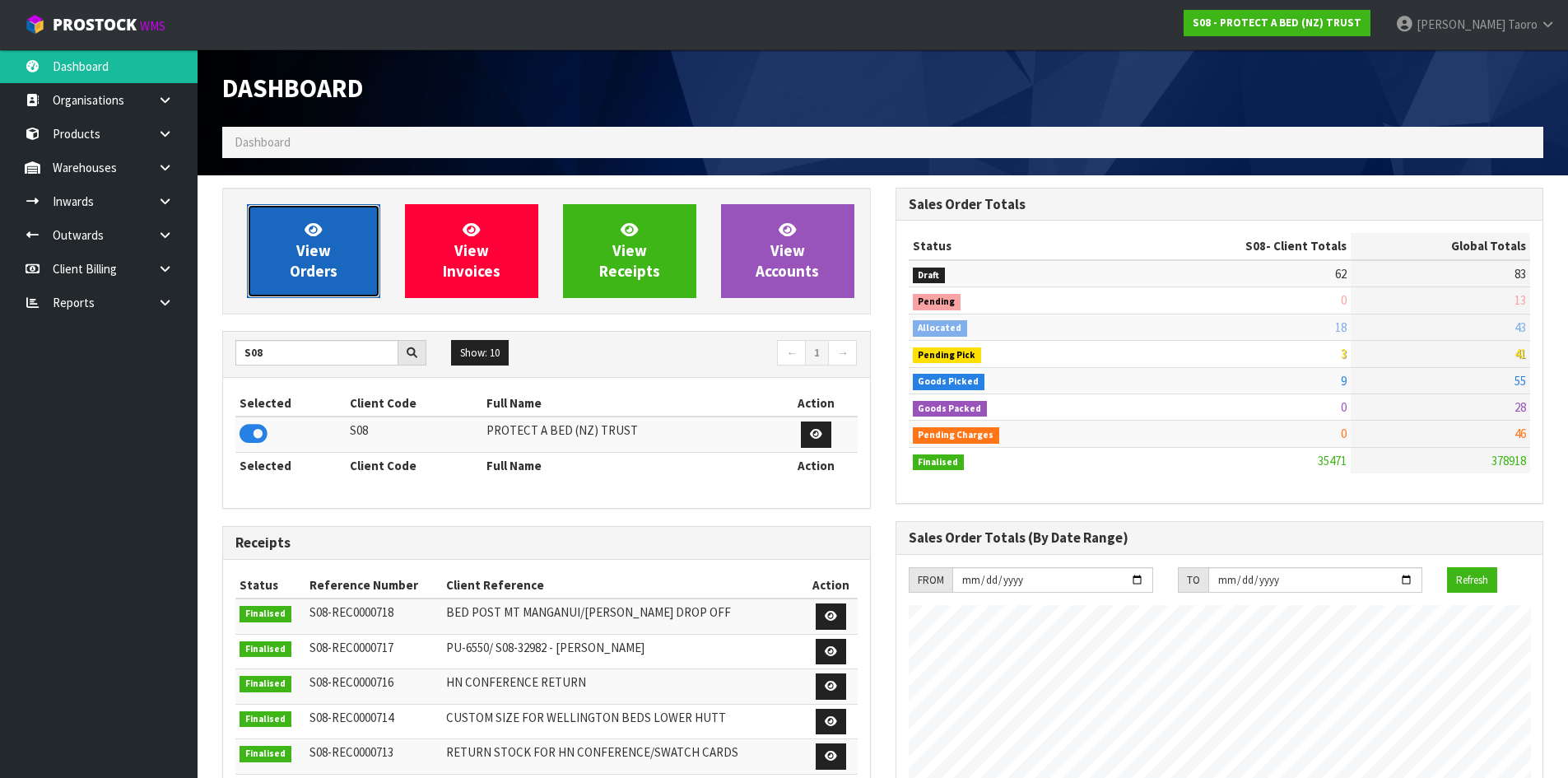
click at [305, 262] on span "View Orders" at bounding box center [313, 250] width 48 height 62
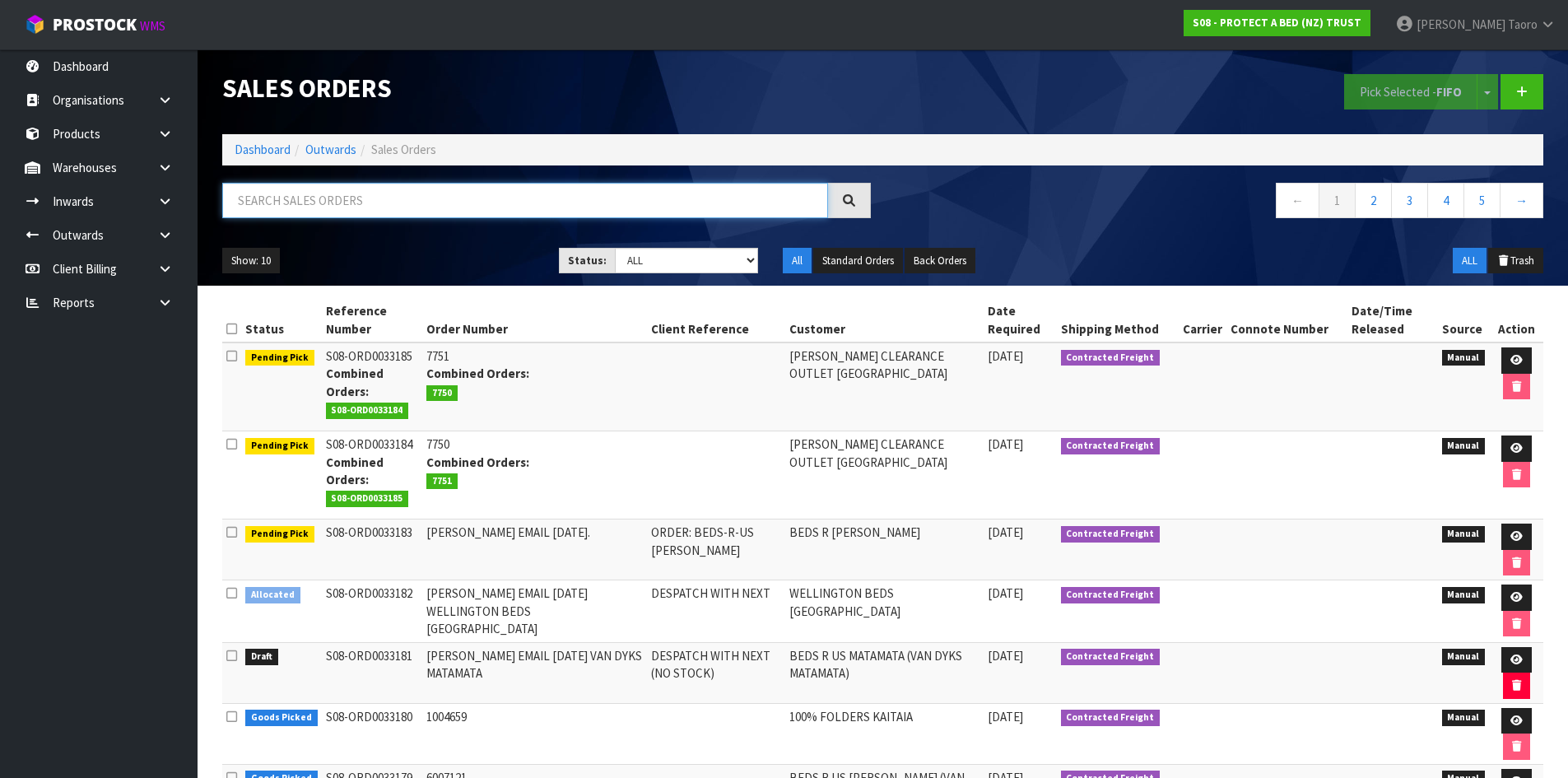
click at [481, 212] on input "text" at bounding box center [525, 200] width 606 height 35
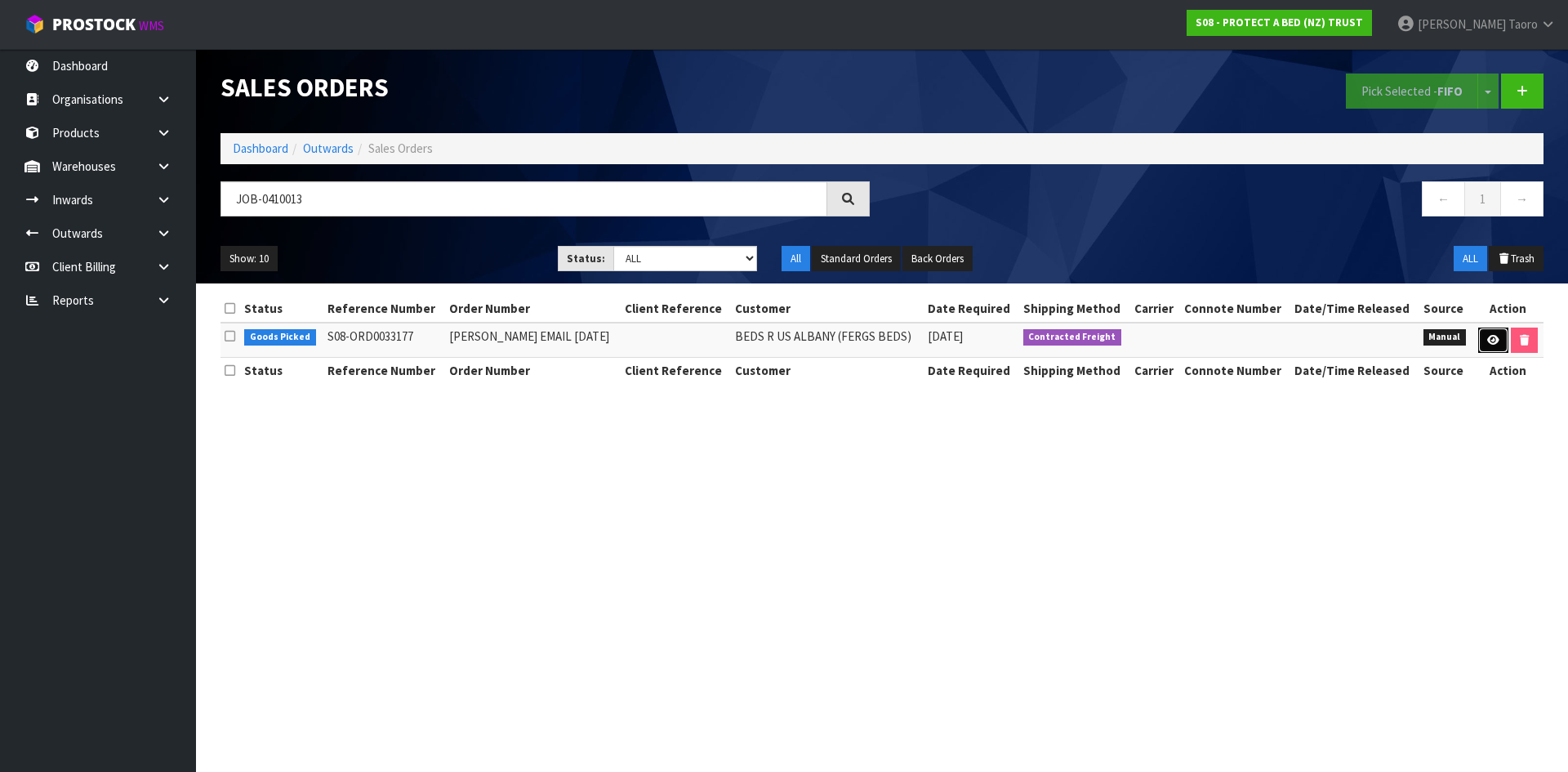
click at [1498, 343] on link at bounding box center [1493, 341] width 30 height 26
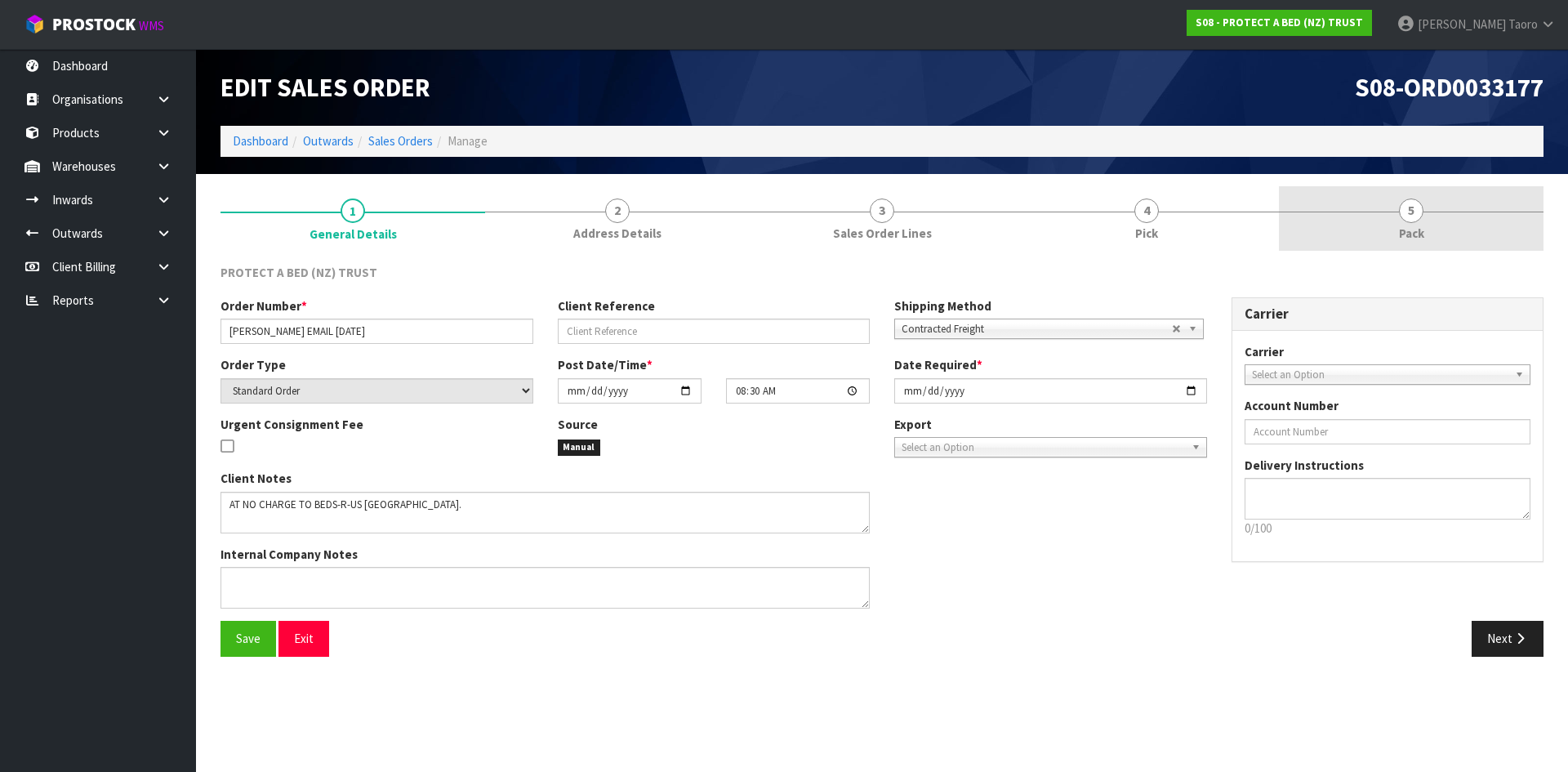
click at [1420, 231] on span "Pack" at bounding box center [1411, 234] width 25 height 18
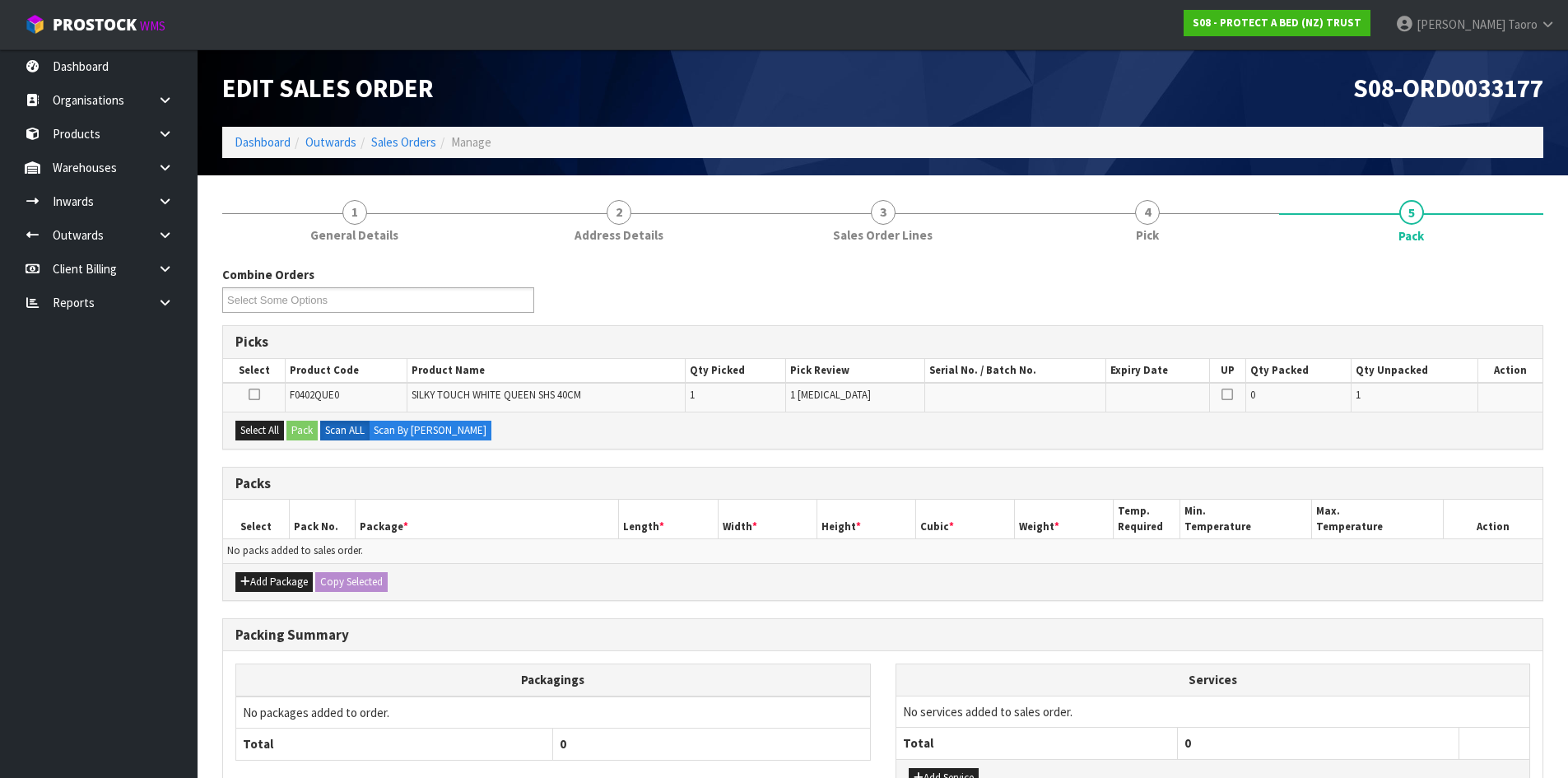
click at [1094, 91] on h1 "S08-ORD0033177" at bounding box center [1219, 89] width 649 height 28
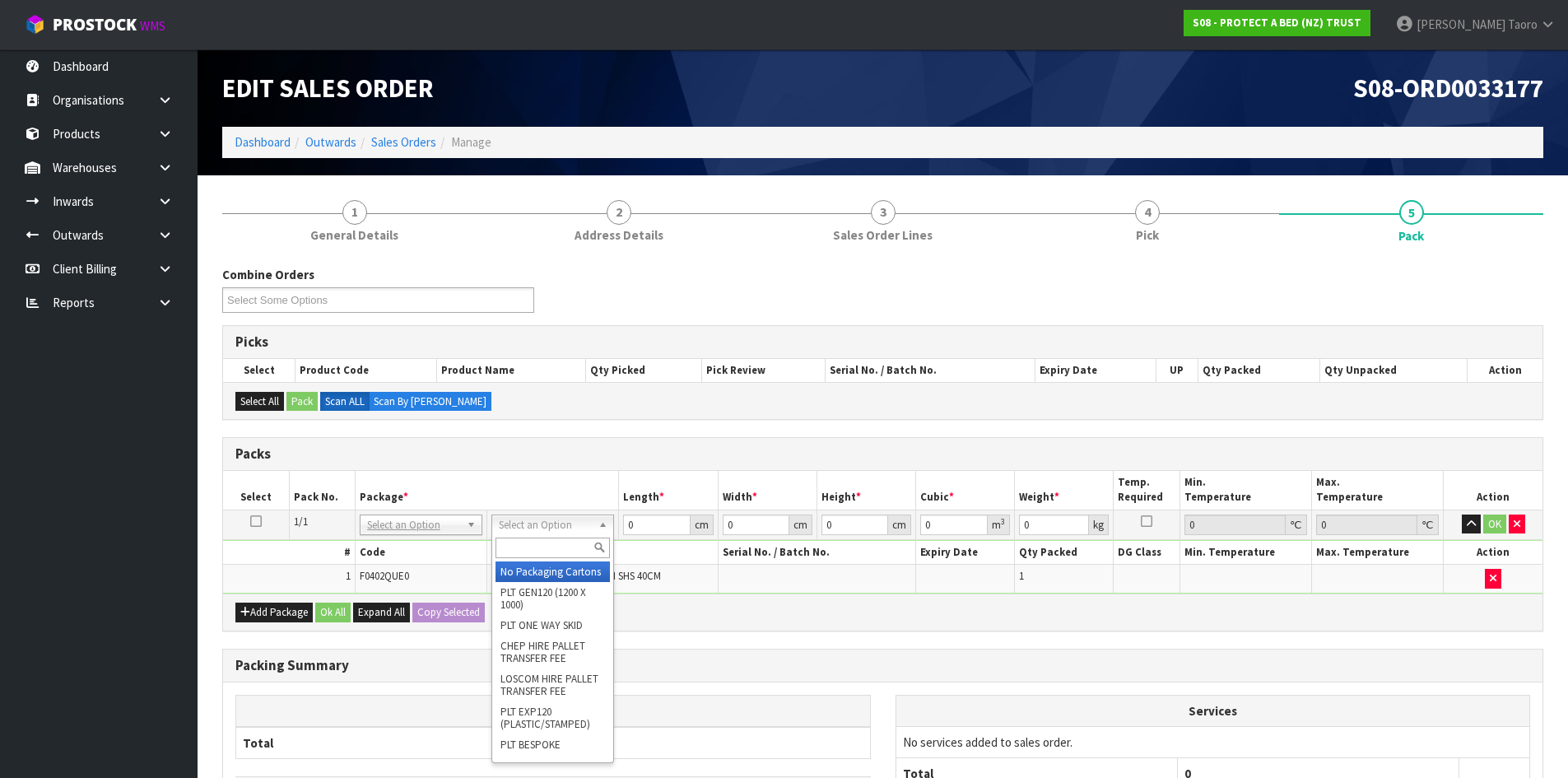
drag, startPoint x: 579, startPoint y: 550, endPoint x: 590, endPoint y: 549, distance: 11.0
click at [590, 549] on input "text" at bounding box center [552, 547] width 114 height 20
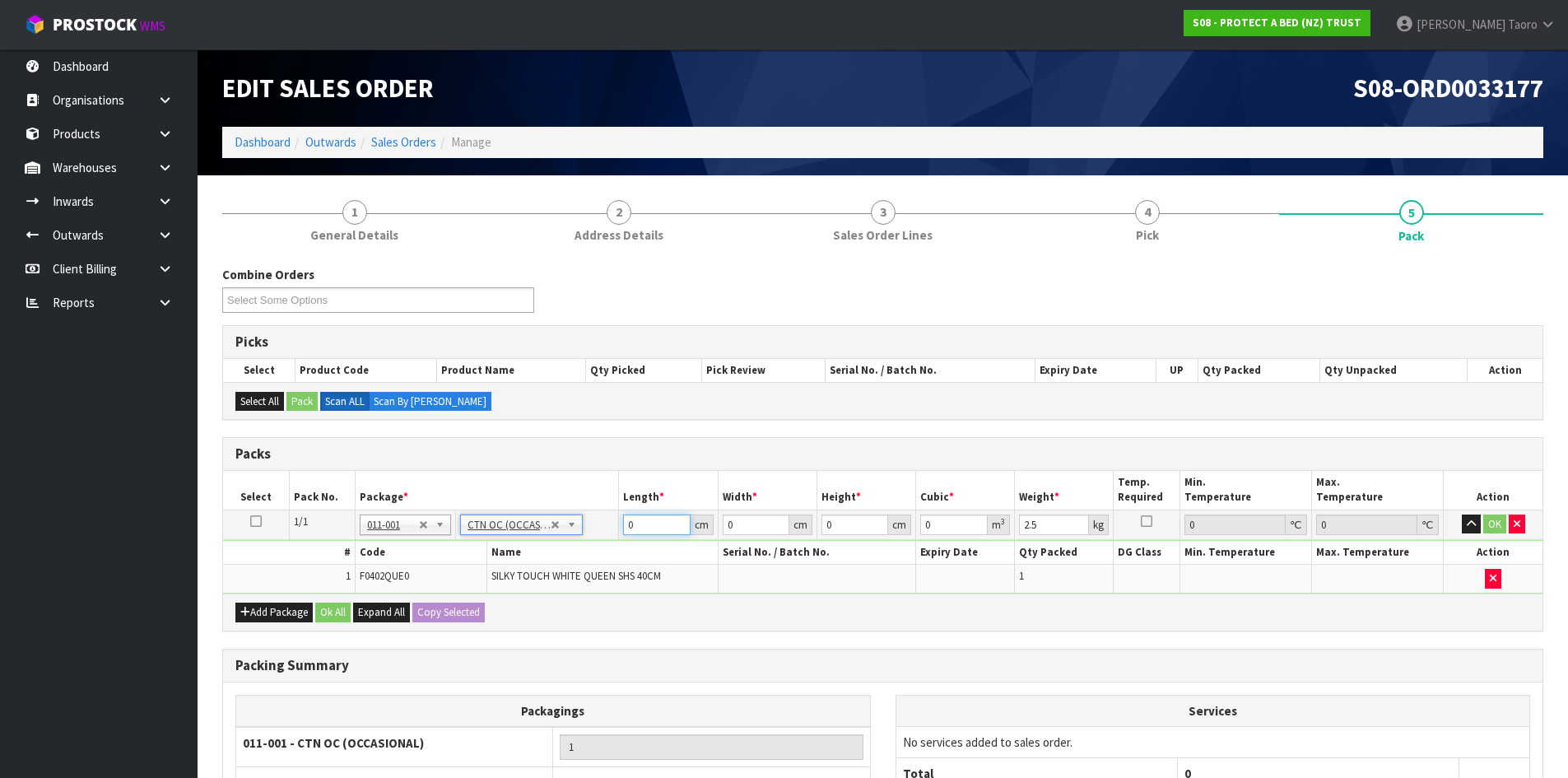
click at [652, 527] on input "0" at bounding box center [656, 524] width 66 height 20
click at [652, 526] on input "0" at bounding box center [656, 524] width 66 height 20
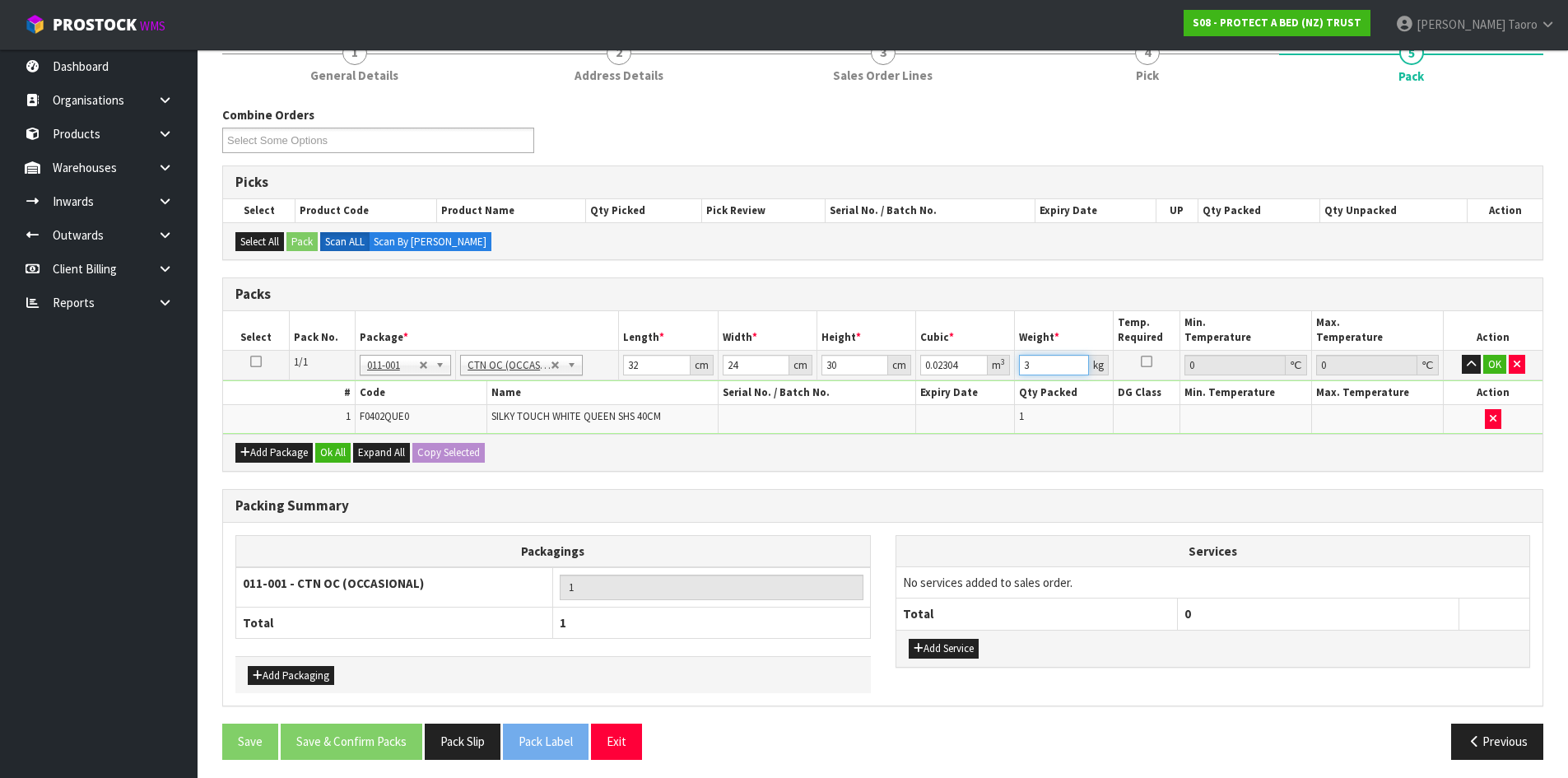
scroll to position [166, 0]
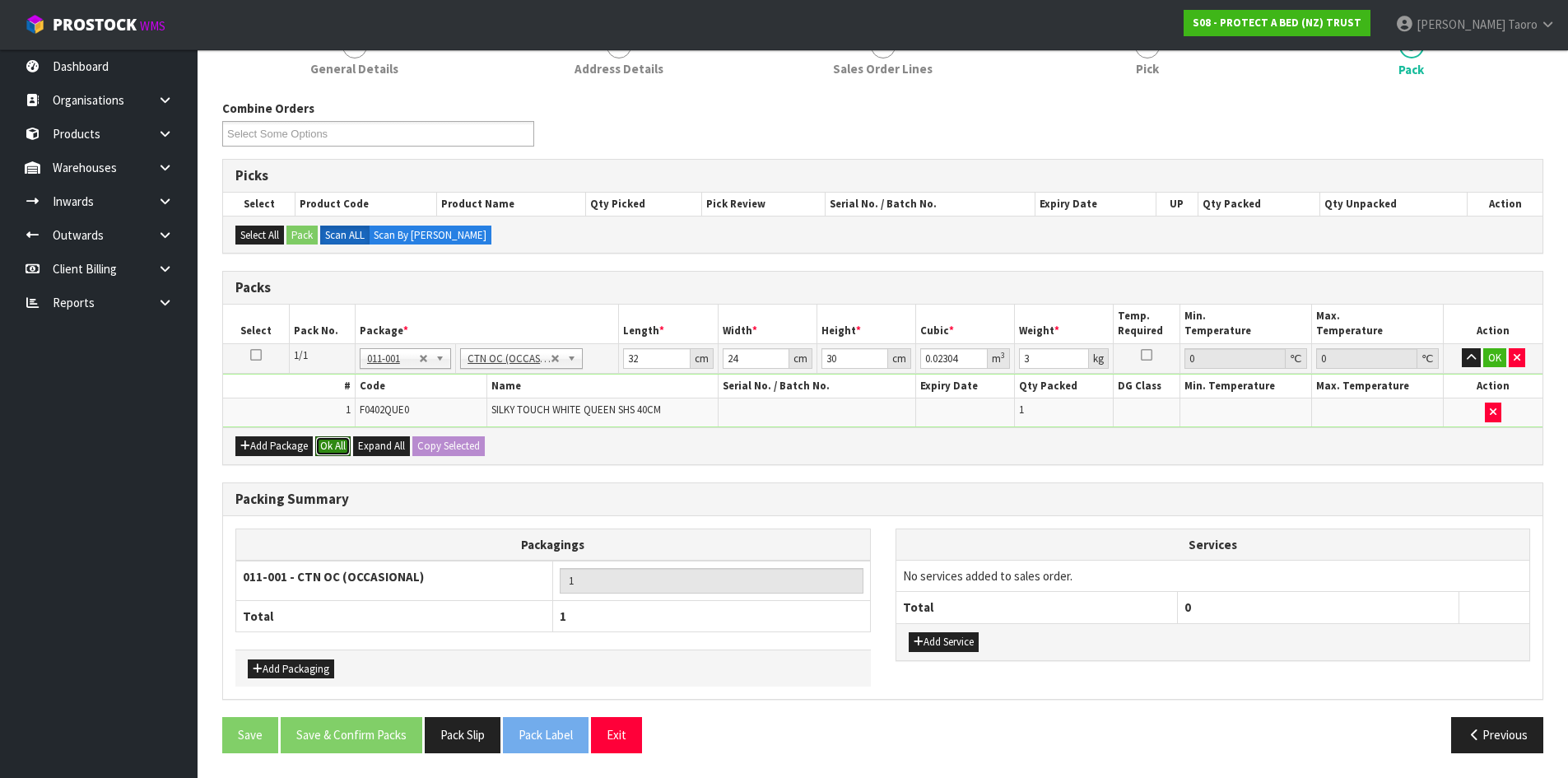
click at [337, 444] on button "Ok All" at bounding box center [333, 446] width 35 height 19
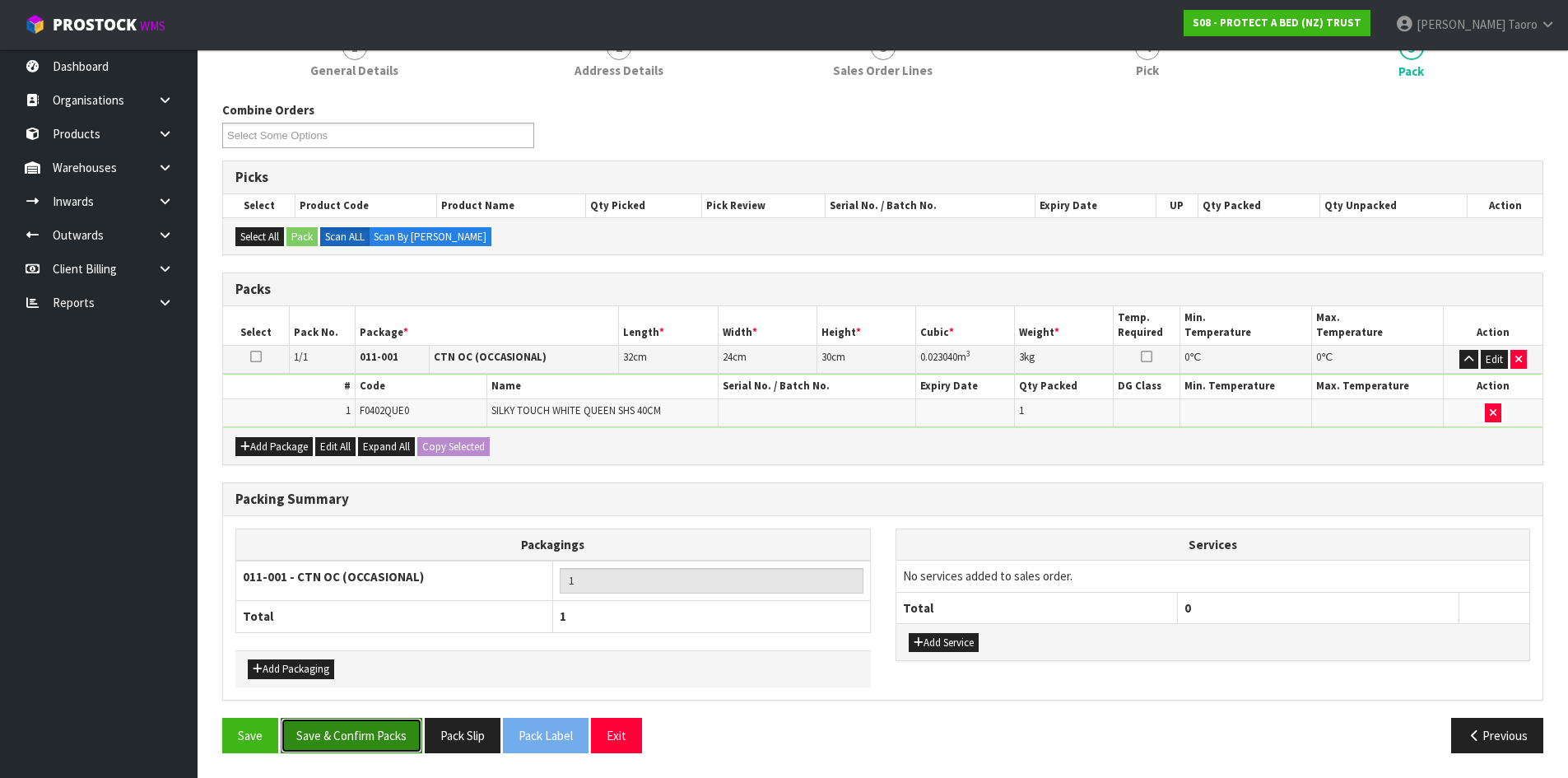
click at [386, 736] on button "Save & Confirm Packs" at bounding box center [351, 736] width 142 height 35
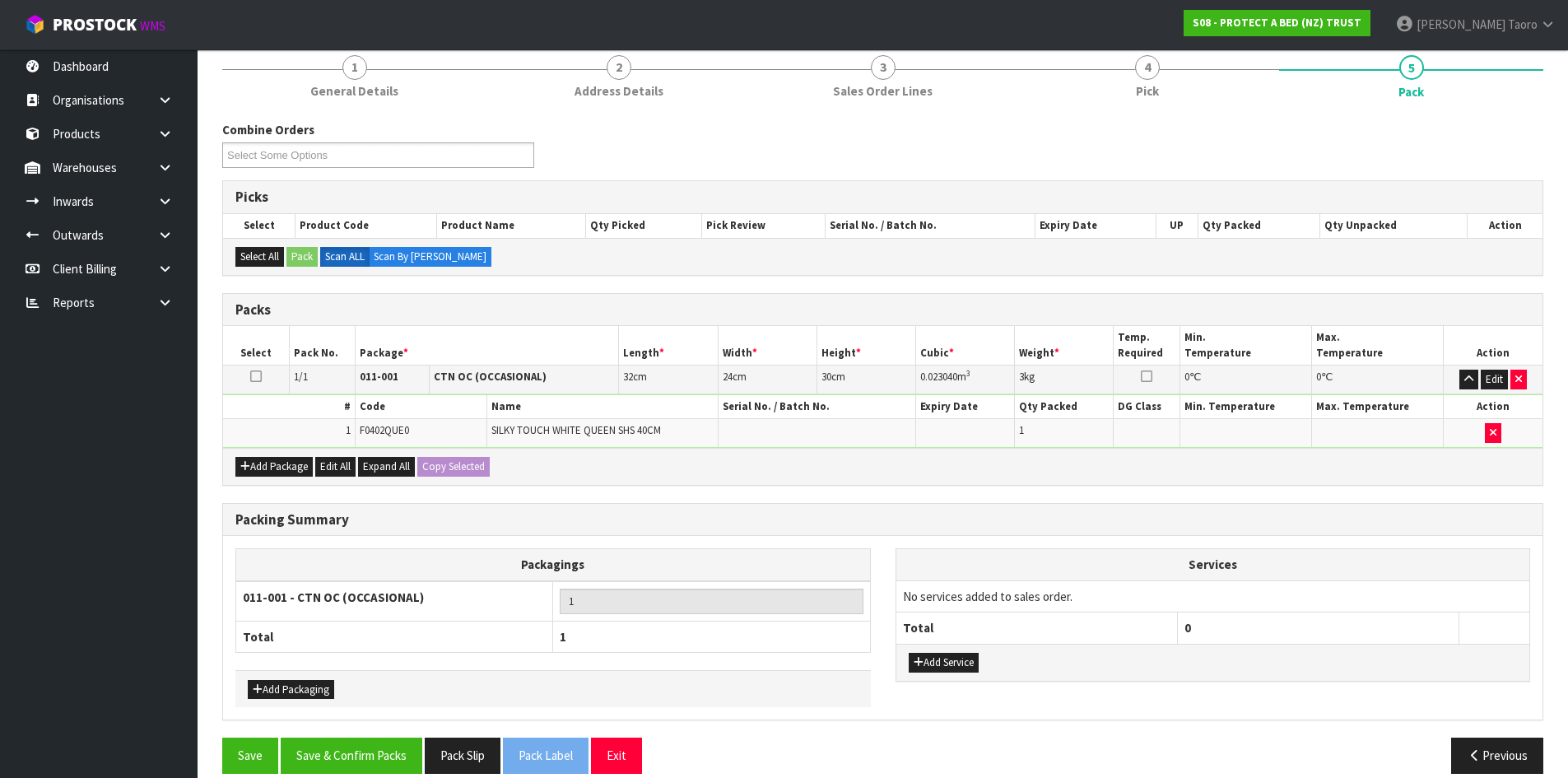
scroll to position [135, 0]
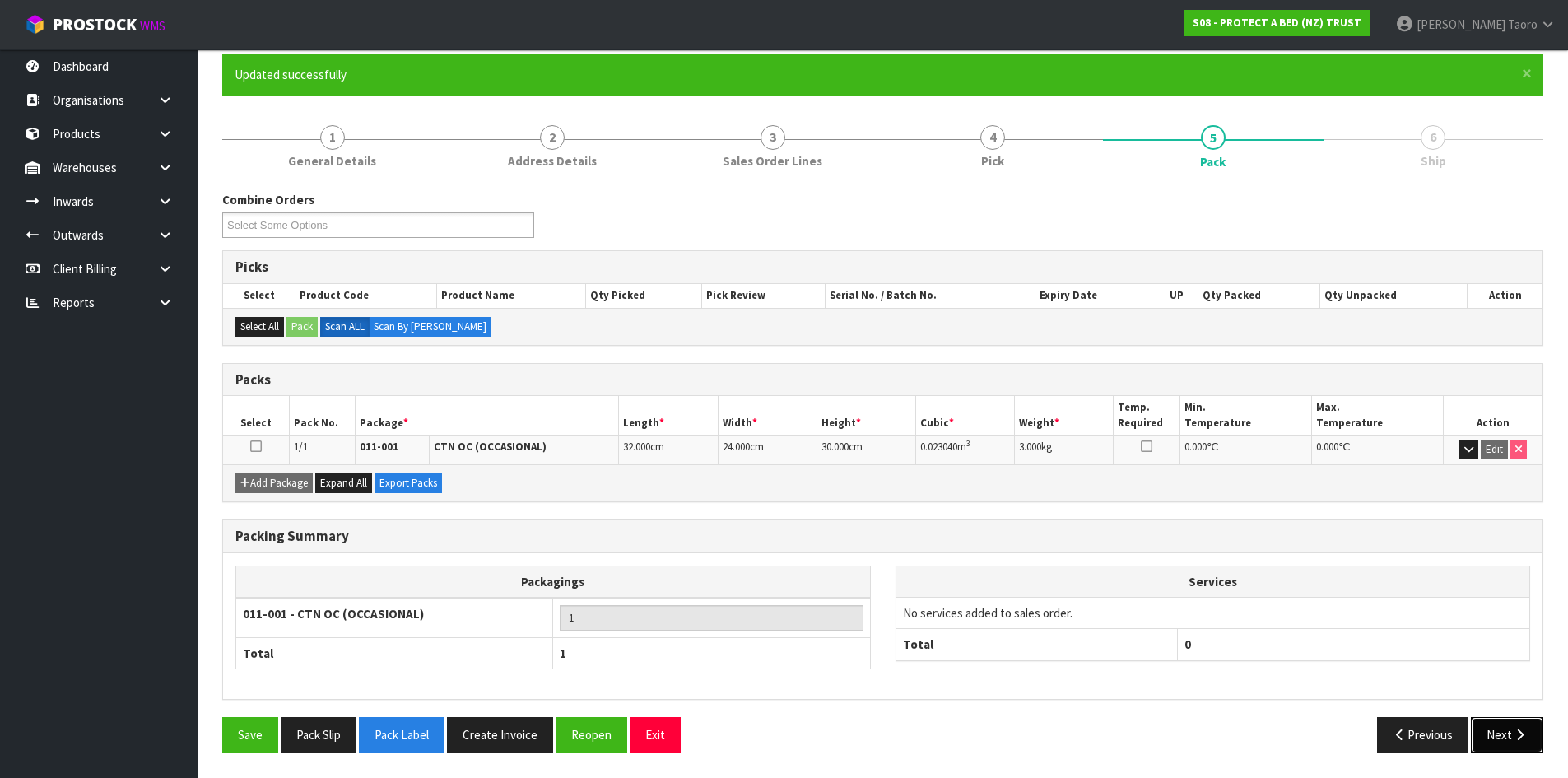
click at [1518, 733] on icon "button" at bounding box center [1520, 735] width 16 height 12
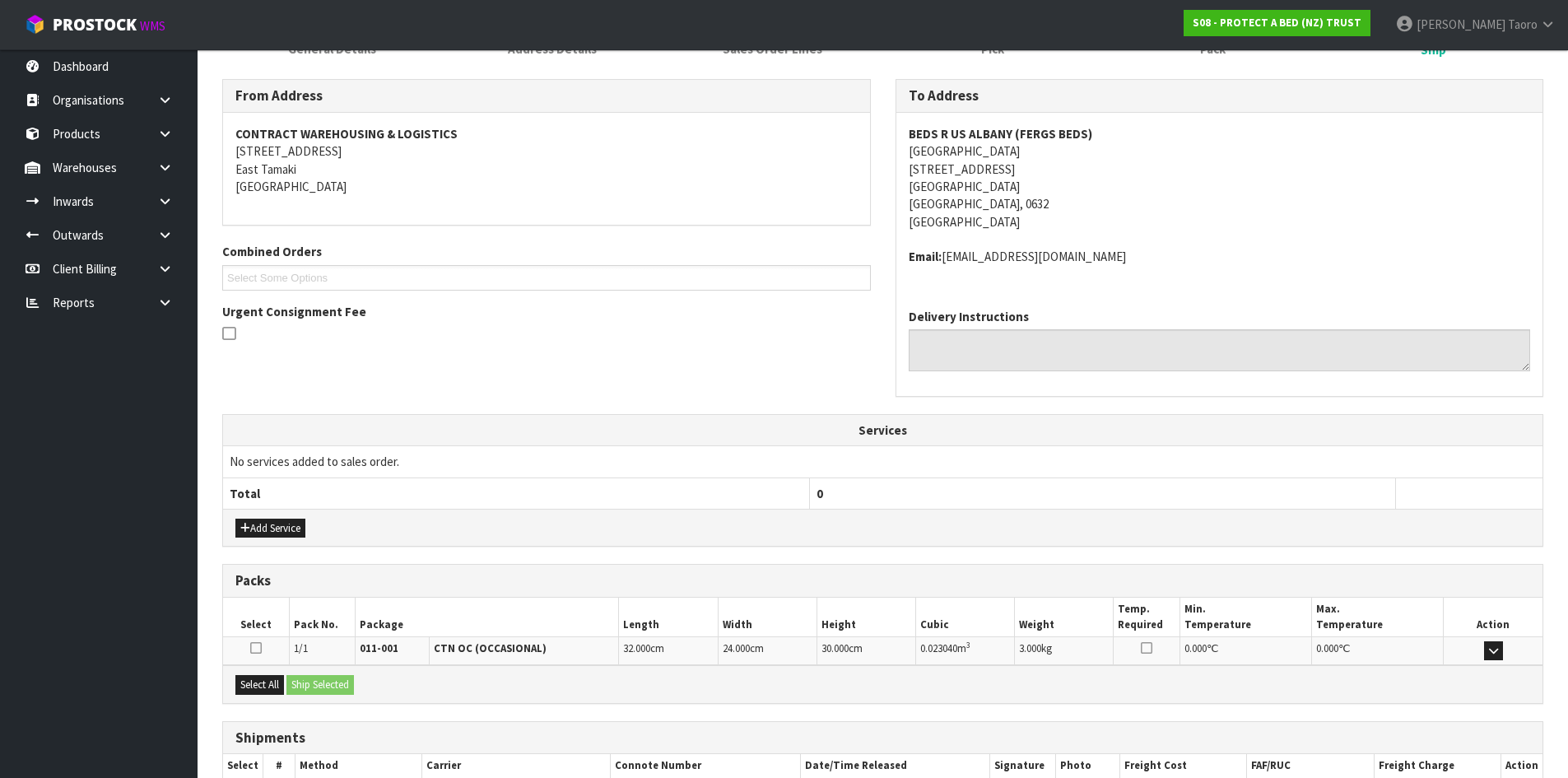
scroll to position [349, 0]
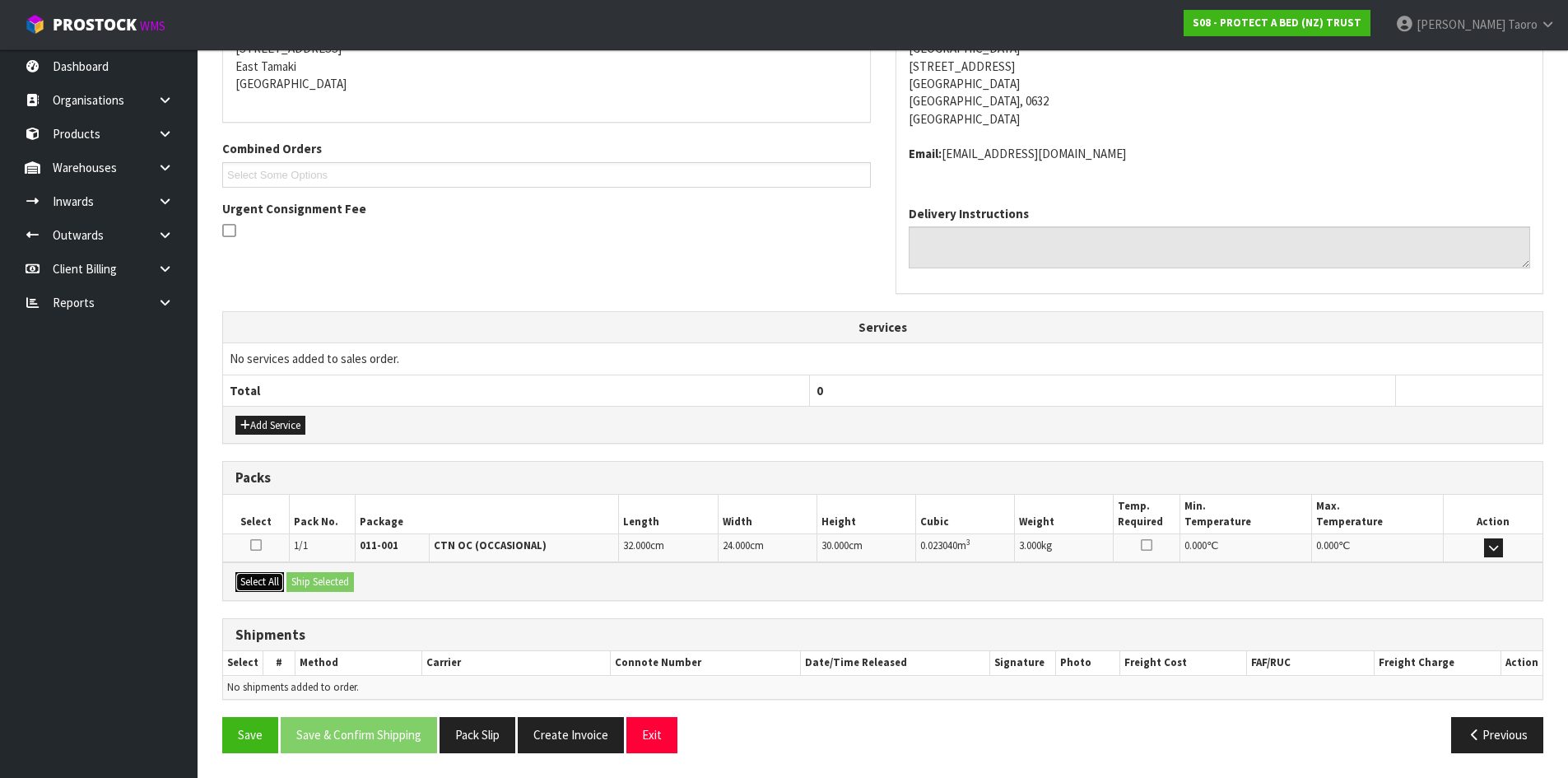
click at [258, 580] on button "Select All" at bounding box center [259, 582] width 49 height 19
click at [310, 577] on button "Ship Selected" at bounding box center [321, 582] width 67 height 19
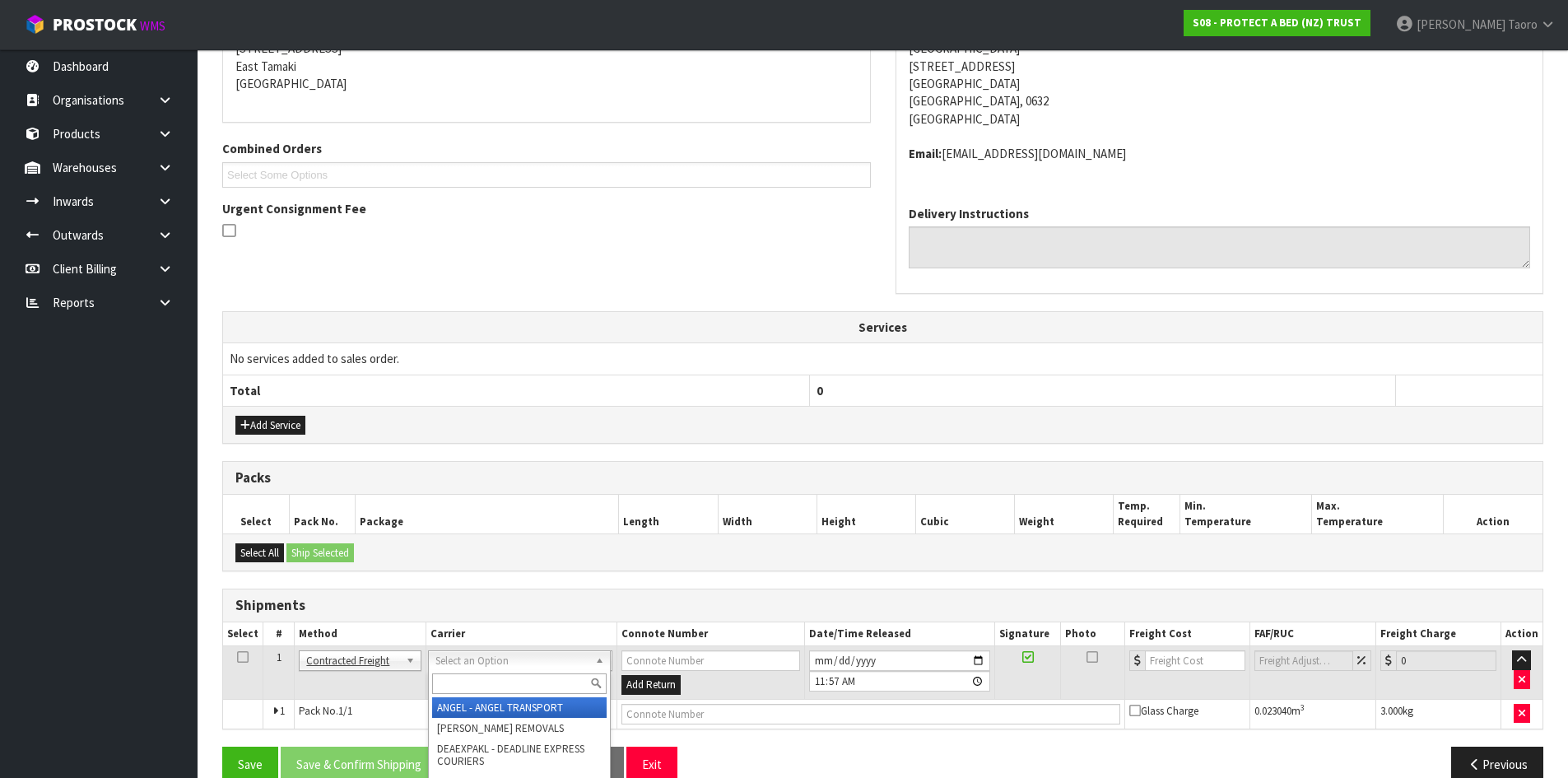
click at [478, 680] on input "text" at bounding box center [519, 682] width 174 height 20
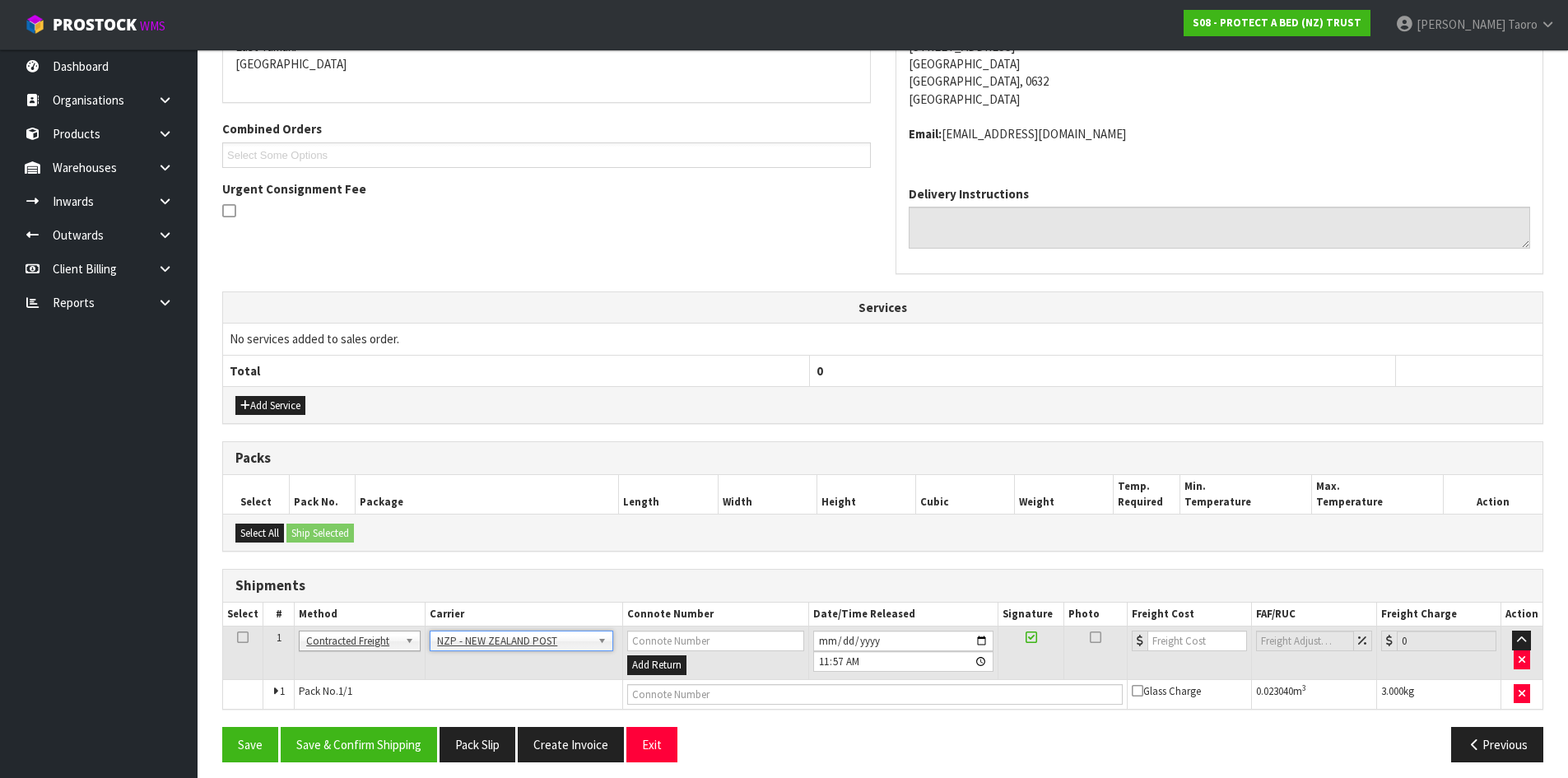
scroll to position [378, 0]
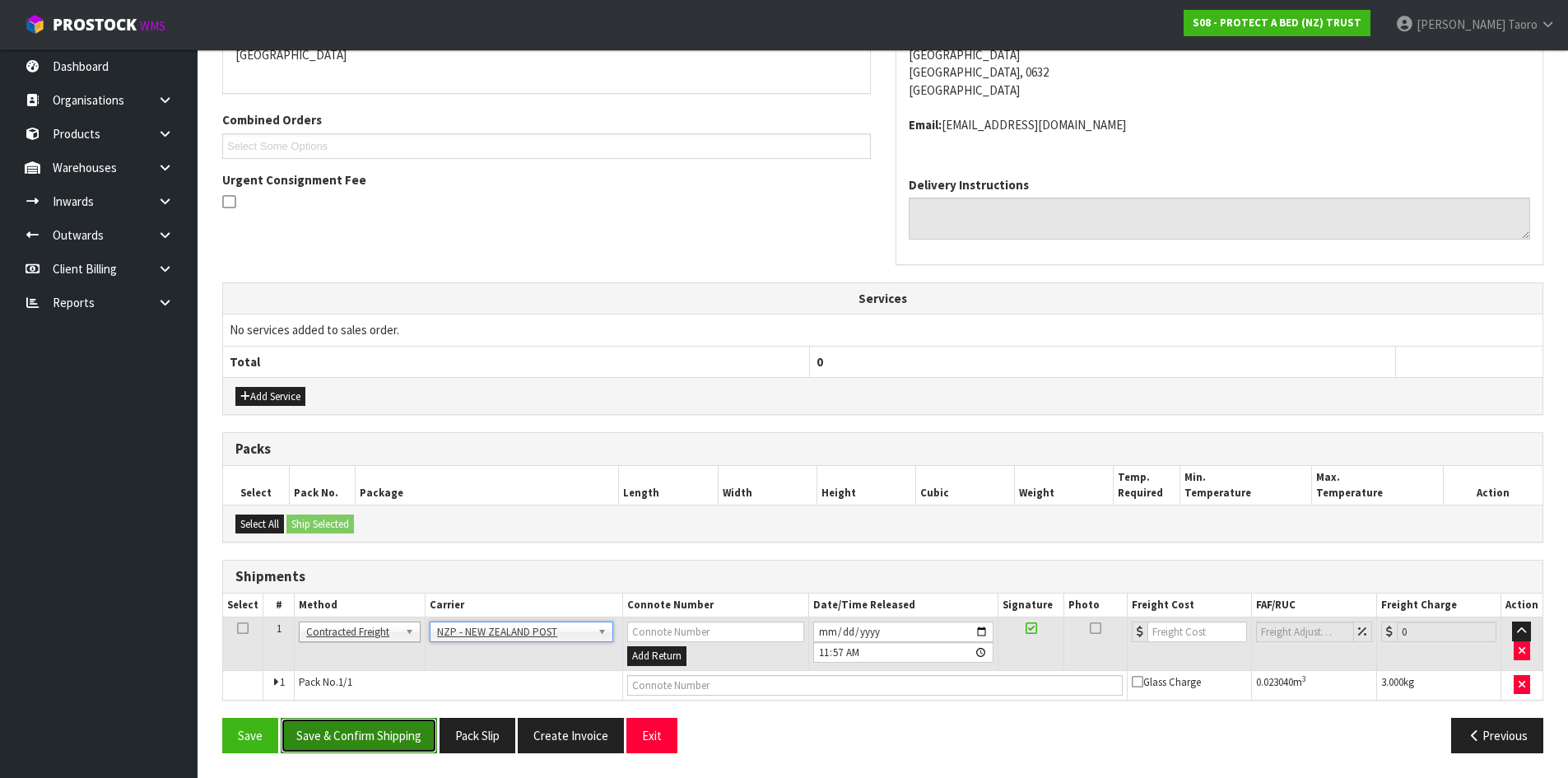
click at [419, 722] on button "Save & Confirm Shipping" at bounding box center [359, 736] width 157 height 35
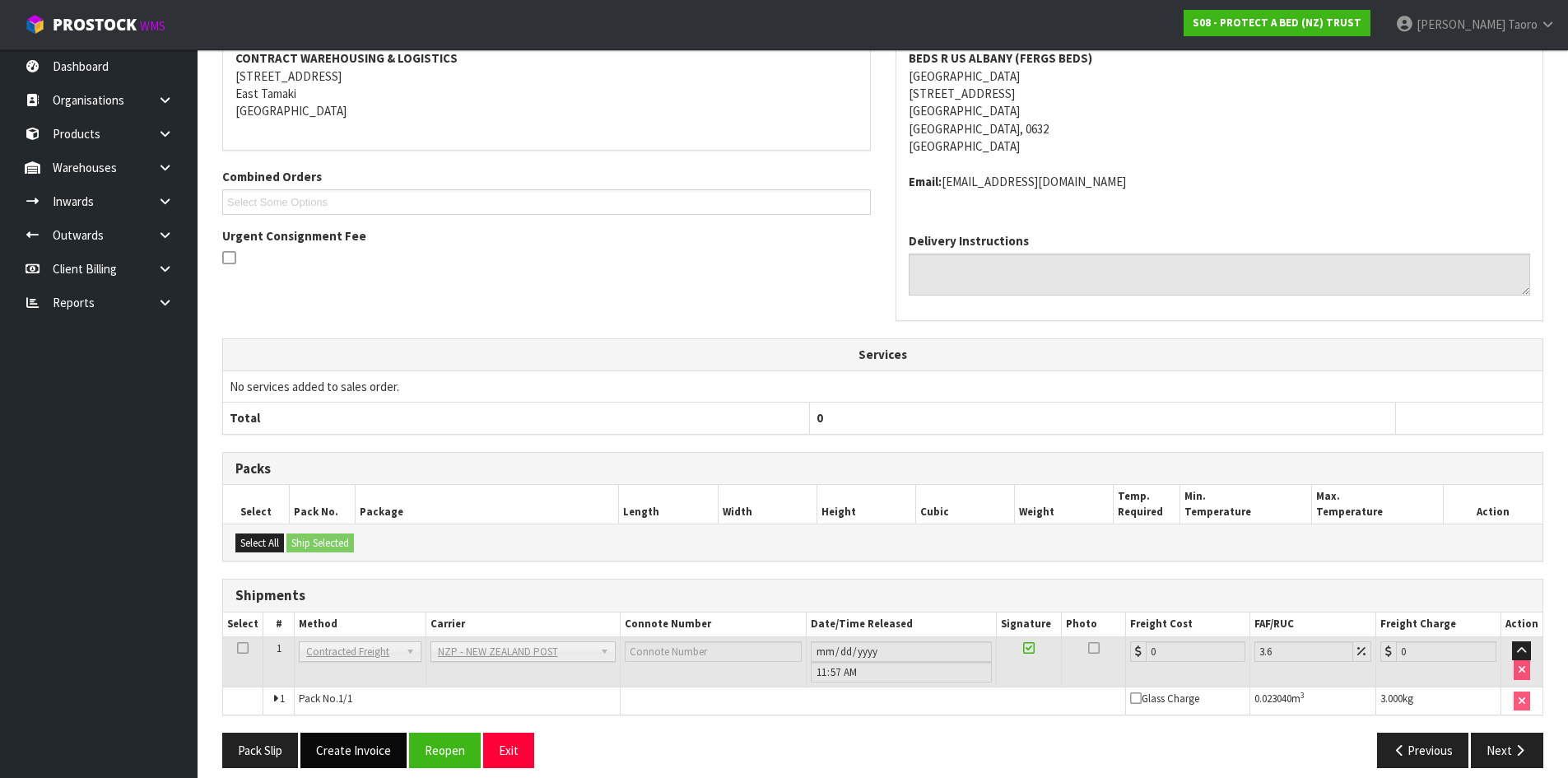
scroll to position [354, 0]
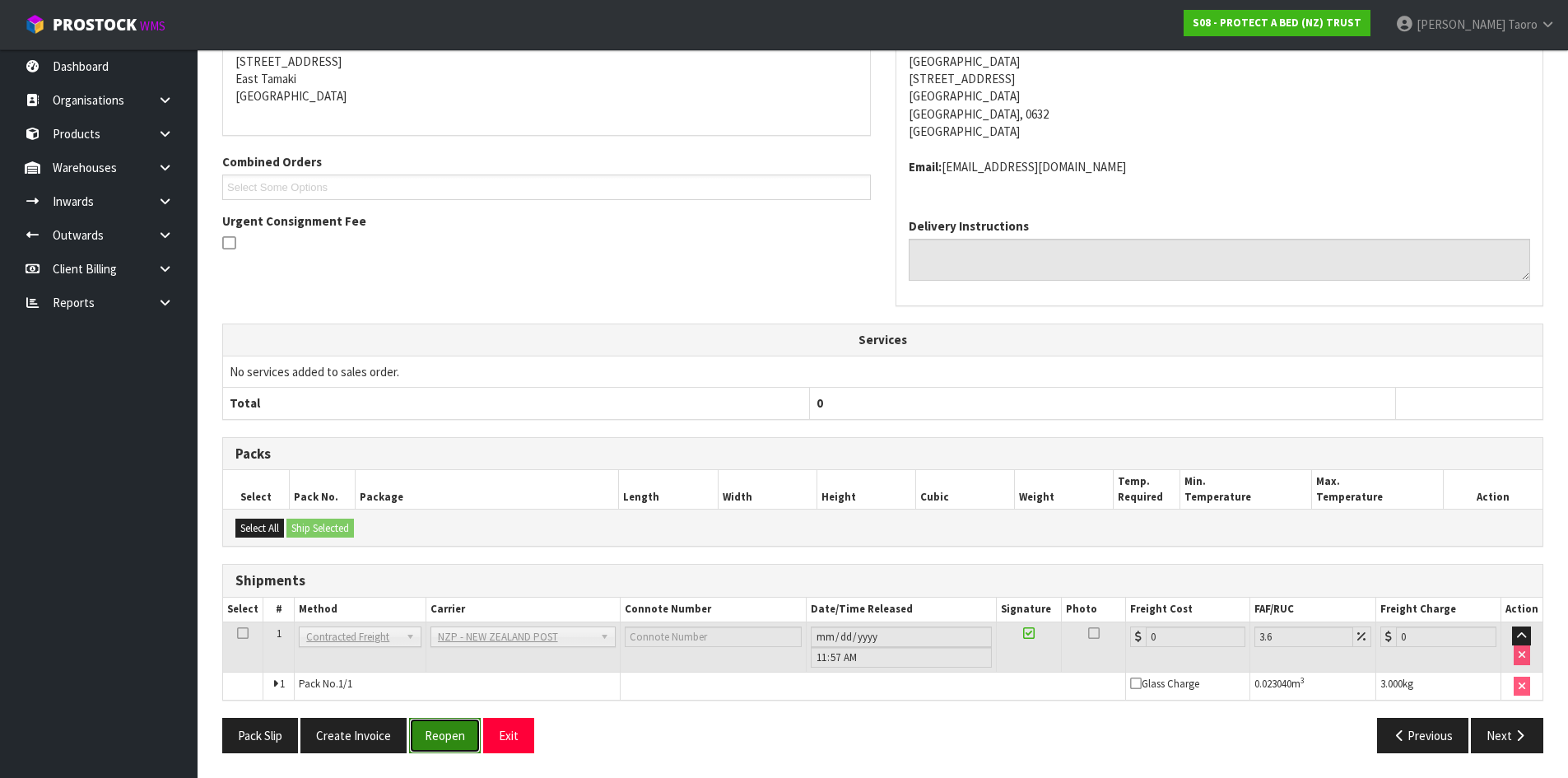
click at [453, 743] on button "Reopen" at bounding box center [444, 736] width 72 height 35
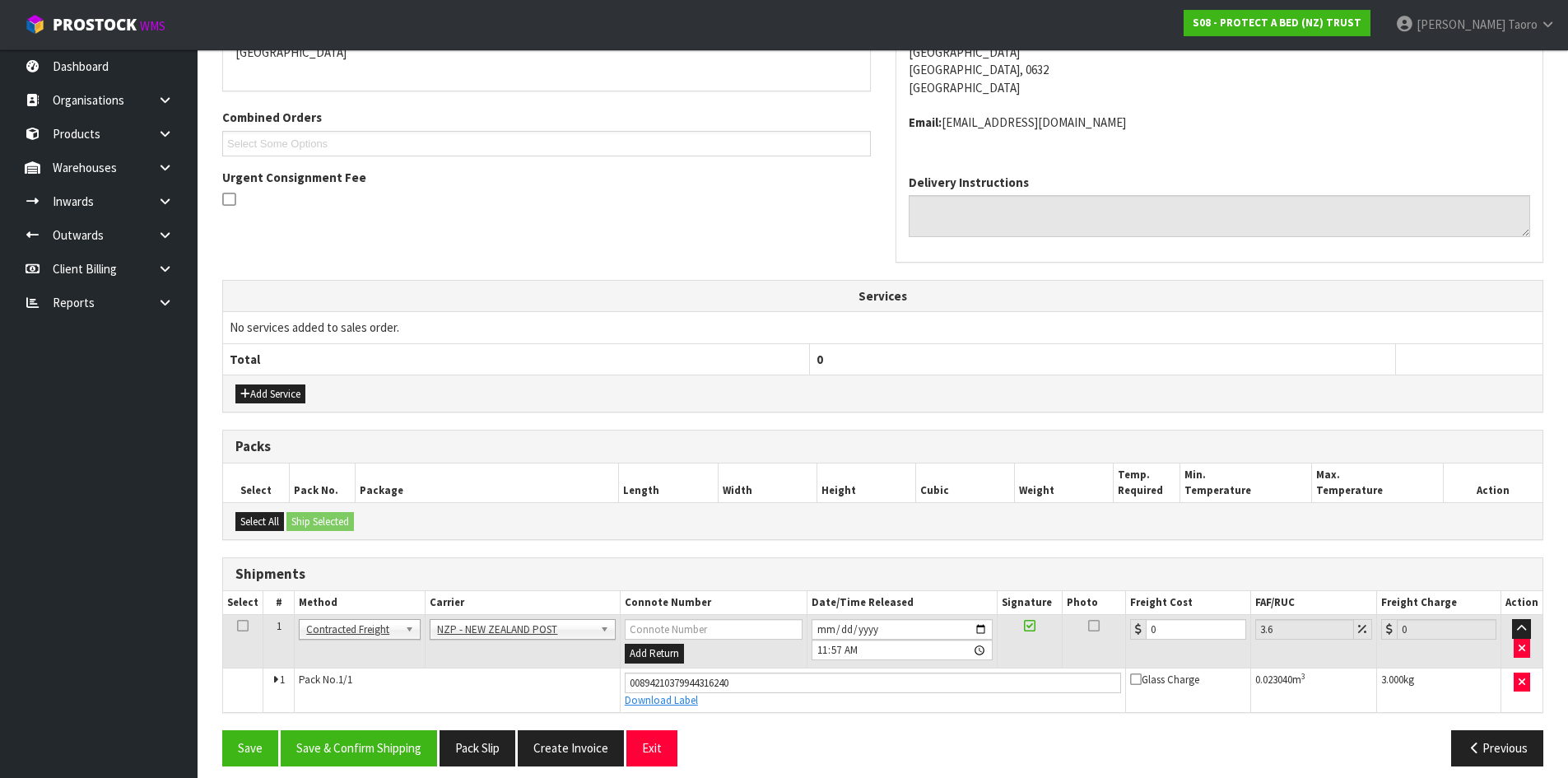
scroll to position [393, 0]
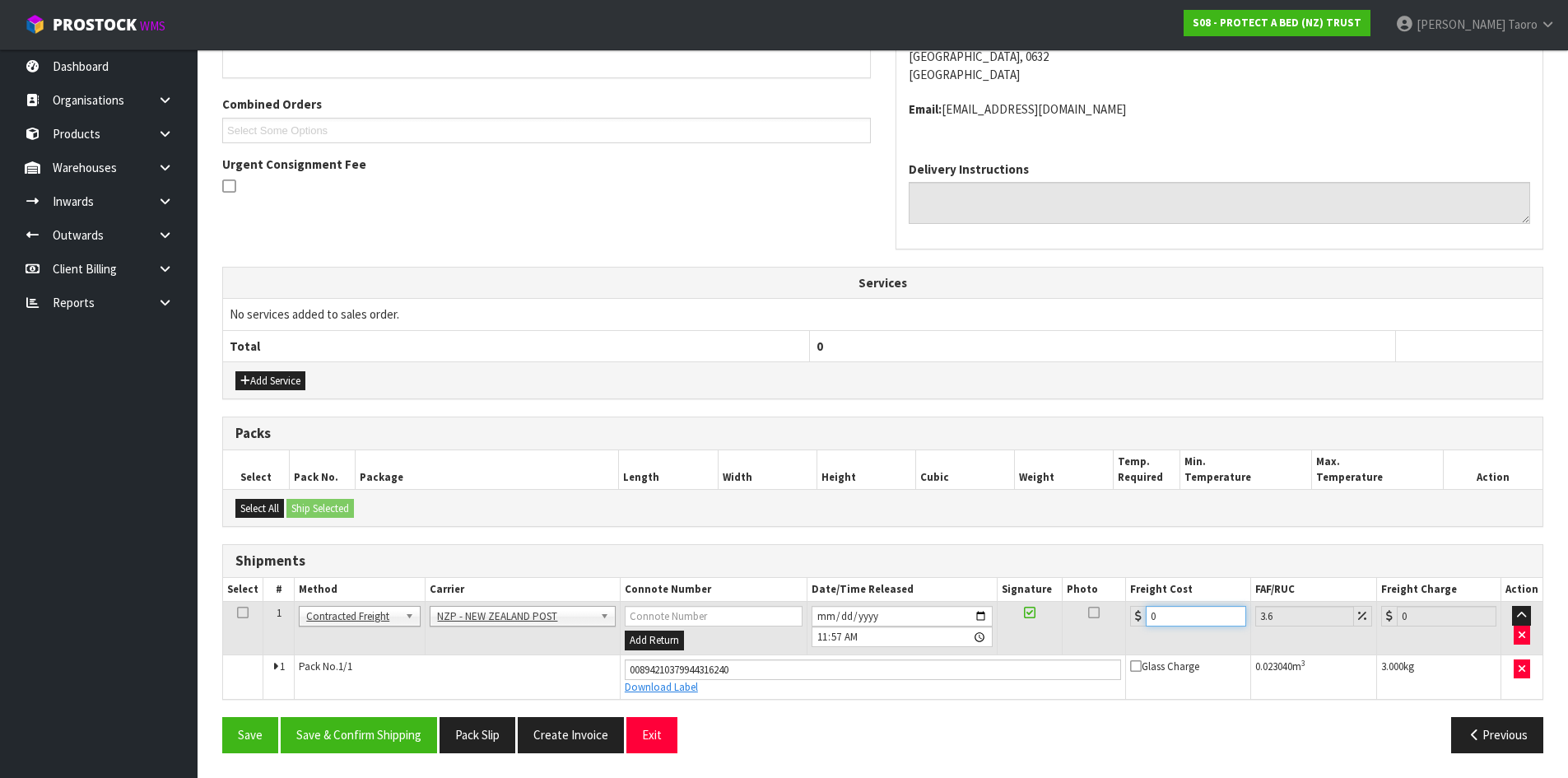
click at [1163, 613] on input "0" at bounding box center [1195, 615] width 99 height 20
click at [360, 730] on button "Save & Confirm Shipping" at bounding box center [359, 735] width 157 height 35
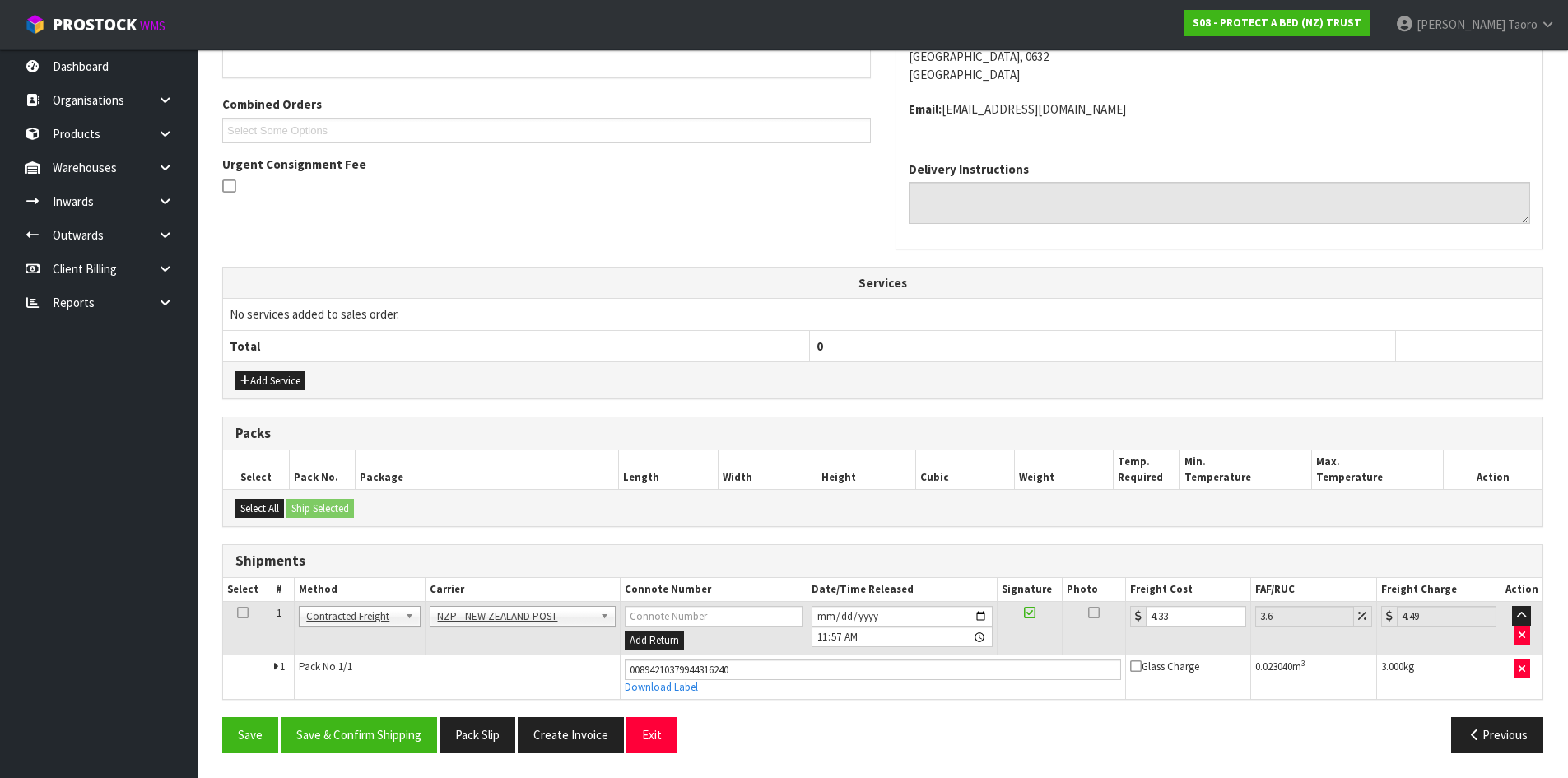
scroll to position [0, 0]
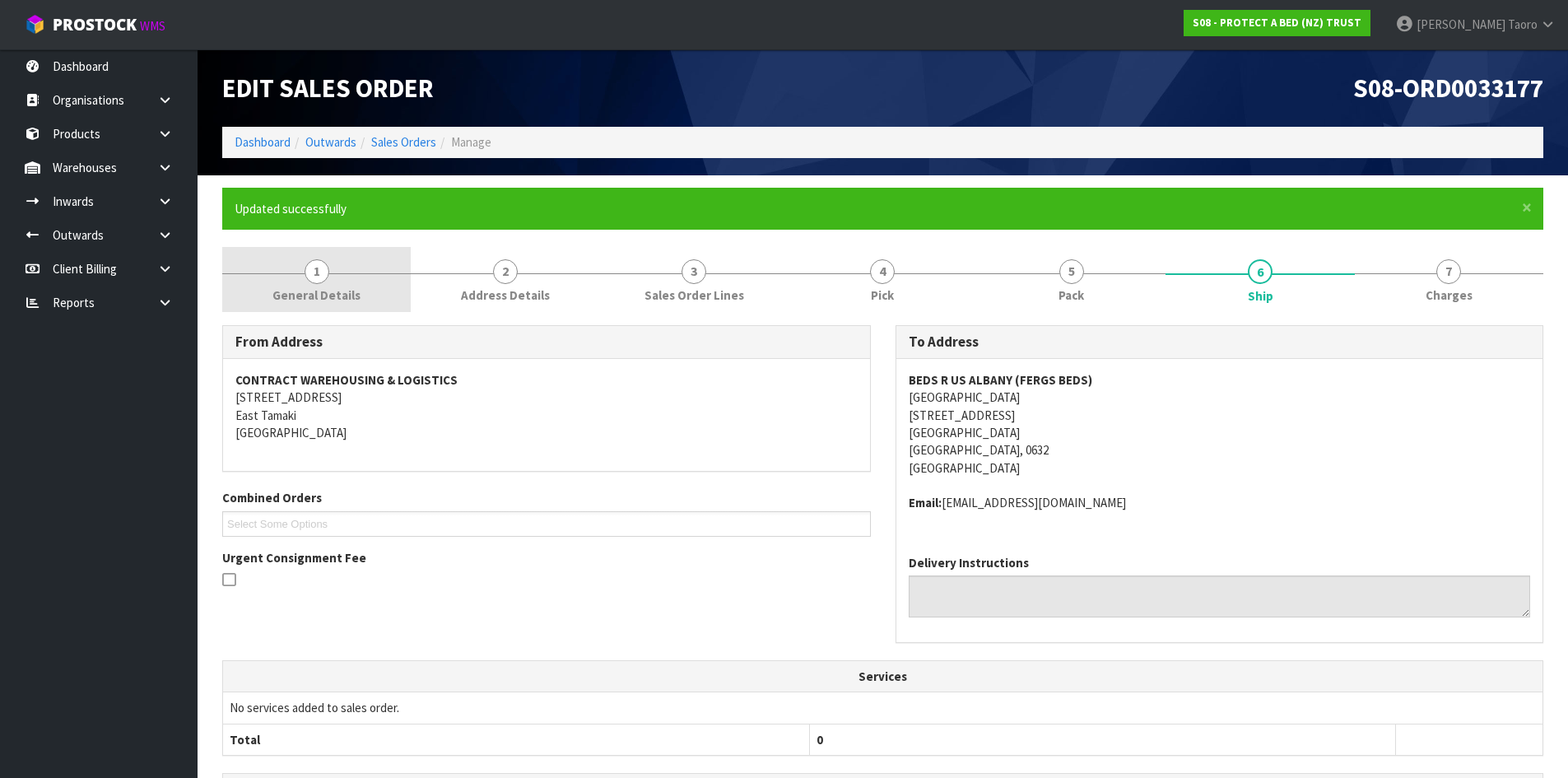
click at [310, 290] on span "General Details" at bounding box center [316, 296] width 88 height 18
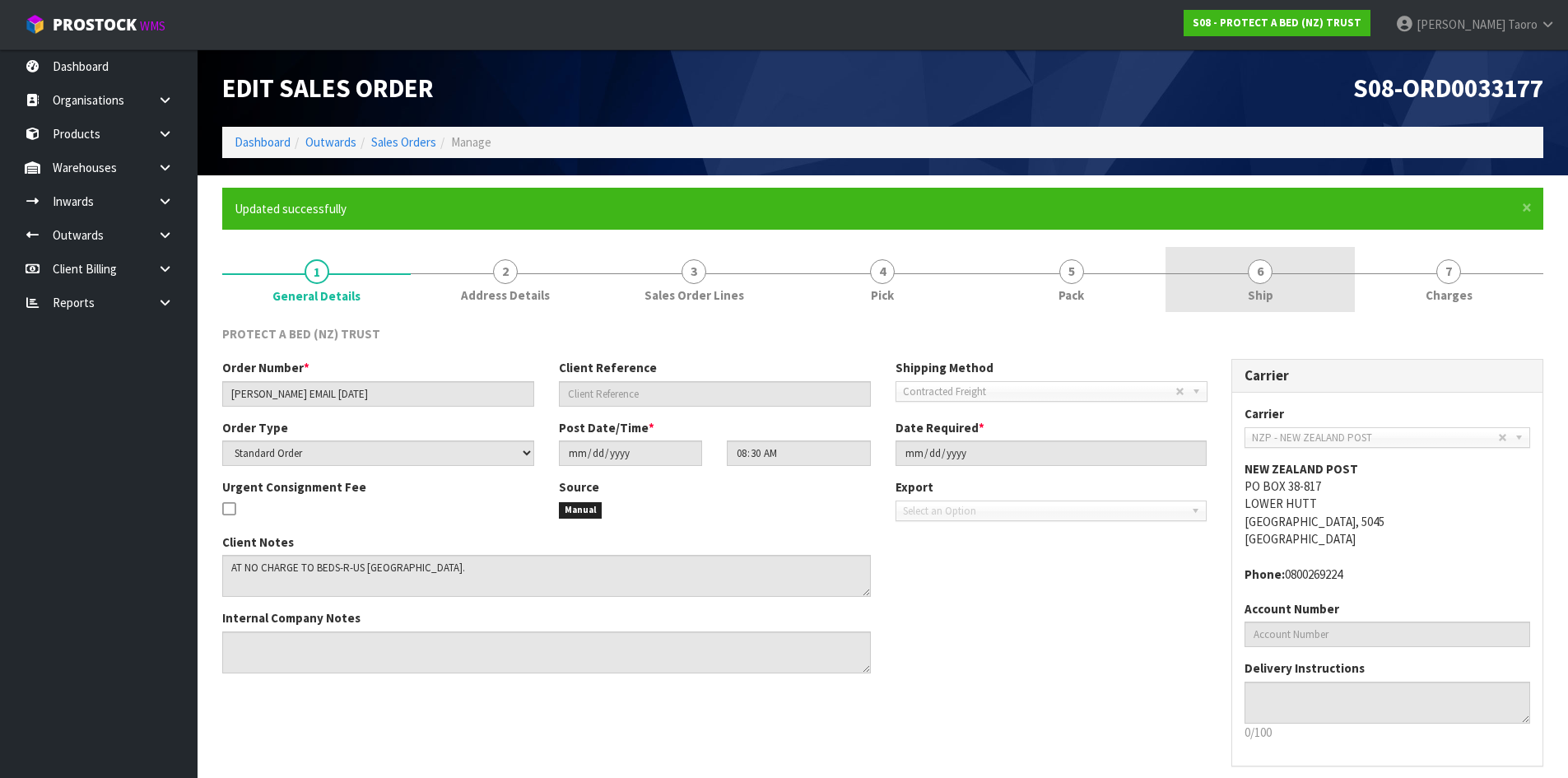
click at [1225, 275] on link "6 Ship" at bounding box center [1259, 279] width 189 height 65
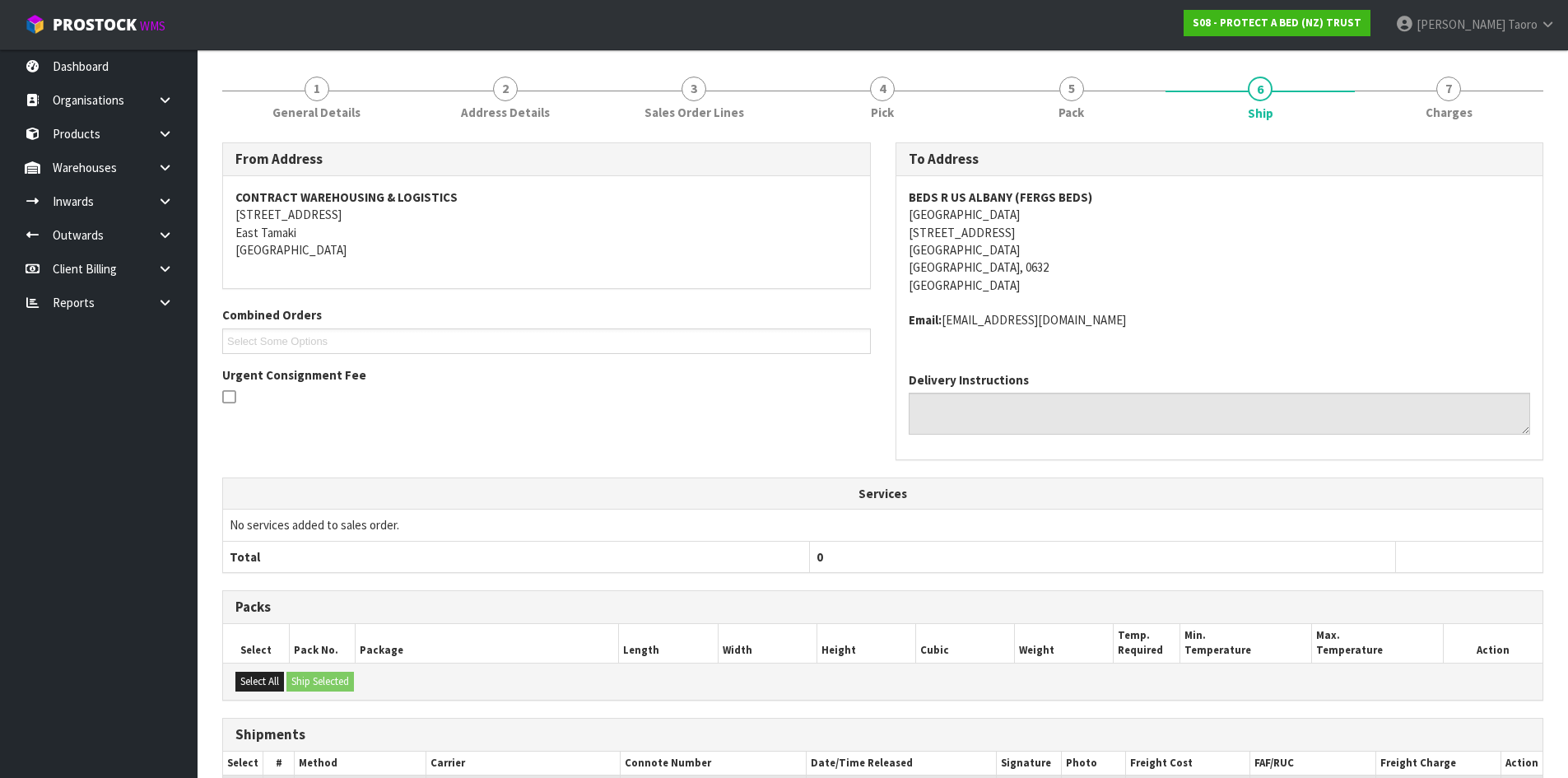
scroll to position [347, 0]
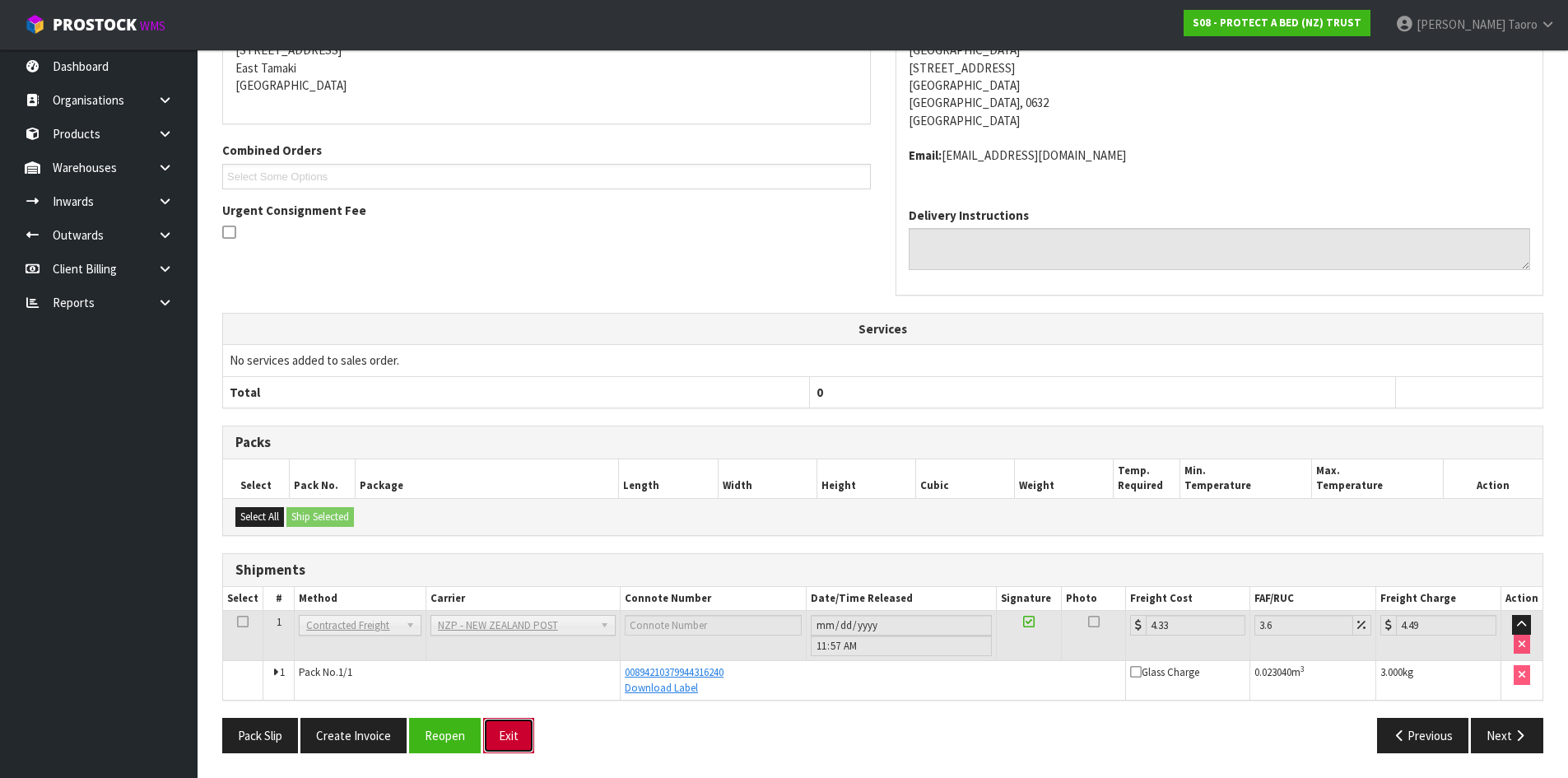
click at [510, 741] on button "Exit" at bounding box center [509, 736] width 51 height 35
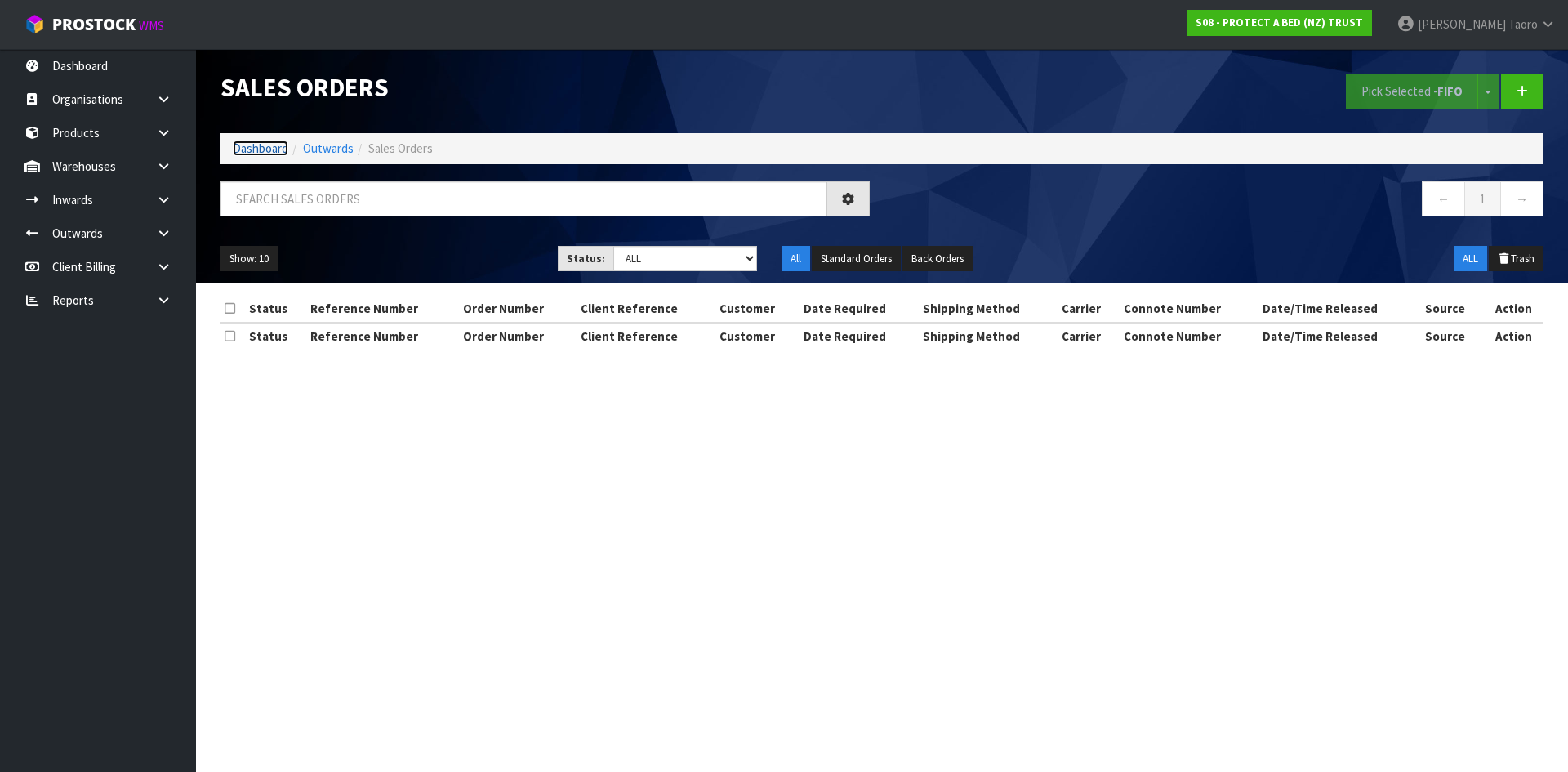
click at [264, 141] on link "Dashboard" at bounding box center [260, 148] width 55 height 16
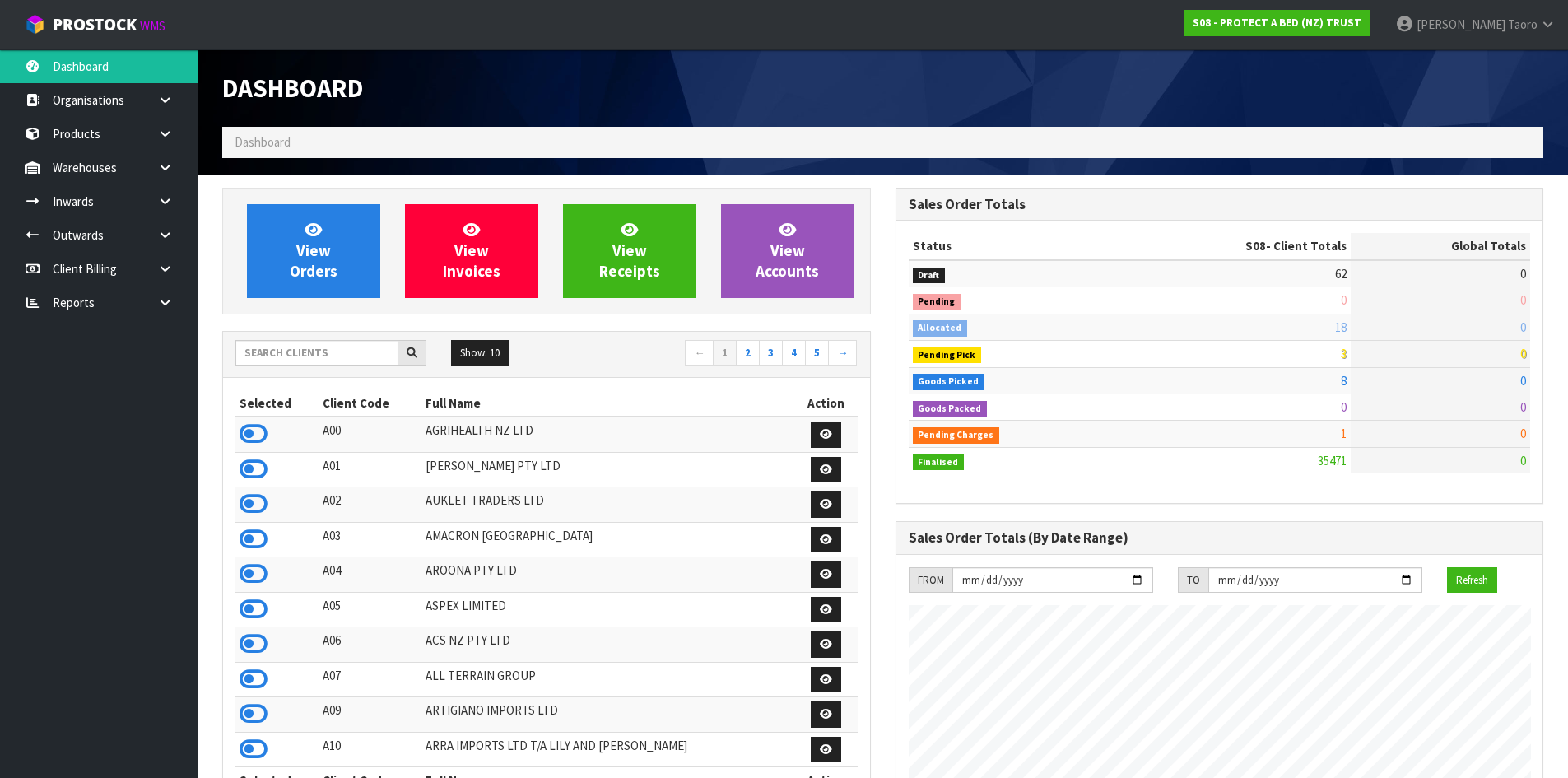
scroll to position [1246, 673]
click at [308, 263] on span "View Orders" at bounding box center [313, 250] width 48 height 62
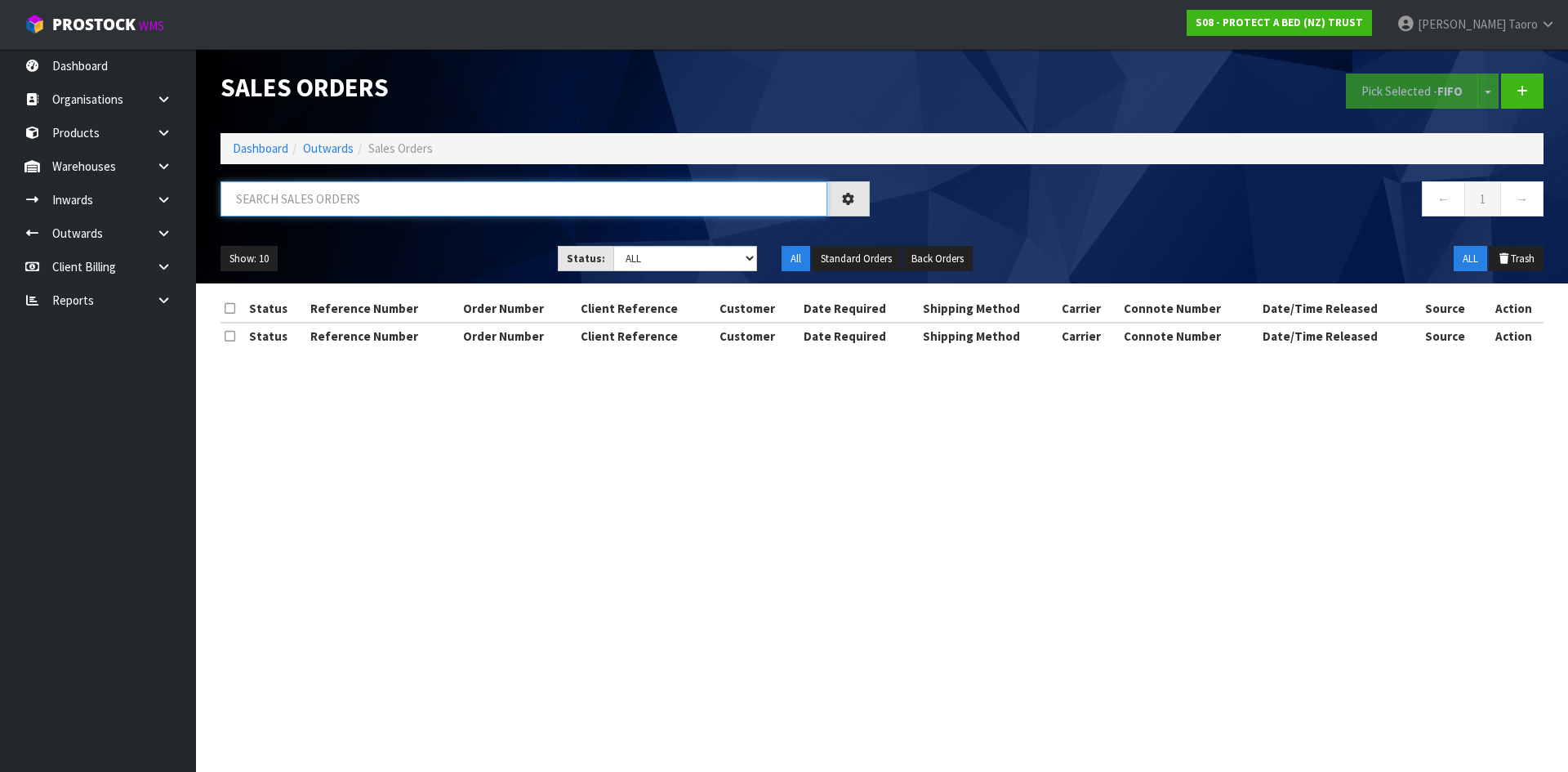
click at [343, 204] on input "text" at bounding box center [524, 198] width 607 height 35
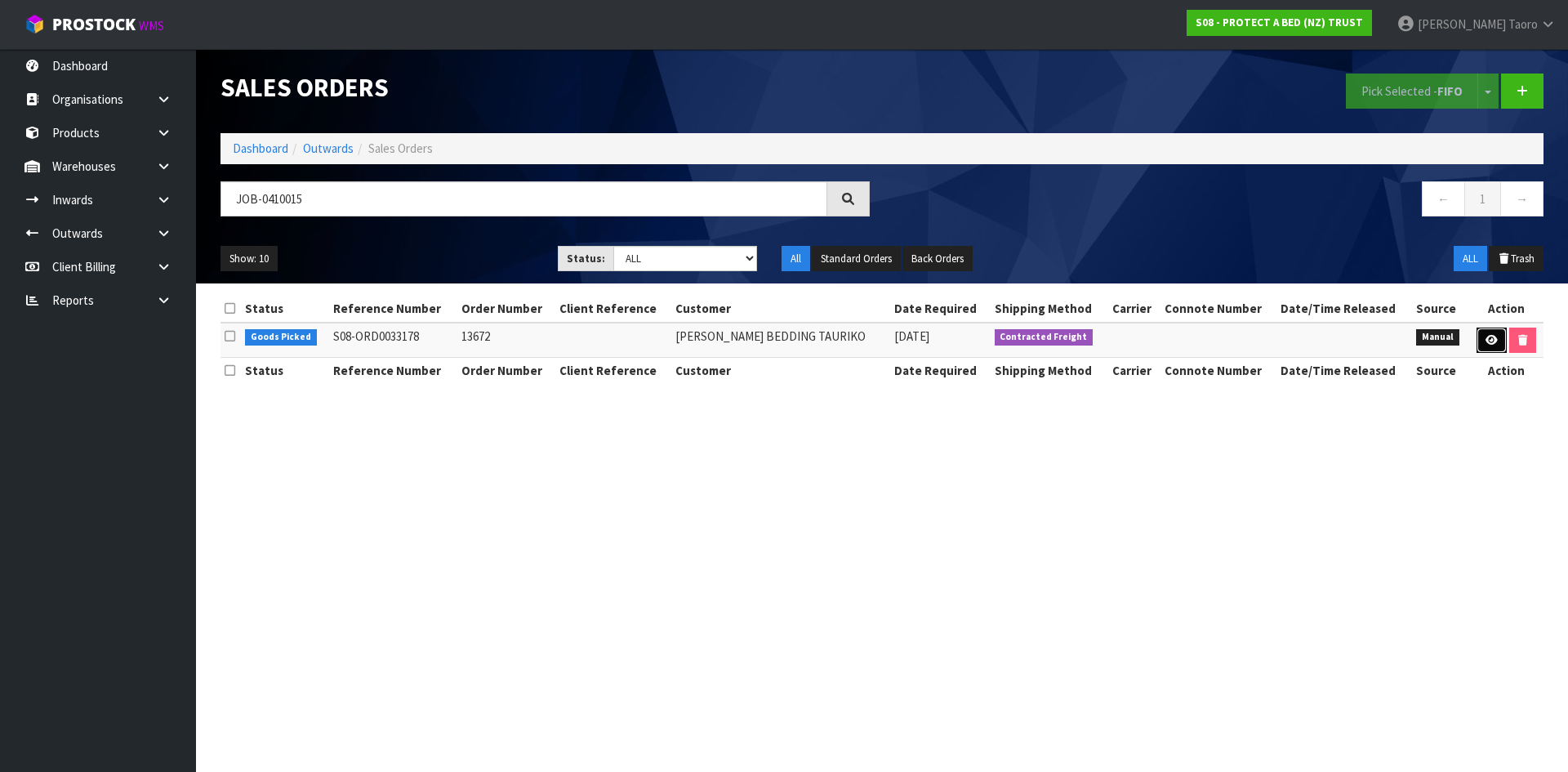
click at [1493, 338] on icon at bounding box center [1492, 340] width 12 height 11
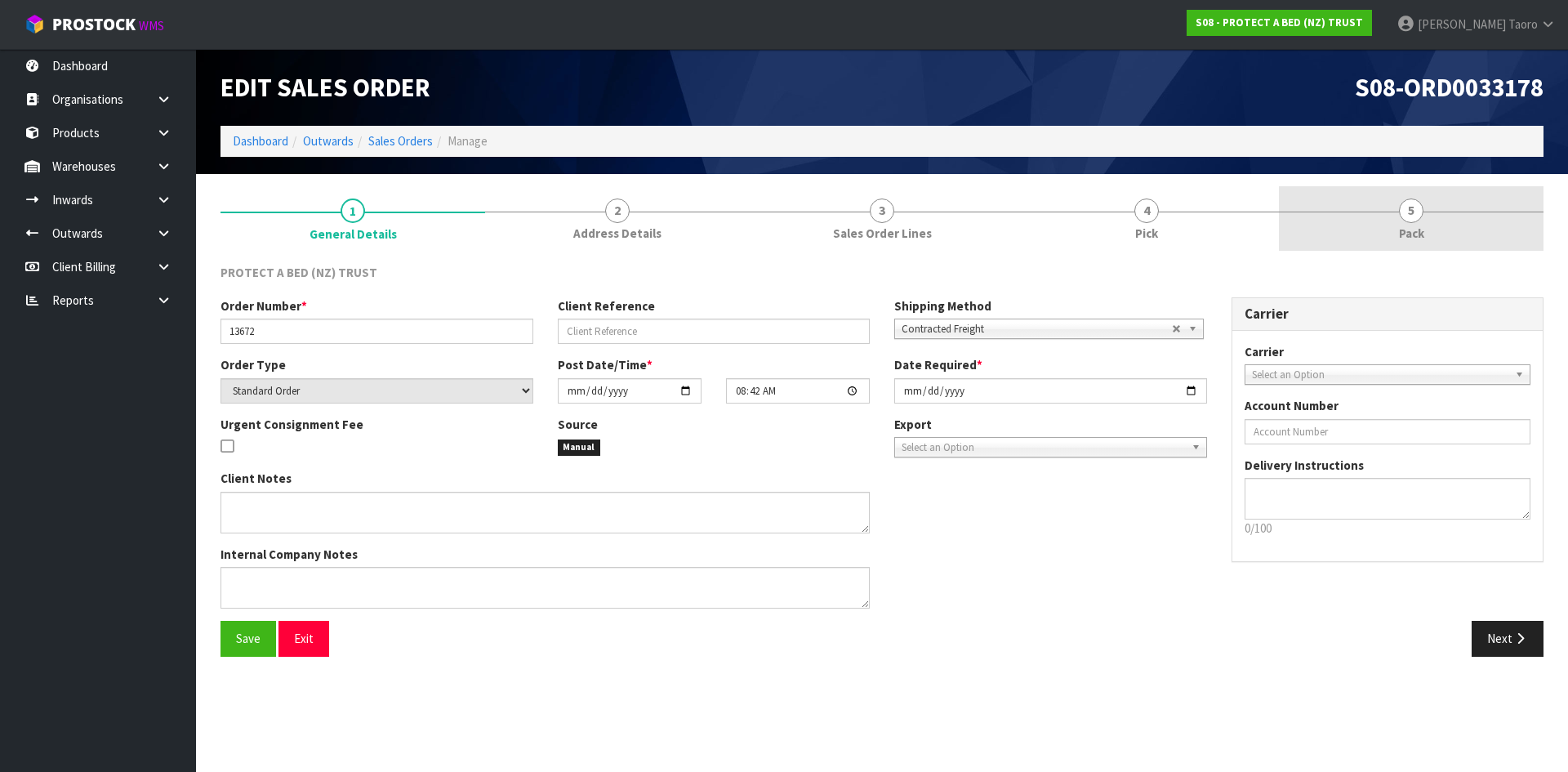
drag, startPoint x: 1445, startPoint y: 242, endPoint x: 1337, endPoint y: 161, distance: 135.0
click at [1445, 242] on link "5 Pack" at bounding box center [1411, 218] width 264 height 64
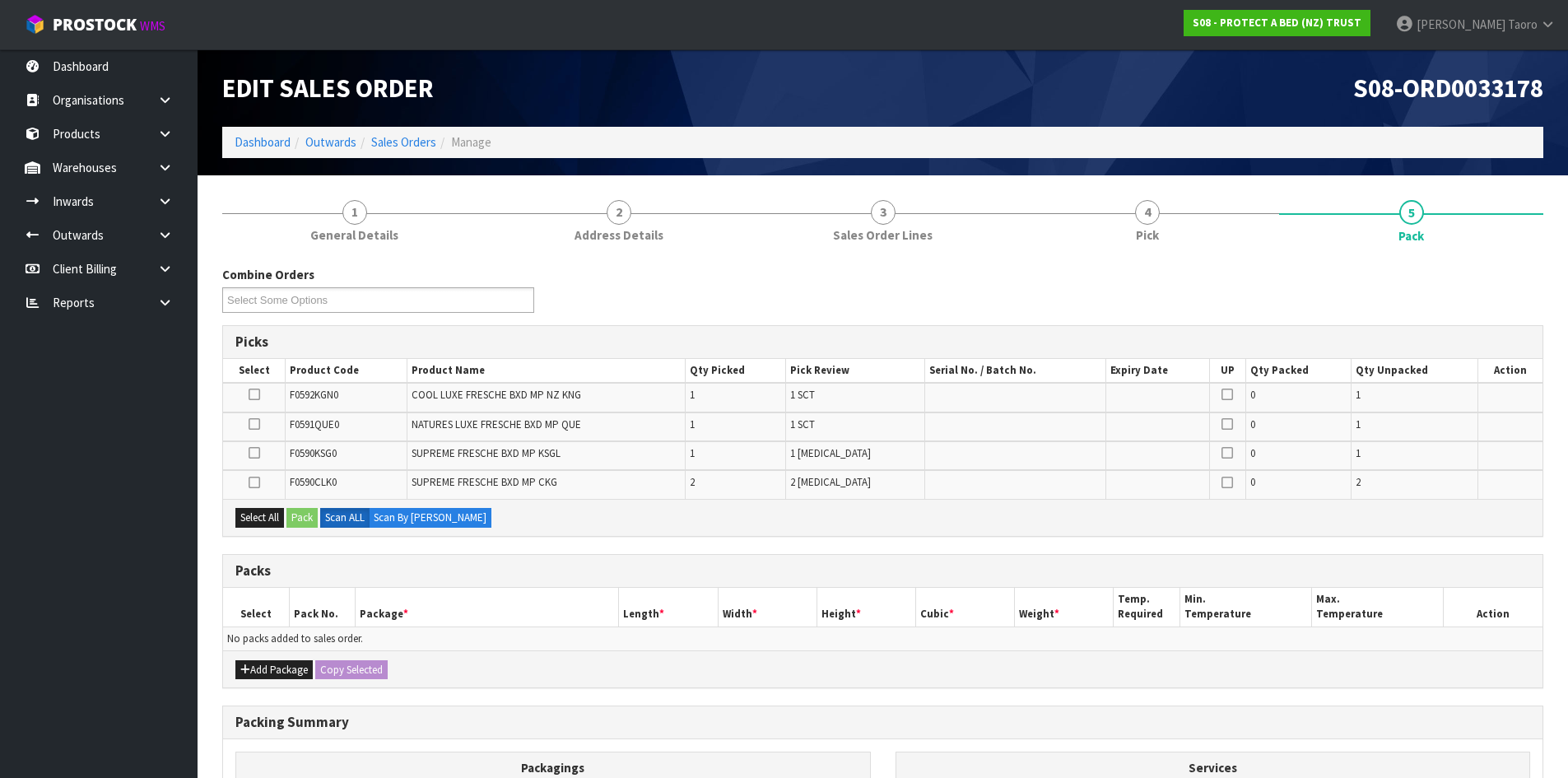
click at [1230, 96] on h1 "S08-ORD0033178" at bounding box center [1219, 89] width 649 height 28
click at [276, 672] on button "Add Package" at bounding box center [274, 670] width 77 height 19
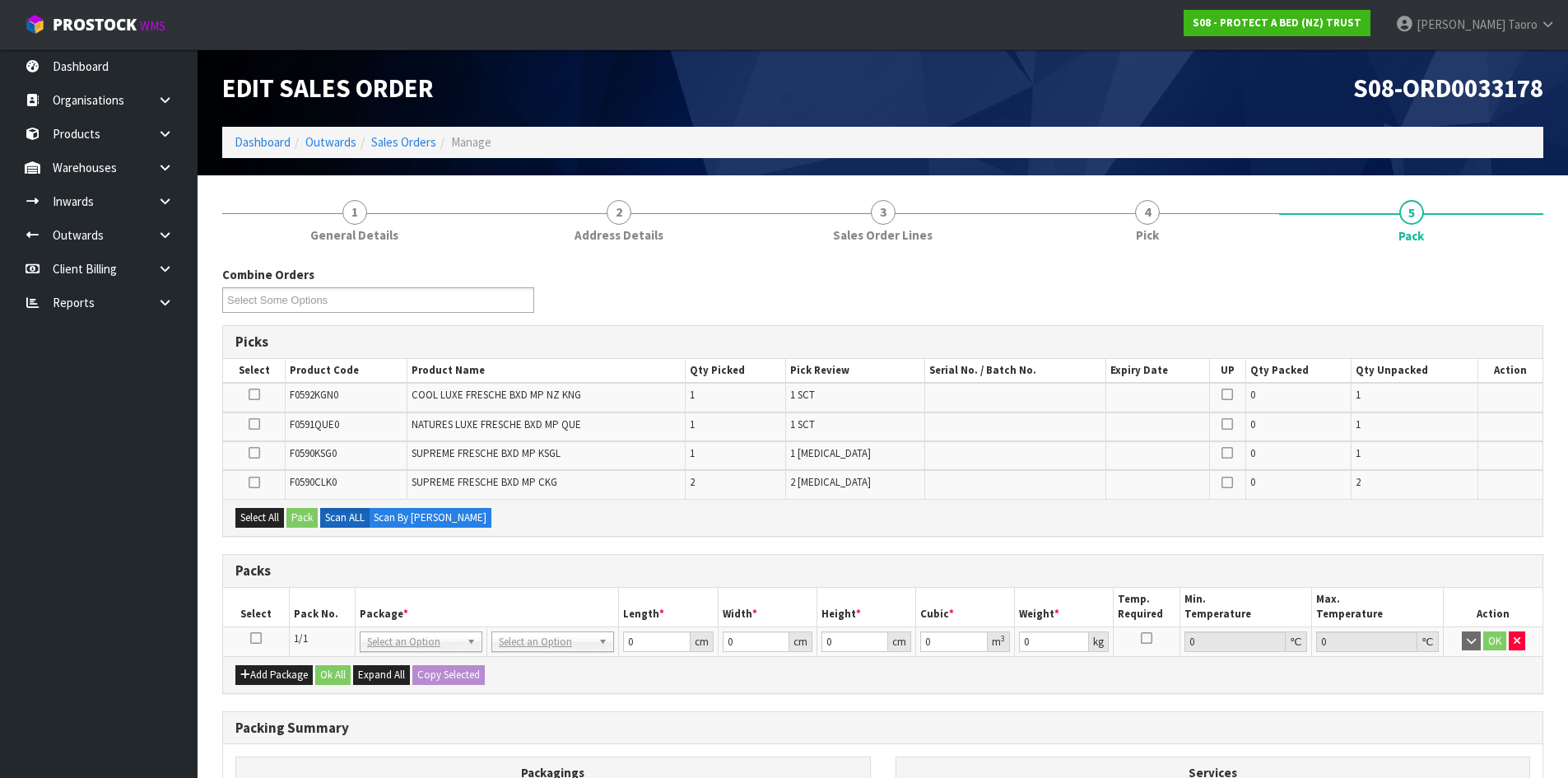
click at [259, 638] on icon at bounding box center [256, 637] width 12 height 1
click at [280, 625] on th "Select" at bounding box center [256, 607] width 66 height 39
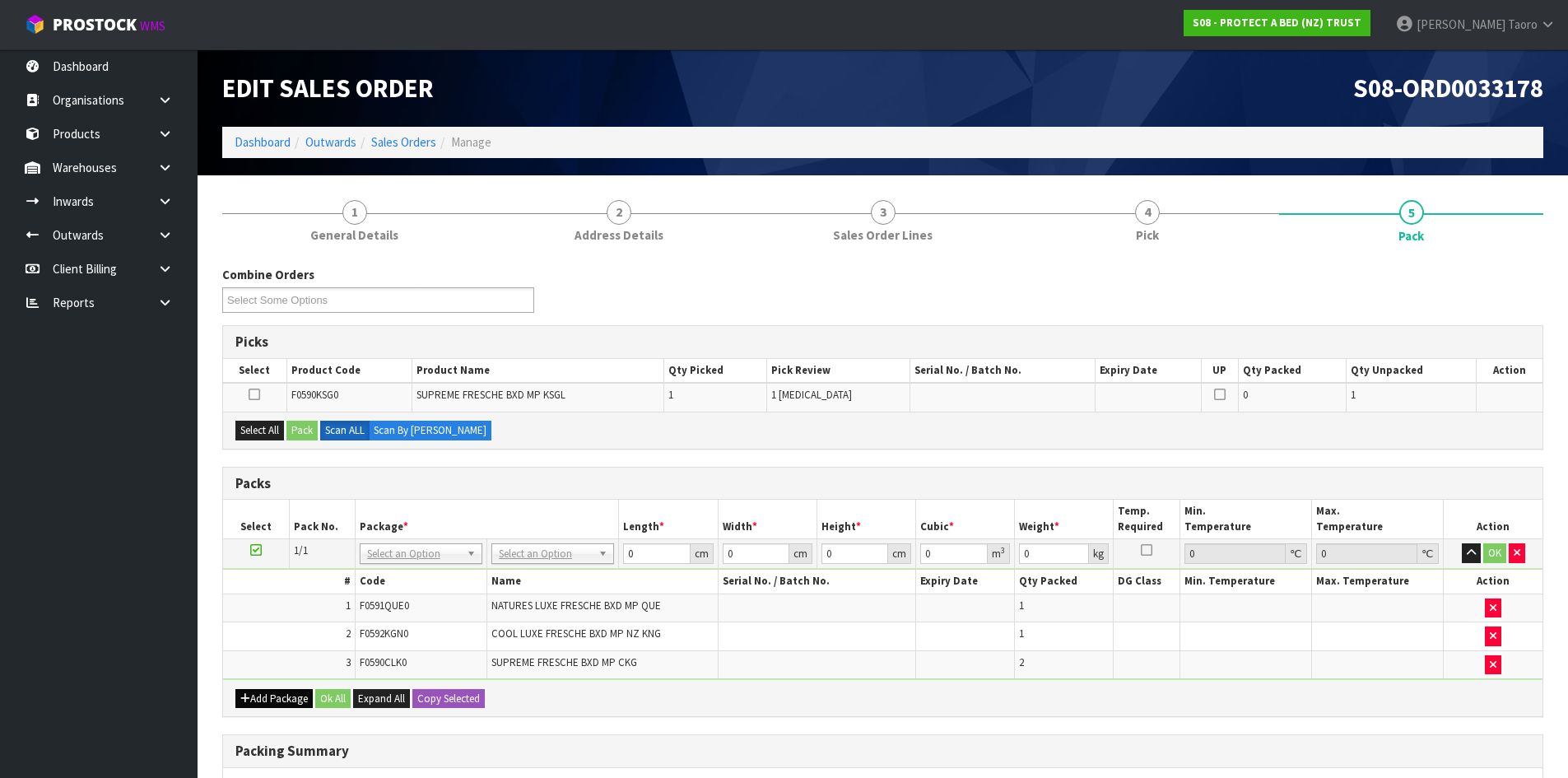
click at [236, 693] on div "Add Package Ok All Expand All Copy Selected" at bounding box center [883, 697] width 1319 height 37
click at [251, 696] on button "Add Package" at bounding box center [274, 698] width 77 height 19
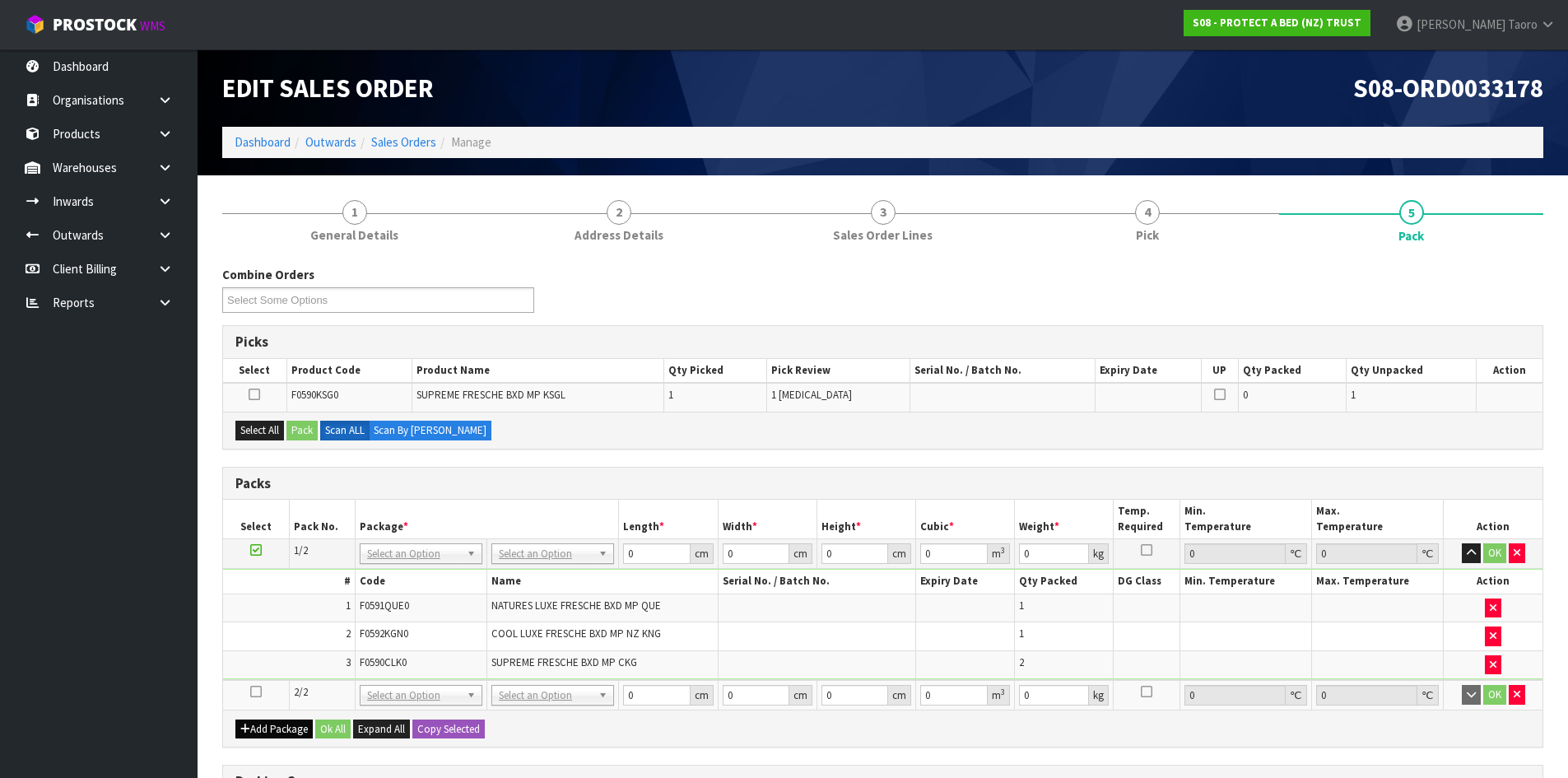
click at [251, 691] on icon at bounding box center [256, 691] width 12 height 1
drag, startPoint x: 261, startPoint y: 674, endPoint x: 251, endPoint y: 663, distance: 14.9
click at [261, 667] on td "3" at bounding box center [289, 664] width 132 height 28
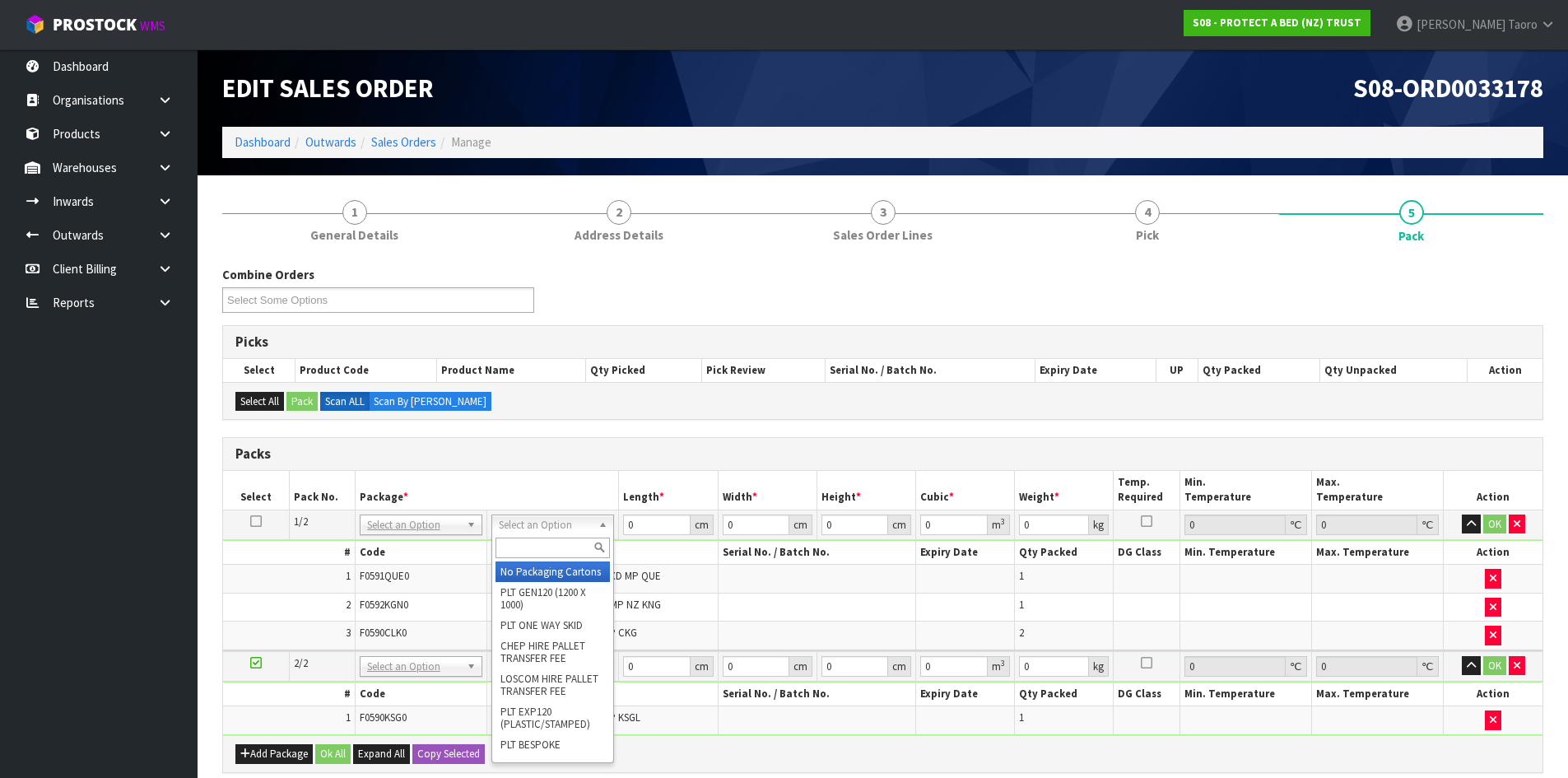
click at [538, 542] on input "text" at bounding box center [552, 547] width 114 height 20
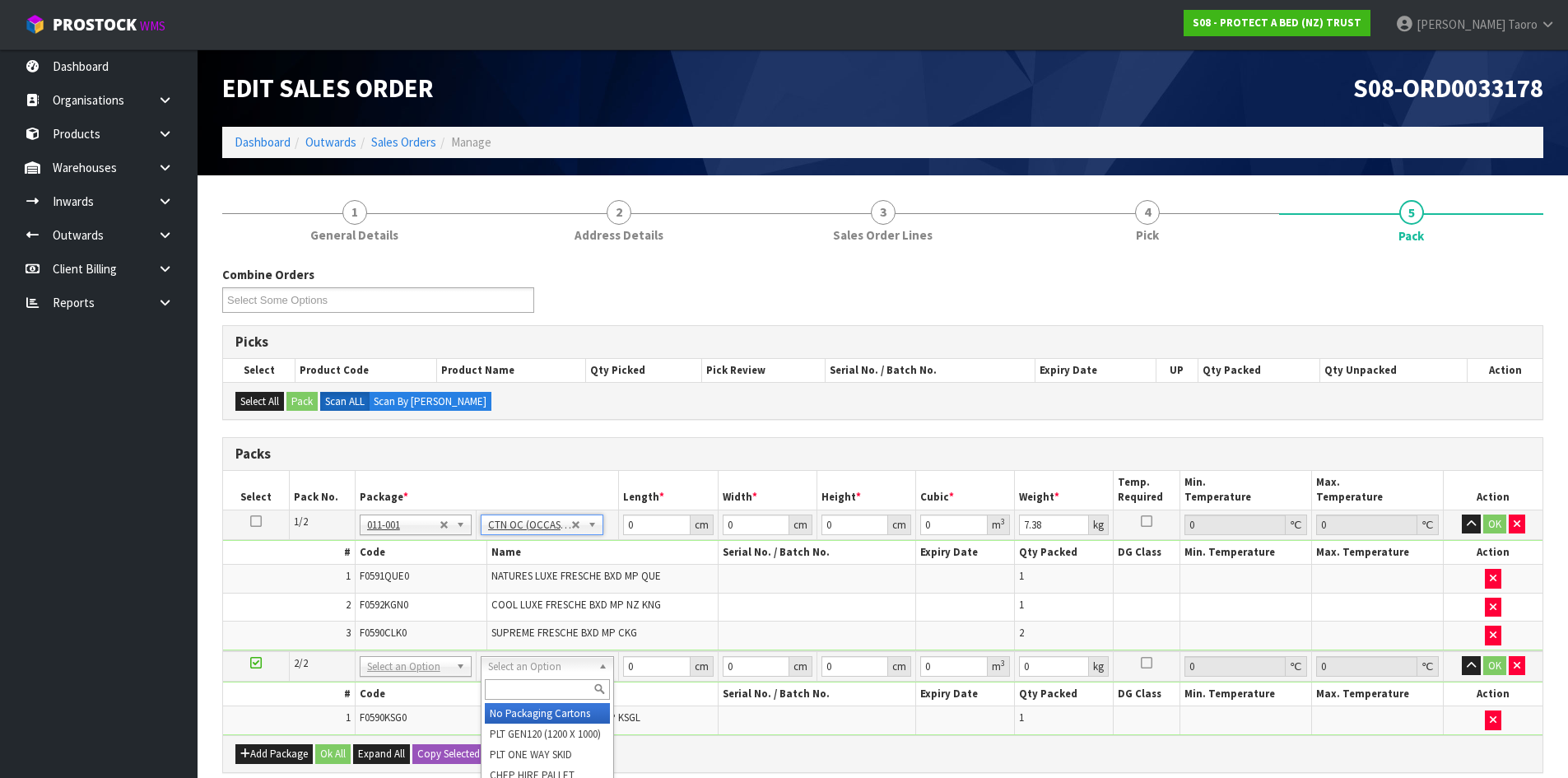
drag, startPoint x: 591, startPoint y: 670, endPoint x: 577, endPoint y: 705, distance: 37.7
click at [500, 679] on input "text" at bounding box center [524, 689] width 125 height 20
click at [1474, 522] on icon "button" at bounding box center [1471, 524] width 9 height 11
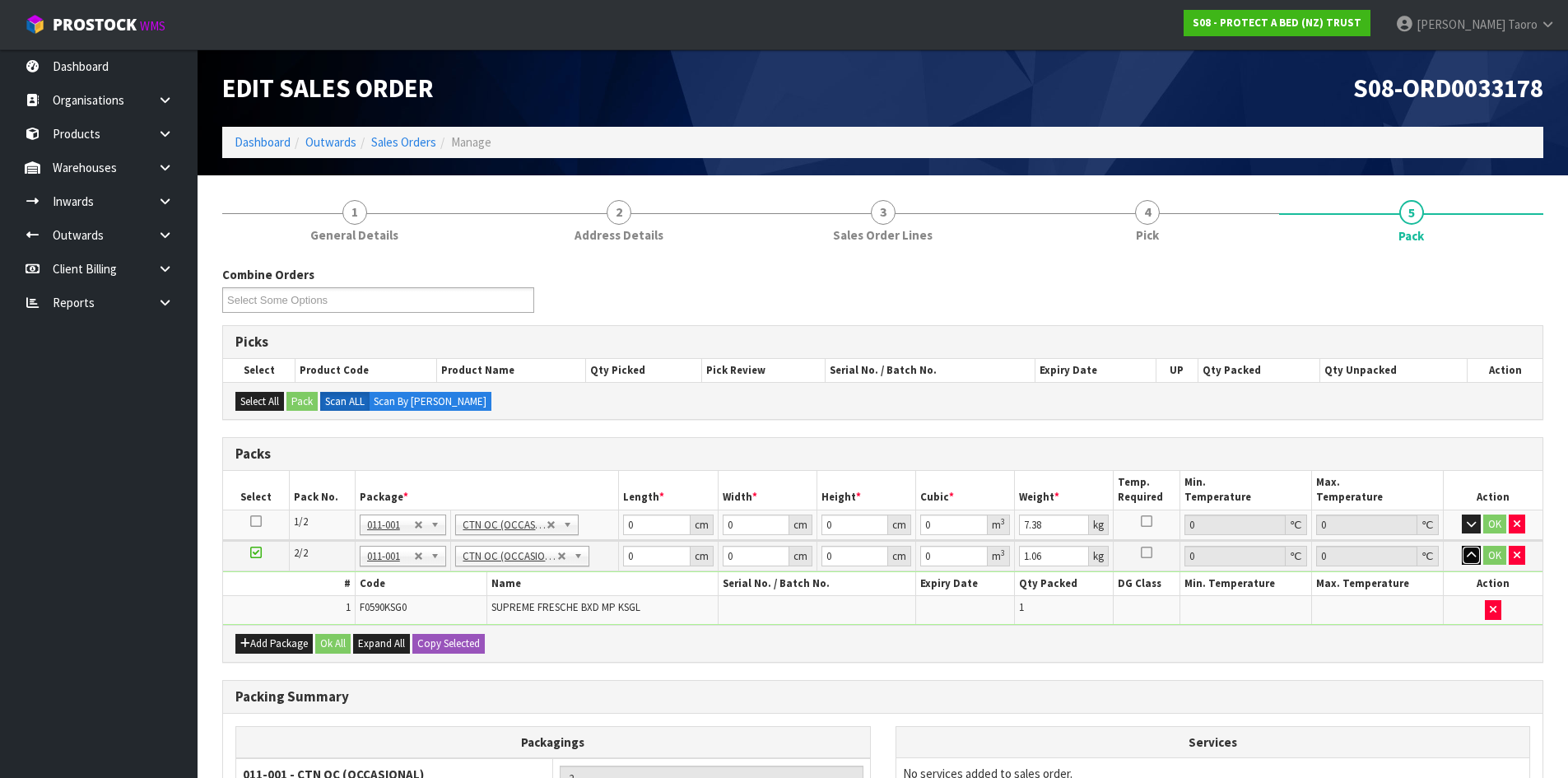
click at [1472, 564] on button "button" at bounding box center [1471, 555] width 19 height 19
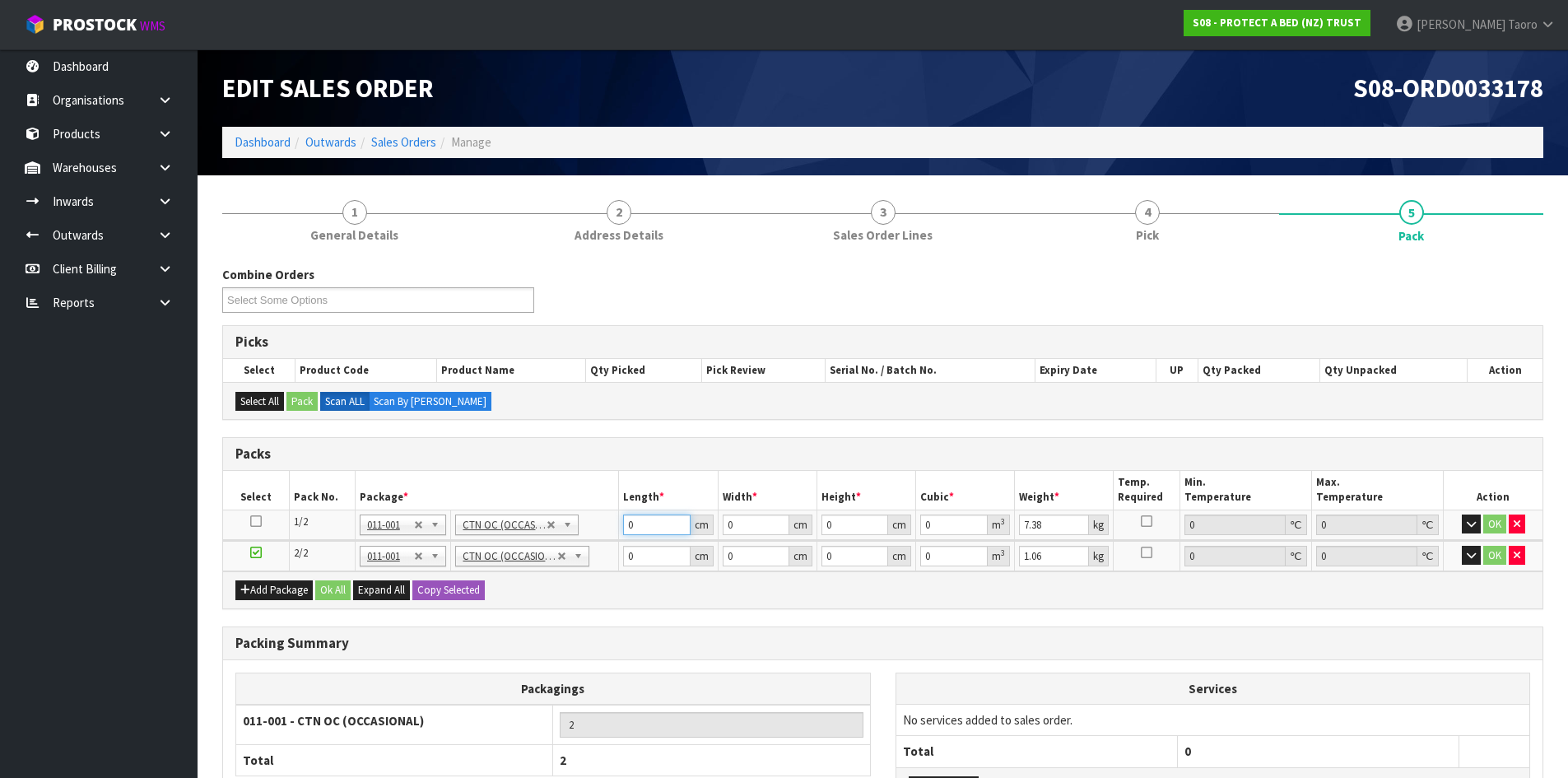
click at [639, 523] on input "0" at bounding box center [656, 524] width 66 height 20
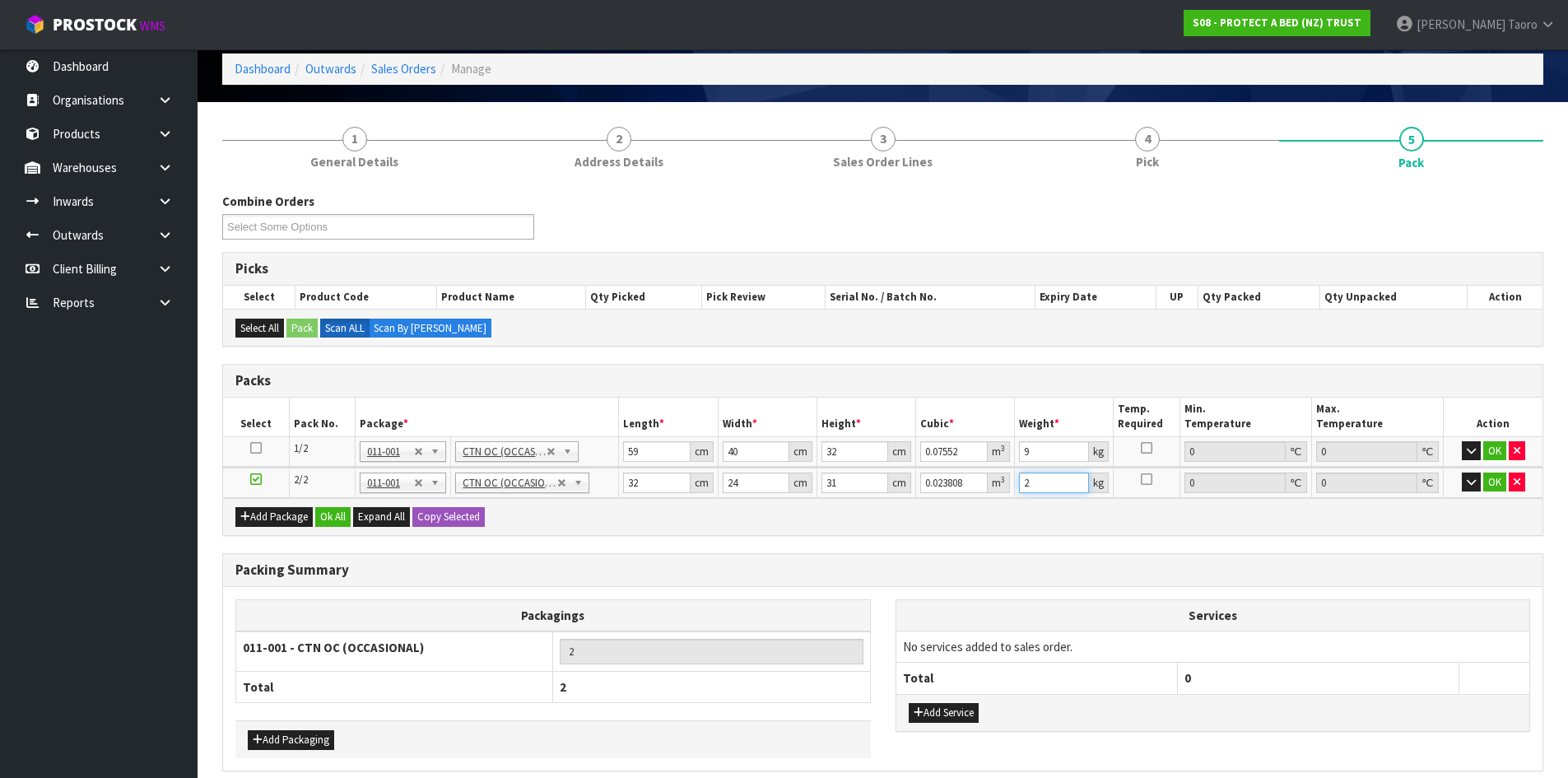
scroll to position [144, 0]
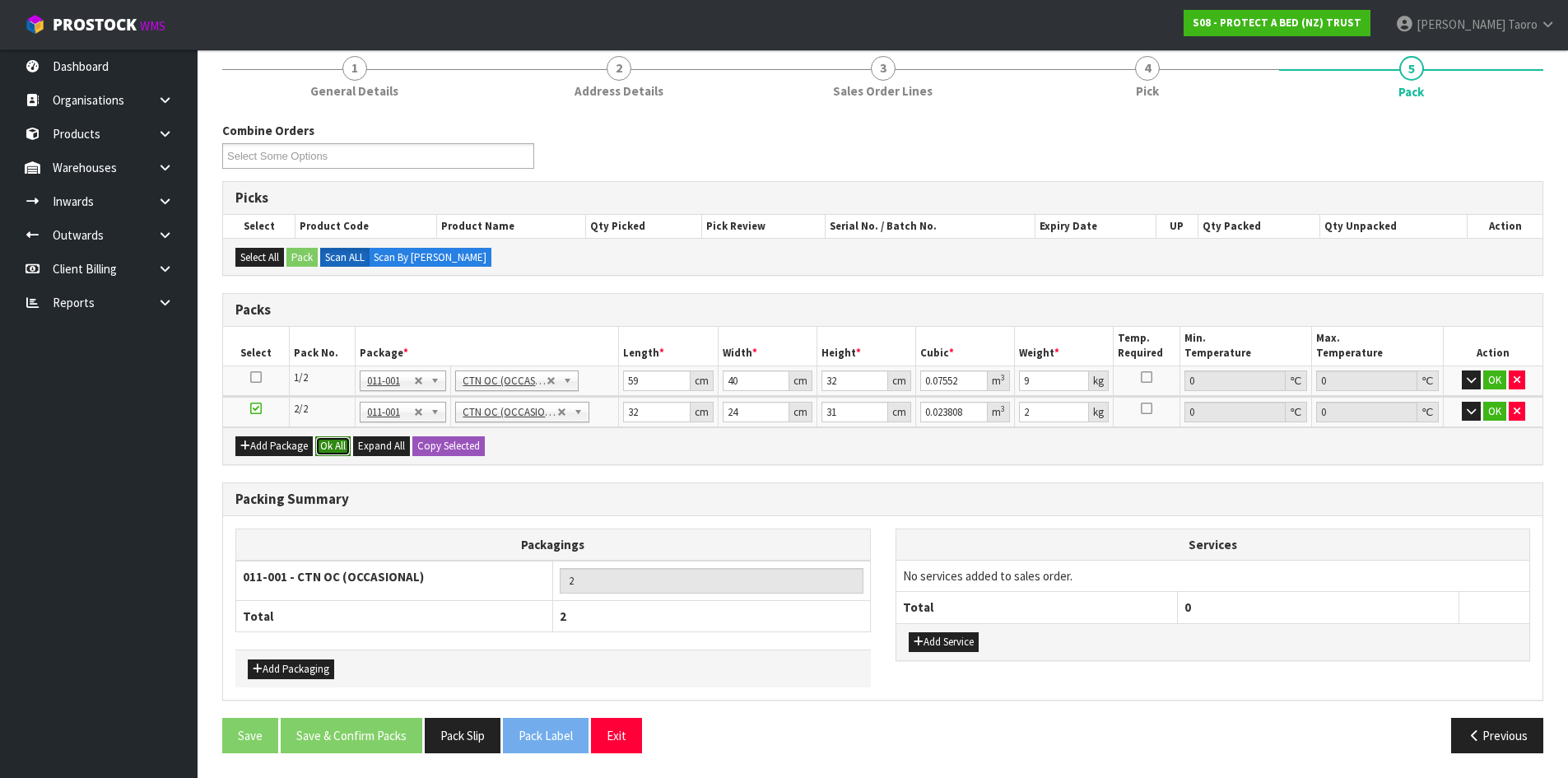
click at [321, 442] on button "Ok All" at bounding box center [333, 446] width 35 height 19
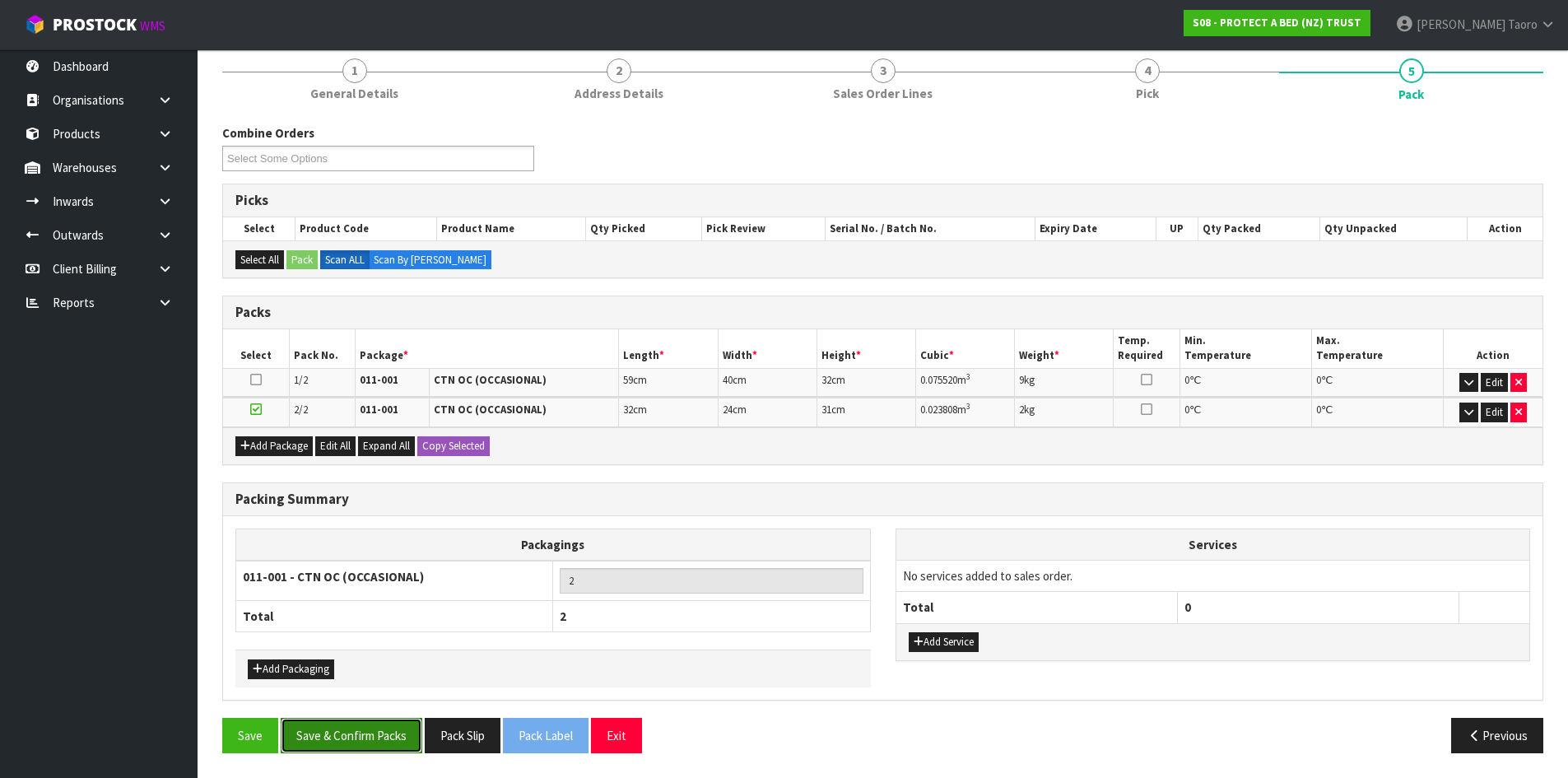
click at [368, 738] on button "Save & Confirm Packs" at bounding box center [351, 736] width 142 height 35
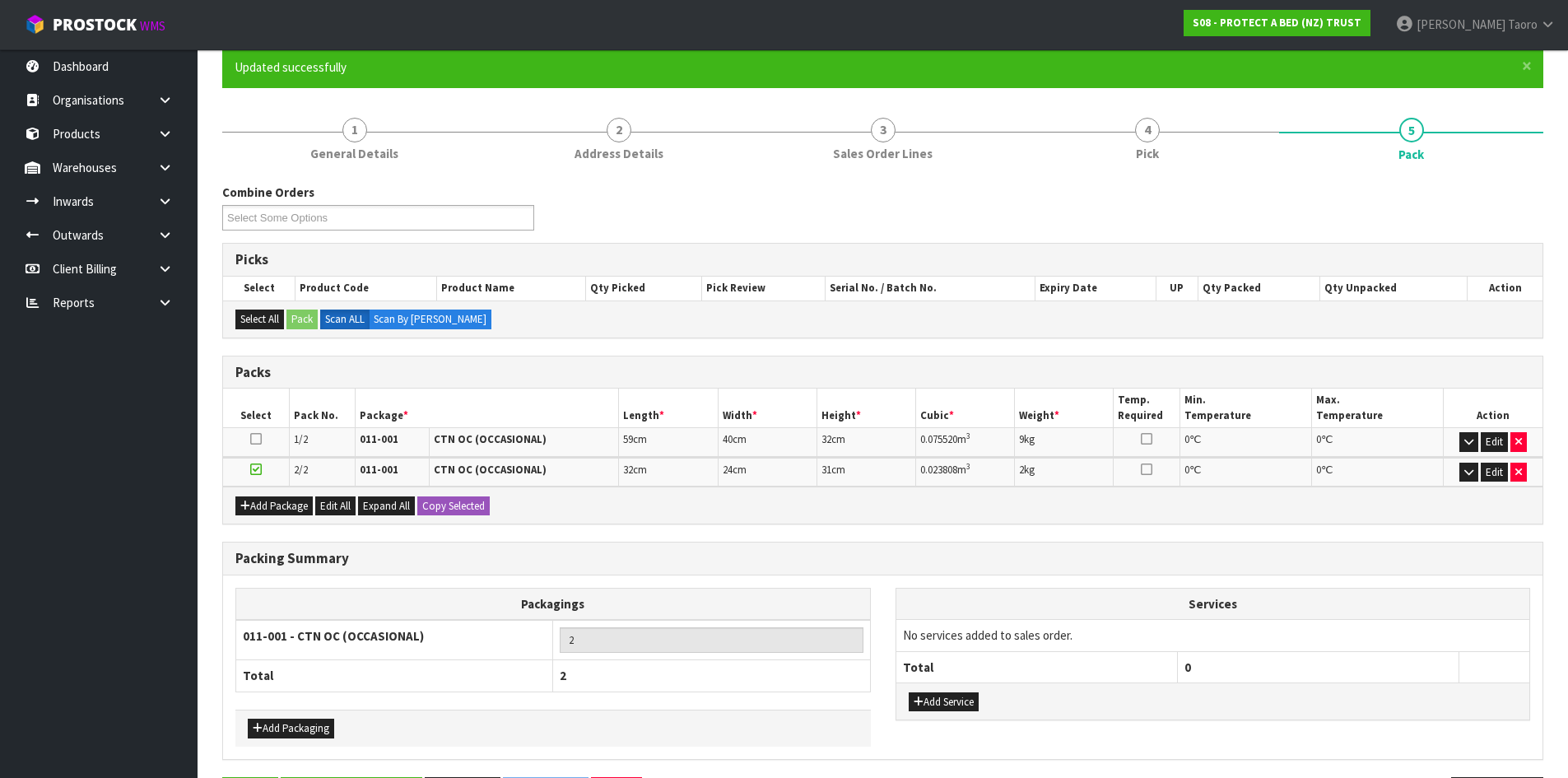
scroll to position [0, 0]
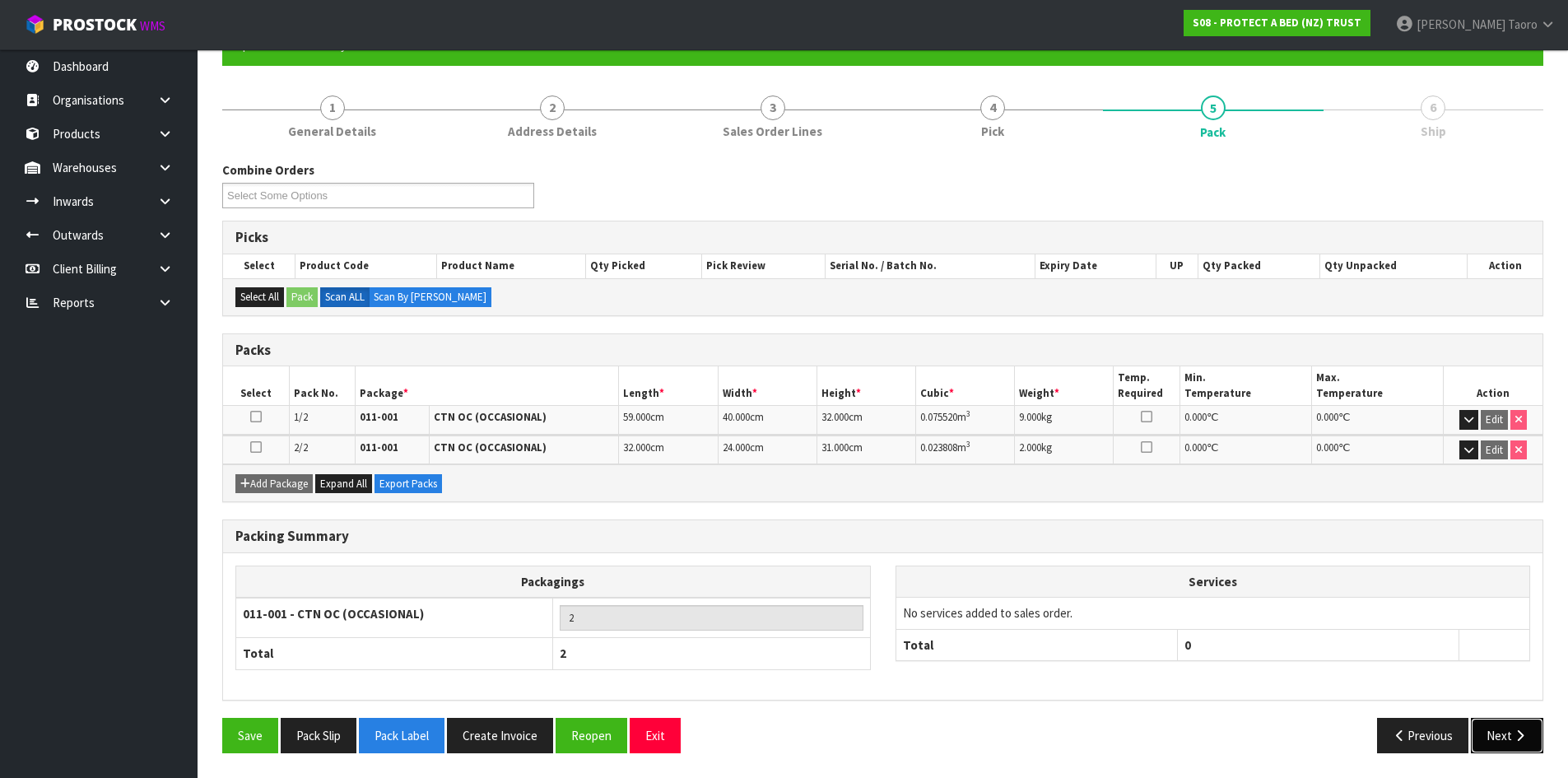
click at [1505, 737] on button "Next" at bounding box center [1507, 736] width 73 height 35
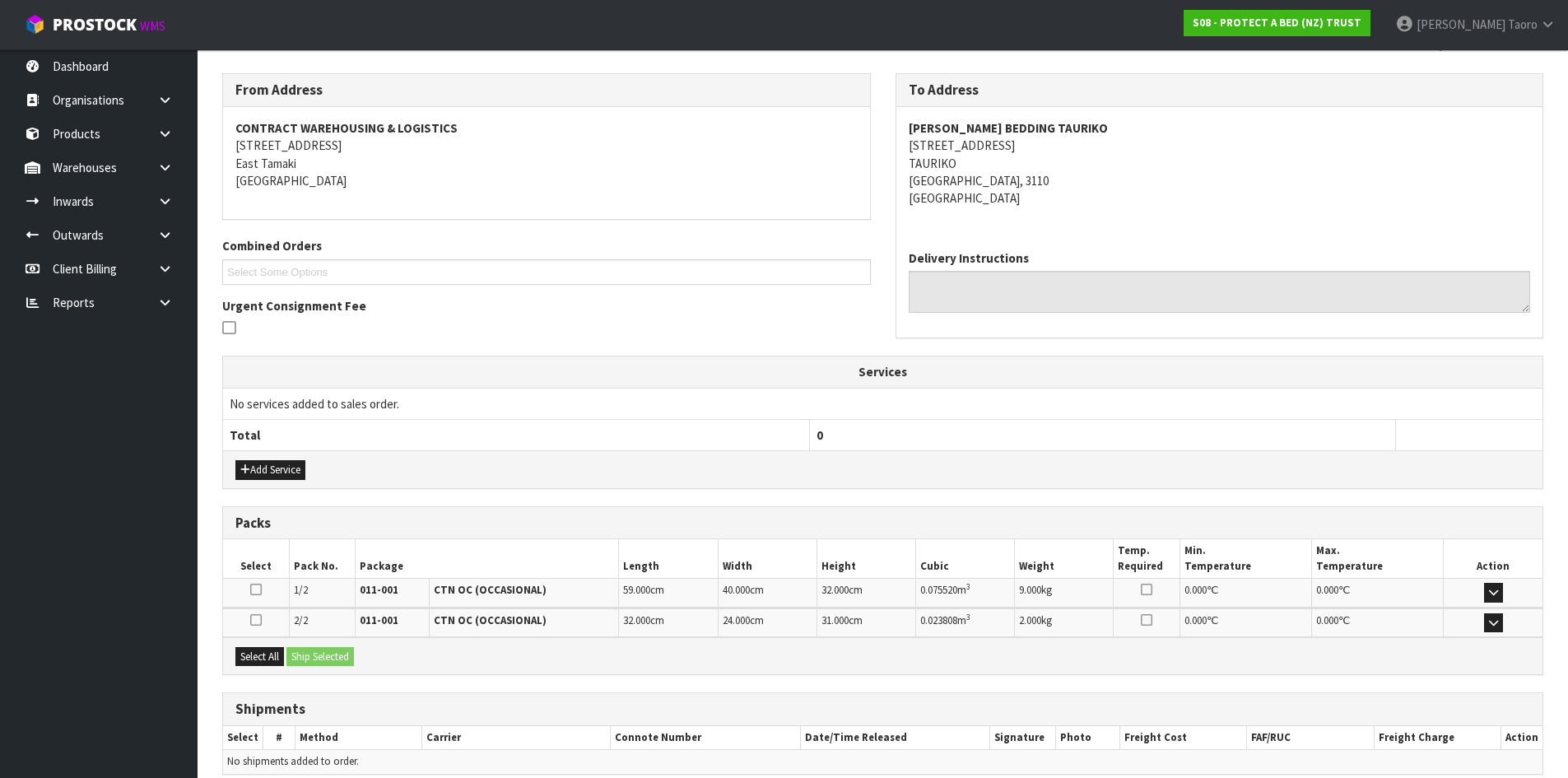
scroll to position [326, 0]
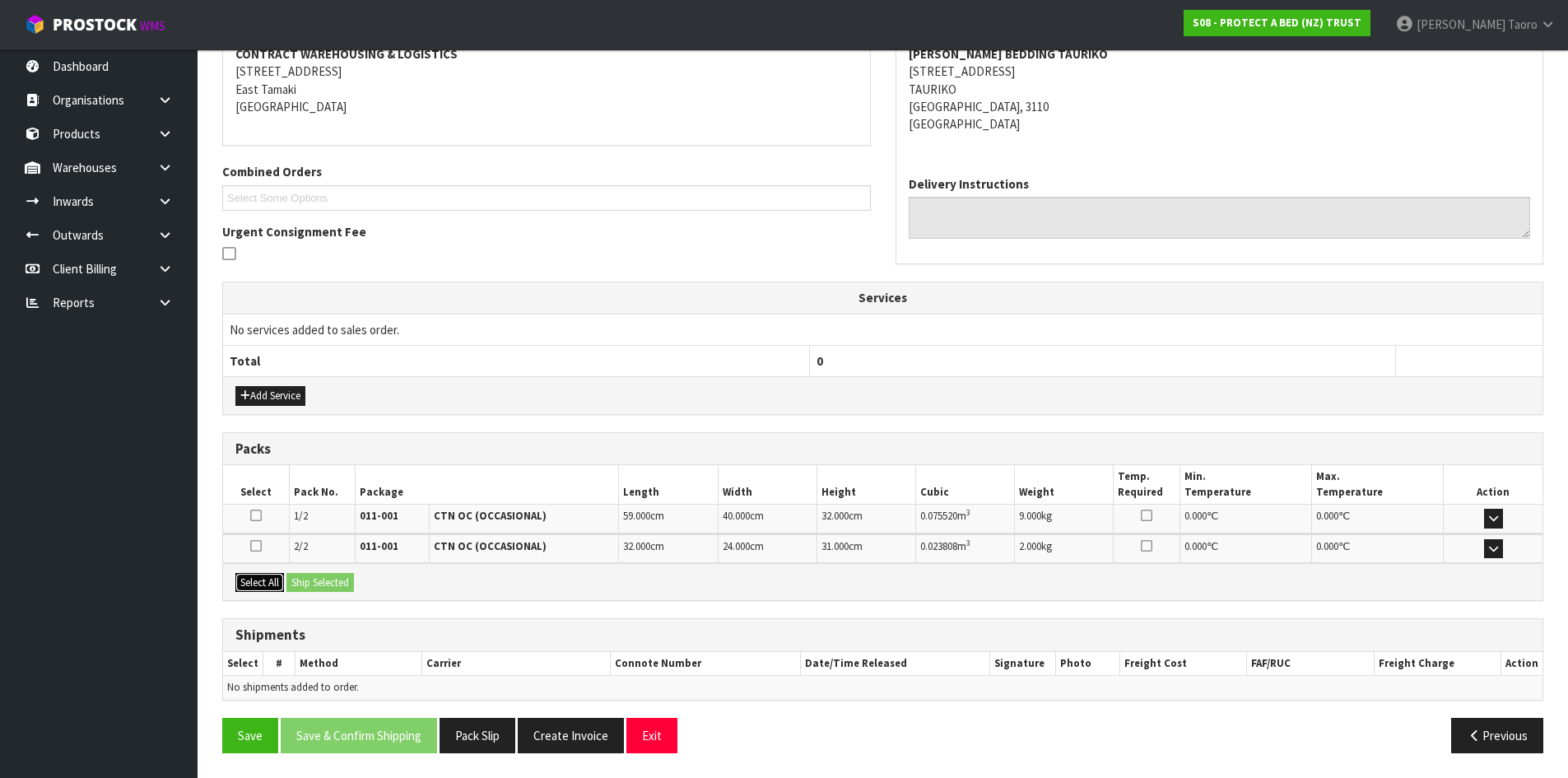
click at [275, 582] on button "Select All" at bounding box center [259, 582] width 49 height 19
click at [303, 583] on button "Ship Selected" at bounding box center [321, 582] width 67 height 19
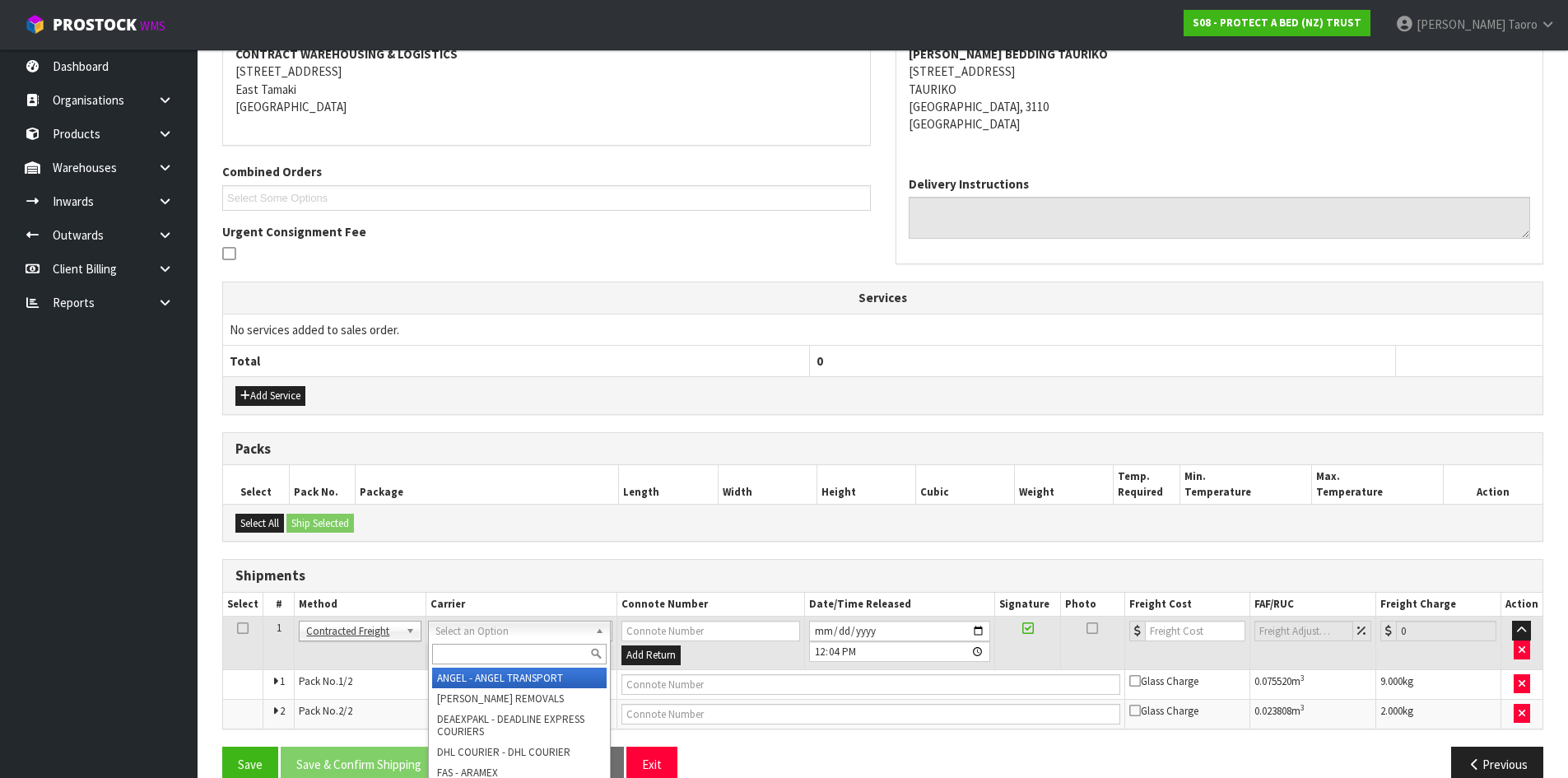
click at [452, 654] on input "text" at bounding box center [519, 653] width 174 height 20
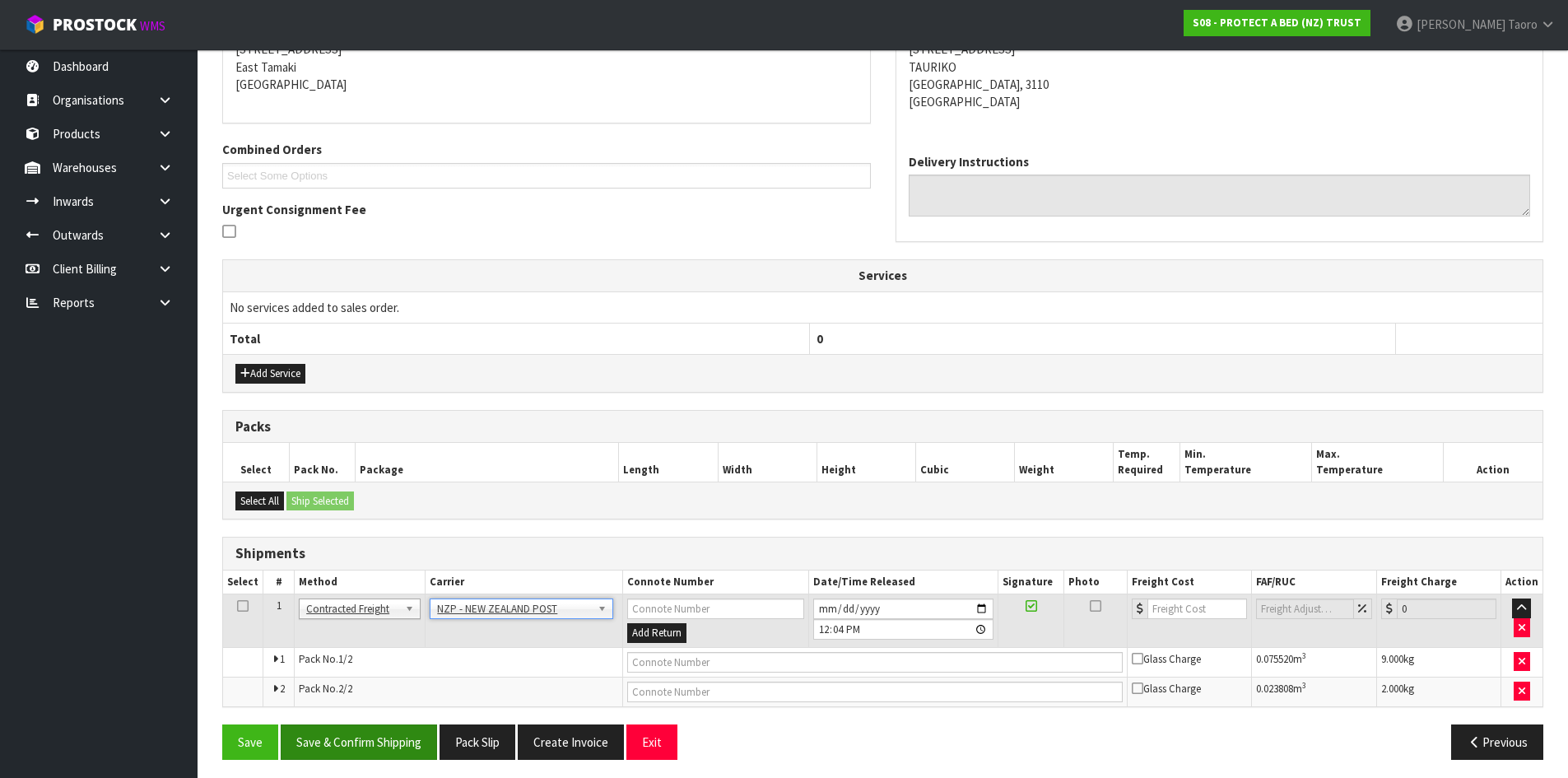
scroll to position [355, 0]
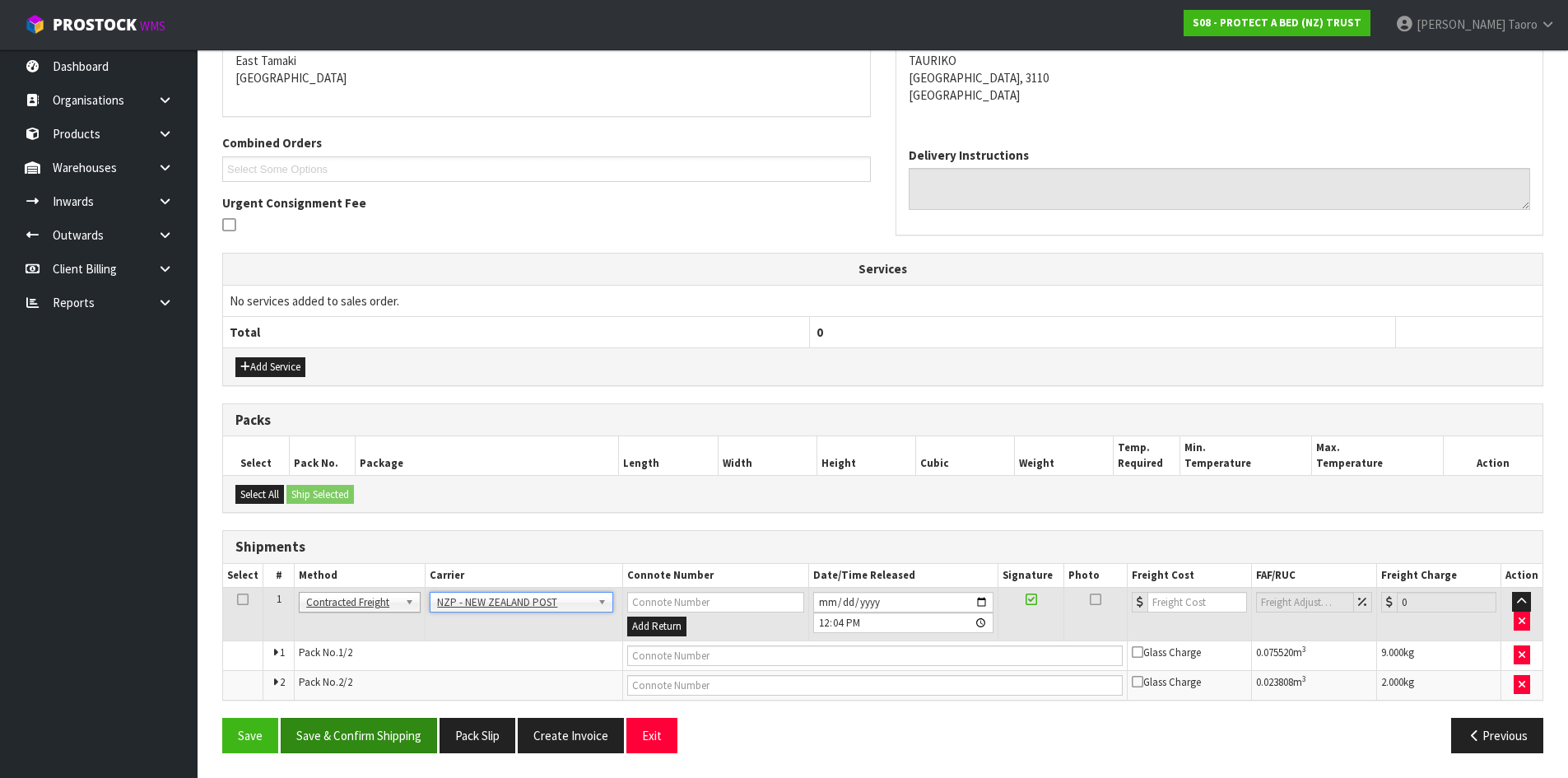
click at [392, 718] on div "From Address CONTRACT WAREHOUSING & LOGISTICS [STREET_ADDRESS] Combined Orders …" at bounding box center [883, 368] width 1321 height 795
click at [380, 734] on button "Save & Confirm Shipping" at bounding box center [359, 736] width 157 height 35
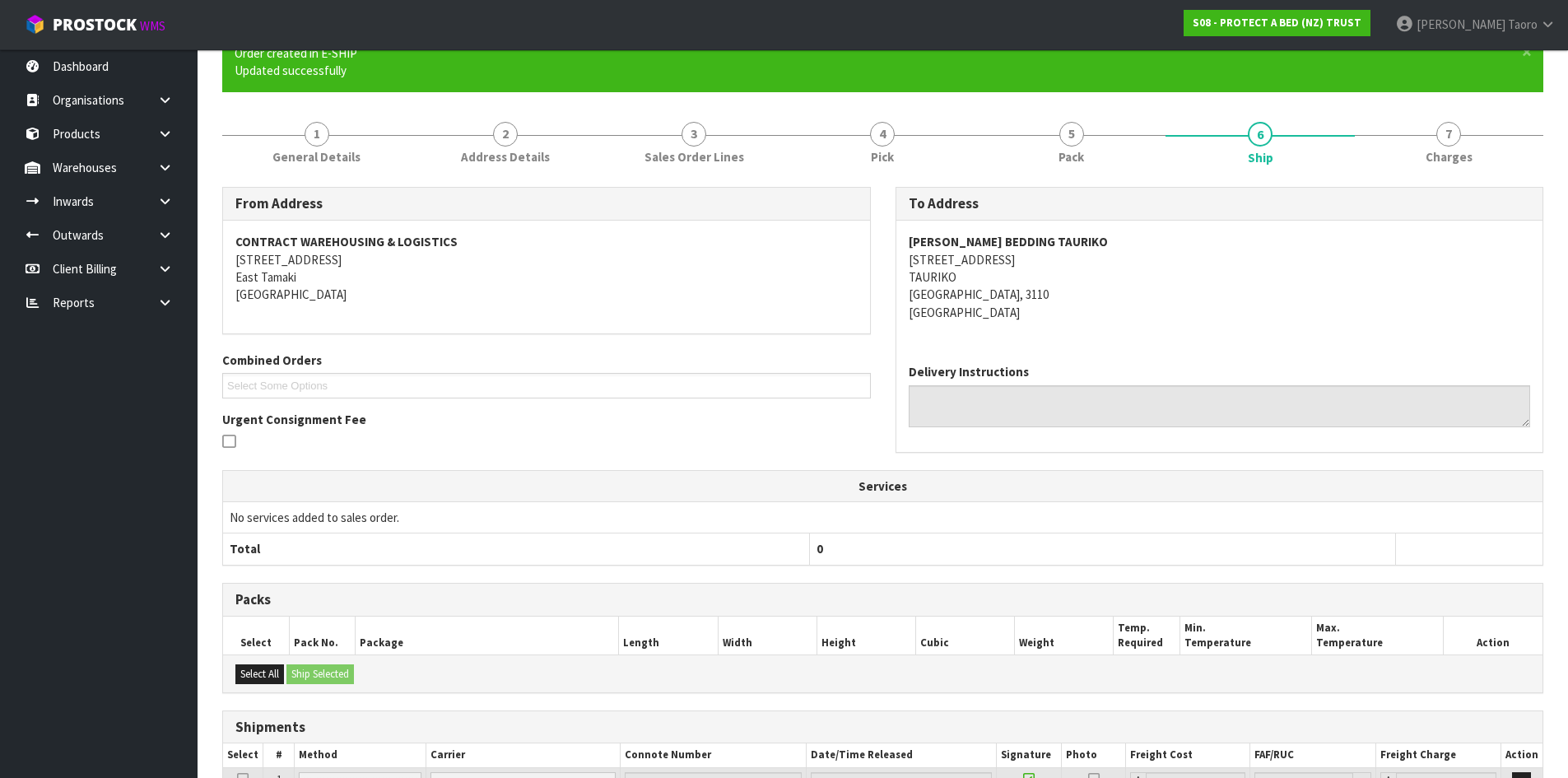
scroll to position [330, 0]
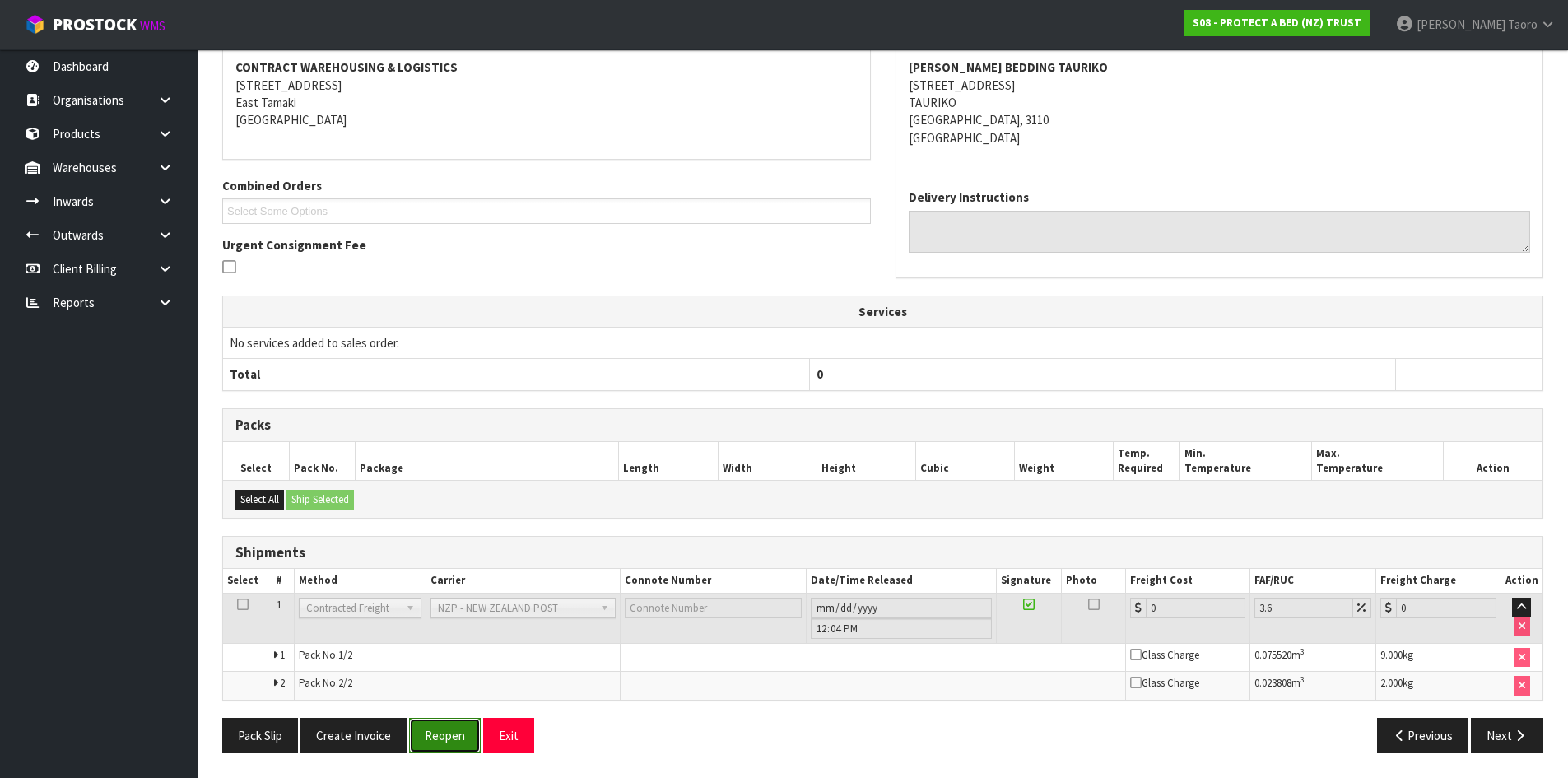
click at [444, 731] on button "Reopen" at bounding box center [444, 736] width 72 height 35
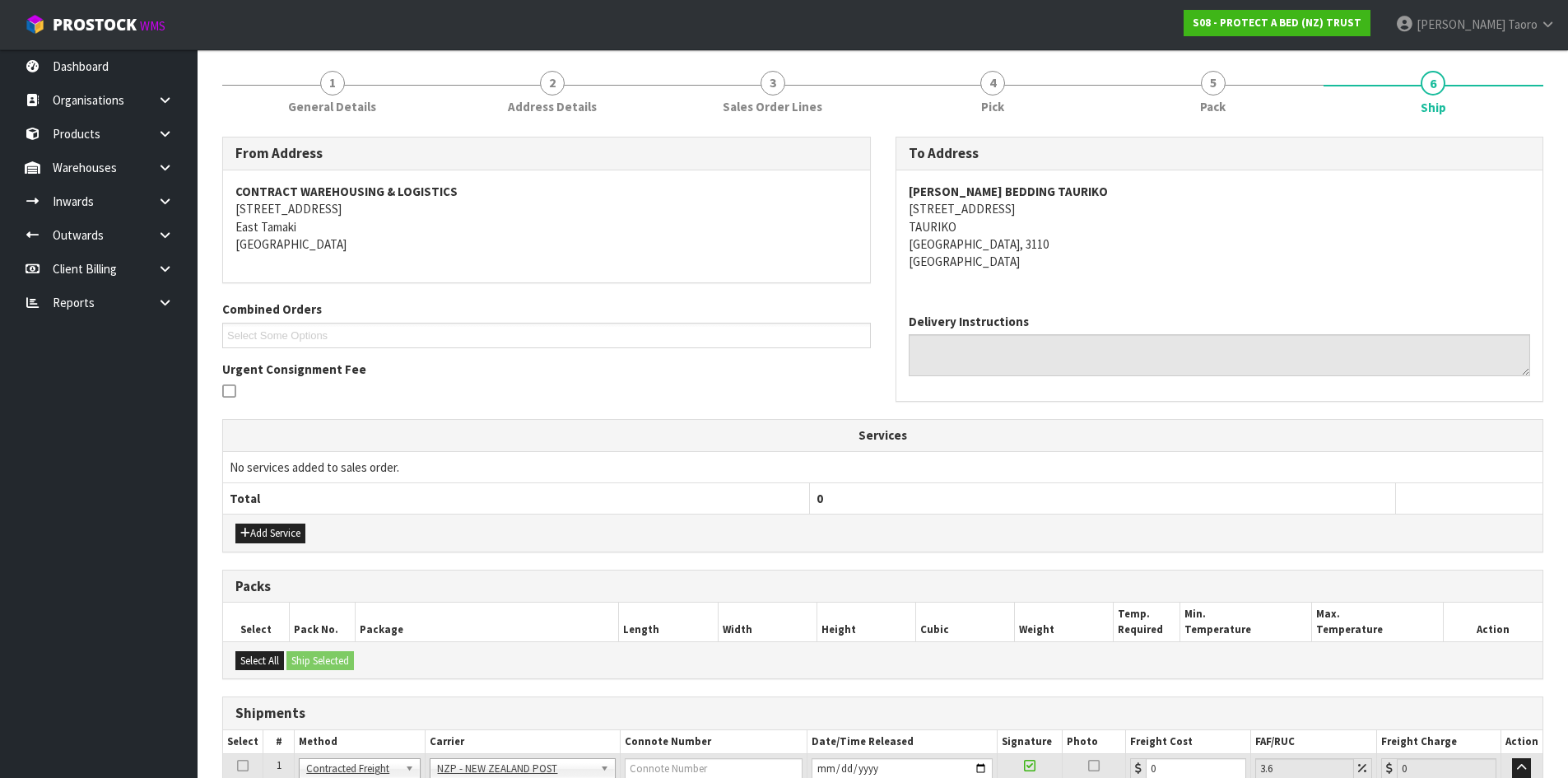
scroll to position [370, 0]
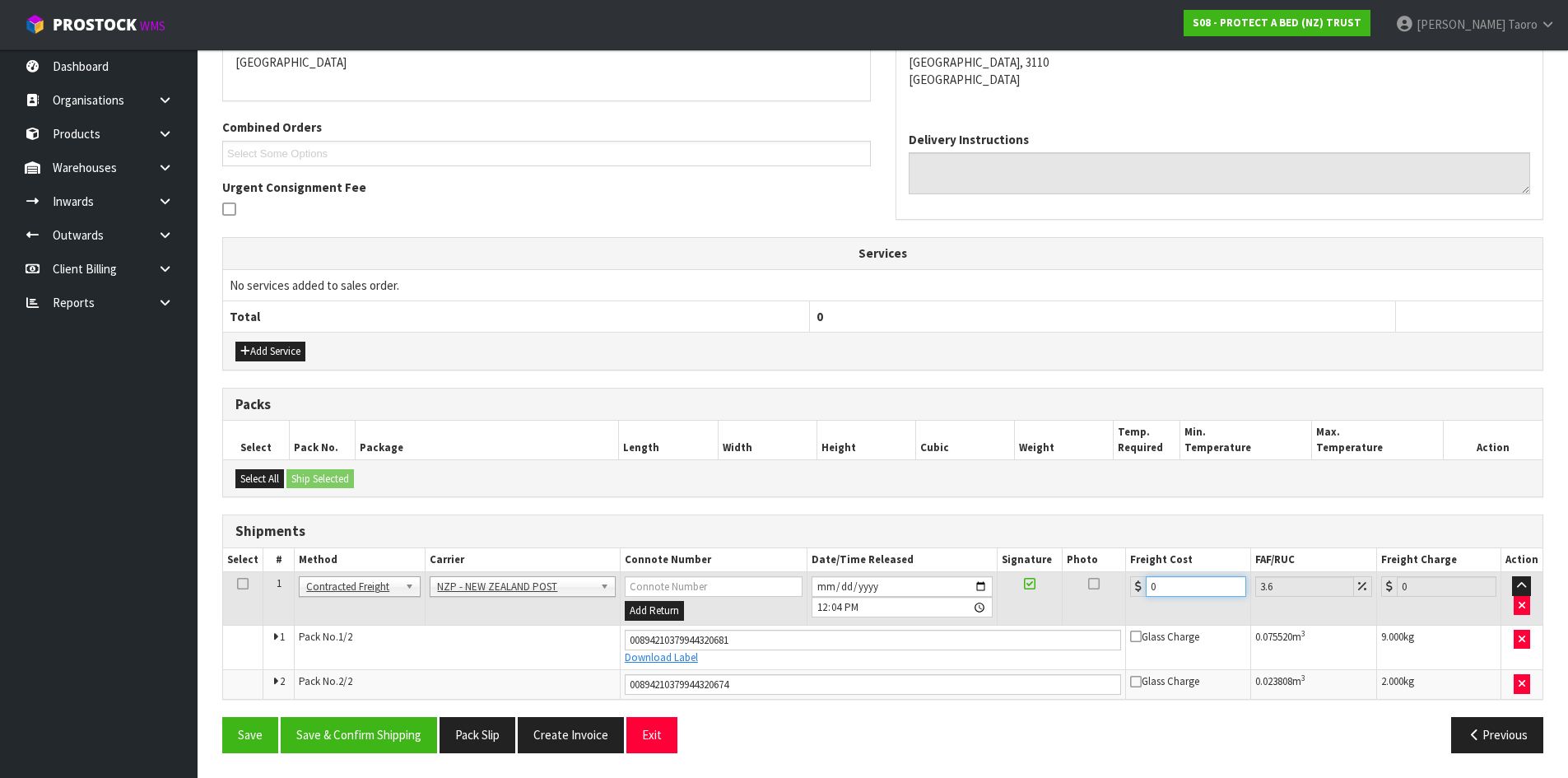
click at [1189, 588] on input "0" at bounding box center [1195, 586] width 99 height 20
click at [398, 724] on button "Save & Confirm Shipping" at bounding box center [359, 735] width 157 height 35
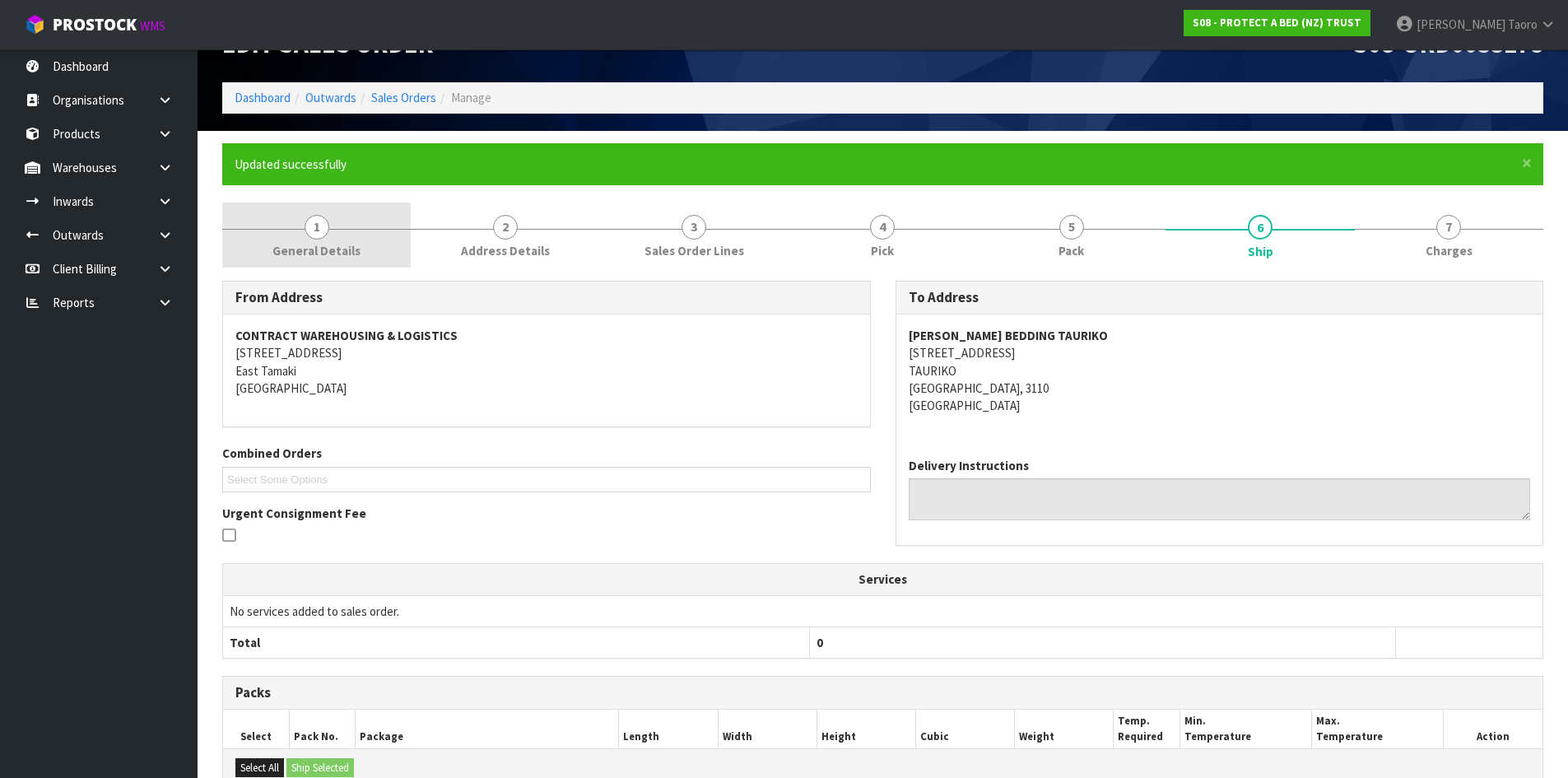
scroll to position [0, 0]
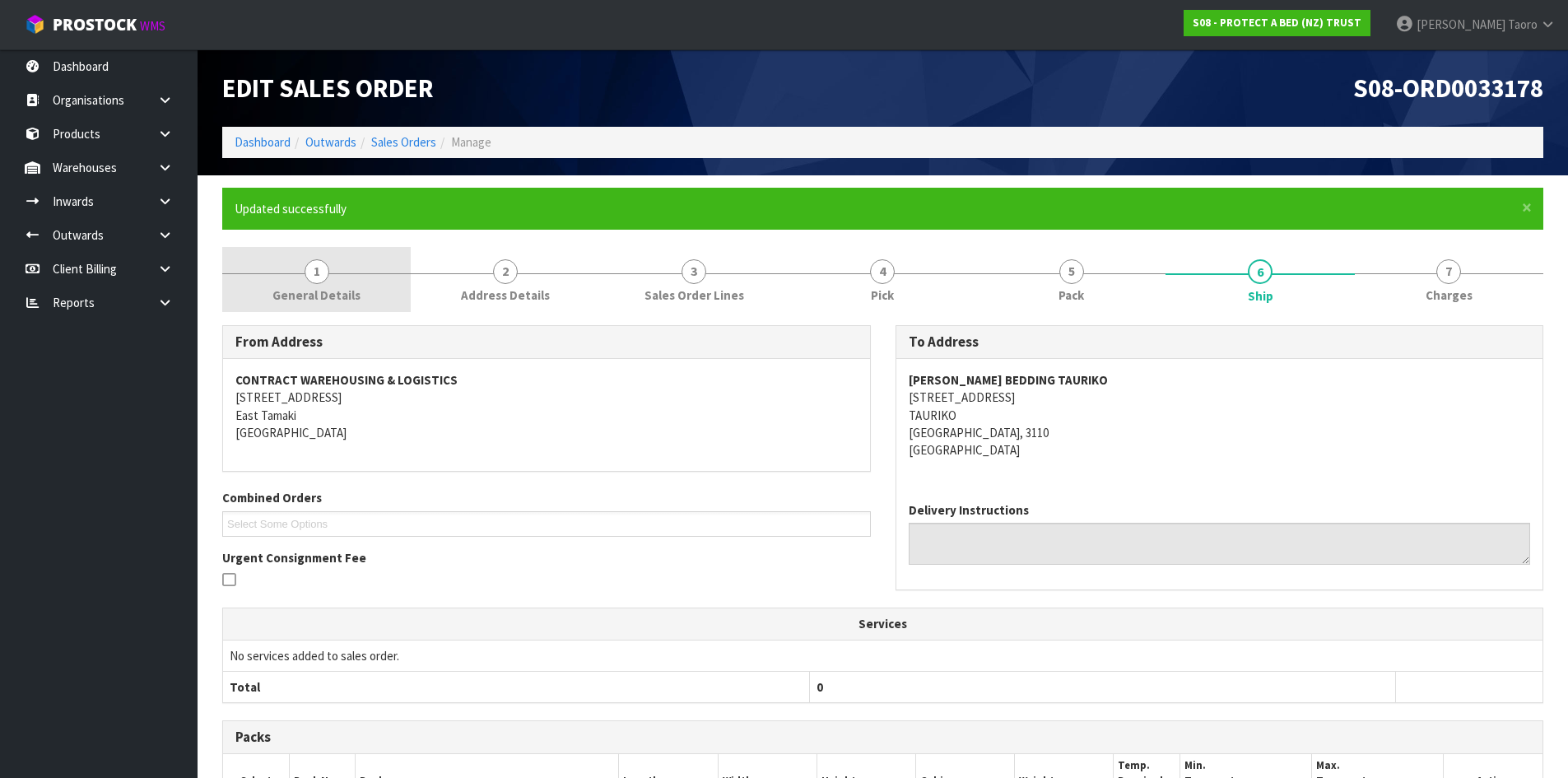
click at [373, 277] on link "1 General Details" at bounding box center [316, 279] width 189 height 65
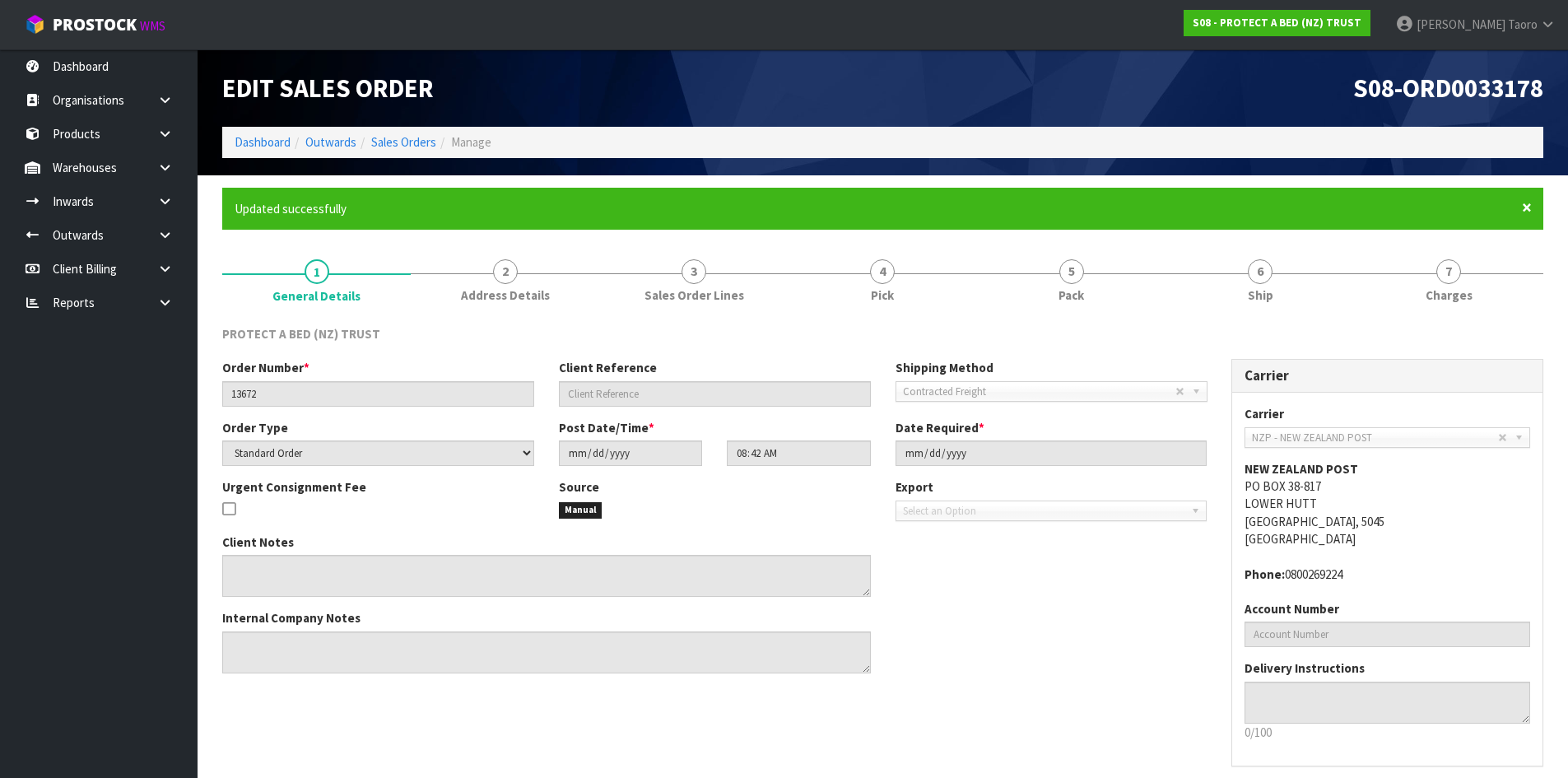
click at [1530, 205] on span "×" at bounding box center [1526, 207] width 10 height 23
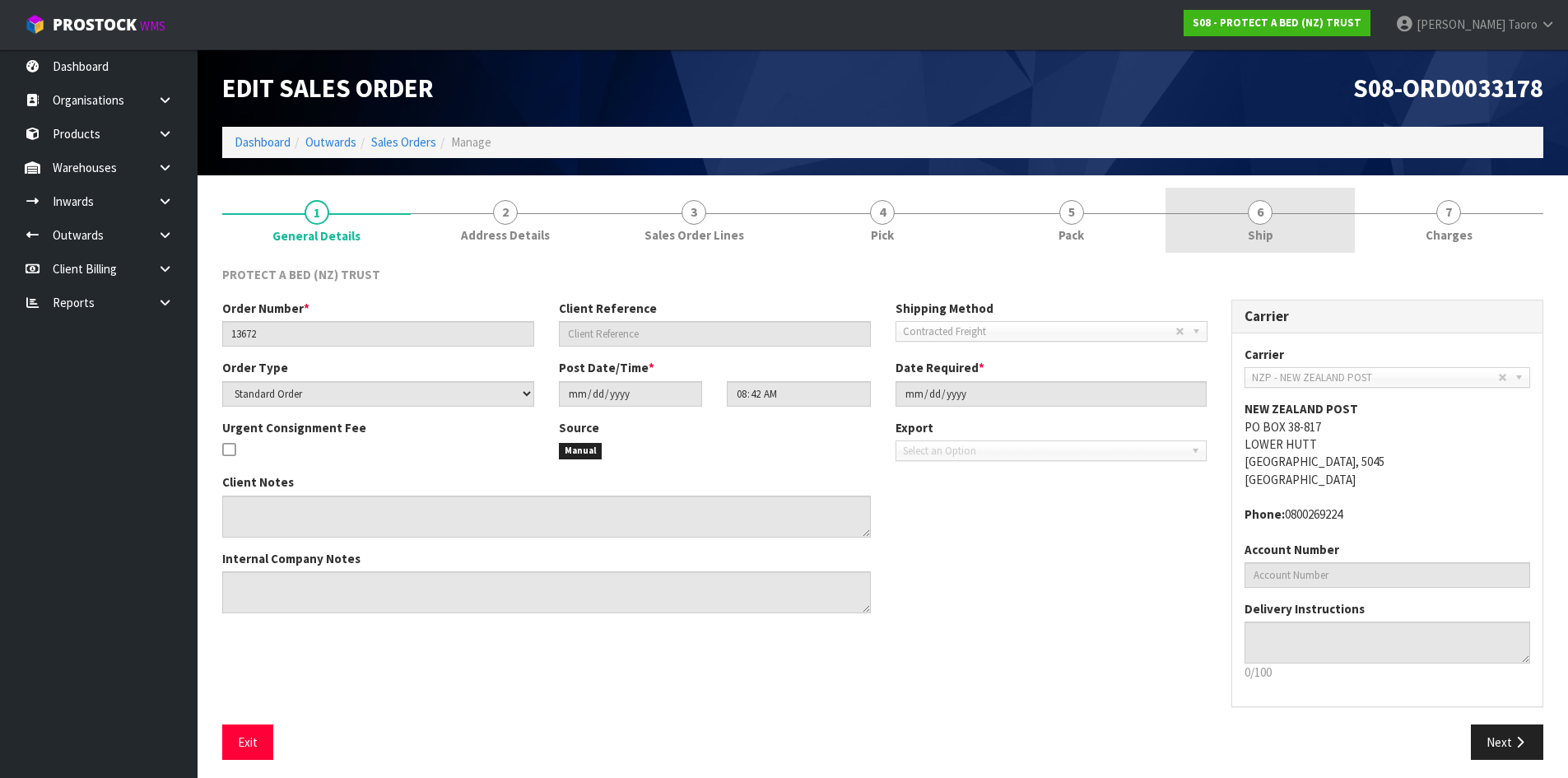
click at [1271, 232] on span "Ship" at bounding box center [1260, 235] width 26 height 18
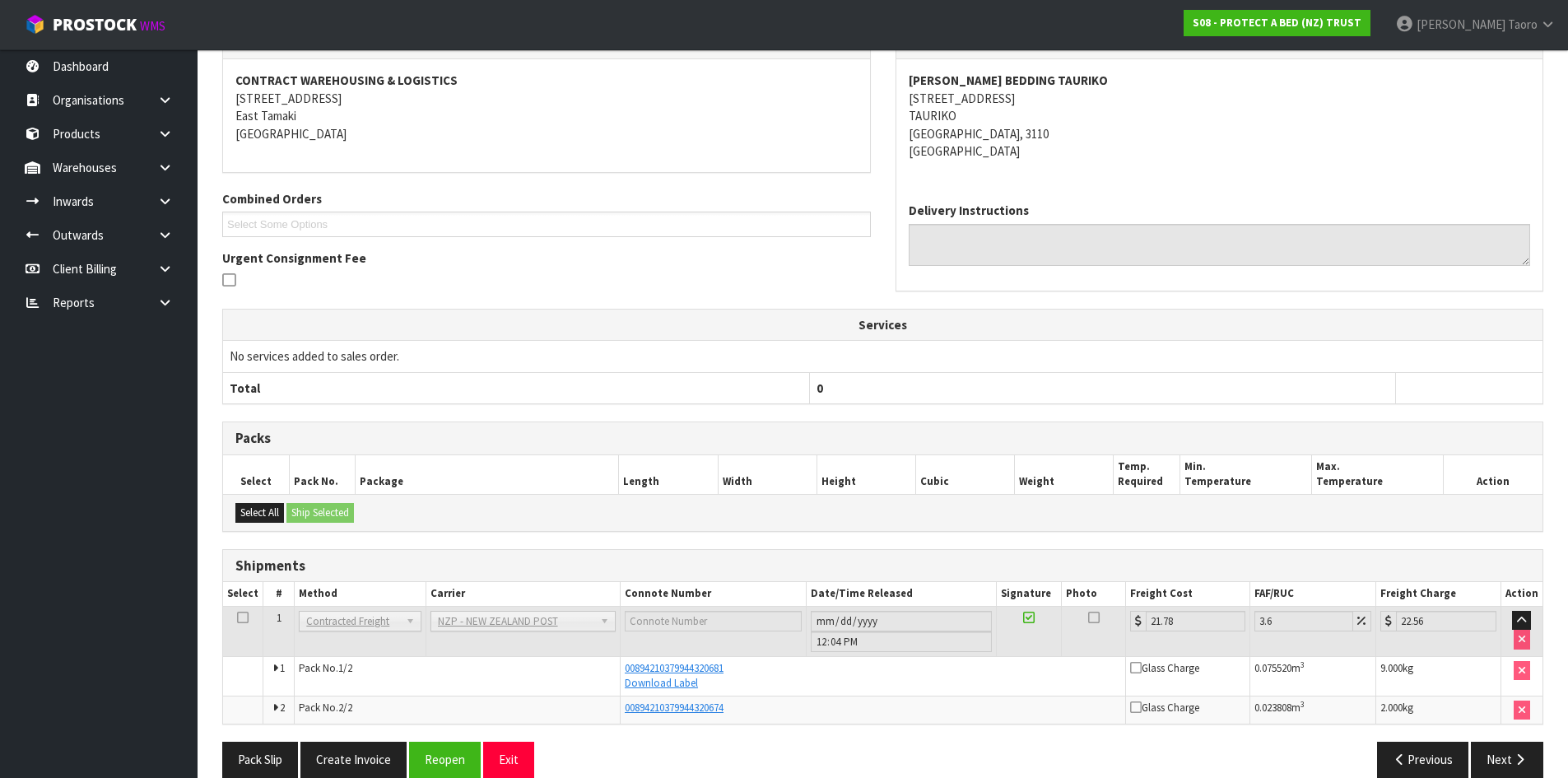
scroll to position [264, 0]
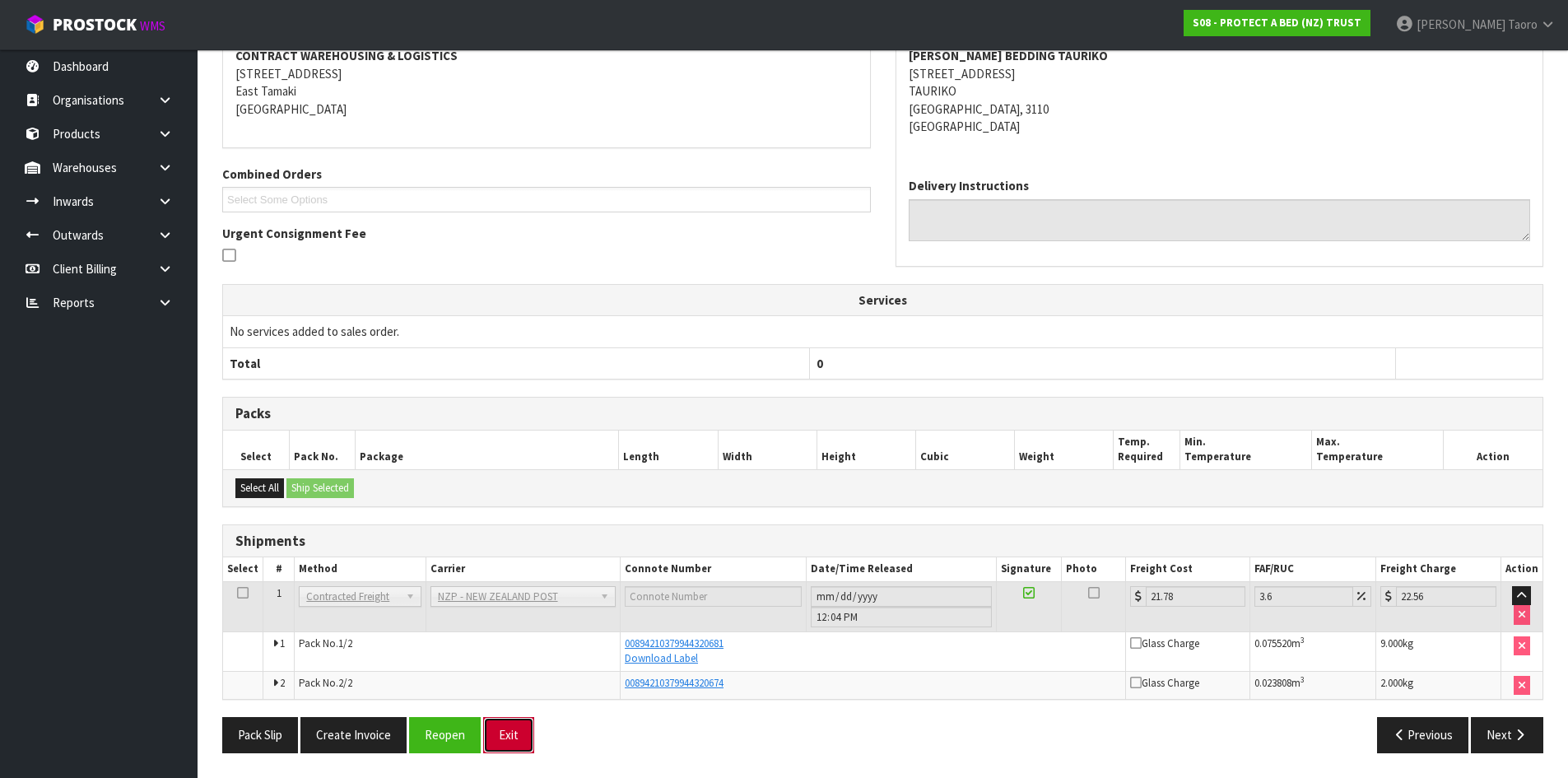
click at [509, 743] on button "Exit" at bounding box center [509, 735] width 51 height 35
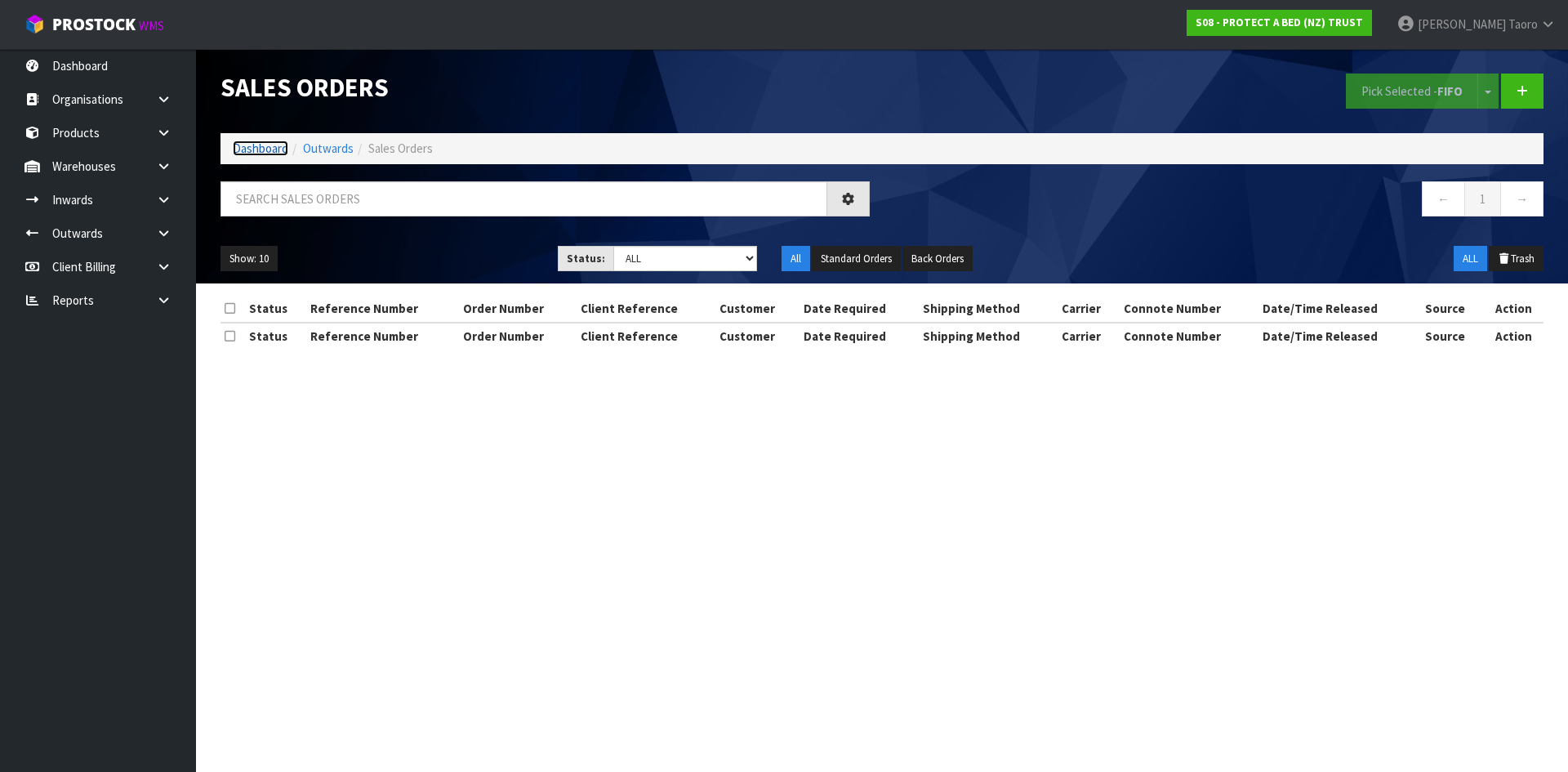
click at [274, 152] on link "Dashboard" at bounding box center [260, 148] width 55 height 16
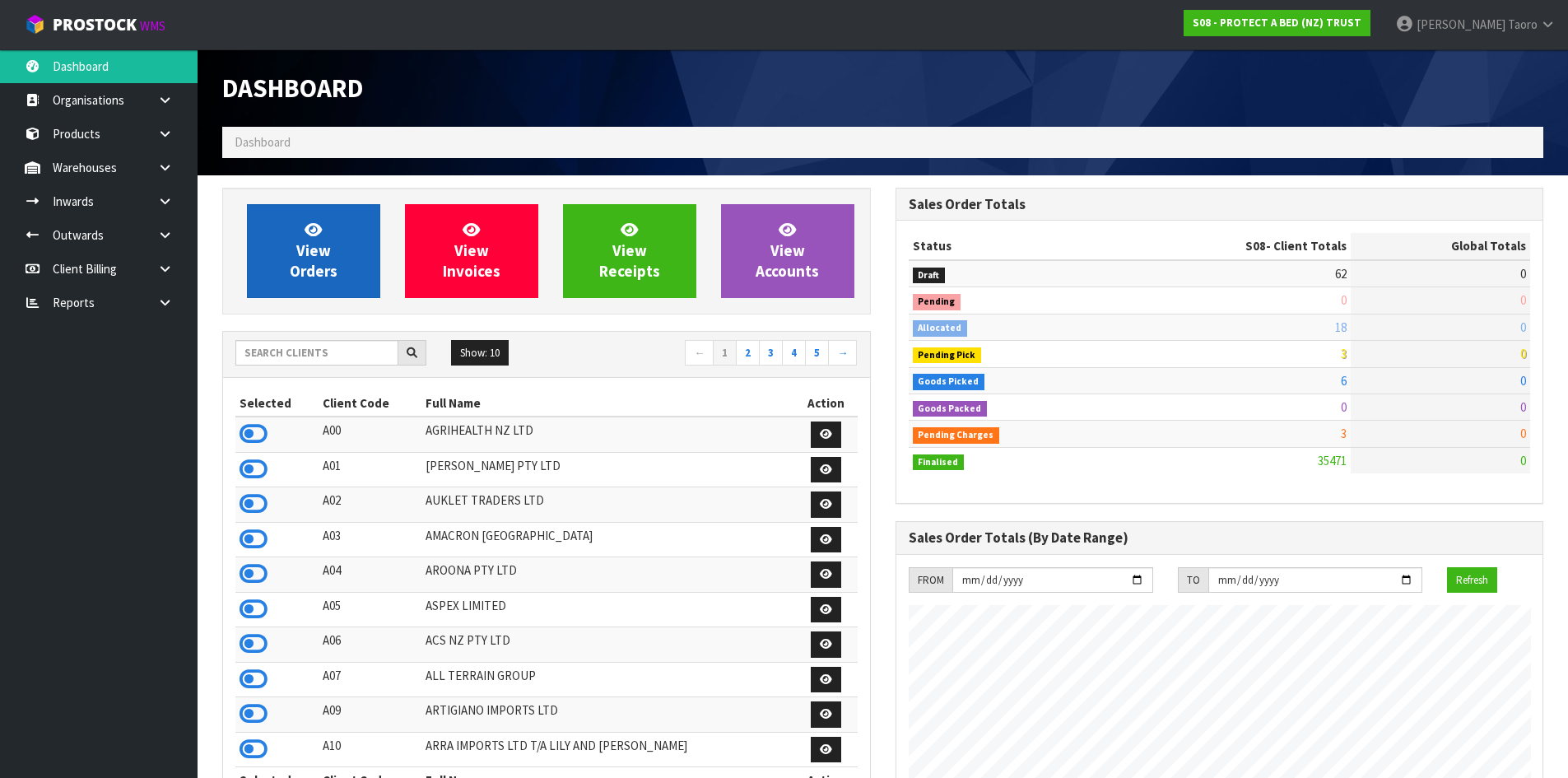
scroll to position [1246, 673]
click at [299, 282] on link "View Orders" at bounding box center [313, 251] width 134 height 94
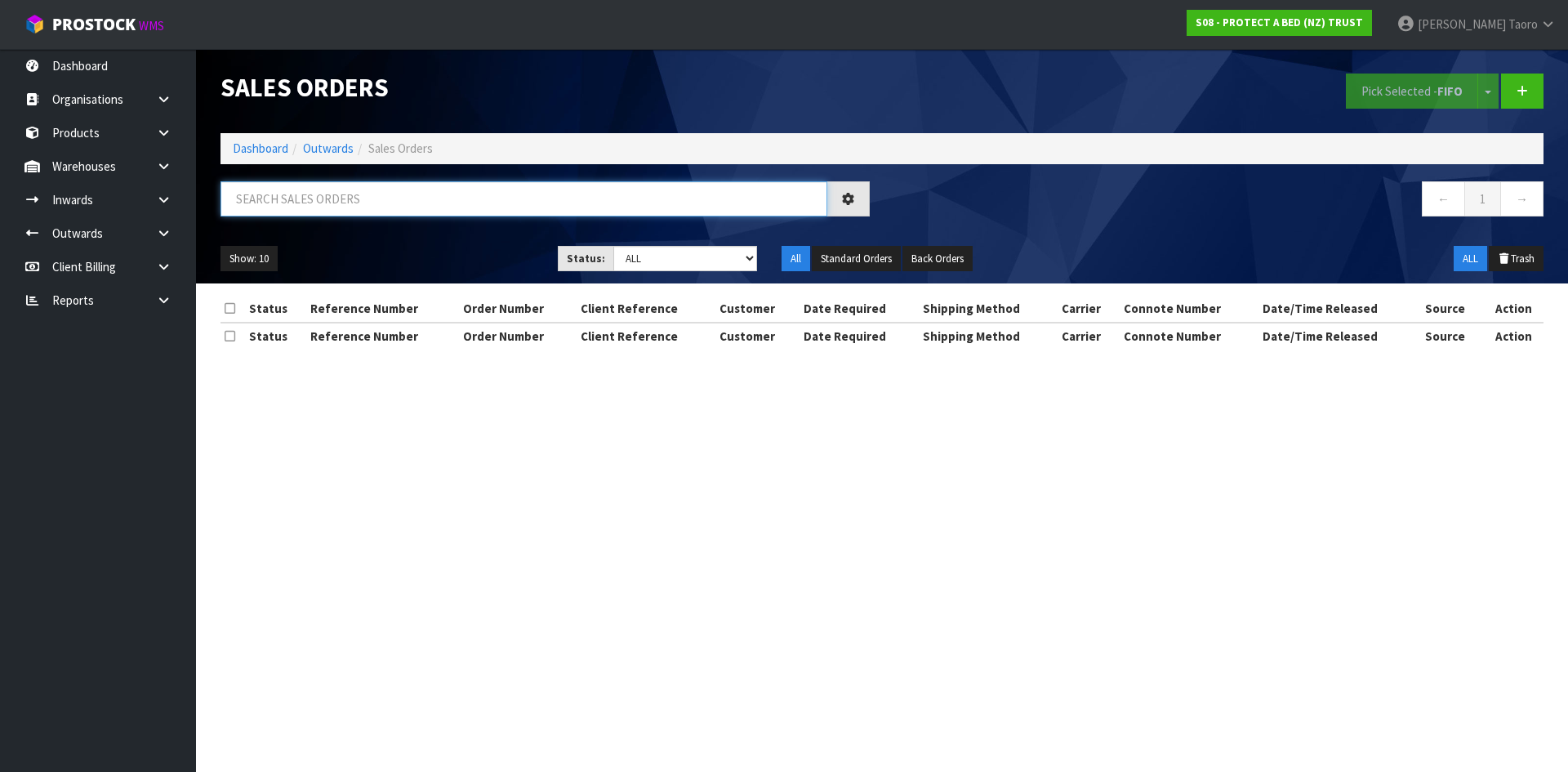
click at [316, 204] on input "text" at bounding box center [524, 198] width 607 height 35
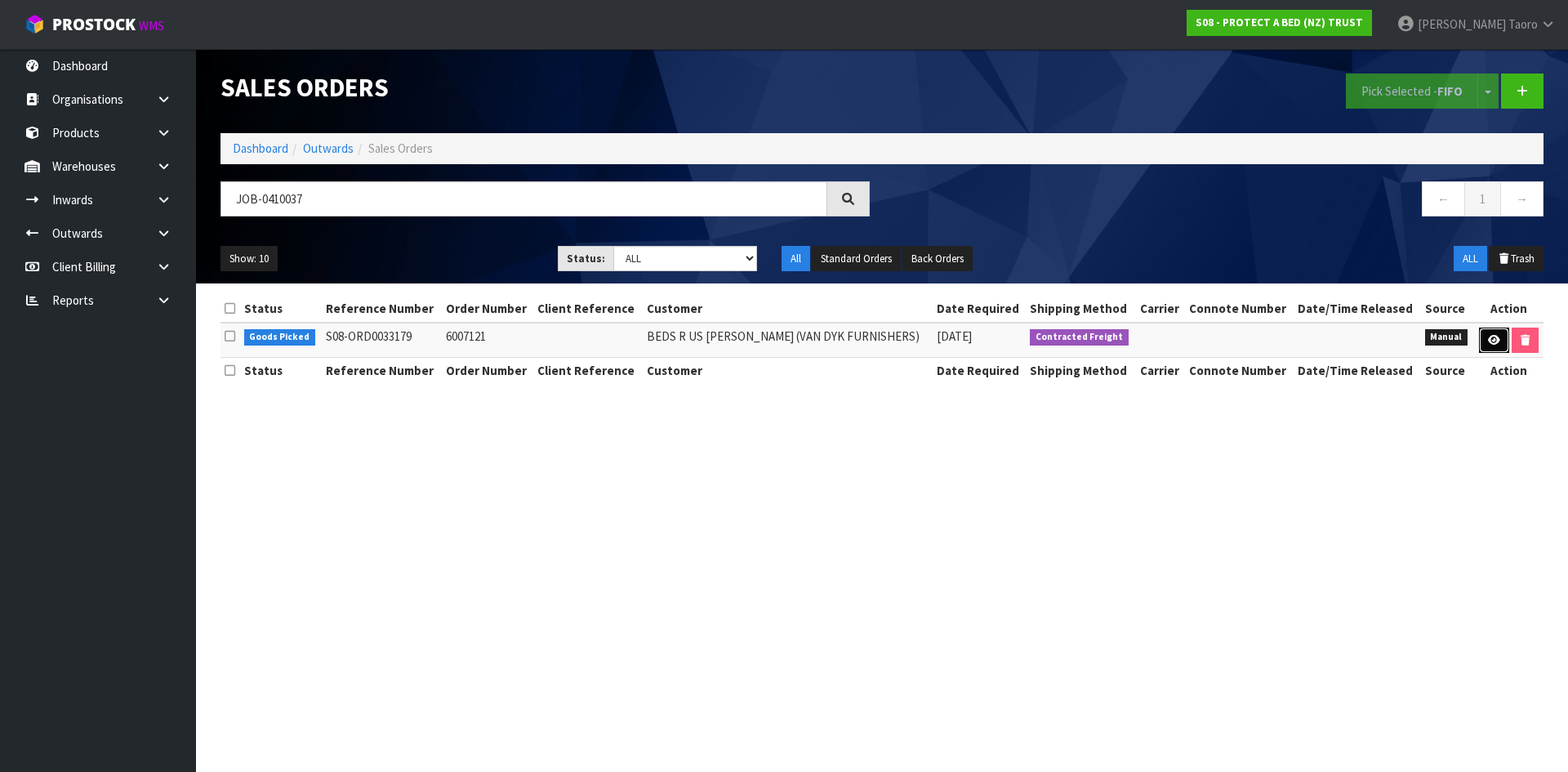
click at [1497, 348] on link at bounding box center [1494, 341] width 30 height 26
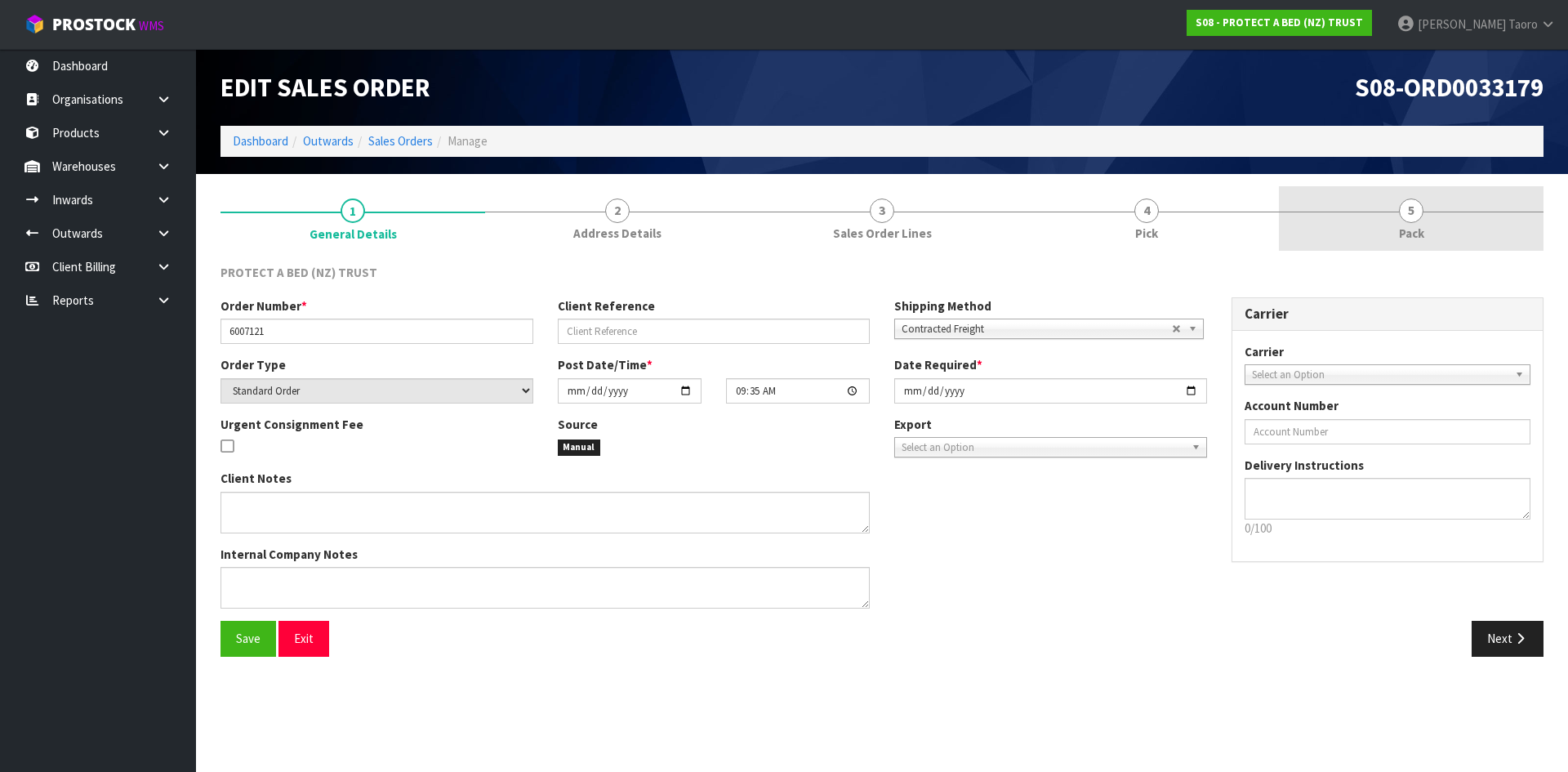
click at [1430, 224] on link "5 Pack" at bounding box center [1411, 218] width 264 height 64
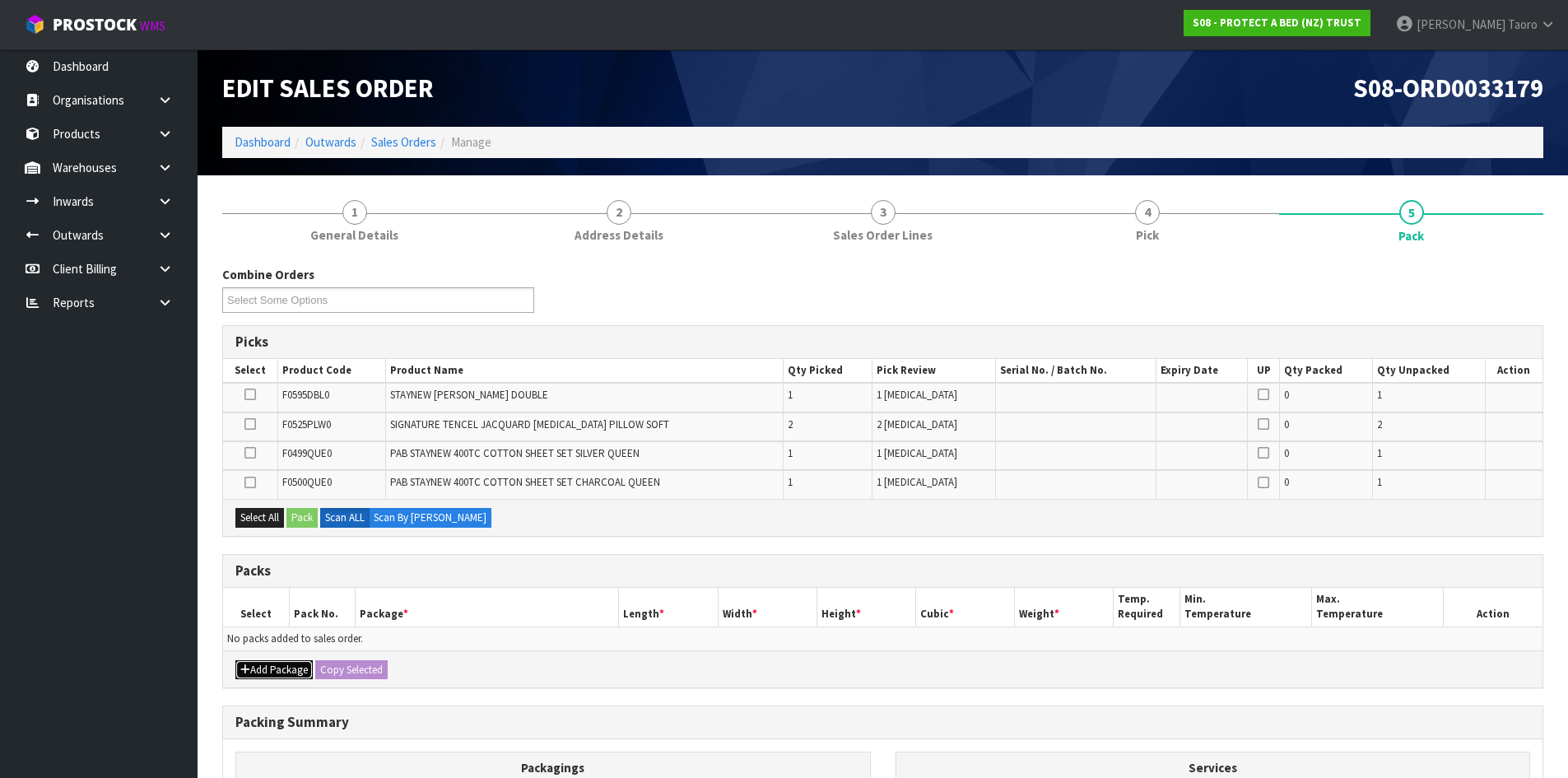
drag, startPoint x: 284, startPoint y: 668, endPoint x: 269, endPoint y: 655, distance: 19.8
click at [283, 668] on button "Add Package" at bounding box center [274, 670] width 77 height 19
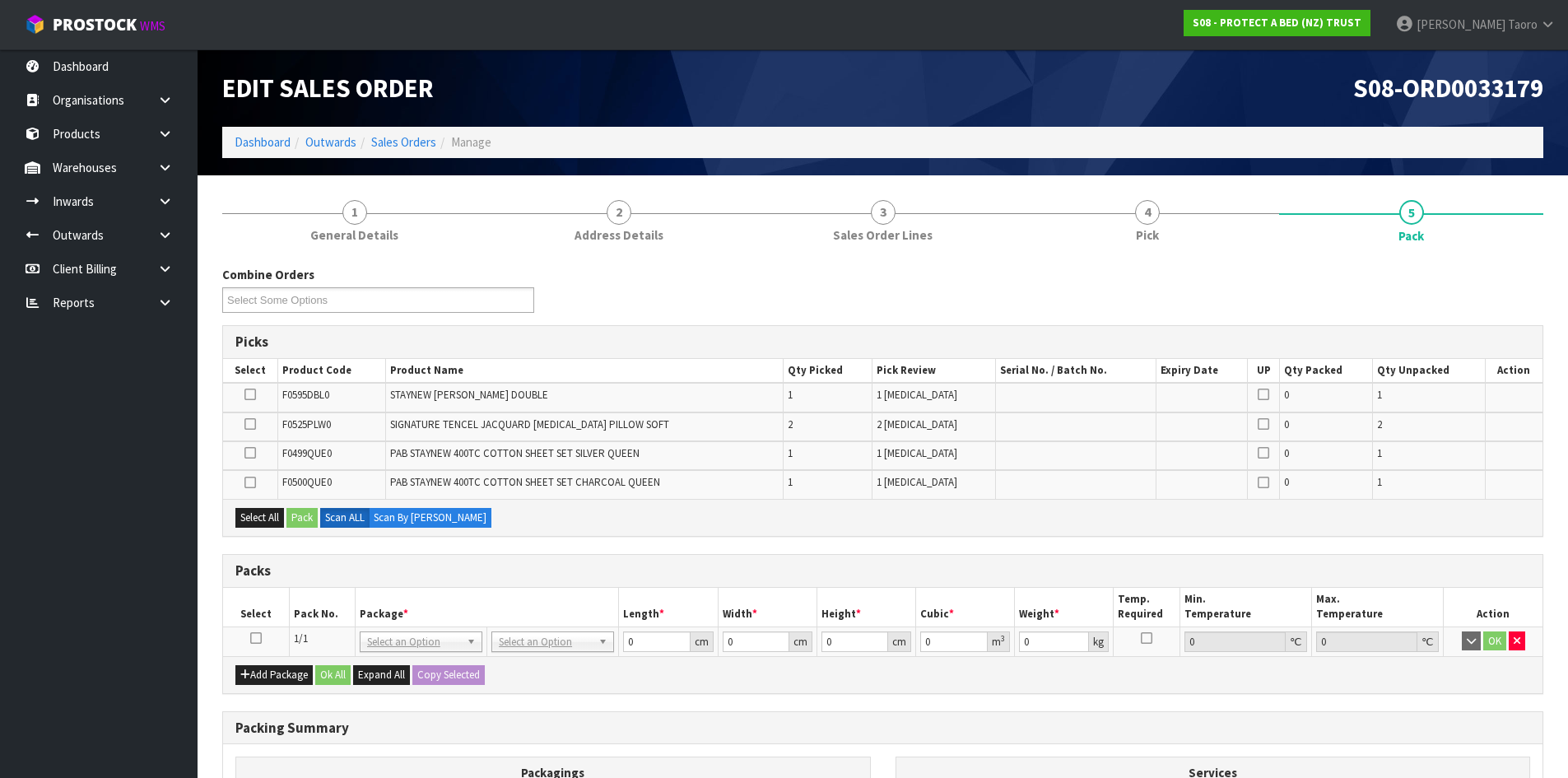
click at [256, 638] on icon at bounding box center [256, 637] width 12 height 1
click at [304, 609] on th "Pack No." at bounding box center [321, 607] width 66 height 39
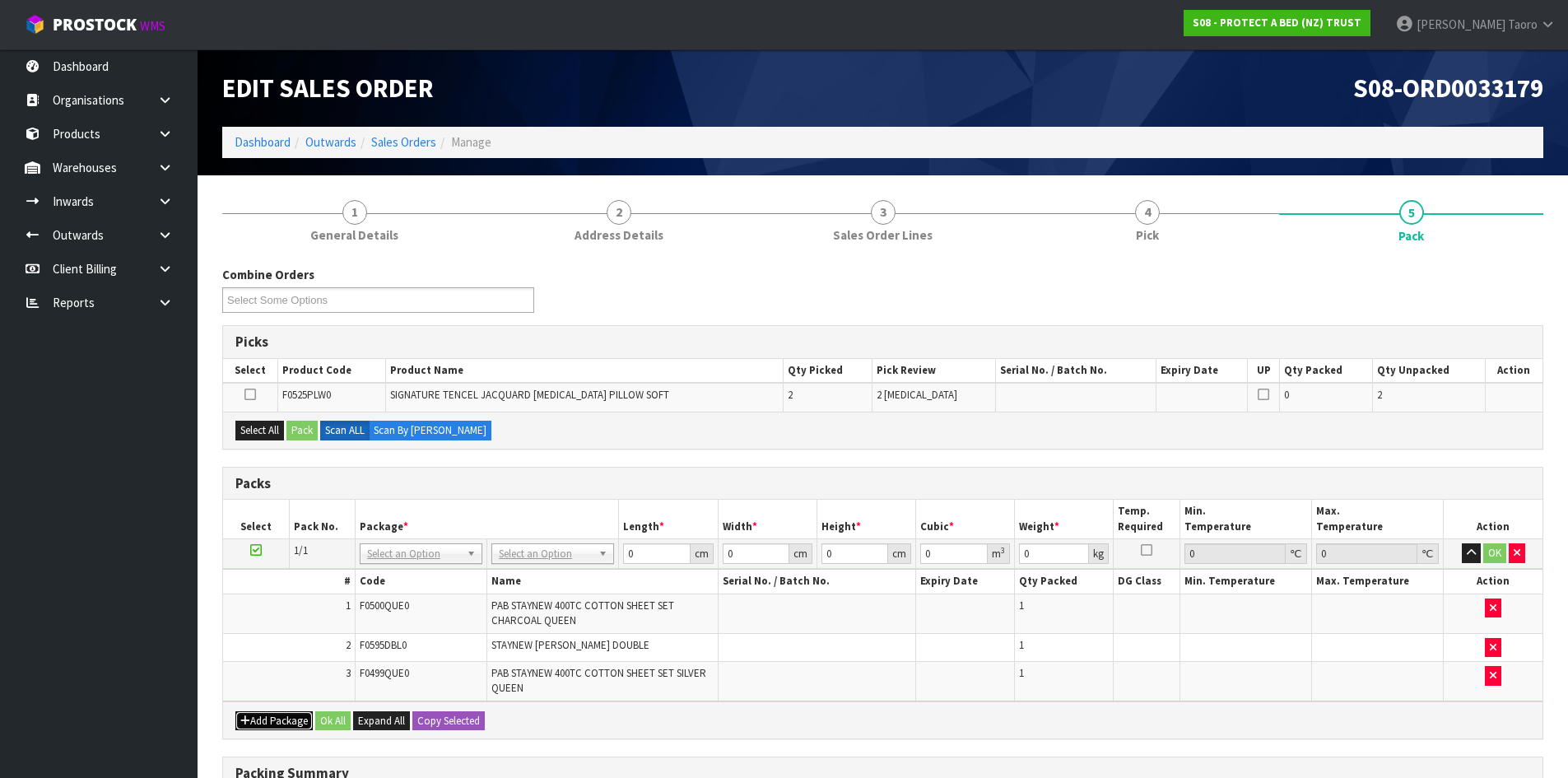
click at [248, 718] on icon "button" at bounding box center [244, 720] width 10 height 11
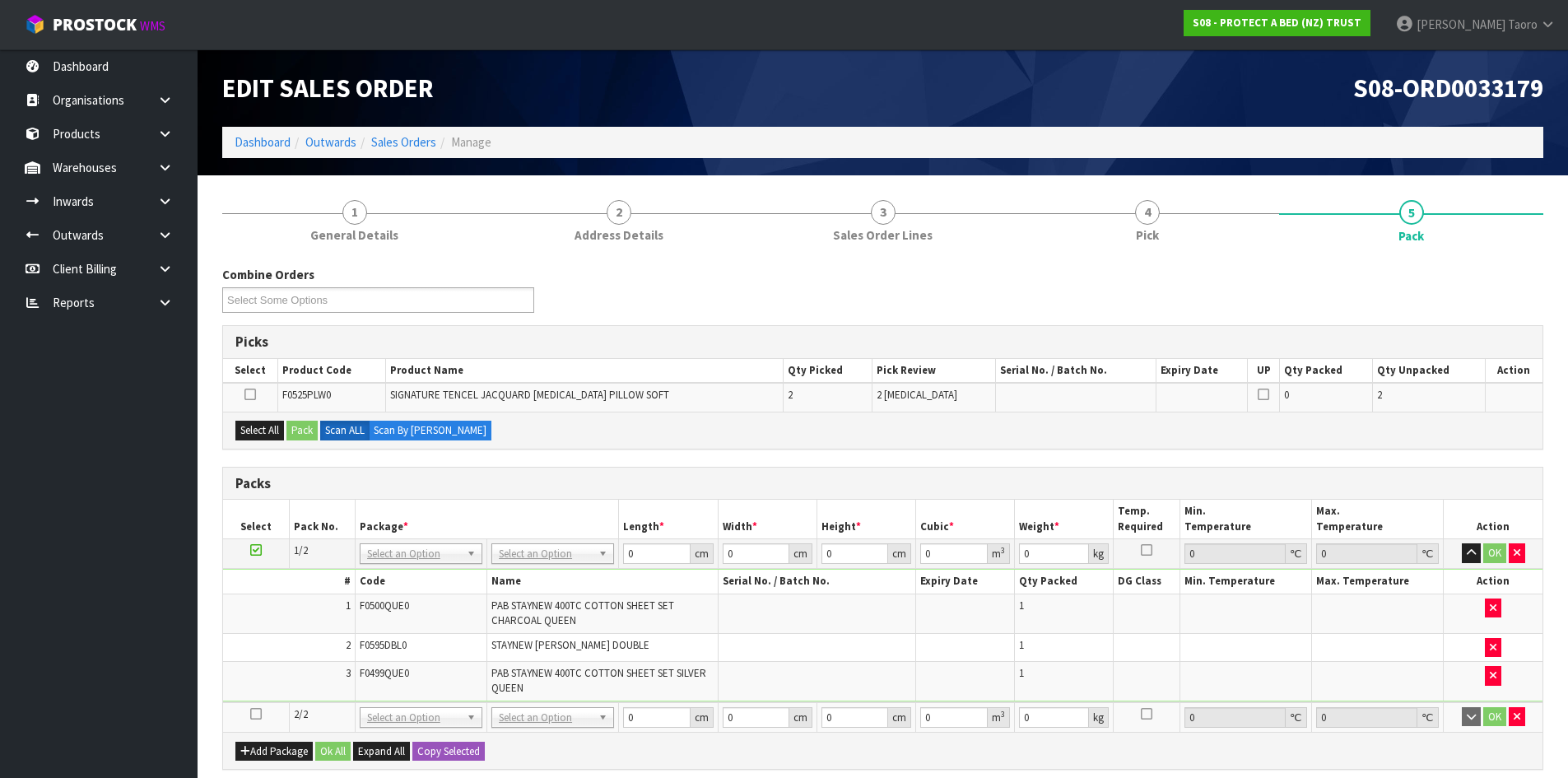
click at [253, 713] on icon at bounding box center [256, 713] width 12 height 1
click at [274, 684] on td "3" at bounding box center [289, 681] width 132 height 39
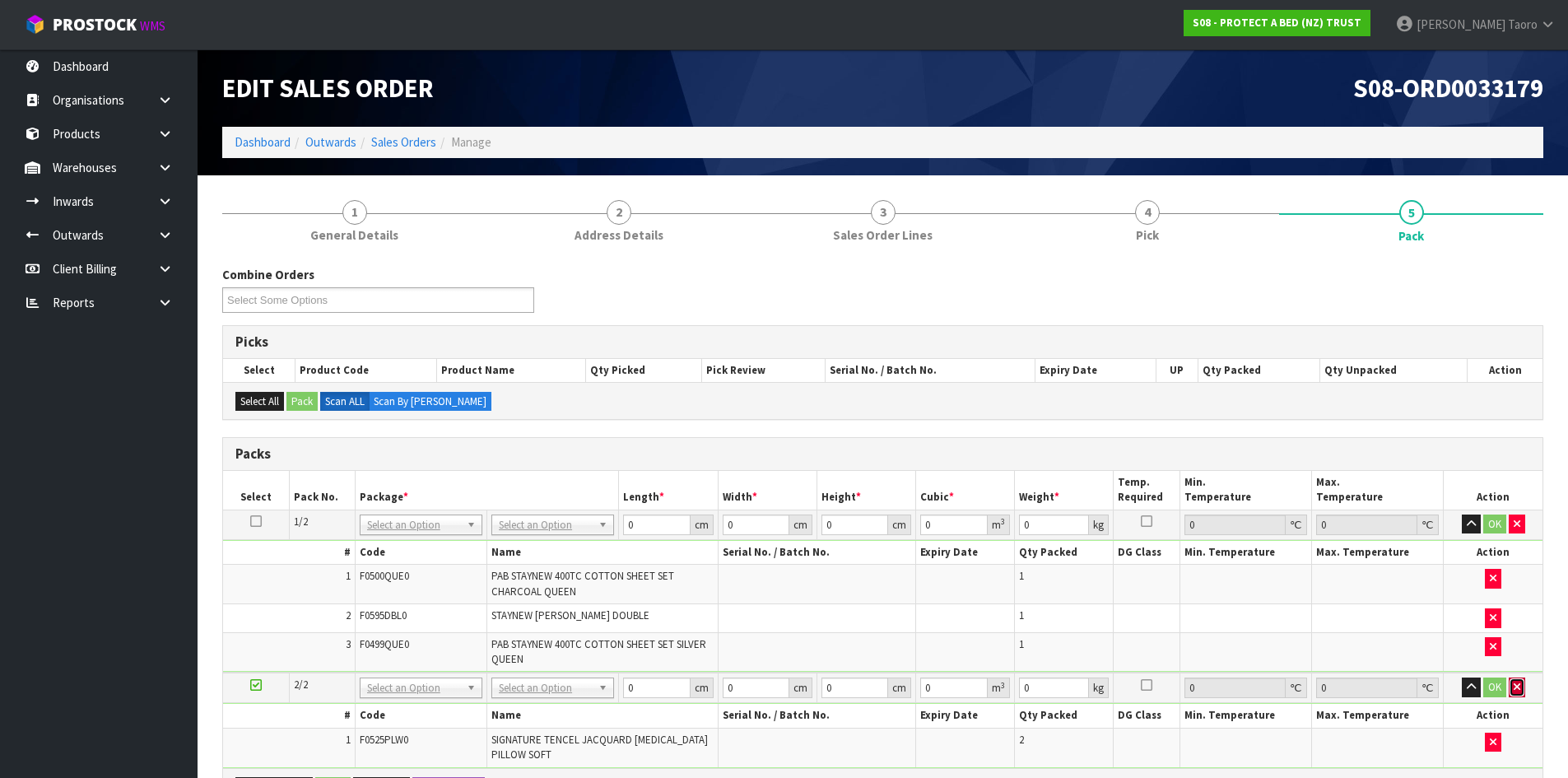
click at [1518, 688] on icon "button" at bounding box center [1517, 687] width 6 height 11
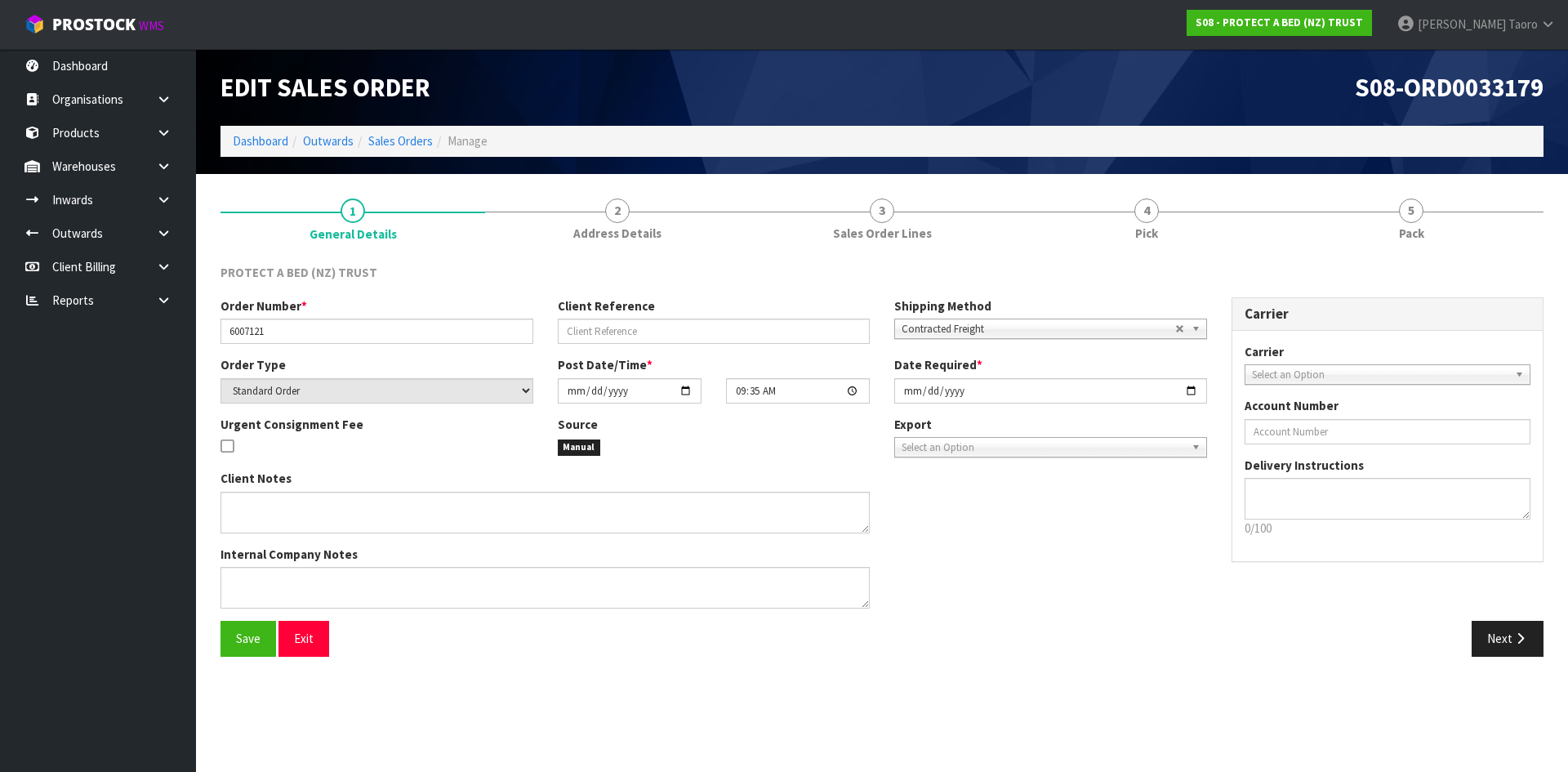
click at [1472, 182] on section "1 General Details 2 Address Details 3 Sales Order Lines 4 Pick 5 Pack PROTECT A…" at bounding box center [882, 427] width 1372 height 507
click at [1476, 213] on link "5 Pack" at bounding box center [1411, 218] width 264 height 64
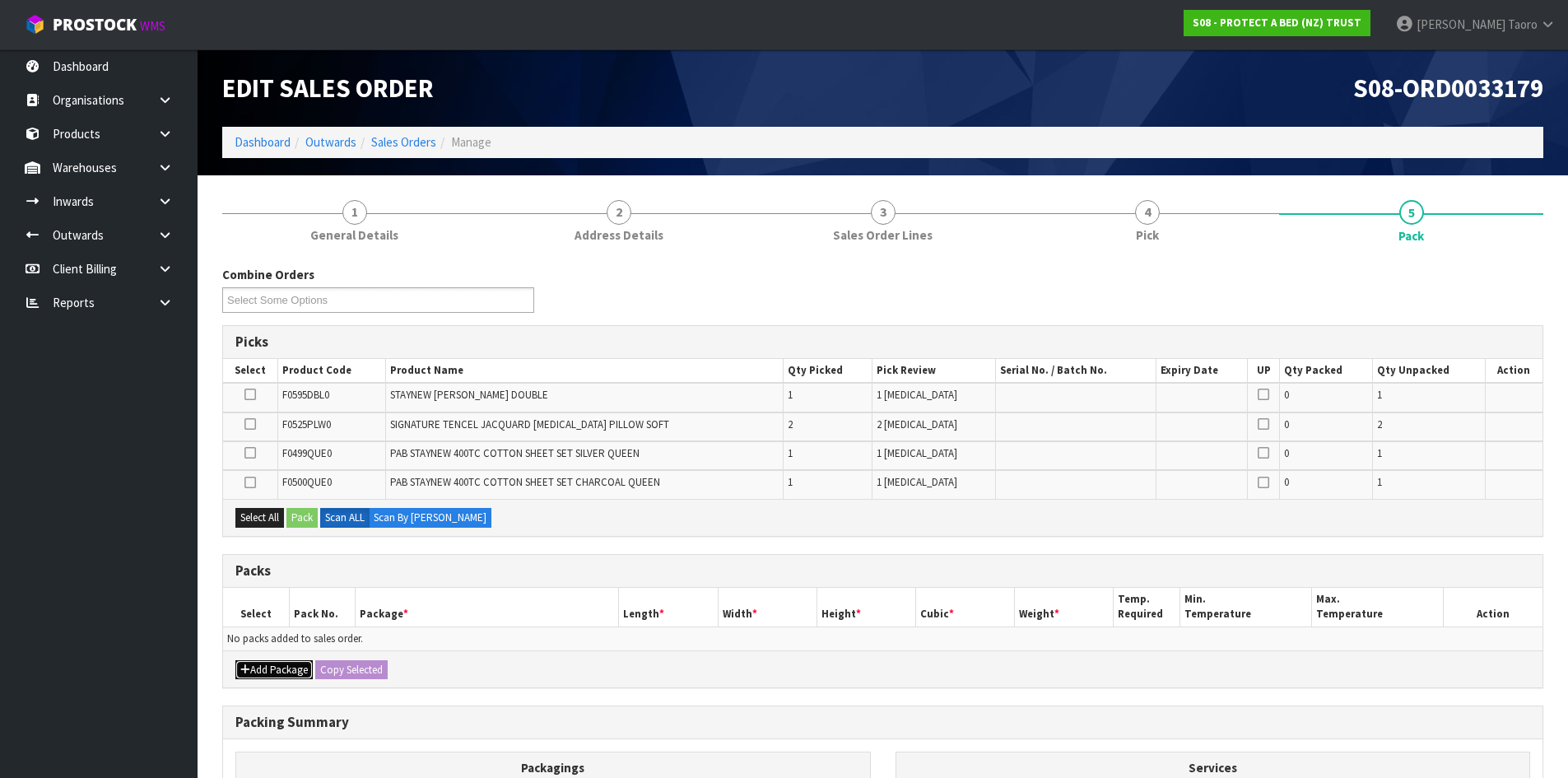
click at [286, 668] on button "Add Package" at bounding box center [274, 670] width 77 height 19
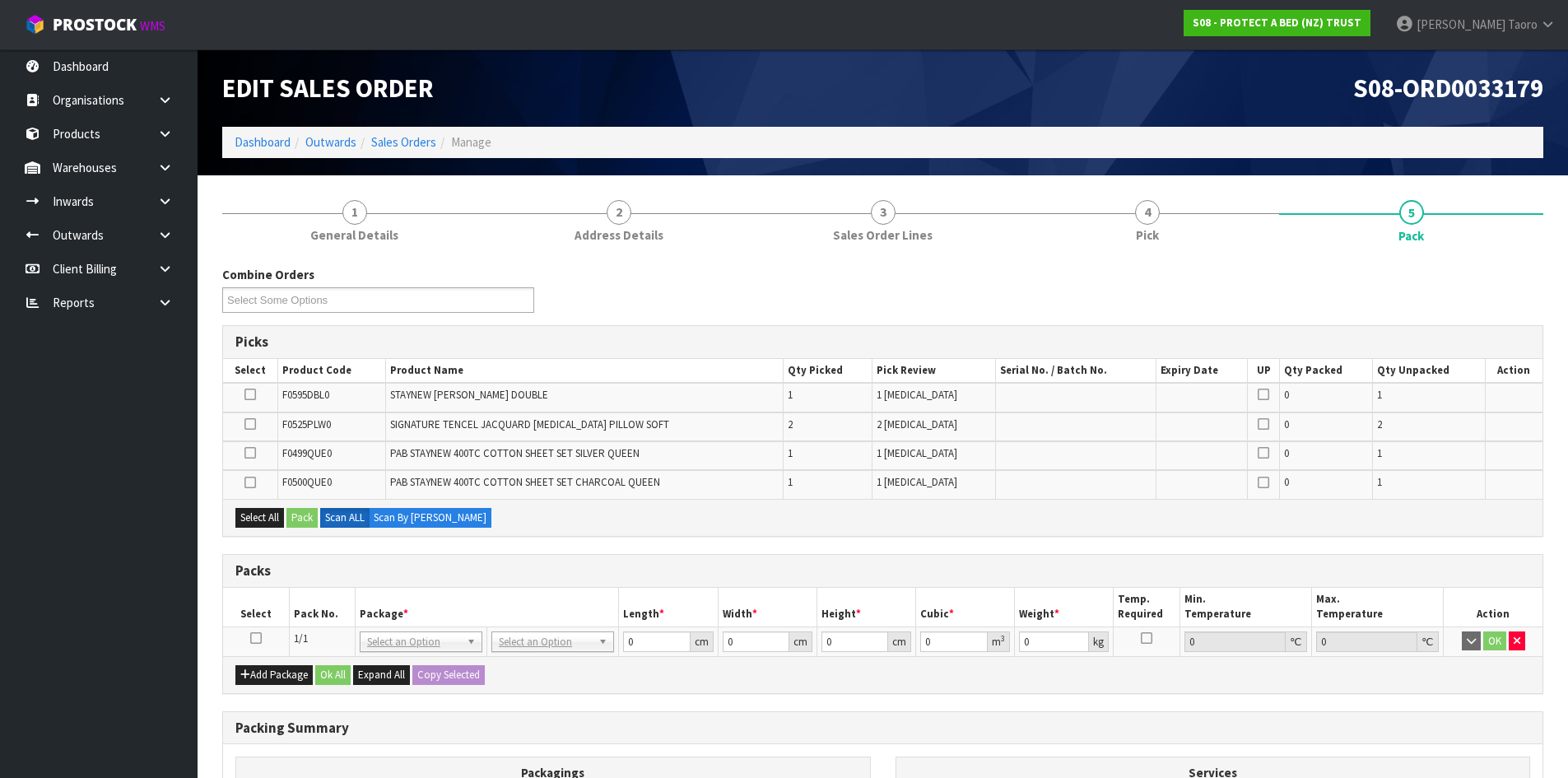
click at [254, 637] on icon at bounding box center [256, 637] width 12 height 1
click at [268, 514] on button "Select All" at bounding box center [259, 518] width 49 height 19
click at [302, 513] on button "Pack" at bounding box center [302, 518] width 31 height 19
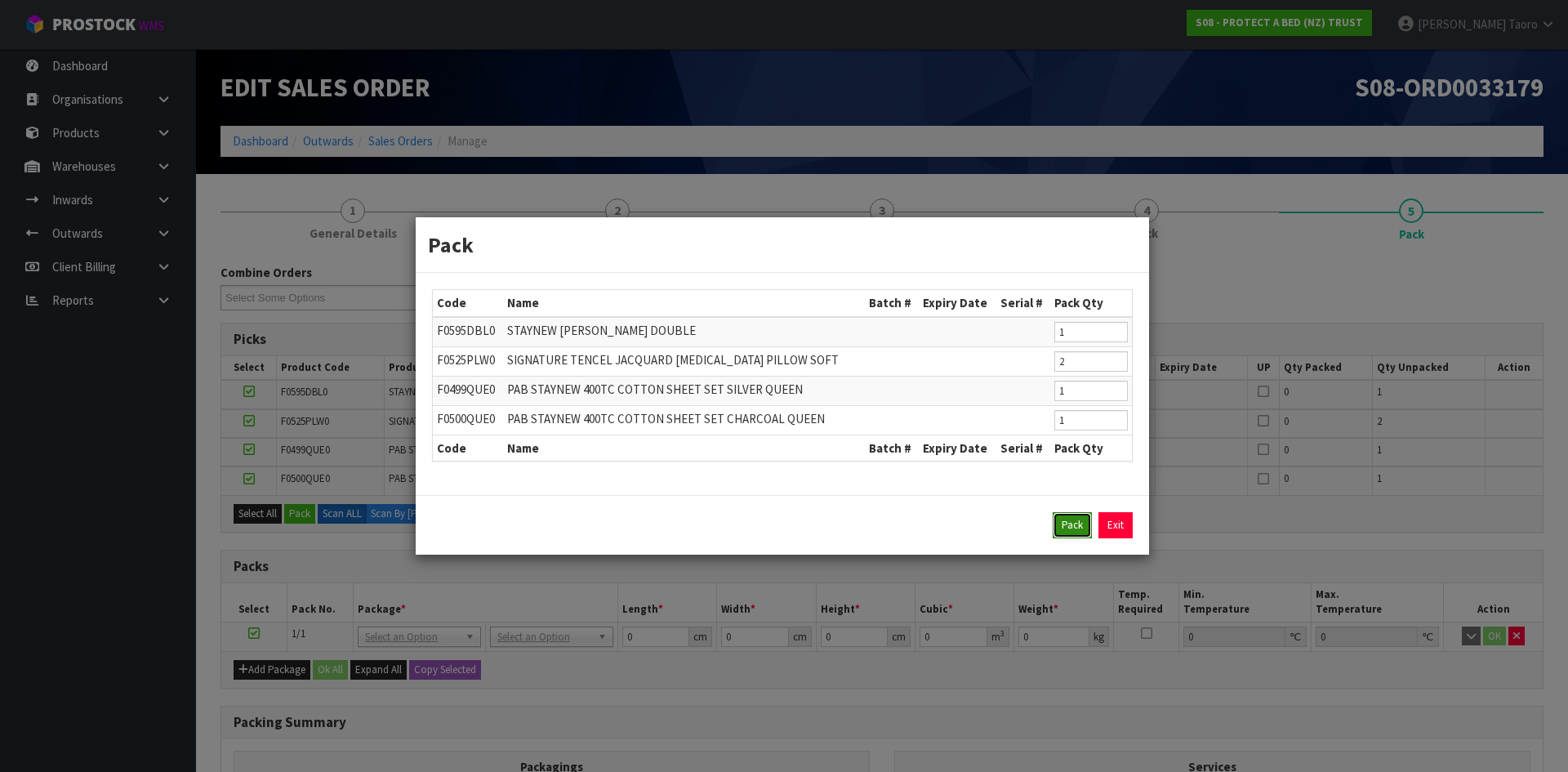
click at [1059, 519] on button "Pack" at bounding box center [1072, 525] width 40 height 26
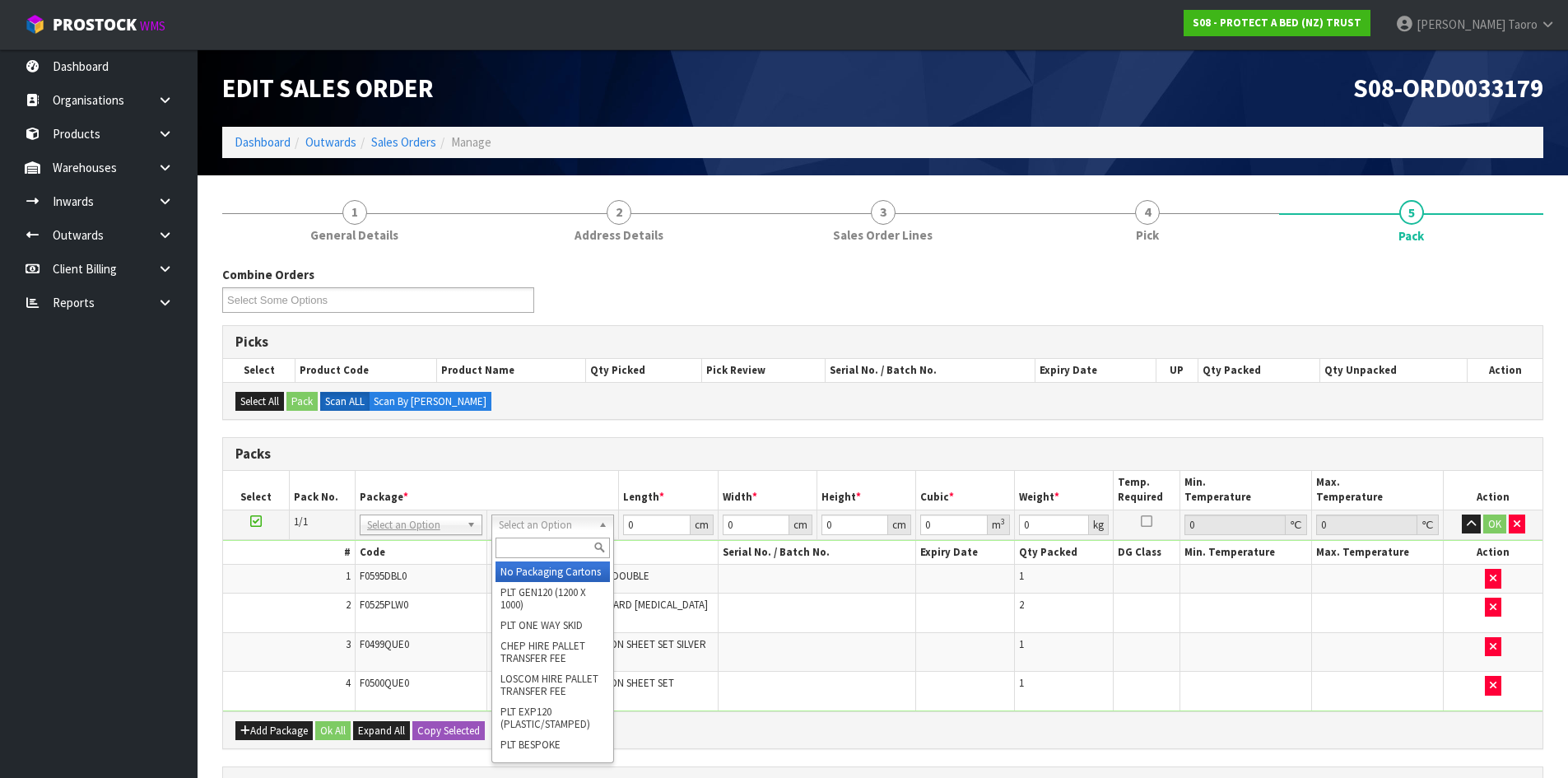
click at [564, 540] on input "text" at bounding box center [552, 547] width 114 height 20
type input "OC"
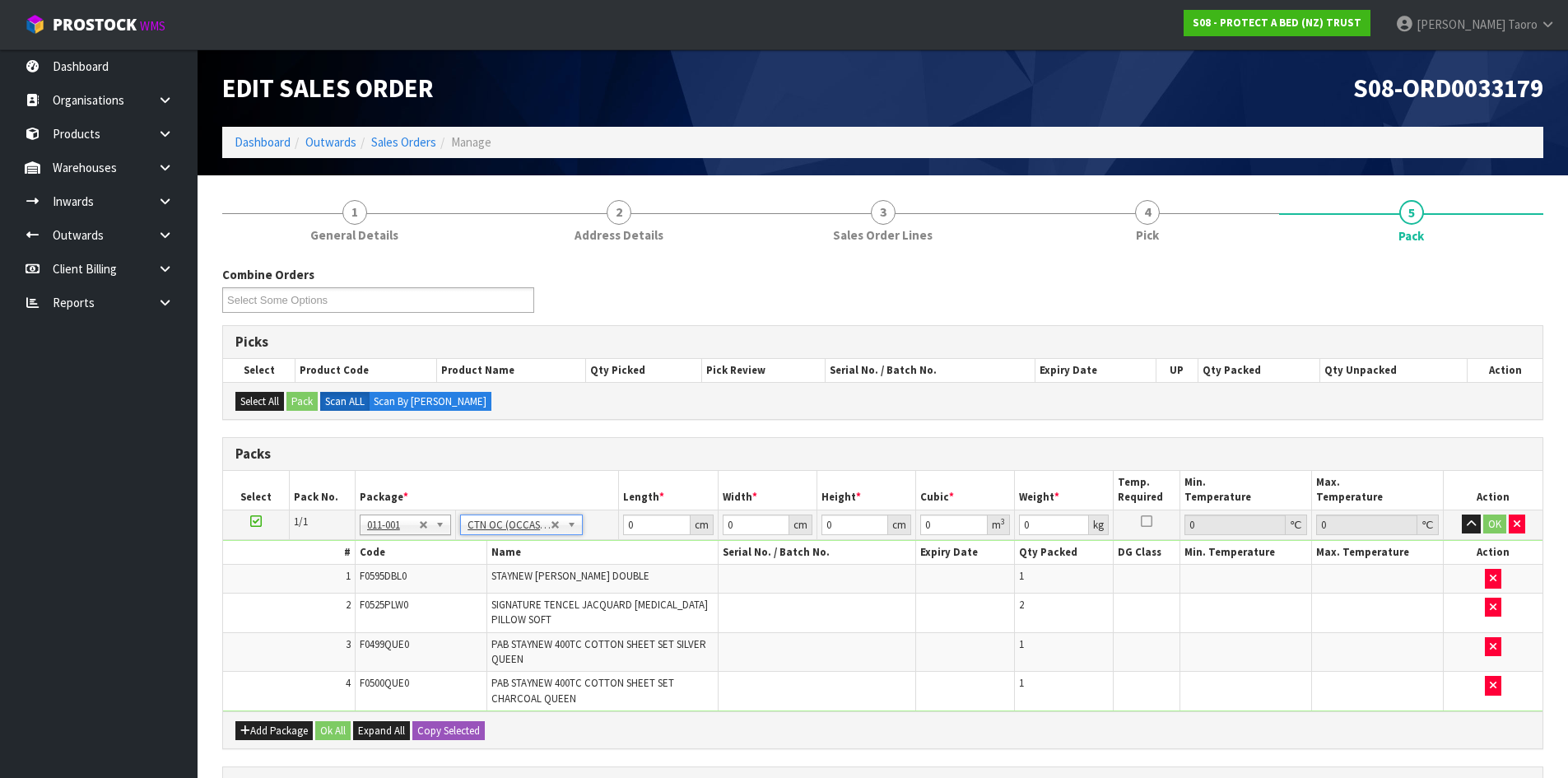
type input "8.976"
click at [649, 524] on input "0" at bounding box center [656, 524] width 66 height 20
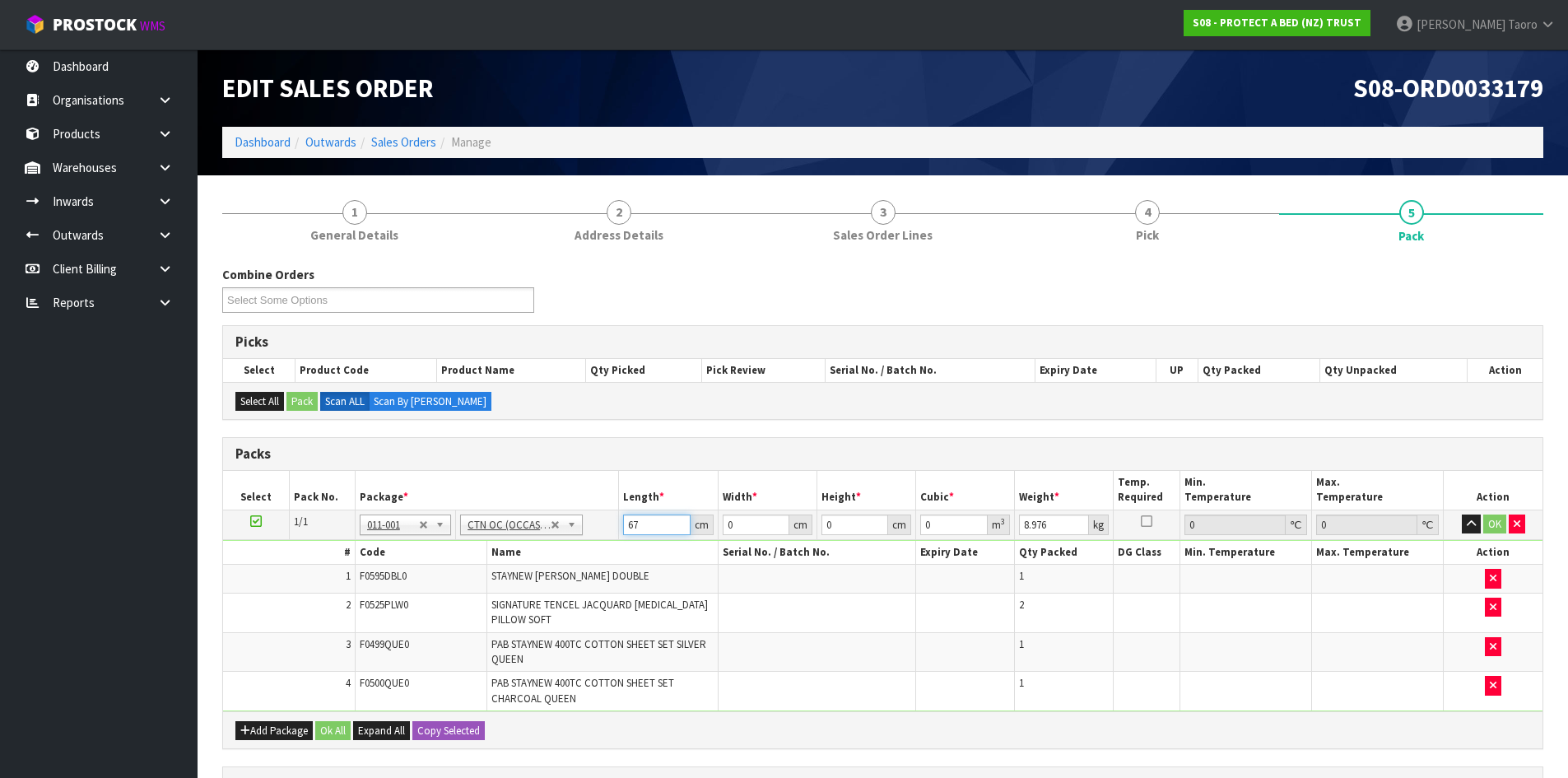
type input "67"
type input "51"
type input "4"
type input "0.013668"
type input "43"
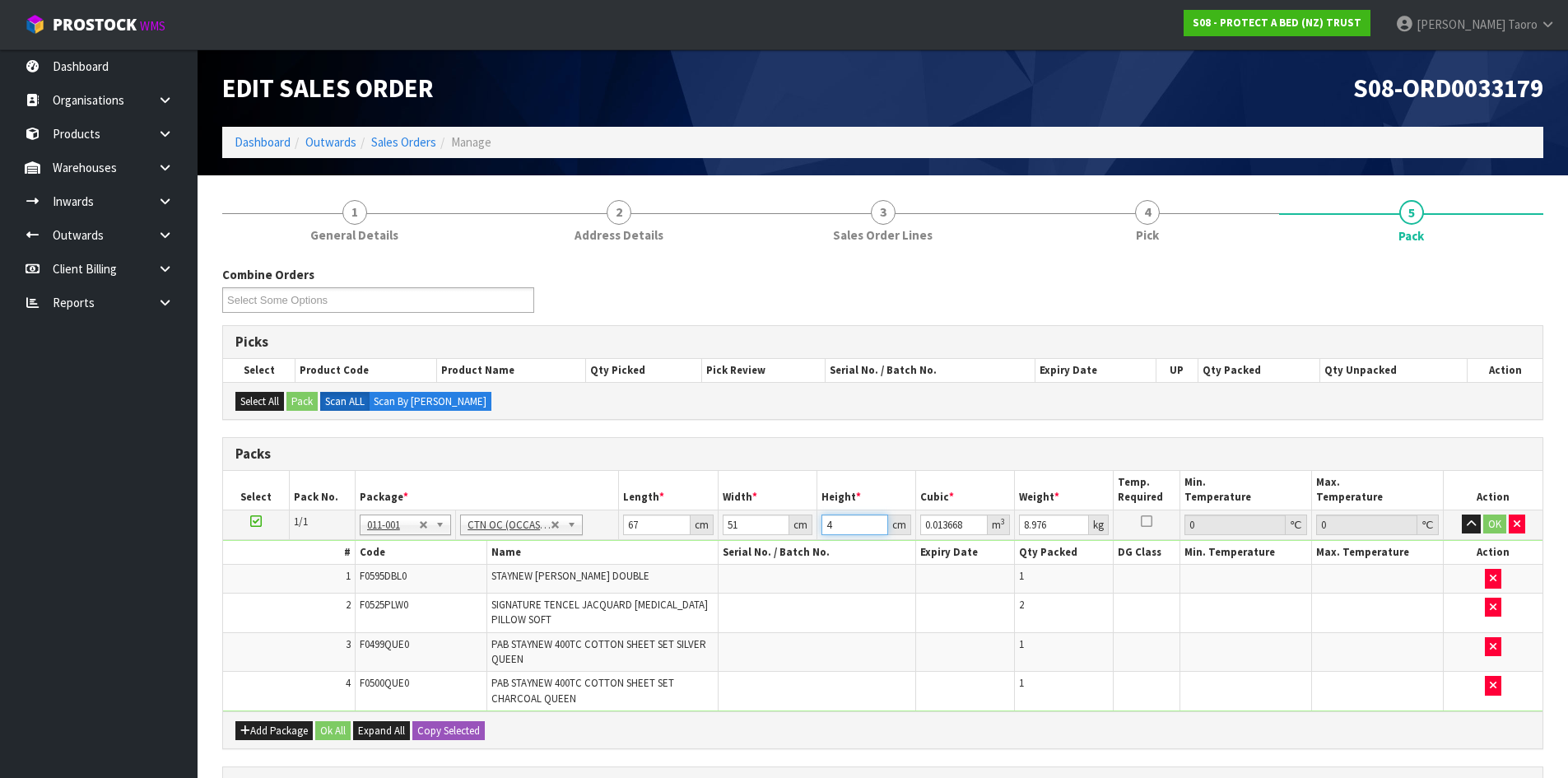
type input "0.146931"
type input "43"
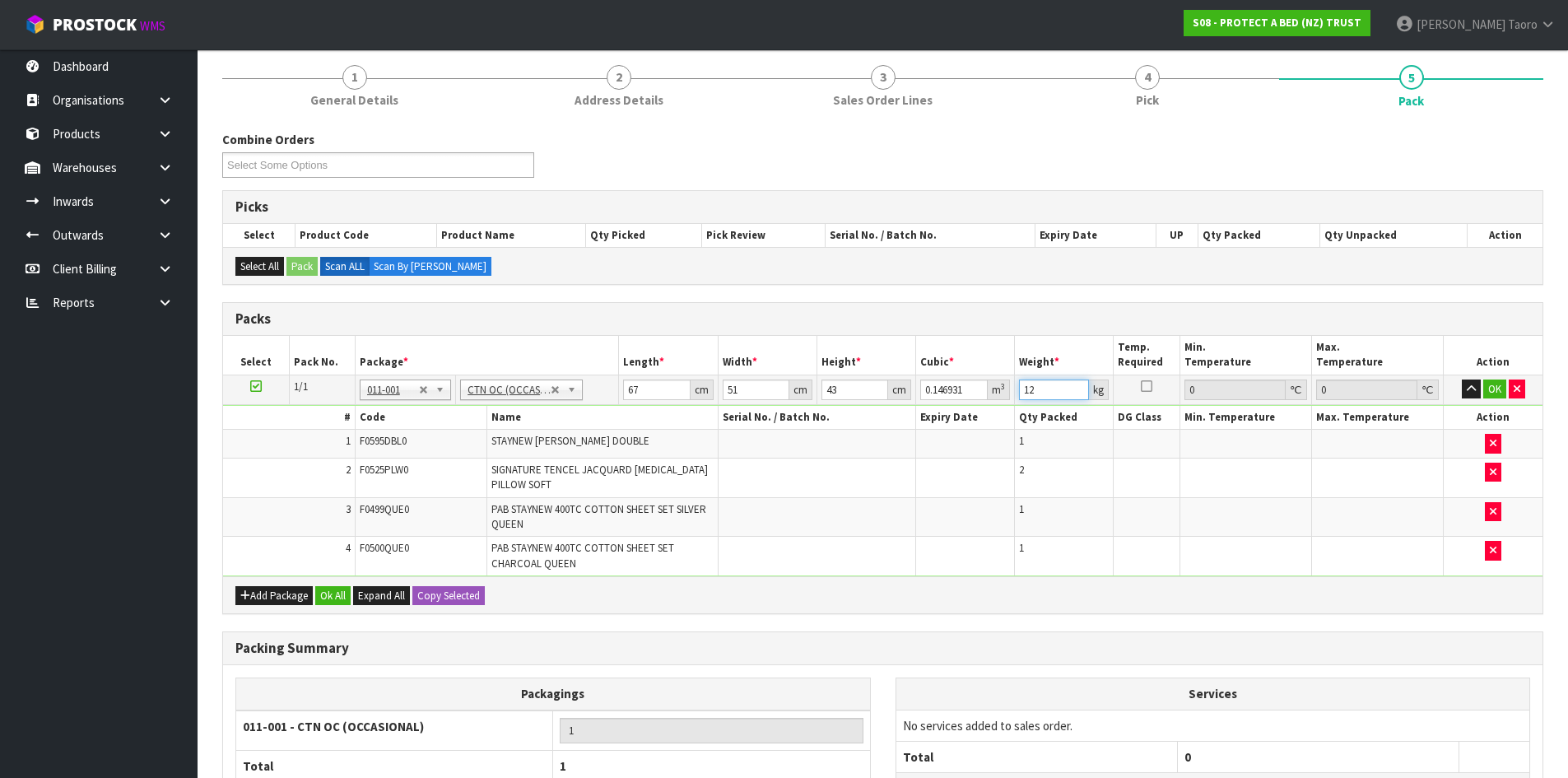
scroll to position [285, 0]
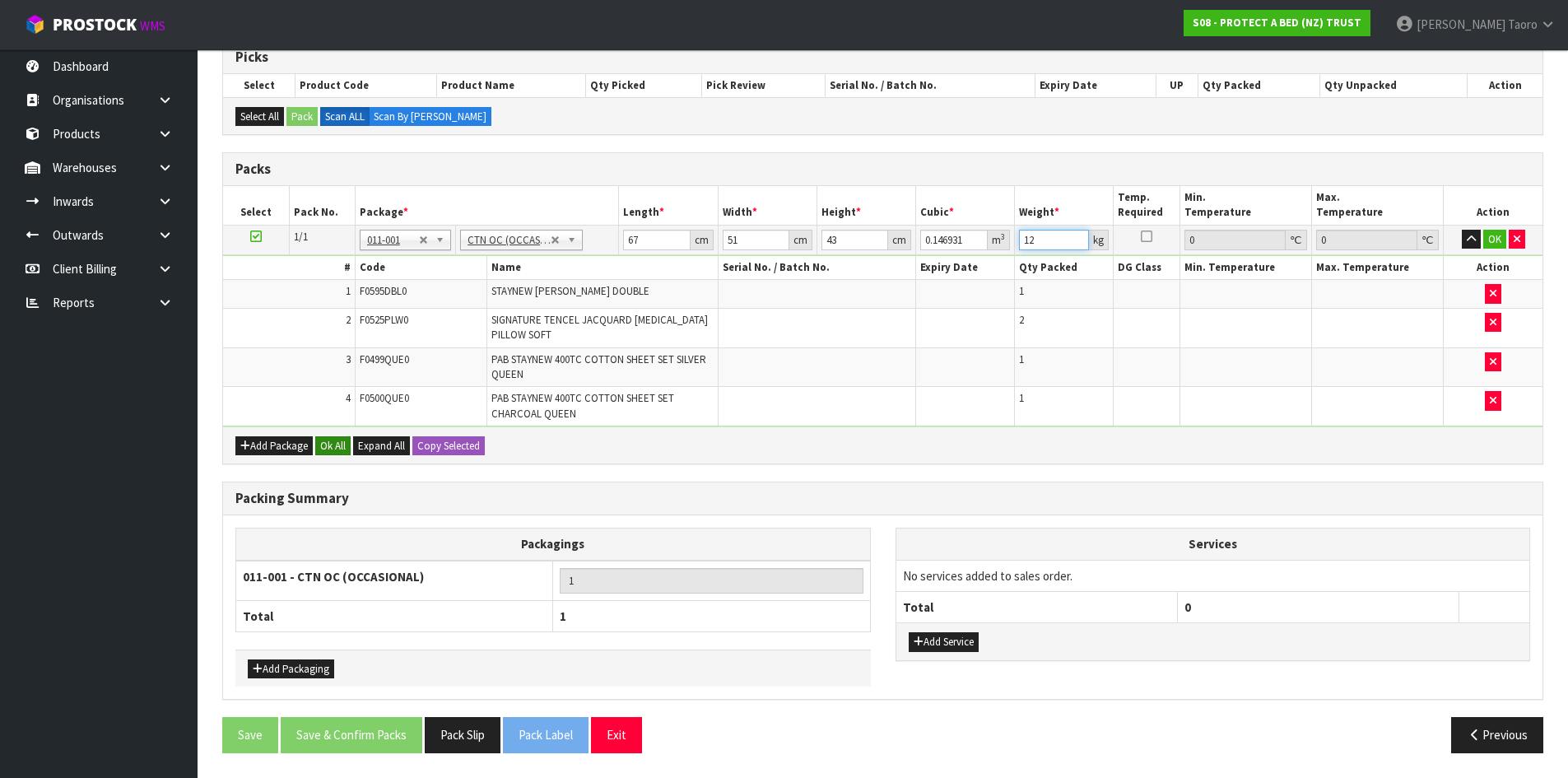
type input "12"
click at [337, 444] on button "Ok All" at bounding box center [333, 446] width 35 height 19
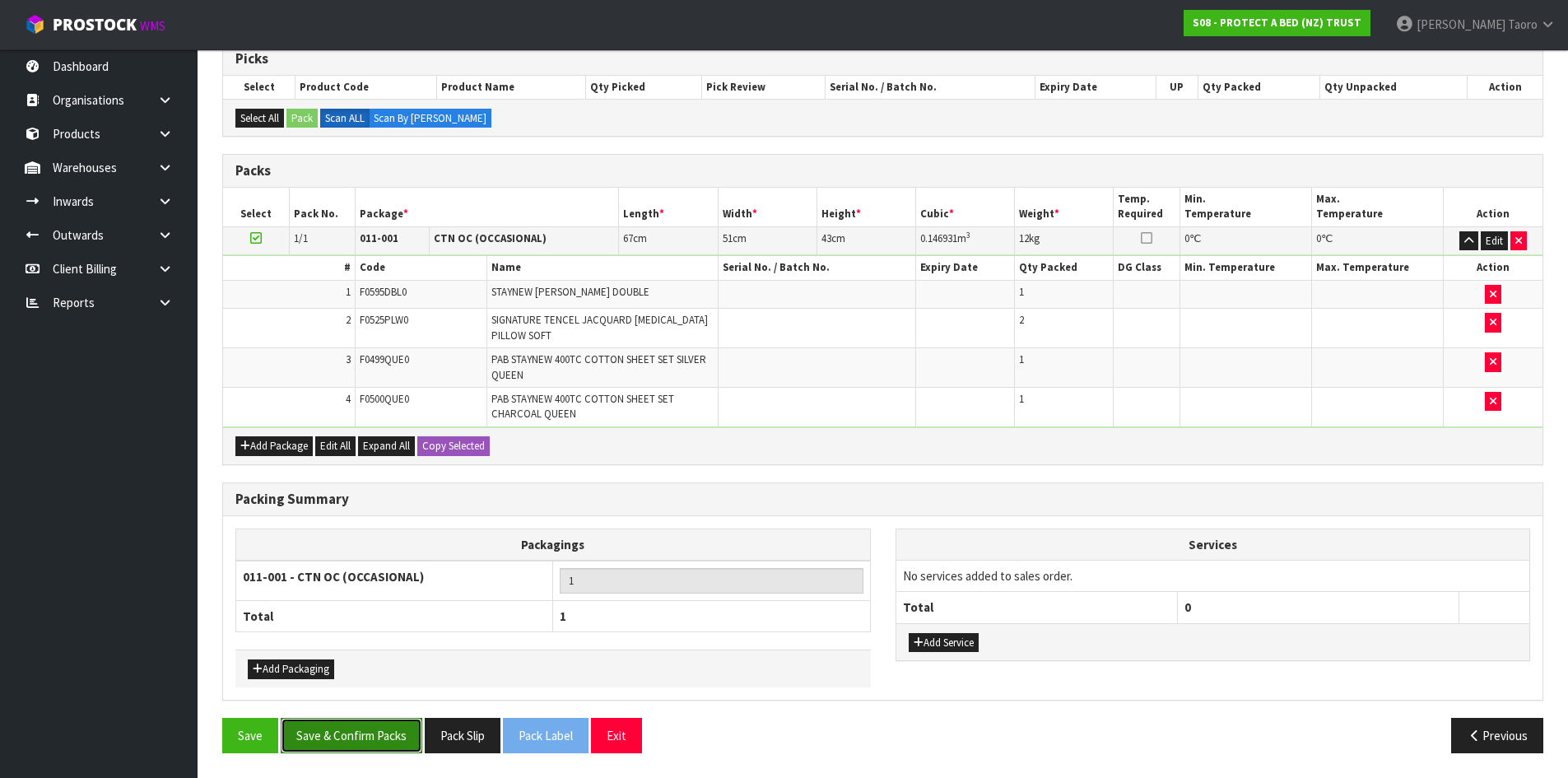
click at [365, 737] on button "Save & Confirm Packs" at bounding box center [351, 736] width 142 height 35
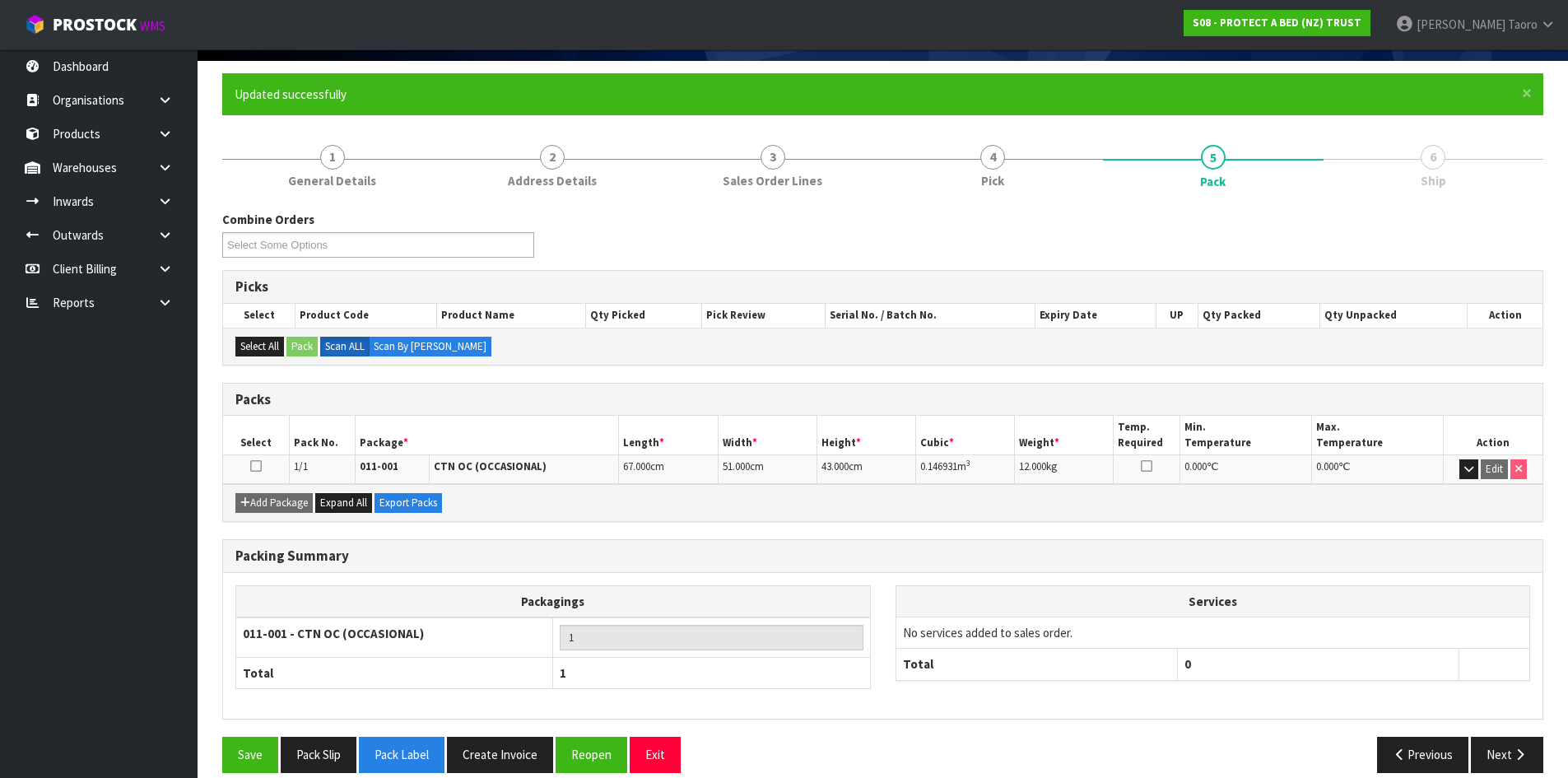
scroll to position [135, 0]
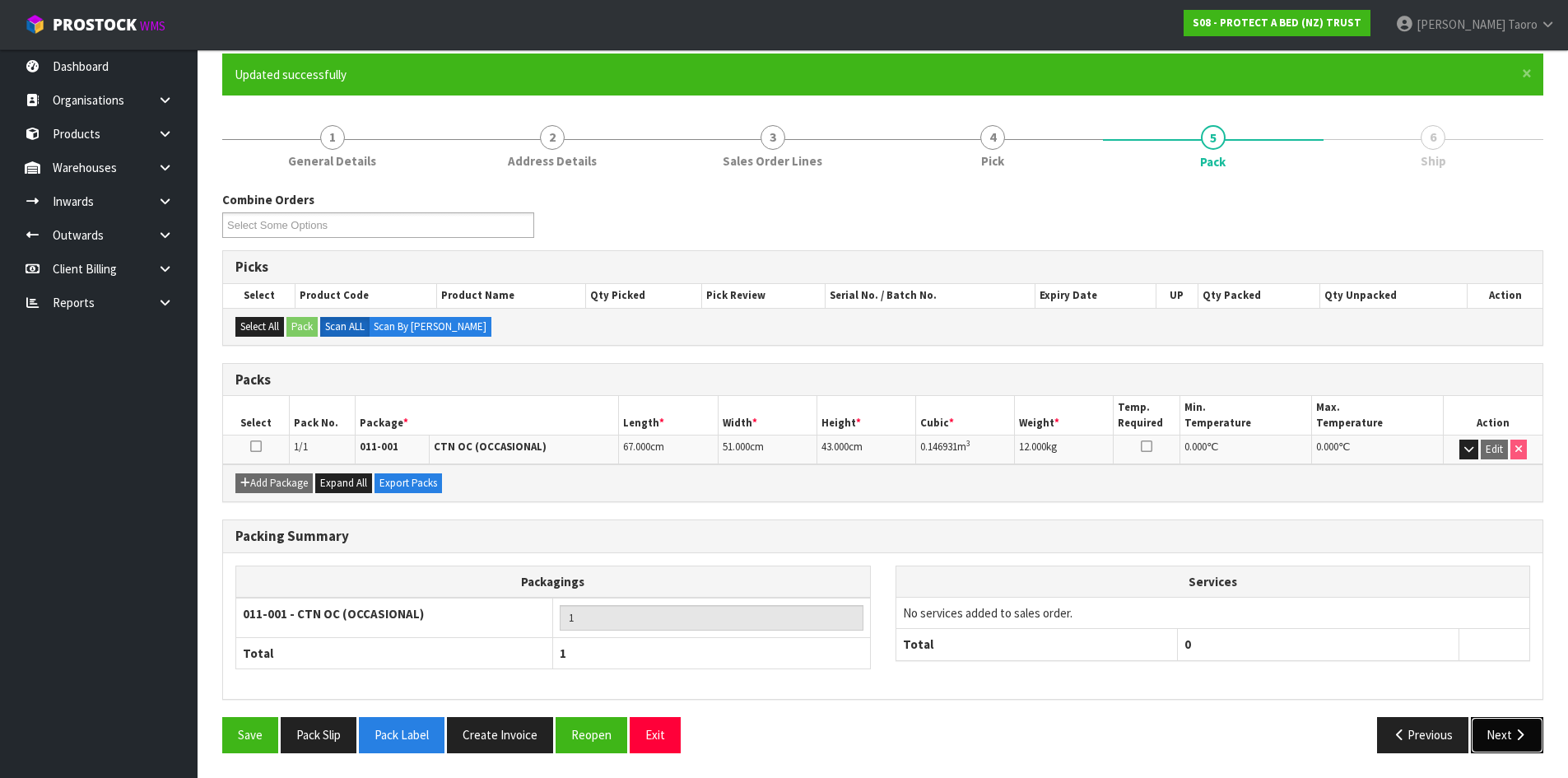
click at [1499, 738] on button "Next" at bounding box center [1507, 735] width 73 height 35
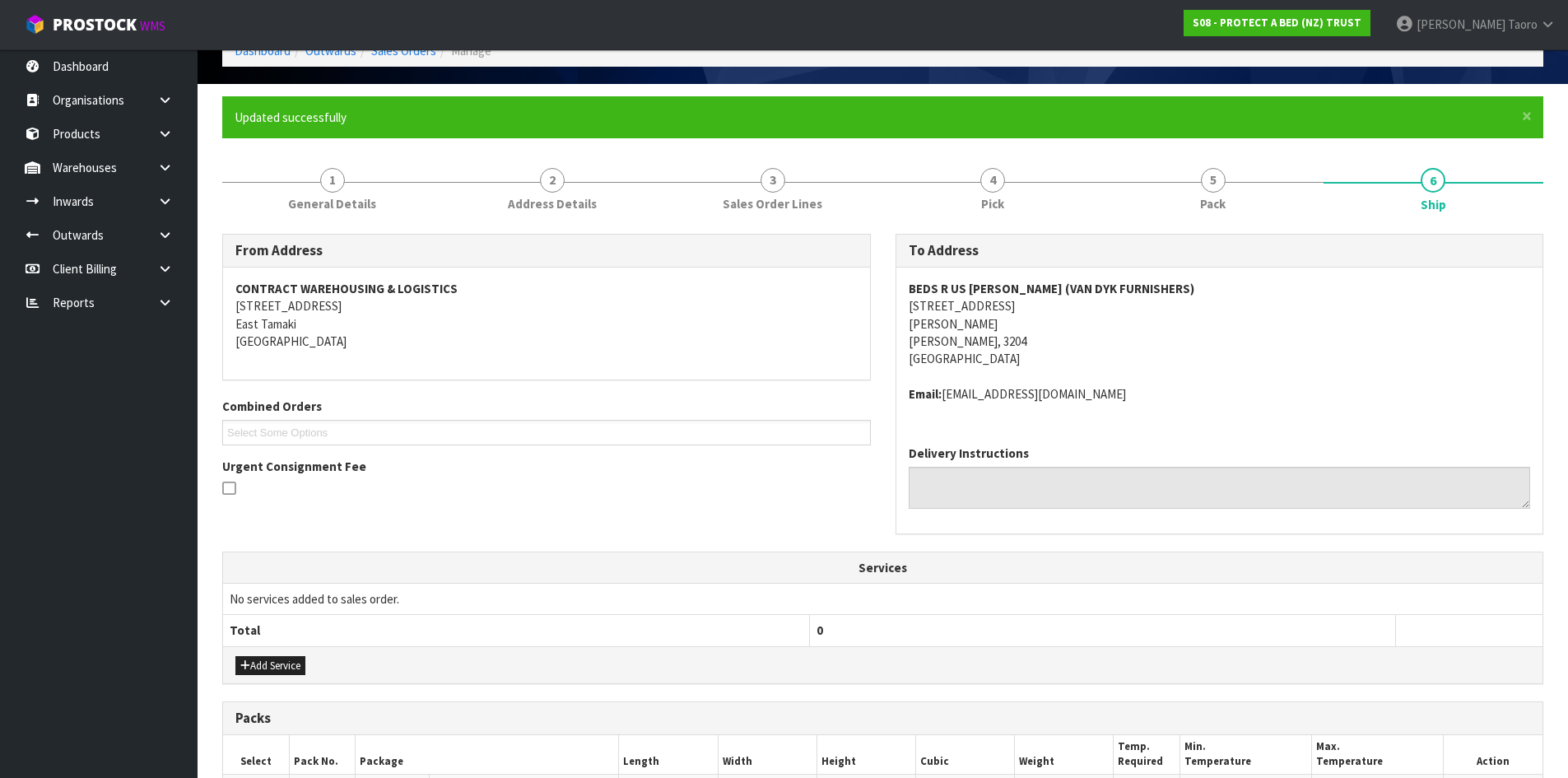
scroll to position [329, 0]
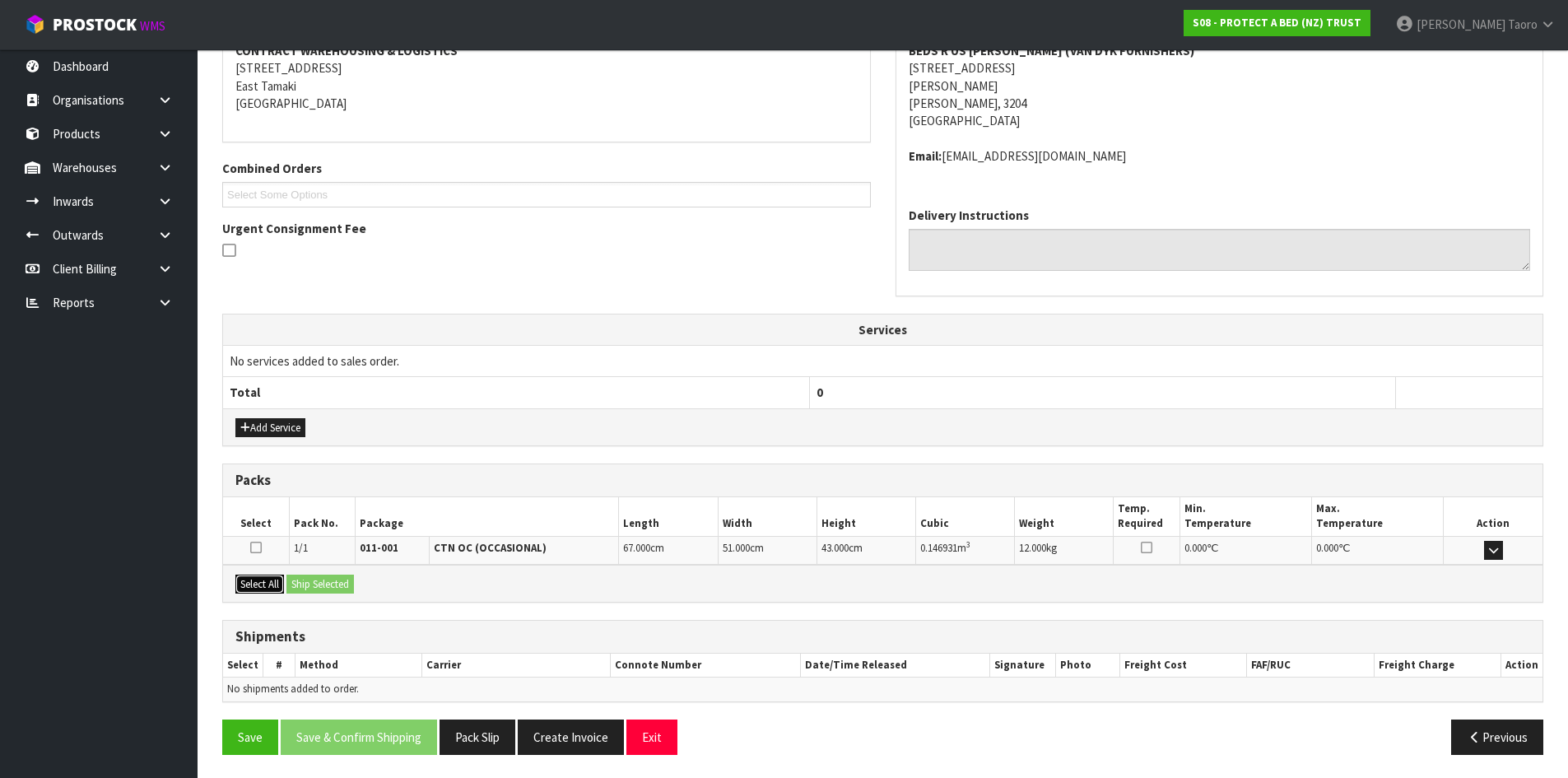
click at [270, 579] on button "Select All" at bounding box center [259, 584] width 49 height 19
click at [344, 574] on button "Ship Selected" at bounding box center [321, 584] width 67 height 19
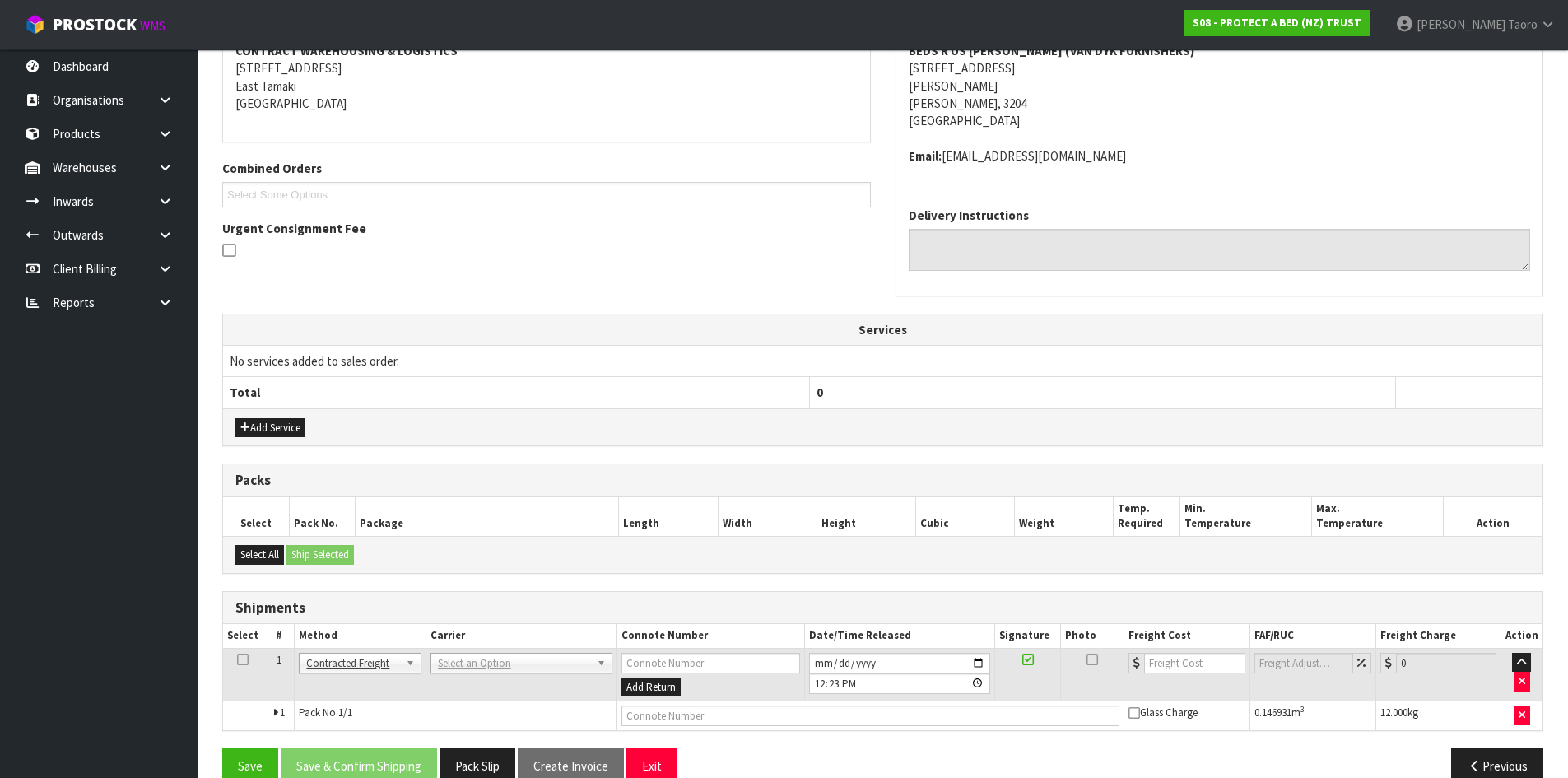
scroll to position [360, 0]
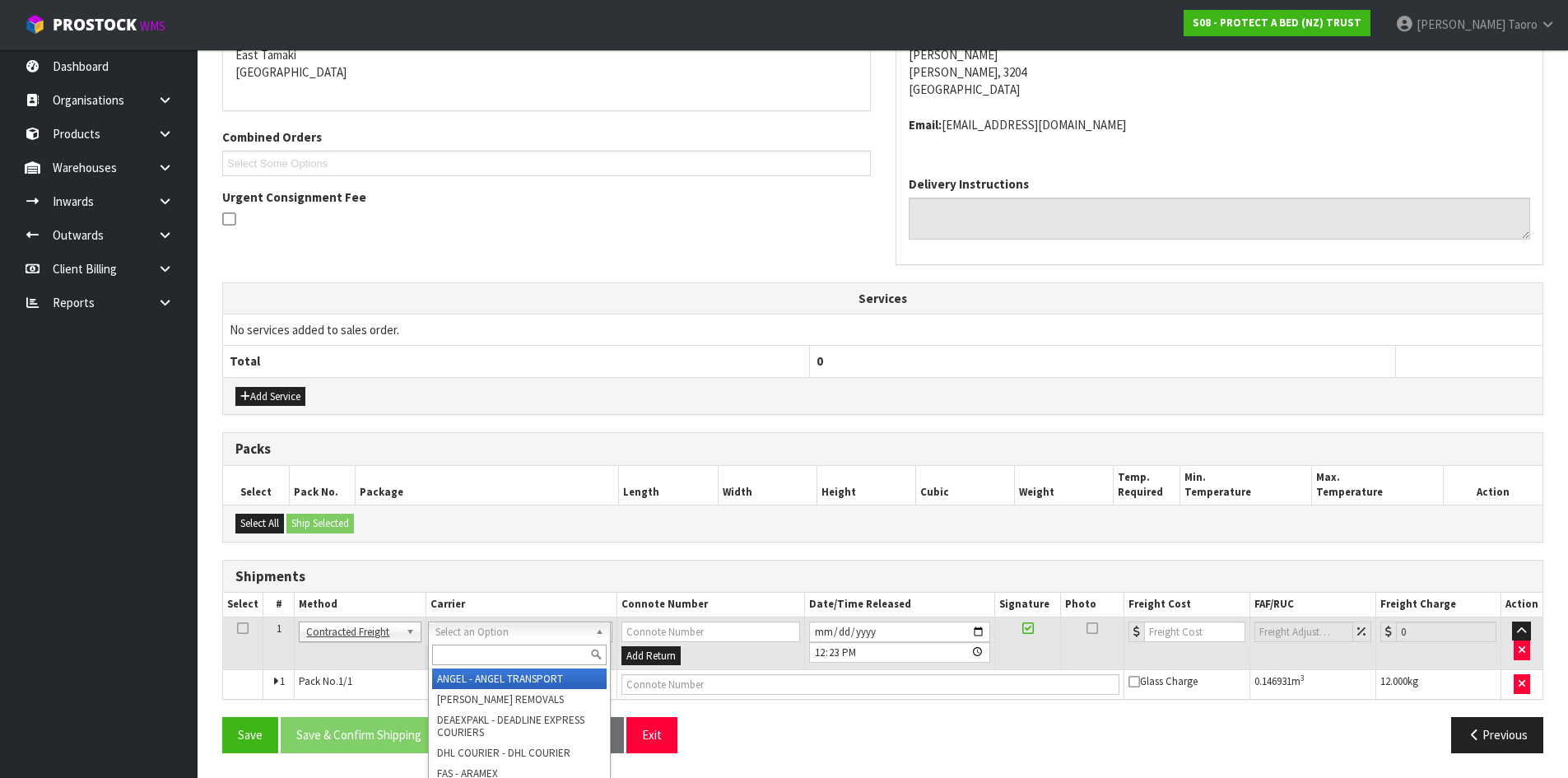
click at [480, 660] on input "text" at bounding box center [519, 654] width 174 height 20
type input "NZP"
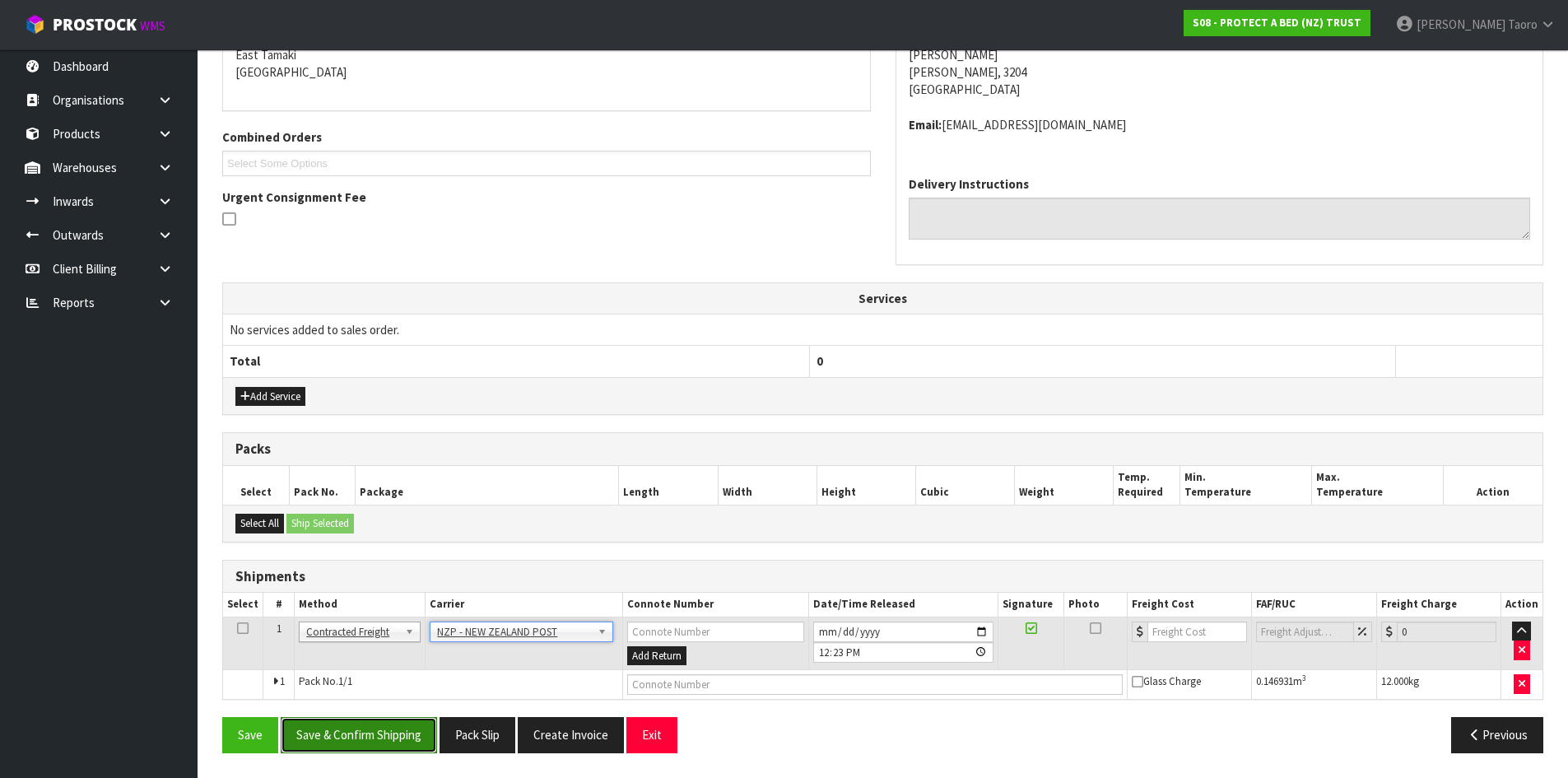
click at [413, 729] on button "Save & Confirm Shipping" at bounding box center [359, 735] width 157 height 35
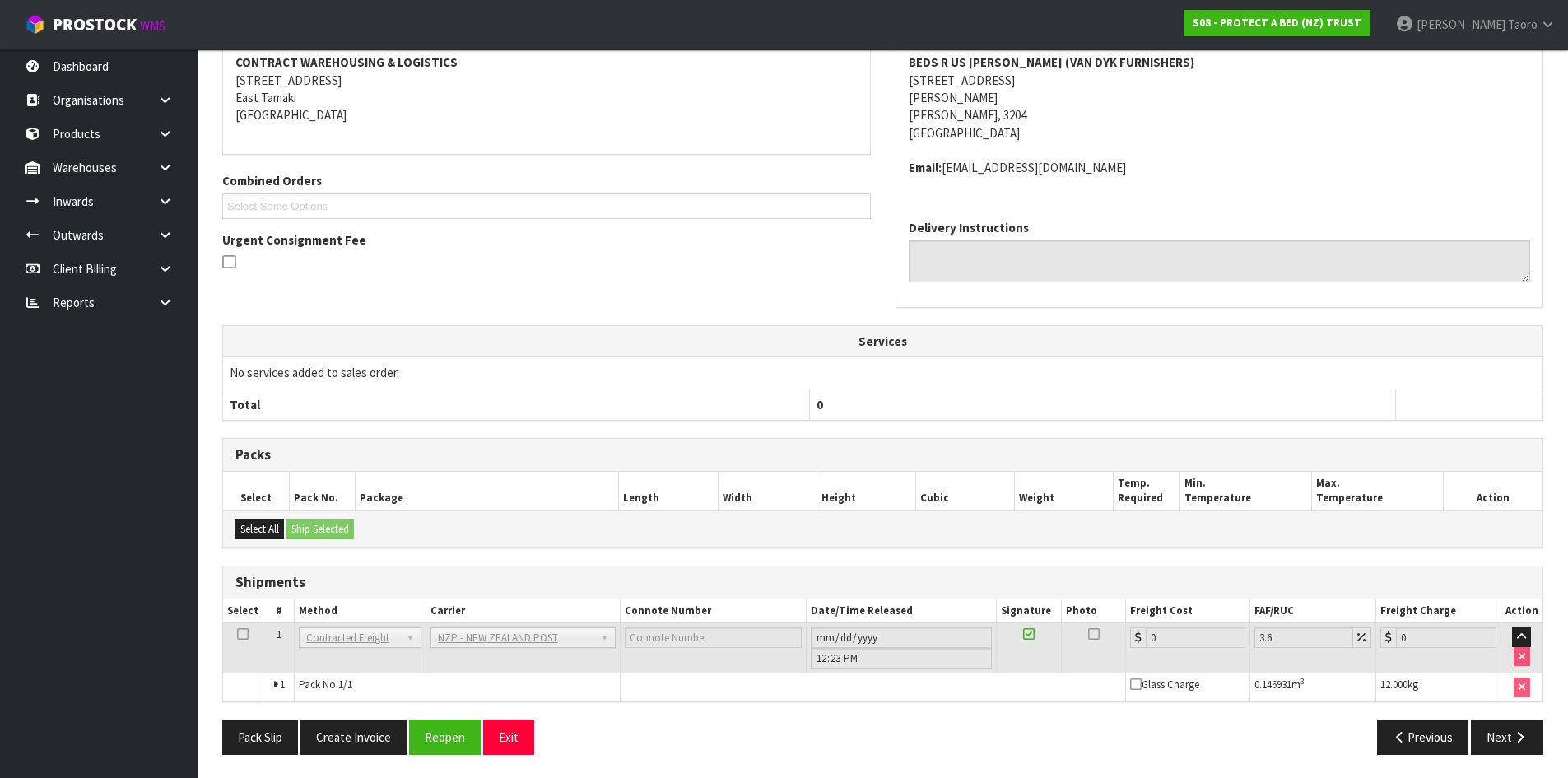
scroll to position [336, 0]
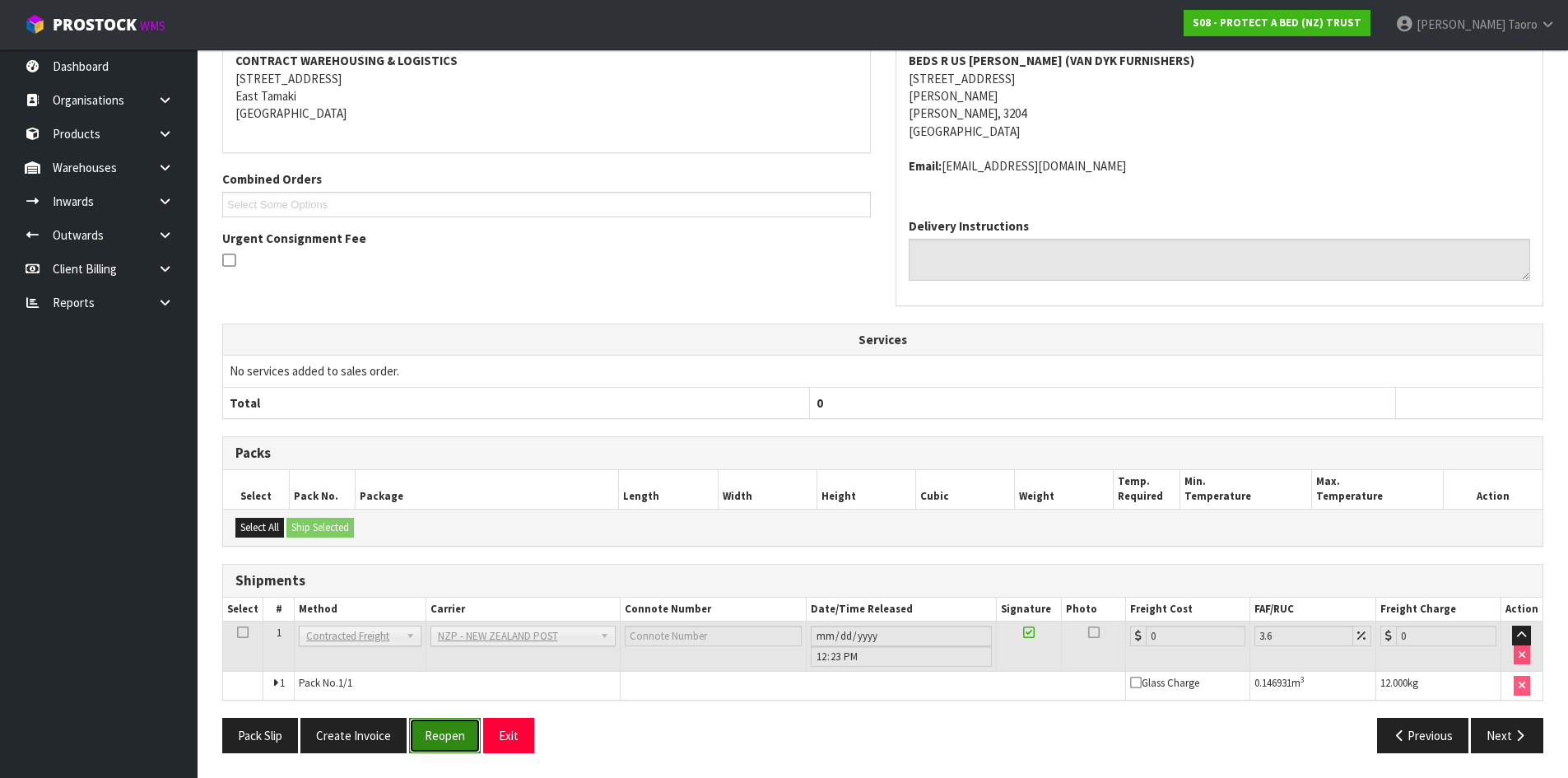
click at [465, 735] on button "Reopen" at bounding box center [444, 736] width 72 height 35
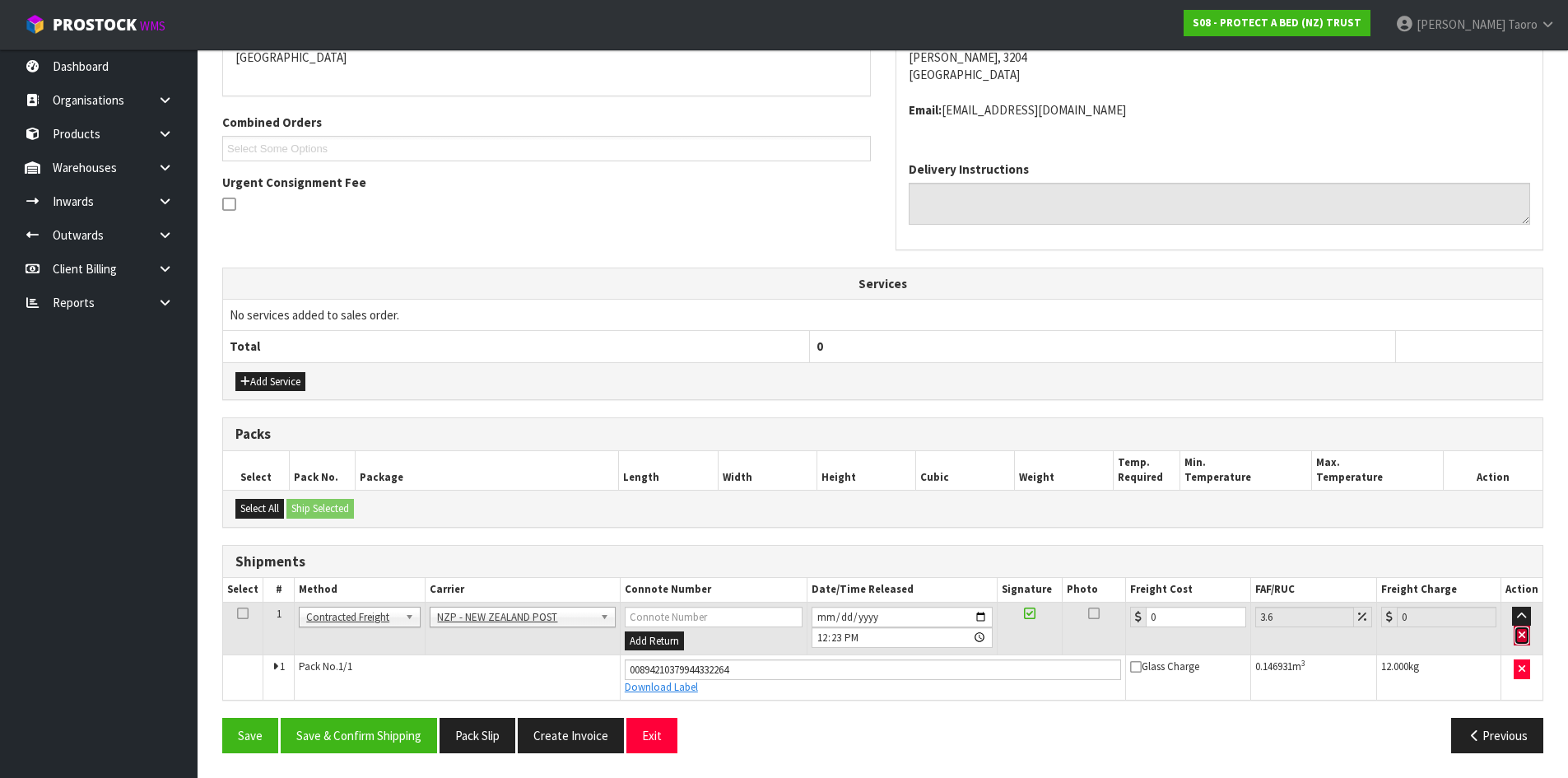
click at [1523, 632] on icon "button" at bounding box center [1521, 635] width 6 height 11
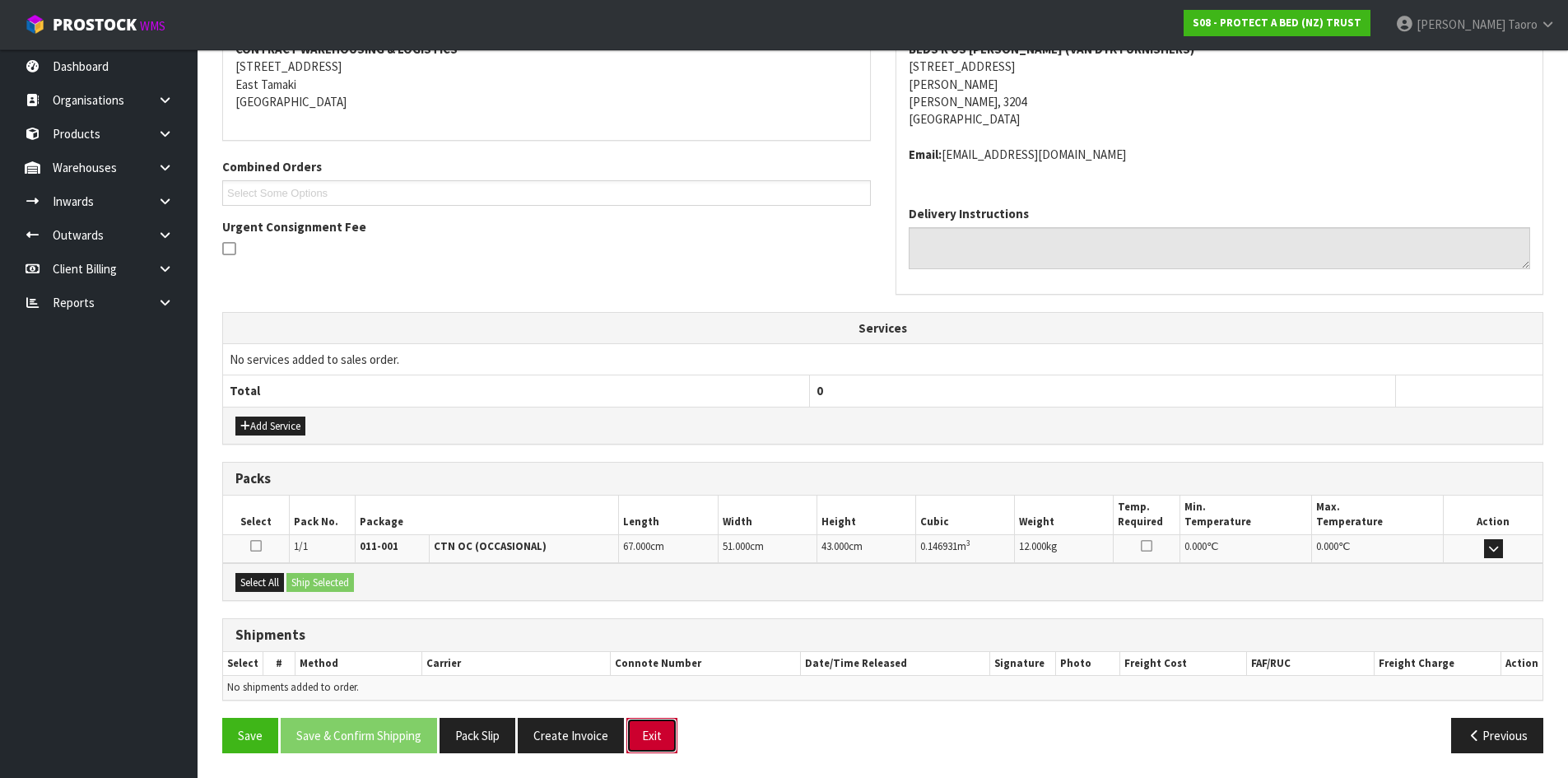
click at [659, 725] on button "Exit" at bounding box center [652, 736] width 51 height 35
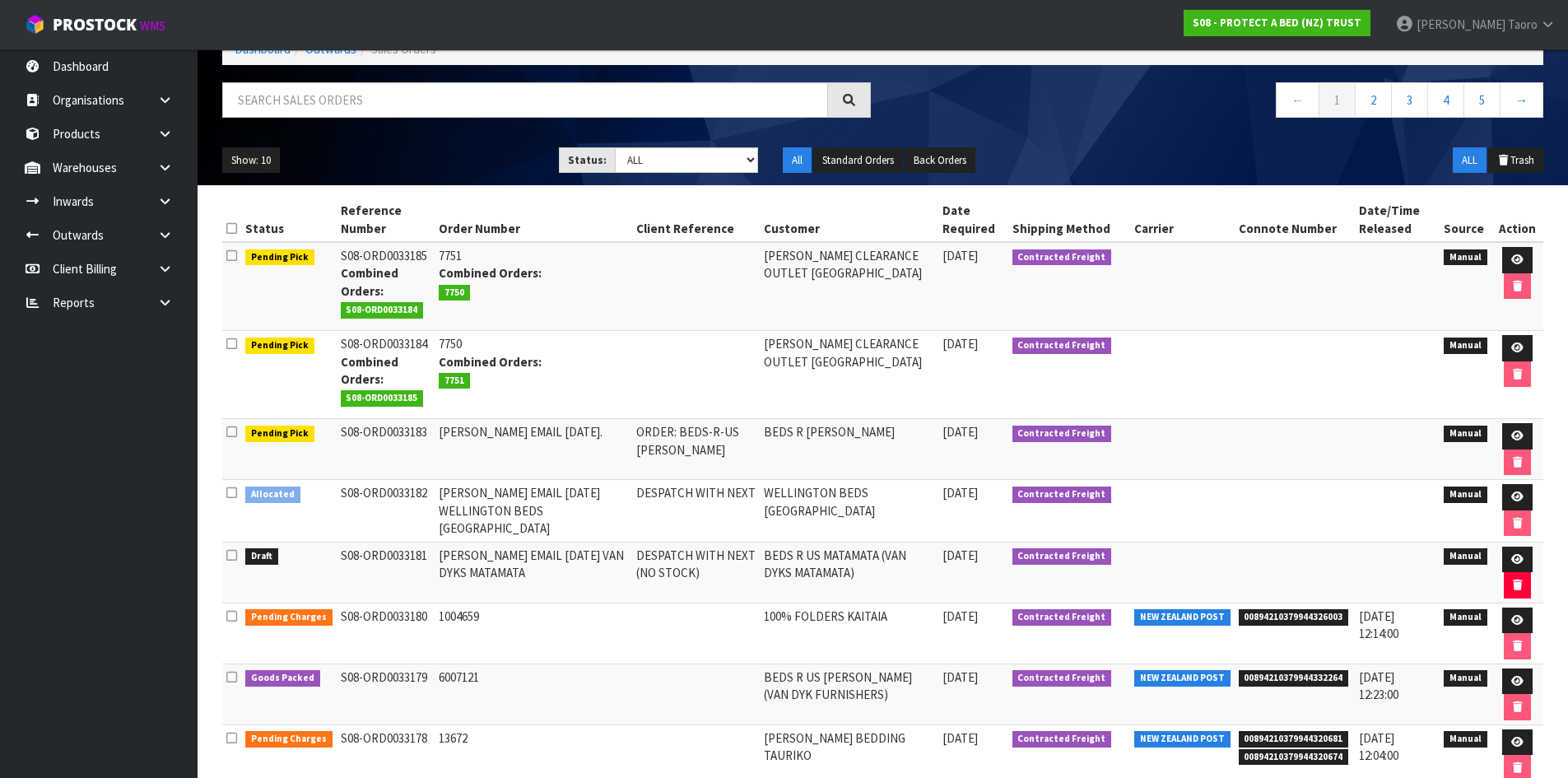
scroll to position [302, 0]
